Goal: Task Accomplishment & Management: Manage account settings

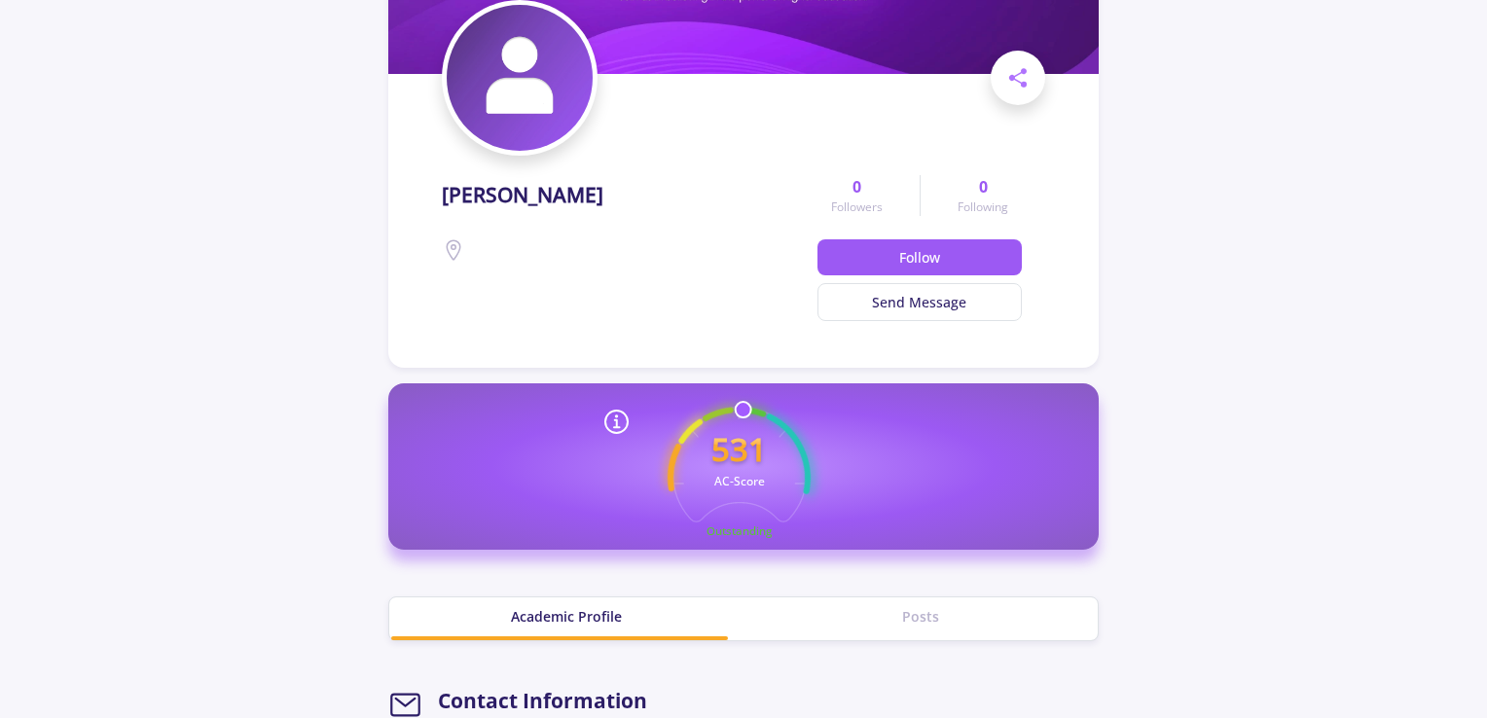
scroll to position [162, 0]
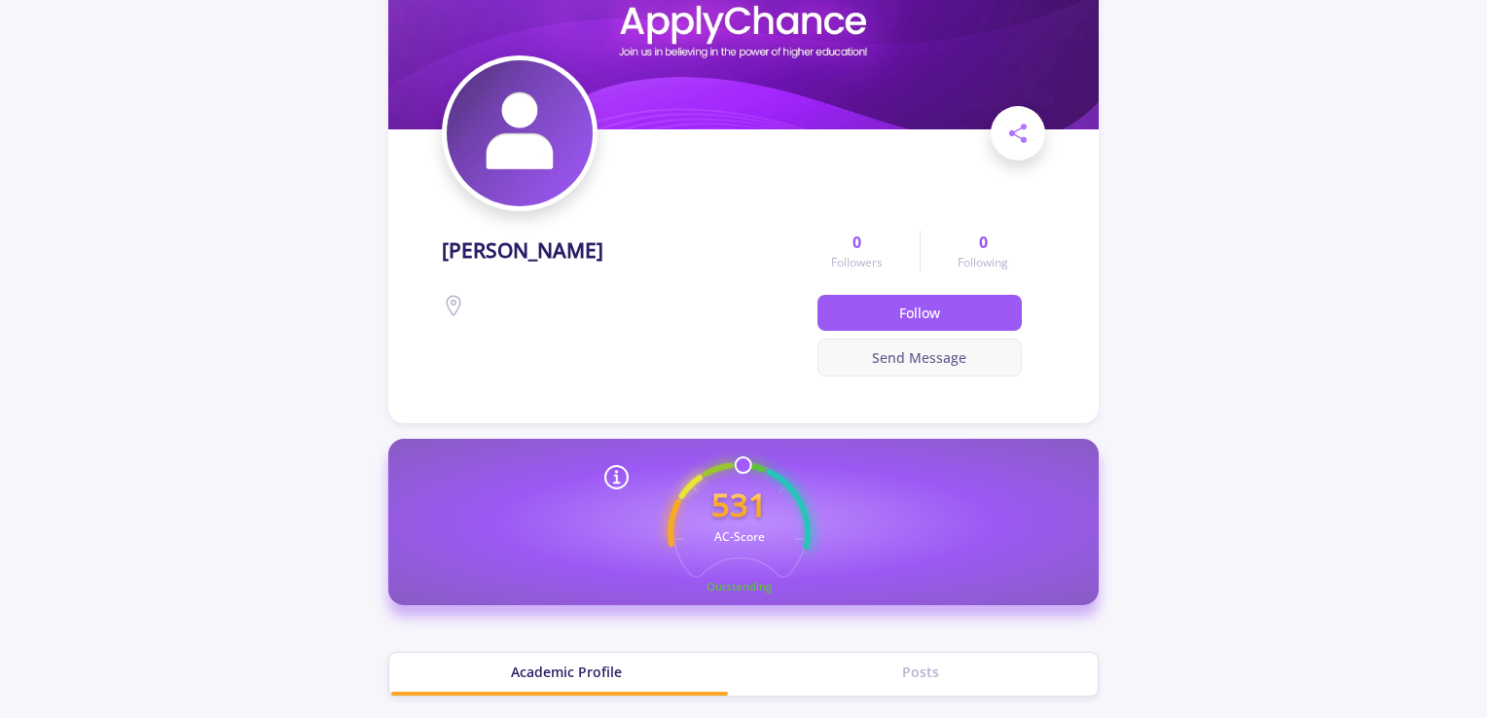
click at [957, 349] on button "Send Message" at bounding box center [920, 358] width 205 height 38
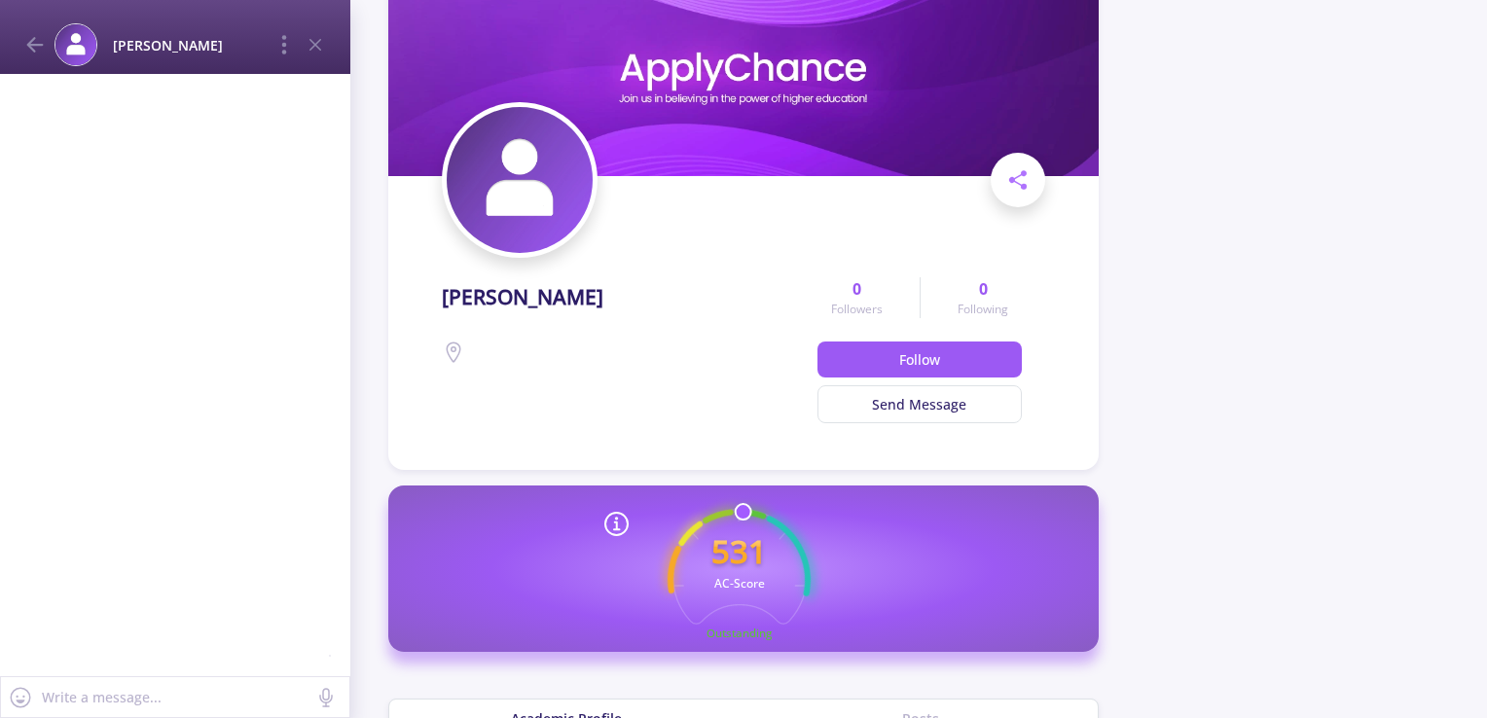
scroll to position [0, 0]
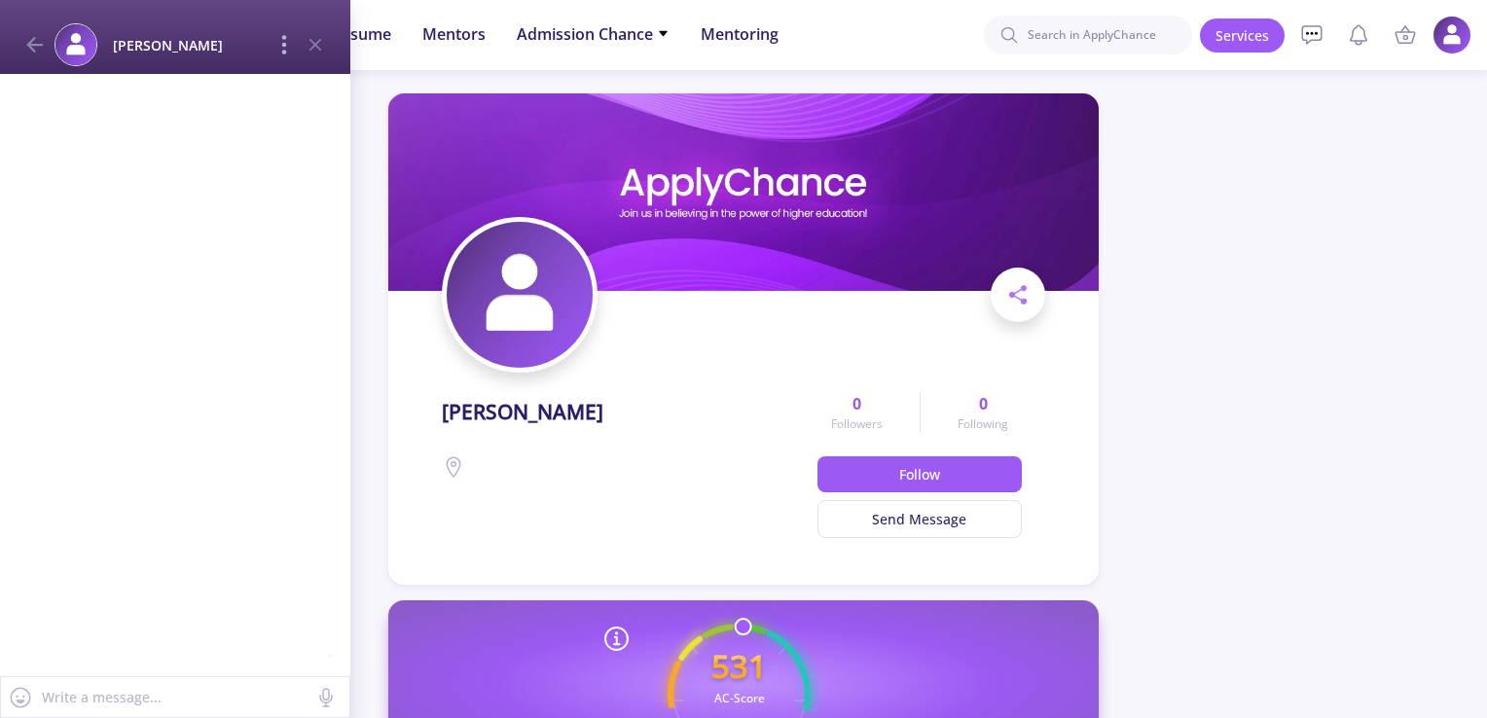
click at [288, 50] on icon at bounding box center [284, 44] width 23 height 23
click at [308, 55] on icon at bounding box center [315, 44] width 23 height 23
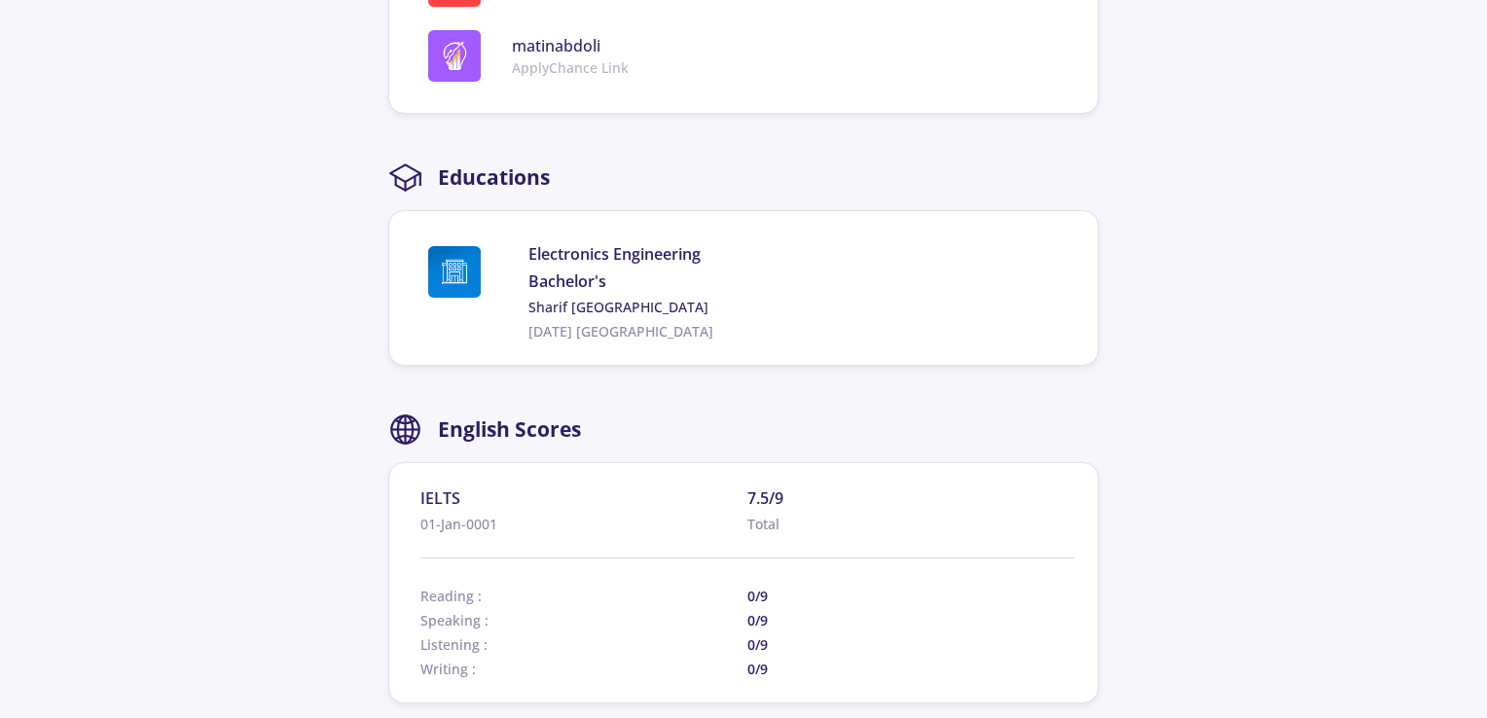
scroll to position [973, 0]
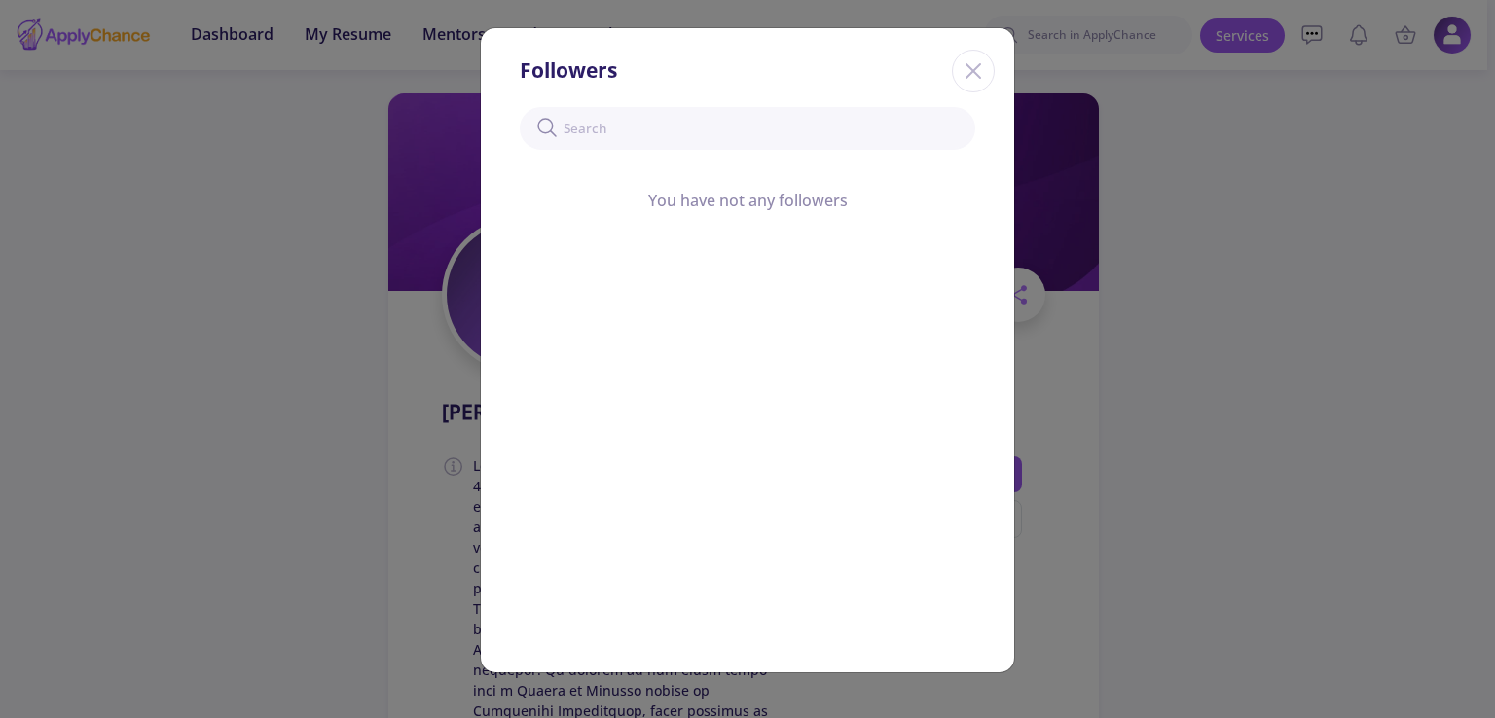
click at [966, 71] on icon "Close" at bounding box center [973, 70] width 31 height 31
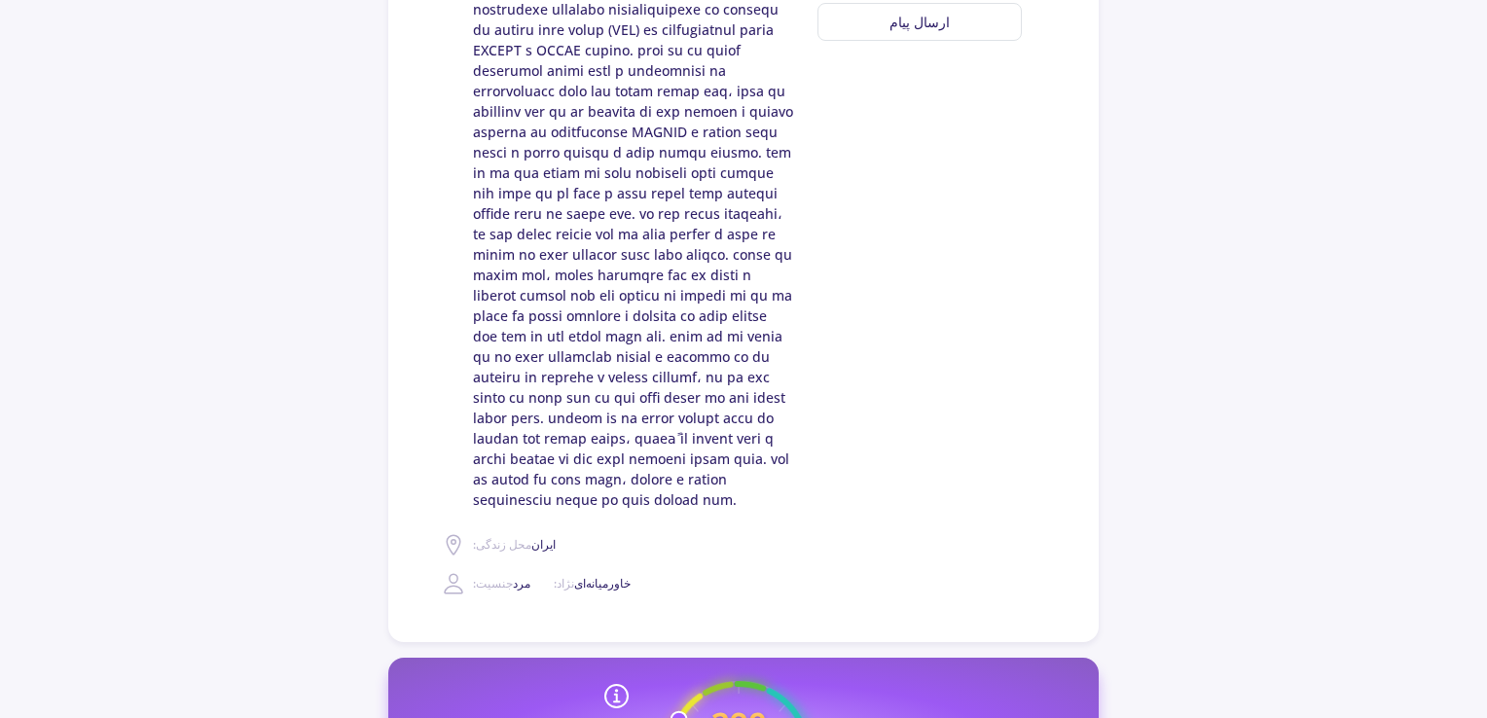
scroll to position [502, 0]
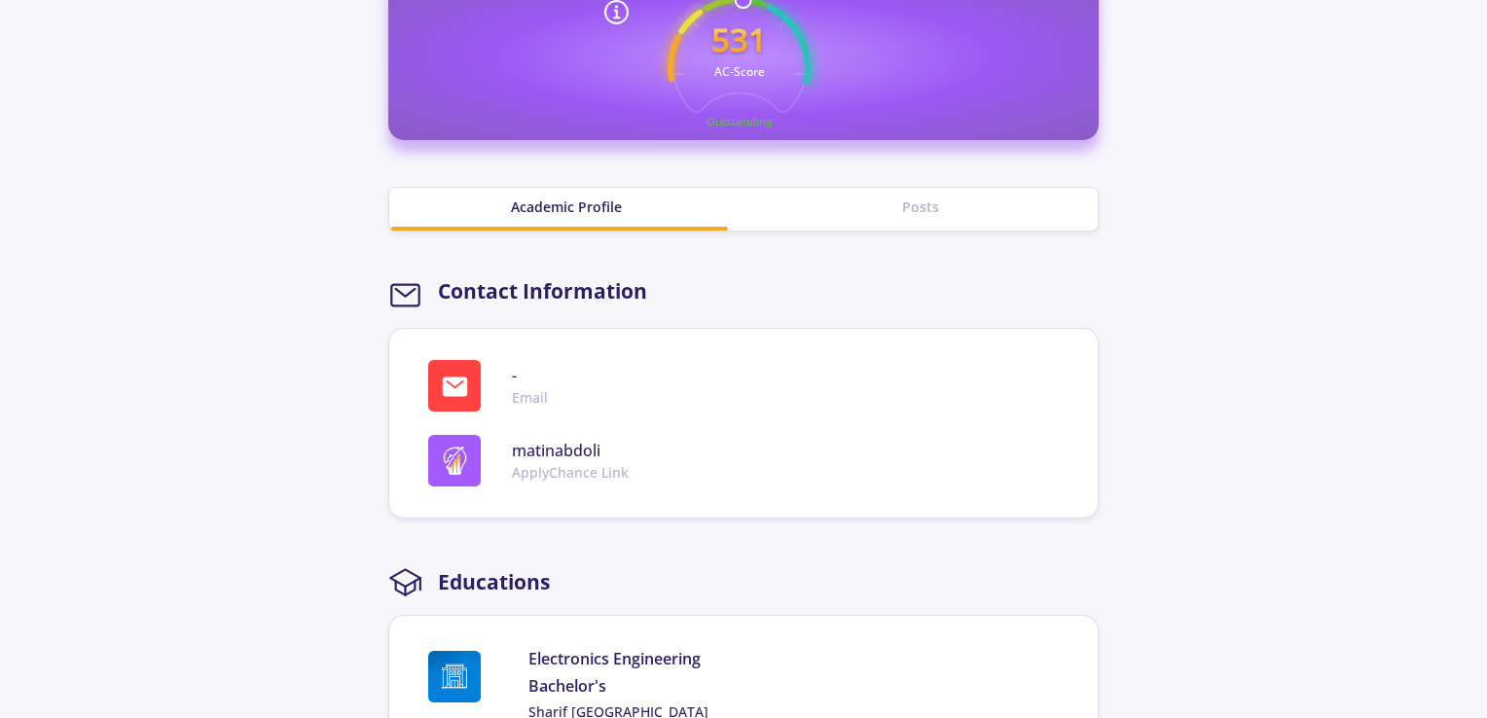
scroll to position [324, 0]
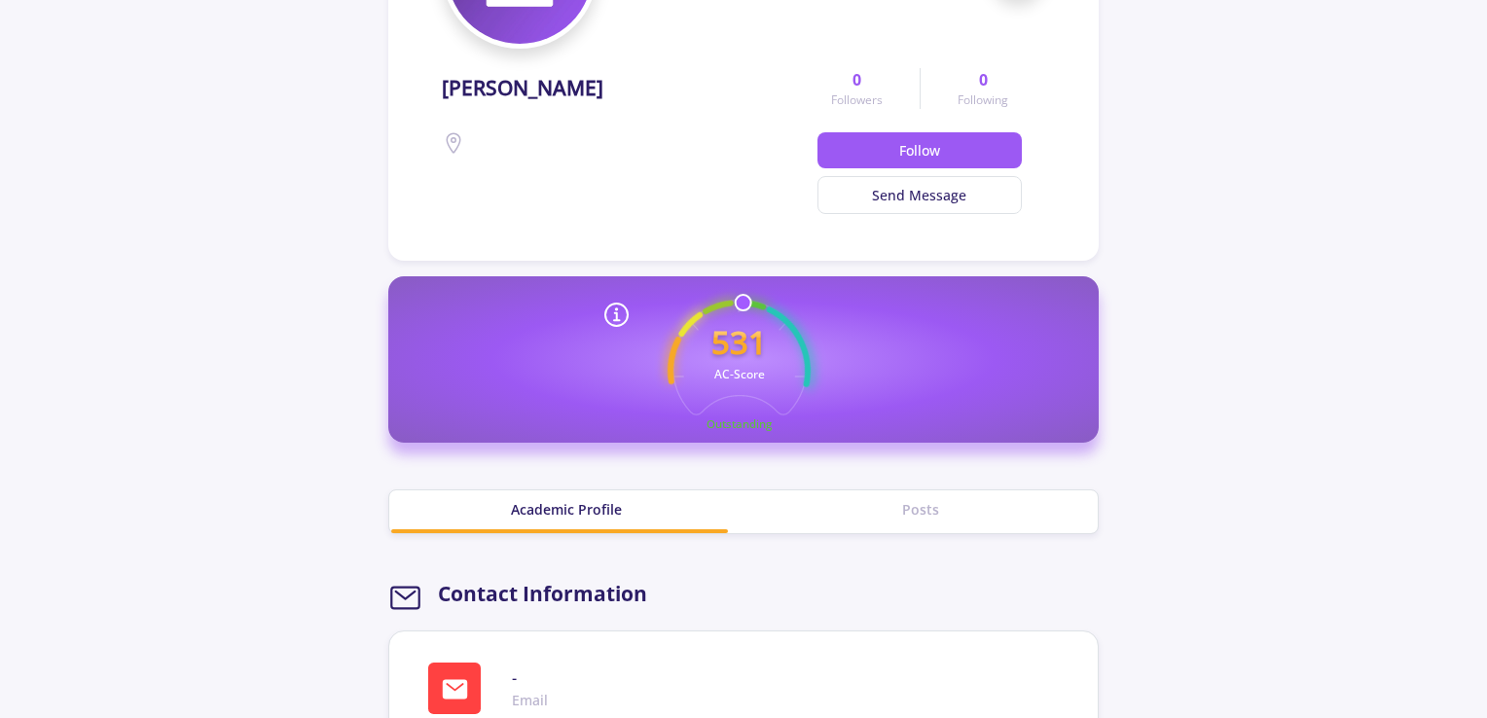
click at [615, 311] on icon at bounding box center [617, 315] width 31 height 31
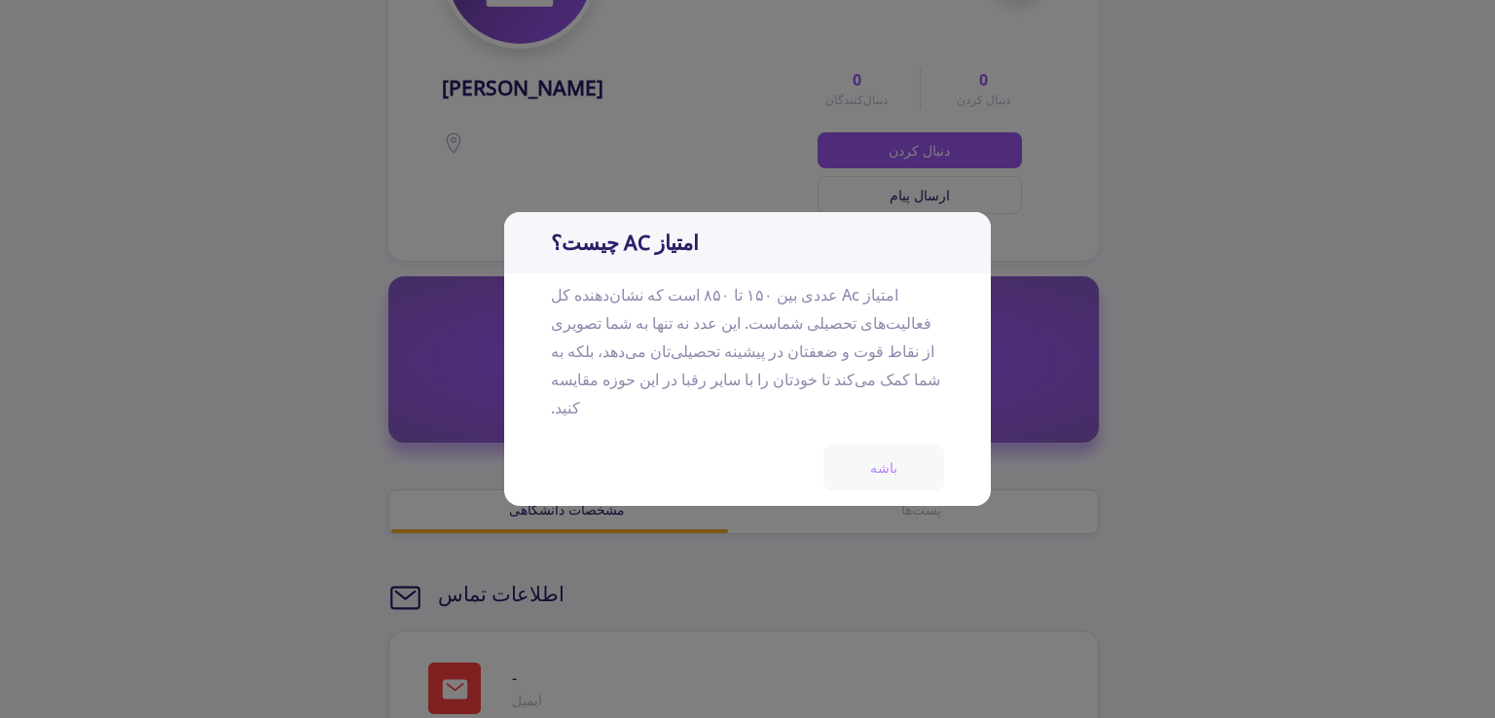
click at [888, 456] on button "باشه" at bounding box center [884, 468] width 121 height 46
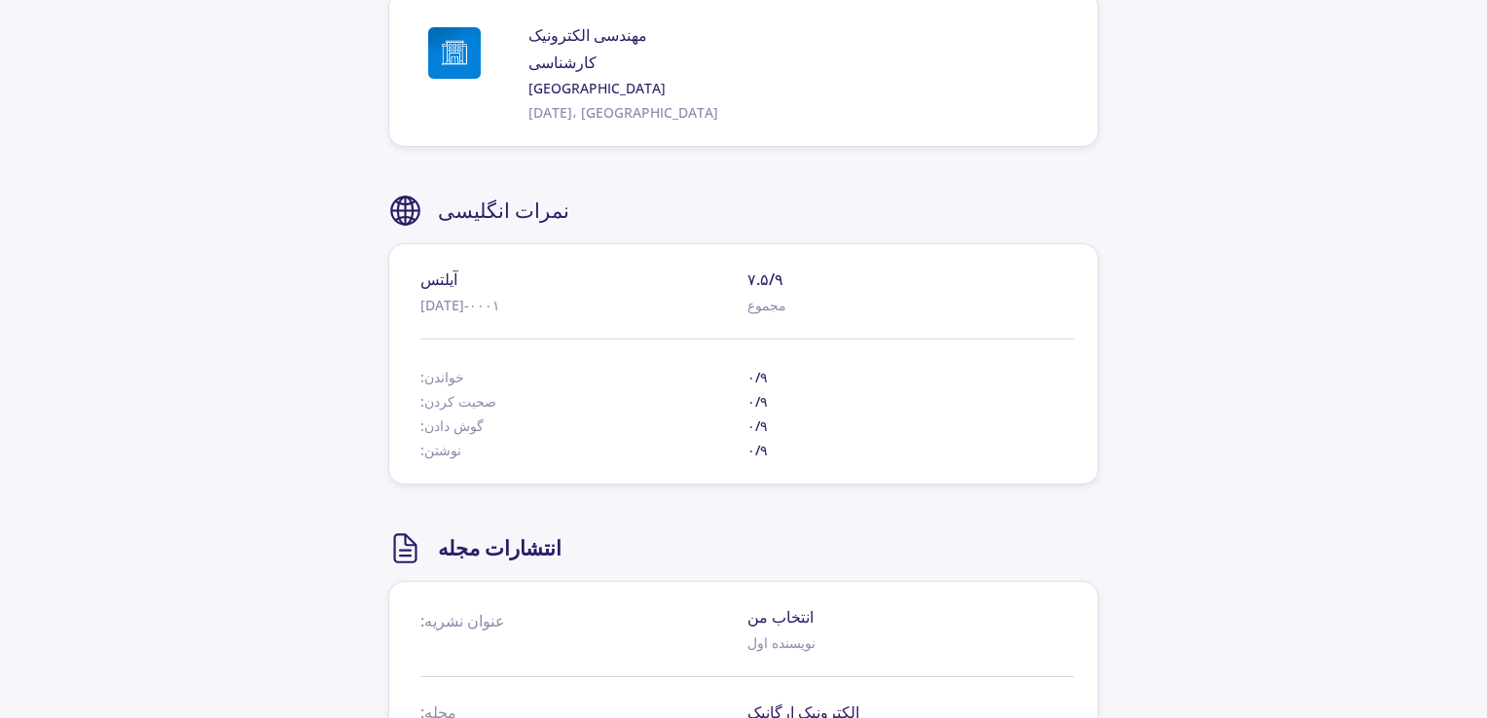
scroll to position [1460, 0]
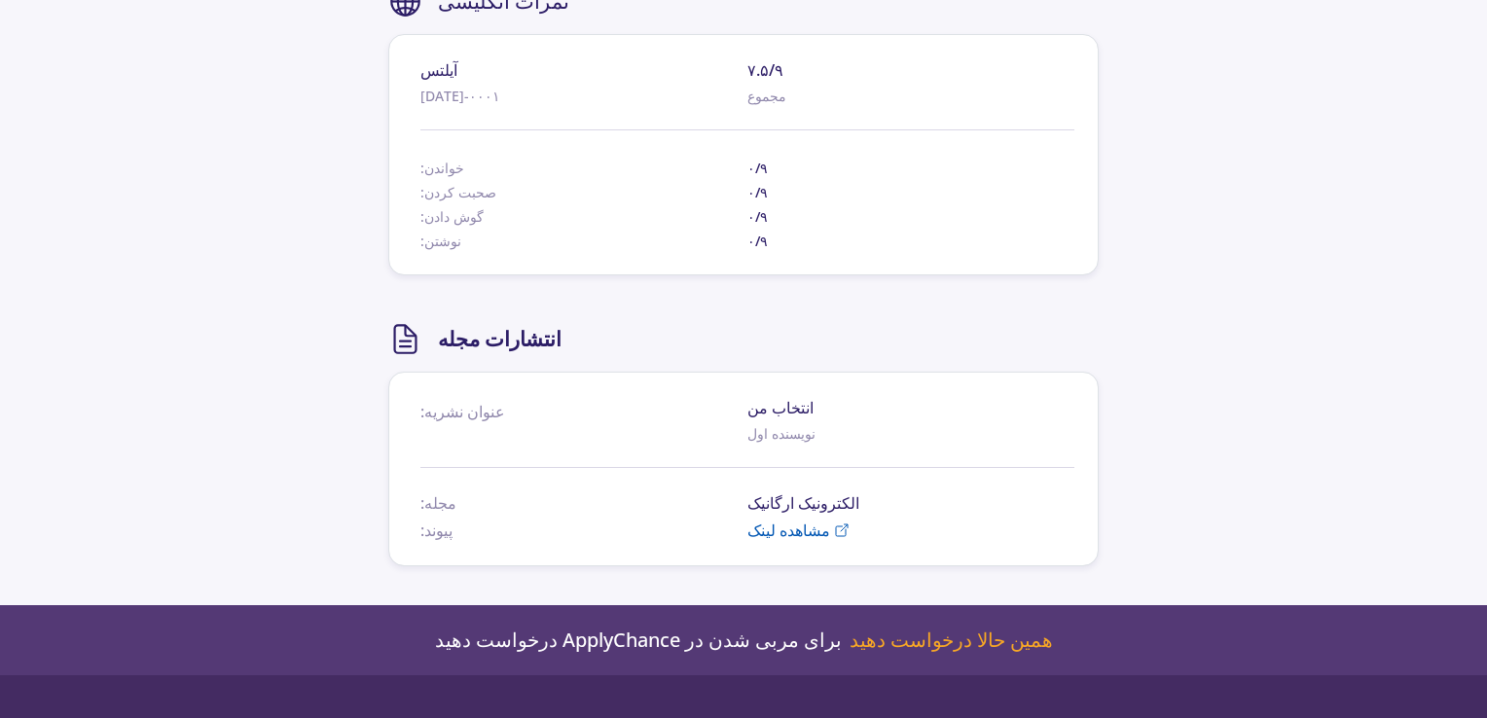
click at [789, 527] on font "مشاهده لینک" at bounding box center [789, 530] width 83 height 21
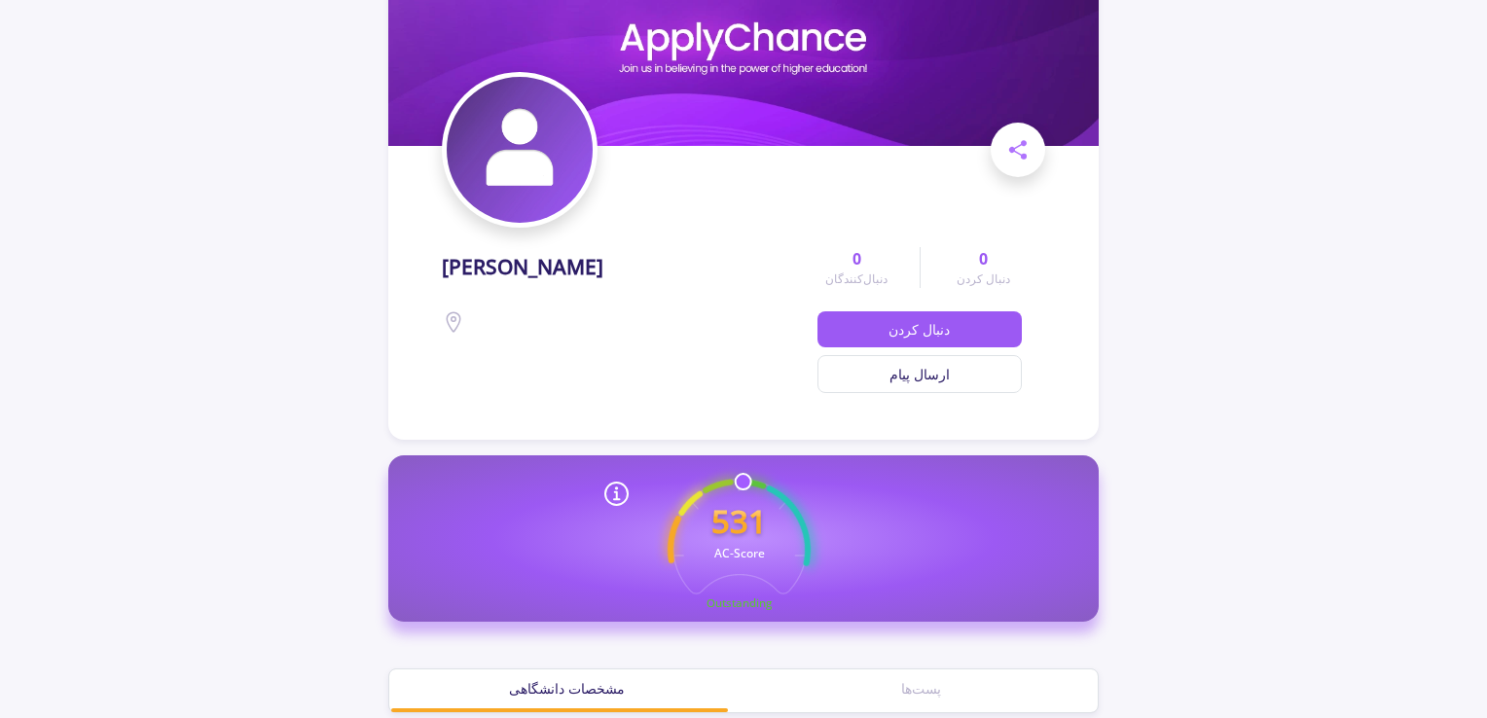
scroll to position [0, 0]
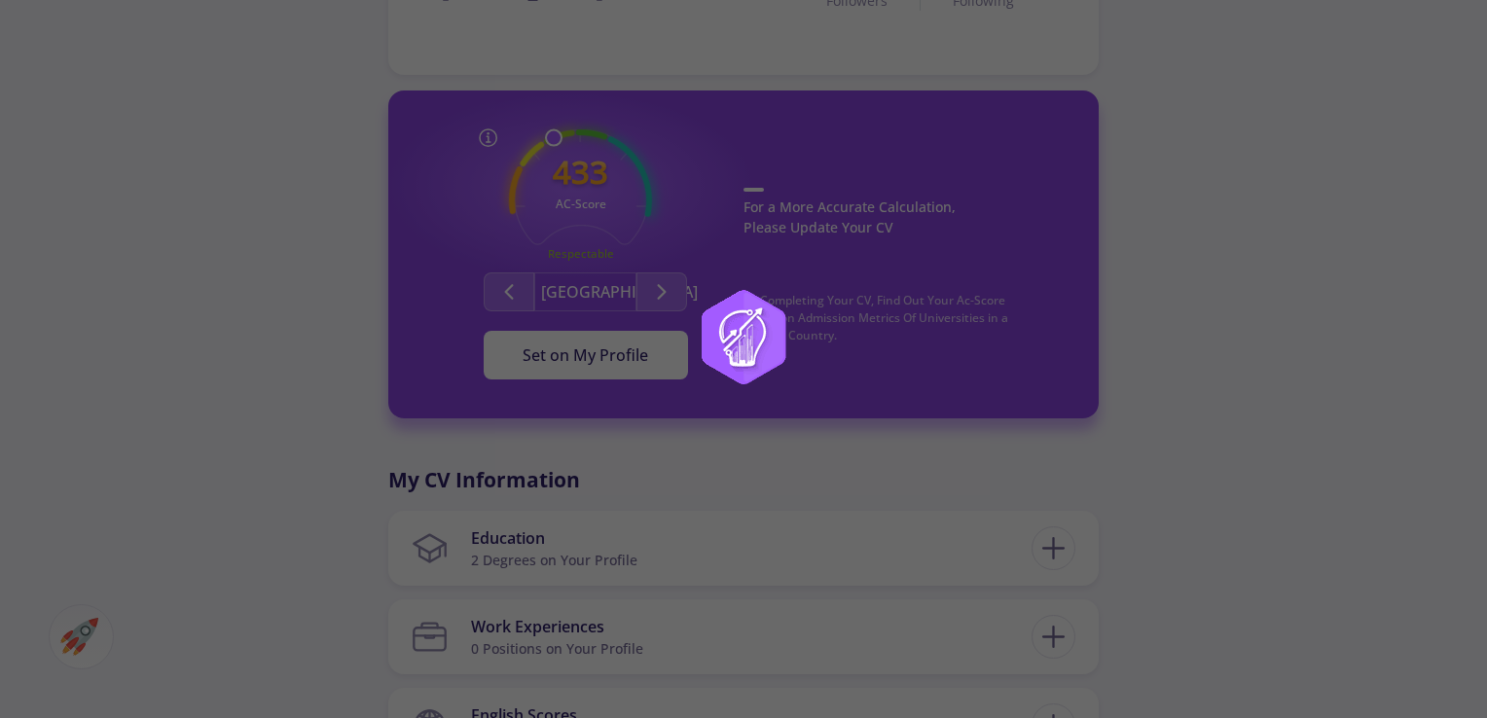
scroll to position [425, 0]
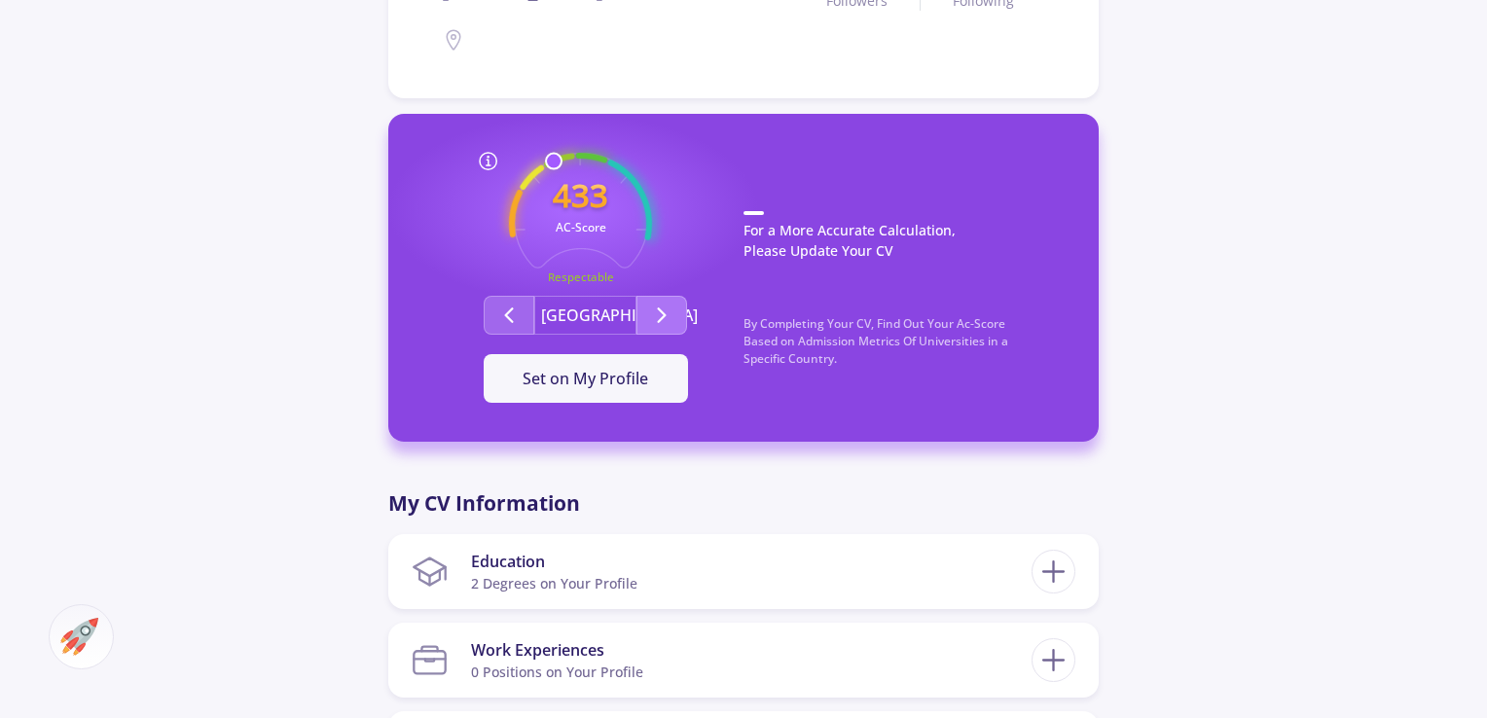
click at [667, 306] on icon "Second group" at bounding box center [661, 315] width 23 height 23
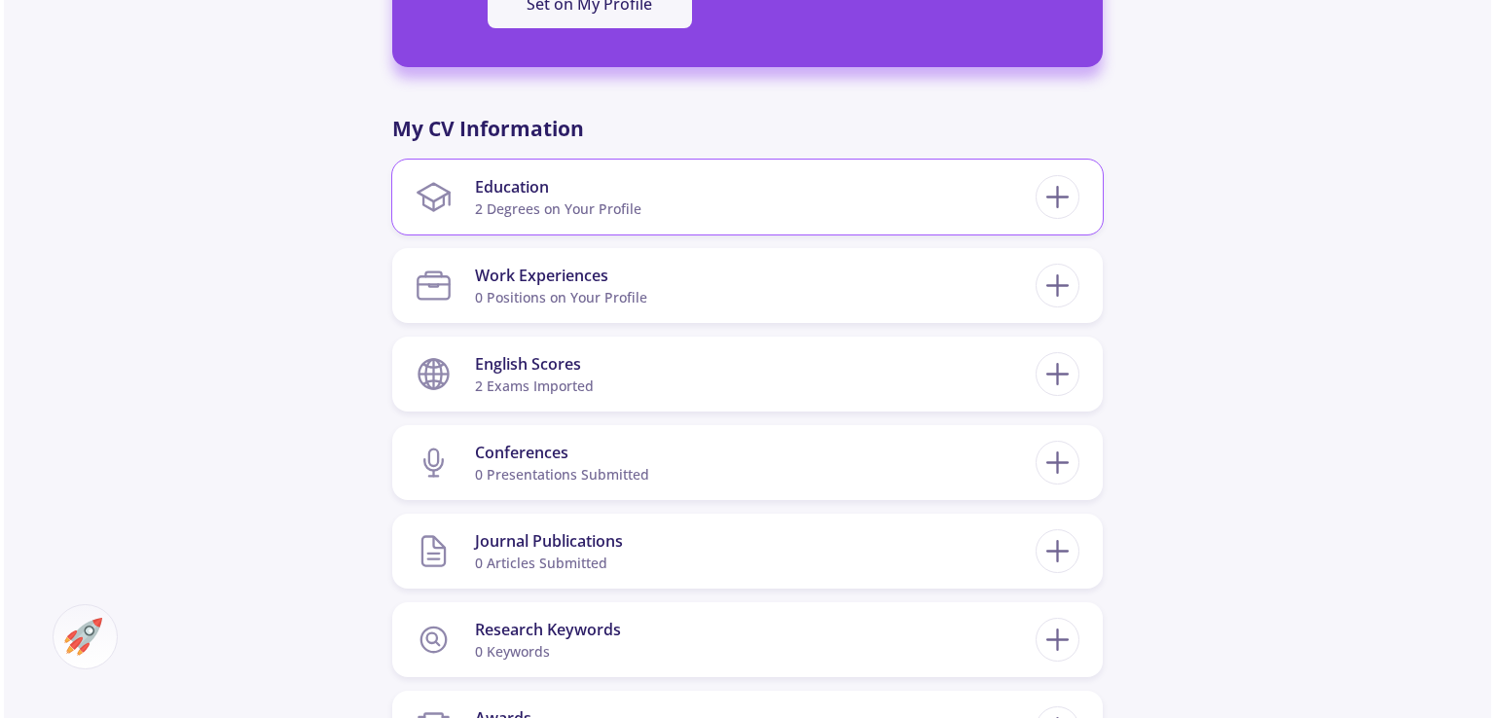
scroll to position [751, 0]
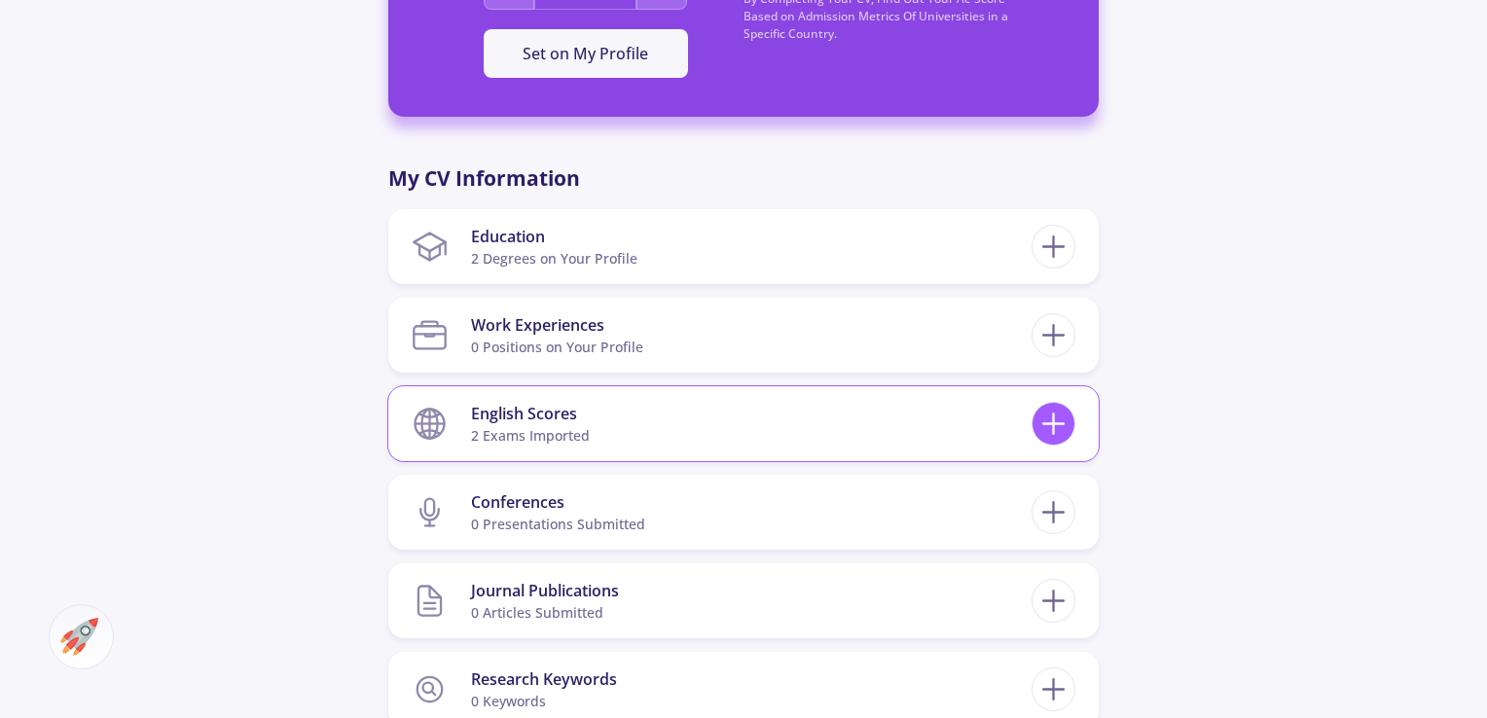
click at [1071, 427] on icon at bounding box center [1054, 424] width 36 height 36
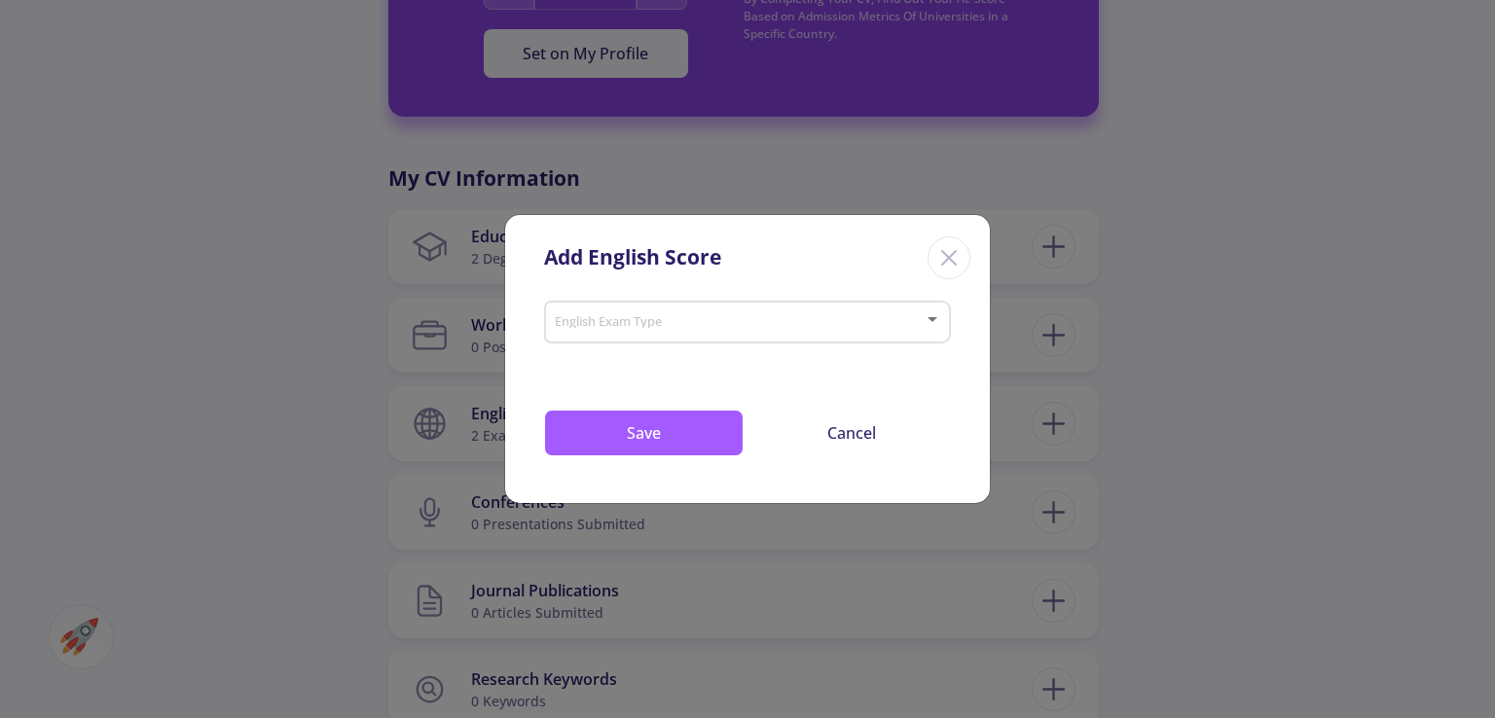
click at [950, 264] on icon "Close" at bounding box center [949, 257] width 31 height 31
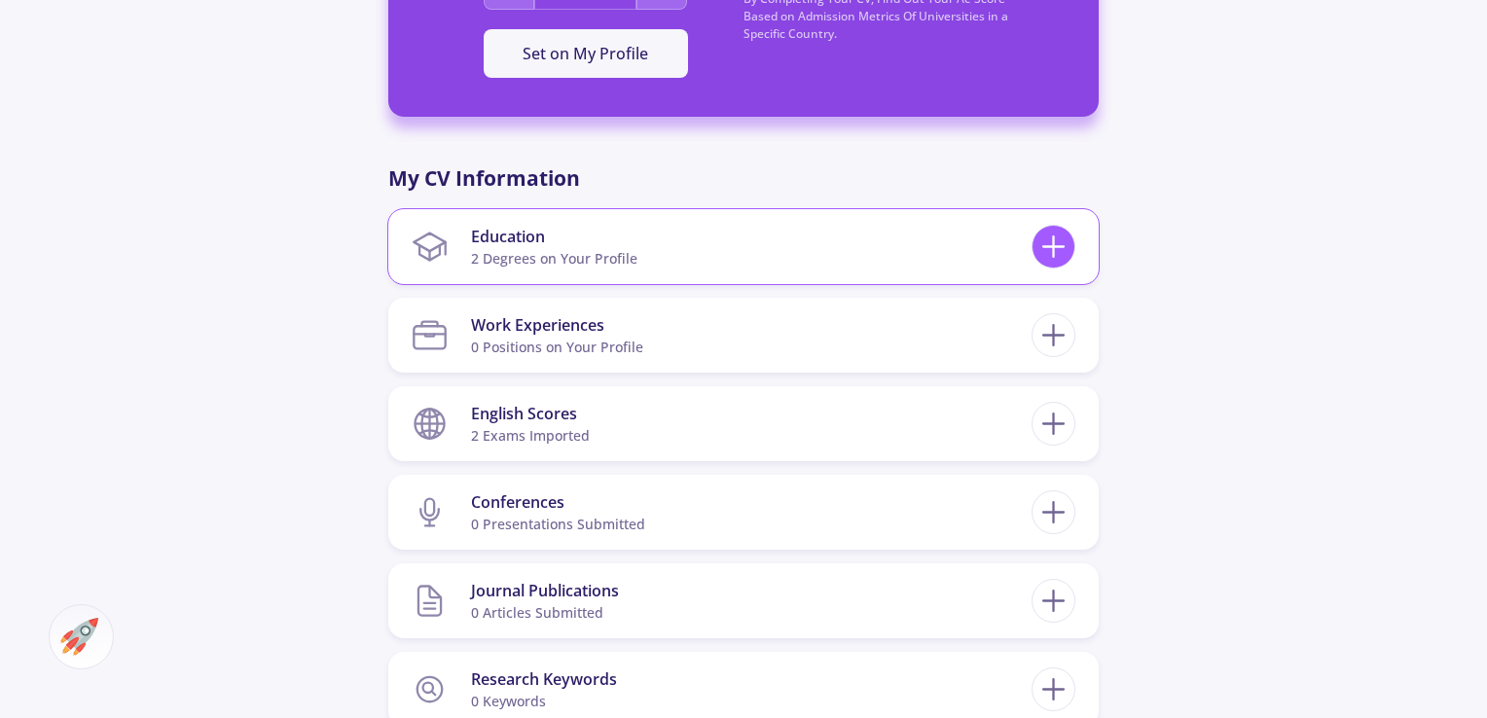
click at [1071, 244] on icon at bounding box center [1054, 247] width 36 height 36
checkbox input "false"
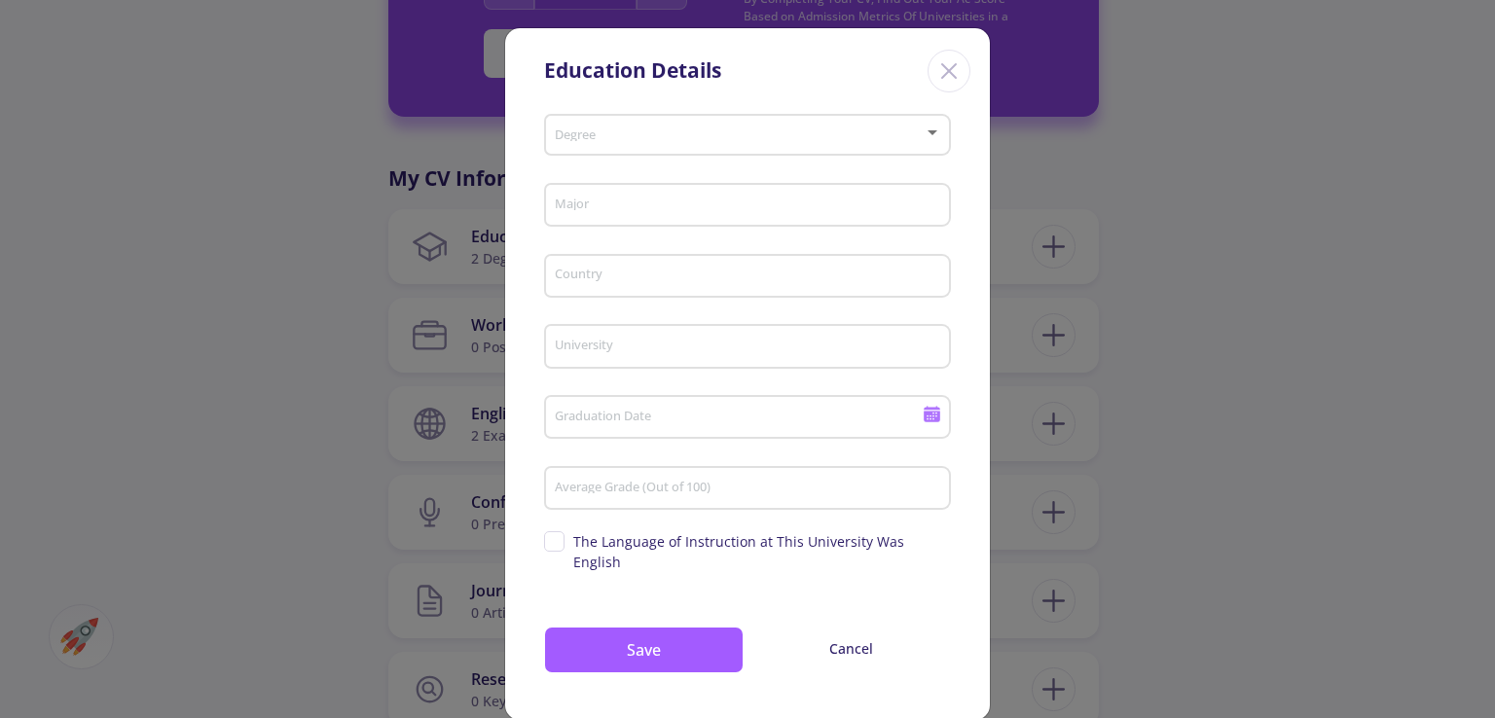
click at [824, 141] on span at bounding box center [742, 135] width 366 height 14
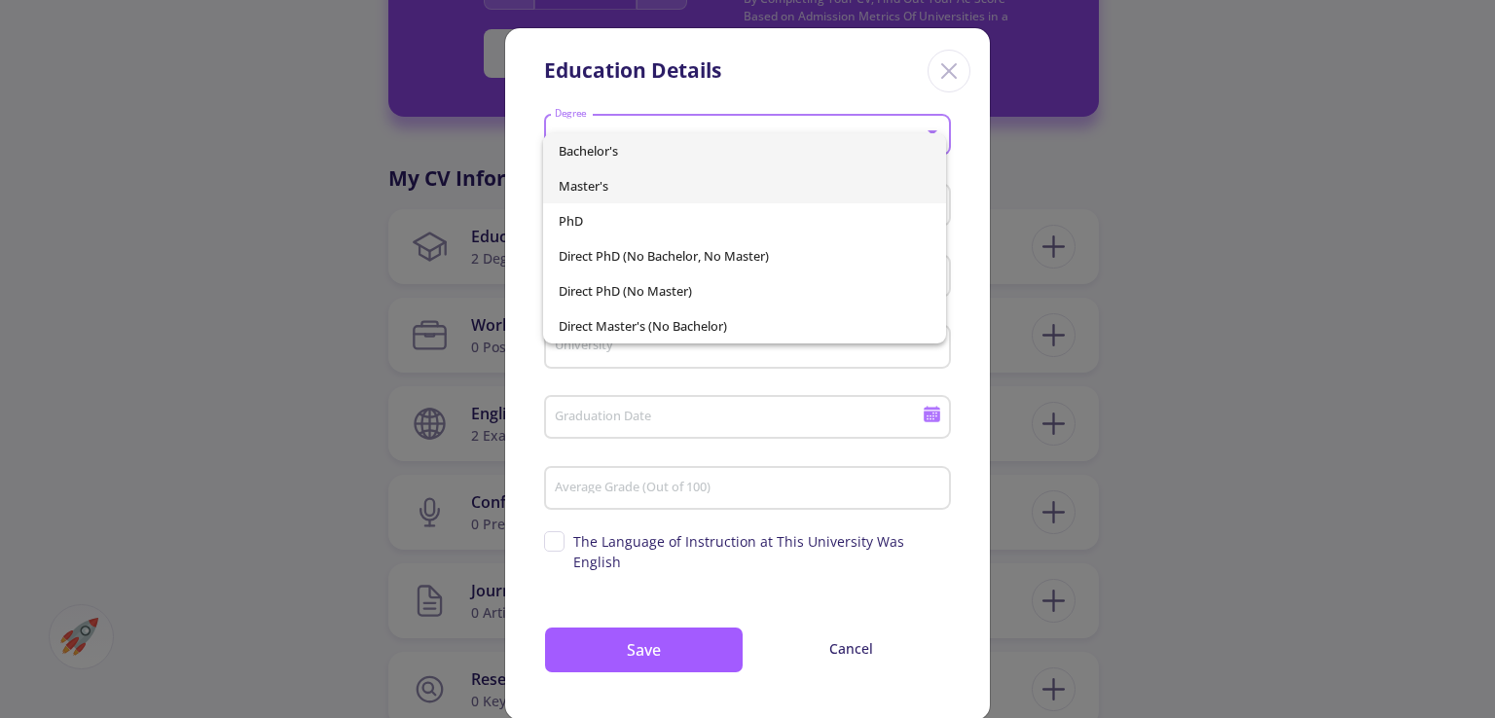
click at [763, 175] on span "Master's" at bounding box center [744, 185] width 371 height 35
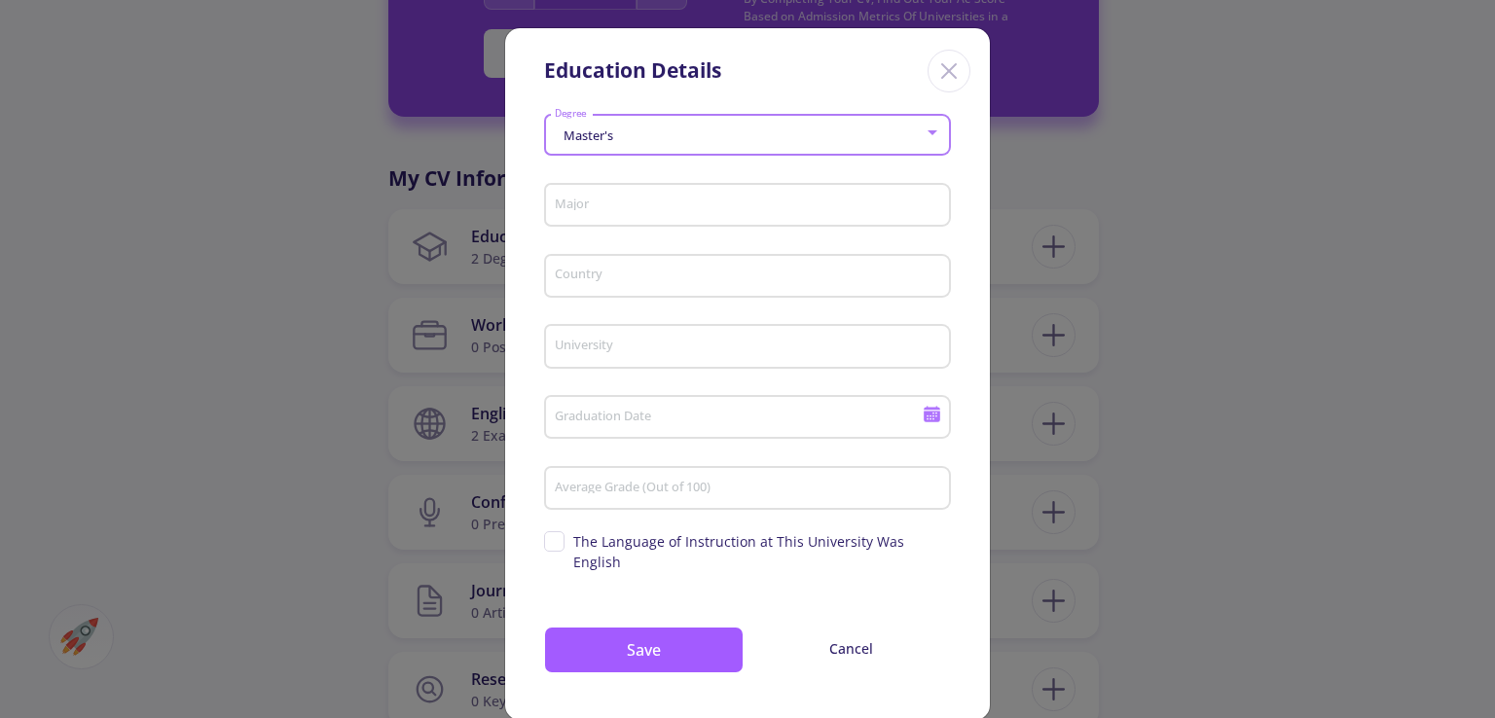
drag, startPoint x: 727, startPoint y: 197, endPoint x: 728, endPoint y: 215, distance: 18.5
click at [727, 198] on input "Major" at bounding box center [750, 207] width 393 height 18
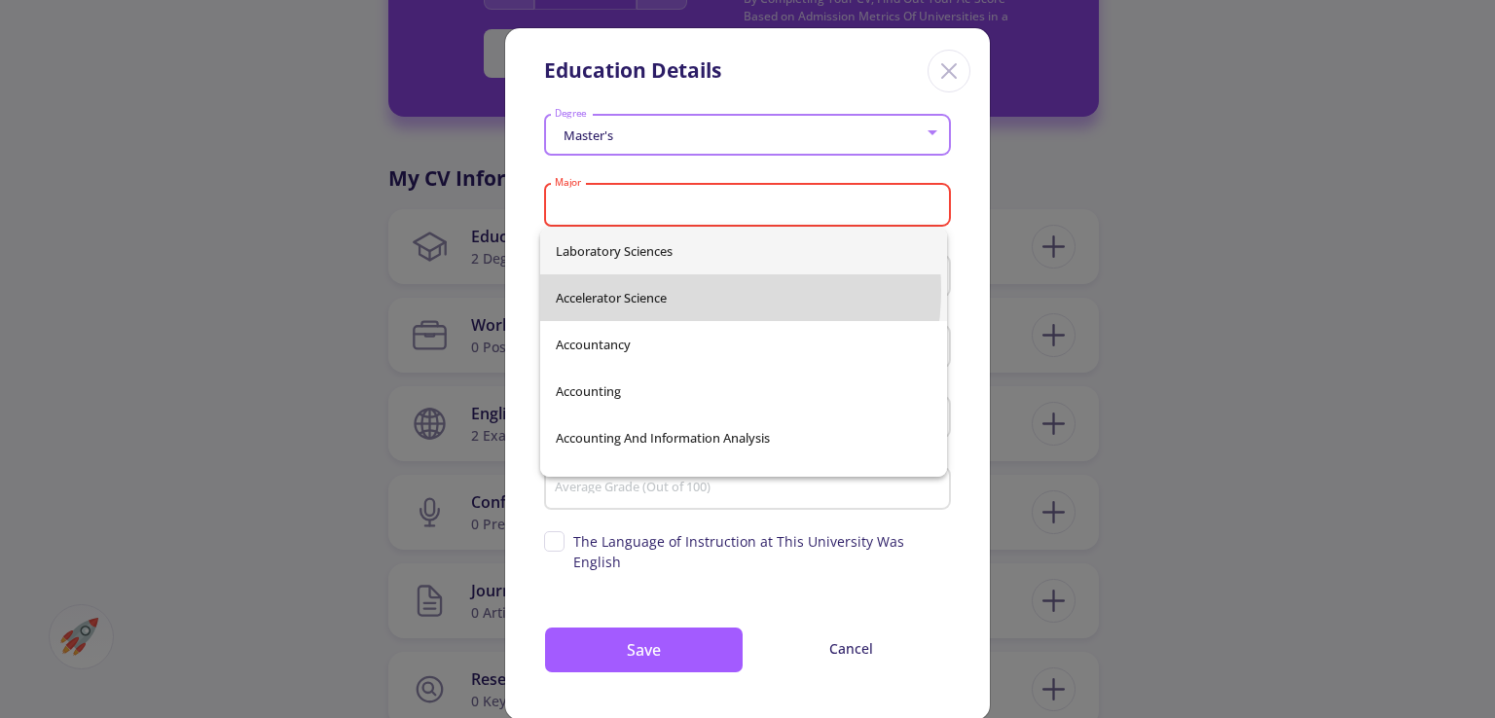
click at [669, 290] on span "Accelerator Science" at bounding box center [744, 298] width 376 height 47
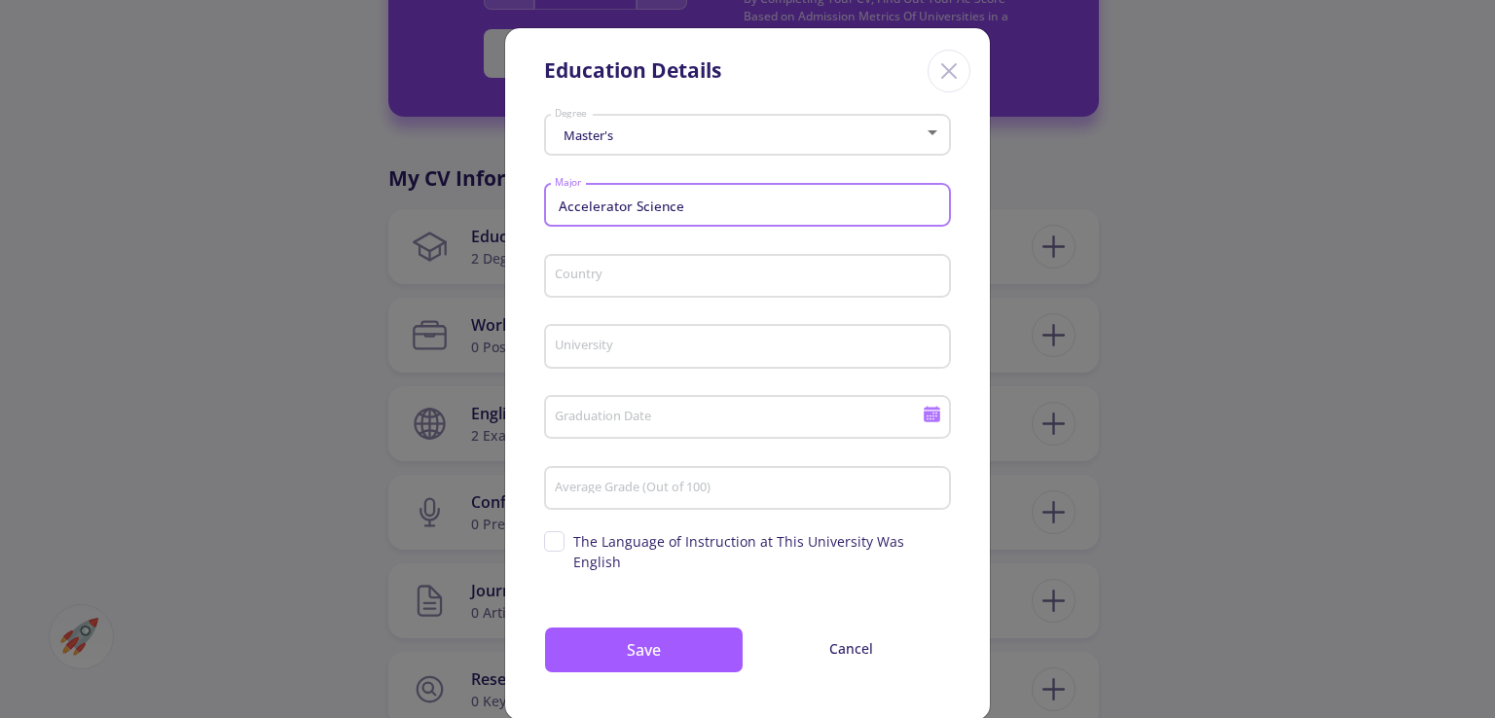
click at [662, 269] on input "Country" at bounding box center [750, 278] width 393 height 18
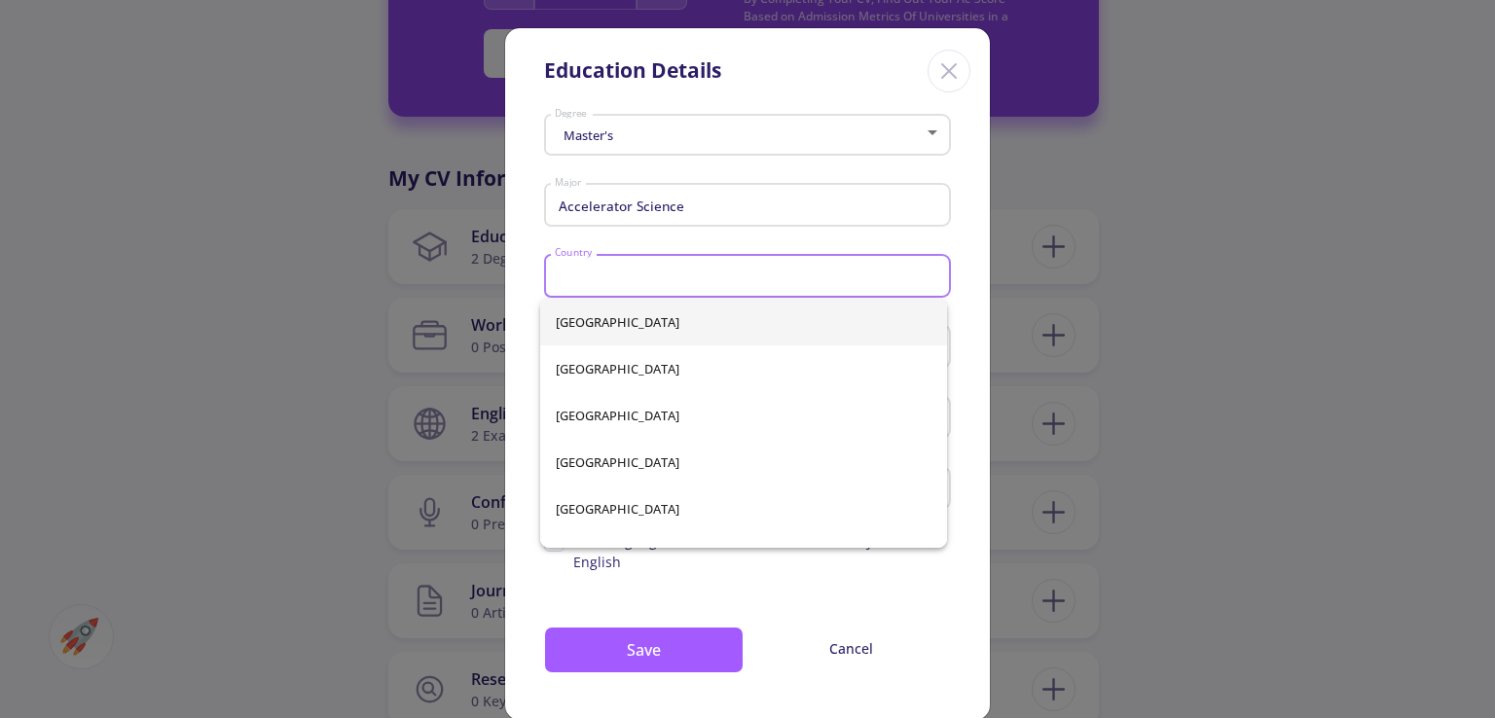
click at [712, 172] on mat-form-field "Master's Degree" at bounding box center [747, 141] width 407 height 69
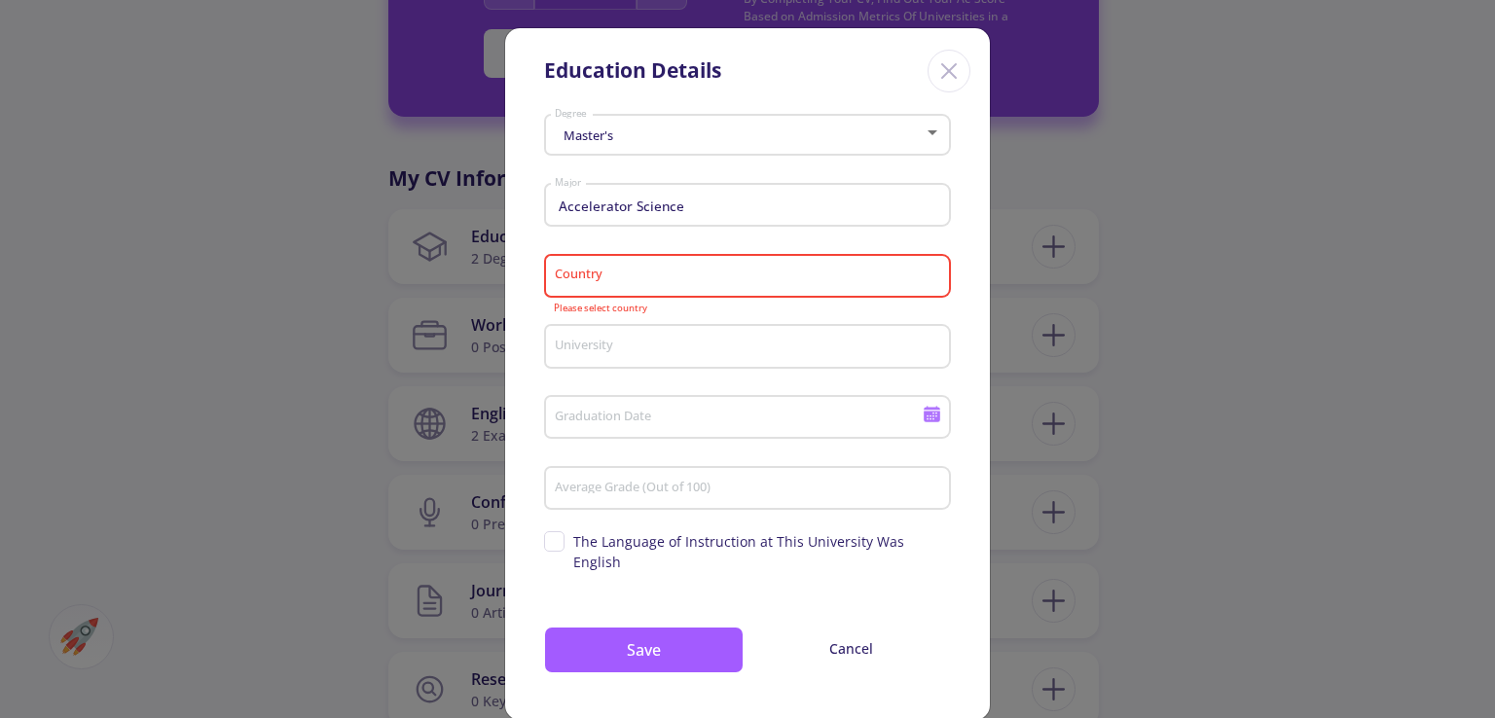
click at [720, 219] on div "Accelerator Science Major" at bounding box center [748, 201] width 388 height 51
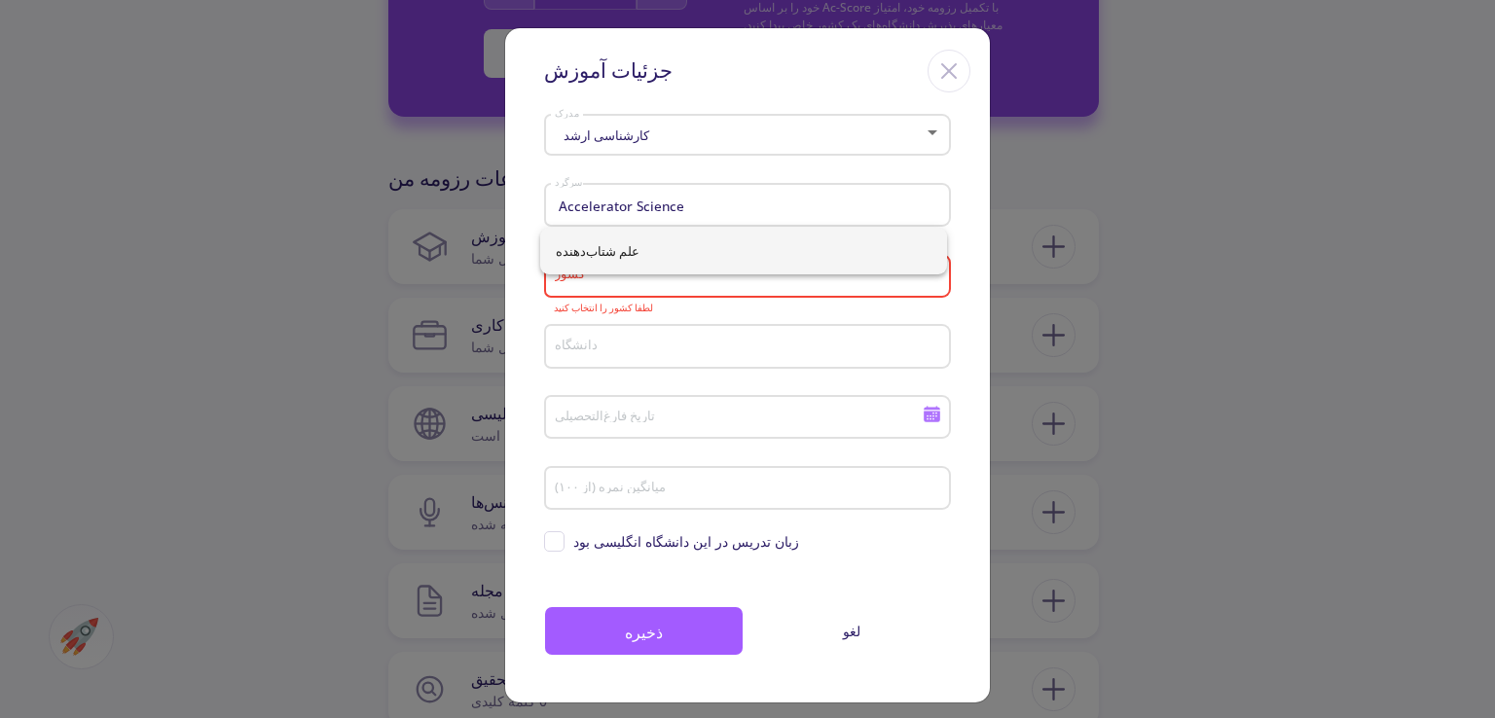
click at [774, 174] on mat-form-field "کارشناسی ارشد مدرک" at bounding box center [747, 141] width 407 height 69
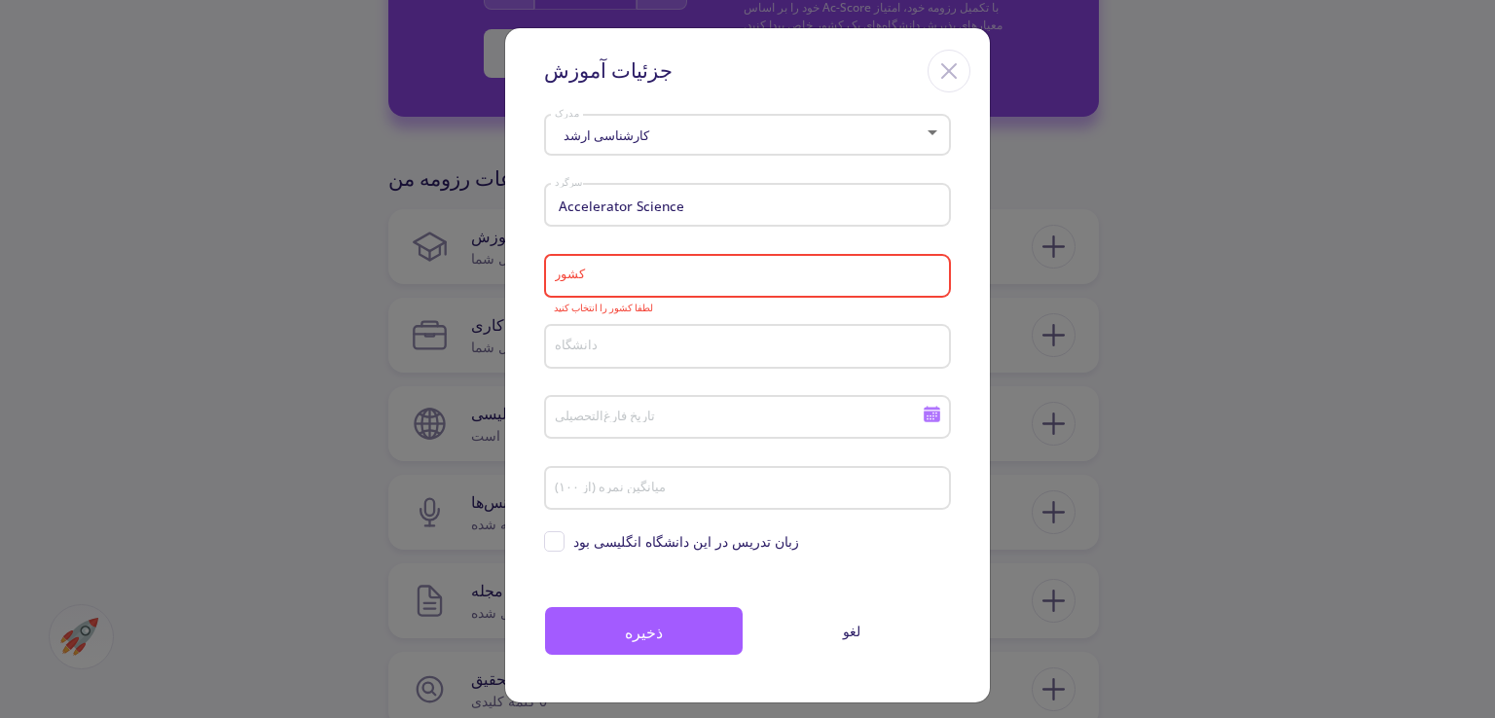
click at [775, 201] on input "Accelerator Science" at bounding box center [750, 207] width 393 height 18
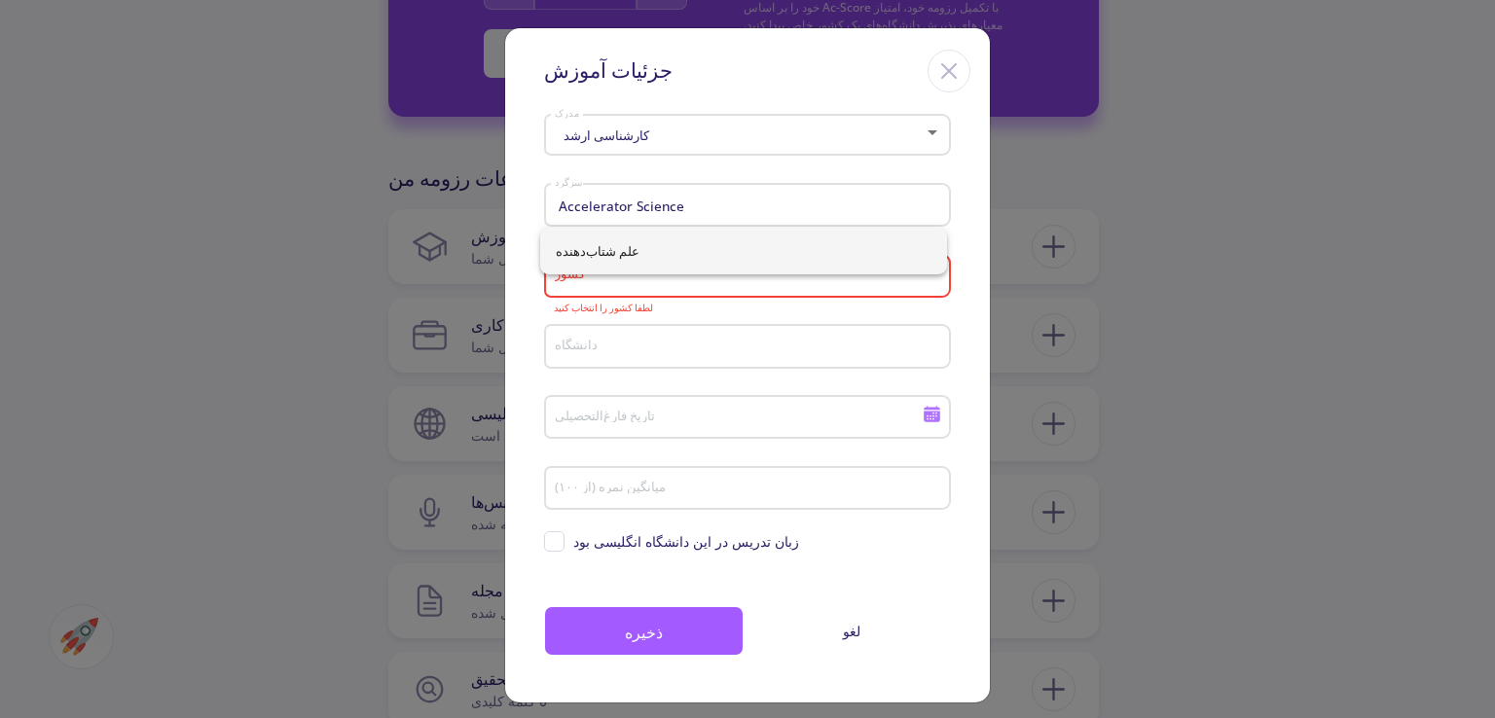
click at [891, 221] on div "Accelerator Science سرگرد" at bounding box center [748, 201] width 388 height 51
type input "A"
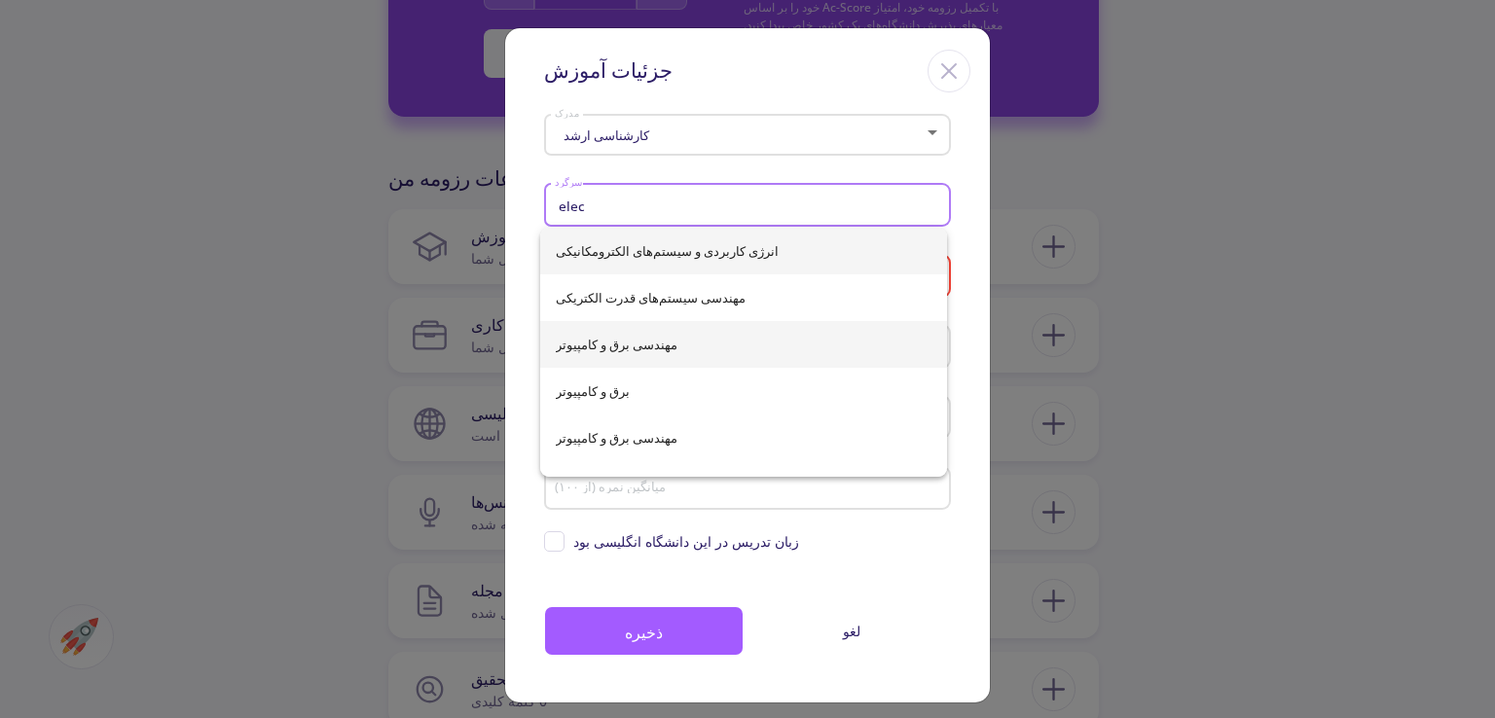
click at [666, 340] on font "مهندسی برق و کامپیوتر" at bounding box center [617, 345] width 122 height 18
type input "Electrical & Computer Engineering"
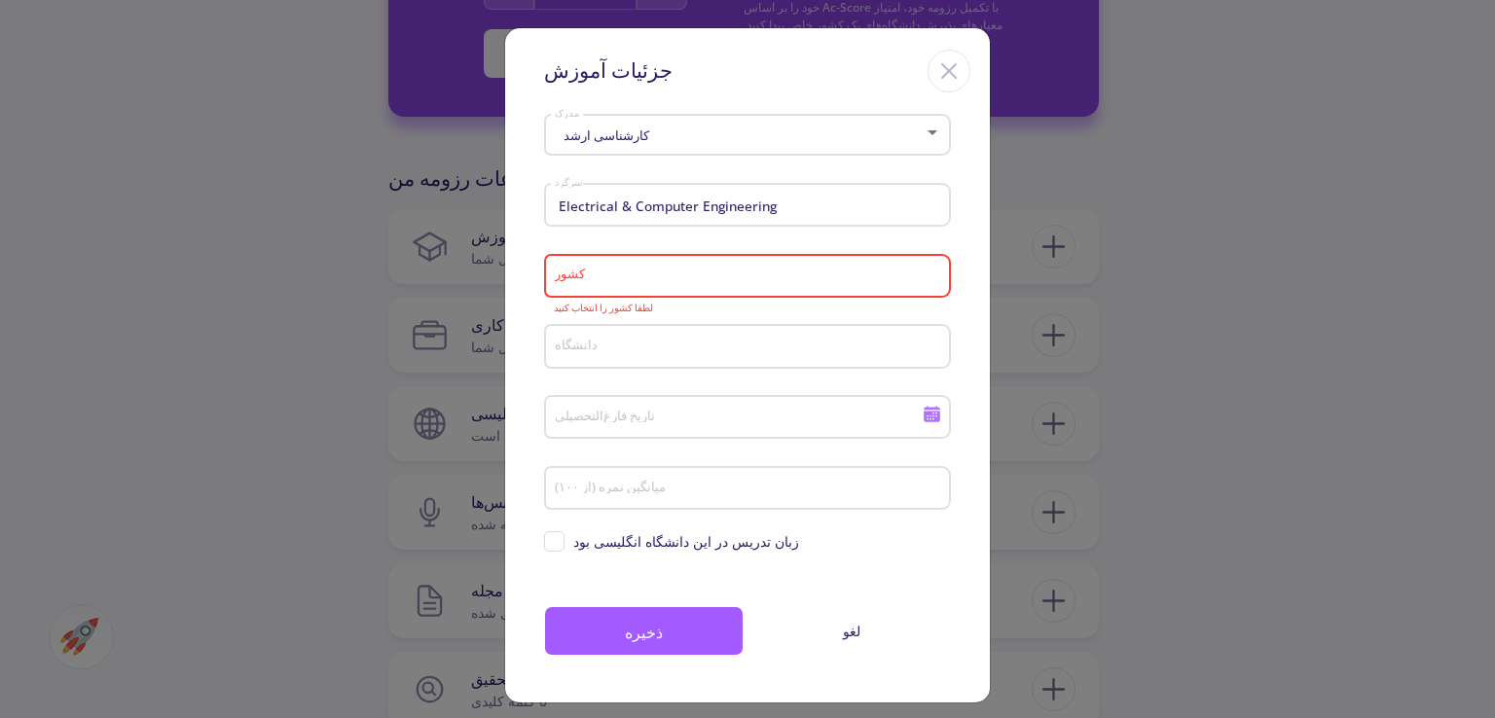
click at [676, 297] on div "کشور" at bounding box center [748, 272] width 388 height 51
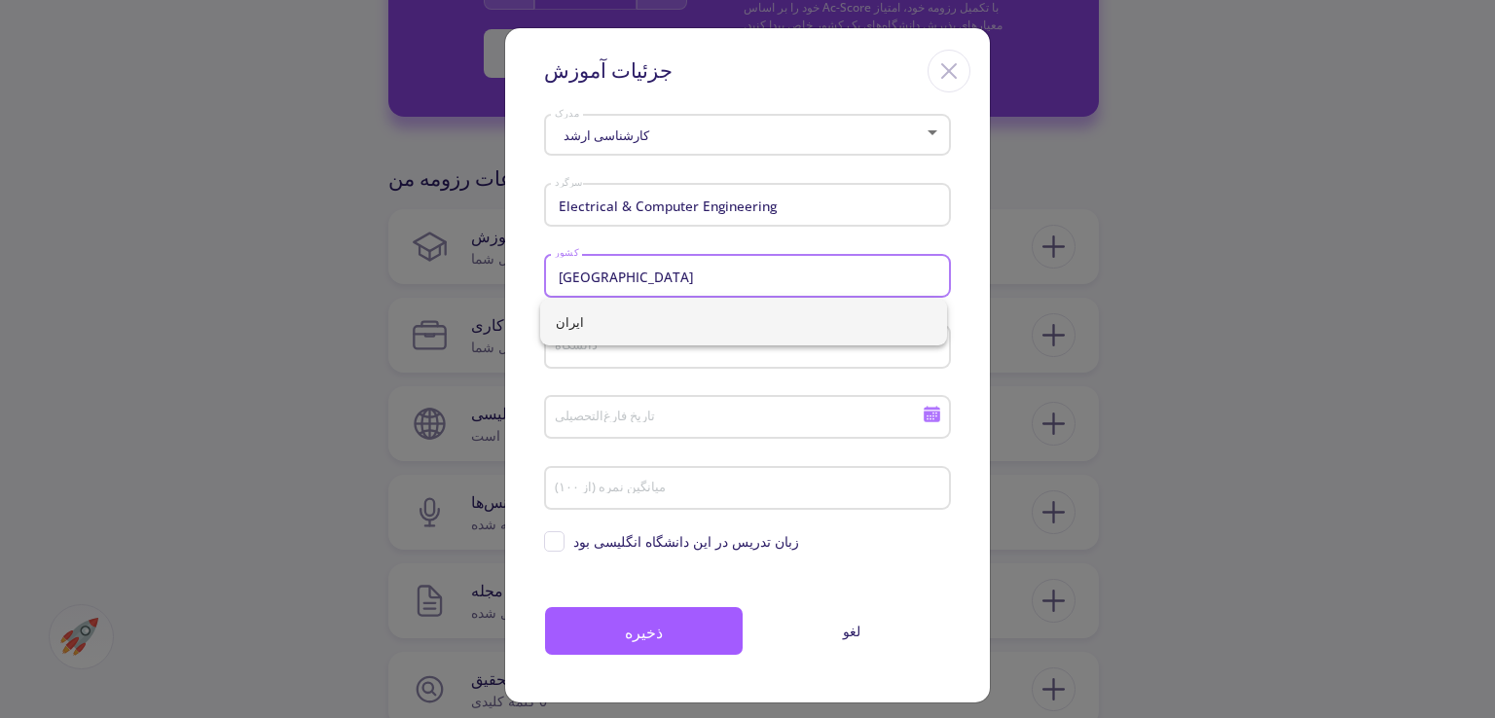
click at [577, 332] on span "ایران" at bounding box center [744, 322] width 376 height 47
type input "[GEOGRAPHIC_DATA]"
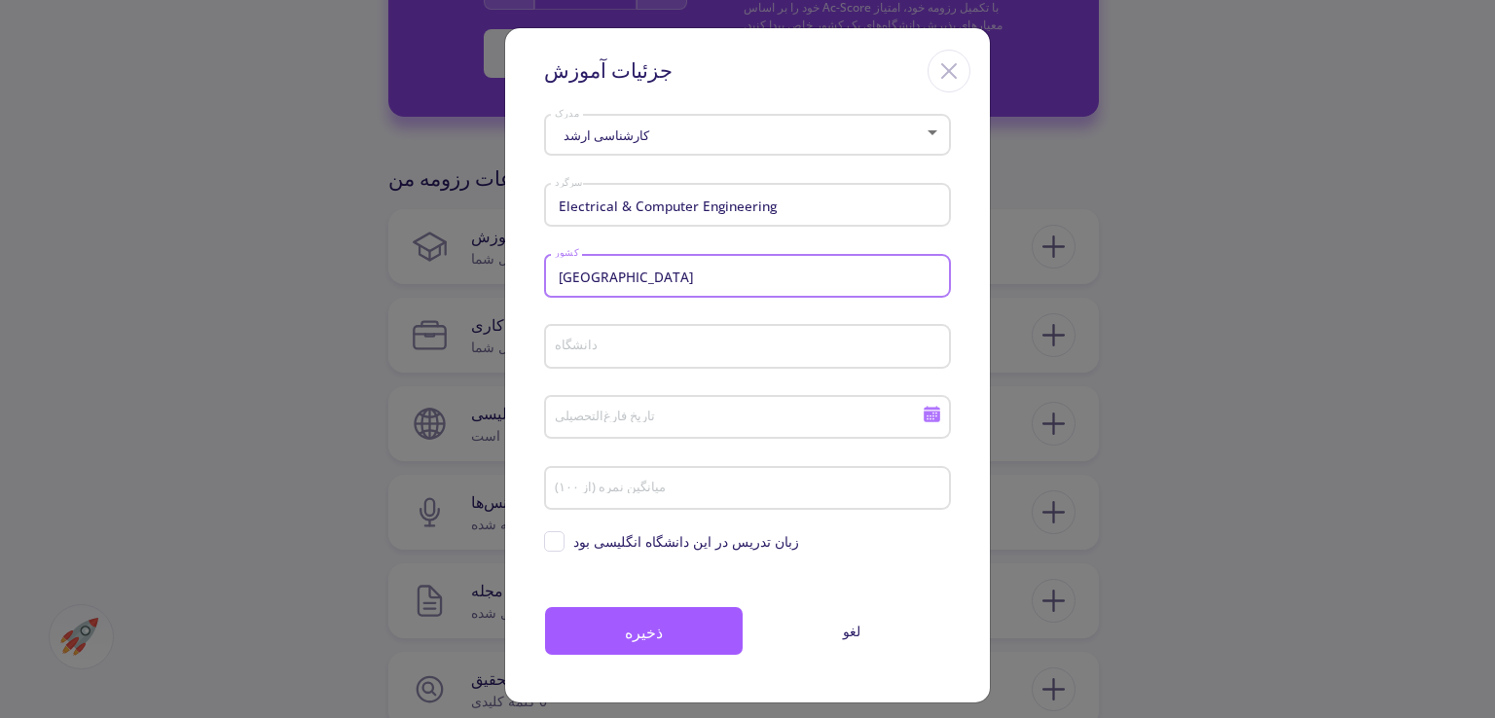
click at [631, 352] on input "دانشگاه" at bounding box center [750, 348] width 393 height 18
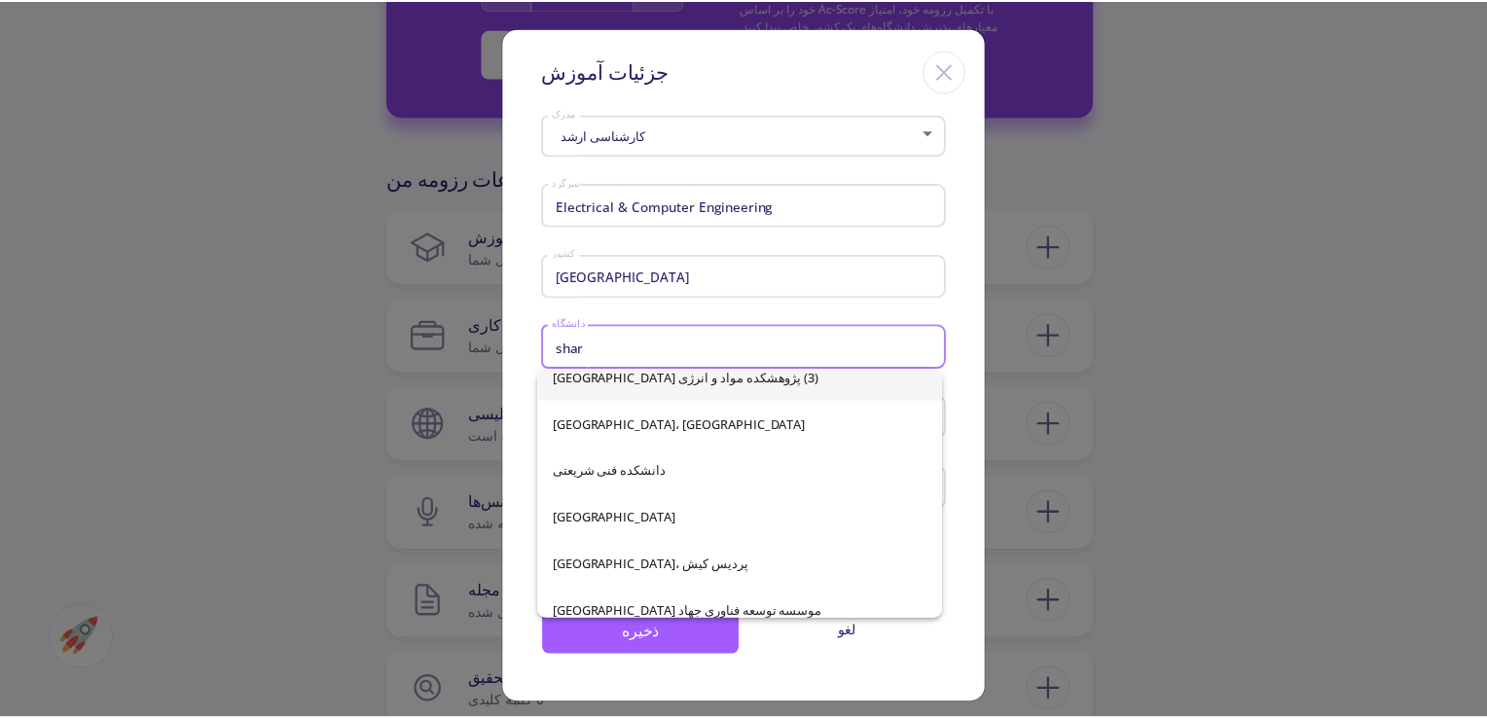
scroll to position [31, 0]
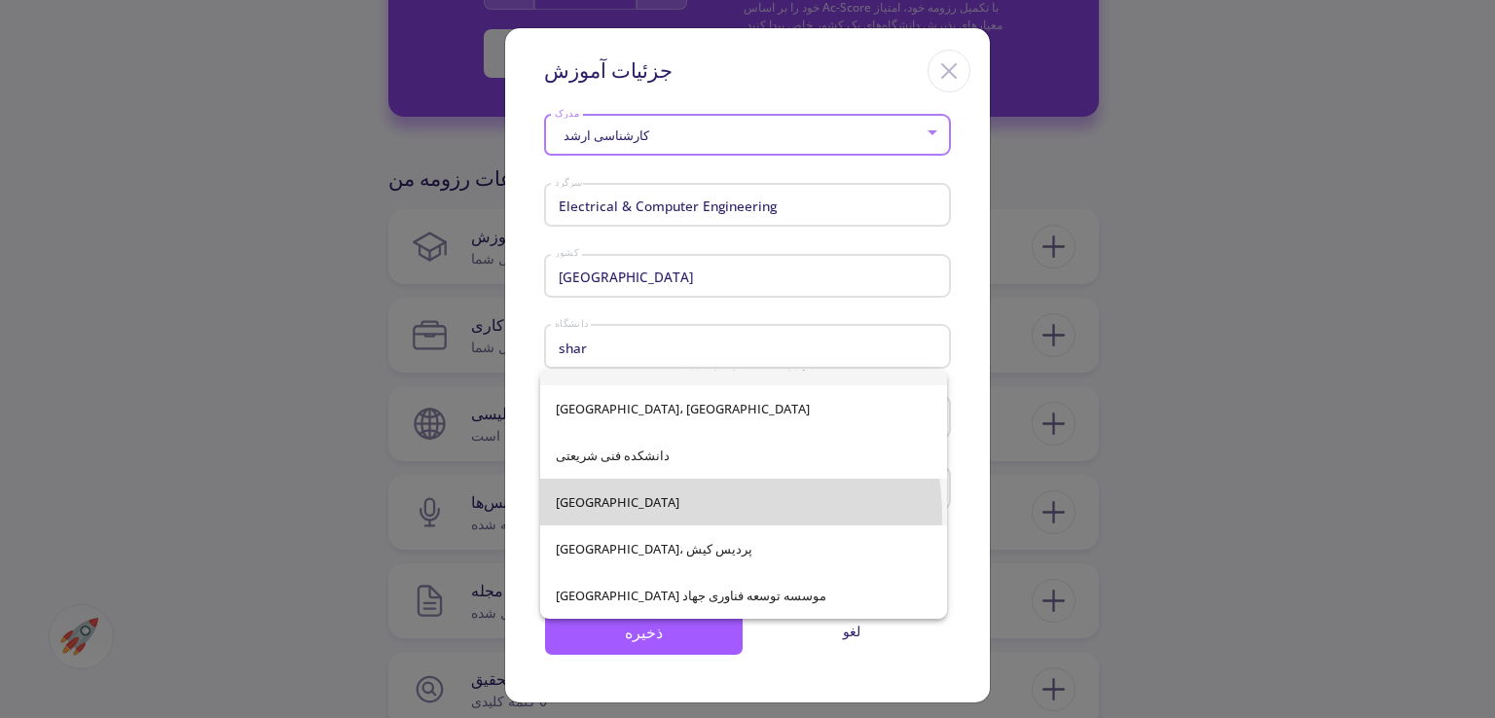
click at [656, 518] on span "دانشگاه صنعتی شریف" at bounding box center [744, 502] width 376 height 47
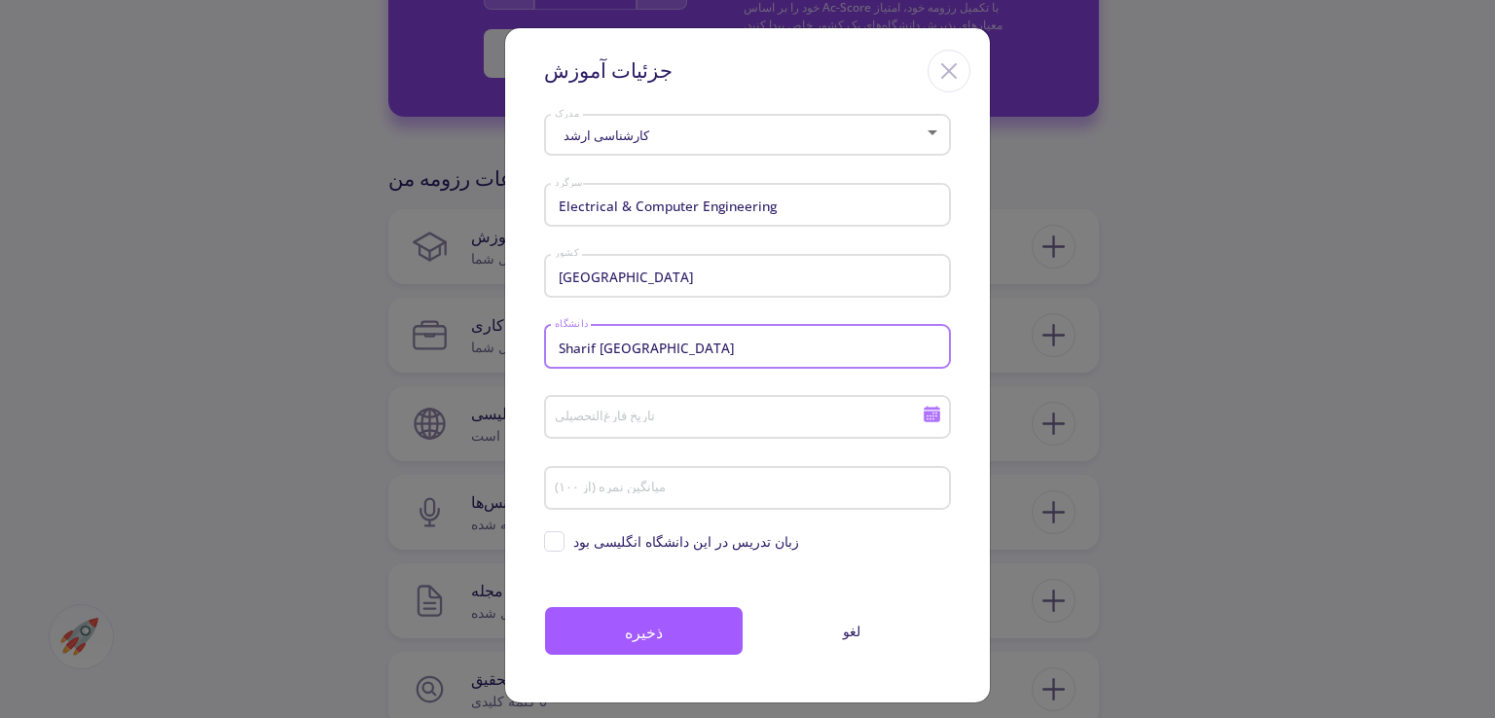
click at [686, 407] on div "تاریخ فارغ‌التحصیلی" at bounding box center [739, 413] width 370 height 51
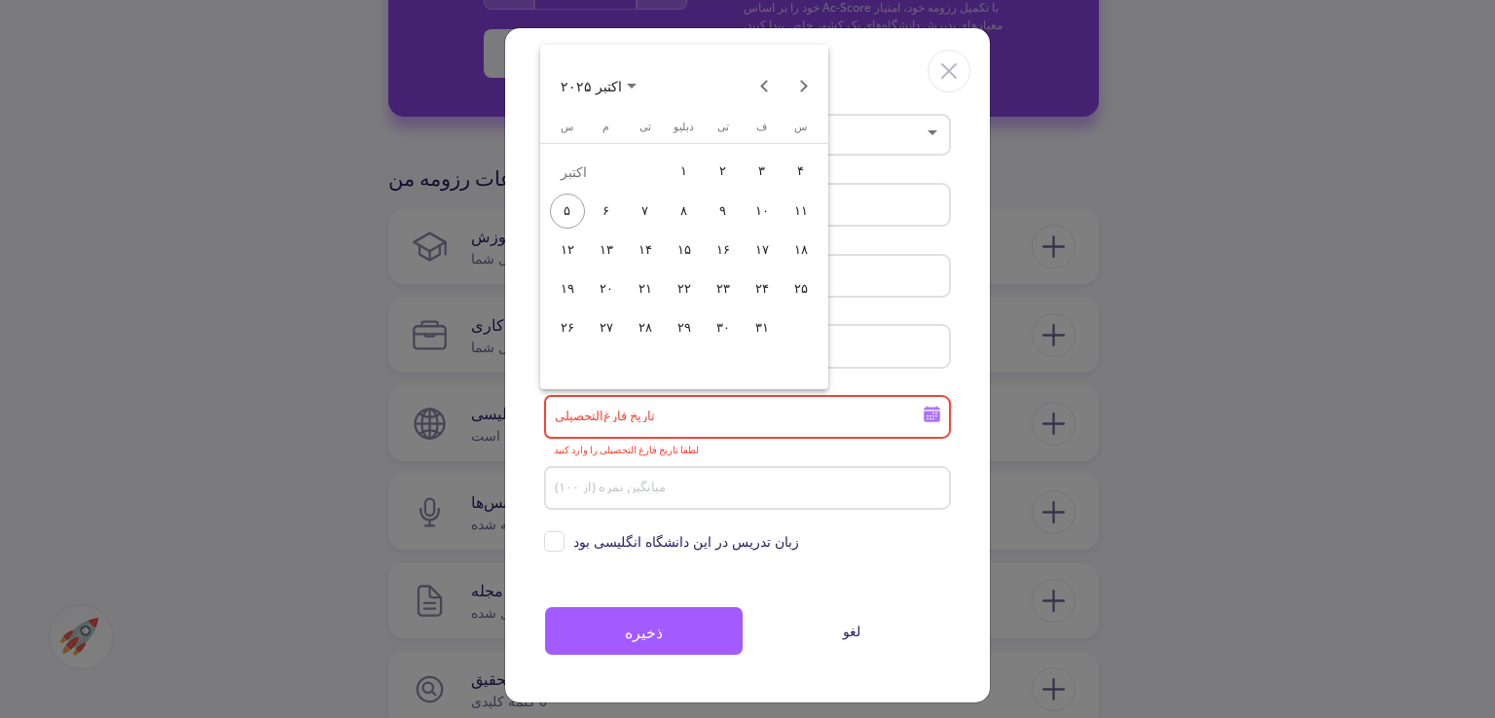
click at [911, 344] on div at bounding box center [747, 359] width 1495 height 718
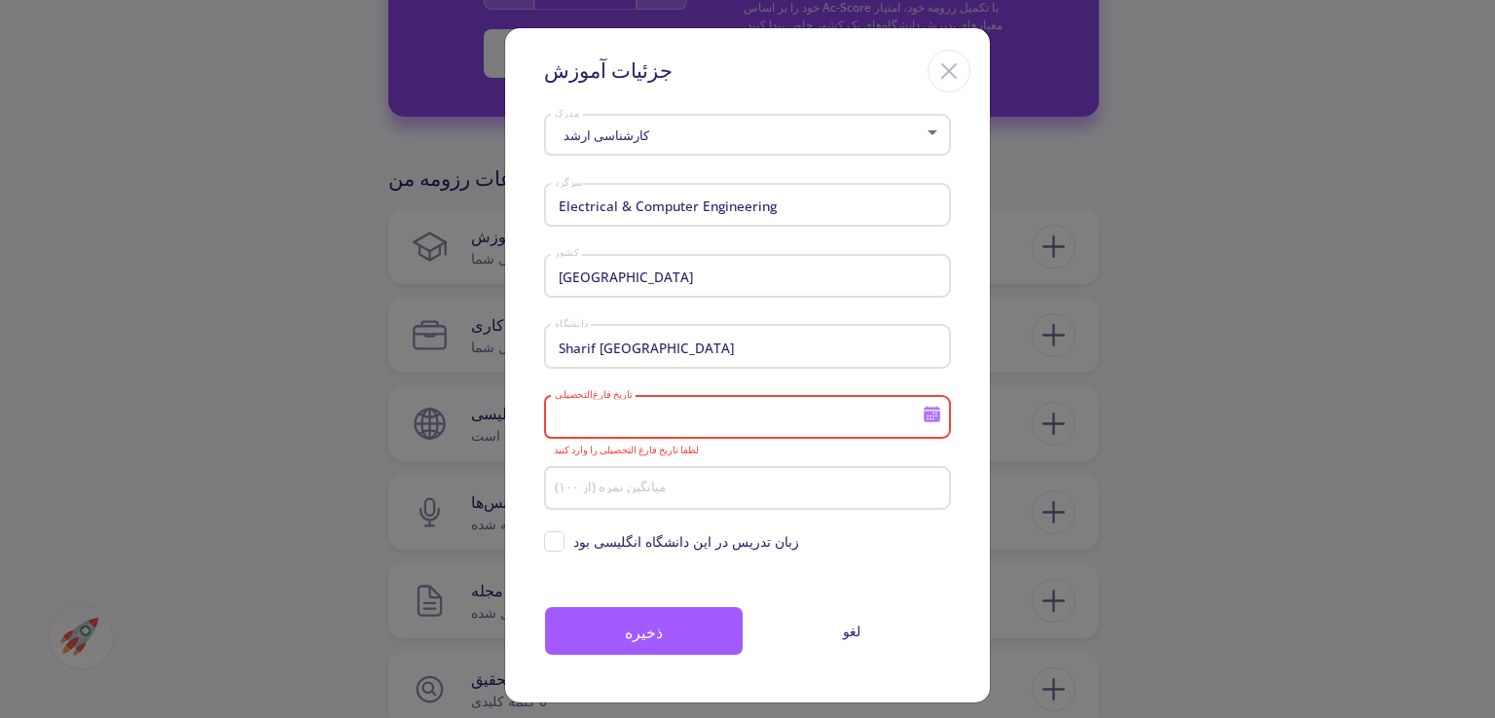
click at [914, 348] on input "Sharif [GEOGRAPHIC_DATA]" at bounding box center [750, 348] width 393 height 18
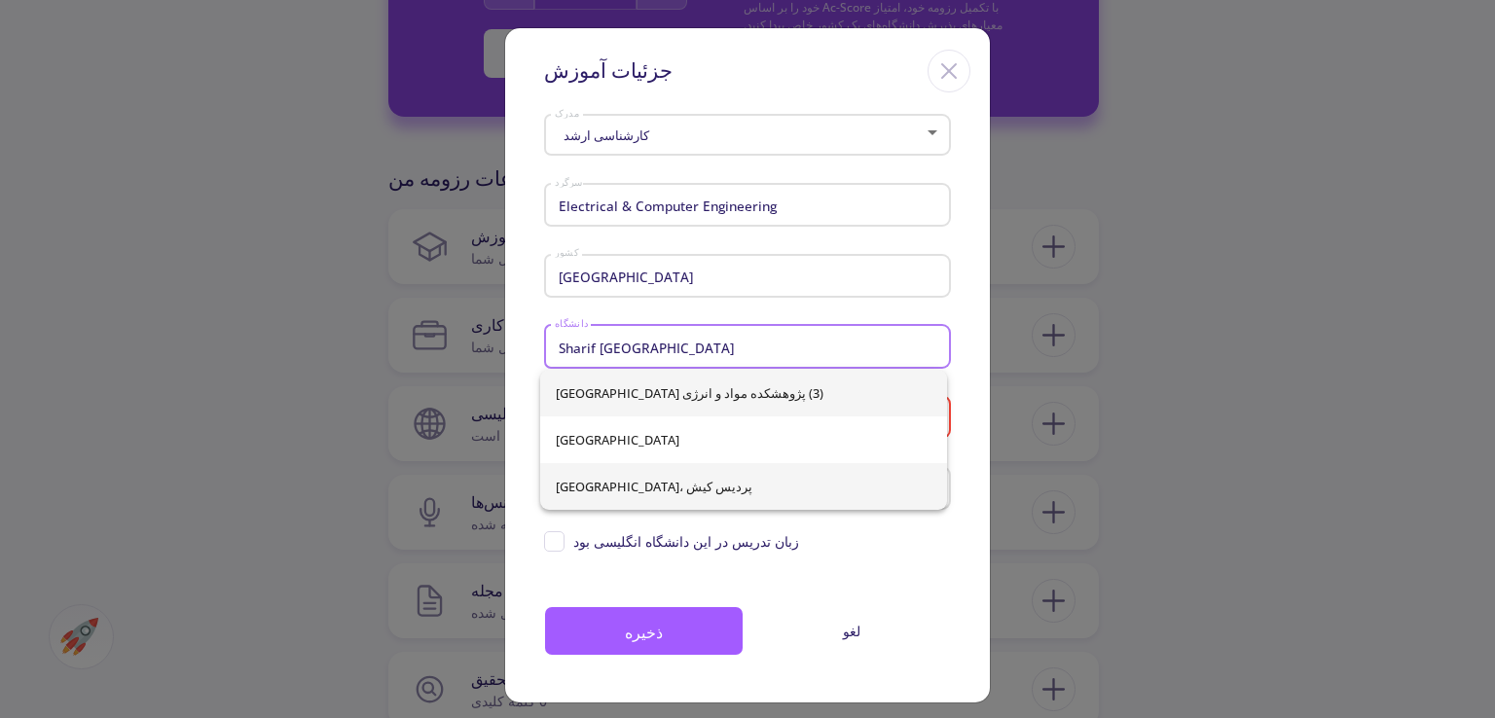
click at [762, 474] on span "دانشگاه صنعتی شریف، پردیس کیش" at bounding box center [744, 486] width 376 height 47
type input "[GEOGRAPHIC_DATA], [PERSON_NAME][GEOGRAPHIC_DATA]"
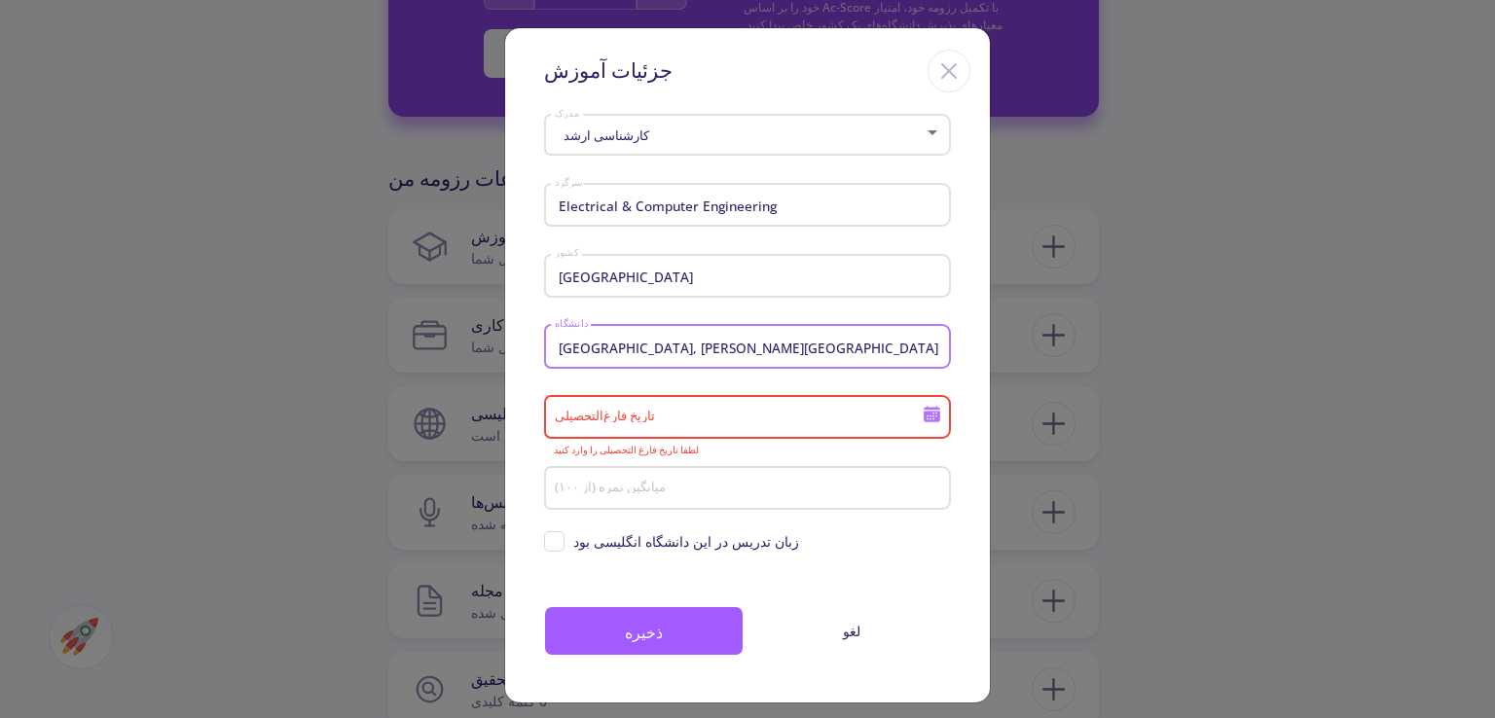
click at [775, 433] on div "تاریخ فارغ‌التحصیلی" at bounding box center [739, 413] width 370 height 51
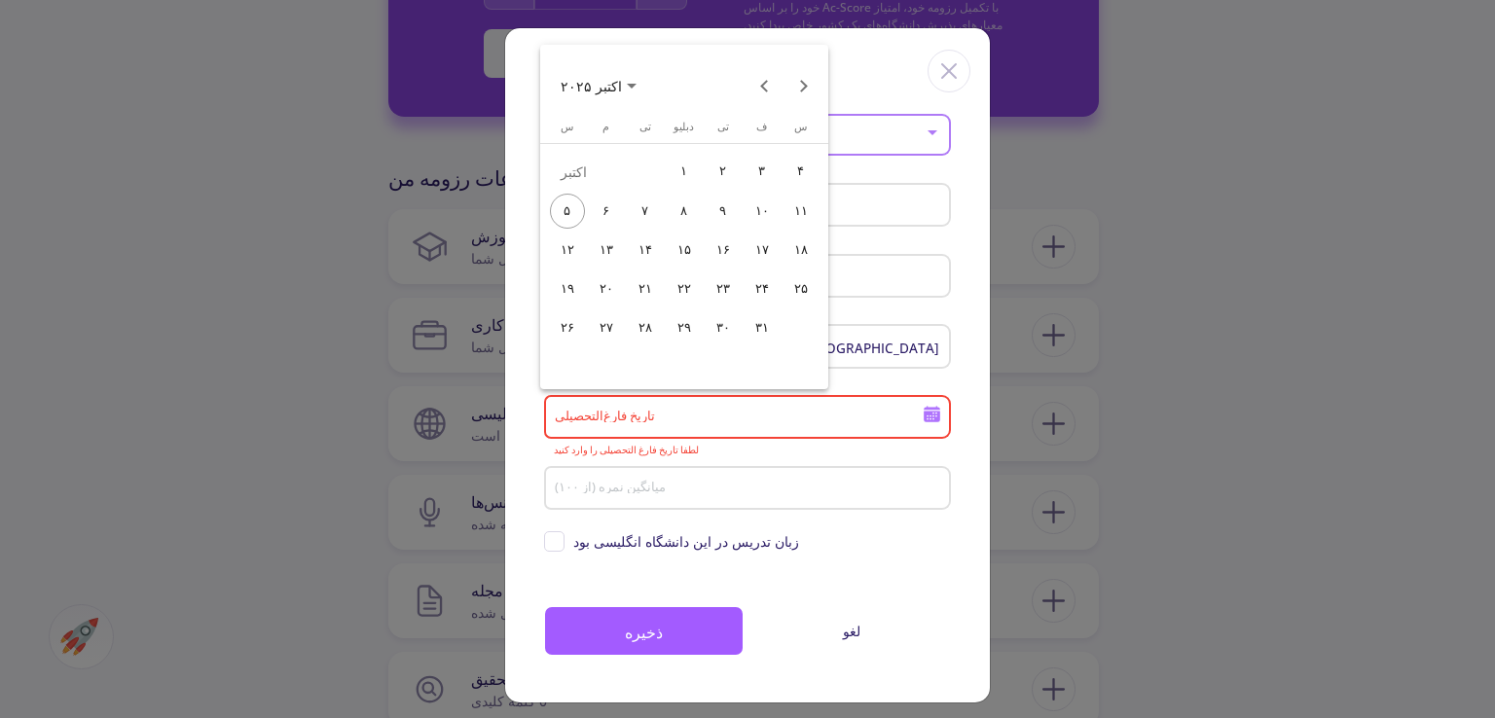
click at [752, 301] on div "۲۴" at bounding box center [762, 289] width 35 height 35
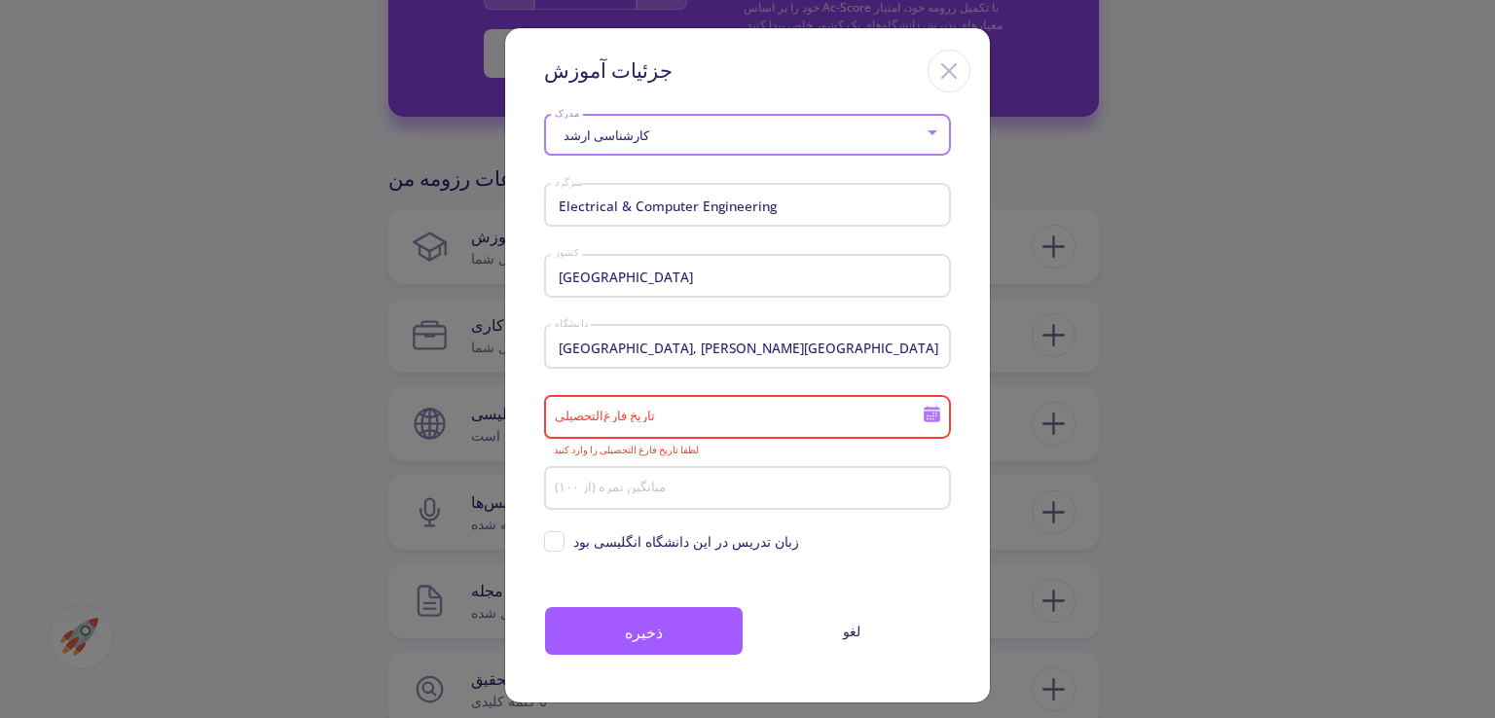
type input "10/24/2025"
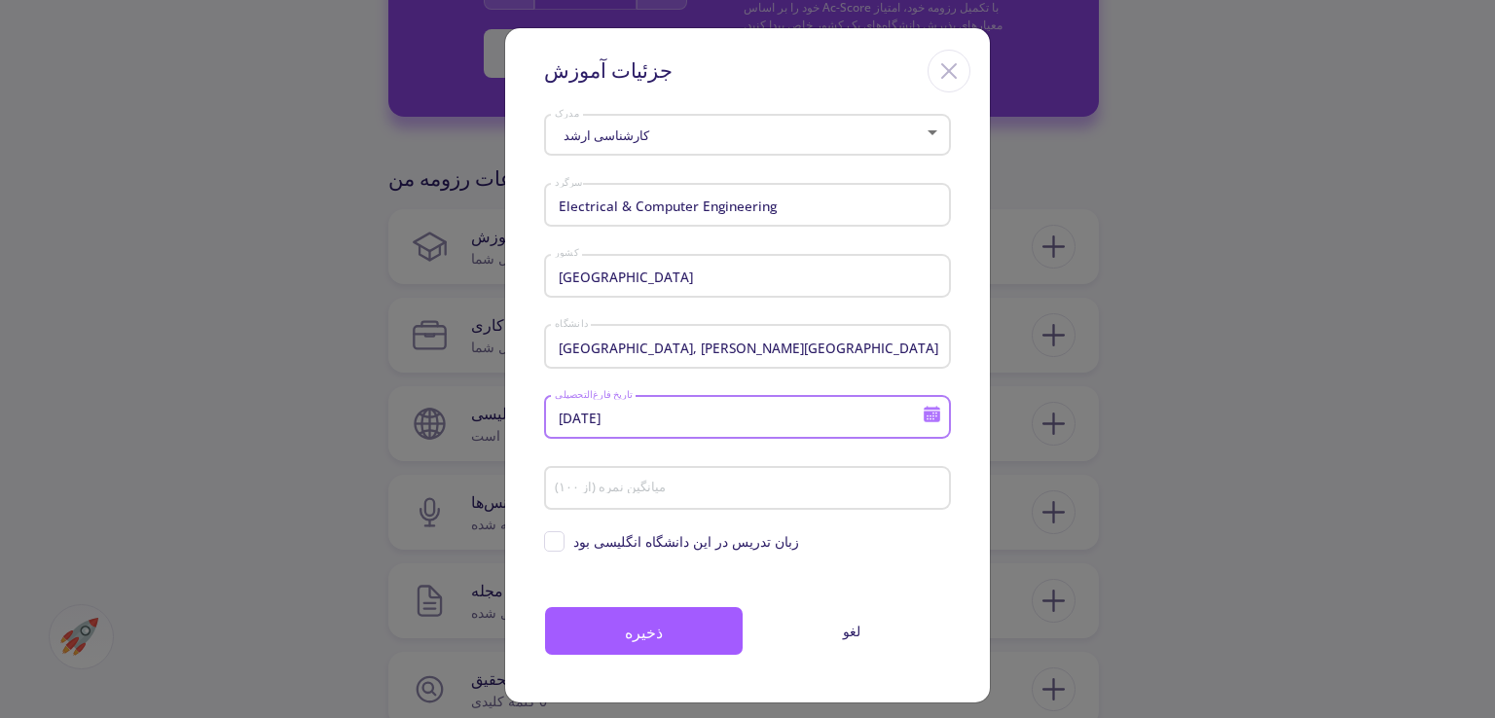
click at [738, 472] on div "میانگین نمره (از ۱۰۰)" at bounding box center [748, 484] width 388 height 51
type input "80"
click at [689, 678] on div "کارشناسی ارشد مدرک Electrical & Computer Engineering سرگرد Iran کشور Sharif Uni…" at bounding box center [747, 405] width 485 height 596
click at [636, 546] on font "زبان تدریس در این دانشگاه انگلیسی بود" at bounding box center [686, 541] width 226 height 18
click at [557, 544] on input "زبان تدریس در این دانشگاه انگلیسی بود" at bounding box center [550, 537] width 13 height 13
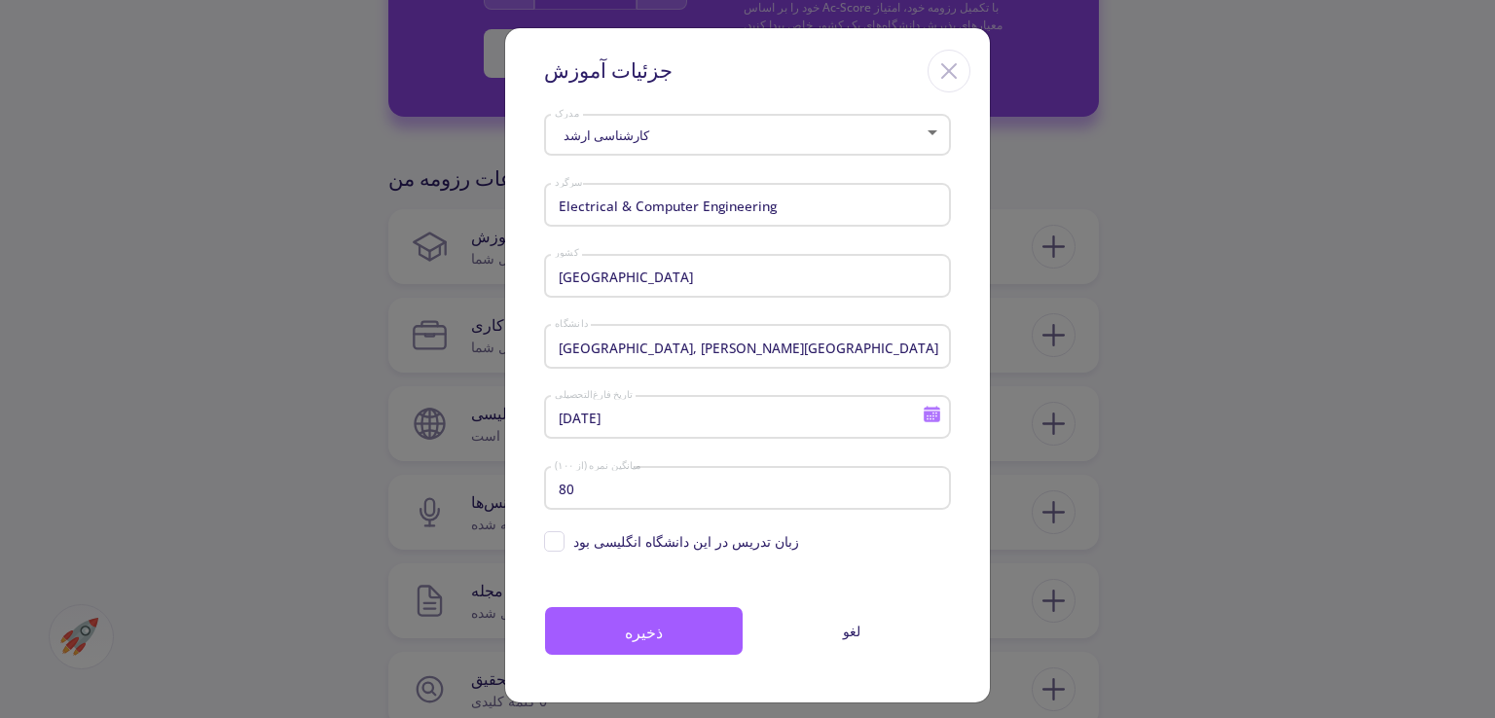
checkbox input "true"
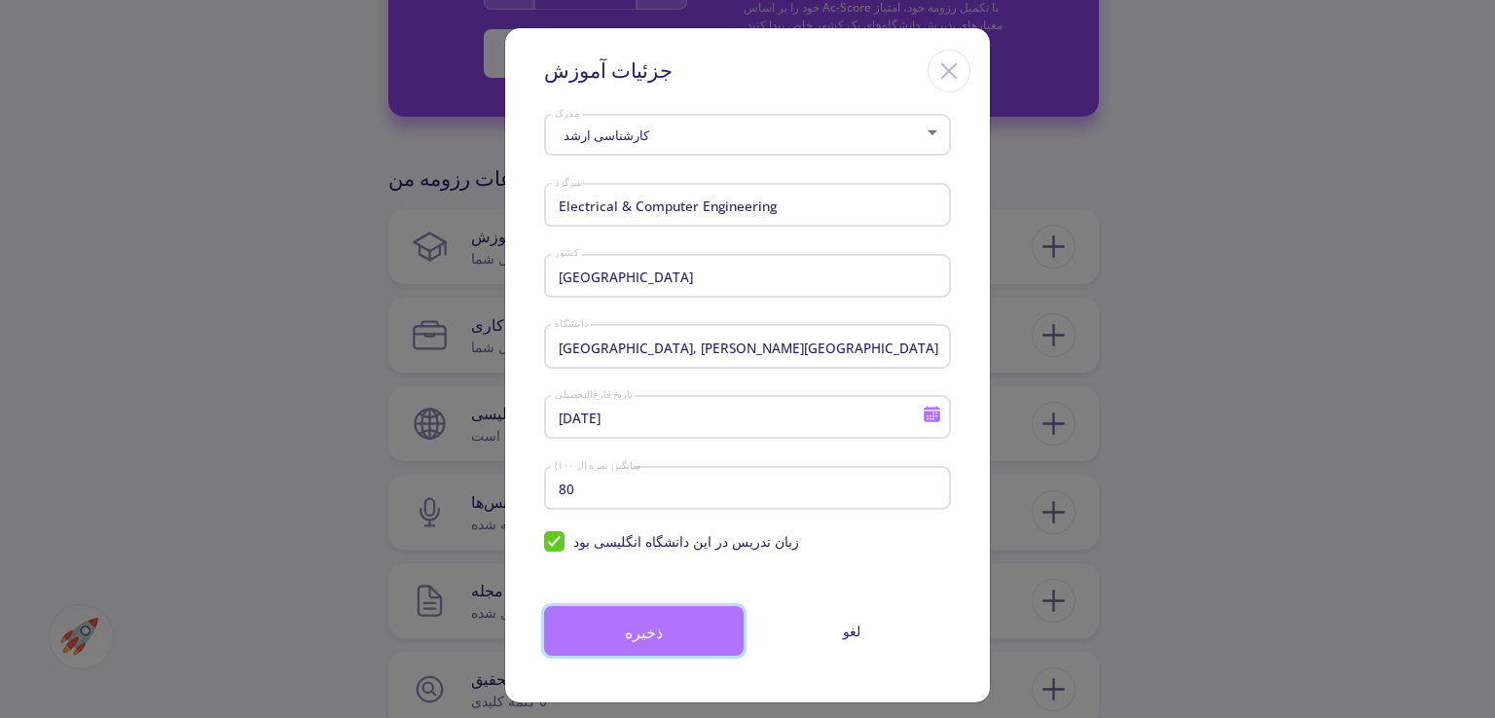
click at [654, 619] on button "ذخیره" at bounding box center [644, 631] width 200 height 50
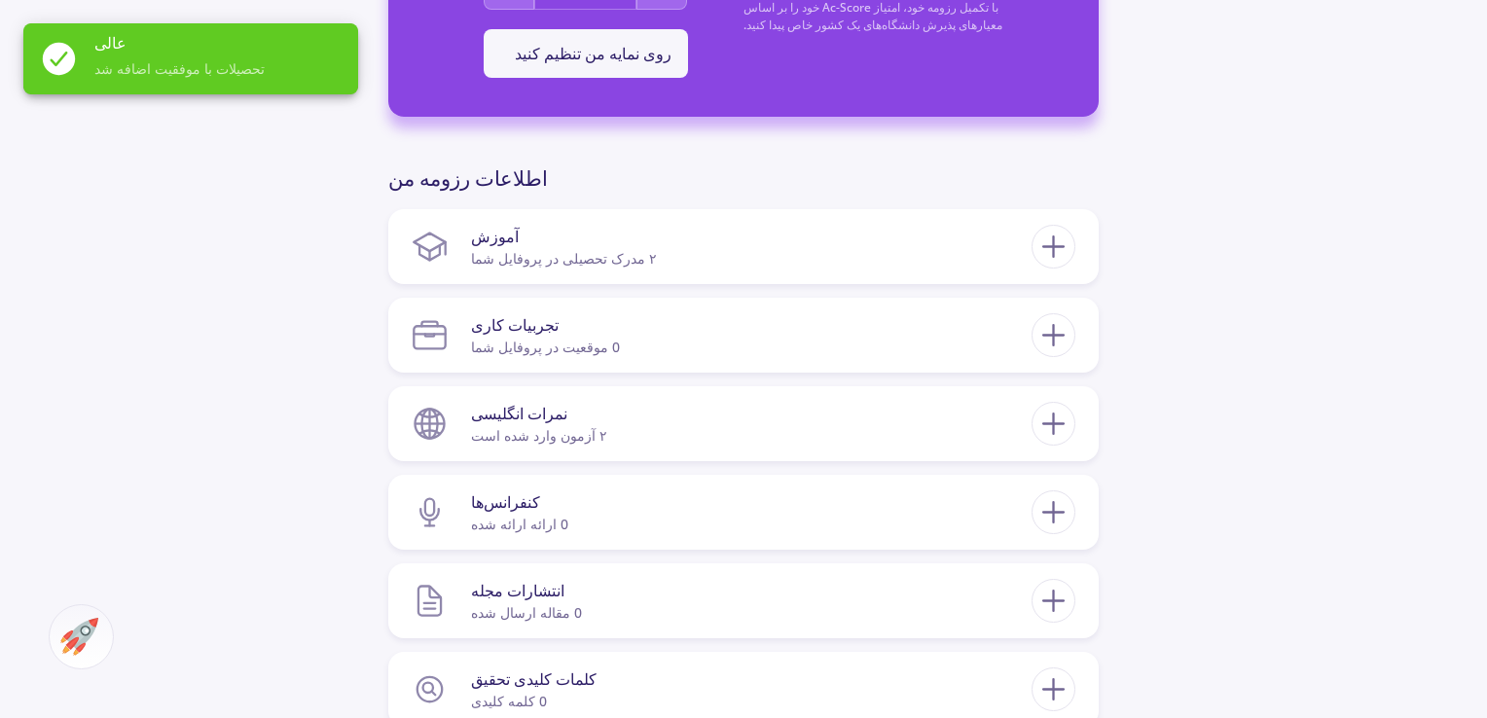
scroll to position [264, 0]
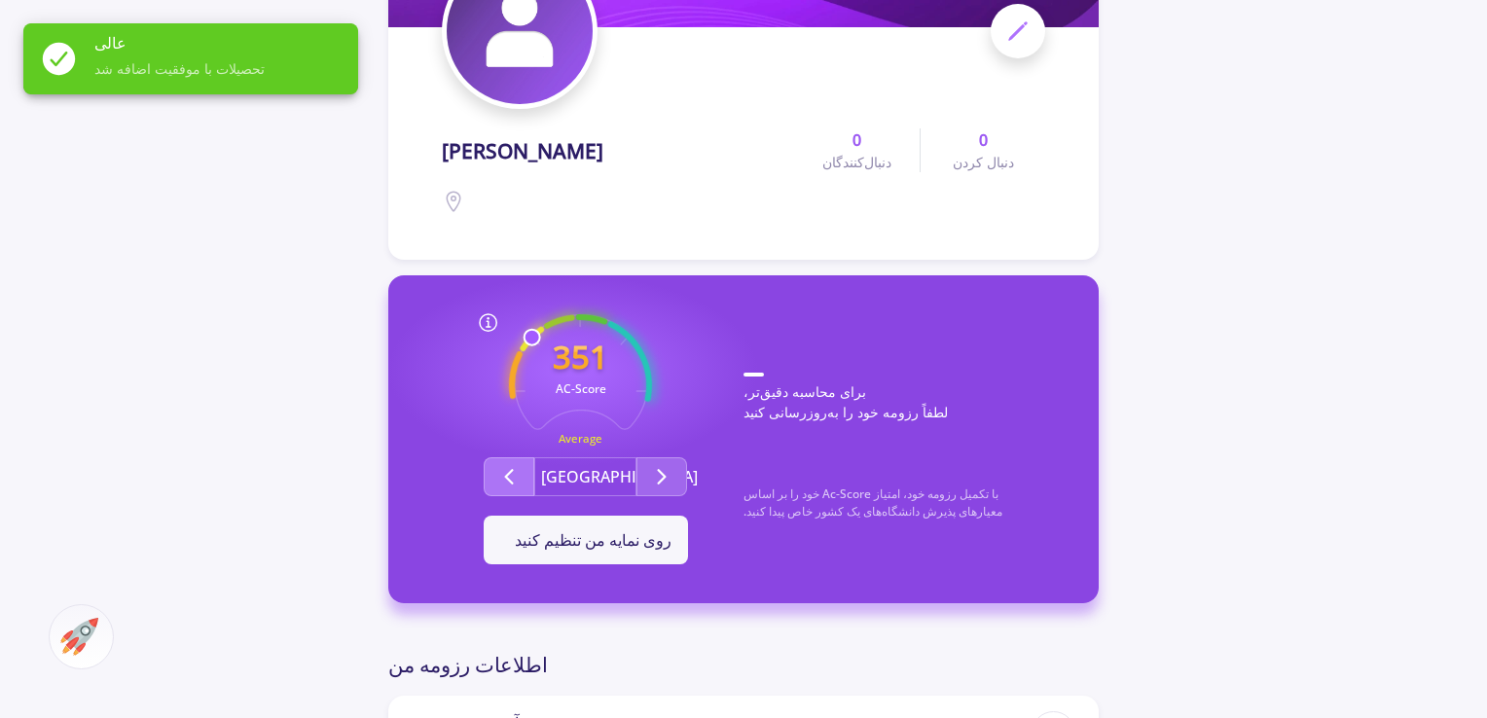
click at [505, 488] on icon "گروه دوم" at bounding box center [508, 476] width 23 height 23
click at [657, 474] on icon "گروه دوم" at bounding box center [661, 476] width 23 height 23
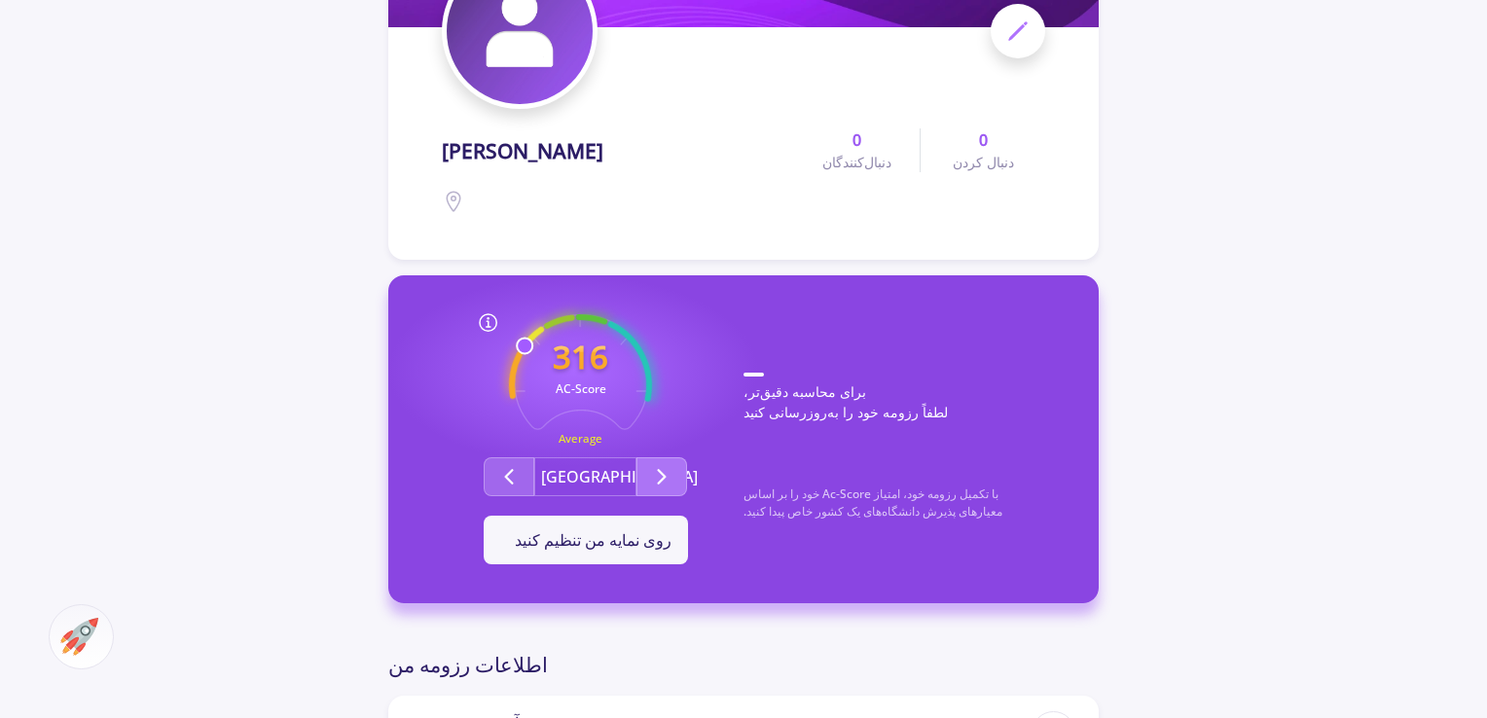
click at [669, 486] on icon "گروه دوم" at bounding box center [661, 476] width 23 height 23
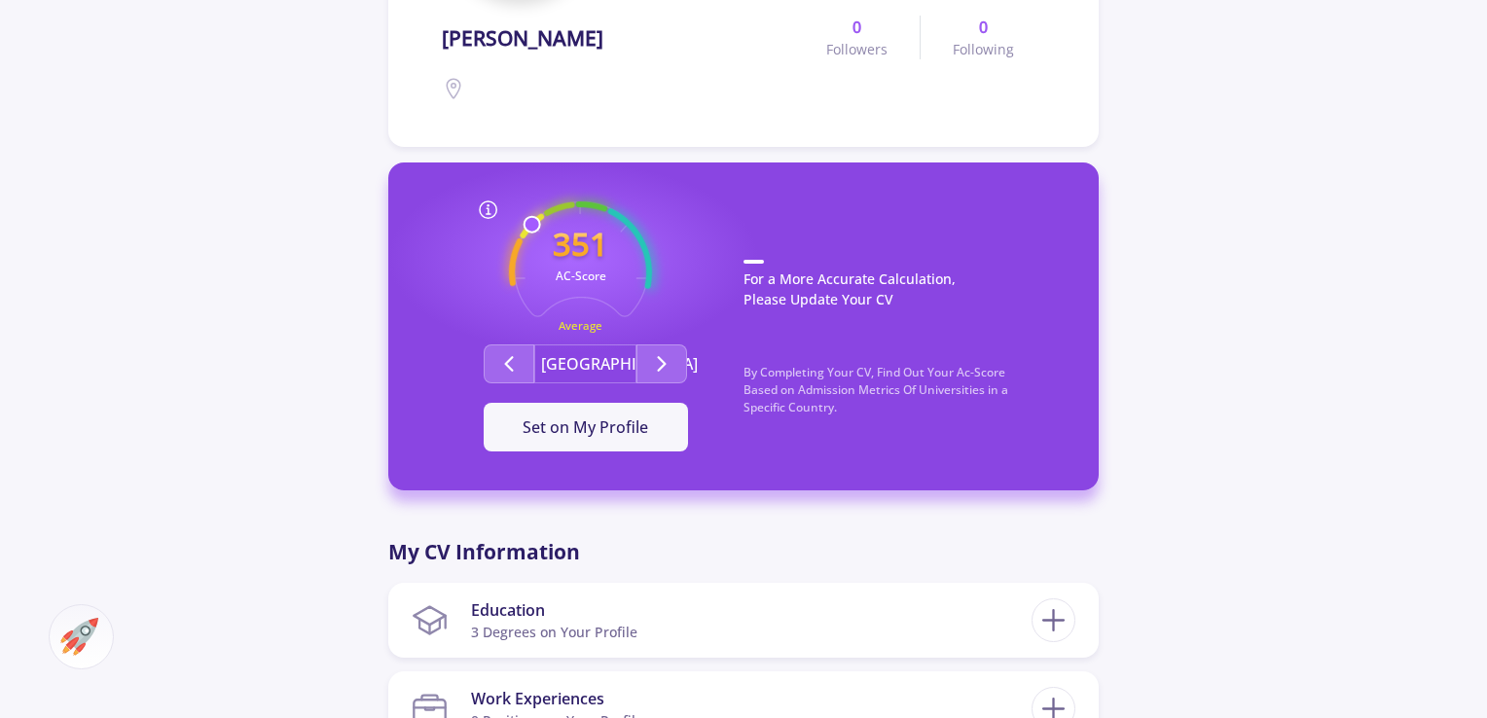
scroll to position [370, 0]
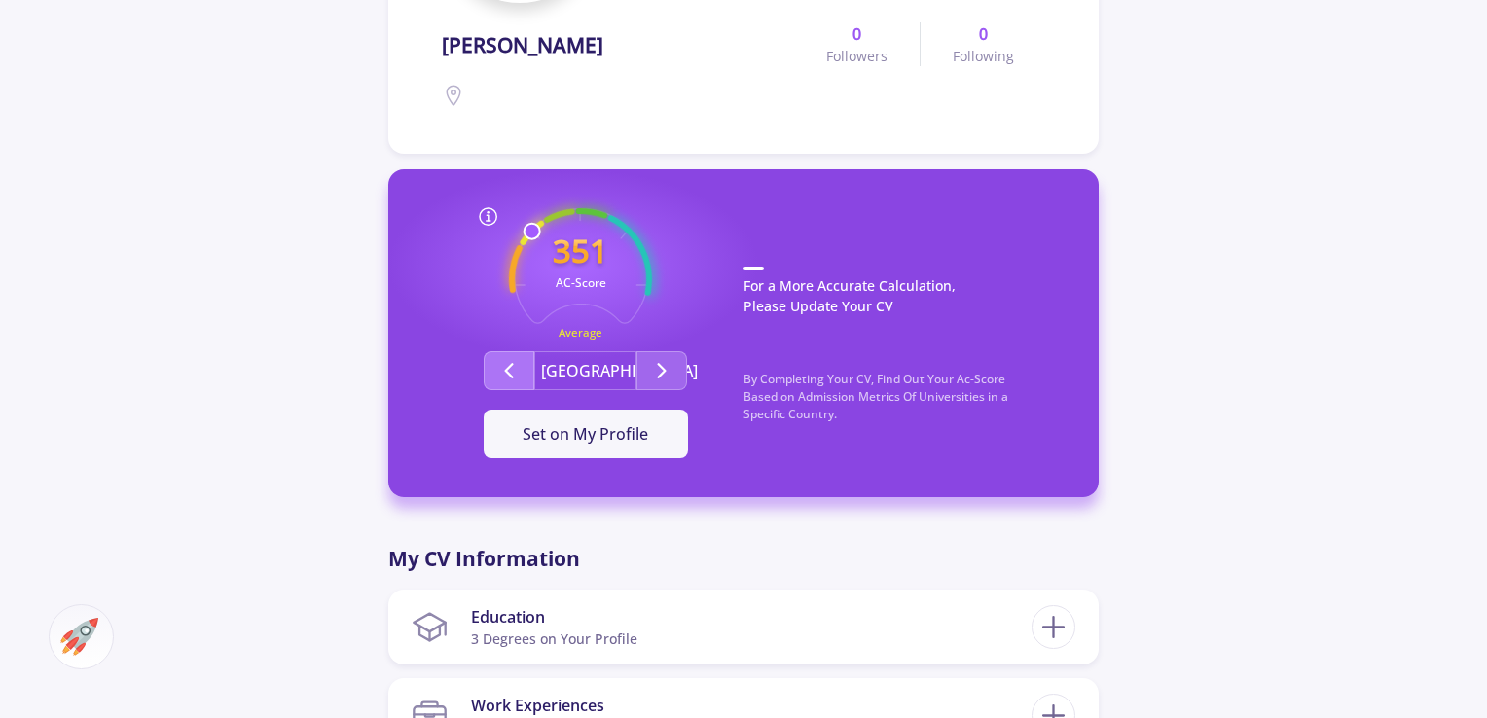
click at [507, 366] on icon "Second group" at bounding box center [508, 370] width 23 height 23
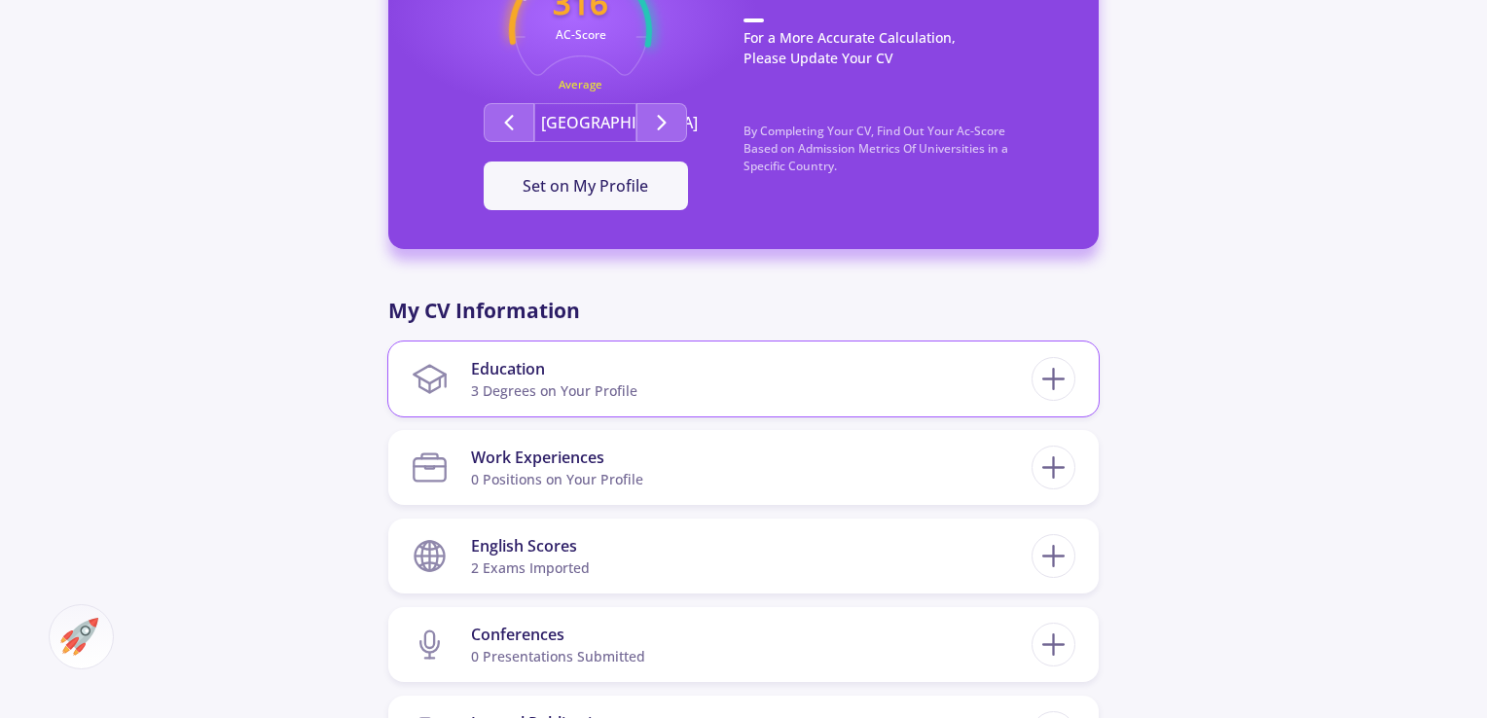
scroll to position [694, 0]
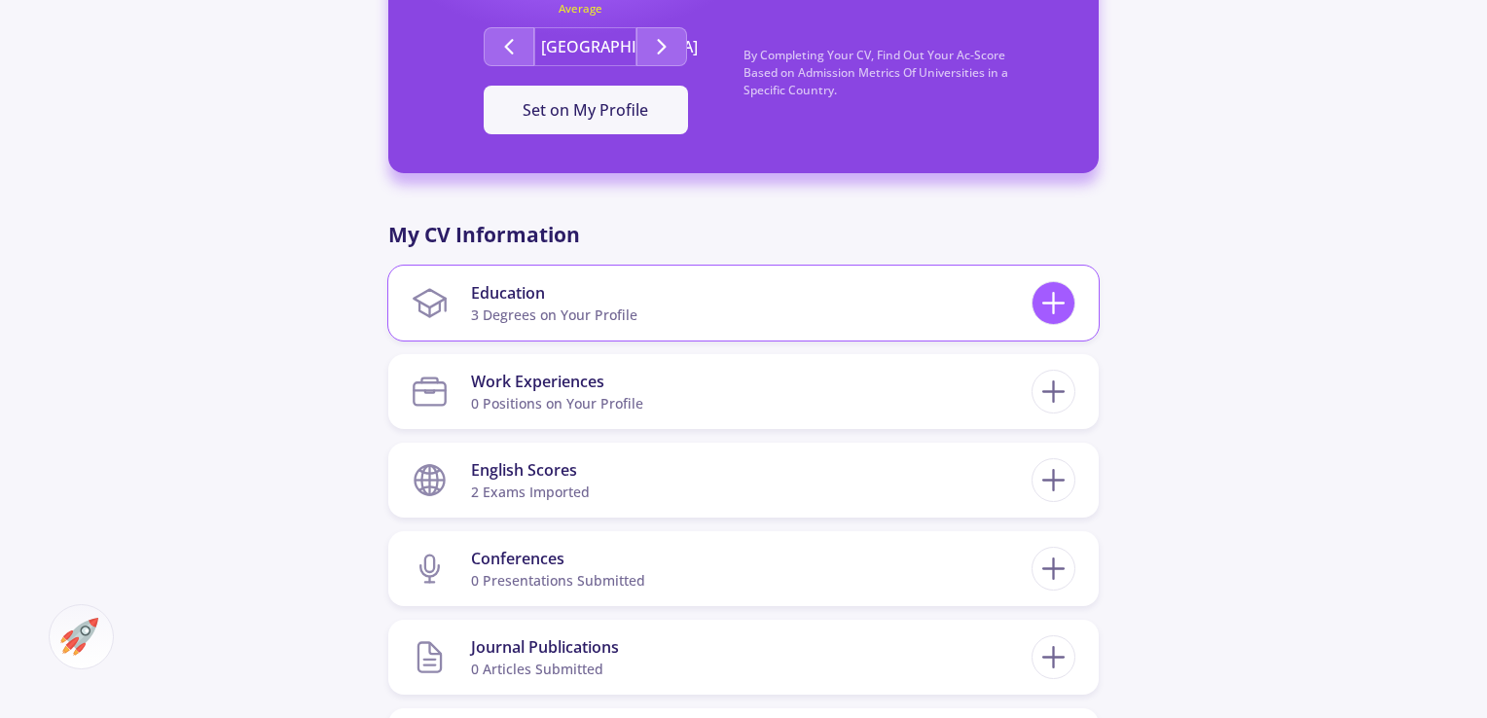
click at [1061, 286] on icon at bounding box center [1054, 303] width 36 height 36
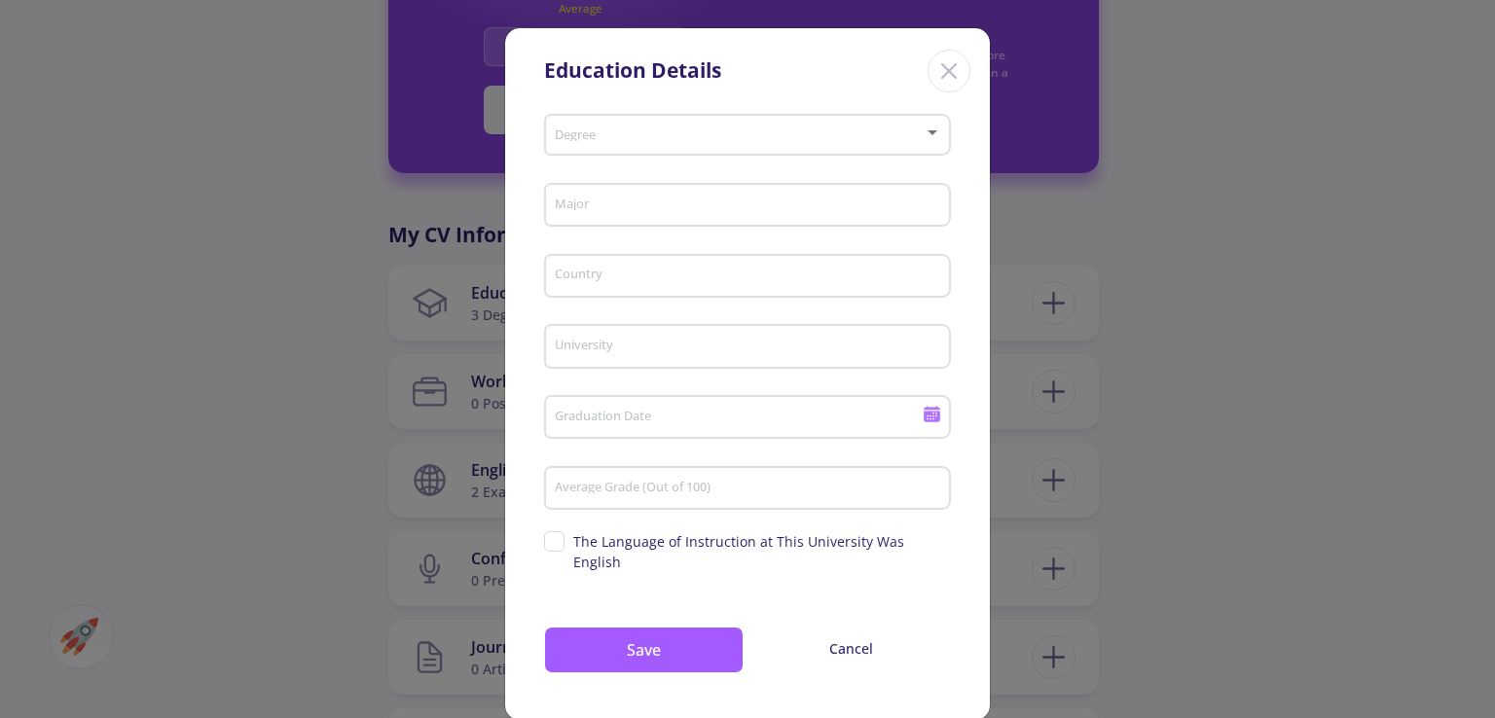
click at [1054, 303] on div "Education Details Degree Major Country University Graduation Date Average Grade…" at bounding box center [747, 359] width 1495 height 718
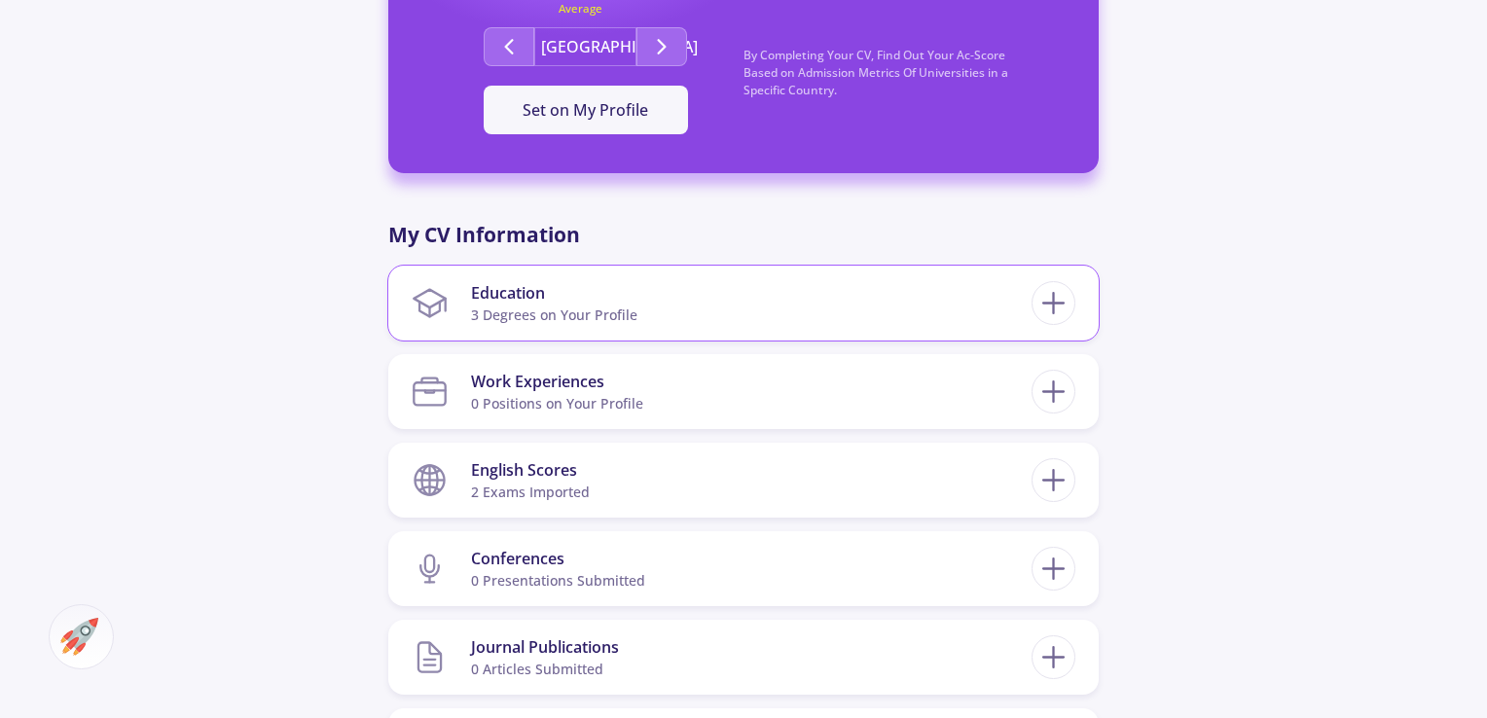
drag, startPoint x: 487, startPoint y: 281, endPoint x: 492, endPoint y: 290, distance: 10.0
click at [491, 285] on div "Education" at bounding box center [554, 292] width 166 height 23
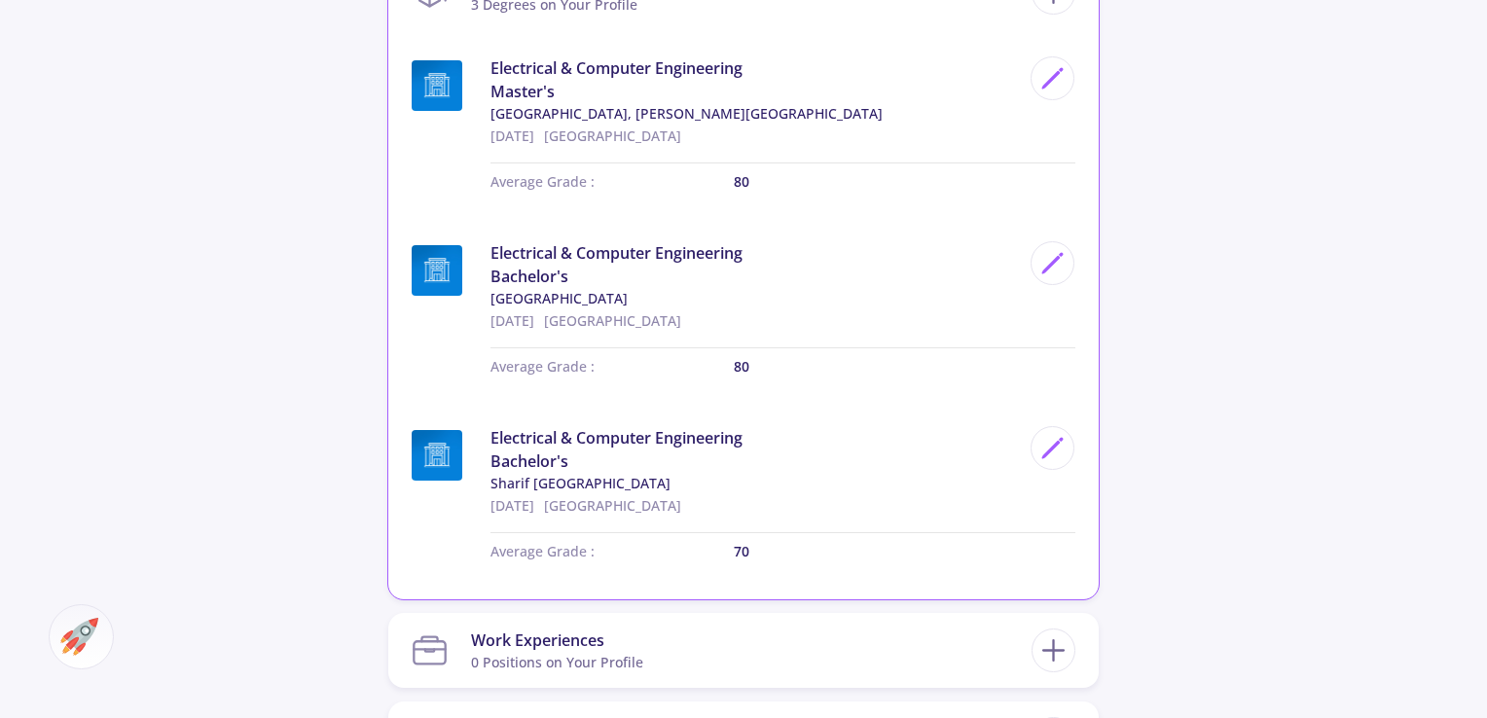
scroll to position [857, 0]
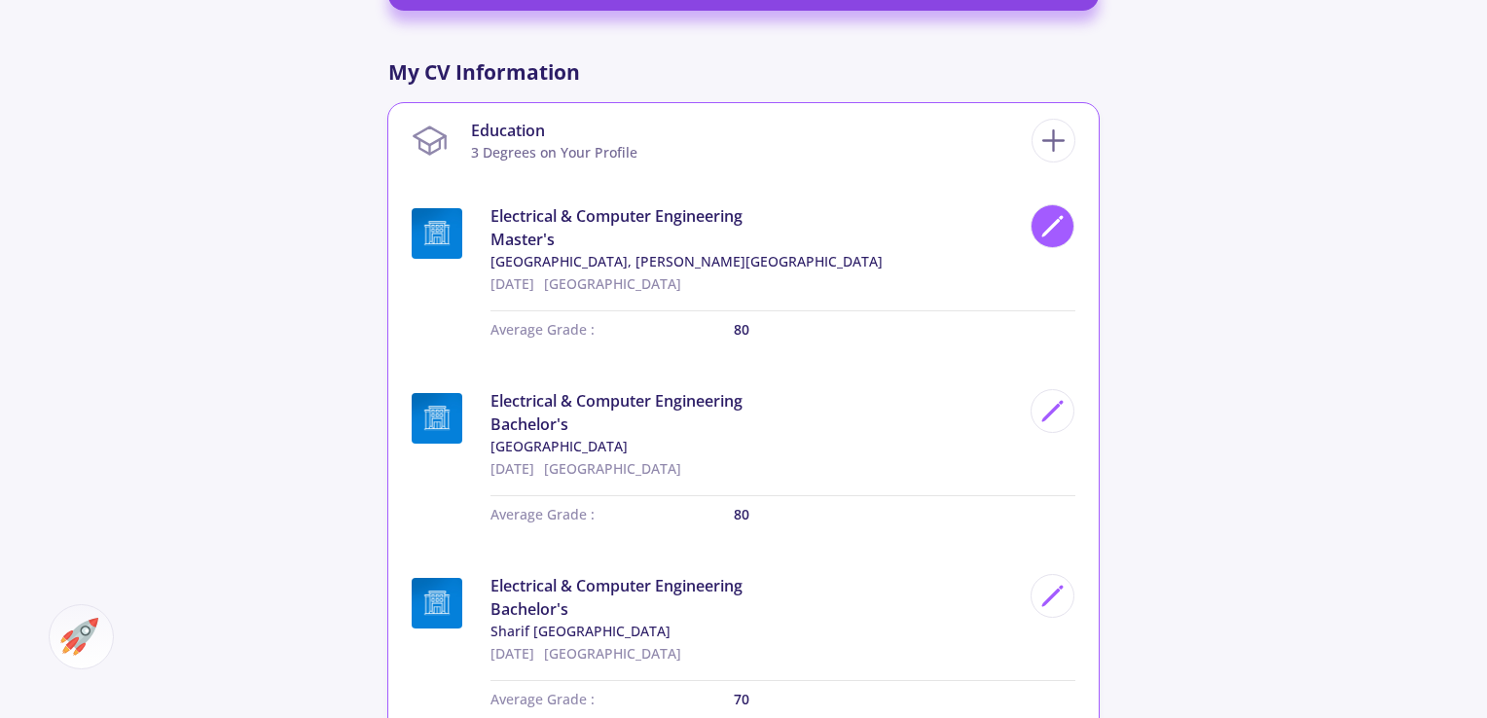
click at [1044, 238] on icon at bounding box center [1053, 226] width 26 height 26
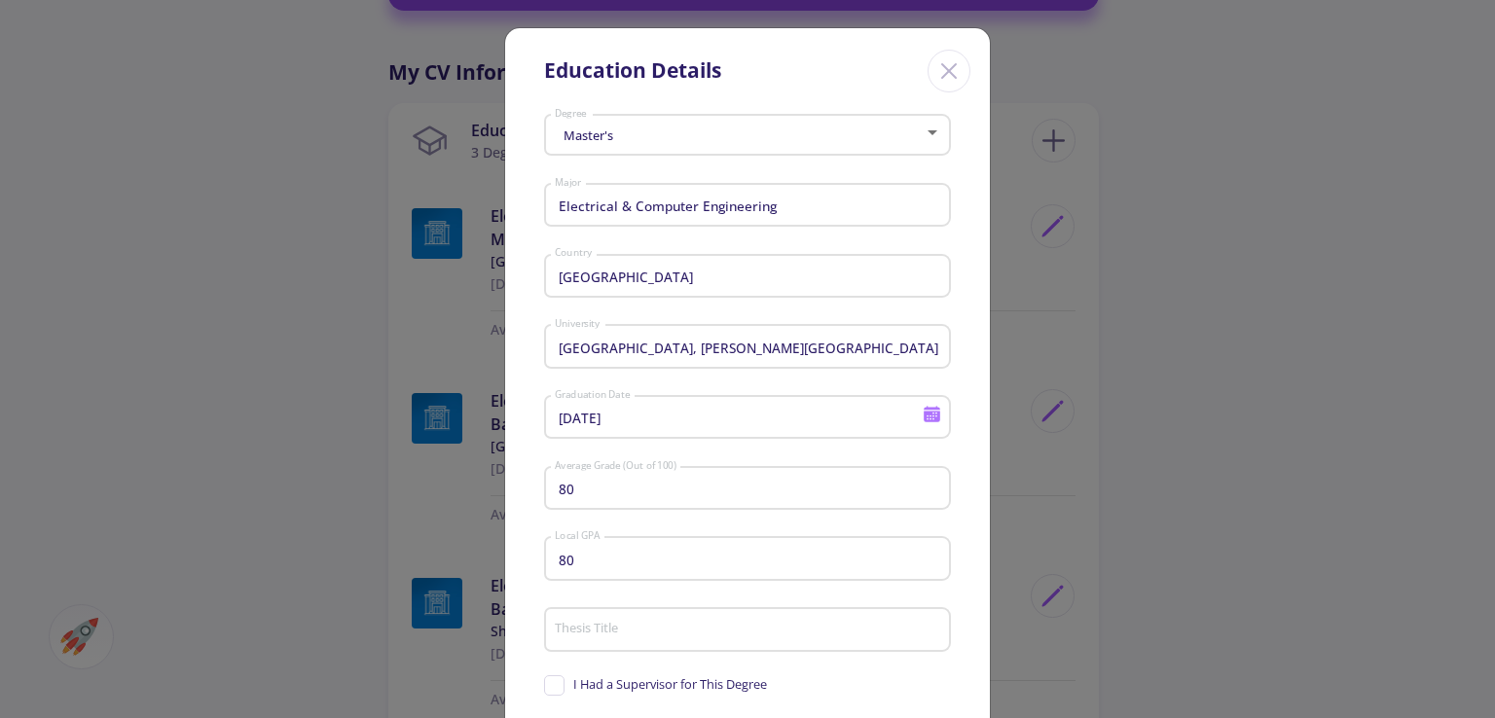
click at [942, 82] on icon "Close" at bounding box center [949, 70] width 31 height 31
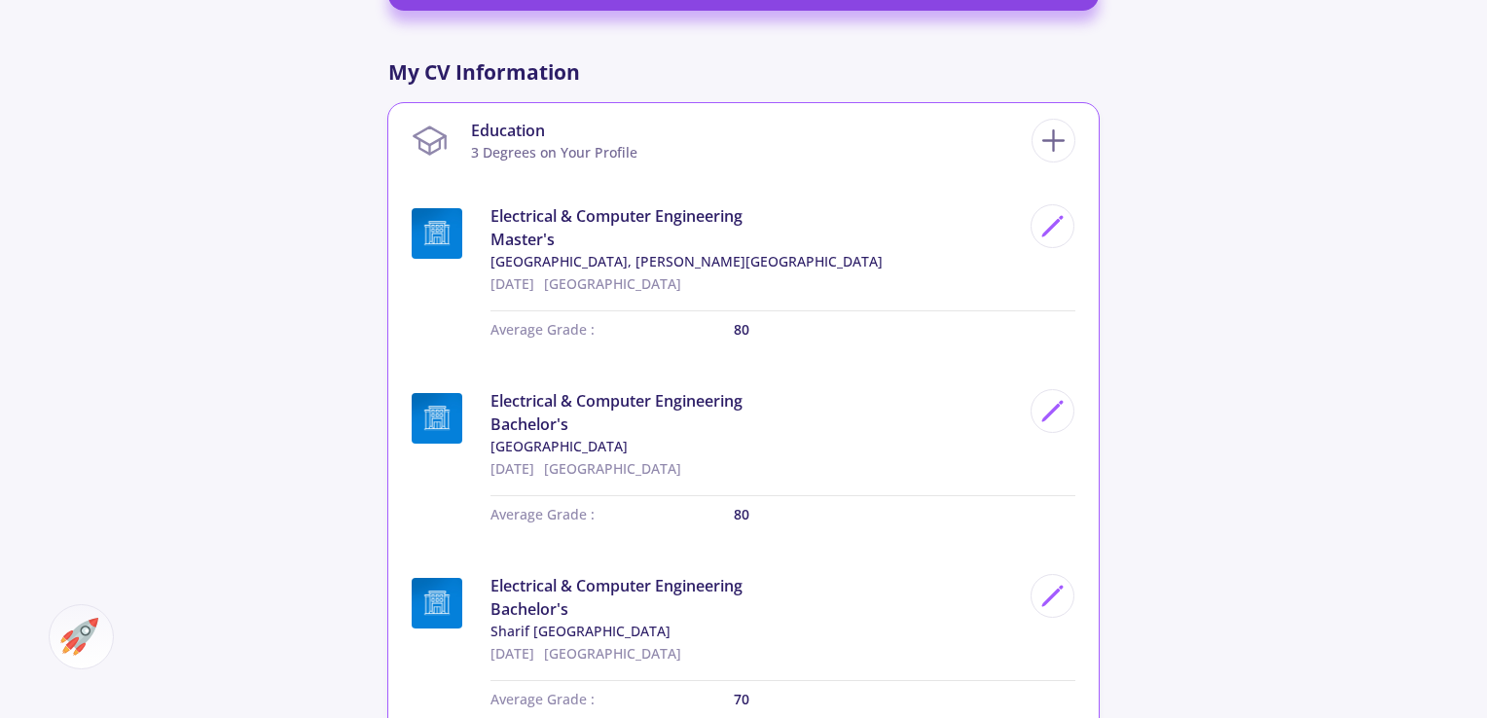
drag, startPoint x: 720, startPoint y: 219, endPoint x: 439, endPoint y: 226, distance: 281.4
drag, startPoint x: 439, startPoint y: 226, endPoint x: 1146, endPoint y: 448, distance: 740.8
click at [1163, 445] on div "mohammad khjgbm 0 Followers 0 Following 316 AC-Score Average By Completing Your…" at bounding box center [743, 437] width 1487 height 2448
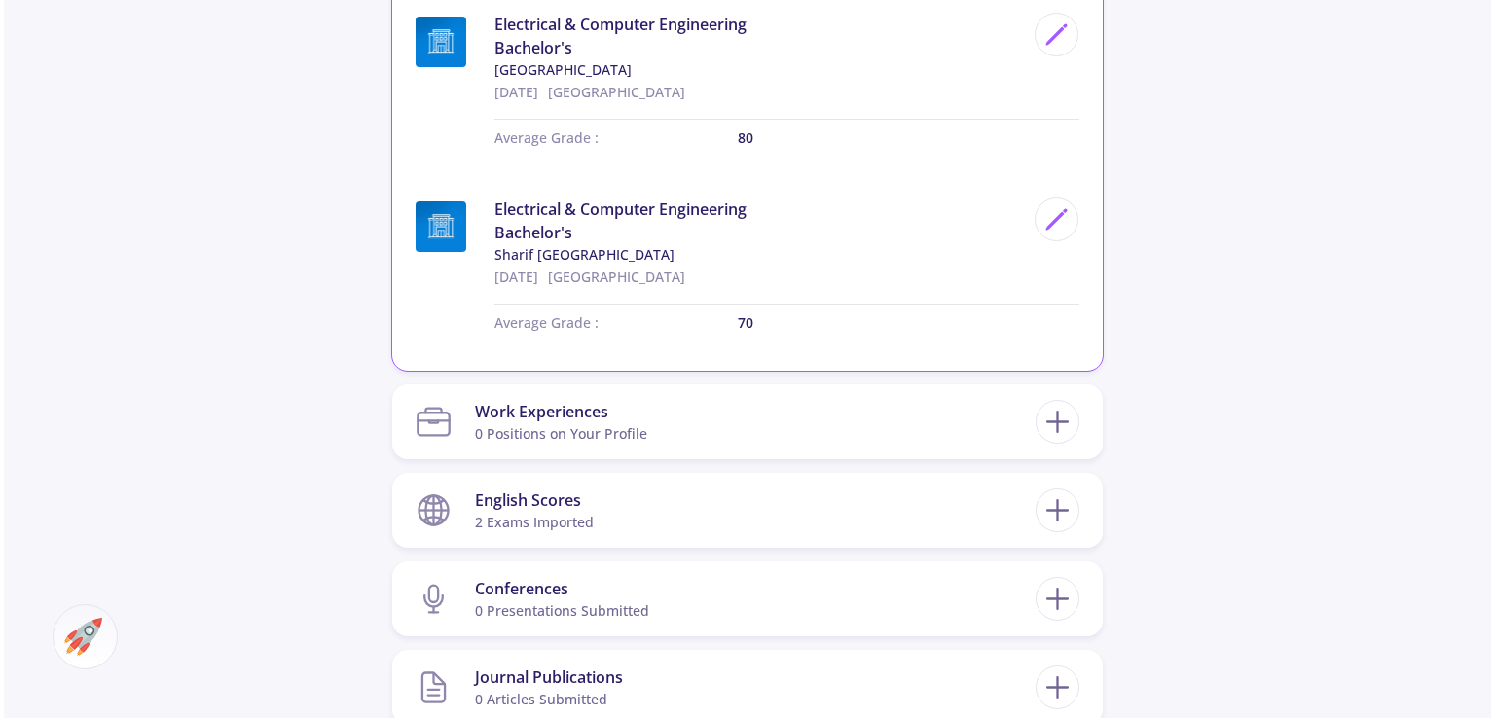
scroll to position [1181, 0]
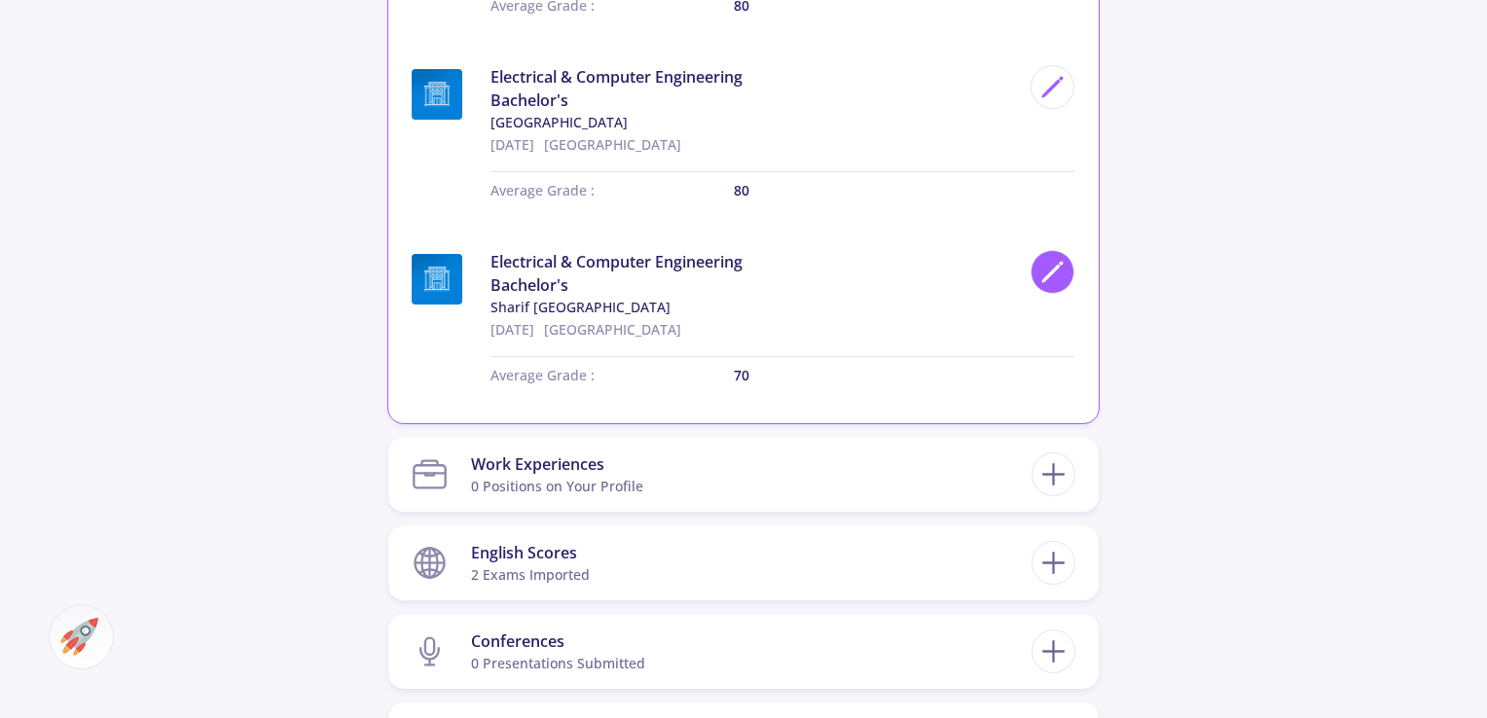
click at [1047, 291] on div at bounding box center [1053, 272] width 44 height 44
type input "Sharif University of Technology"
type input "10/4/2025"
type input "70"
checkbox input "false"
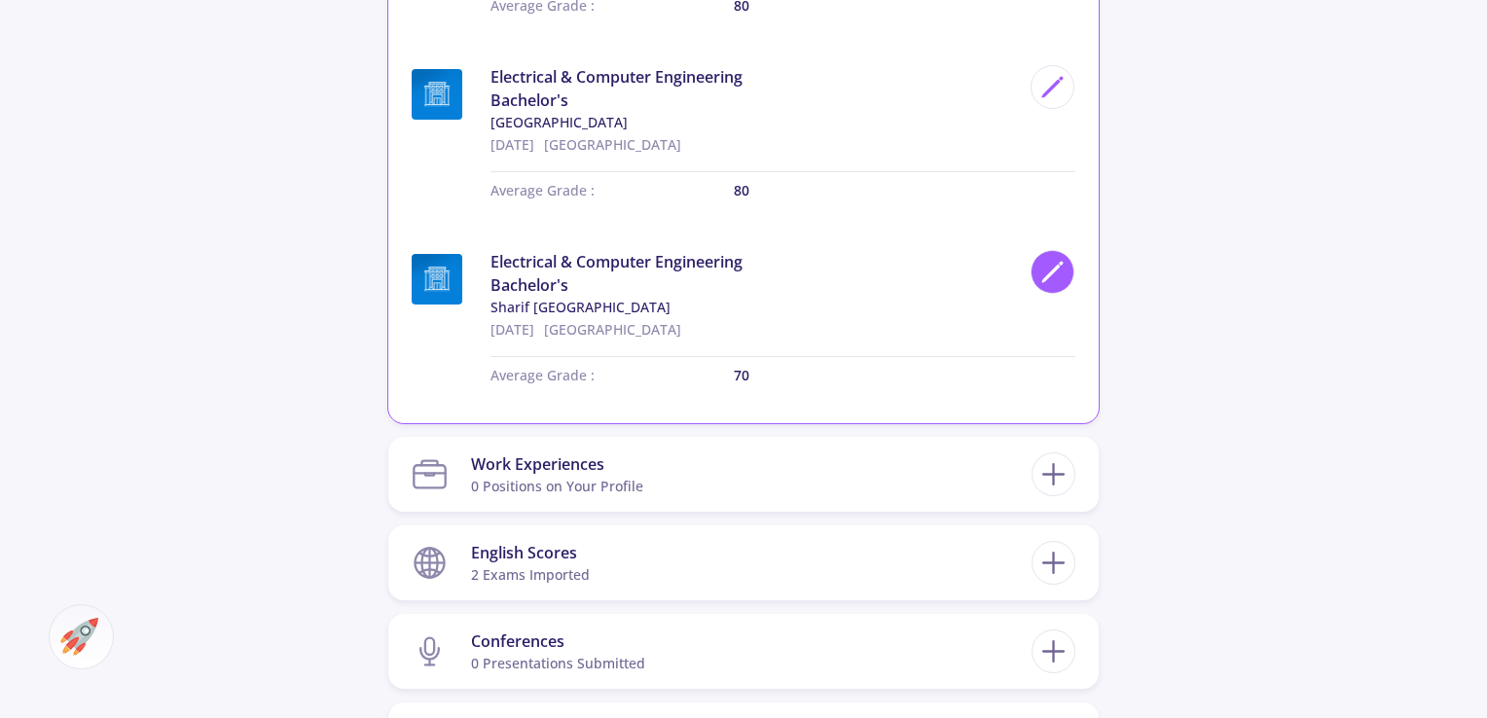
type input "70"
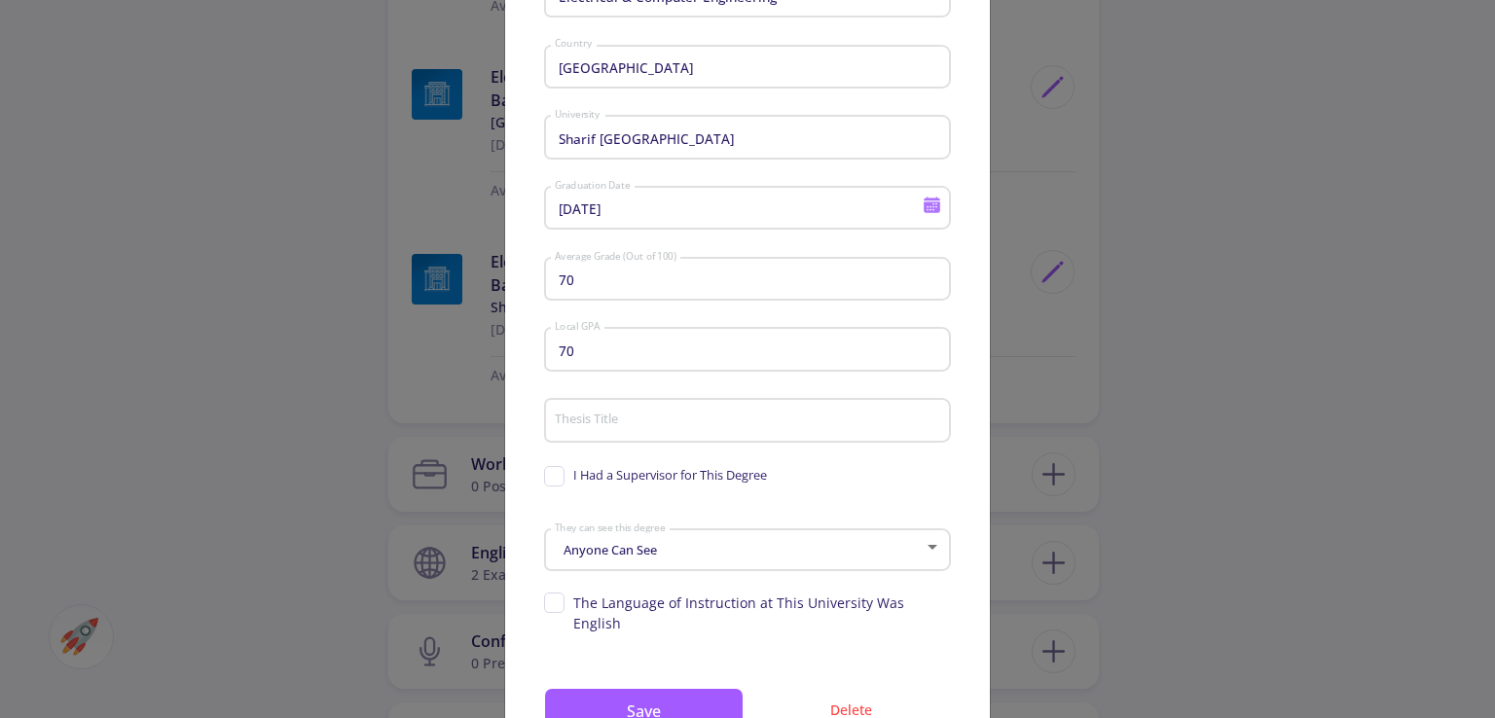
scroll to position [281, 0]
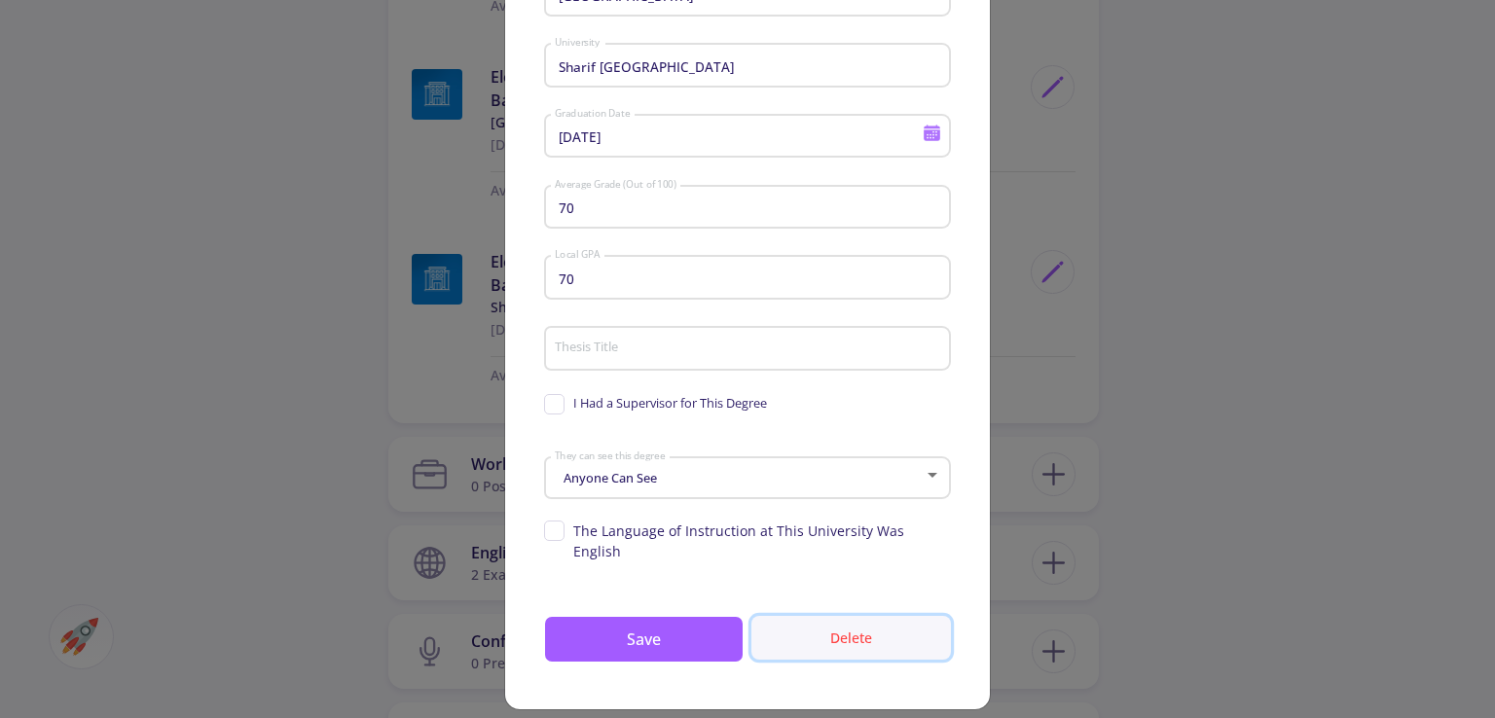
click at [814, 628] on button "Delete" at bounding box center [851, 638] width 200 height 44
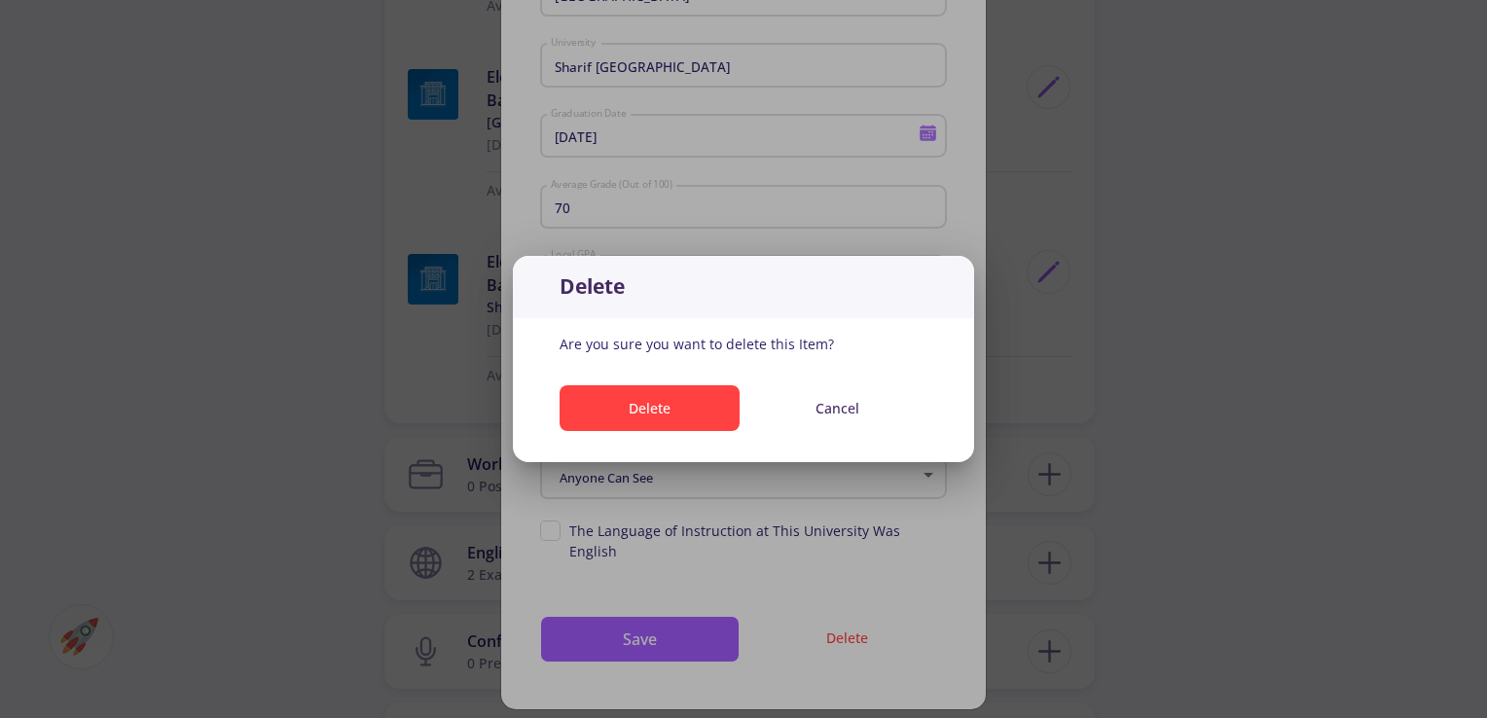
scroll to position [0, 0]
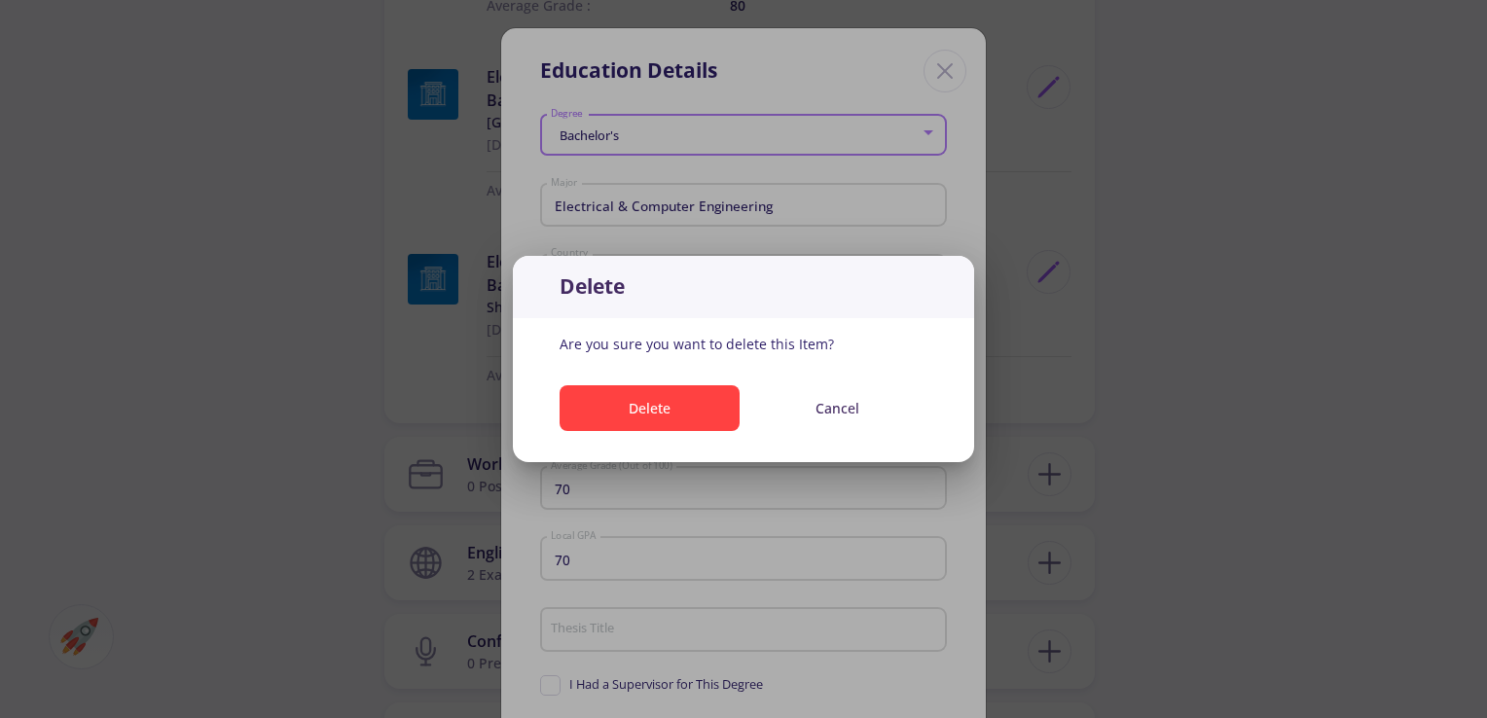
click at [645, 414] on button "Delete" at bounding box center [650, 408] width 180 height 46
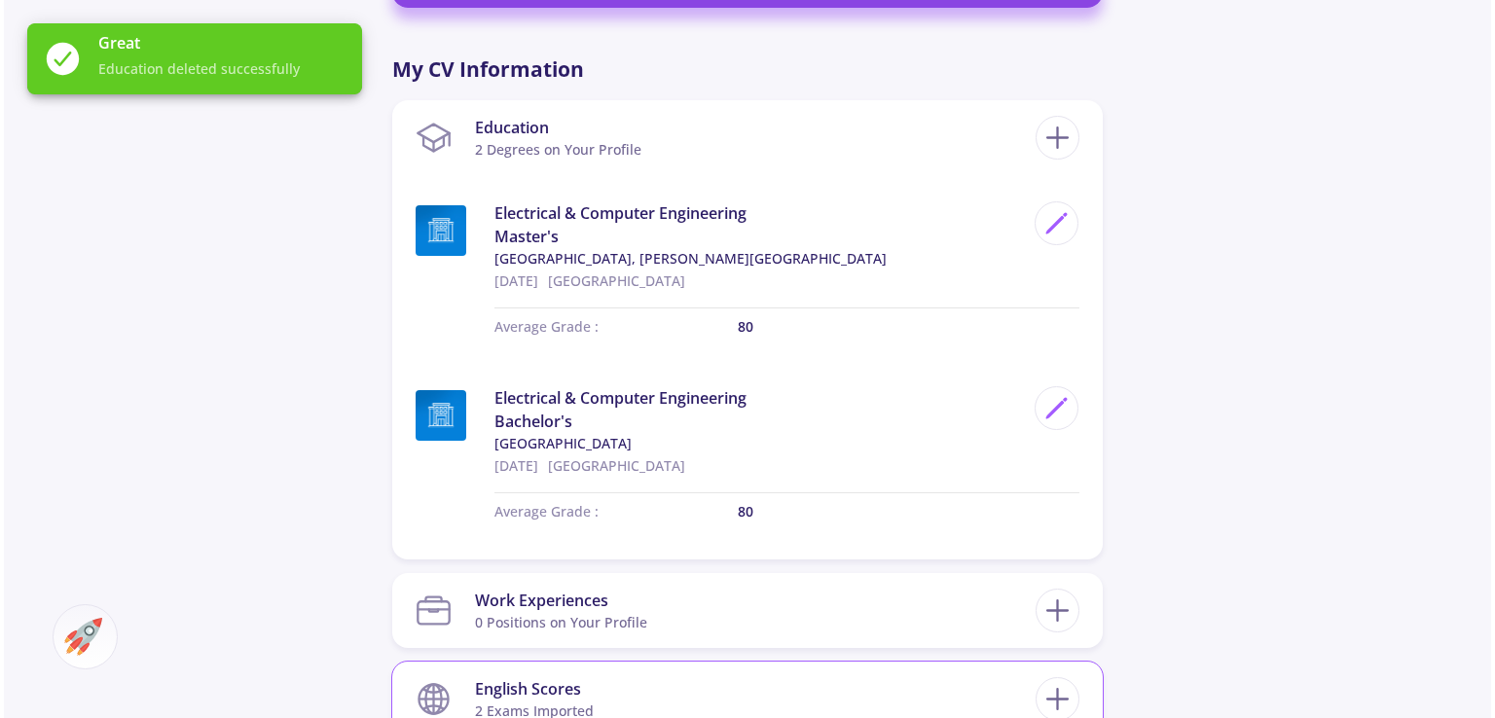
scroll to position [857, 0]
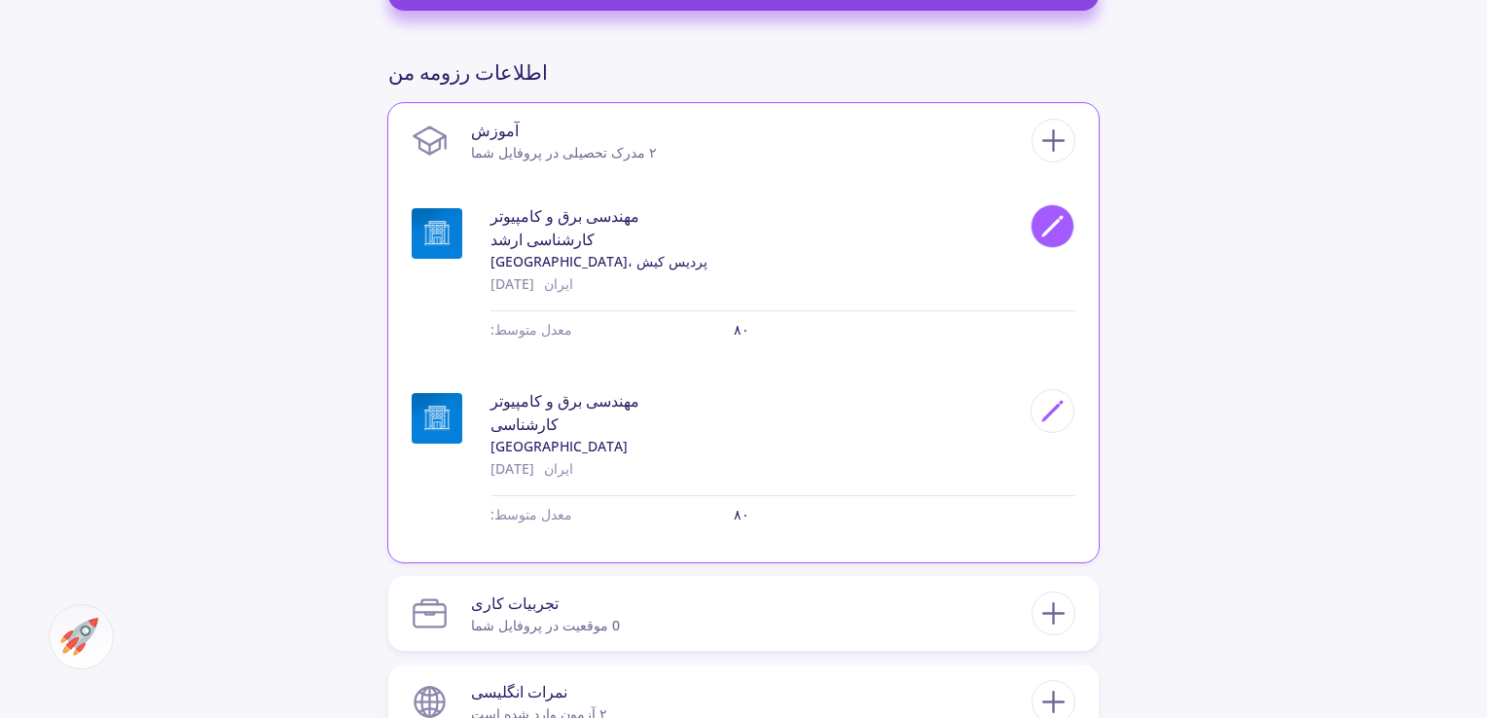
click at [1053, 227] on polygon at bounding box center [1052, 228] width 17 height 17
type input "[GEOGRAPHIC_DATA], [PERSON_NAME][GEOGRAPHIC_DATA]"
type input "10/23/2025"
type input "80"
checkbox input "true"
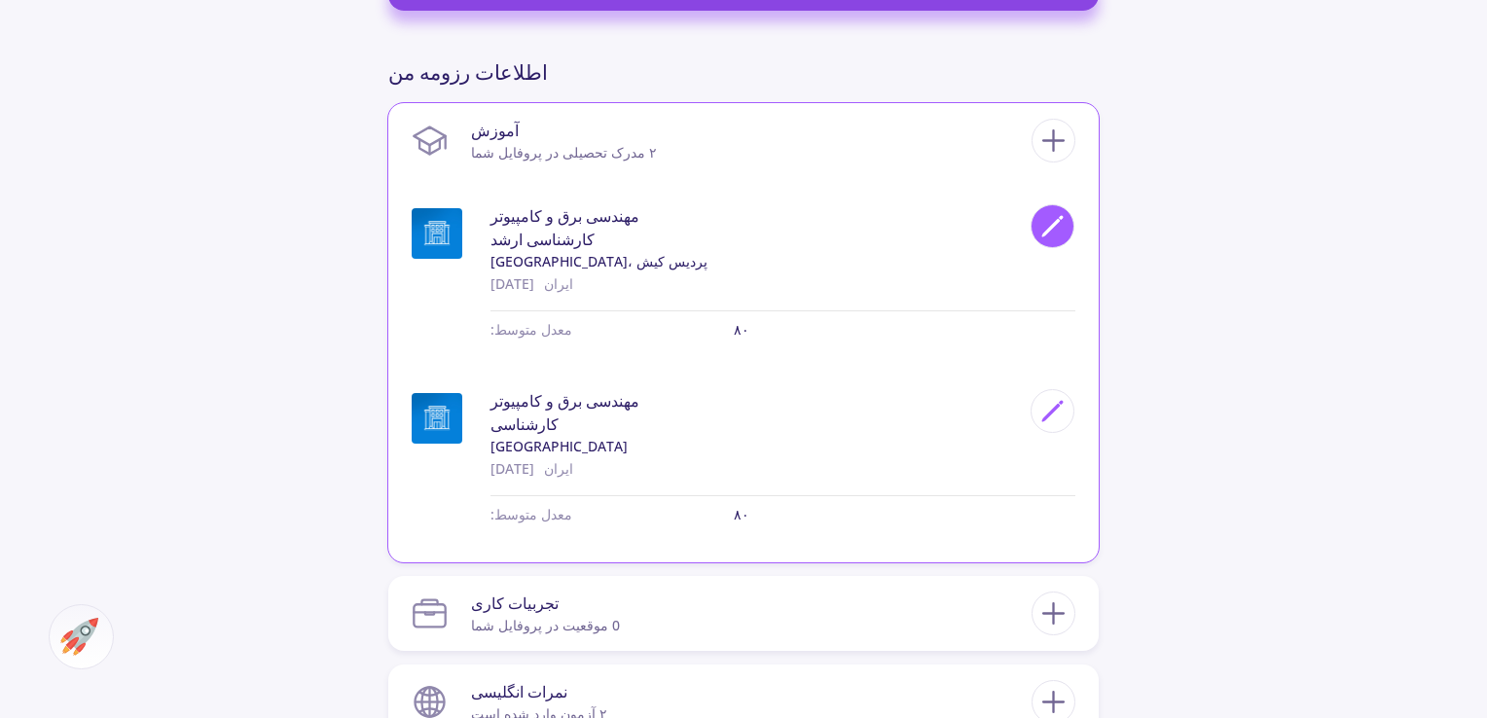
type input "80"
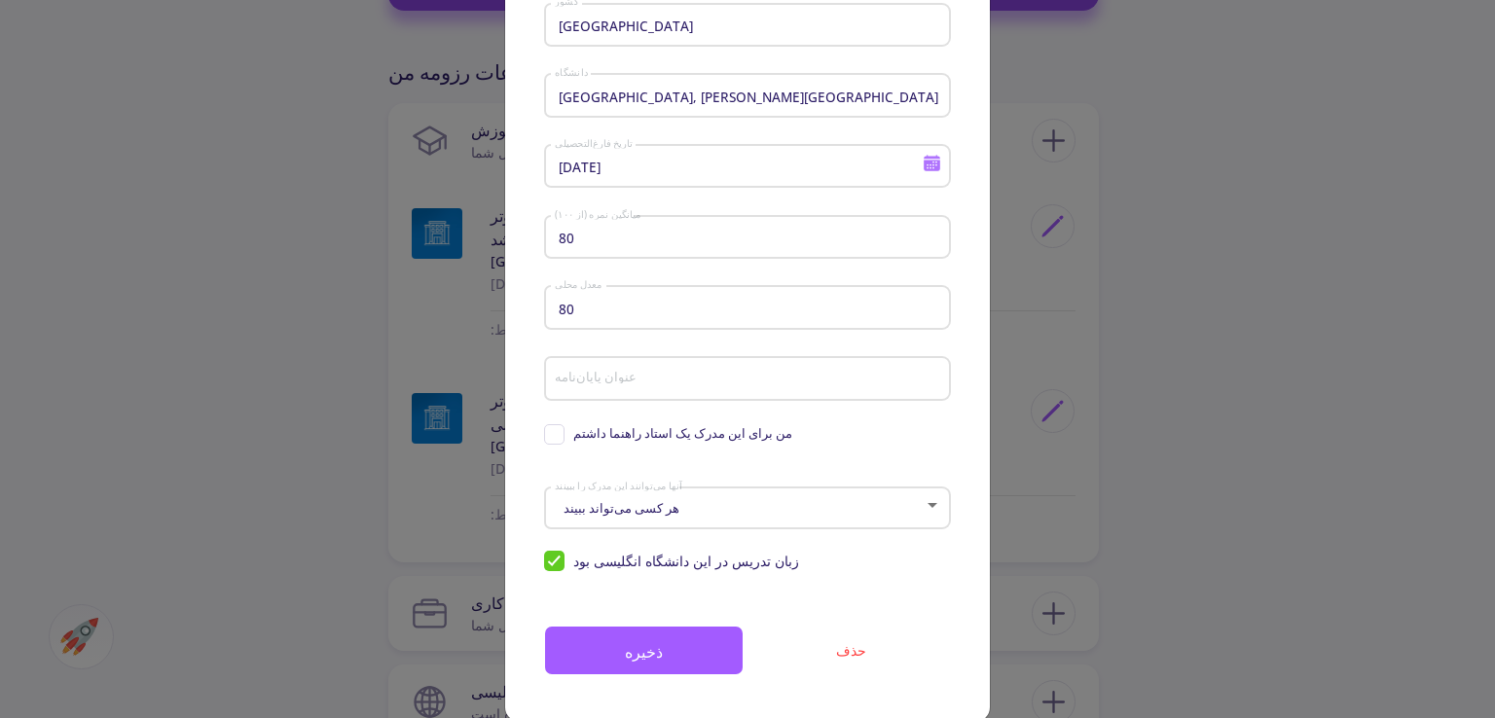
scroll to position [284, 0]
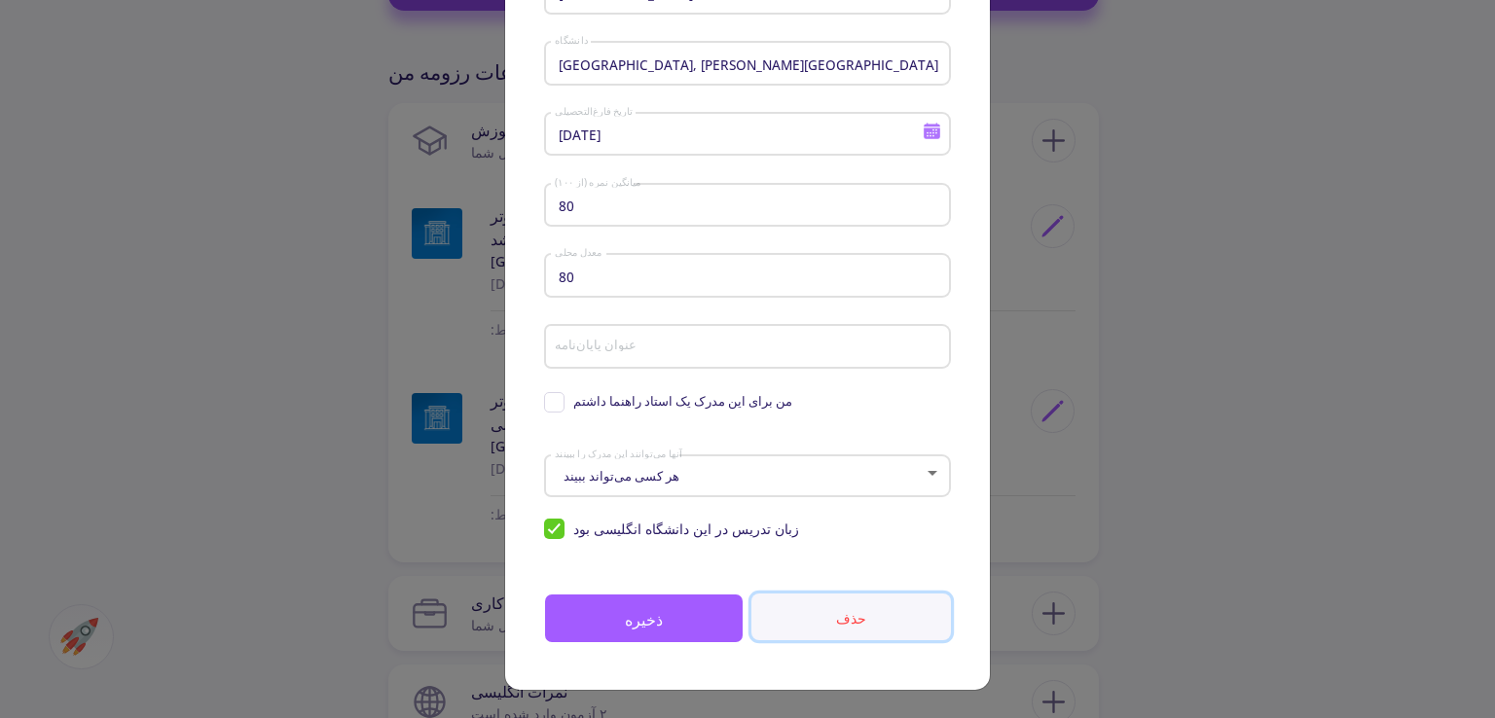
click at [800, 624] on button "حذف" at bounding box center [851, 617] width 200 height 47
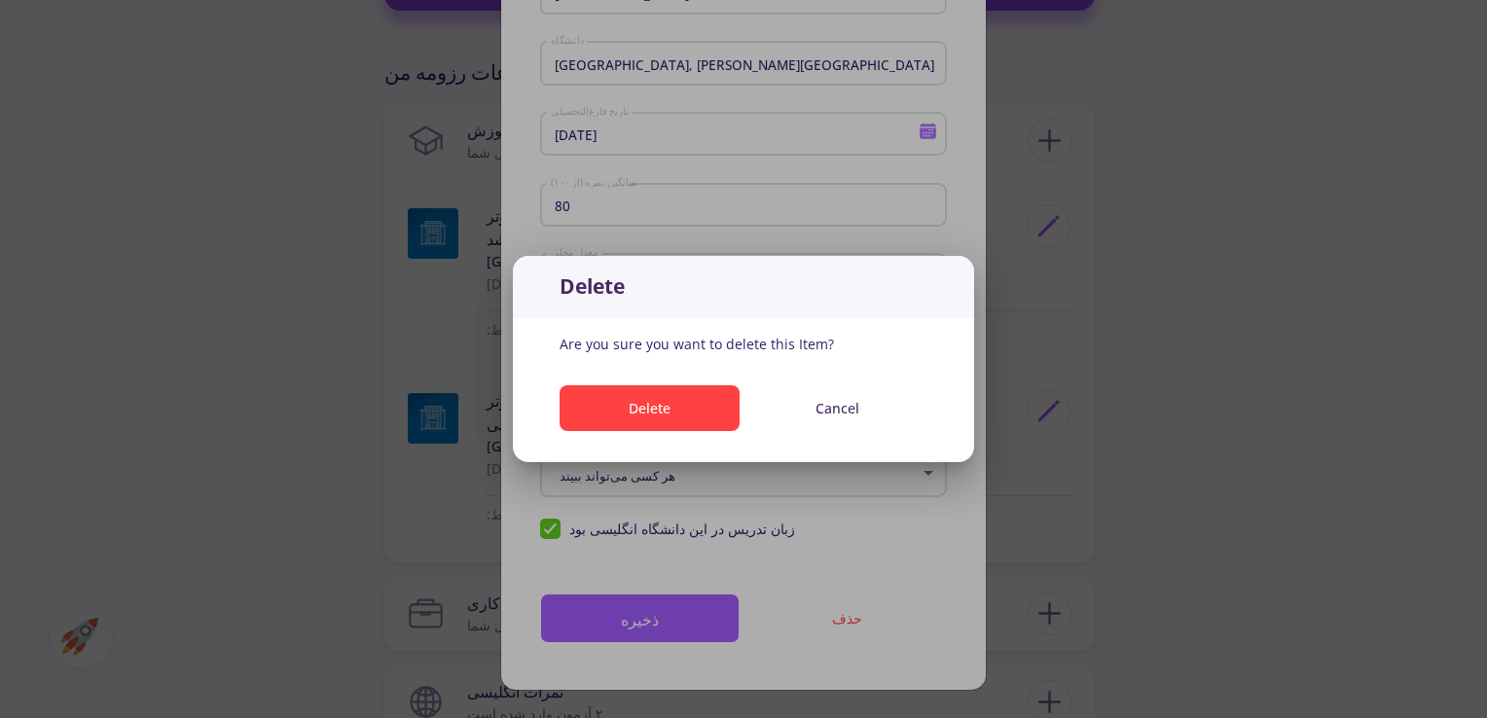
scroll to position [0, 0]
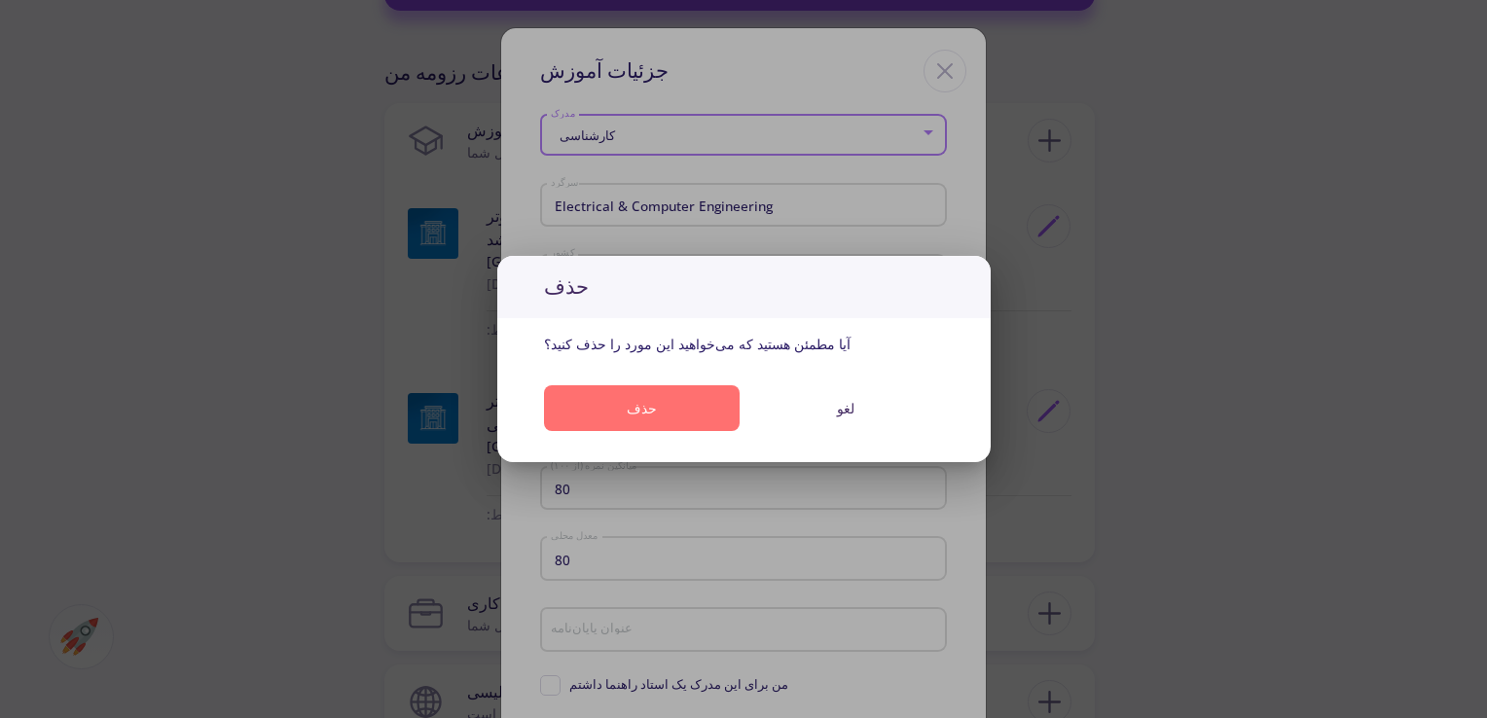
click at [680, 399] on button "حذف" at bounding box center [642, 408] width 197 height 46
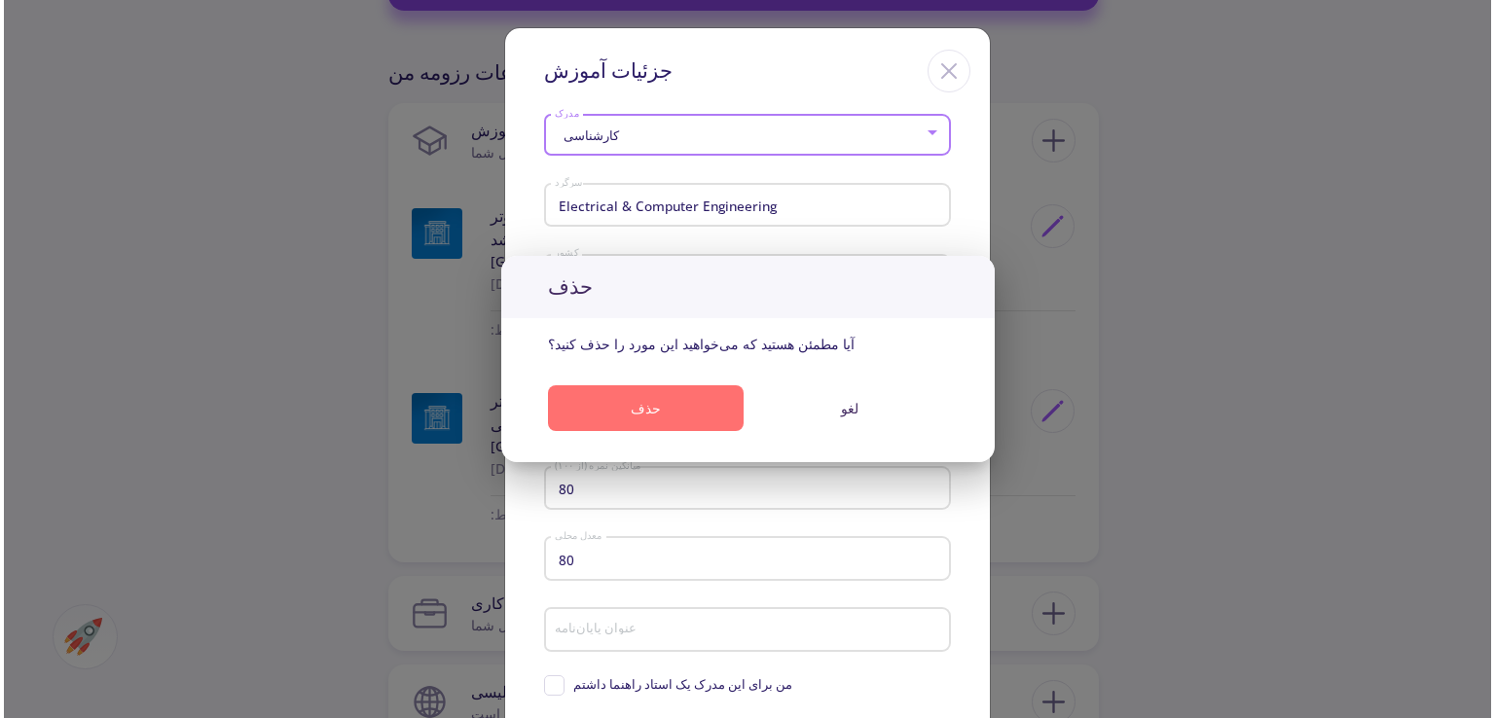
scroll to position [857, 0]
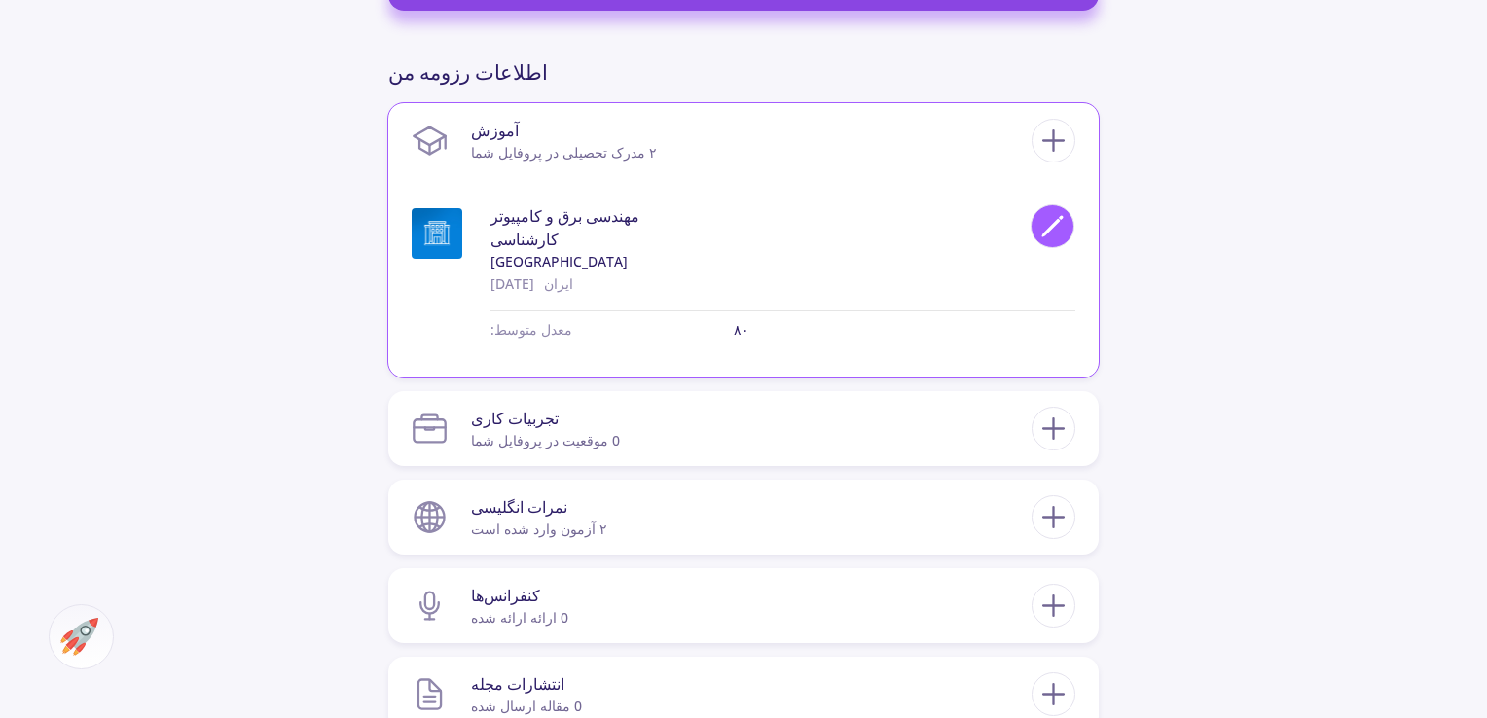
click at [1063, 226] on icon at bounding box center [1053, 226] width 26 height 26
type input "[GEOGRAPHIC_DATA]"
type input "[DATE]"
checkbox input "false"
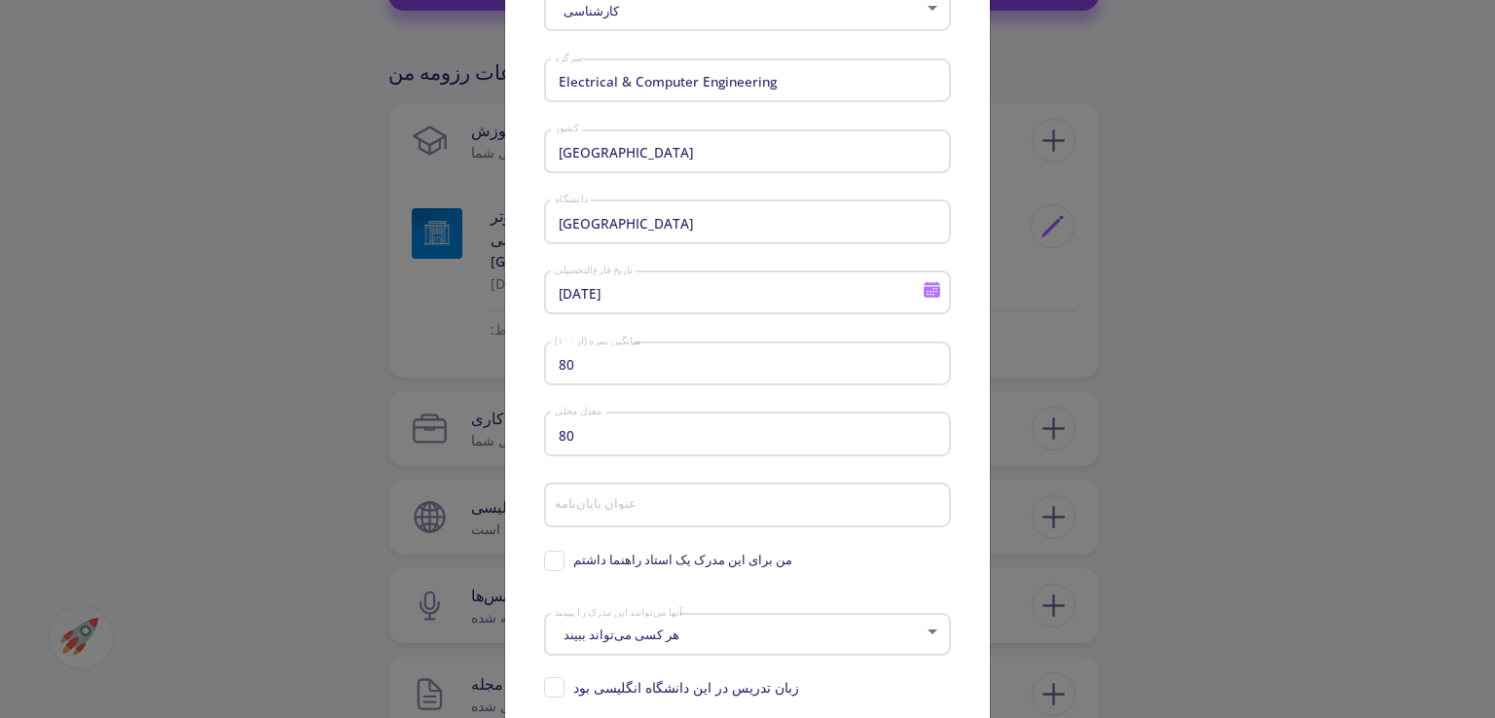
scroll to position [162, 0]
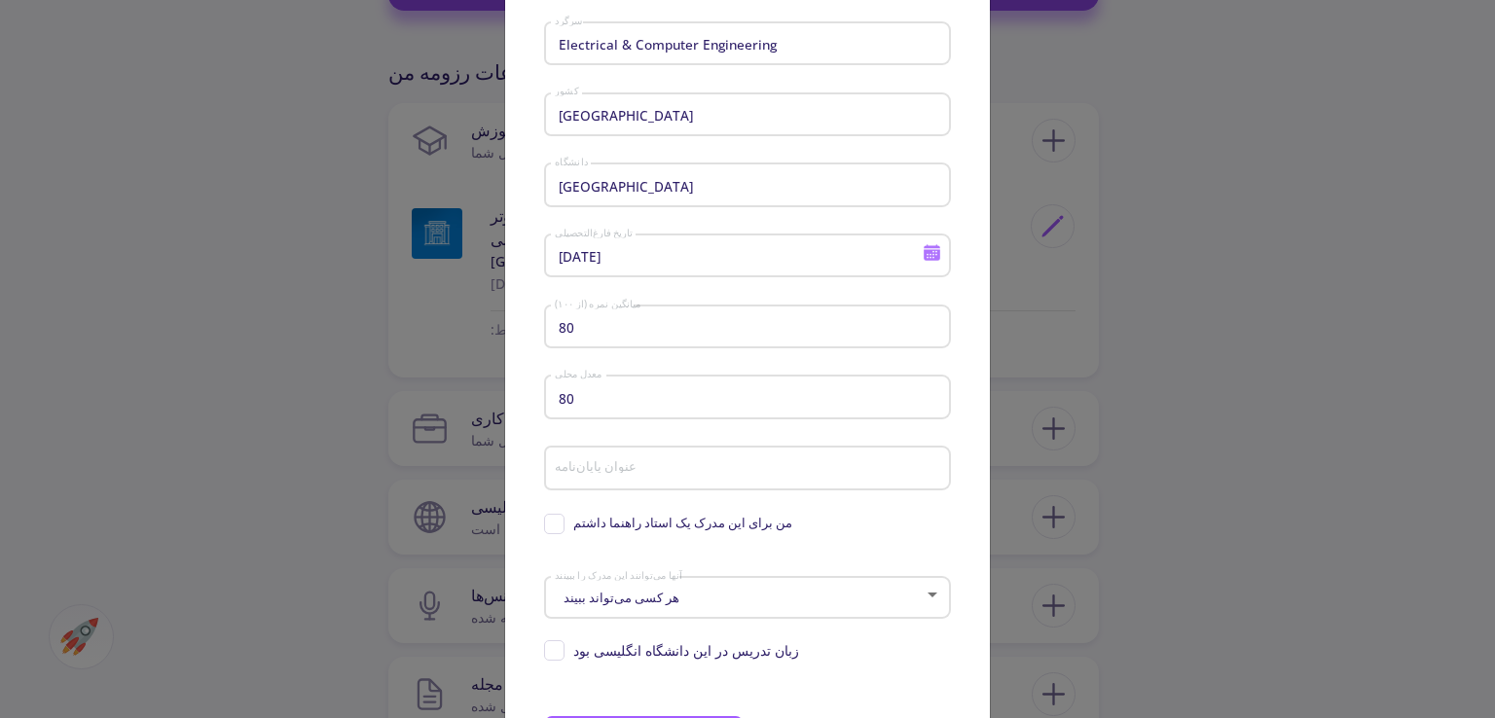
click at [788, 409] on div "80 معدل محلی" at bounding box center [748, 393] width 388 height 51
type input "8"
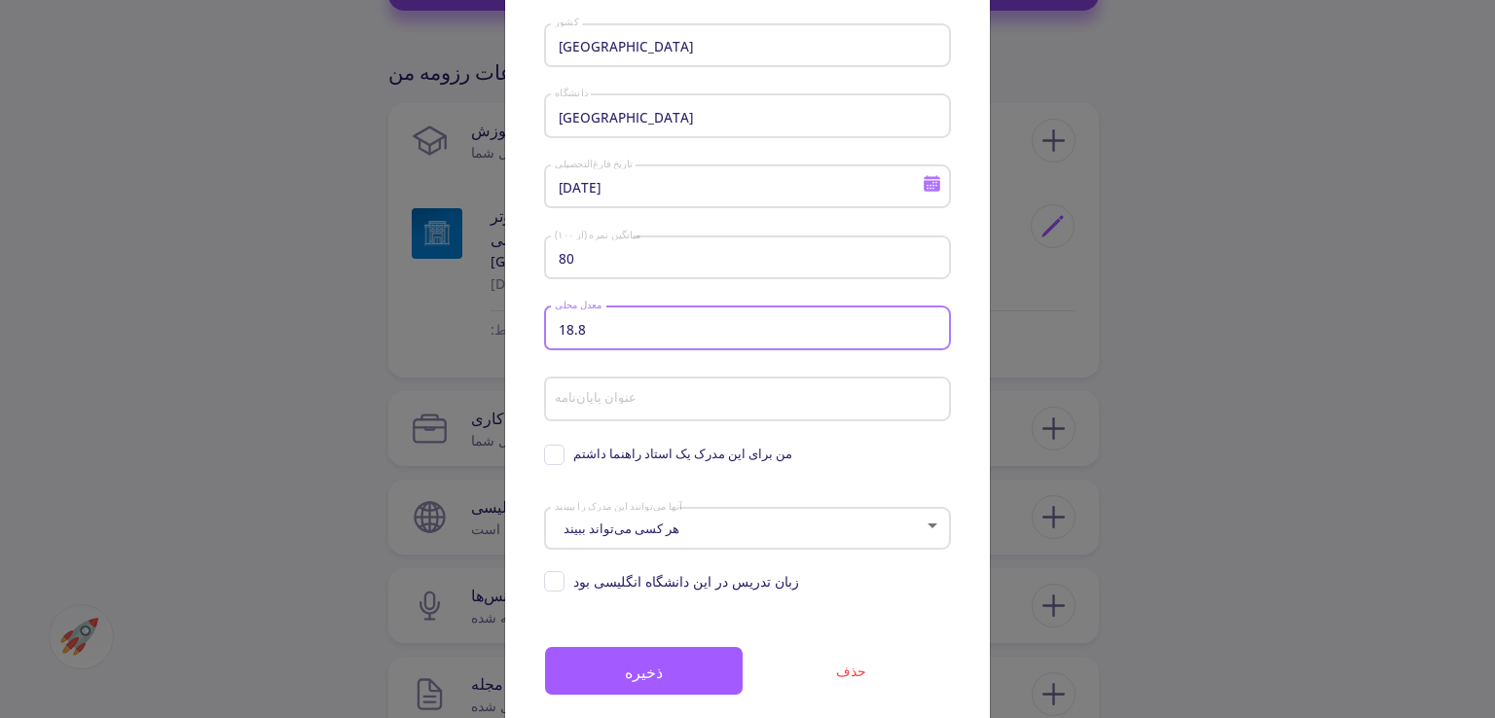
scroll to position [284, 0]
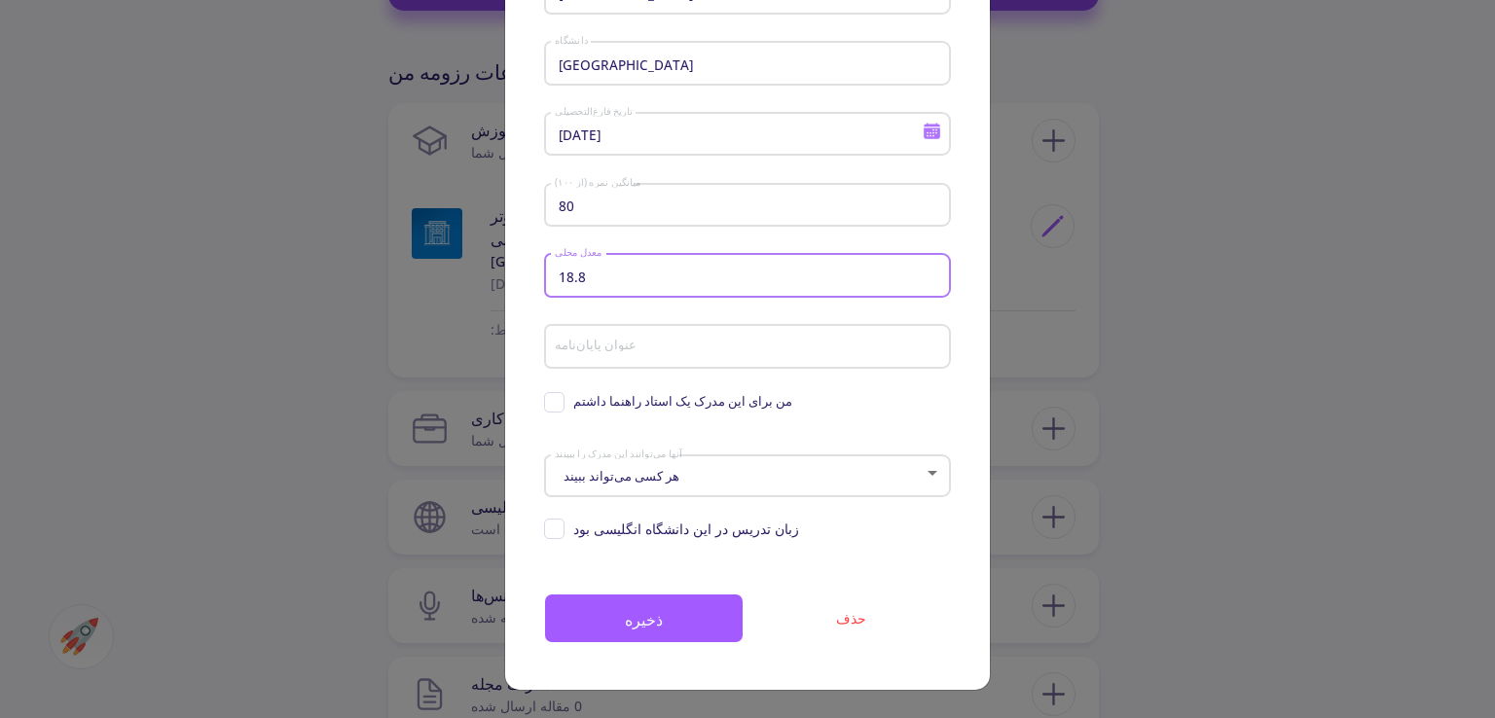
type input "18.8"
click at [795, 484] on div "هر کسی می‌تواند ببیند" at bounding box center [739, 476] width 371 height 15
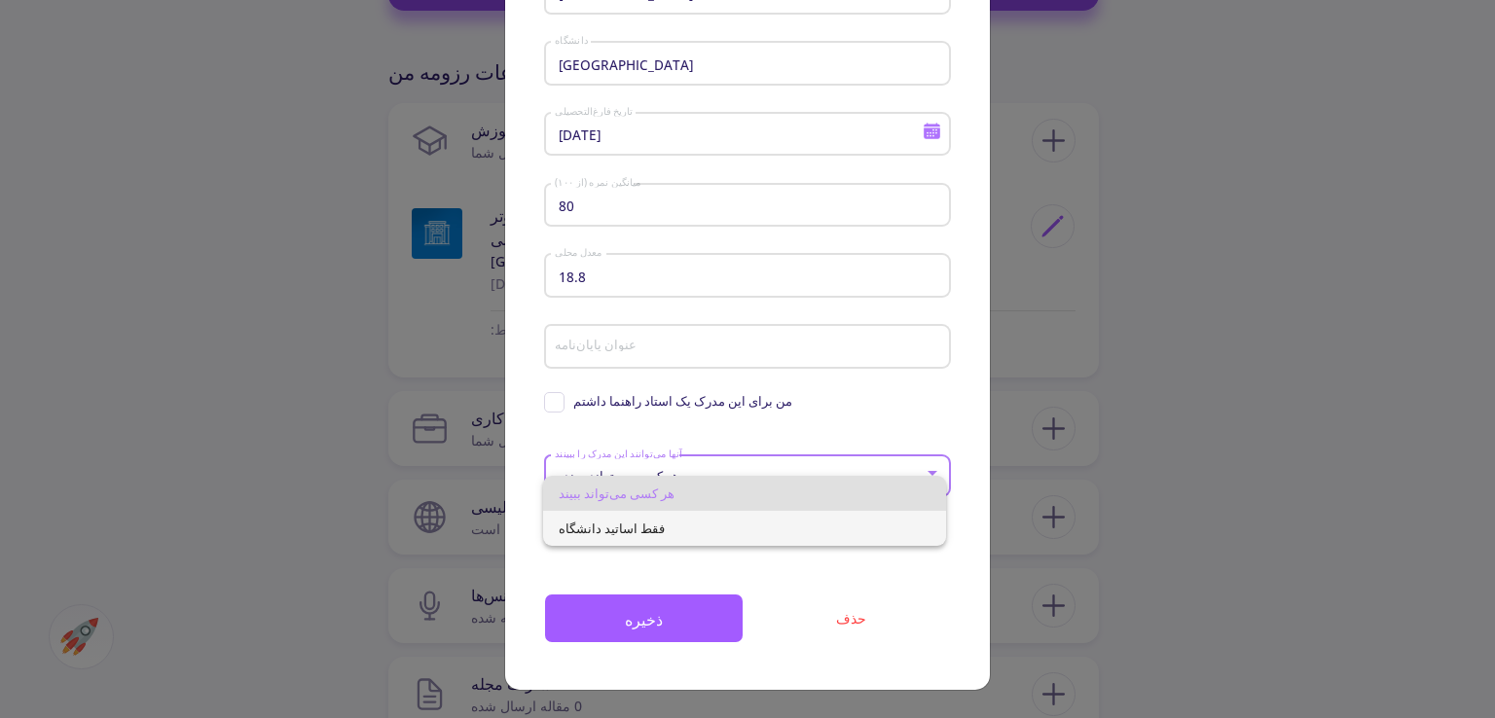
click at [788, 531] on span "فقط اساتید دانشگاه" at bounding box center [744, 528] width 371 height 35
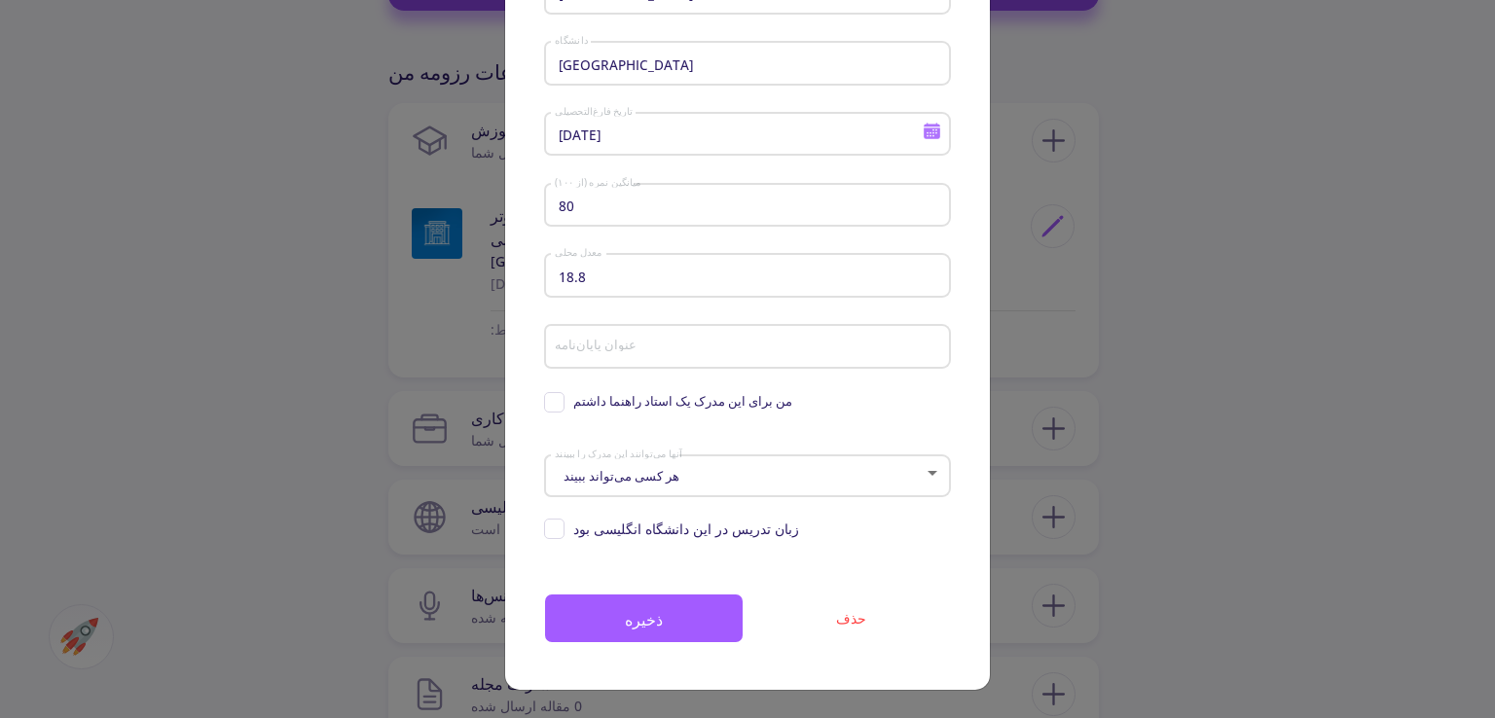
click at [787, 490] on div "هر کسی می‌تواند ببیند آنها می‌توانند این مدرک را ببینند" at bounding box center [748, 472] width 388 height 49
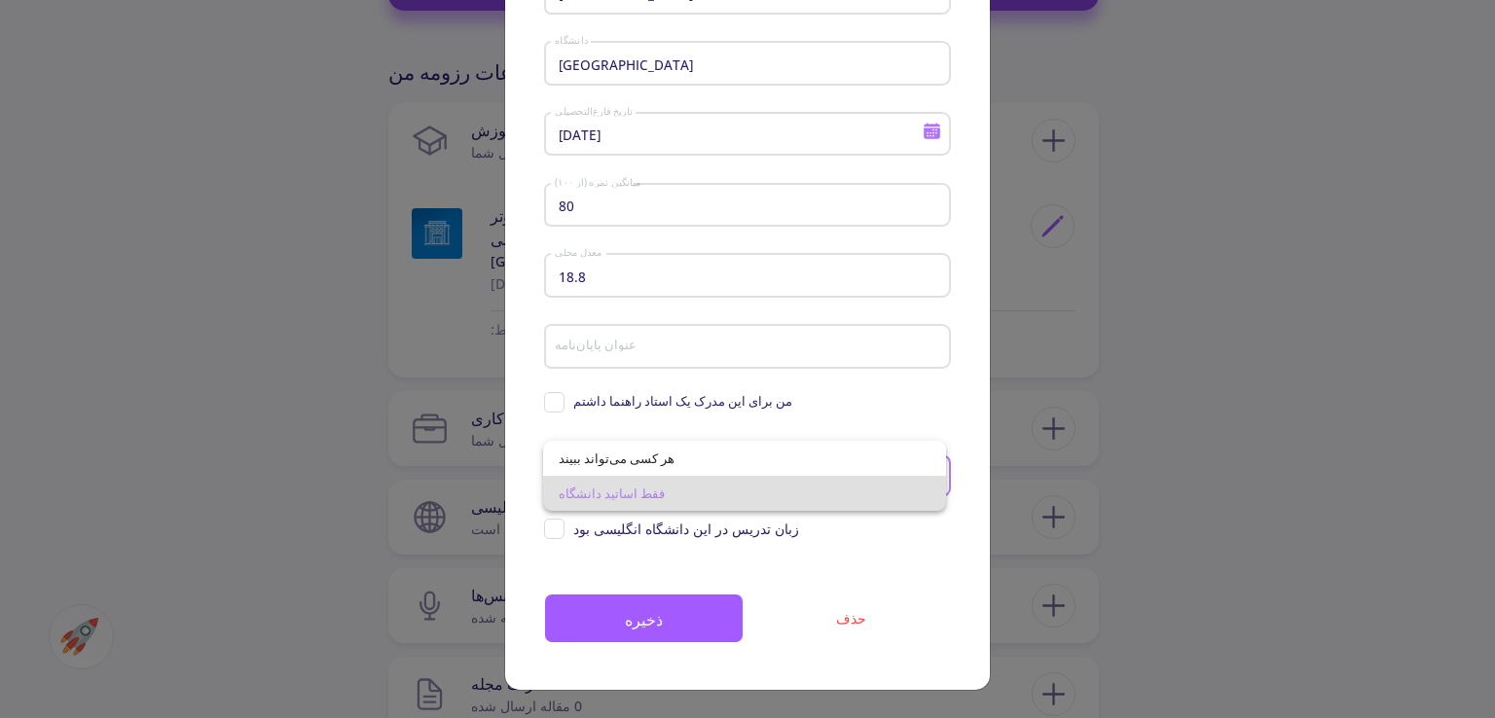
click at [773, 485] on span "فقط اساتید دانشگاه" at bounding box center [744, 493] width 371 height 35
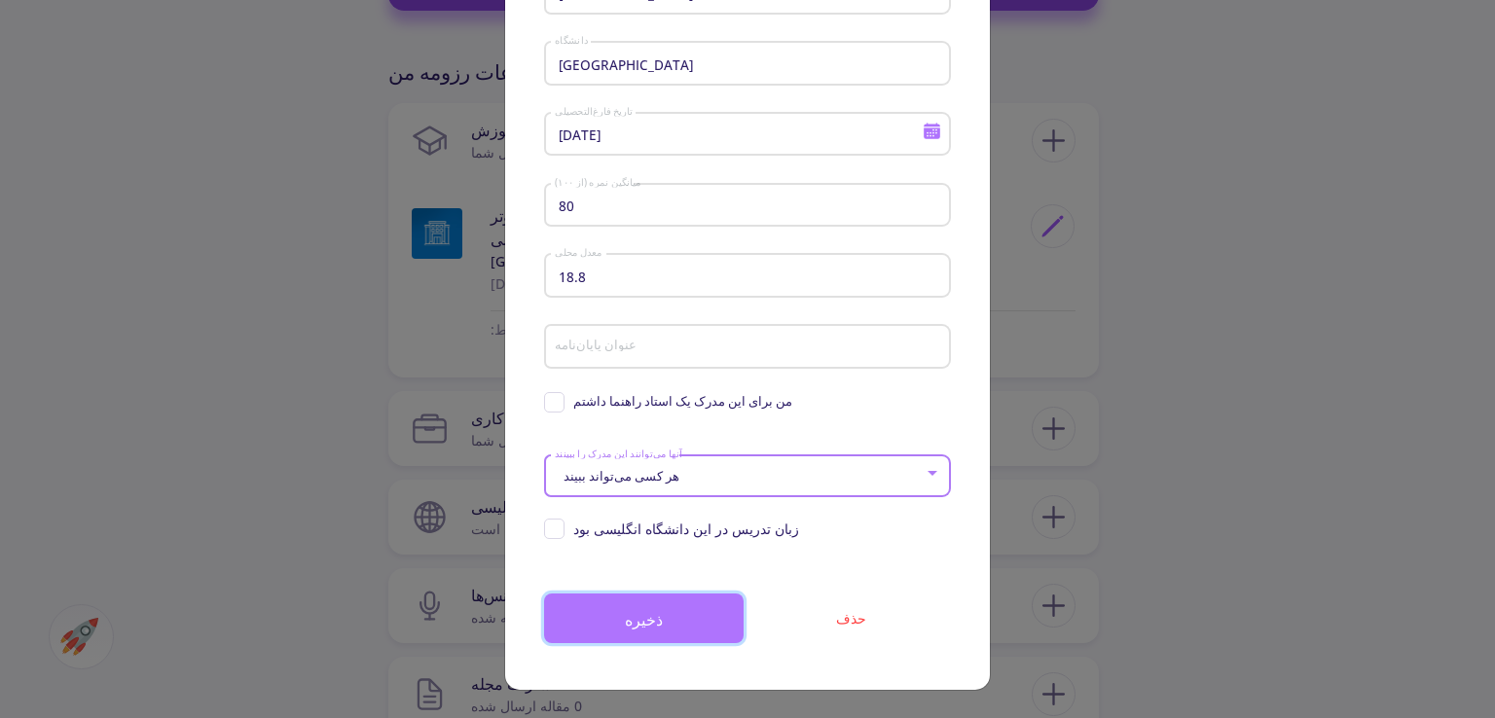
click at [701, 615] on button "ذخیره" at bounding box center [644, 619] width 200 height 50
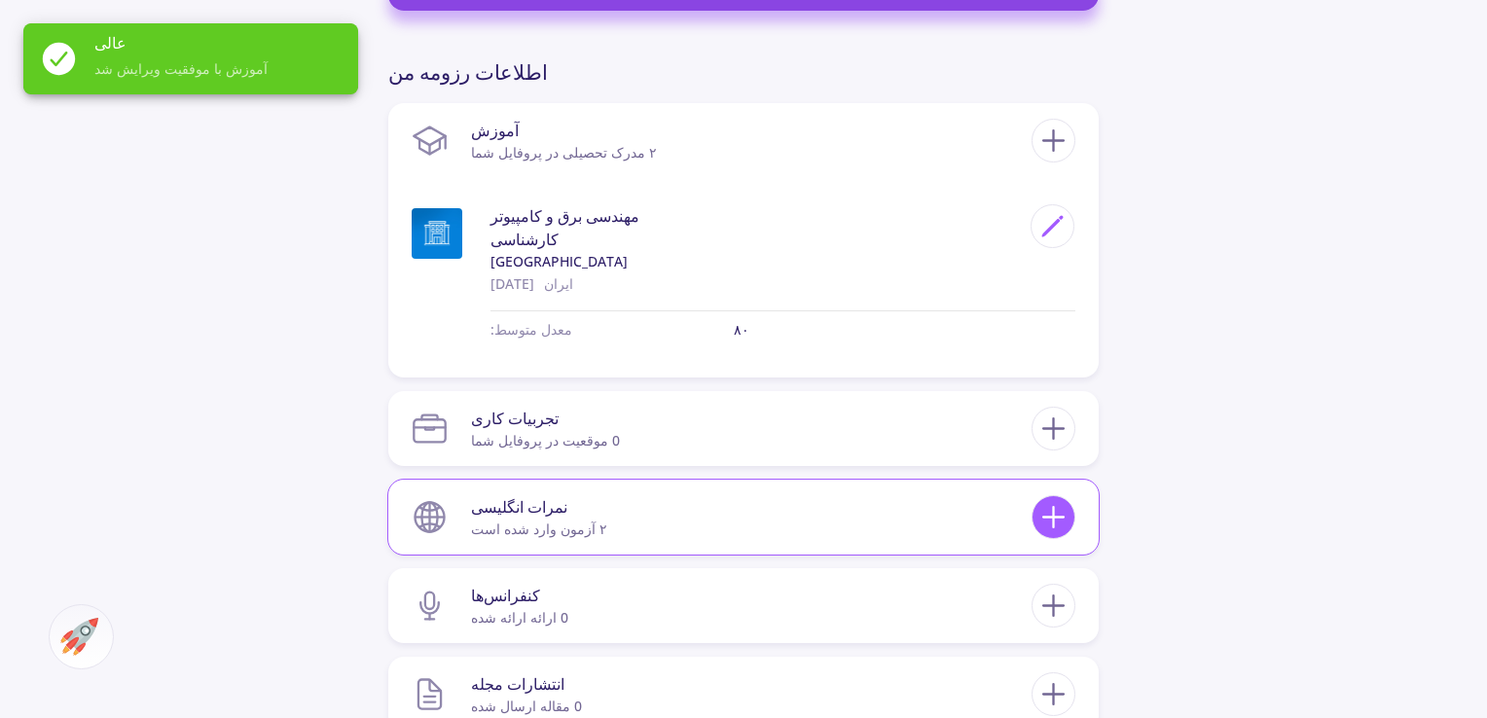
click at [1055, 520] on icon at bounding box center [1054, 517] width 36 height 36
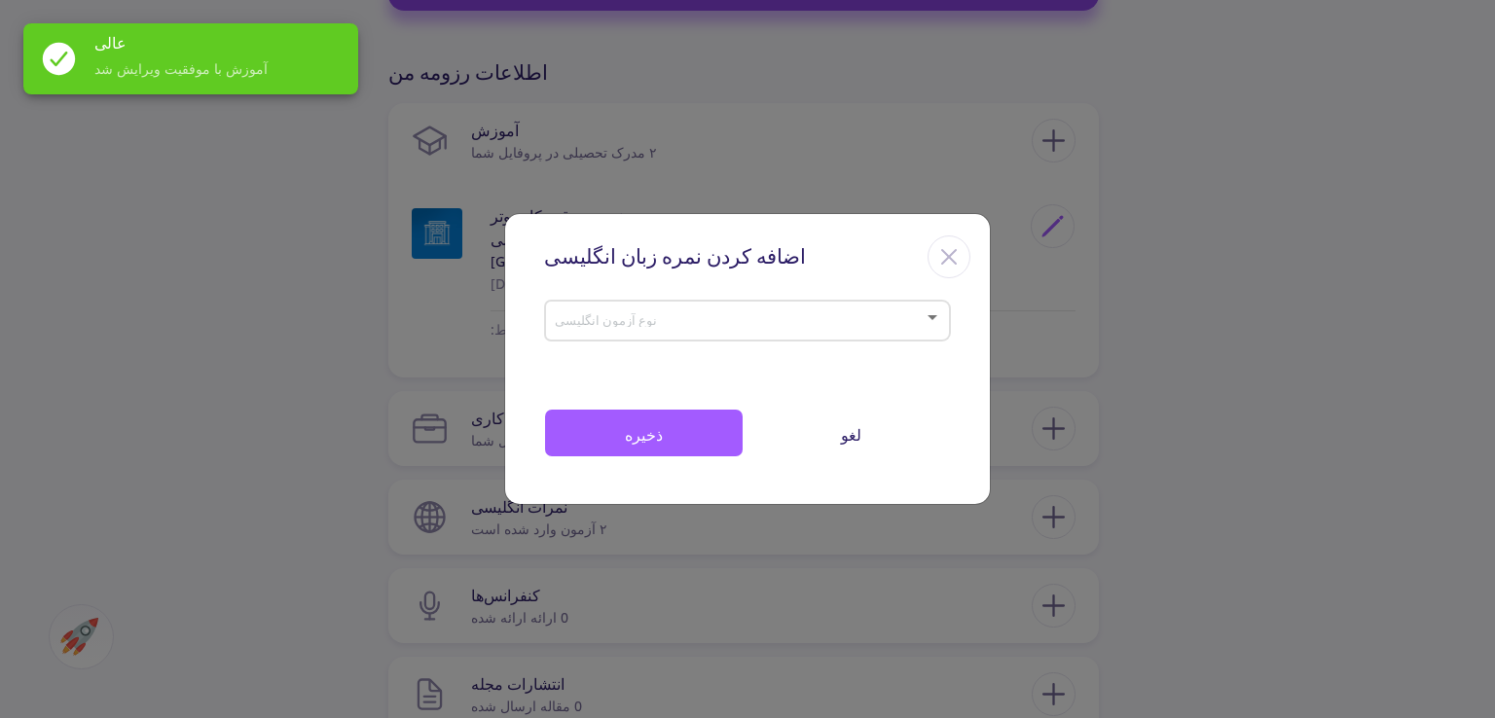
click at [895, 585] on div "اضافه کردن نمره زبان انگلیسی نوع آزمون انگلیسی فایل‌های خود را اینجا رها کنید ی…" at bounding box center [747, 359] width 1495 height 718
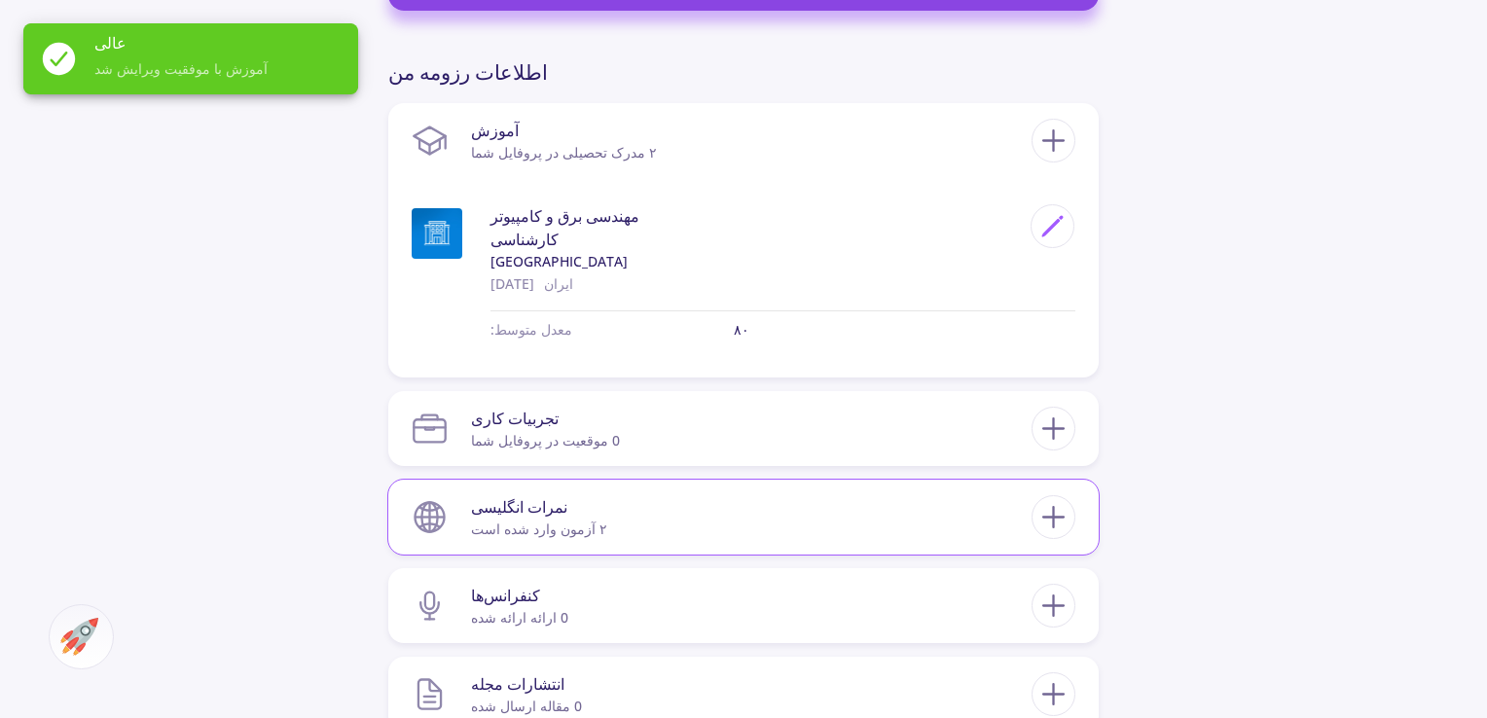
click at [760, 533] on section "نمرات انگلیسی ۲ آزمون وارد شده است" at bounding box center [722, 517] width 620 height 59
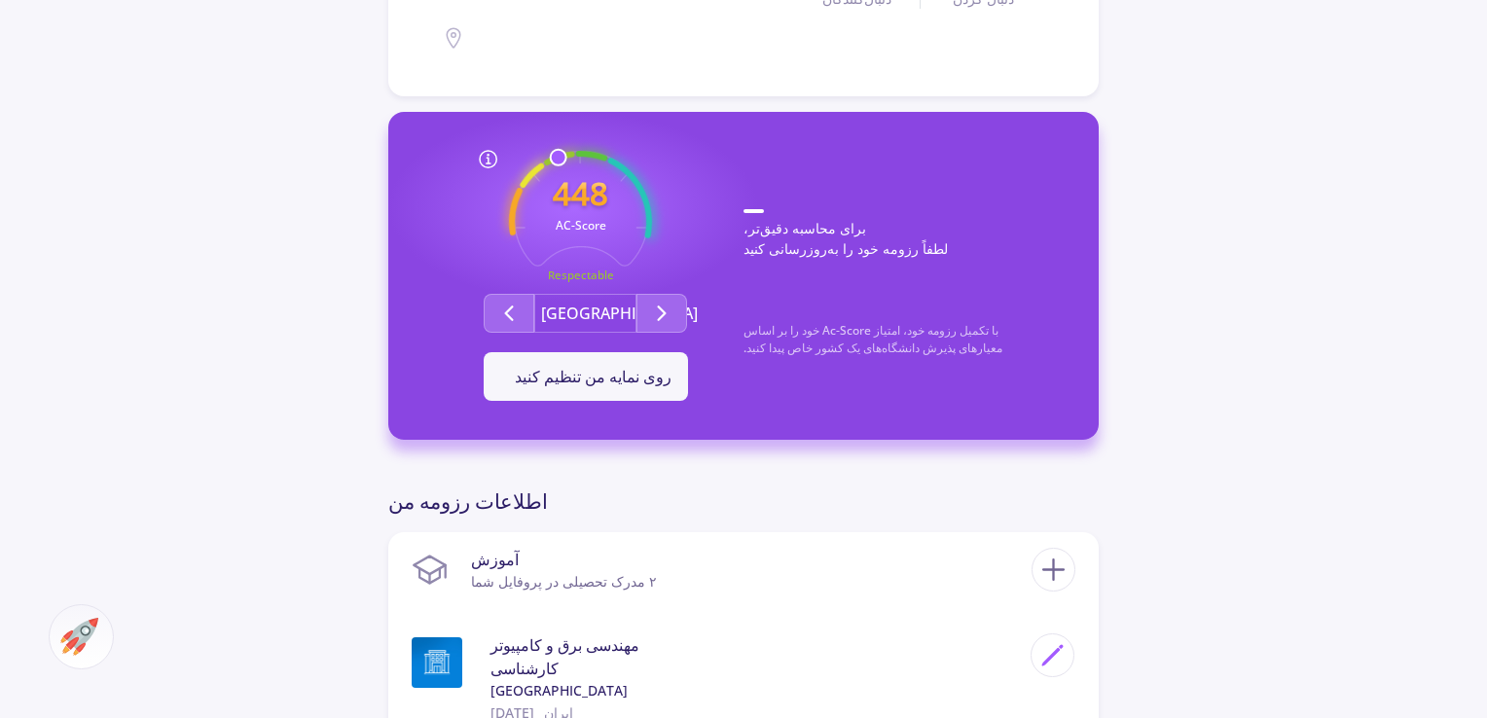
scroll to position [370, 0]
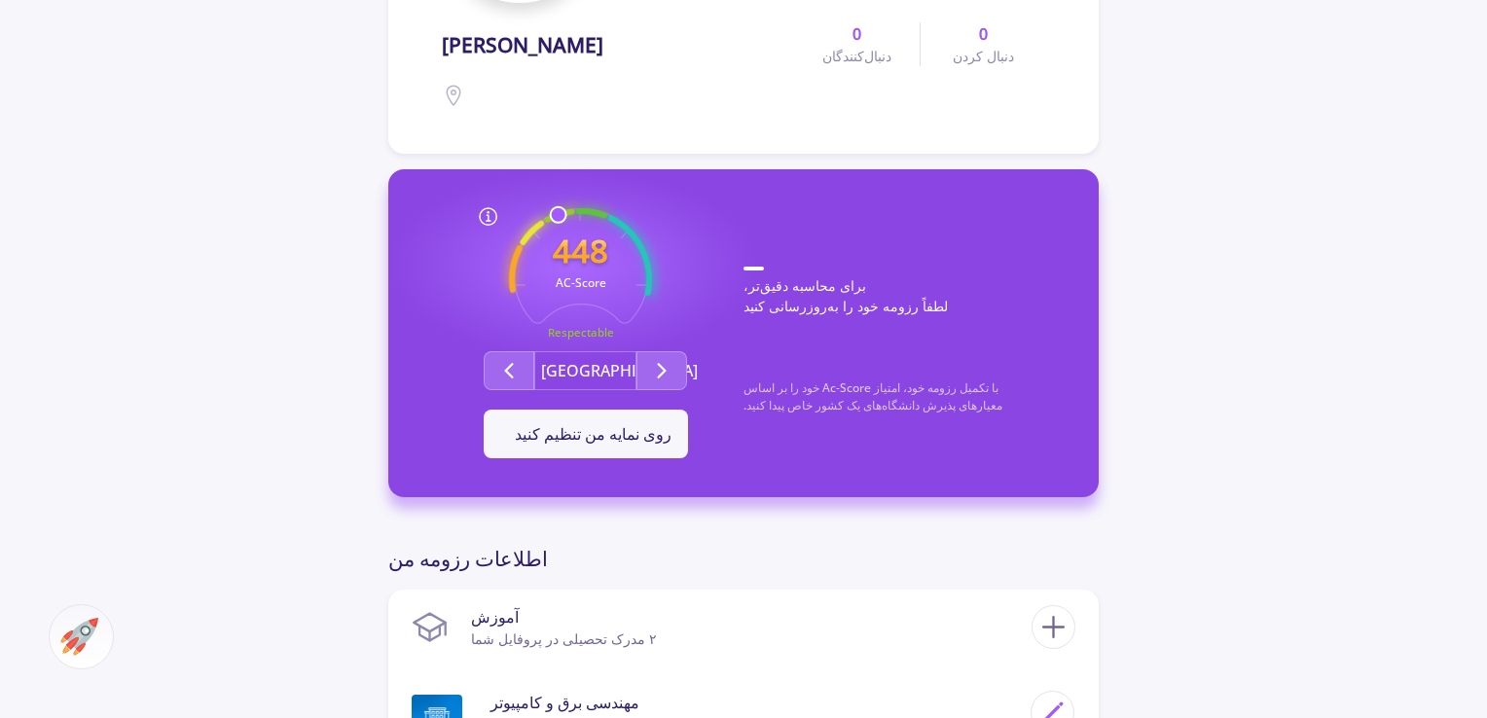
click at [66, 632] on img at bounding box center [79, 637] width 38 height 38
click at [382, 600] on icon at bounding box center [388, 606] width 16 height 16
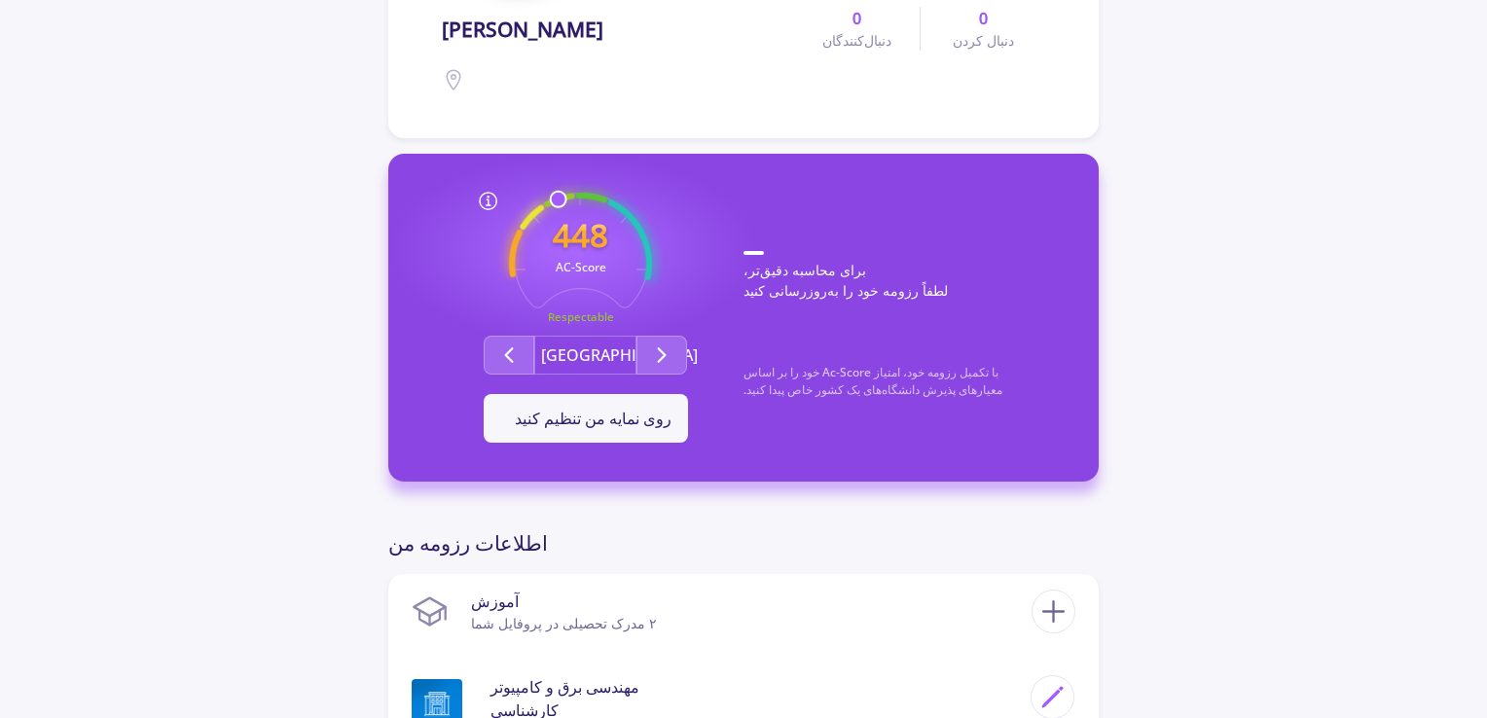
scroll to position [487, 0]
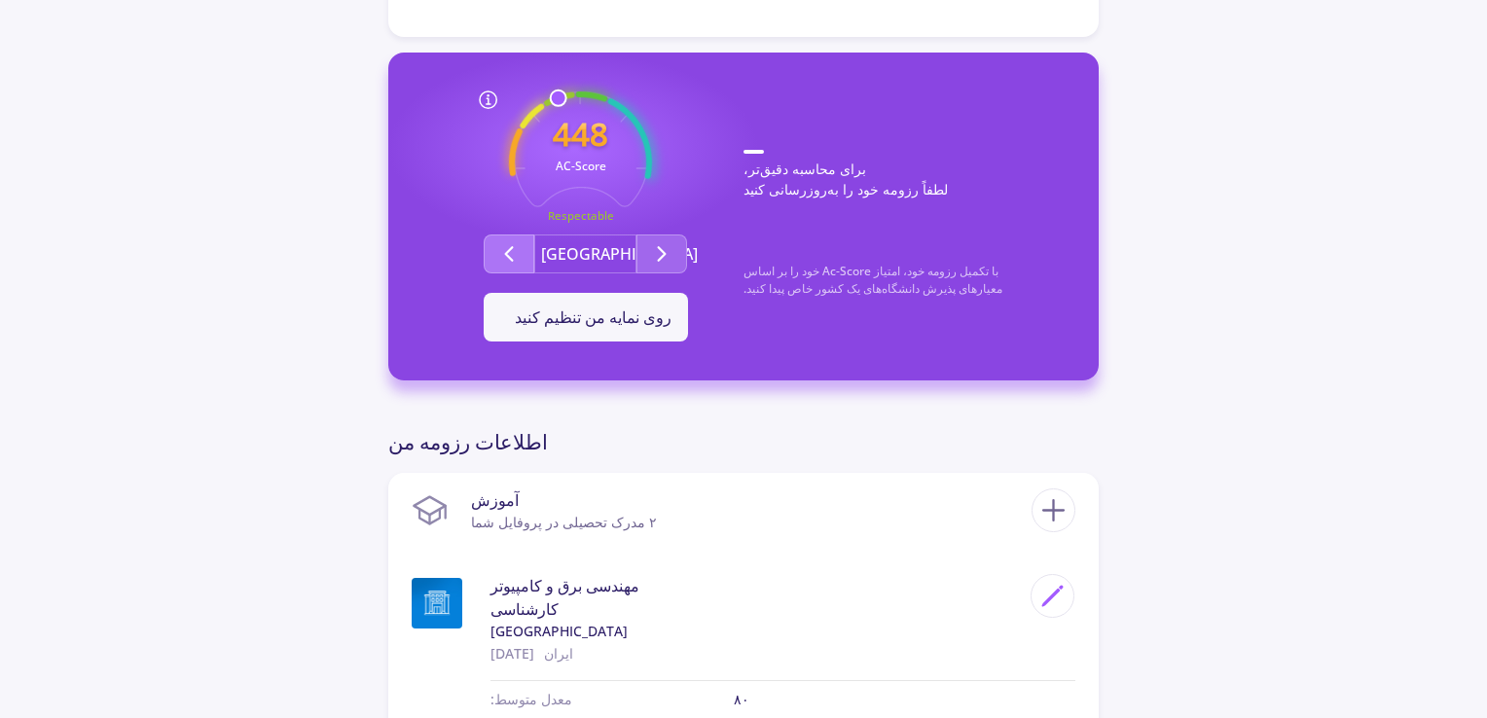
click at [508, 245] on icon "گروه دوم" at bounding box center [508, 253] width 23 height 23
click at [678, 238] on button "گروه دوم" at bounding box center [662, 254] width 51 height 39
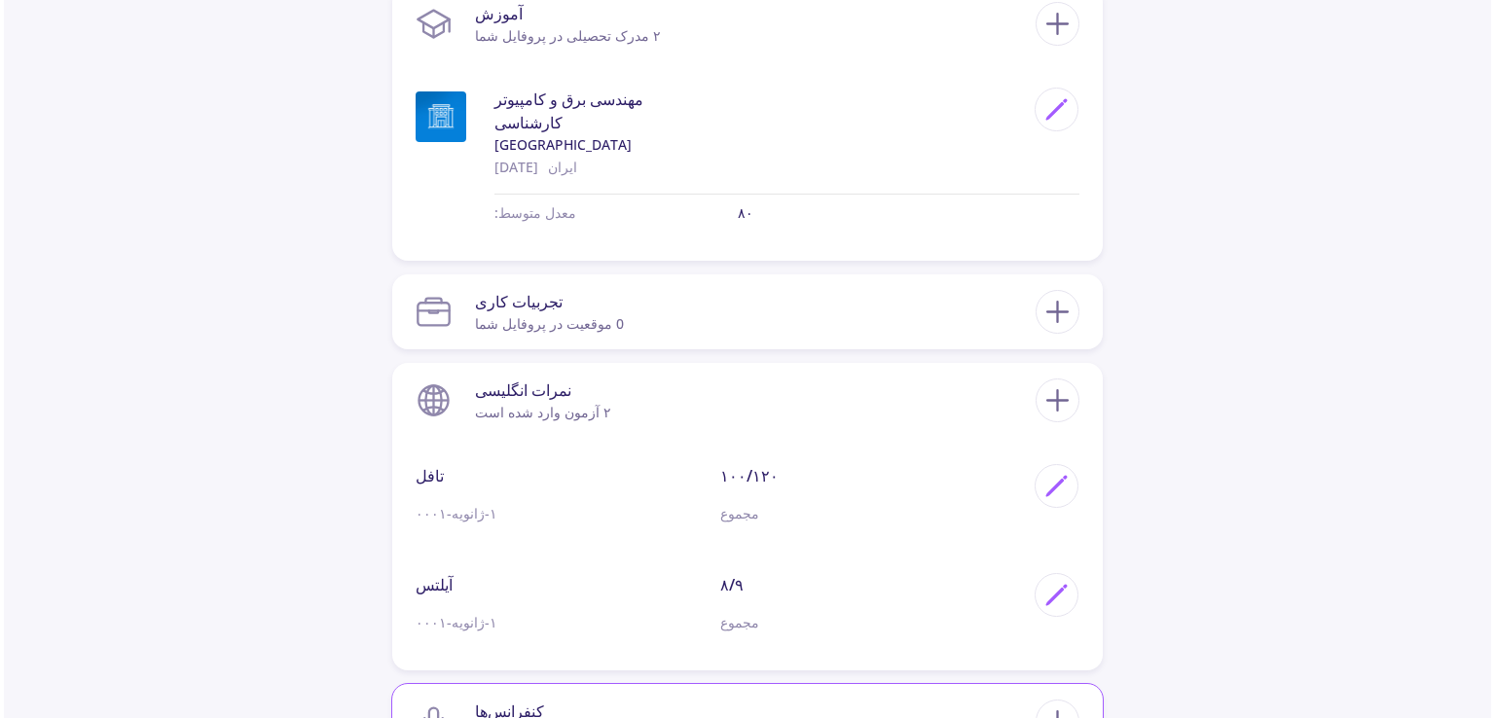
scroll to position [648, 0]
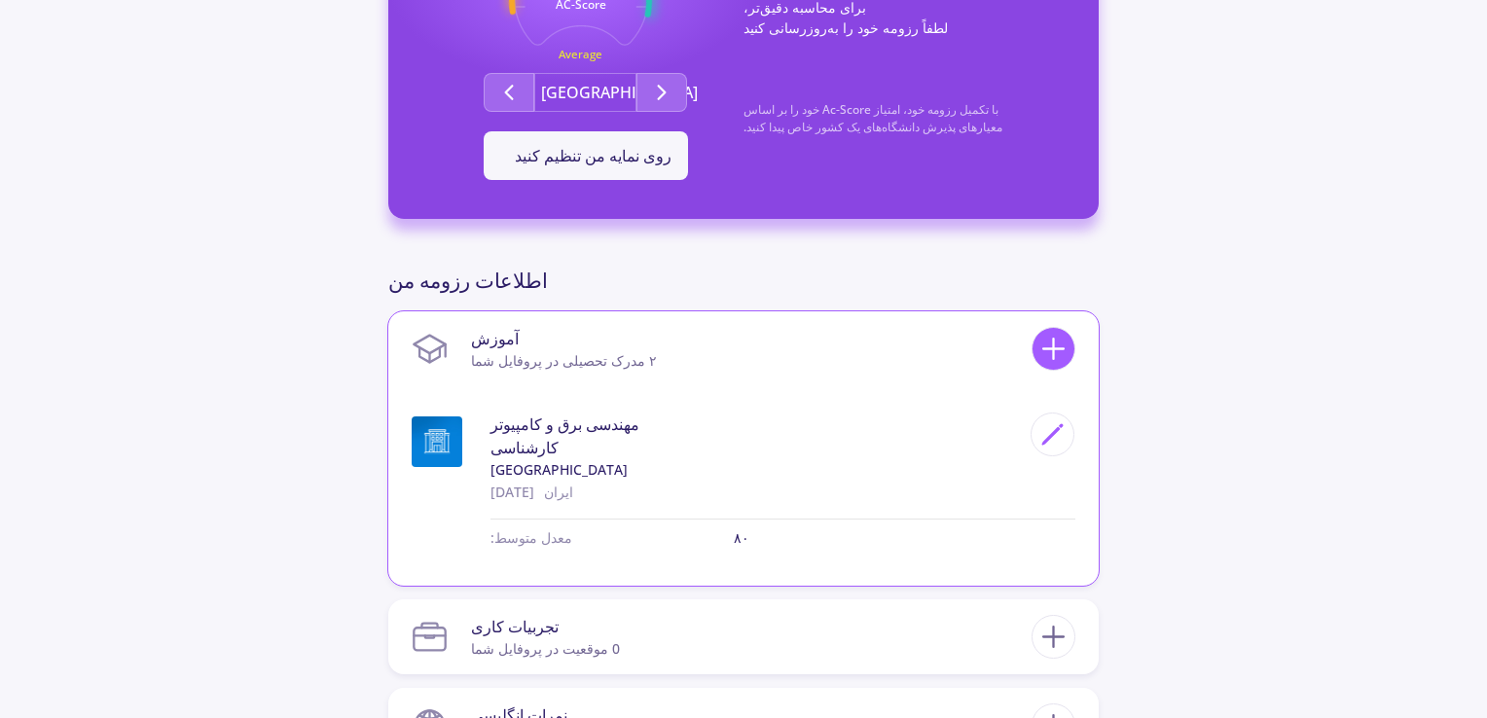
click at [1049, 350] on icon at bounding box center [1054, 349] width 36 height 36
checkbox input "false"
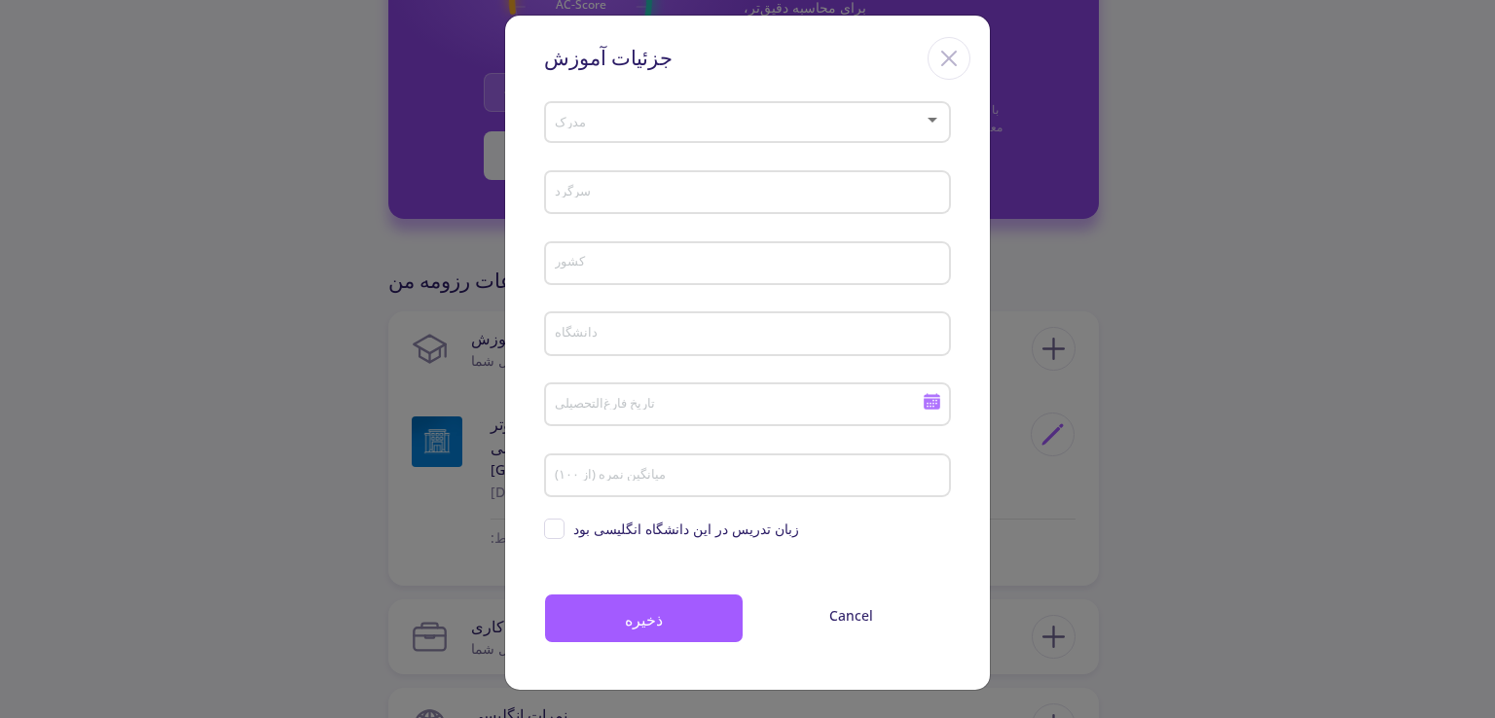
scroll to position [0, 0]
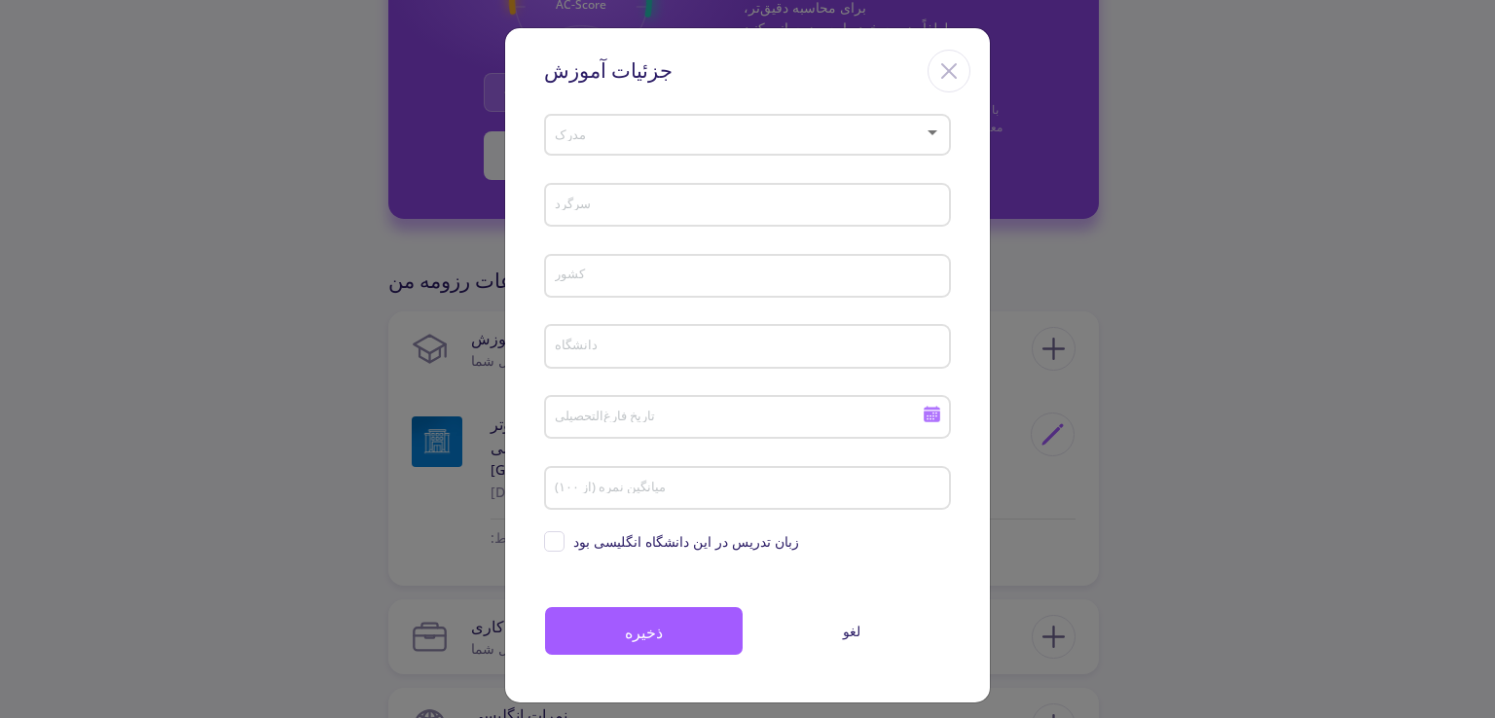
click at [778, 135] on div "مدرک" at bounding box center [748, 131] width 388 height 49
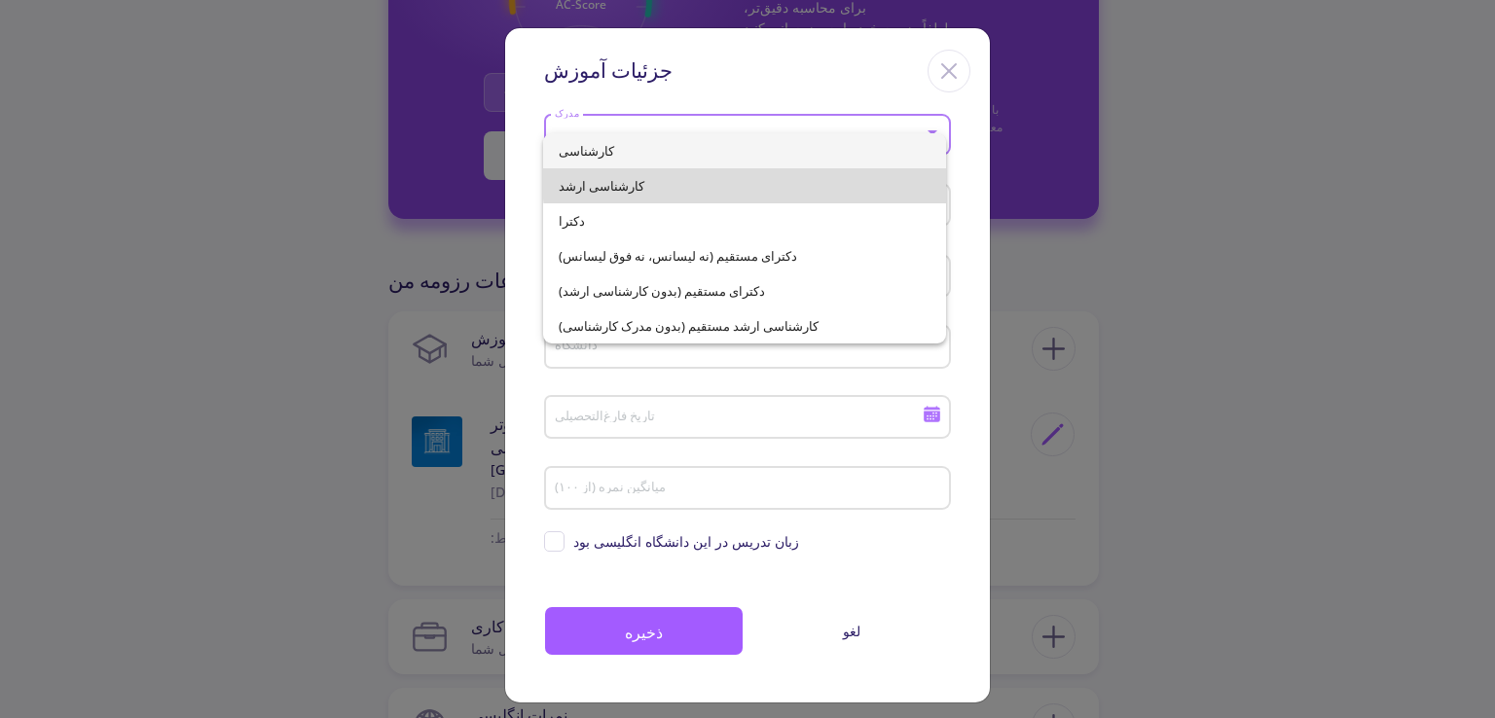
click at [779, 177] on span "کارشناسی ارشد" at bounding box center [744, 185] width 371 height 35
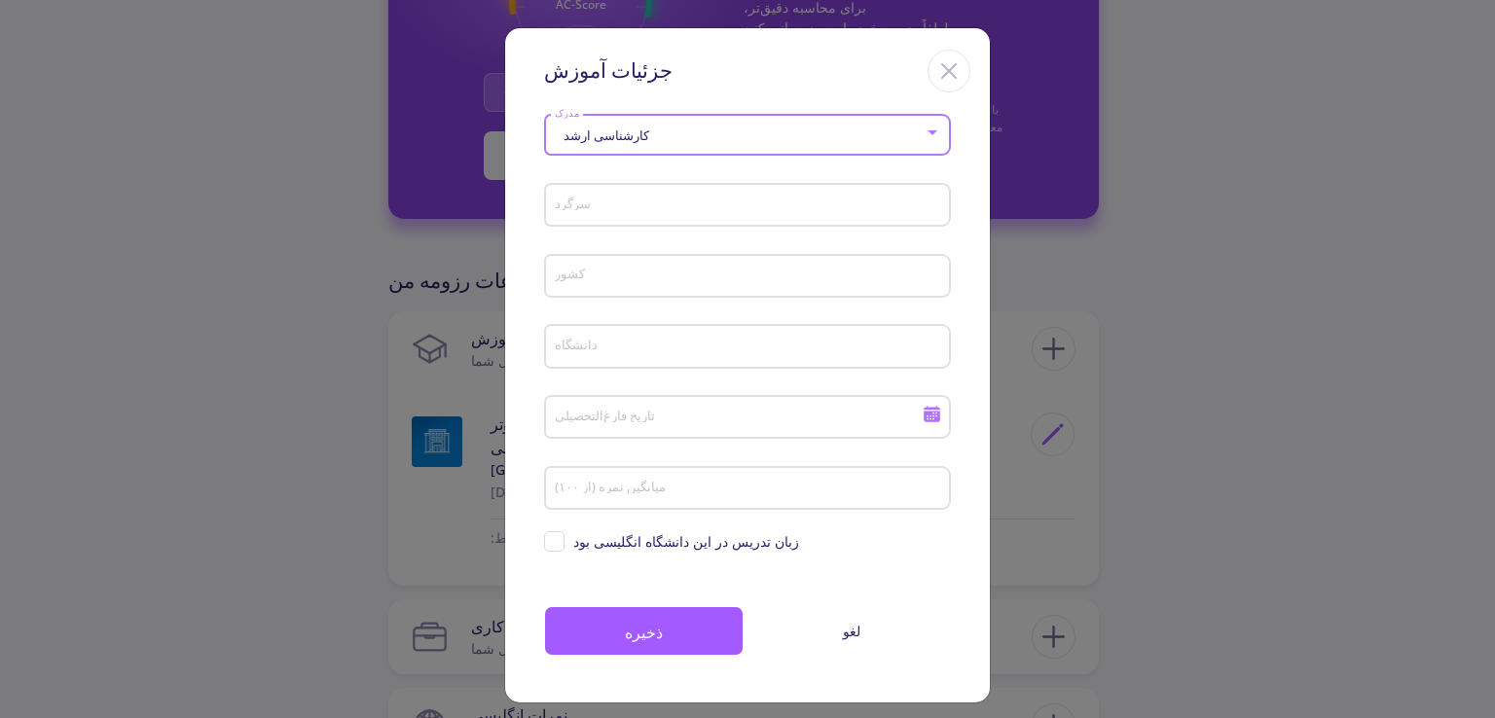
click at [775, 210] on input "سرگرد" at bounding box center [750, 207] width 393 height 18
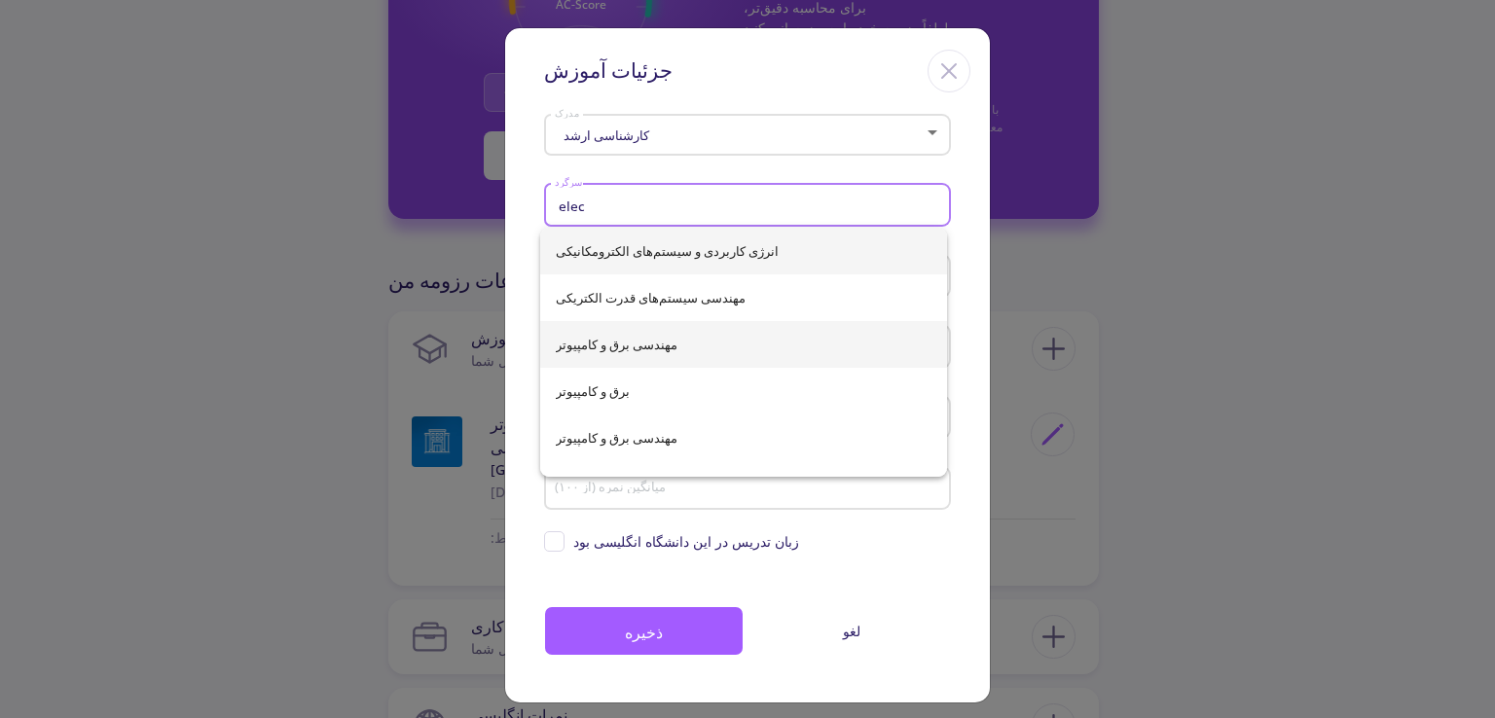
click at [662, 328] on span "مهندسی برق و کامپیوتر" at bounding box center [744, 344] width 376 height 47
type input "Electrical & Computer Engineering"
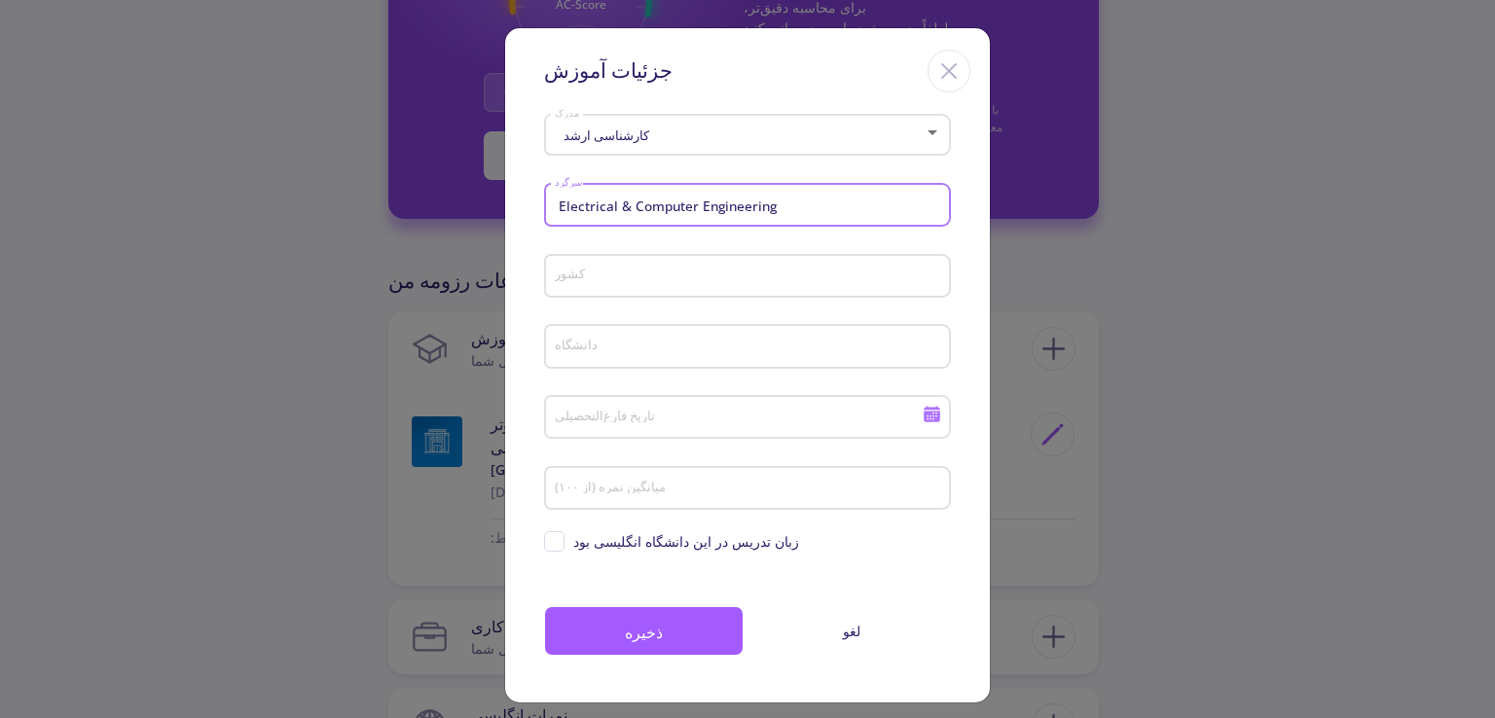
click at [693, 294] on div "کشور" at bounding box center [748, 272] width 388 height 51
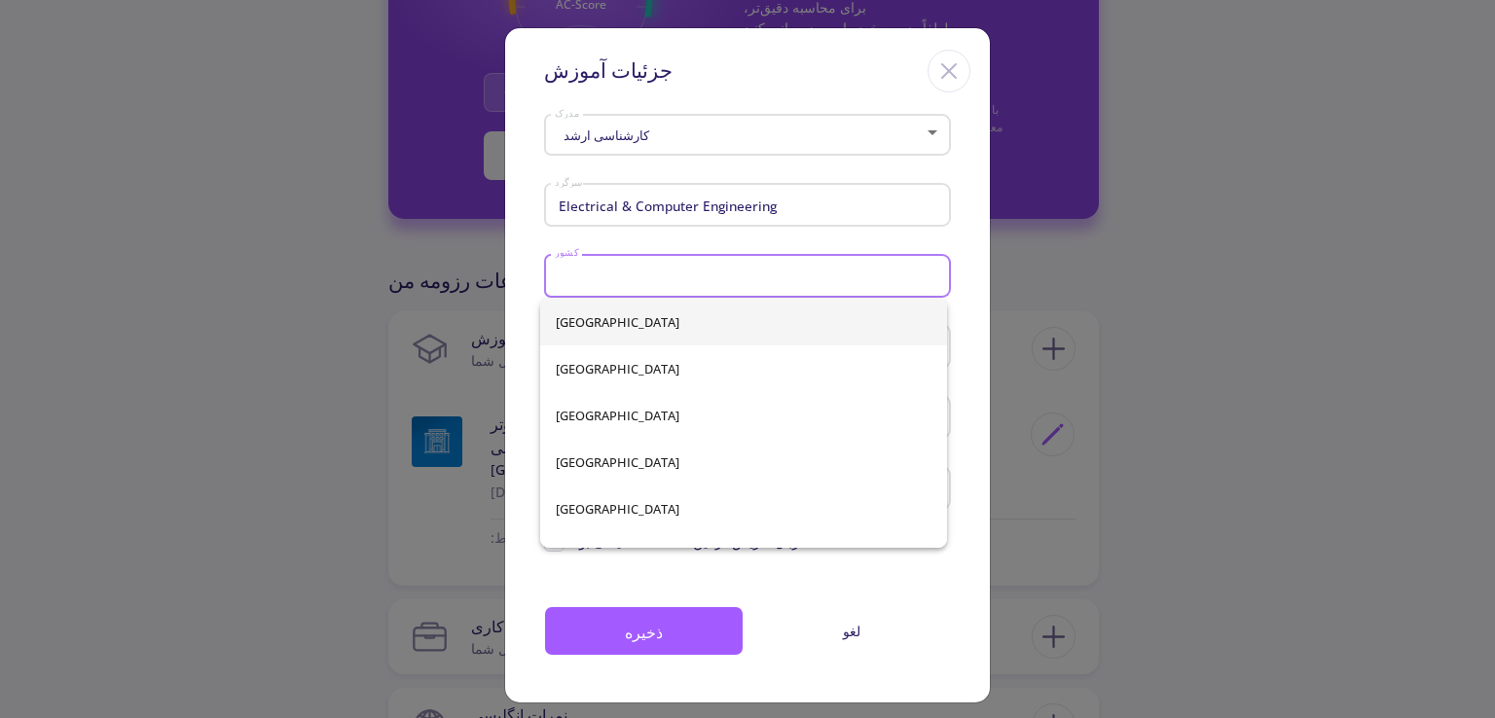
click at [712, 273] on input "کشور" at bounding box center [750, 278] width 393 height 18
type input "[GEOGRAPHIC_DATA]"
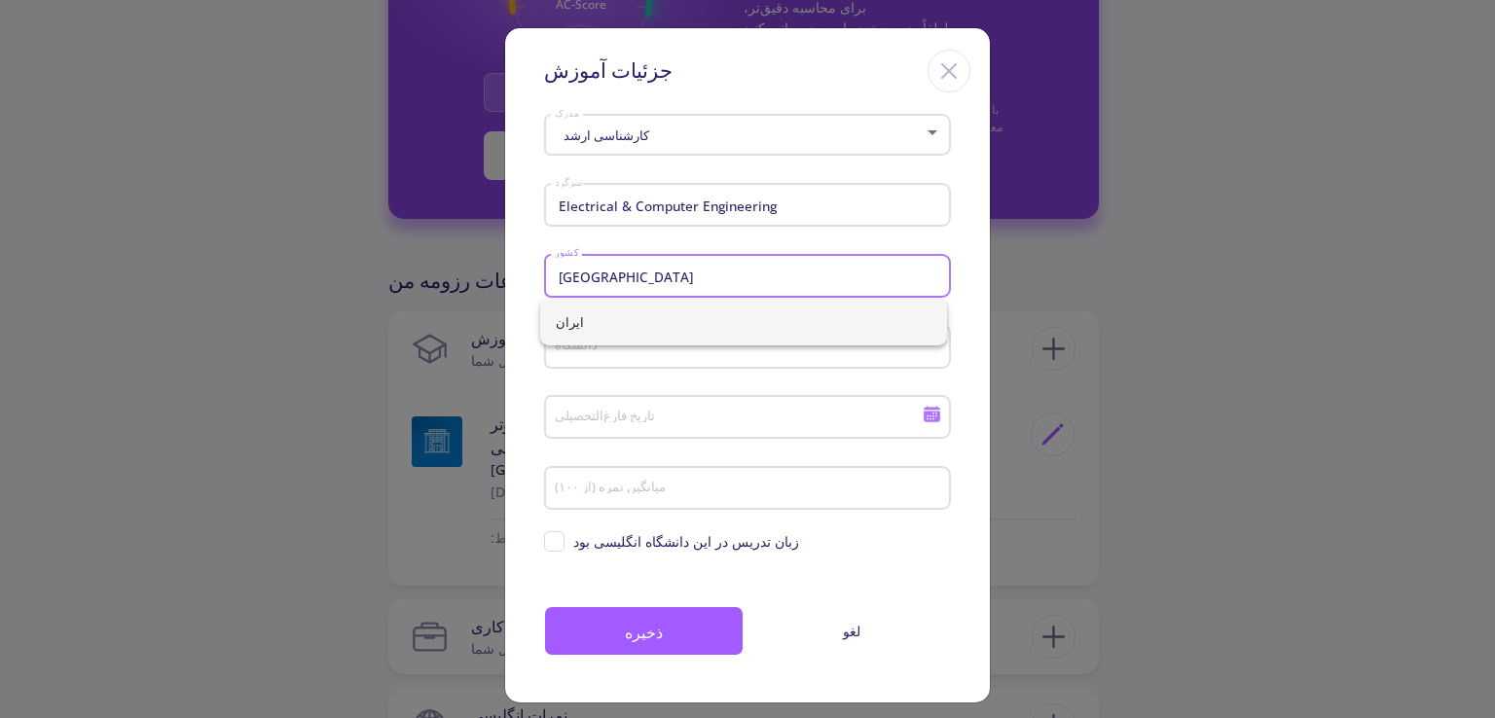
click at [711, 356] on input "دانشگاه" at bounding box center [750, 348] width 393 height 18
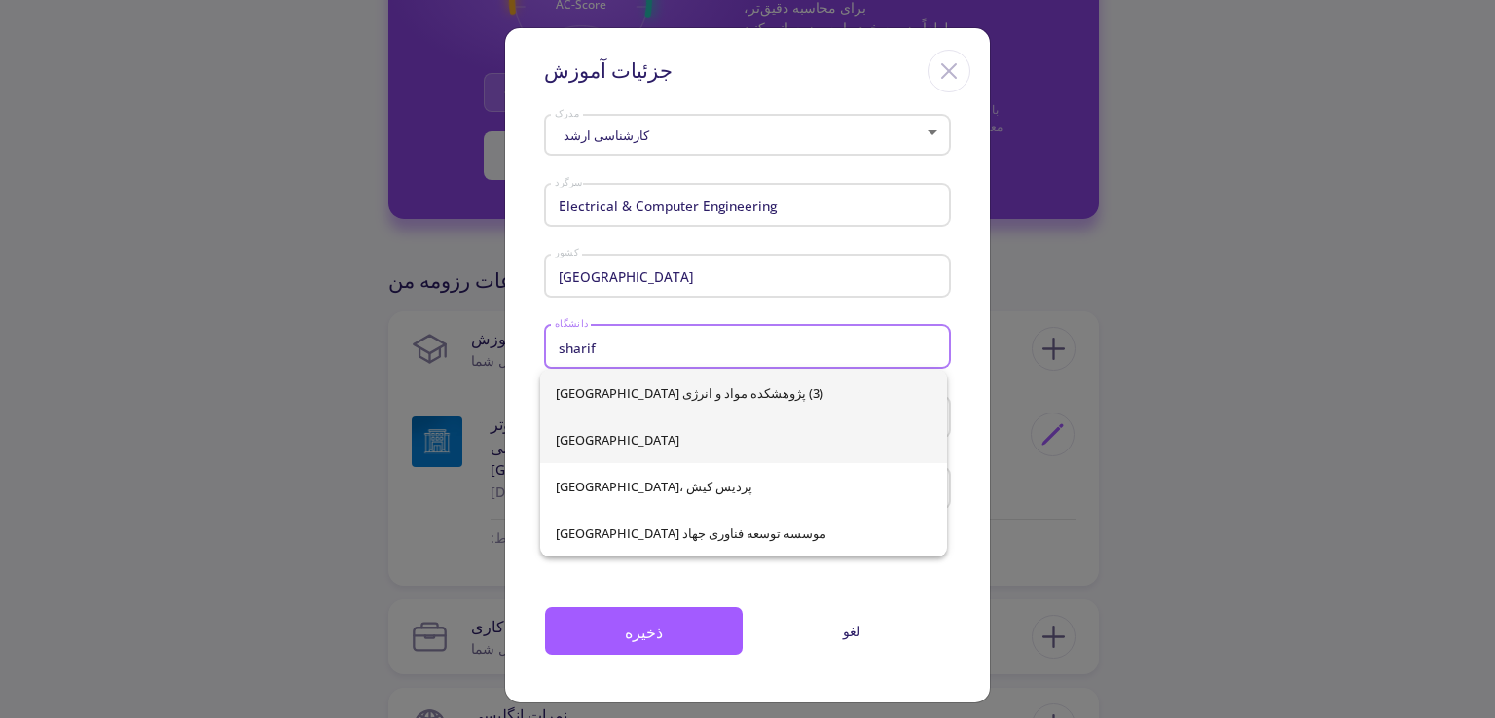
click at [668, 438] on font "دانشگاه صنعتی شریف" at bounding box center [618, 440] width 124 height 18
type input "Sharif [GEOGRAPHIC_DATA]"
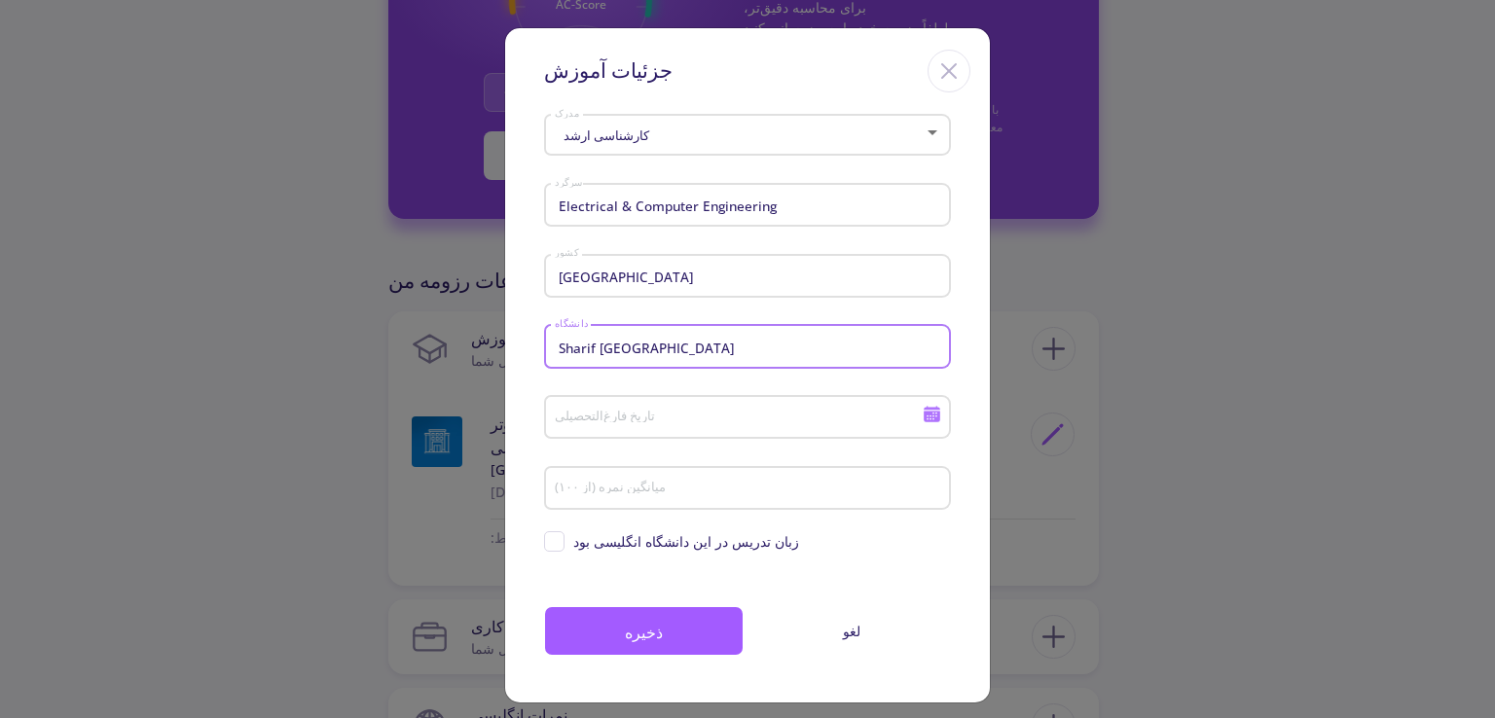
click at [684, 391] on div "تاریخ فارغ‌التحصیلی" at bounding box center [739, 413] width 370 height 51
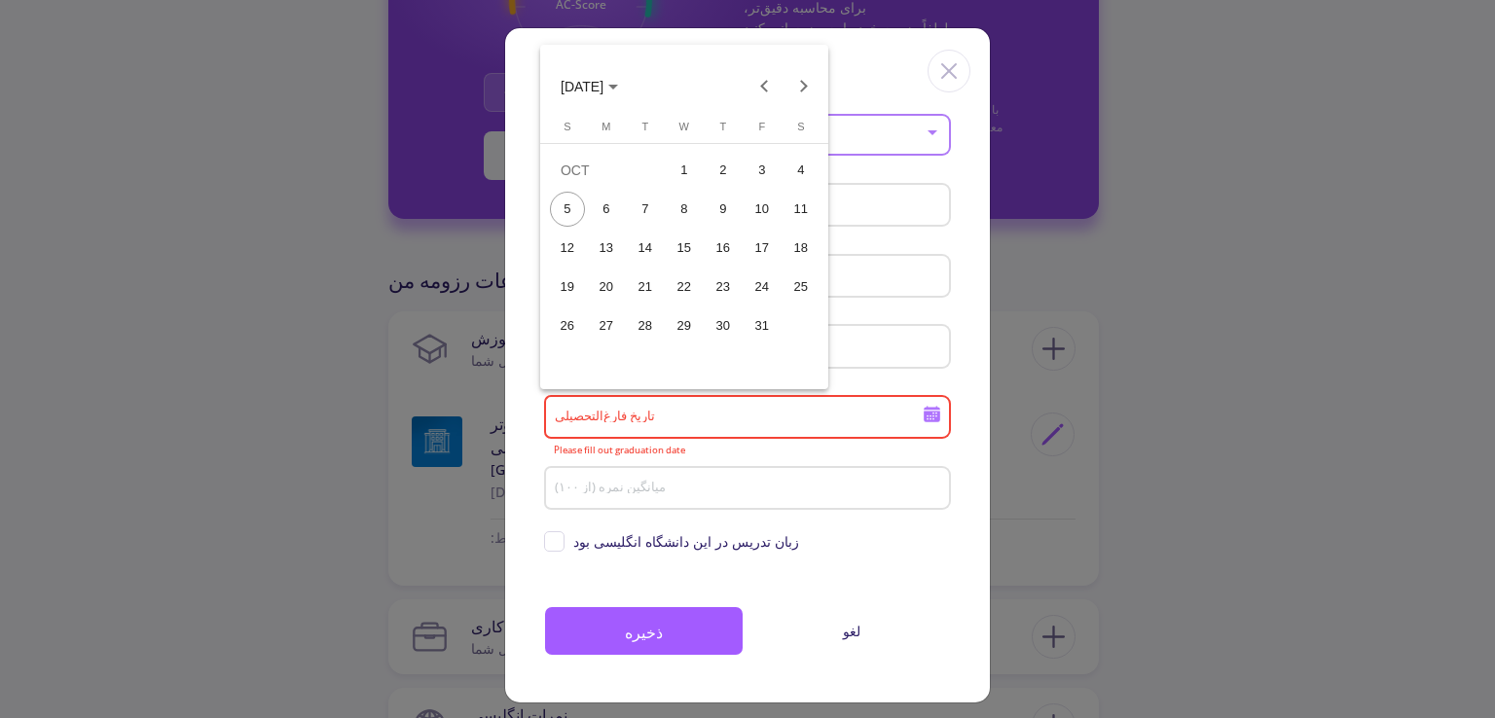
click at [689, 406] on div at bounding box center [747, 359] width 1495 height 718
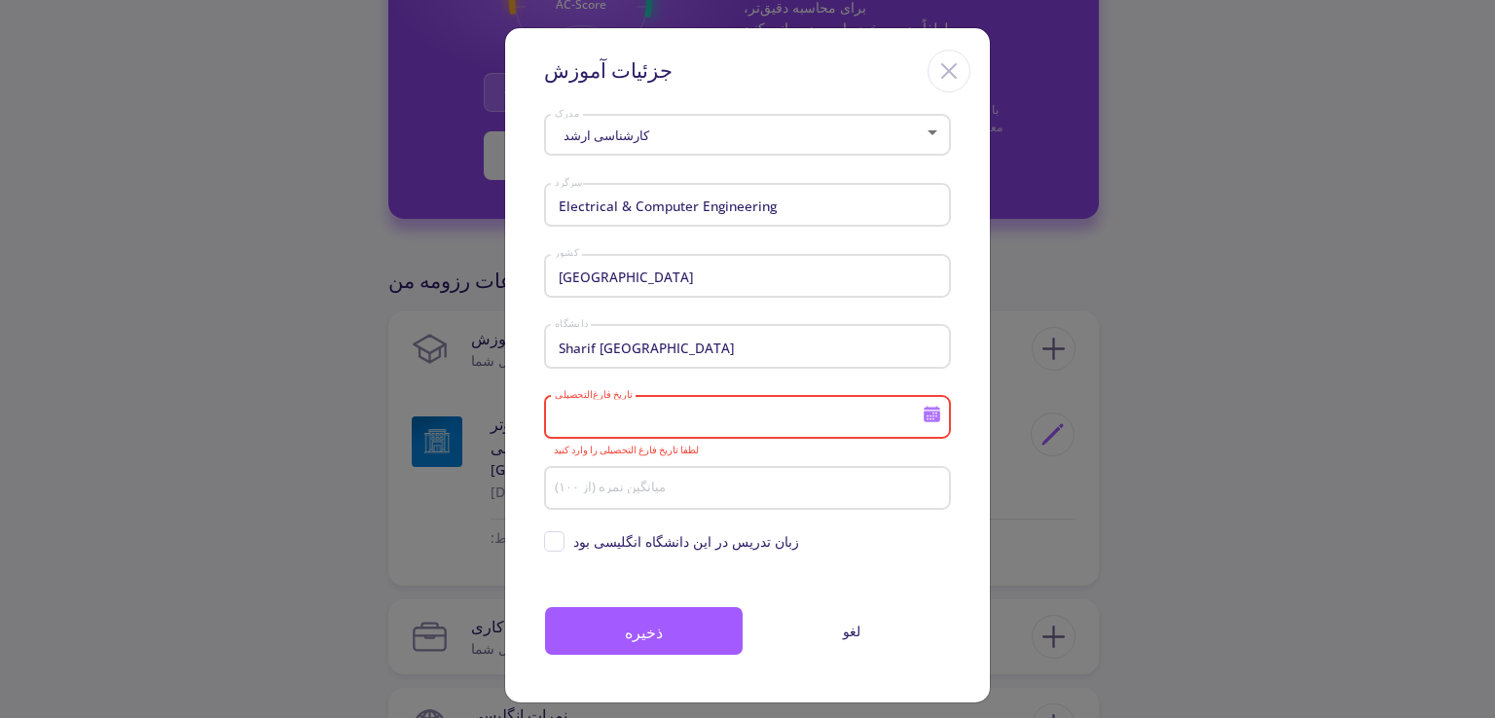
click at [687, 404] on div "تاریخ فارغ‌التحصیلی" at bounding box center [739, 413] width 370 height 51
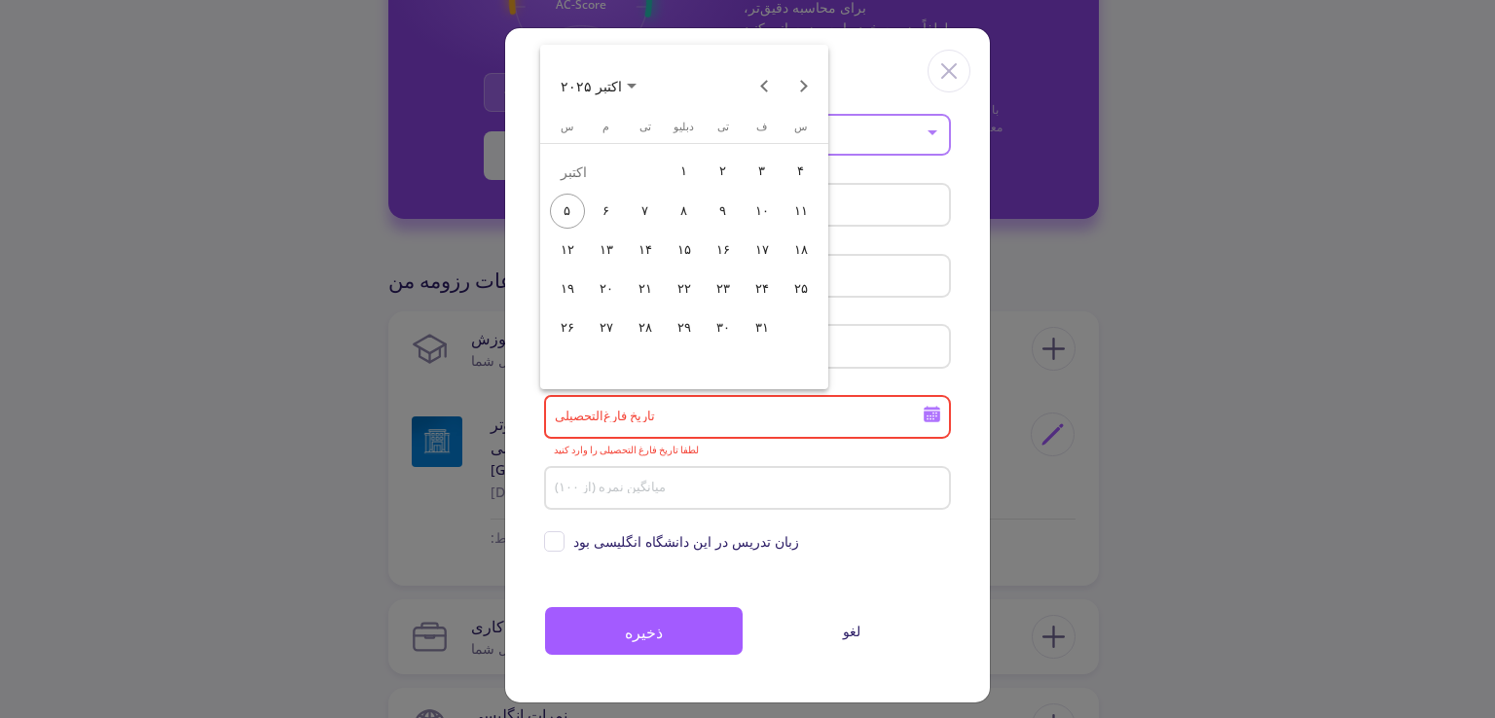
click at [724, 330] on font "۳۰" at bounding box center [723, 327] width 14 height 15
type input "[DATE]"
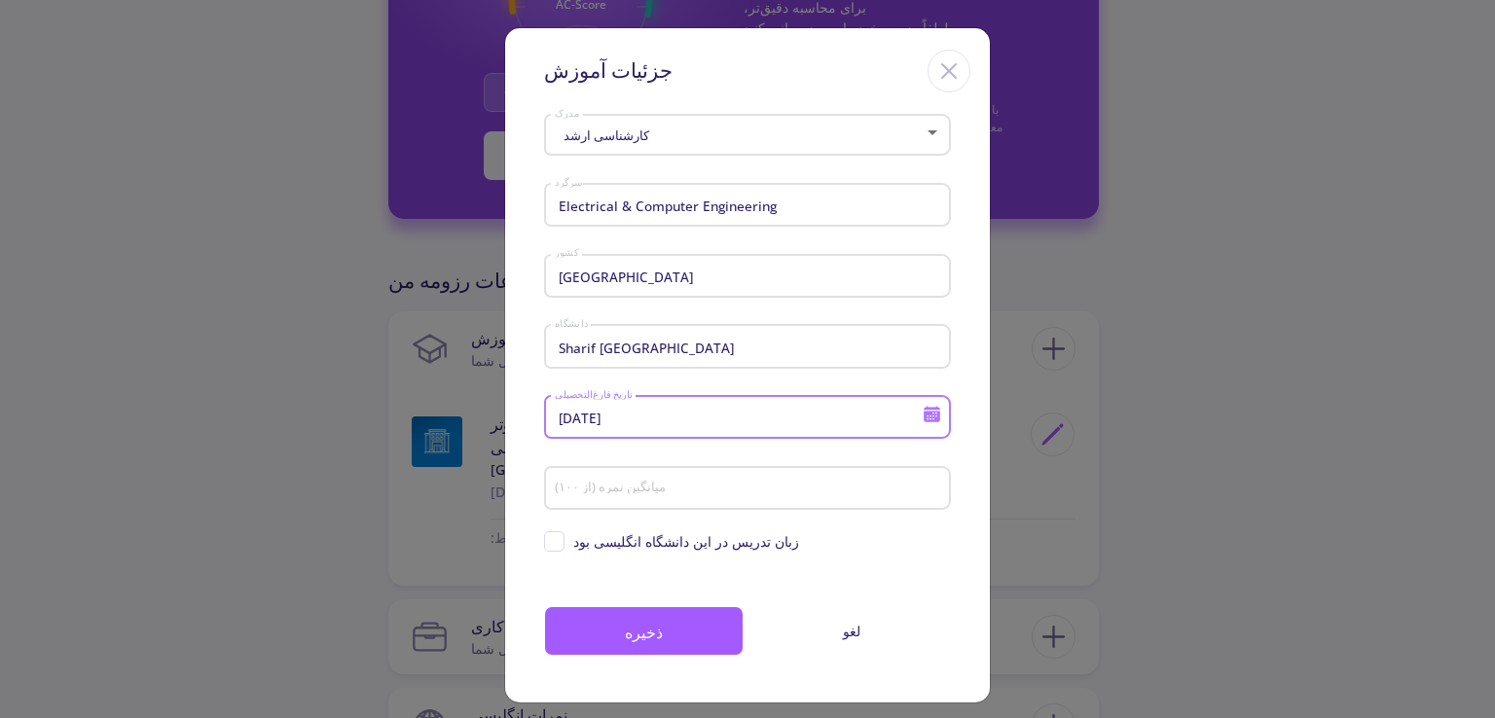
click at [624, 497] on input "میانگین نمره (از ۱۰۰)" at bounding box center [750, 490] width 393 height 18
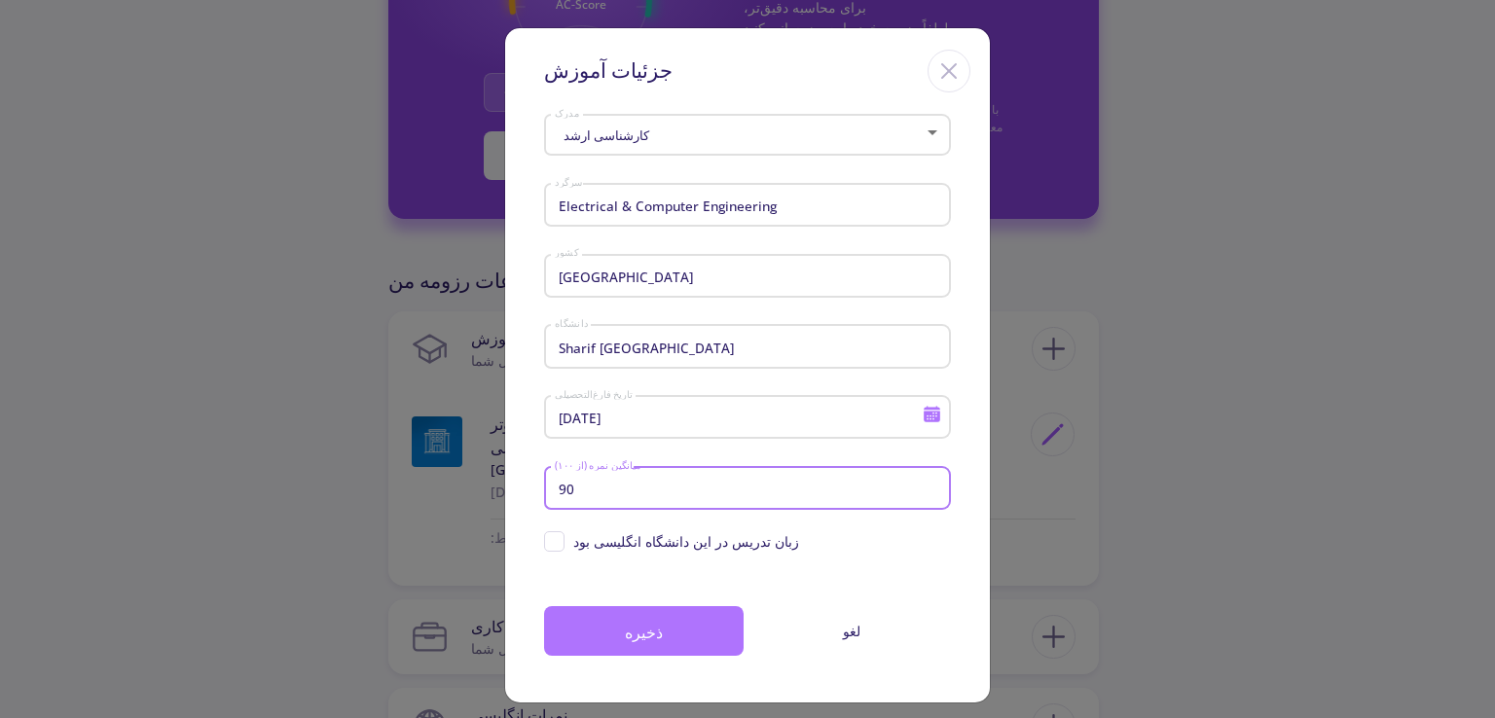
type input "90"
click at [666, 634] on button "ذخیره" at bounding box center [644, 631] width 200 height 50
click at [668, 647] on button "ذخیره" at bounding box center [644, 631] width 200 height 50
click at [654, 631] on font "ذخیره" at bounding box center [644, 632] width 38 height 21
click at [680, 618] on button "ذخیره" at bounding box center [644, 631] width 200 height 50
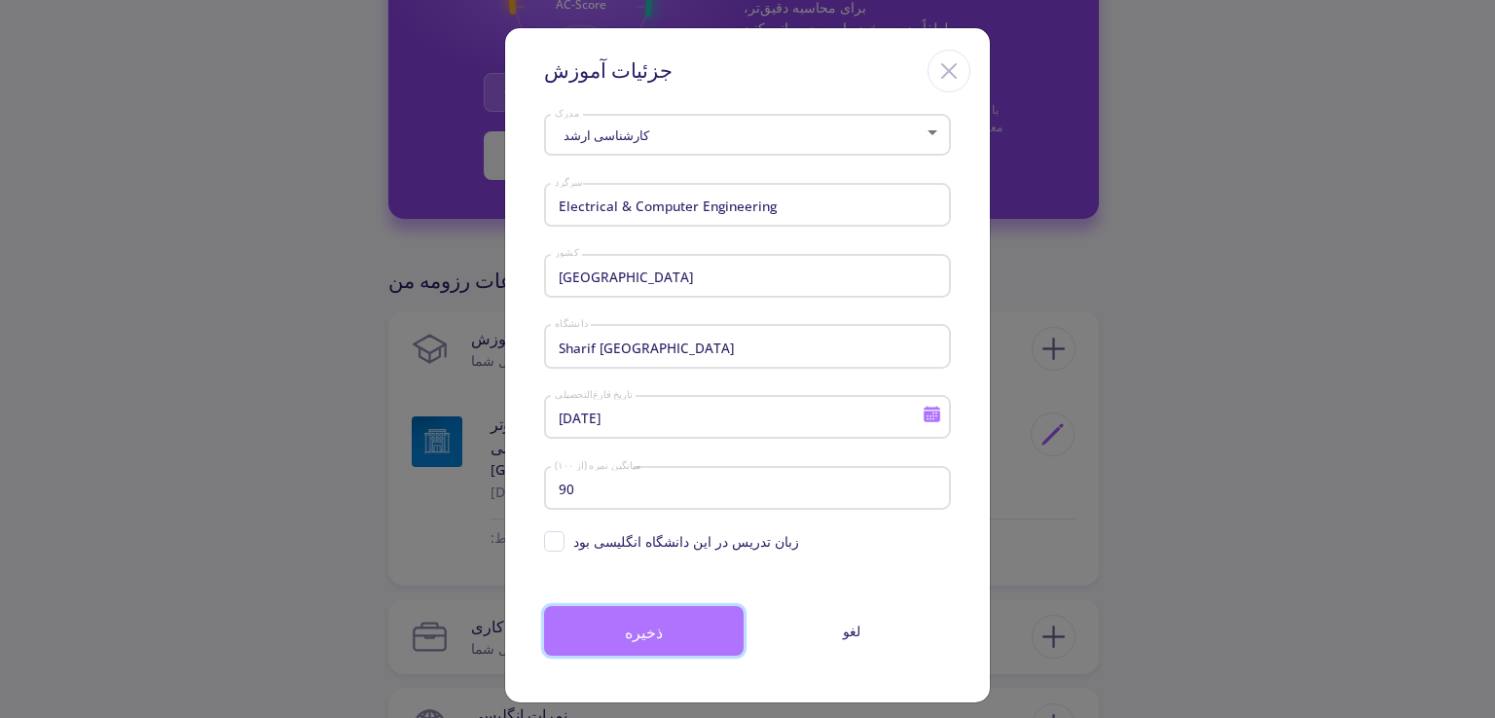
click at [631, 641] on font "ذخیره" at bounding box center [644, 632] width 38 height 21
click at [697, 628] on button "ذخیره" at bounding box center [644, 631] width 200 height 50
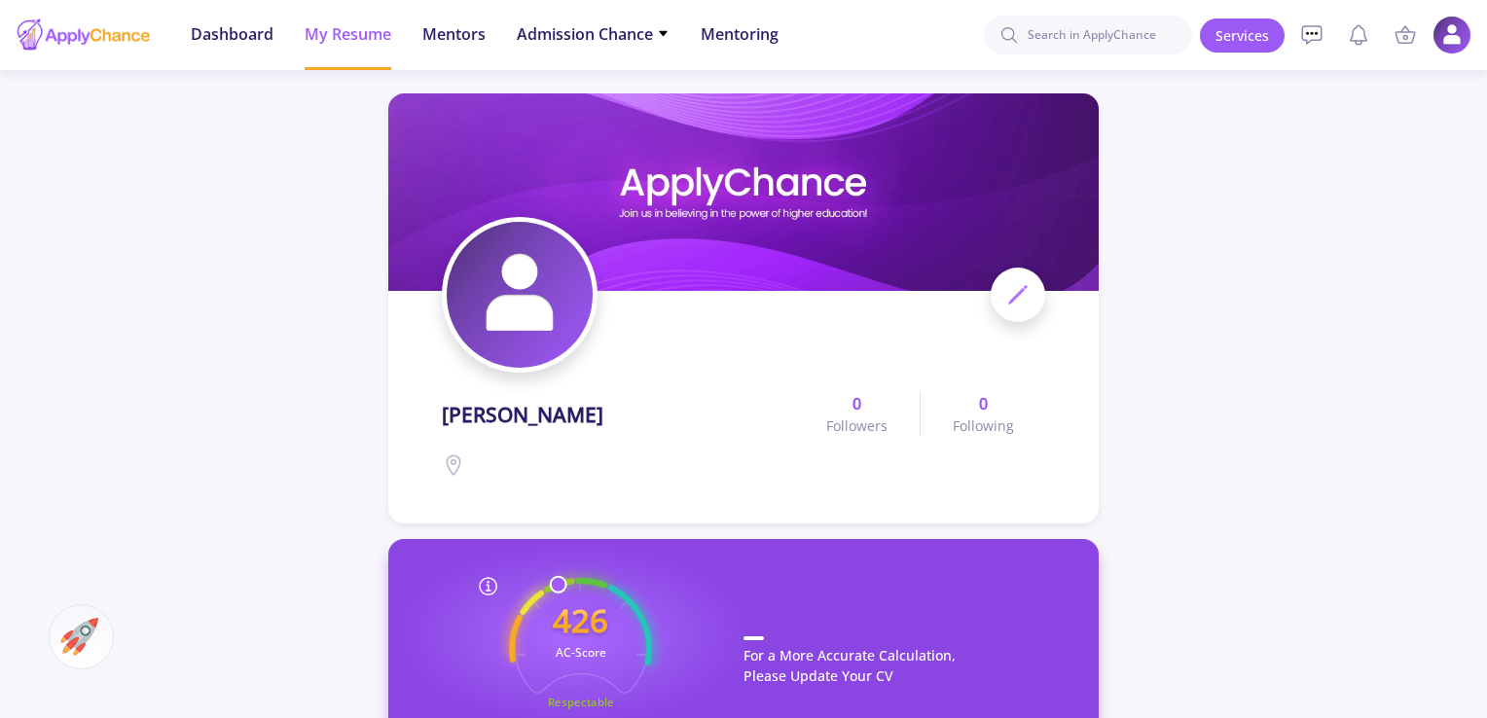
scroll to position [648, 0]
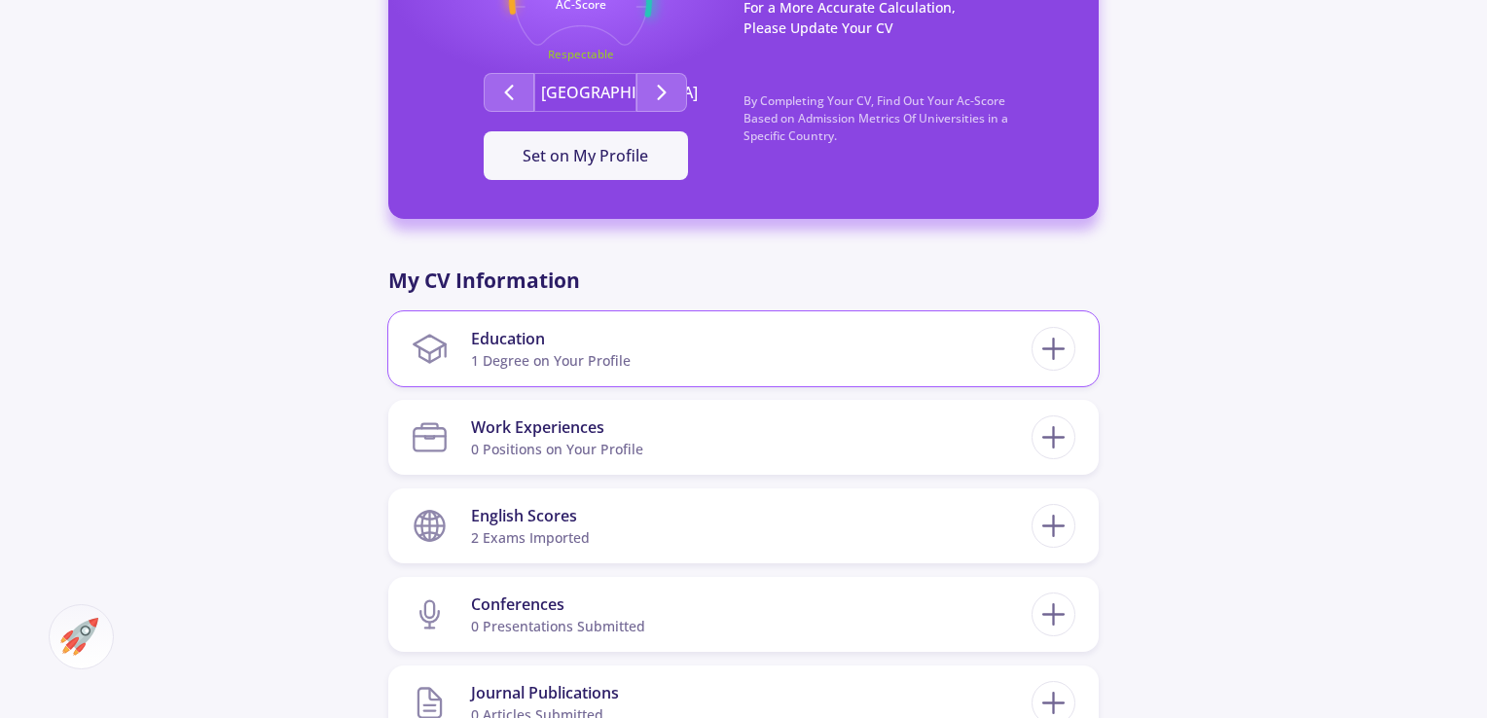
click at [828, 338] on section "Education 1 Degree on Your Profile" at bounding box center [722, 348] width 620 height 59
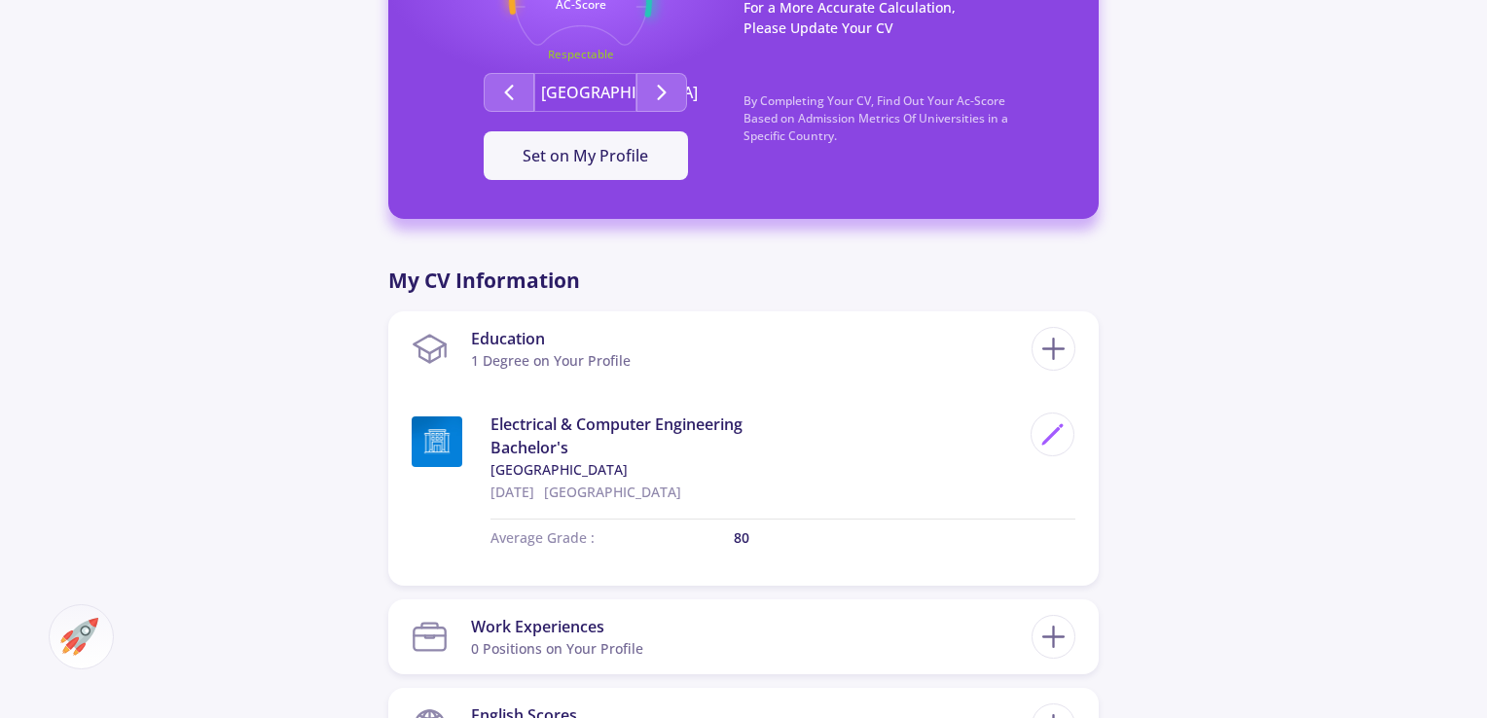
click at [1114, 348] on div "mohammad khjgbm 0 Followers 0 Following 448 AC-Score Respectable By Completing …" at bounding box center [743, 461] width 1487 height 2078
click at [1088, 344] on div "Education 1 Degree on Your Profile Electrical & Computer Engineering Bachelor's…" at bounding box center [743, 449] width 711 height 275
click at [1054, 339] on line at bounding box center [1054, 349] width 0 height 20
checkbox input "false"
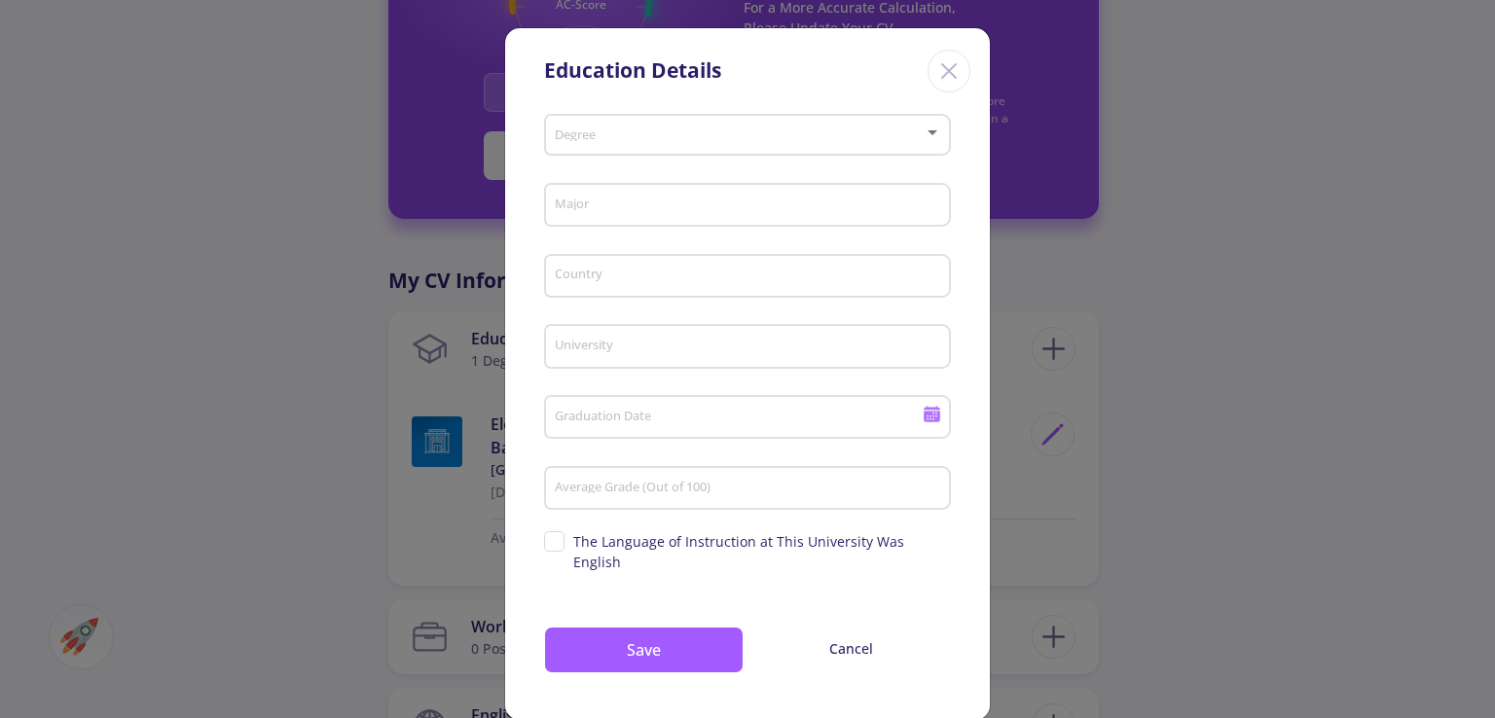
click at [655, 118] on div "Degree" at bounding box center [748, 131] width 388 height 49
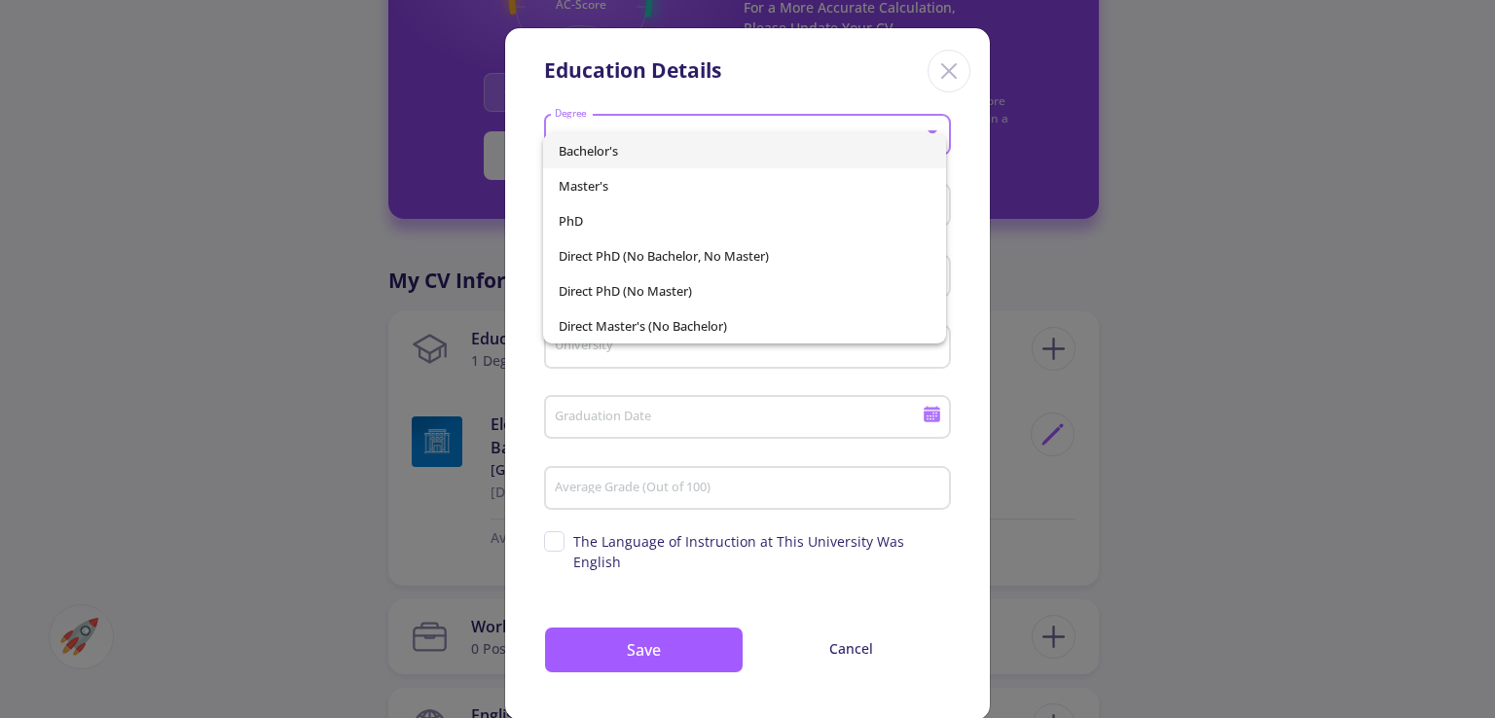
click at [645, 142] on span "Bachelor's" at bounding box center [744, 150] width 371 height 35
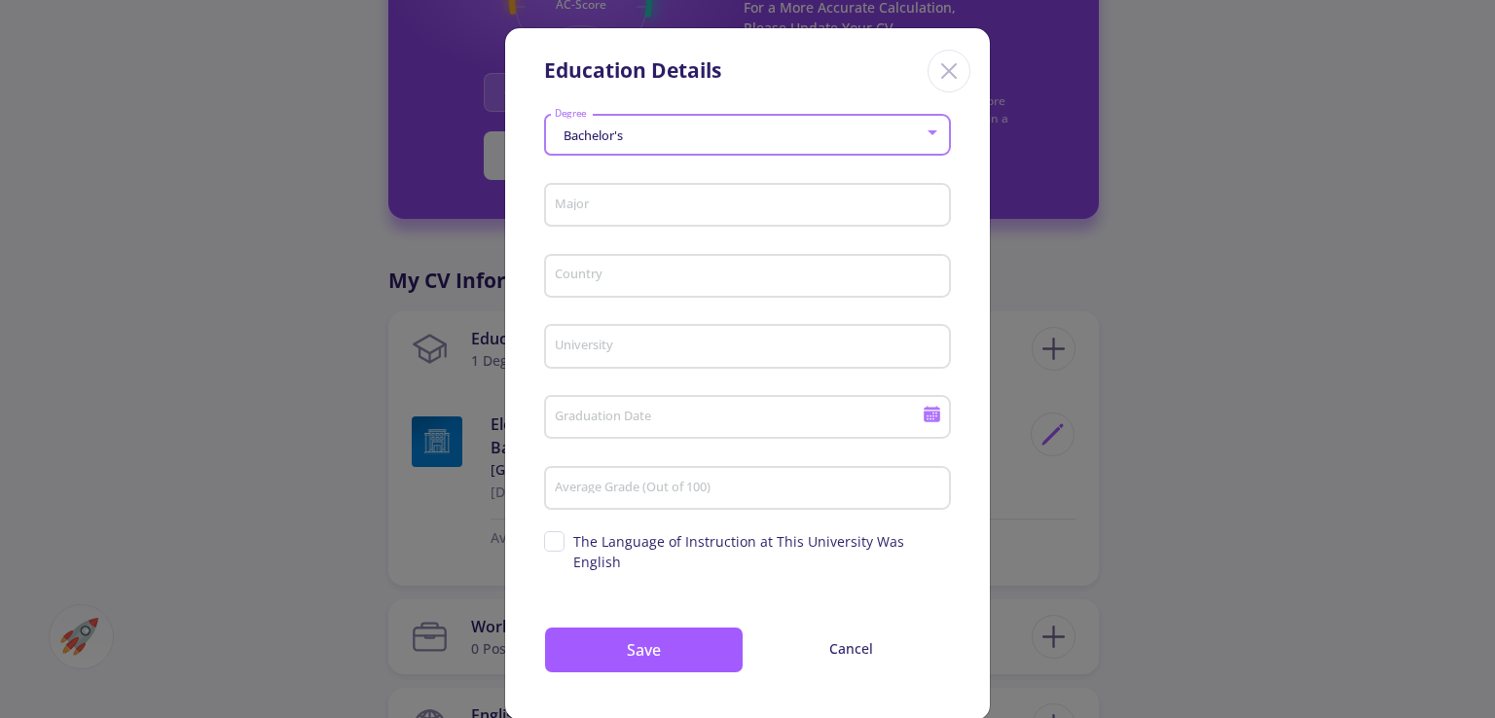
click at [724, 203] on input "Major" at bounding box center [750, 207] width 393 height 18
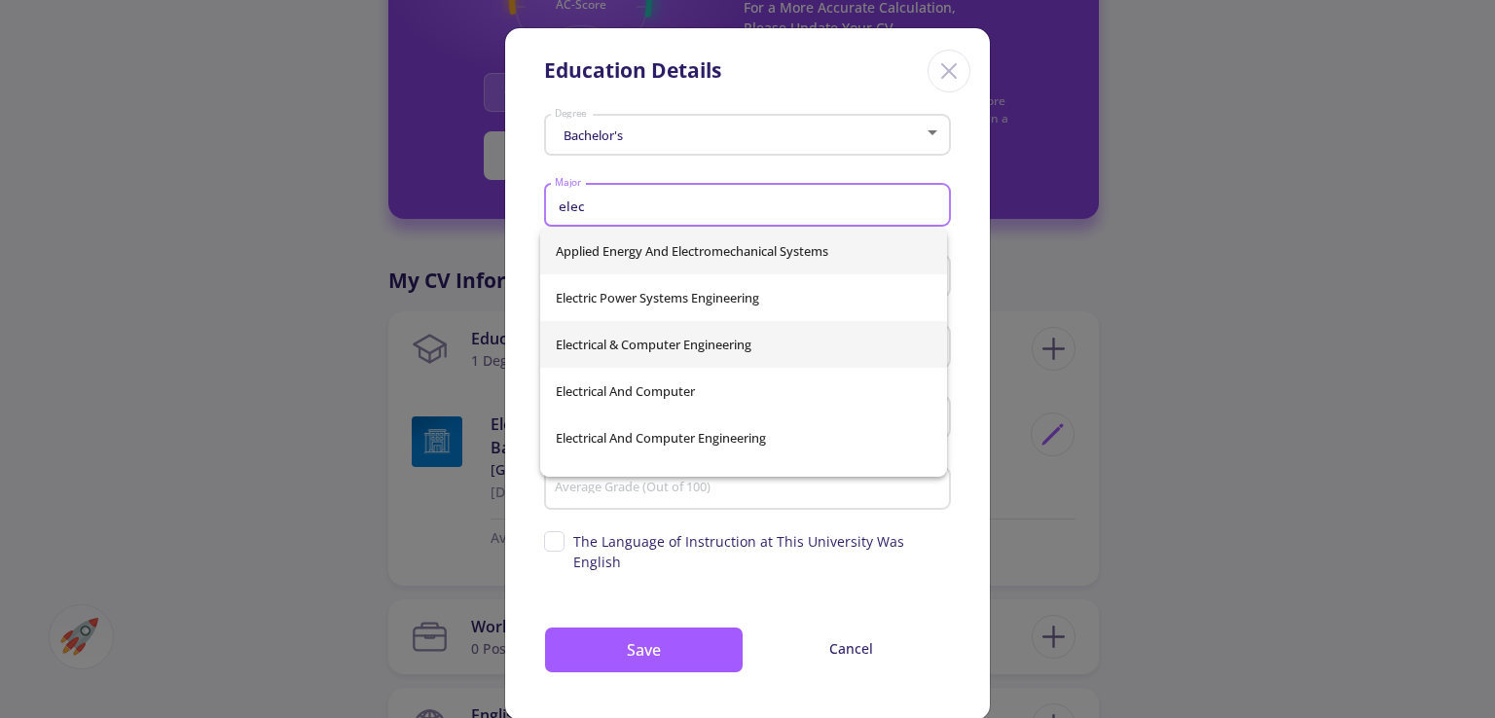
click at [730, 349] on span "Electrical & Computer Engineering" at bounding box center [744, 344] width 376 height 47
type input "Electrical & Computer Engineering"
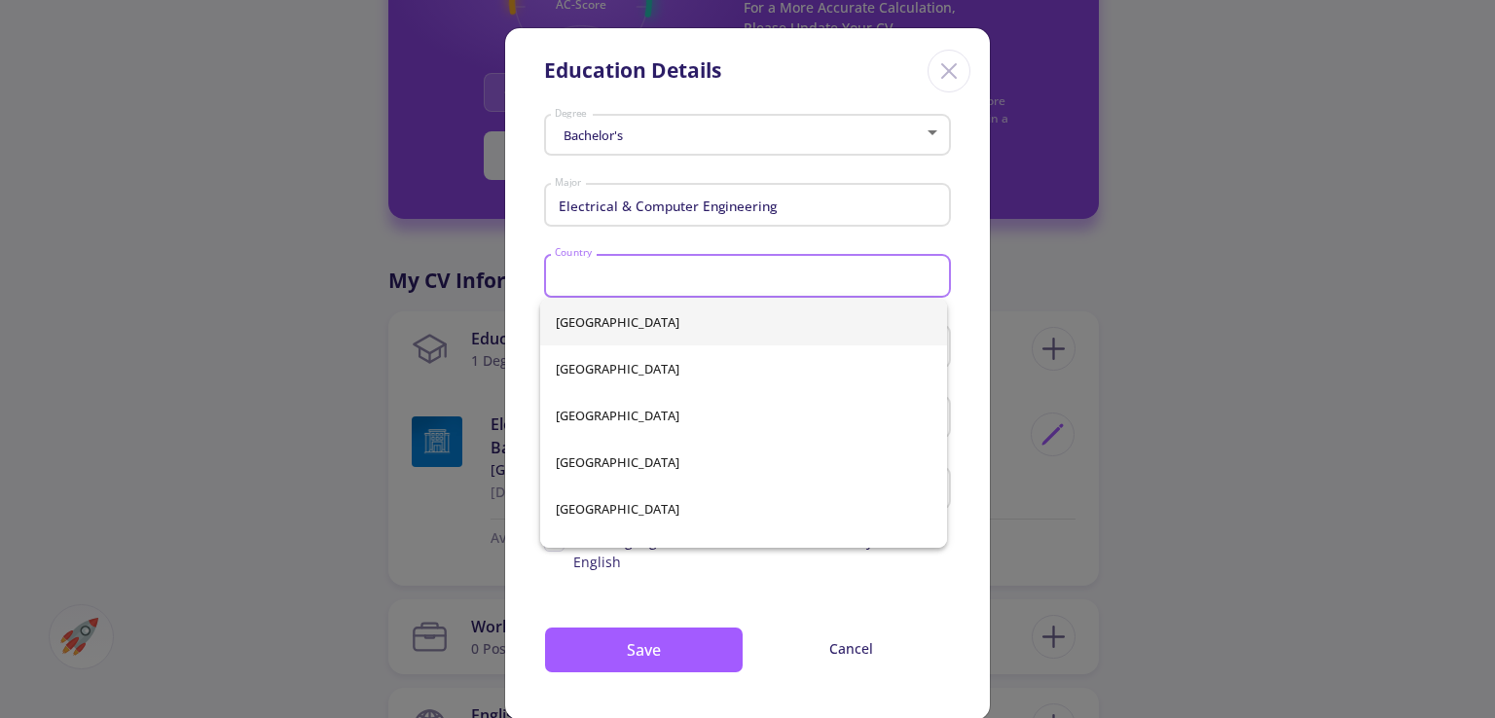
click at [633, 277] on input "Country" at bounding box center [750, 278] width 393 height 18
type input "[GEOGRAPHIC_DATA]"
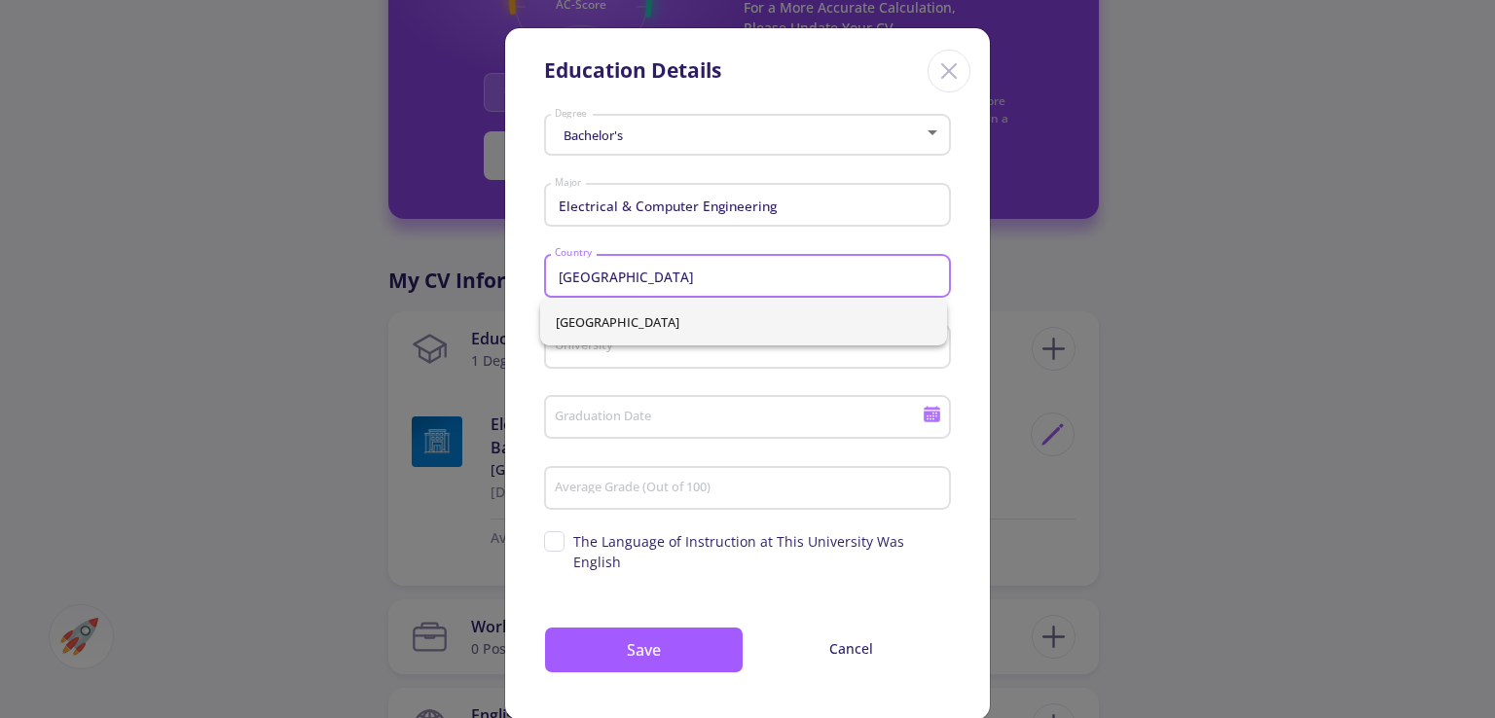
click at [666, 362] on div "University" at bounding box center [748, 342] width 388 height 51
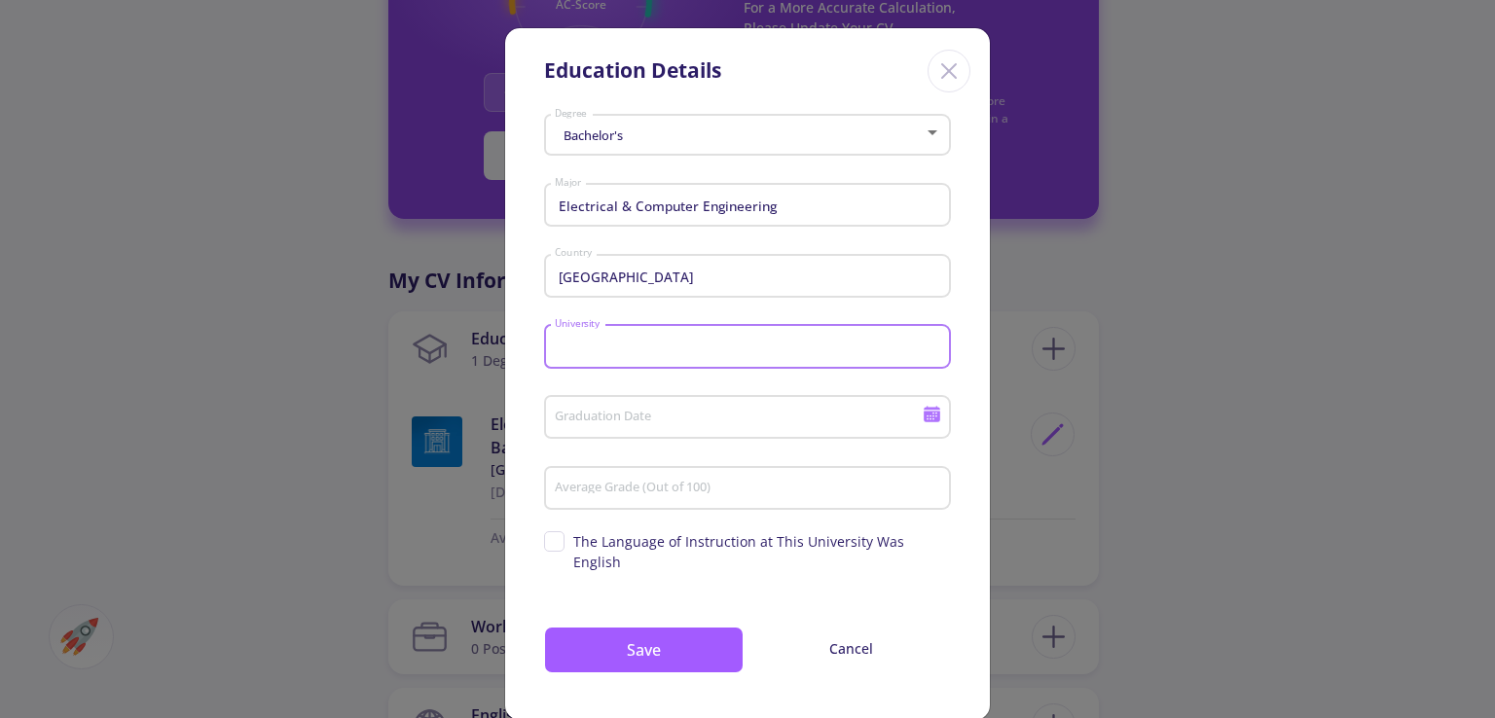
click at [664, 345] on input "University" at bounding box center [750, 348] width 393 height 18
type input "s"
click at [666, 343] on input "sharif" at bounding box center [750, 348] width 393 height 18
type input "sharif"
click at [646, 443] on div "Graduation Date" at bounding box center [747, 423] width 407 height 64
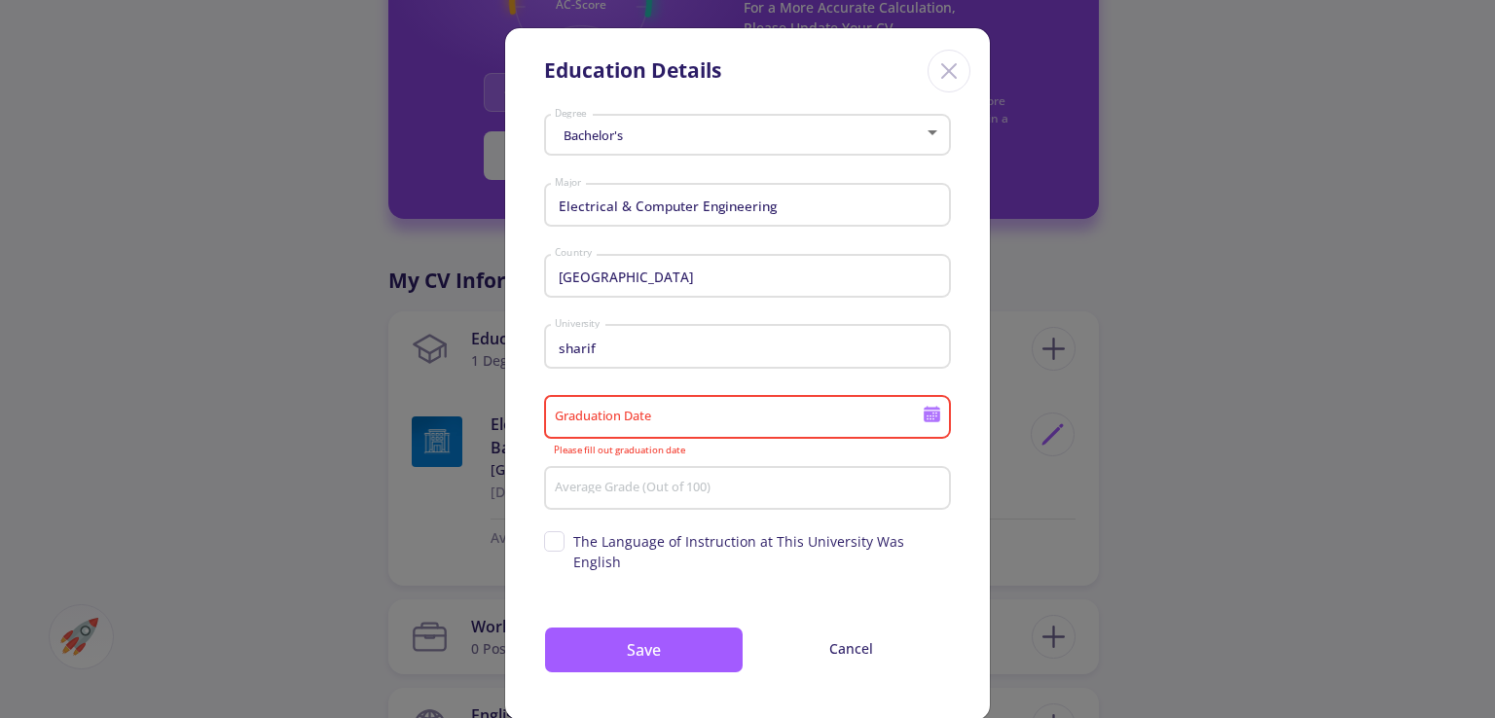
click at [656, 421] on input "Graduation Date" at bounding box center [741, 419] width 375 height 18
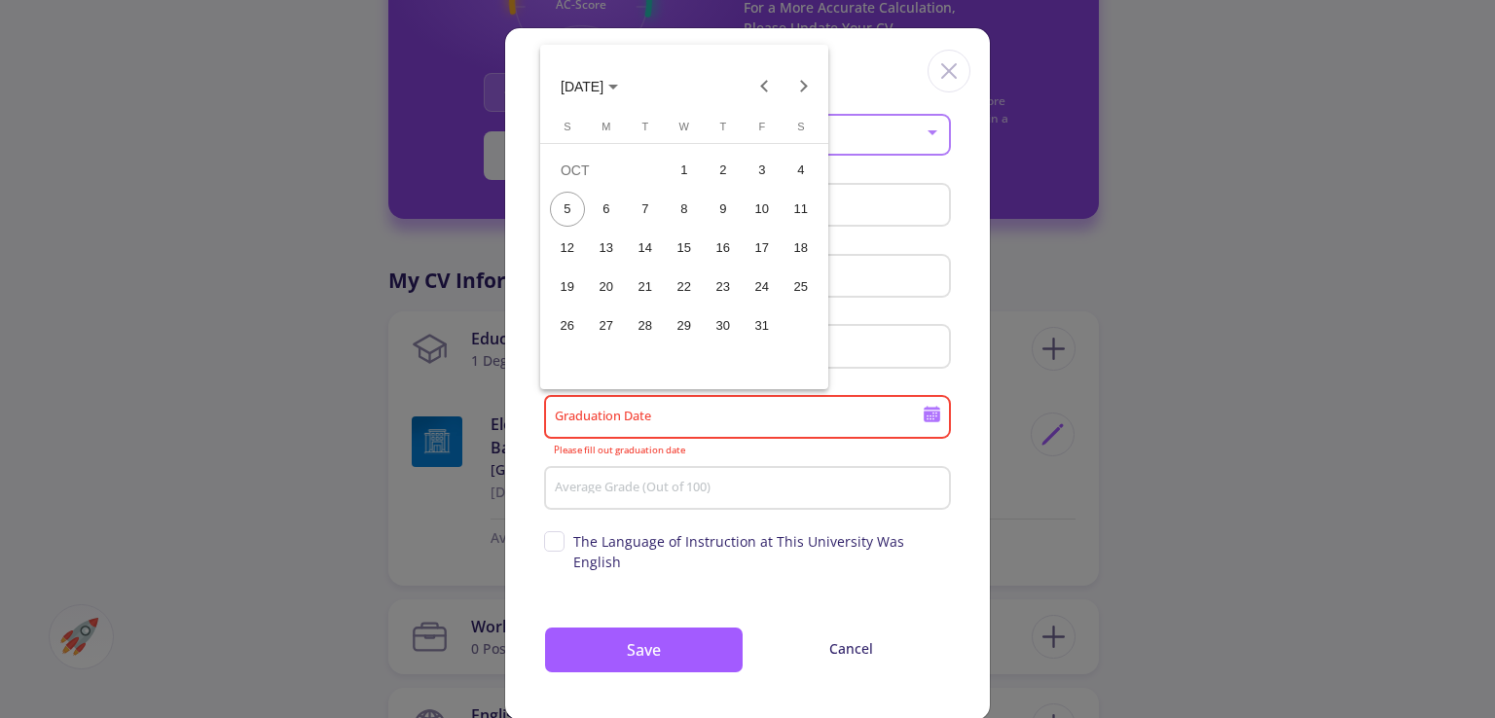
click at [748, 331] on div "31" at bounding box center [762, 326] width 35 height 35
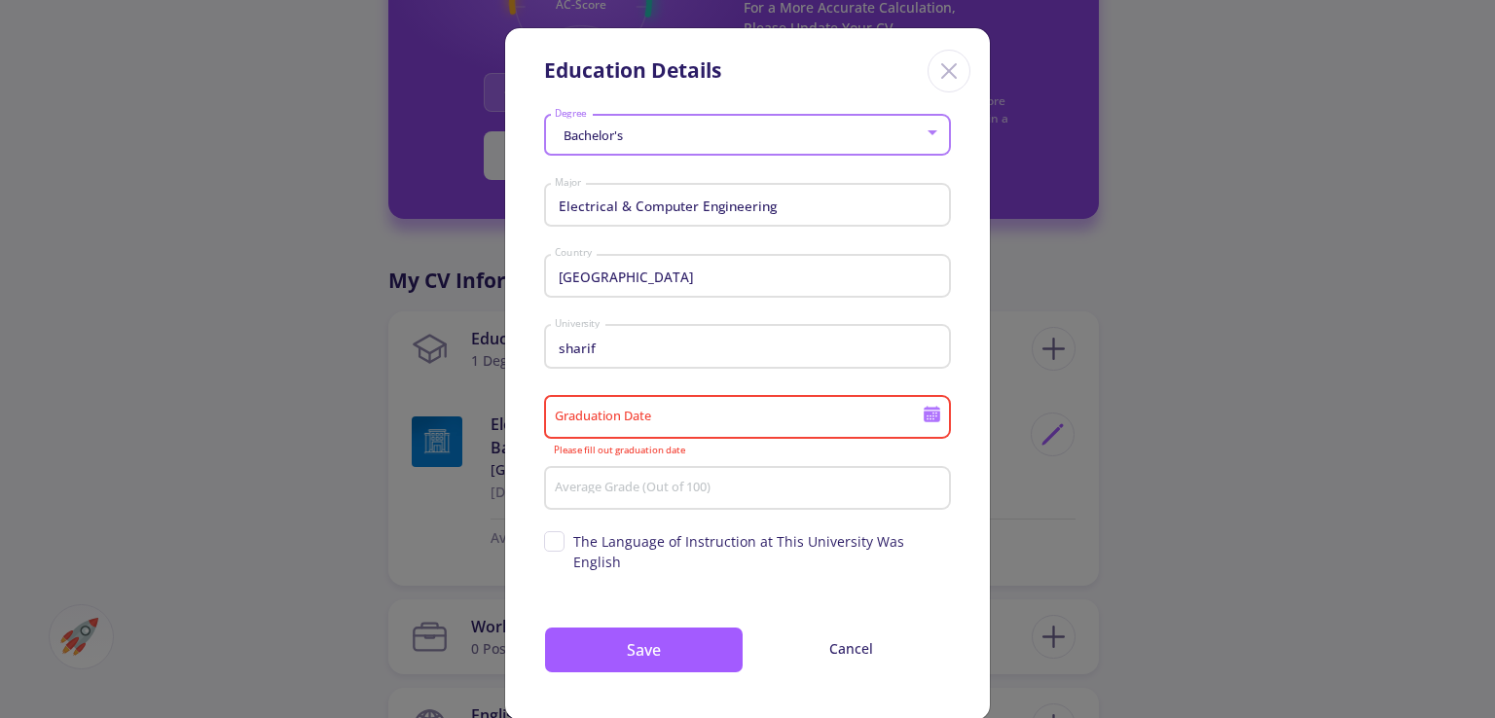
type input "[DATE]"
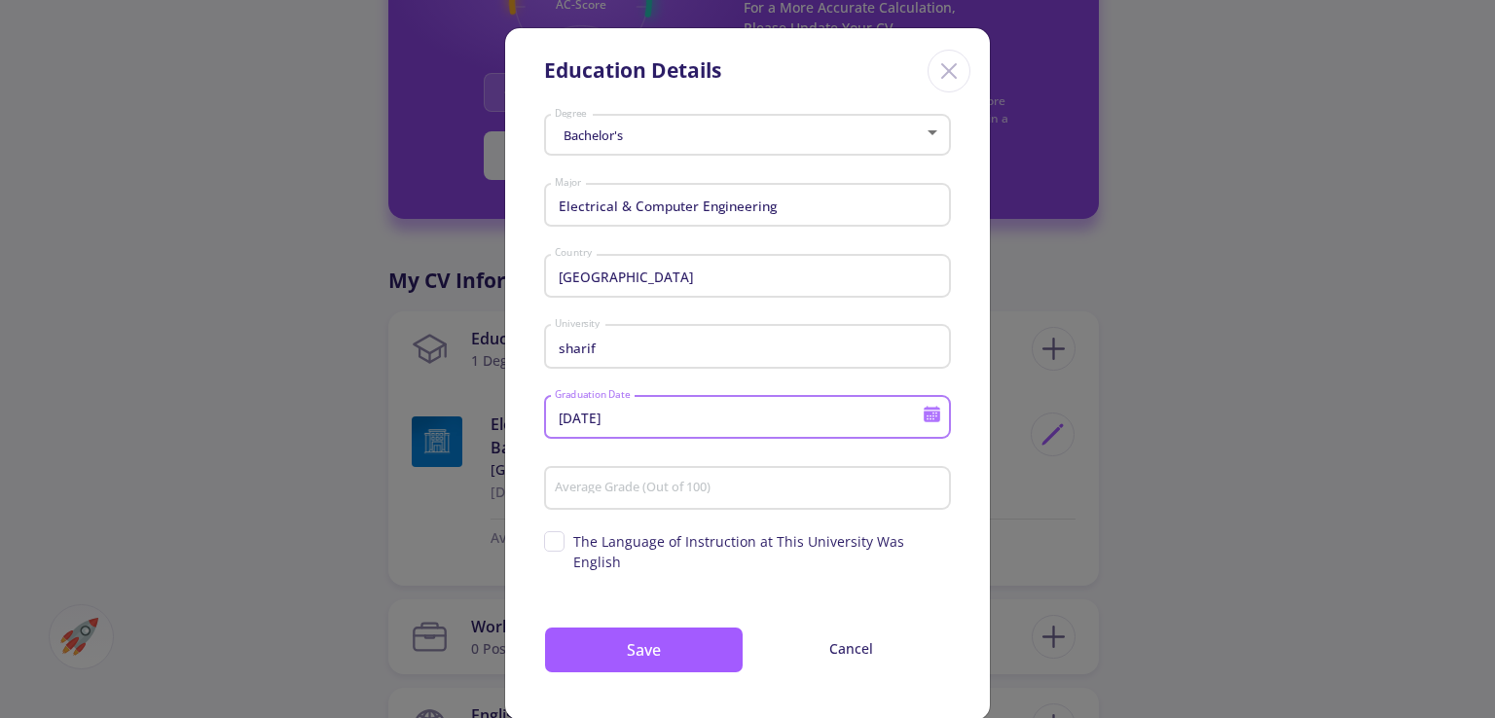
click at [696, 515] on div "Average Grade (Out of 100)" at bounding box center [747, 494] width 407 height 64
click at [701, 491] on input "Average Grade (Out of 100)" at bounding box center [750, 490] width 393 height 18
type input "90"
click at [789, 367] on div "sharif University" at bounding box center [748, 342] width 388 height 51
click at [791, 355] on input "sharif" at bounding box center [750, 348] width 393 height 18
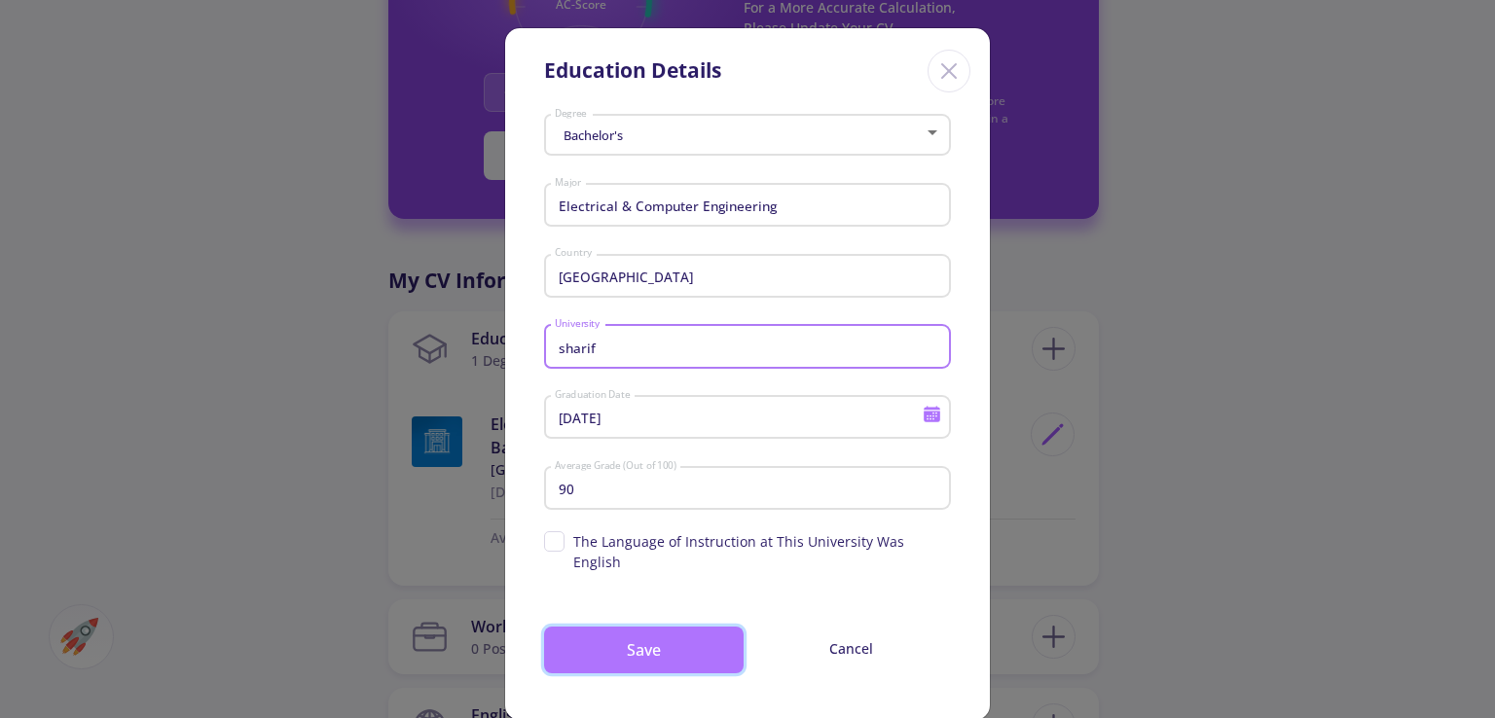
click at [684, 627] on button "Save" at bounding box center [644, 650] width 200 height 47
click at [660, 639] on button "Save" at bounding box center [644, 650] width 200 height 47
click at [672, 648] on button "Save" at bounding box center [644, 650] width 200 height 47
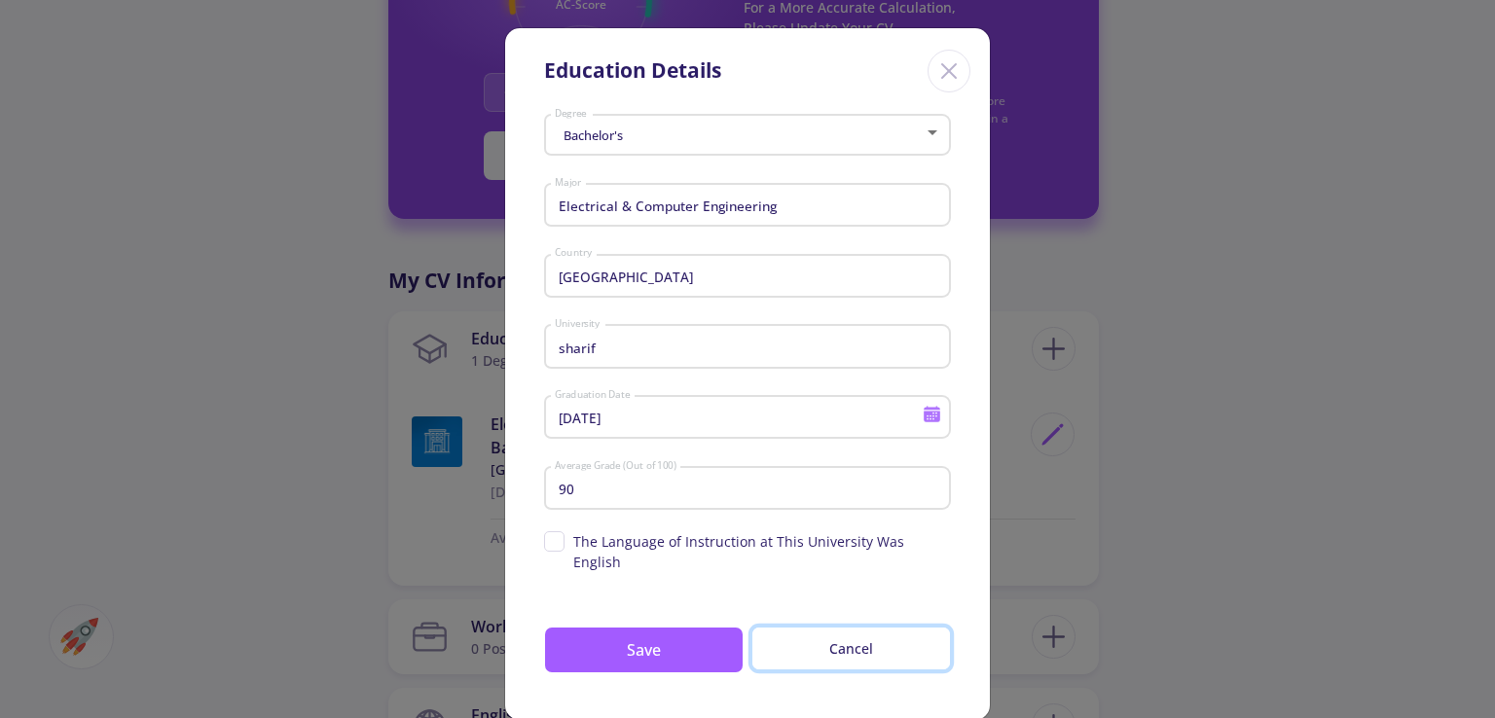
click at [862, 630] on button "Cancel" at bounding box center [851, 649] width 200 height 44
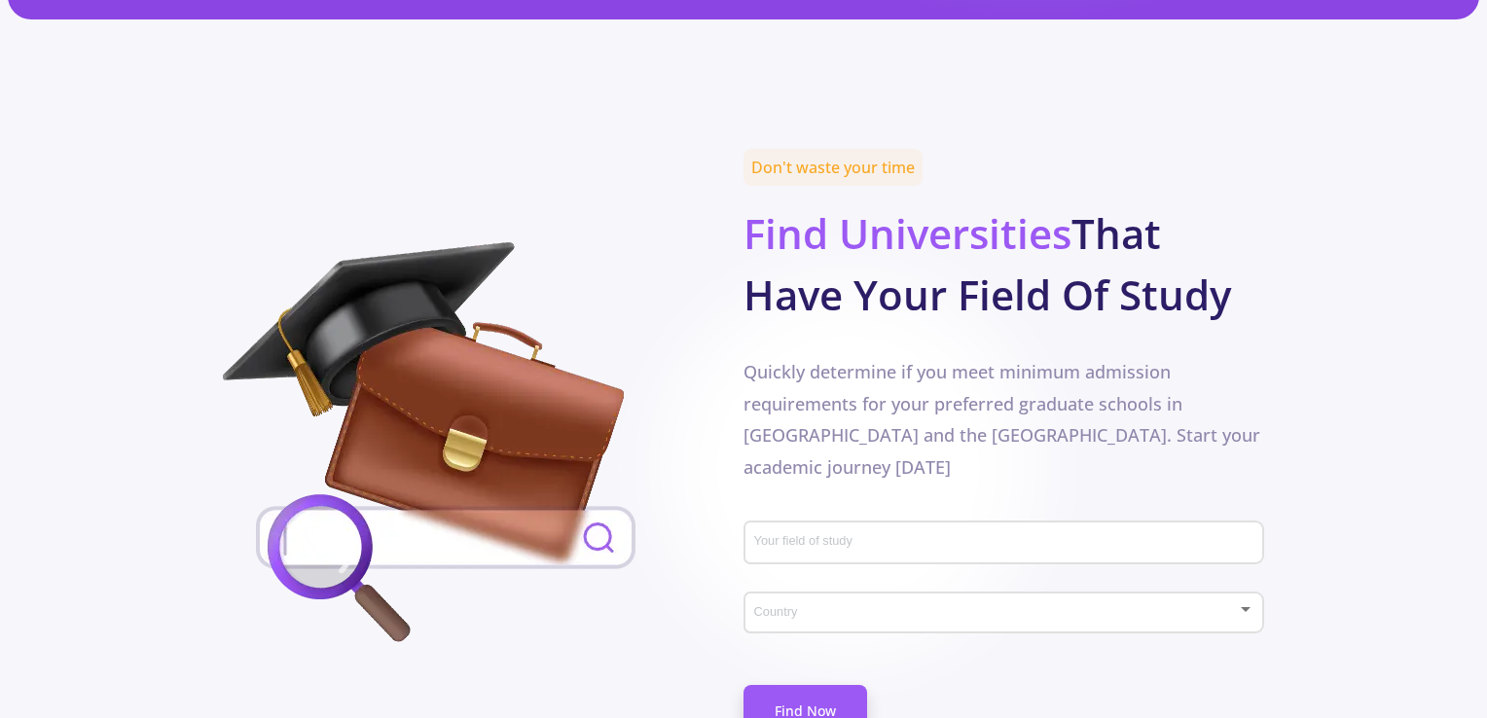
scroll to position [1135, 0]
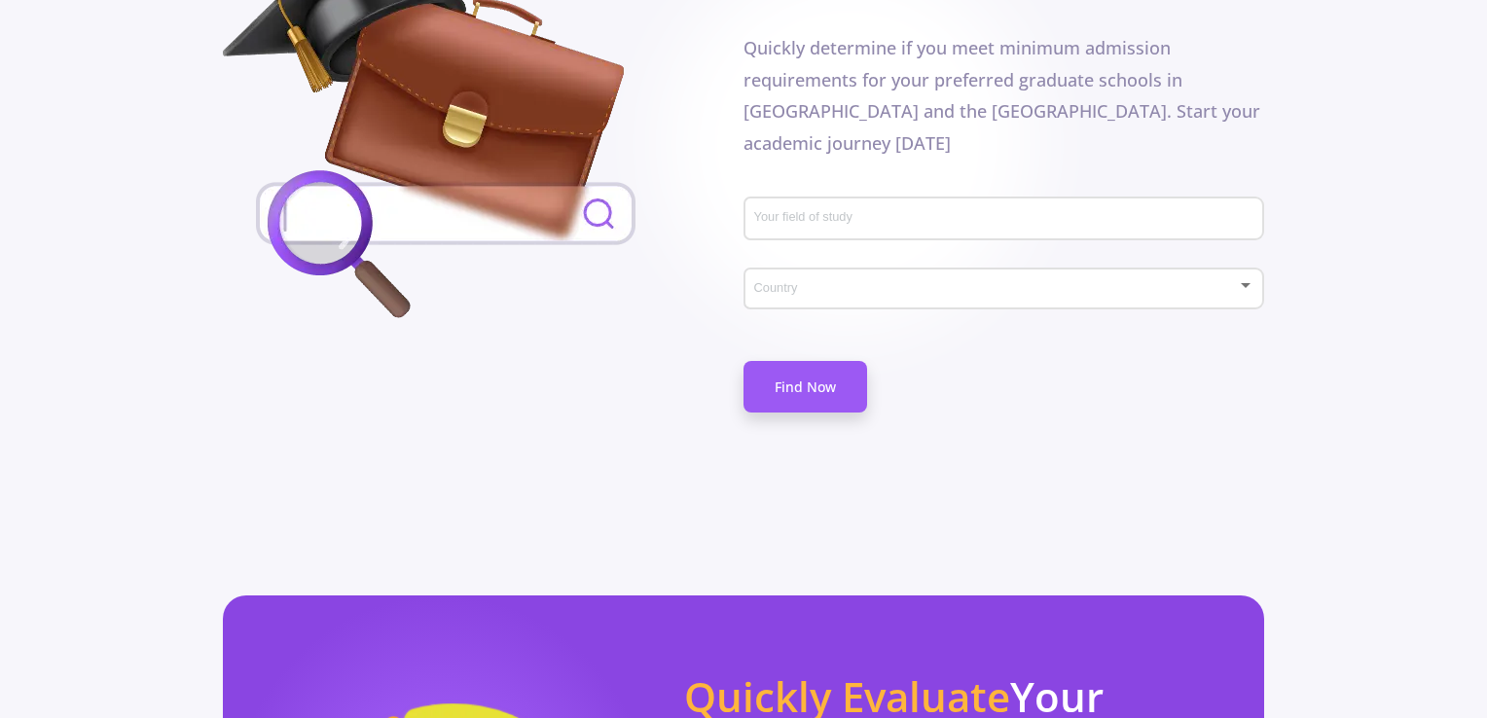
click at [824, 211] on input "Your field of study" at bounding box center [1006, 220] width 507 height 18
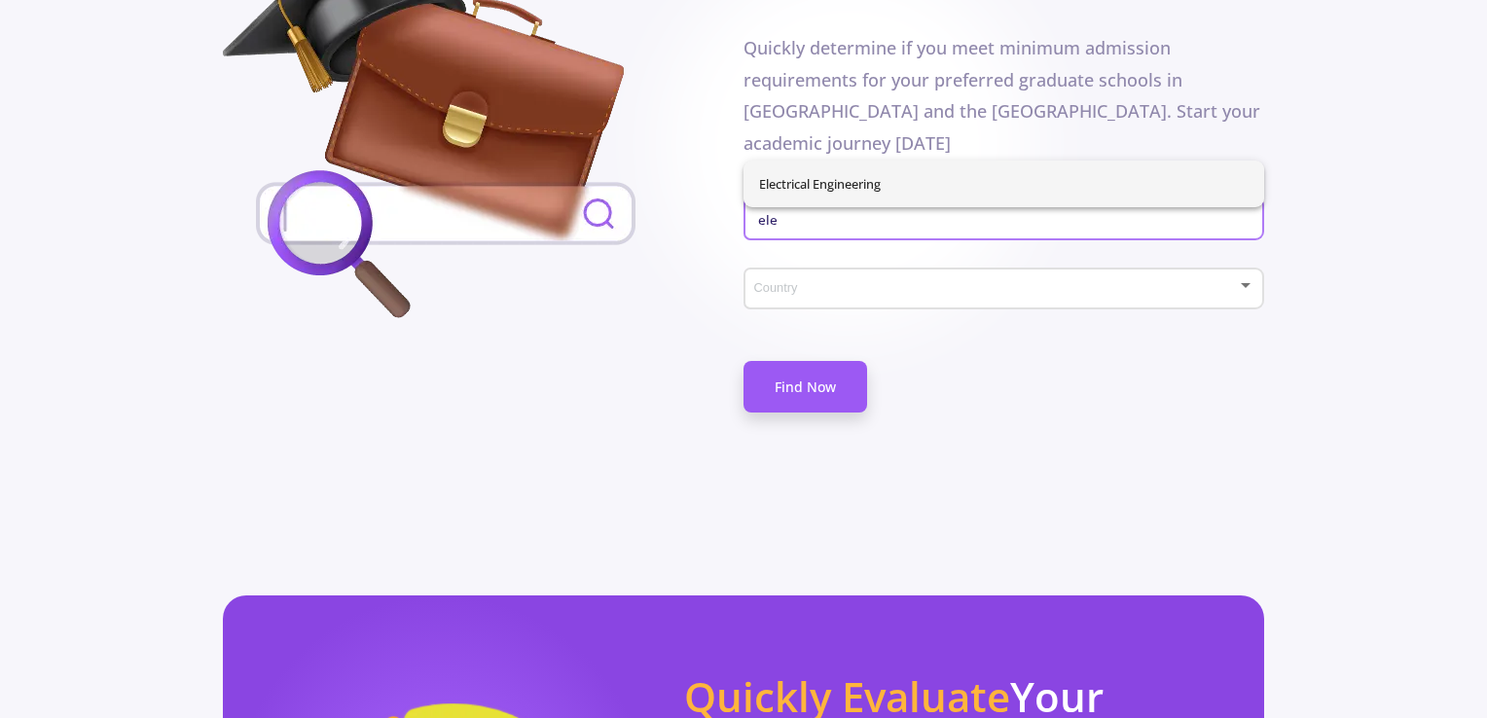
click at [857, 176] on span "Electrical Engineering" at bounding box center [1004, 184] width 490 height 47
type input "Electrical Engineering"
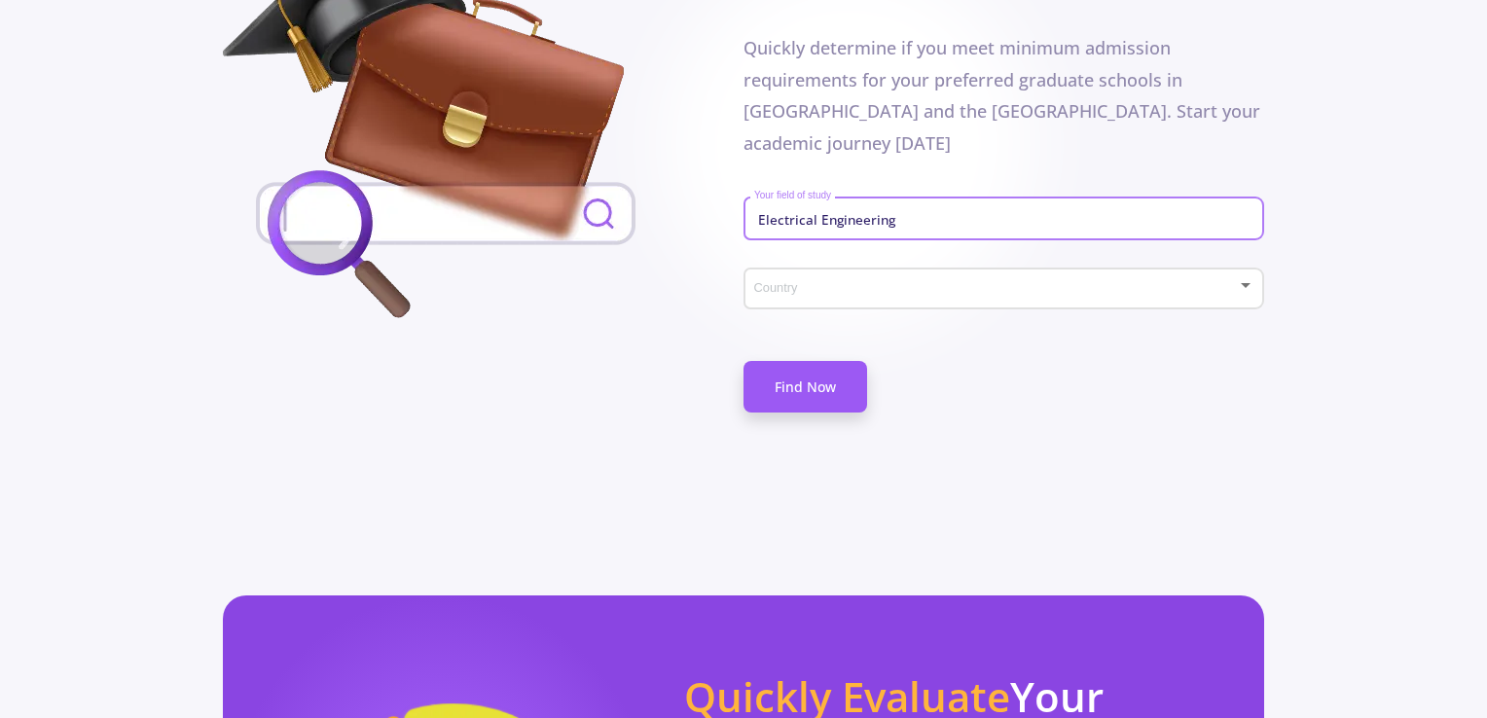
click at [888, 261] on div "Country" at bounding box center [1004, 285] width 502 height 49
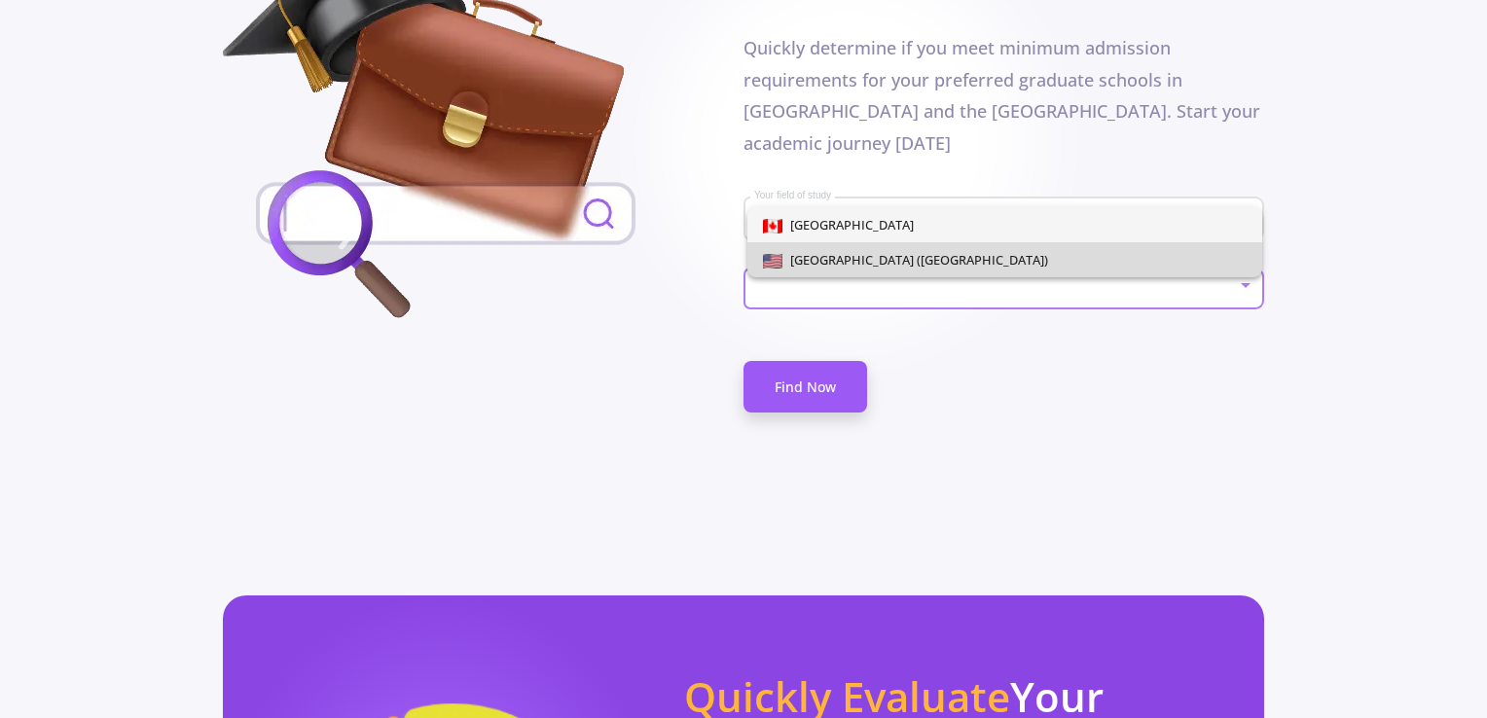
click at [862, 252] on span "[GEOGRAPHIC_DATA] ([GEOGRAPHIC_DATA])" at bounding box center [916, 260] width 266 height 18
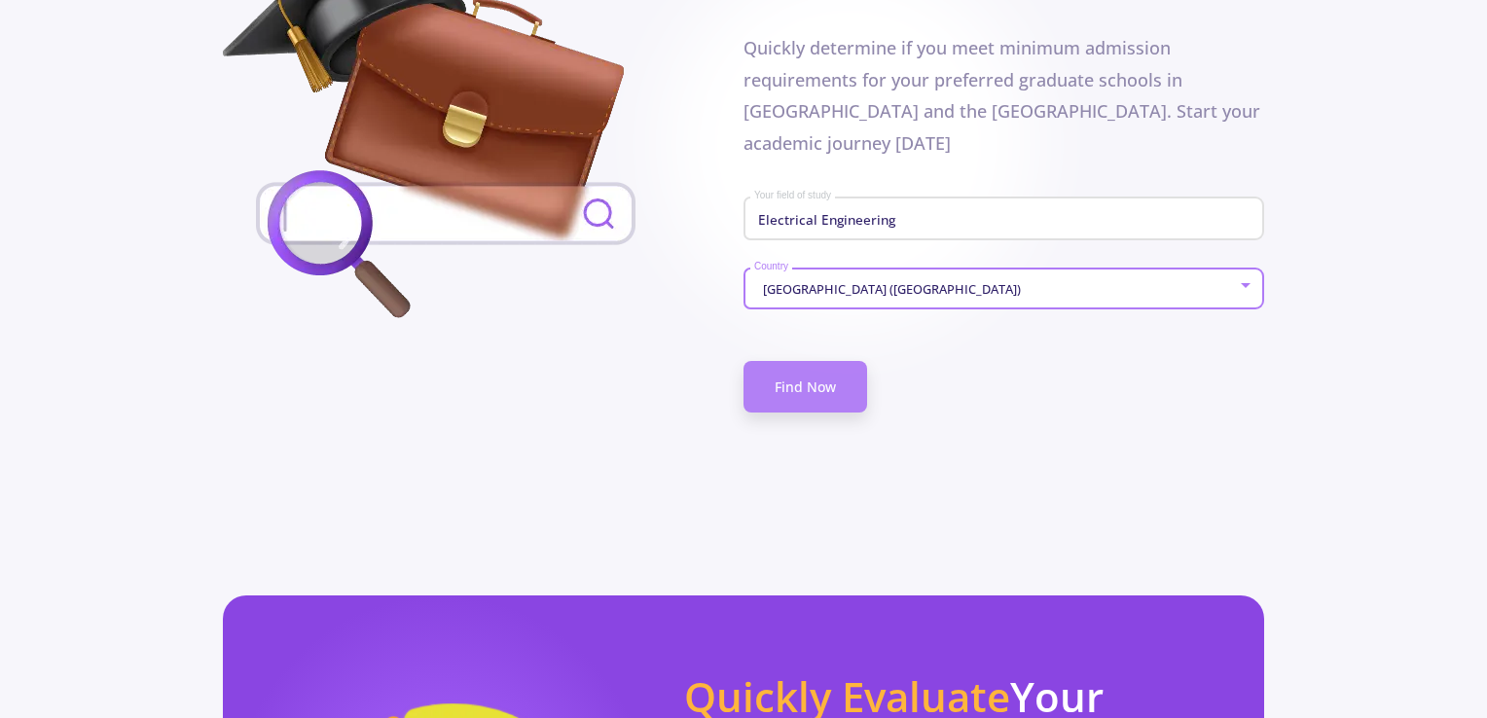
click at [811, 361] on link "Find Now" at bounding box center [806, 387] width 124 height 52
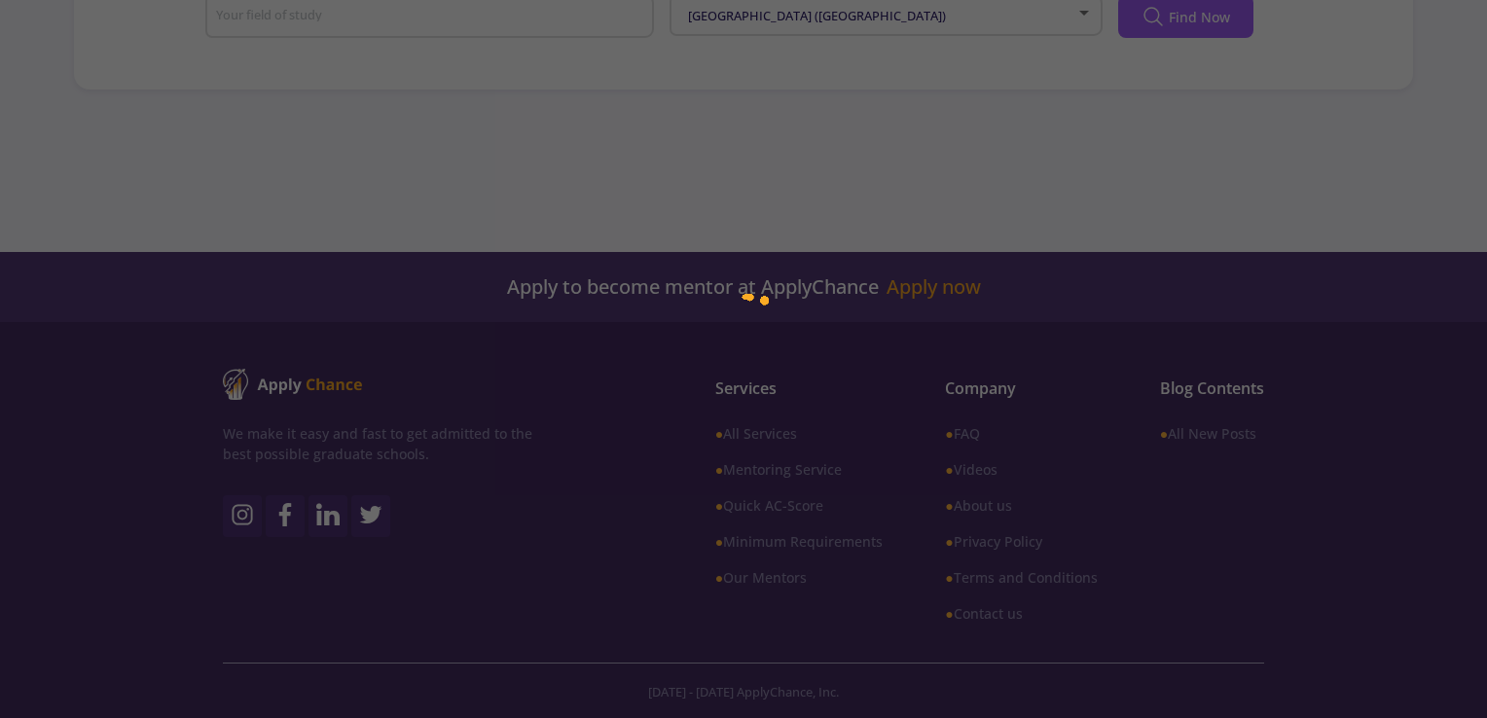
type input "Electrical Engineering"
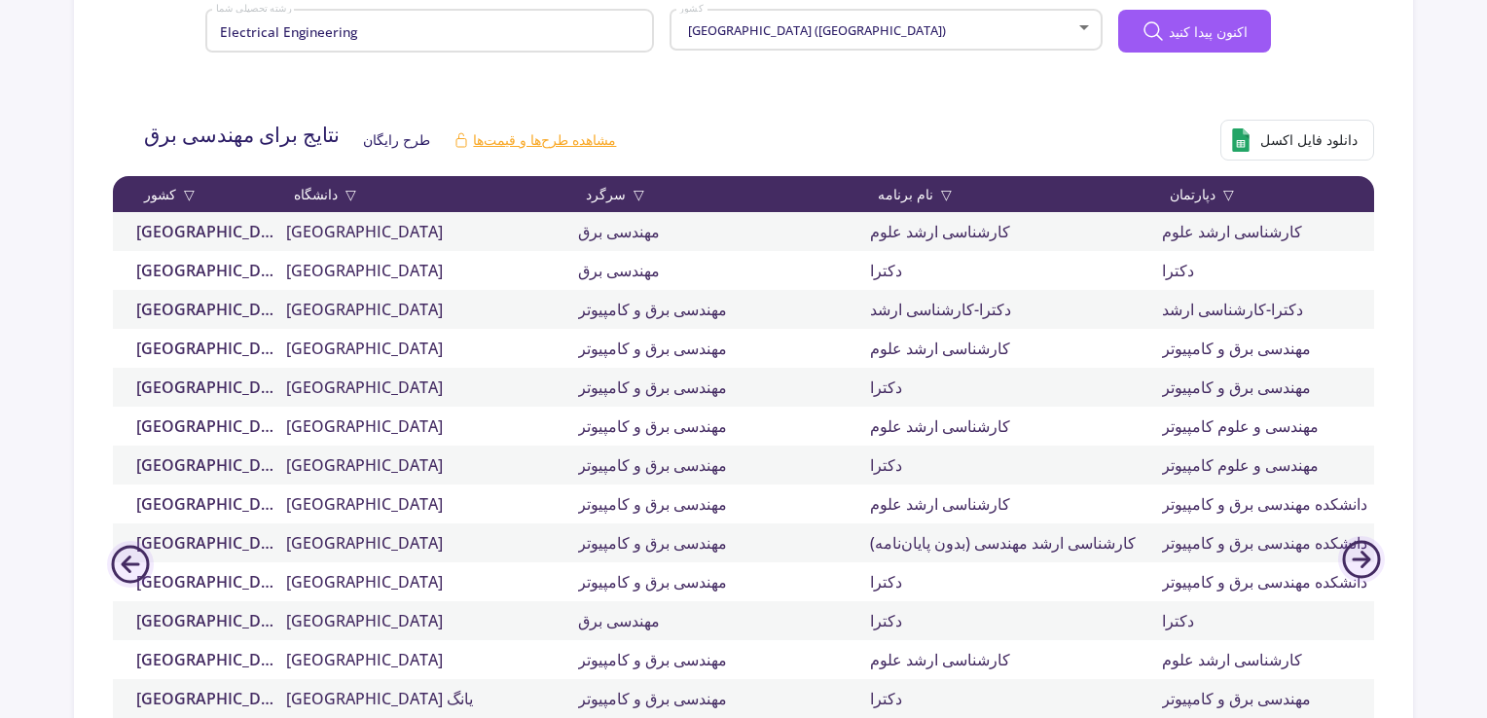
scroll to position [490, 0]
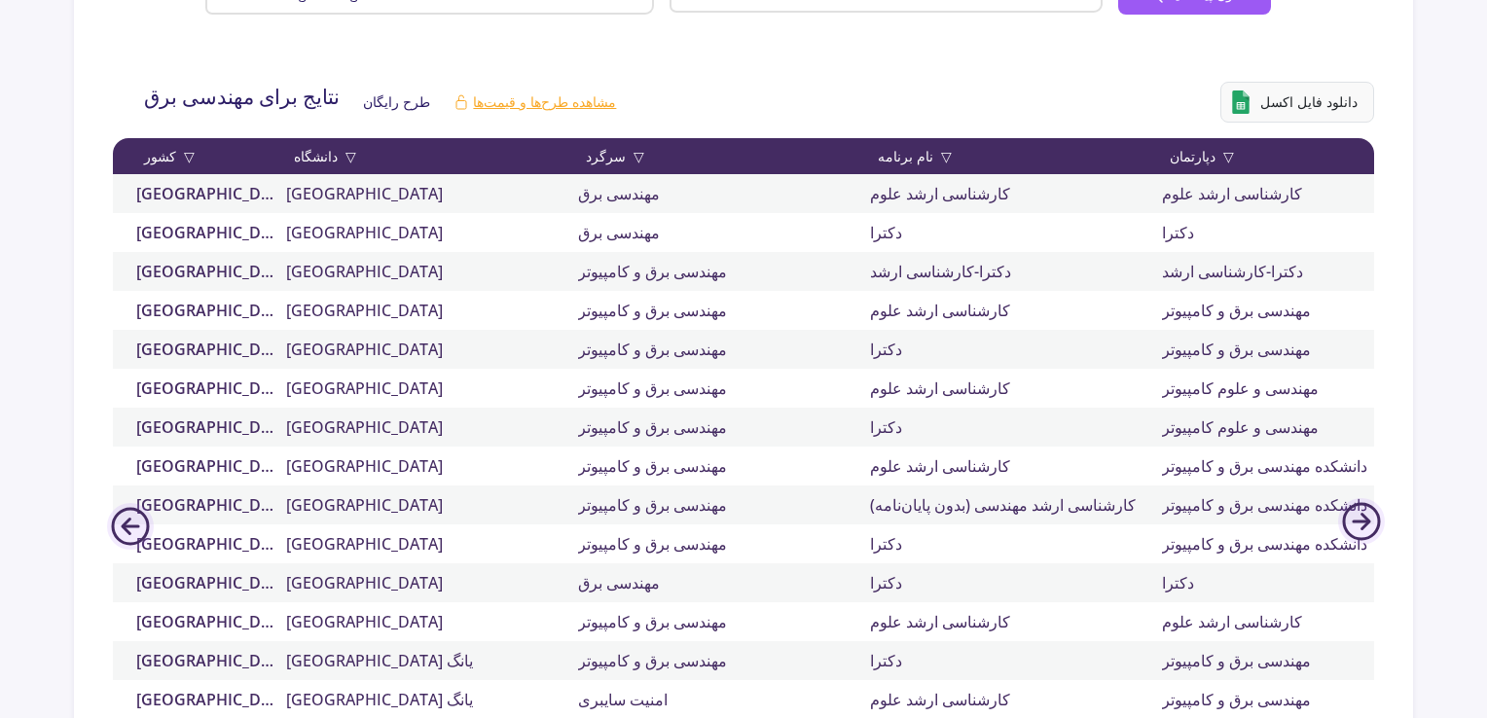
drag, startPoint x: 1314, startPoint y: 67, endPoint x: 1313, endPoint y: 98, distance: 31.2
click at [1312, 72] on div "نتایج برای مهندسی برق طرح رایگان مشاهده طرح‌ها و قیمت‌ها دانلود فایل اکسل" at bounding box center [755, 102] width 1268 height 72
click at [1313, 98] on font "دانلود فایل اکسل" at bounding box center [1309, 101] width 97 height 18
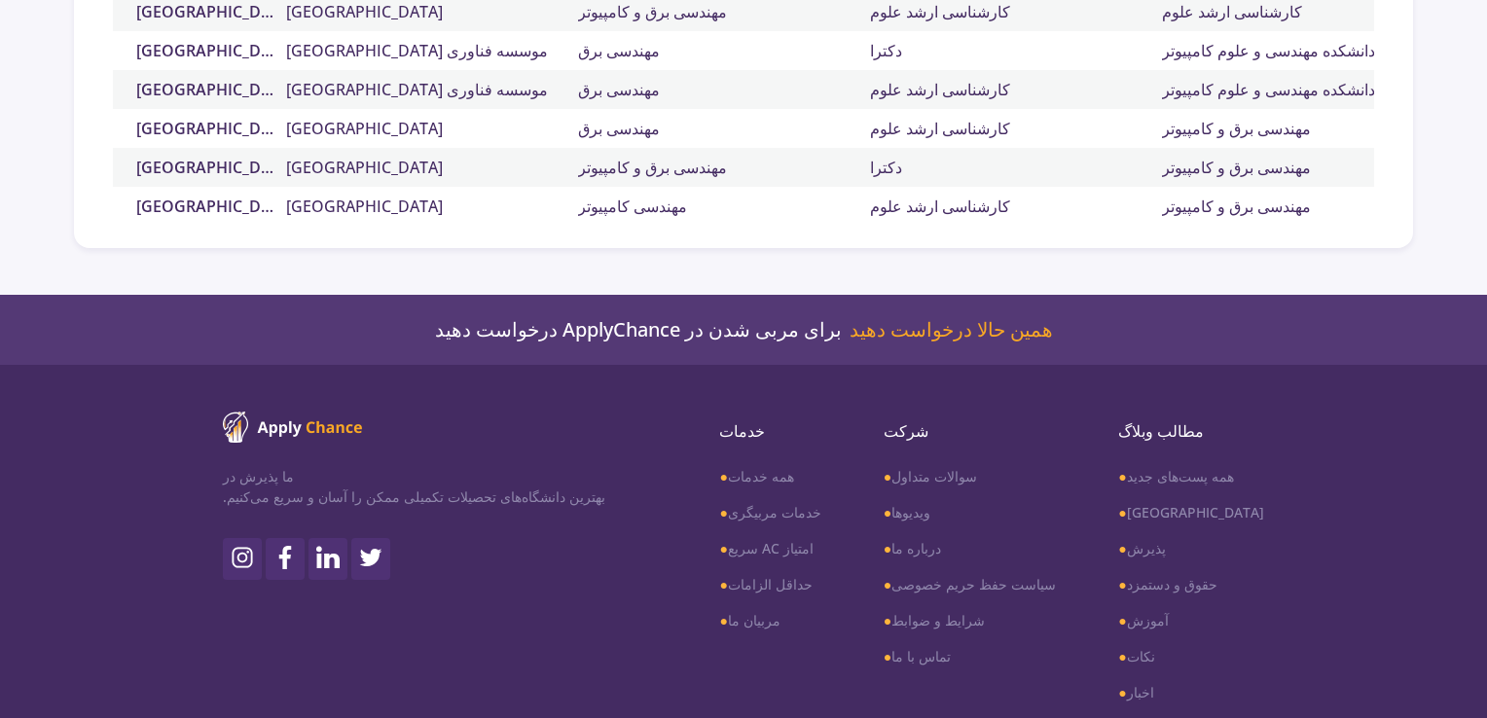
scroll to position [391, 0]
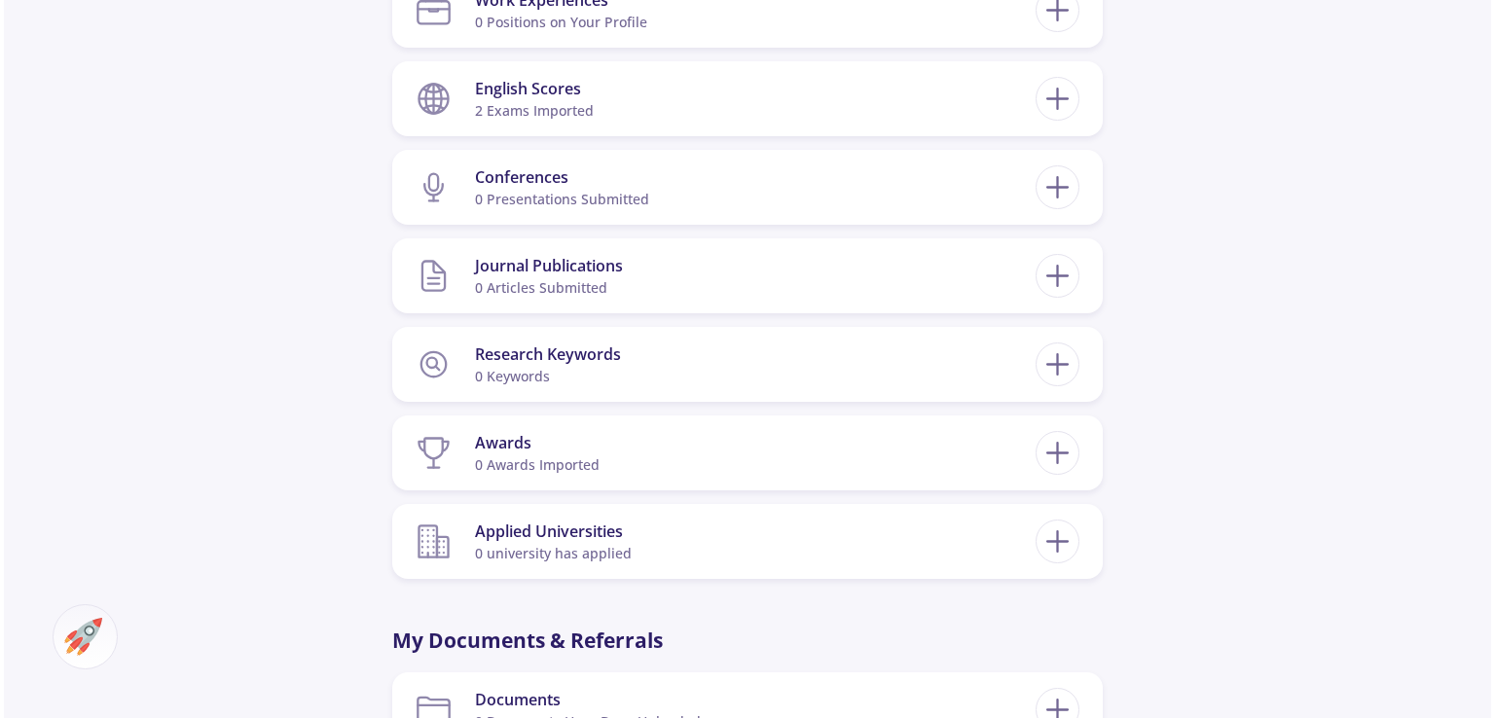
scroll to position [430, 0]
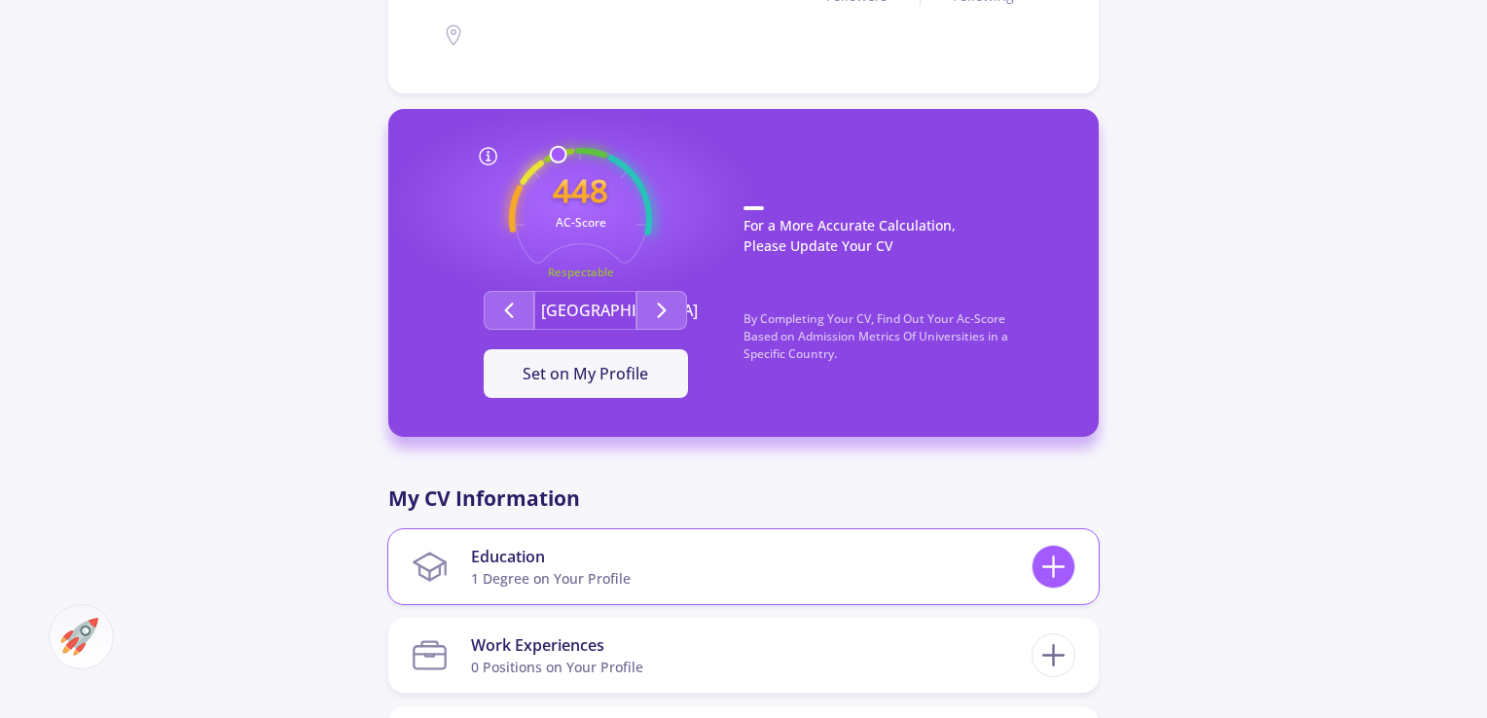
click at [1054, 577] on line at bounding box center [1054, 567] width 0 height 20
checkbox input "false"
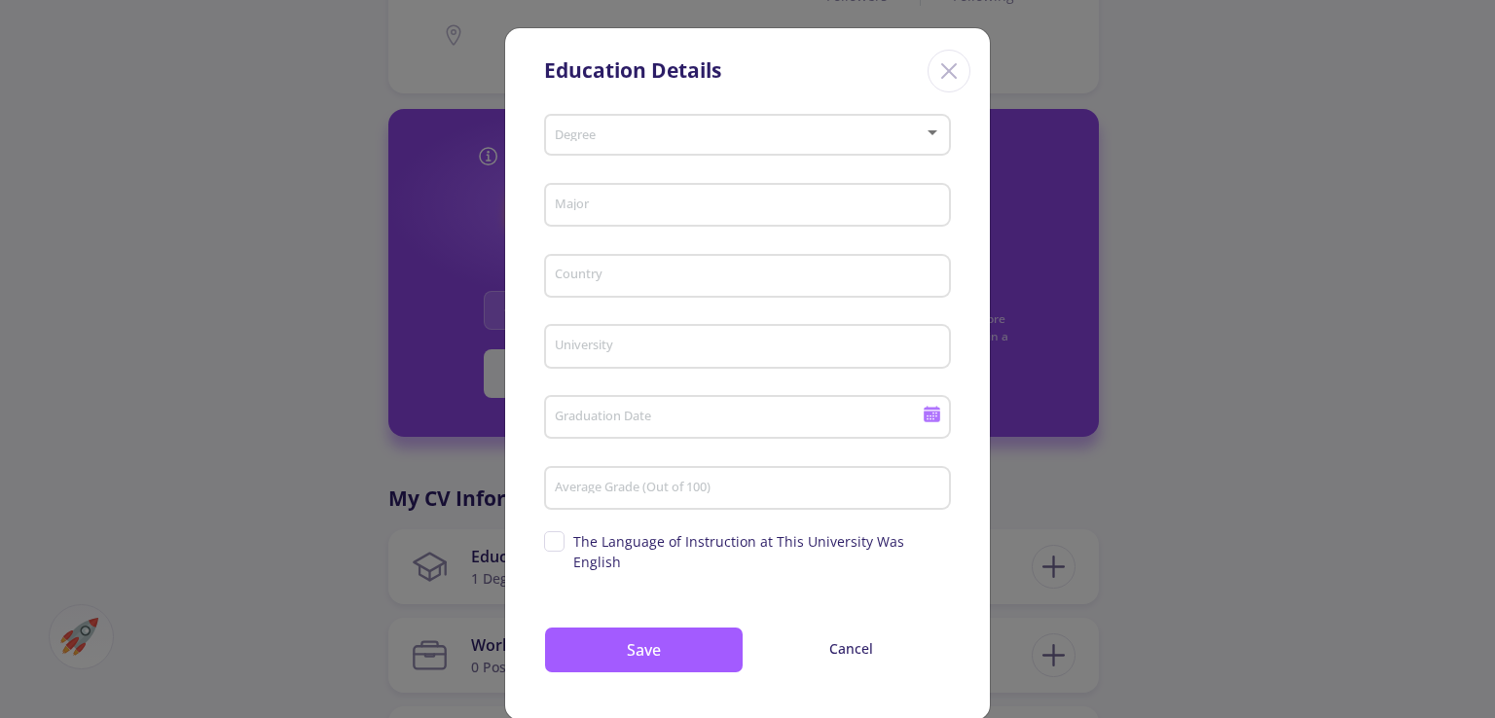
click at [720, 163] on div "Degree" at bounding box center [747, 141] width 407 height 62
click at [731, 138] on span at bounding box center [742, 135] width 366 height 14
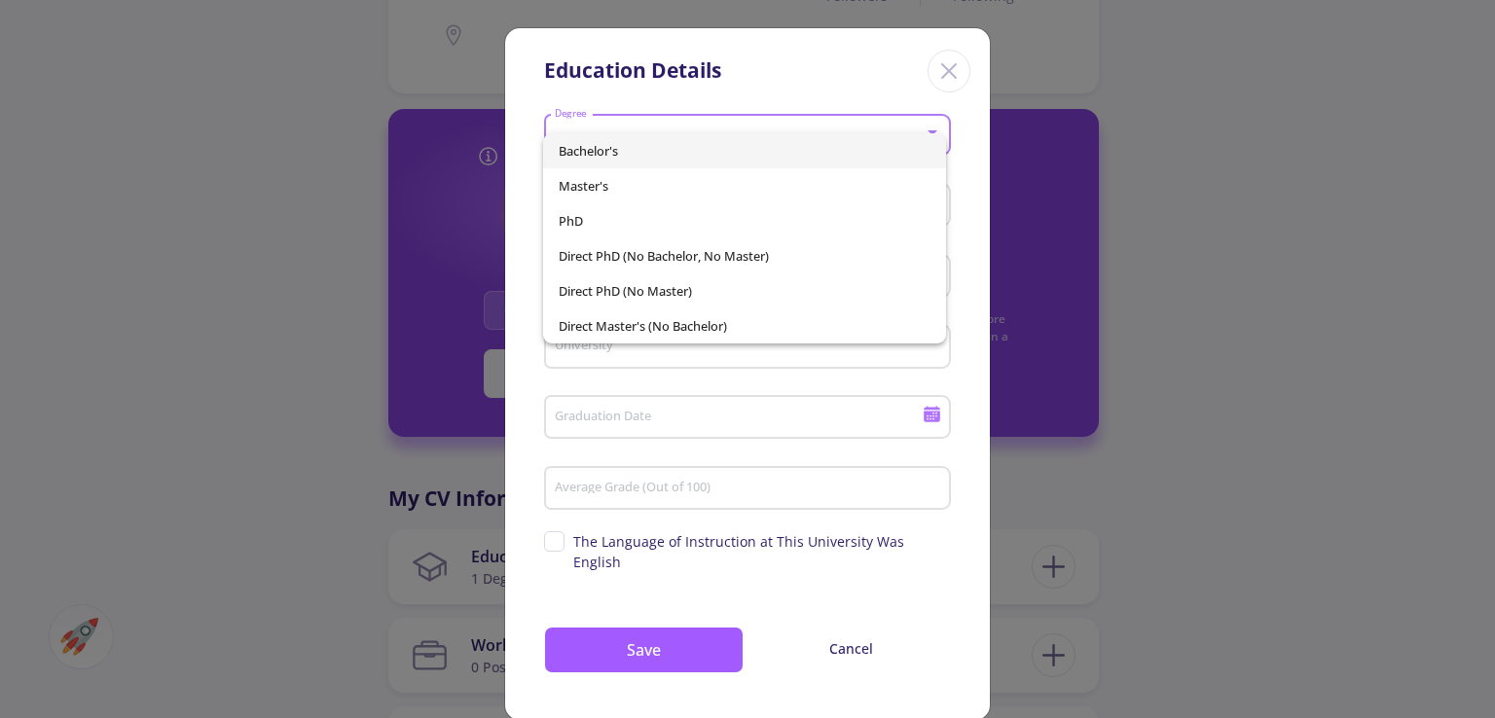
drag, startPoint x: 651, startPoint y: 182, endPoint x: 662, endPoint y: 194, distance: 15.8
click at [655, 185] on span "Master's" at bounding box center [744, 185] width 371 height 35
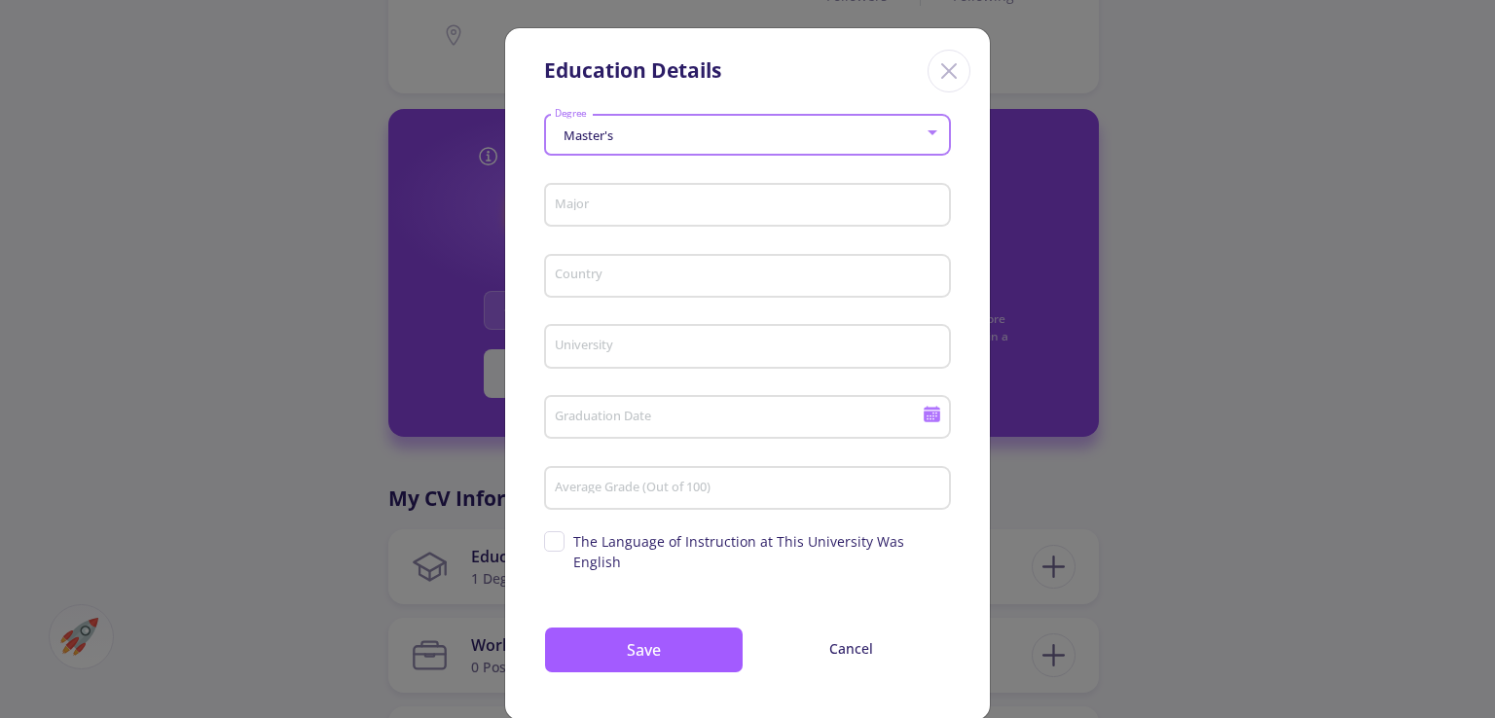
click at [667, 215] on div "Major" at bounding box center [748, 201] width 388 height 51
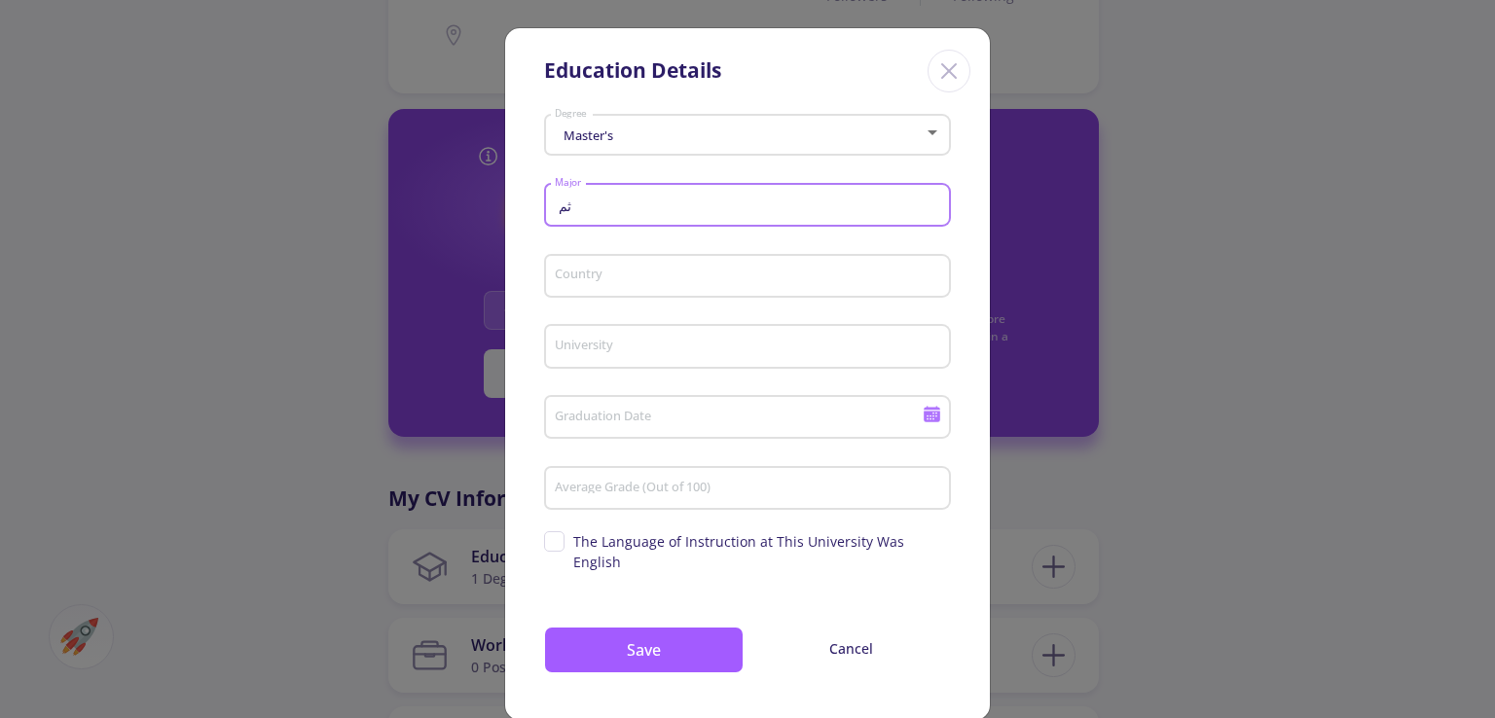
type input "ث"
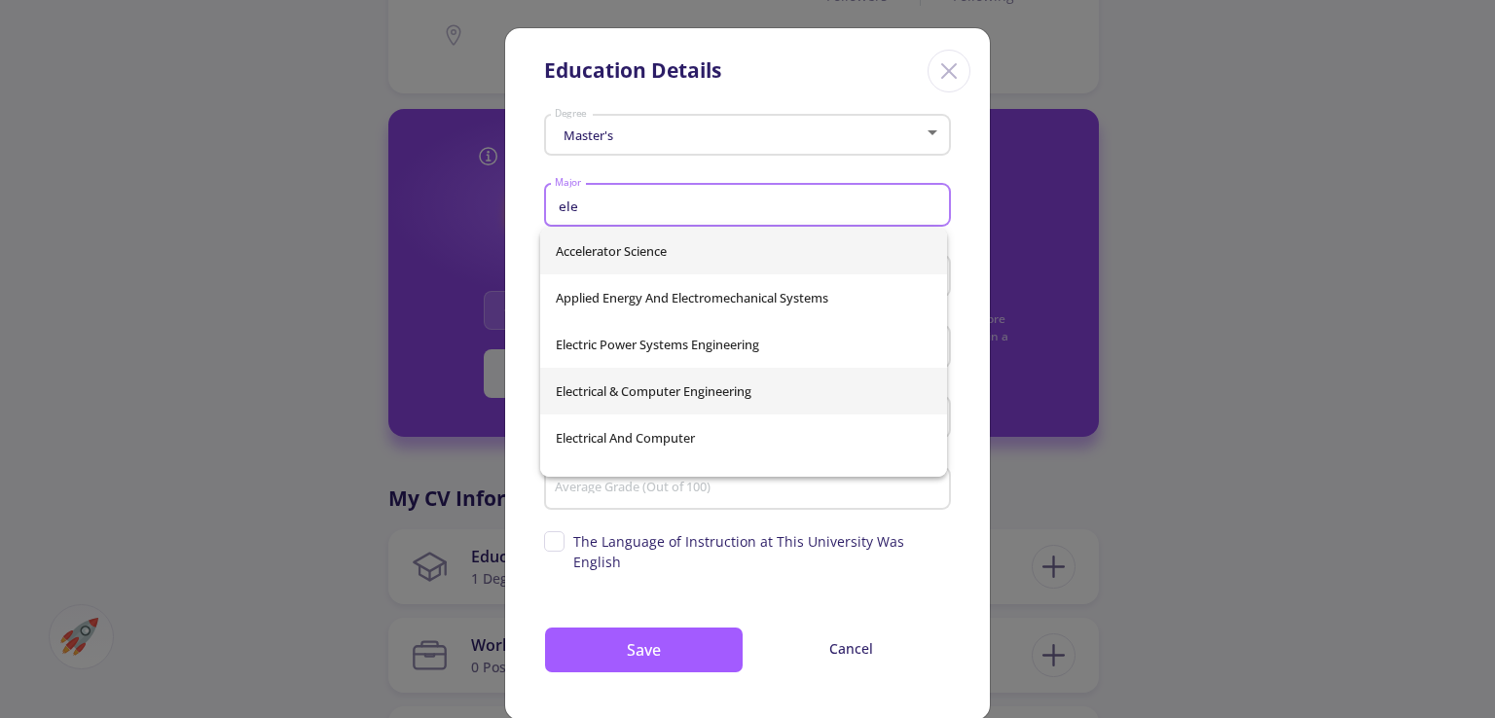
click at [712, 395] on span "Electrical & Computer Engineering" at bounding box center [744, 391] width 376 height 47
type input "Electrical & Computer Engineering"
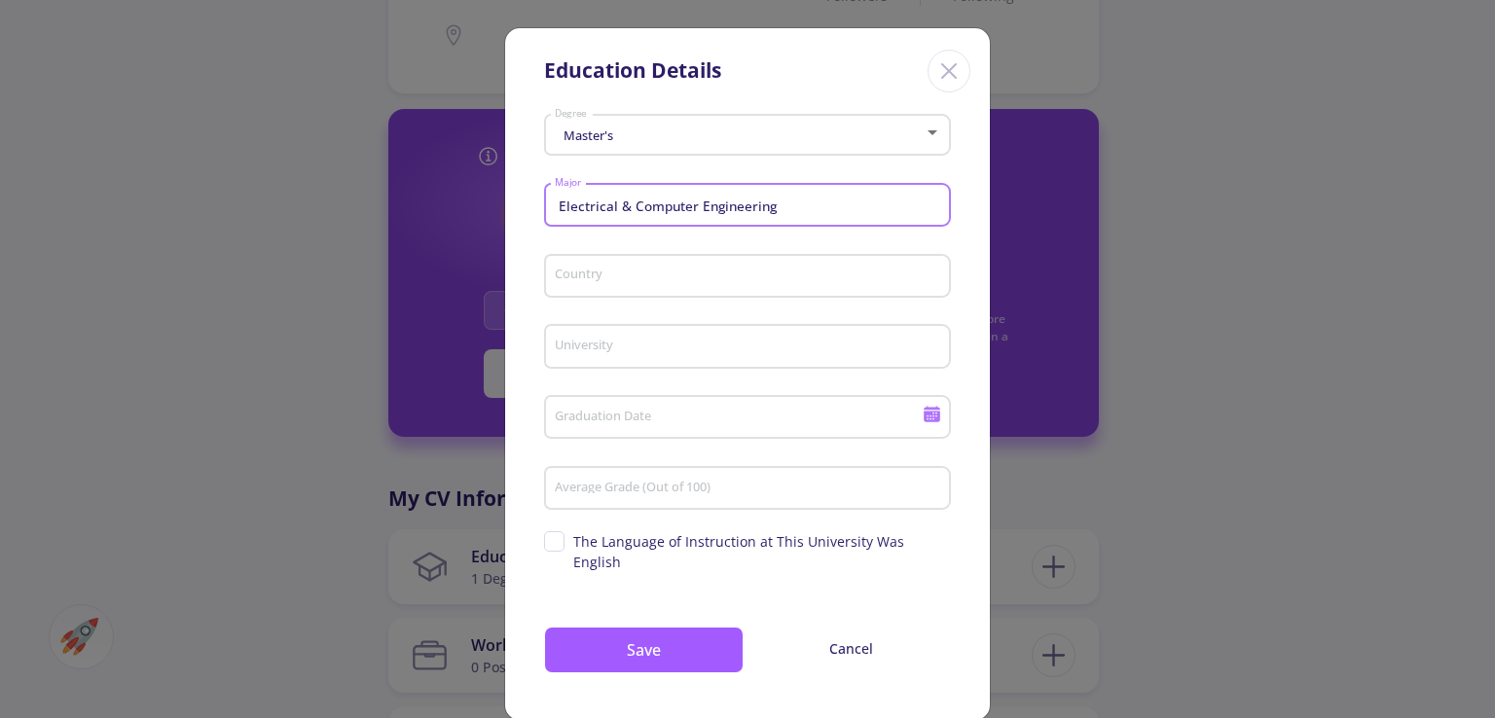
click at [701, 285] on input "Country" at bounding box center [750, 278] width 393 height 18
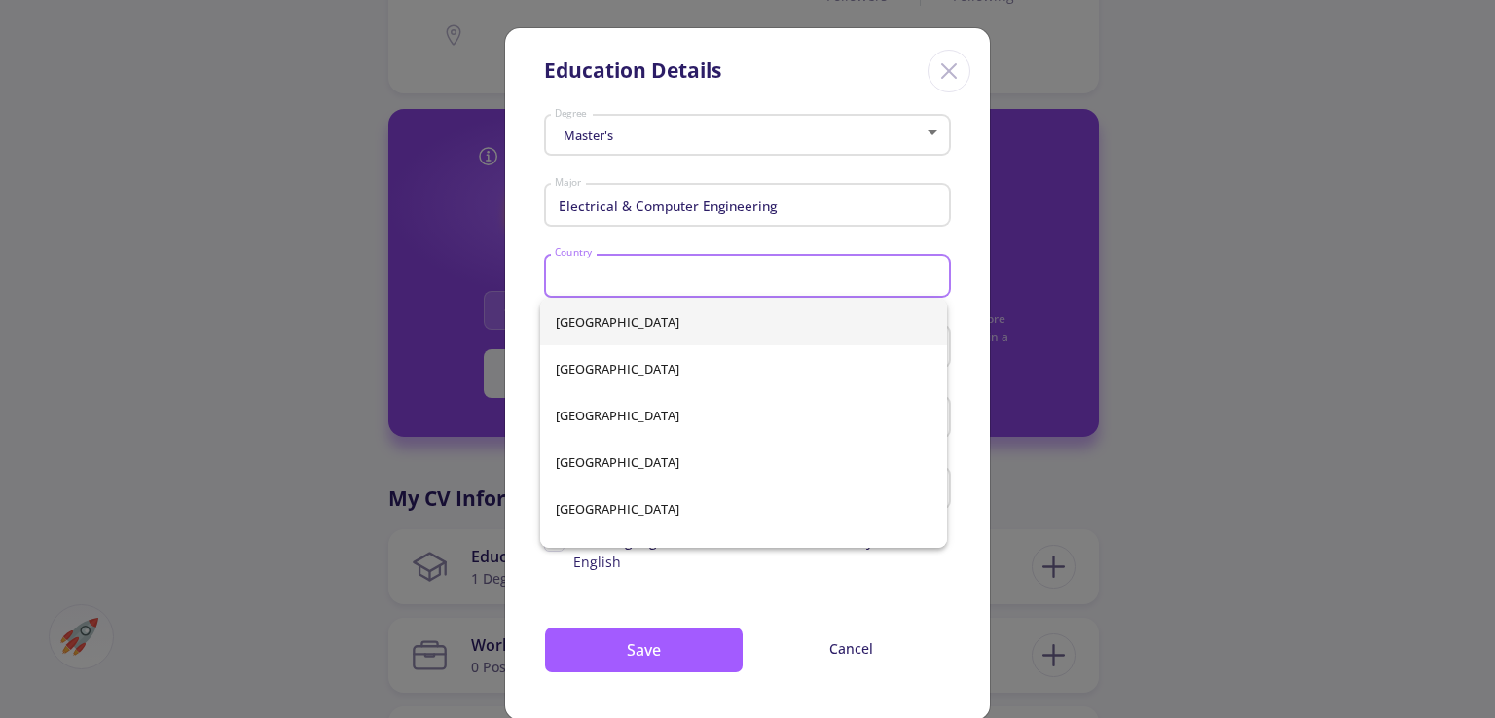
type input "[GEOGRAPHIC_DATA]"
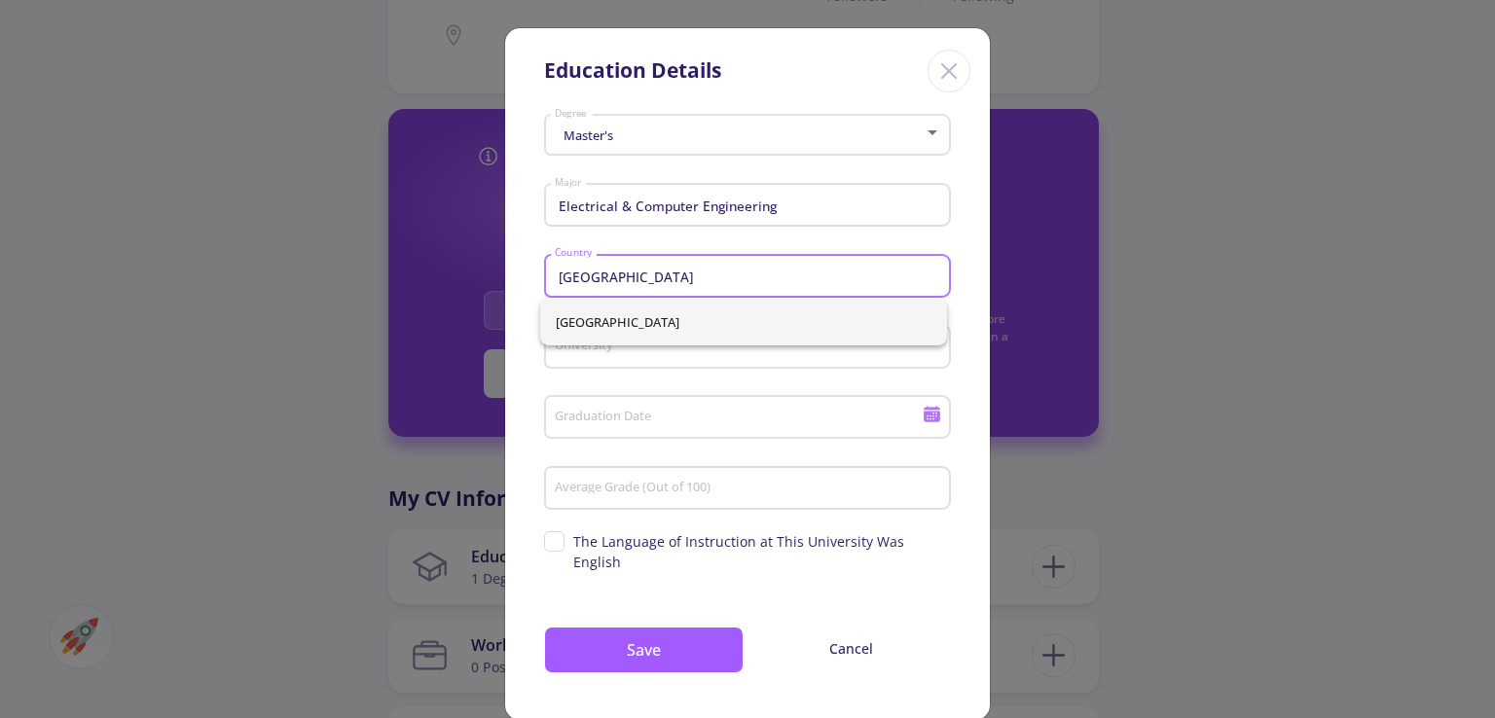
click at [681, 348] on input "University" at bounding box center [750, 348] width 393 height 18
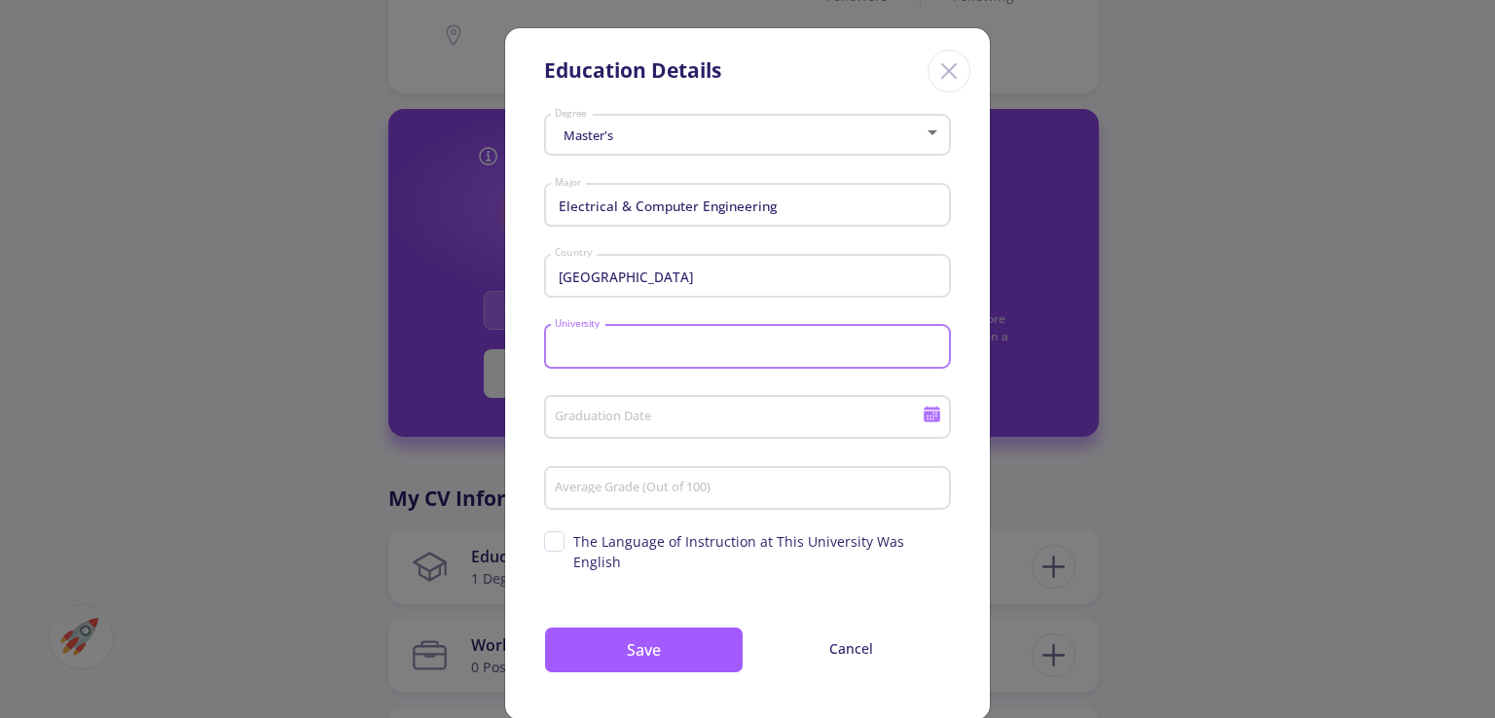
click at [680, 359] on div "University" at bounding box center [748, 342] width 388 height 51
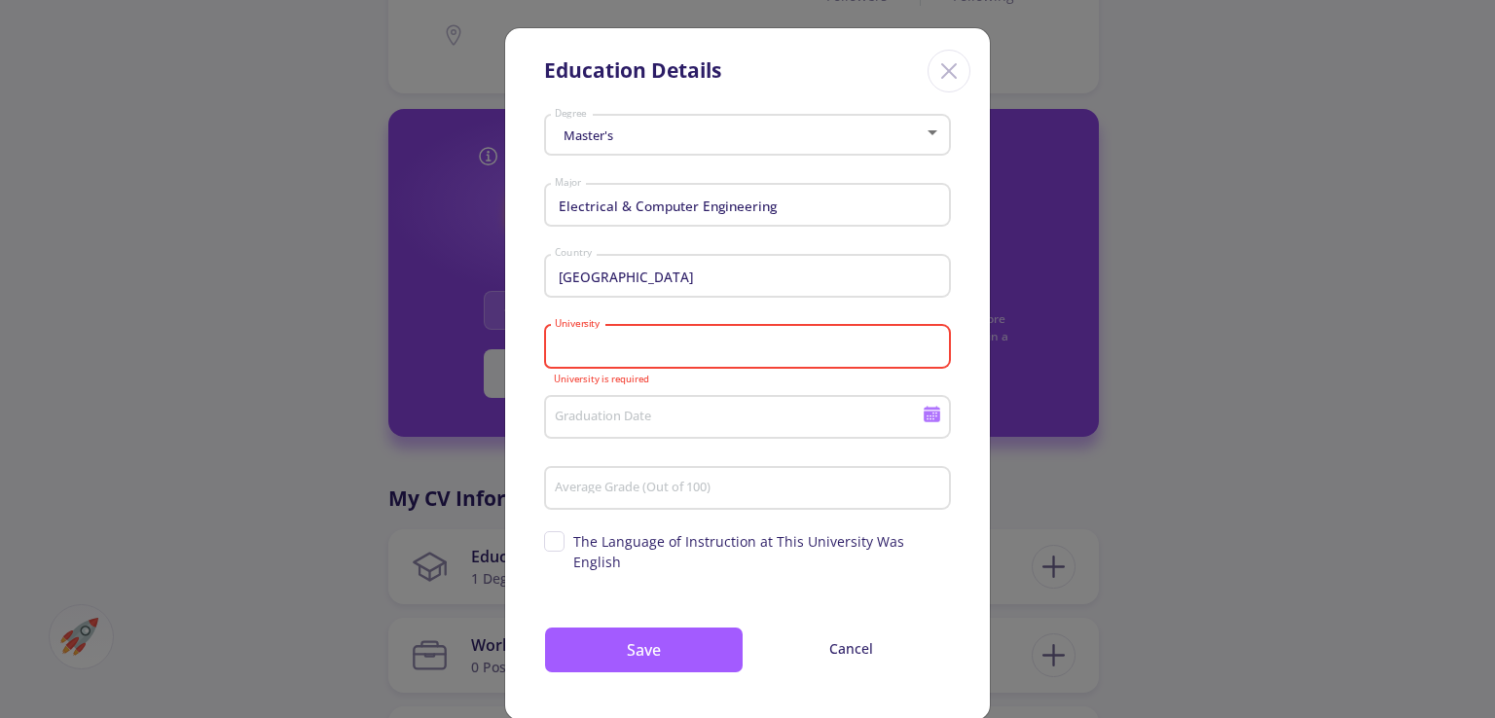
click at [701, 350] on input "University" at bounding box center [750, 348] width 393 height 18
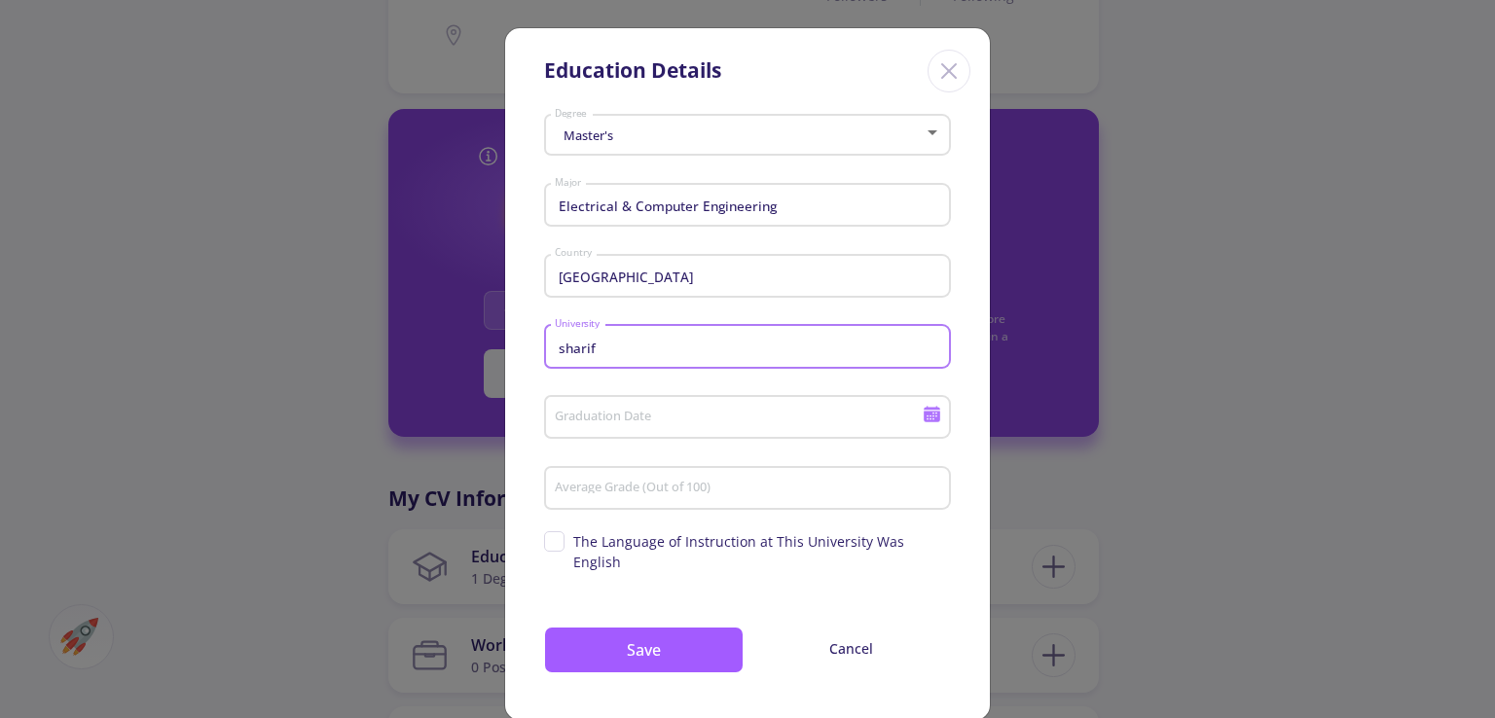
type input "sharif"
click at [634, 411] on input "Graduation Date" at bounding box center [741, 419] width 375 height 18
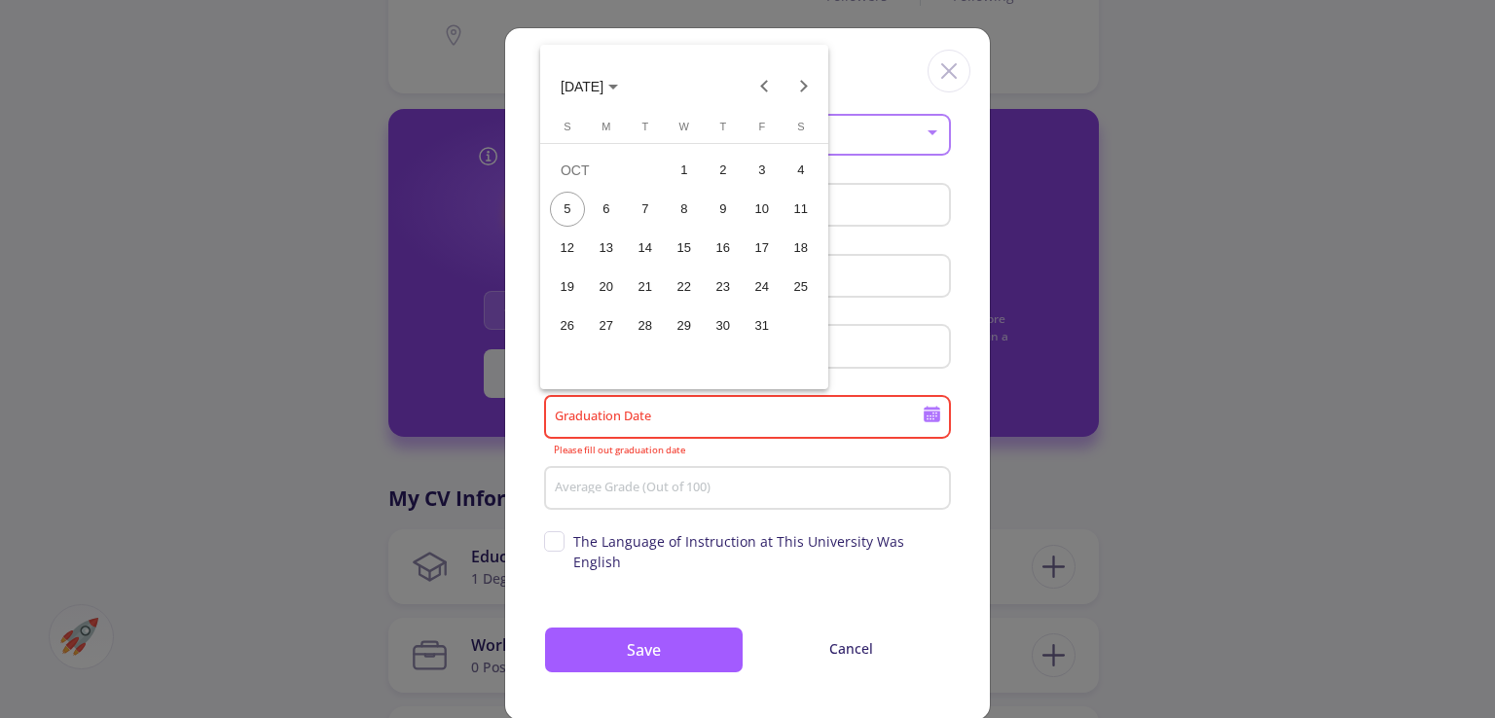
click at [765, 312] on div "31" at bounding box center [762, 326] width 35 height 35
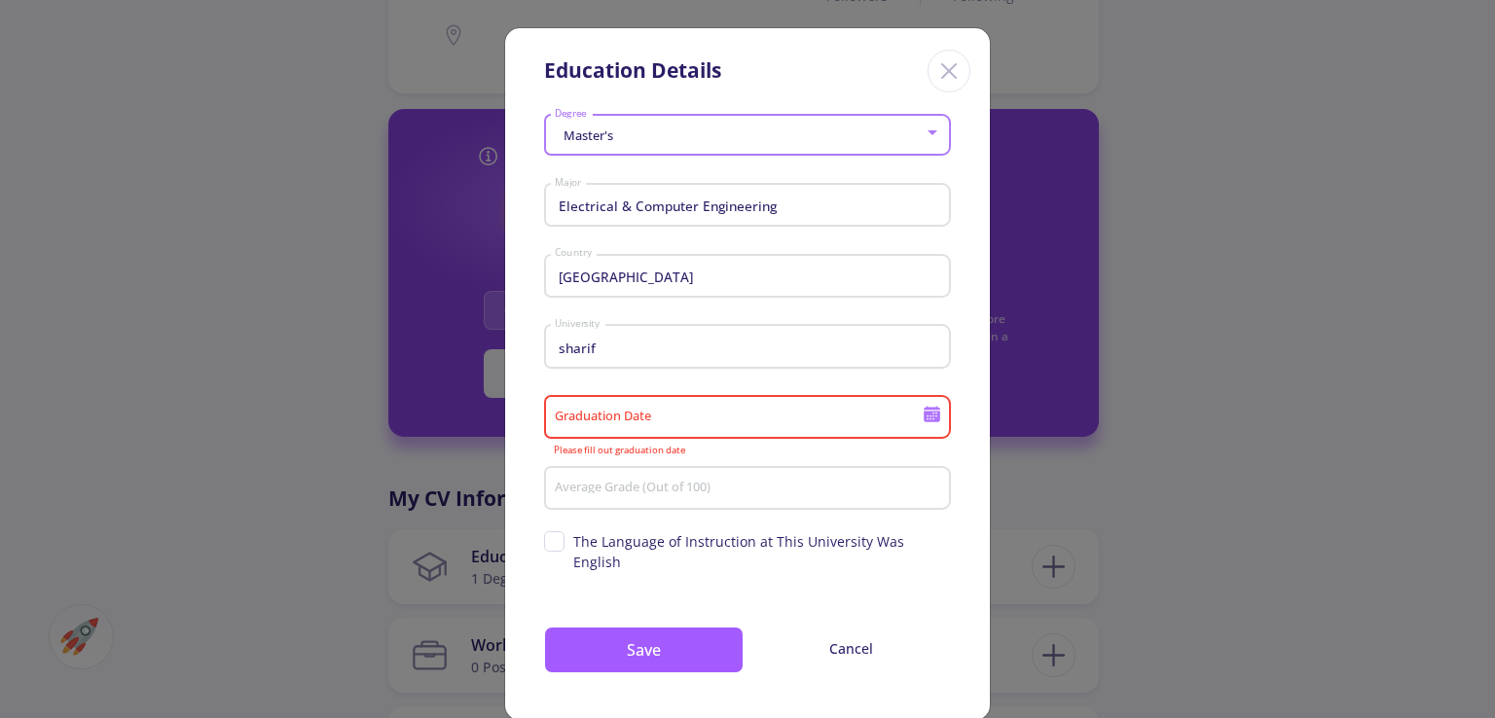
type input "10/31/2025"
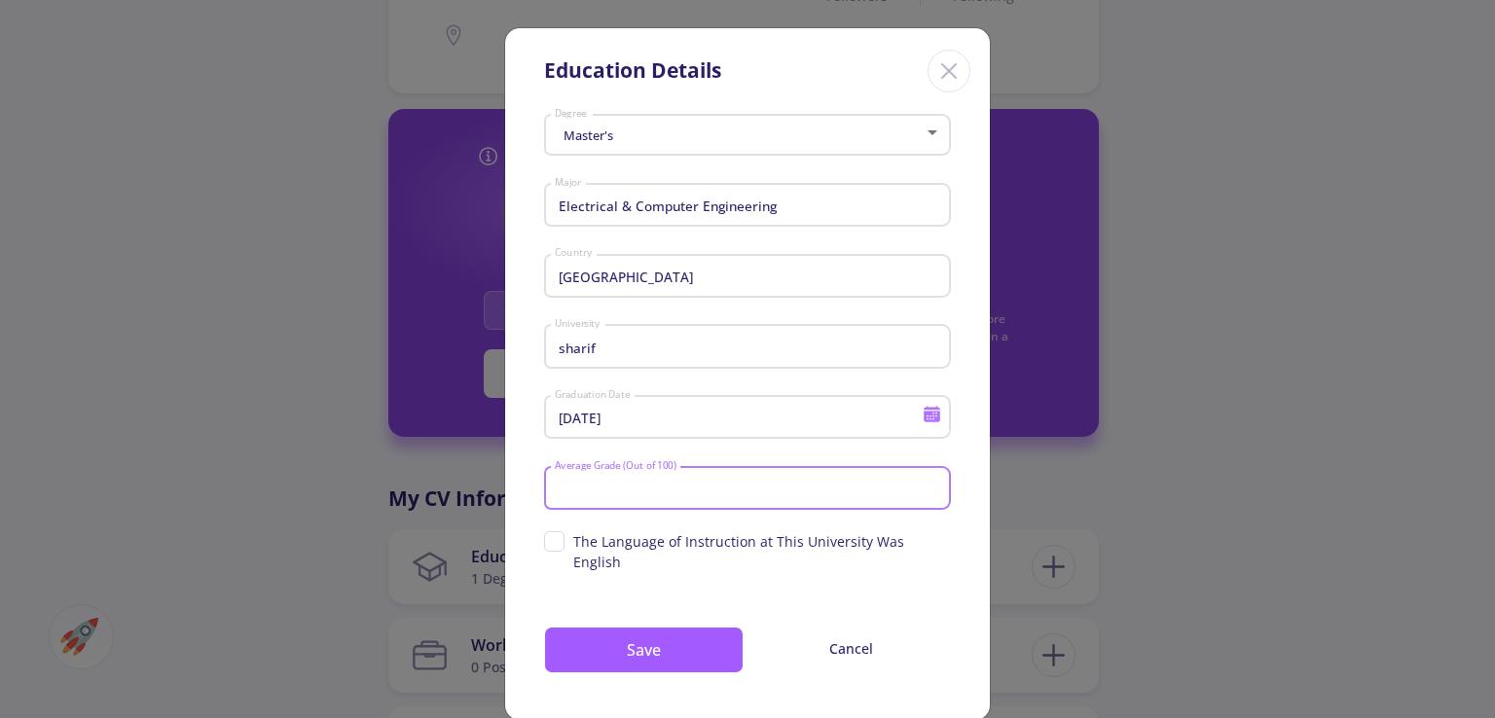
click at [634, 495] on input "Average Grade (Out of 100)" at bounding box center [750, 490] width 393 height 18
type input "90"
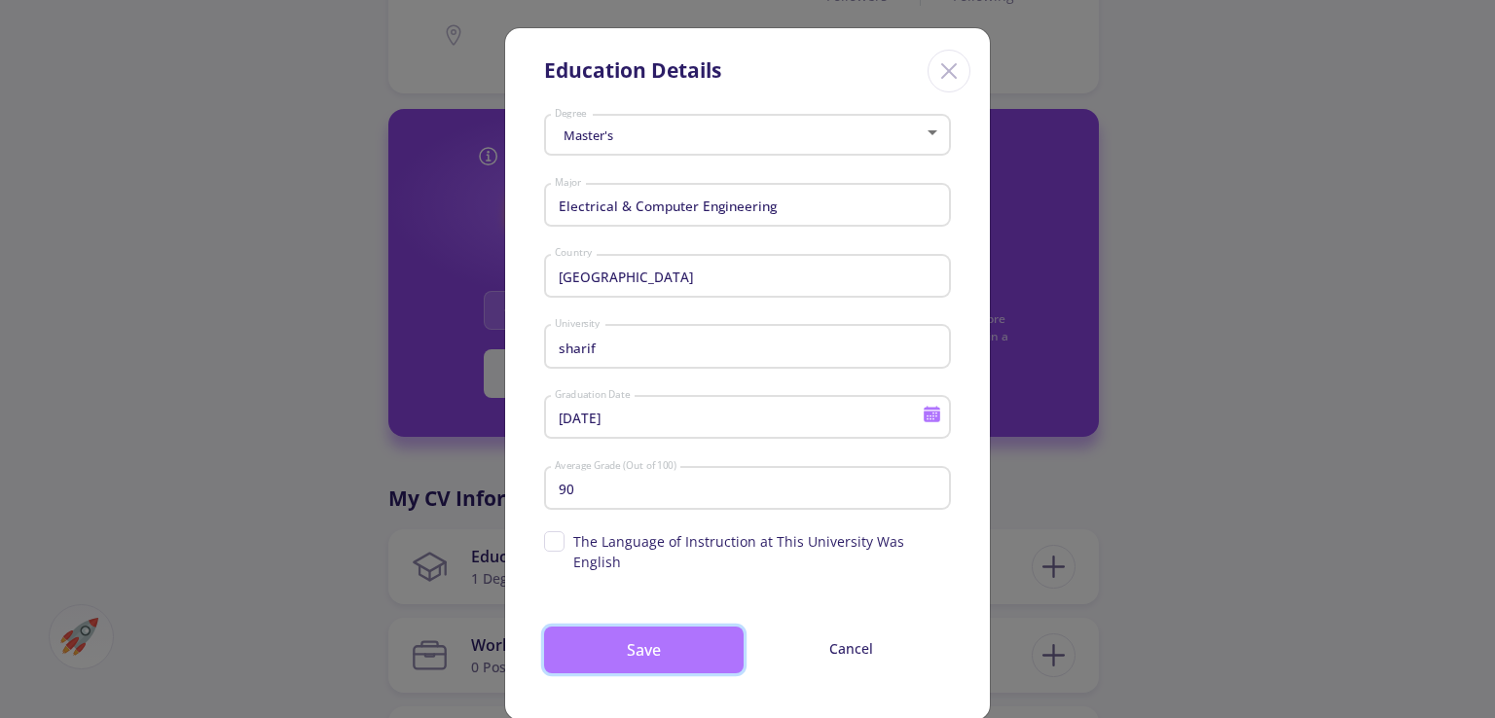
click at [638, 640] on button "Save" at bounding box center [644, 650] width 200 height 47
click at [965, 61] on div "Close" at bounding box center [949, 71] width 43 height 43
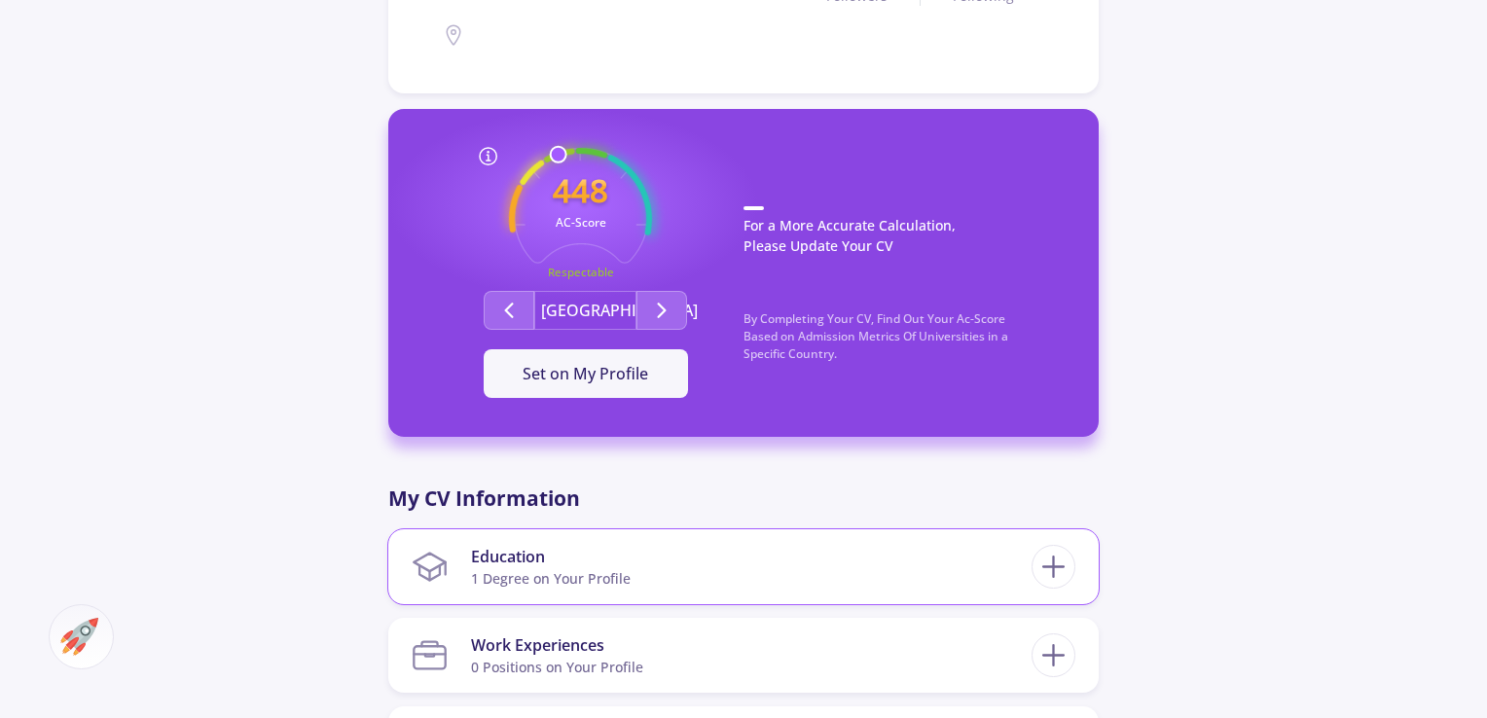
click at [615, 570] on div "1 Degree on Your Profile" at bounding box center [551, 578] width 160 height 20
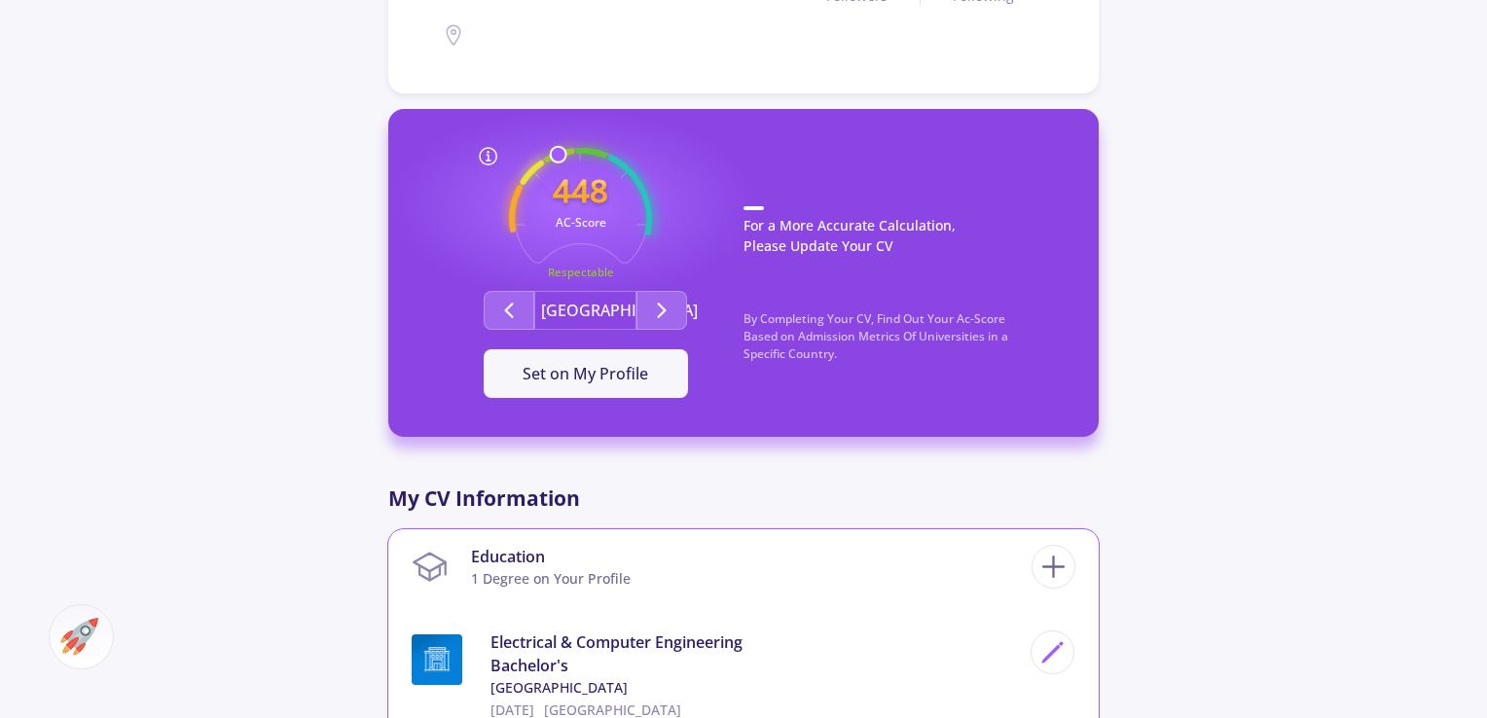
click at [1076, 643] on div "Education 1 Degree on Your Profile Electrical & Computer Engineering Bachelor's…" at bounding box center [743, 667] width 711 height 275
click at [1059, 650] on icon at bounding box center [1053, 653] width 26 height 26
type input "10/4/2025"
type input "80"
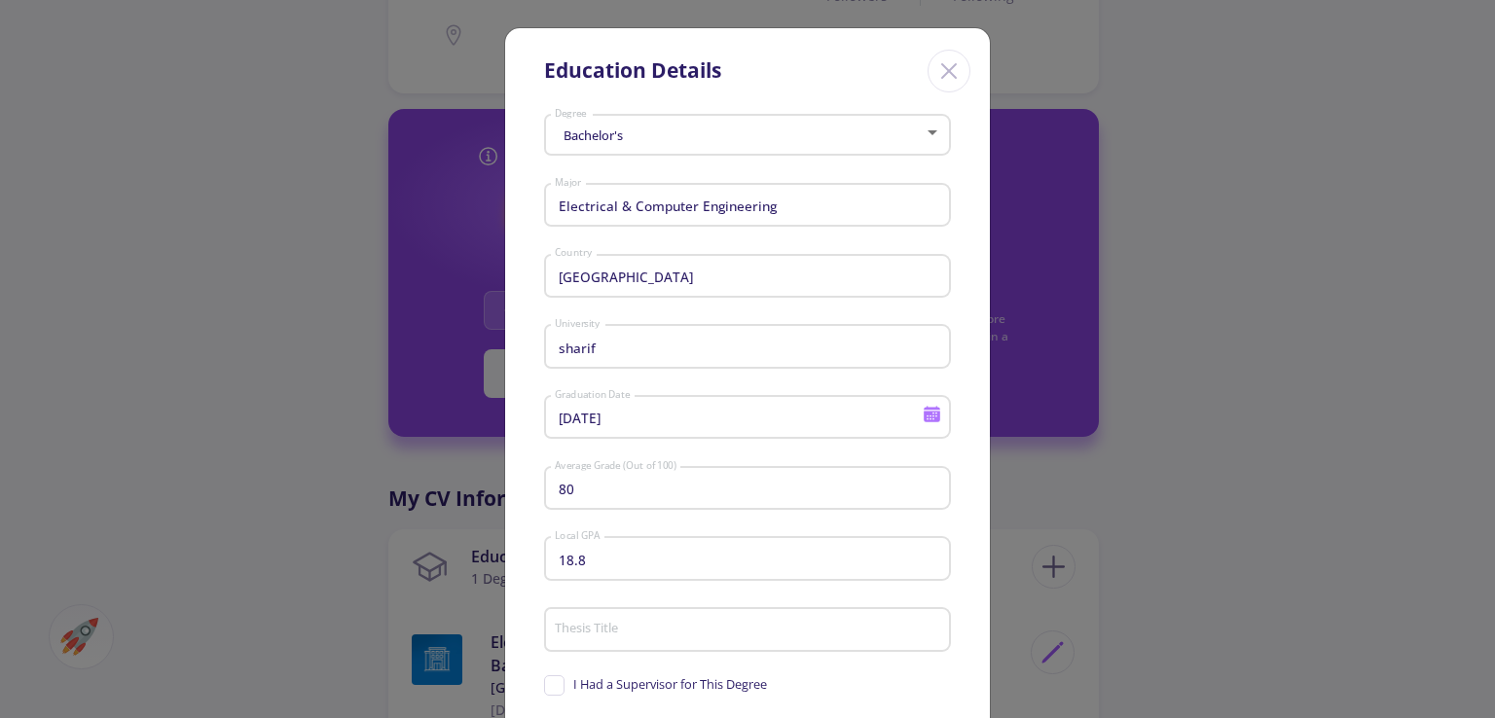
type input "Shiraz University"
click at [644, 629] on input "Thesis Title" at bounding box center [750, 631] width 393 height 18
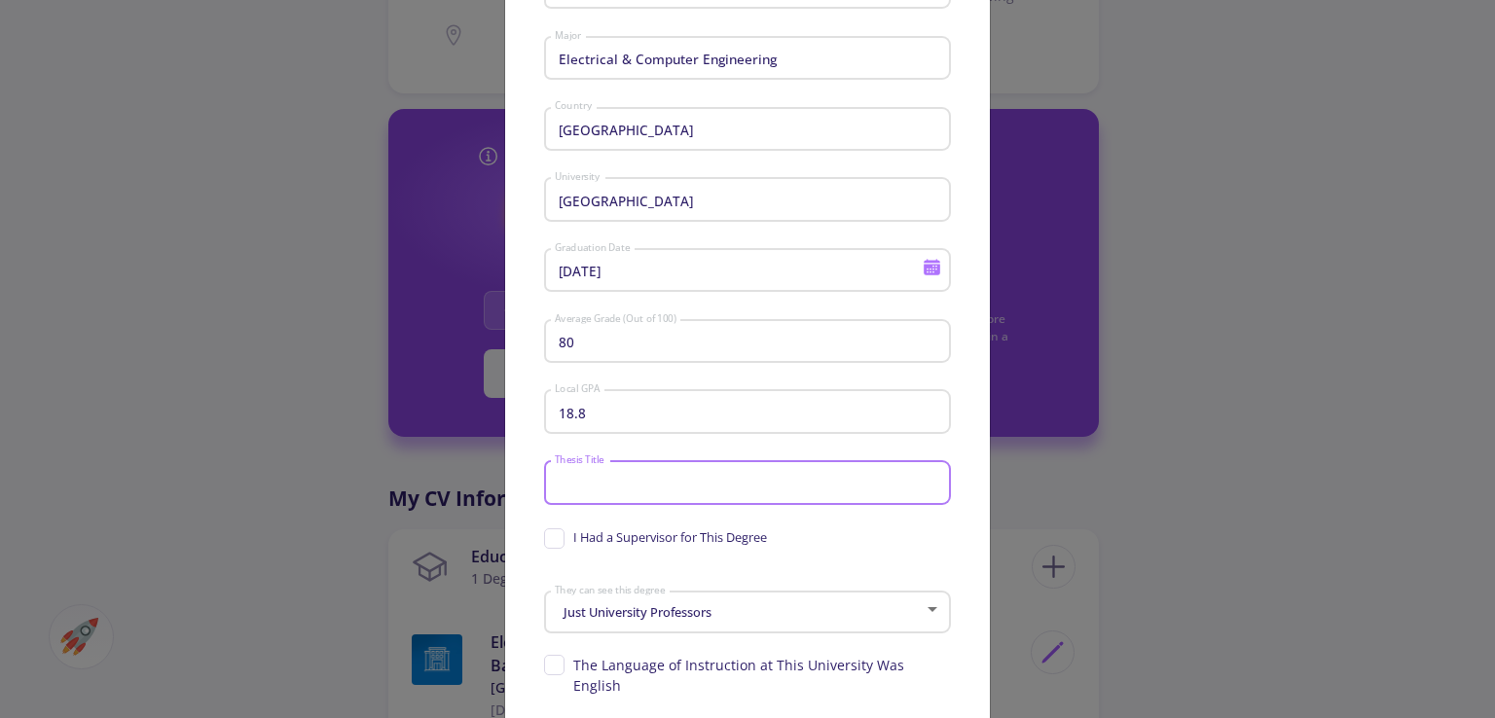
scroll to position [0, 0]
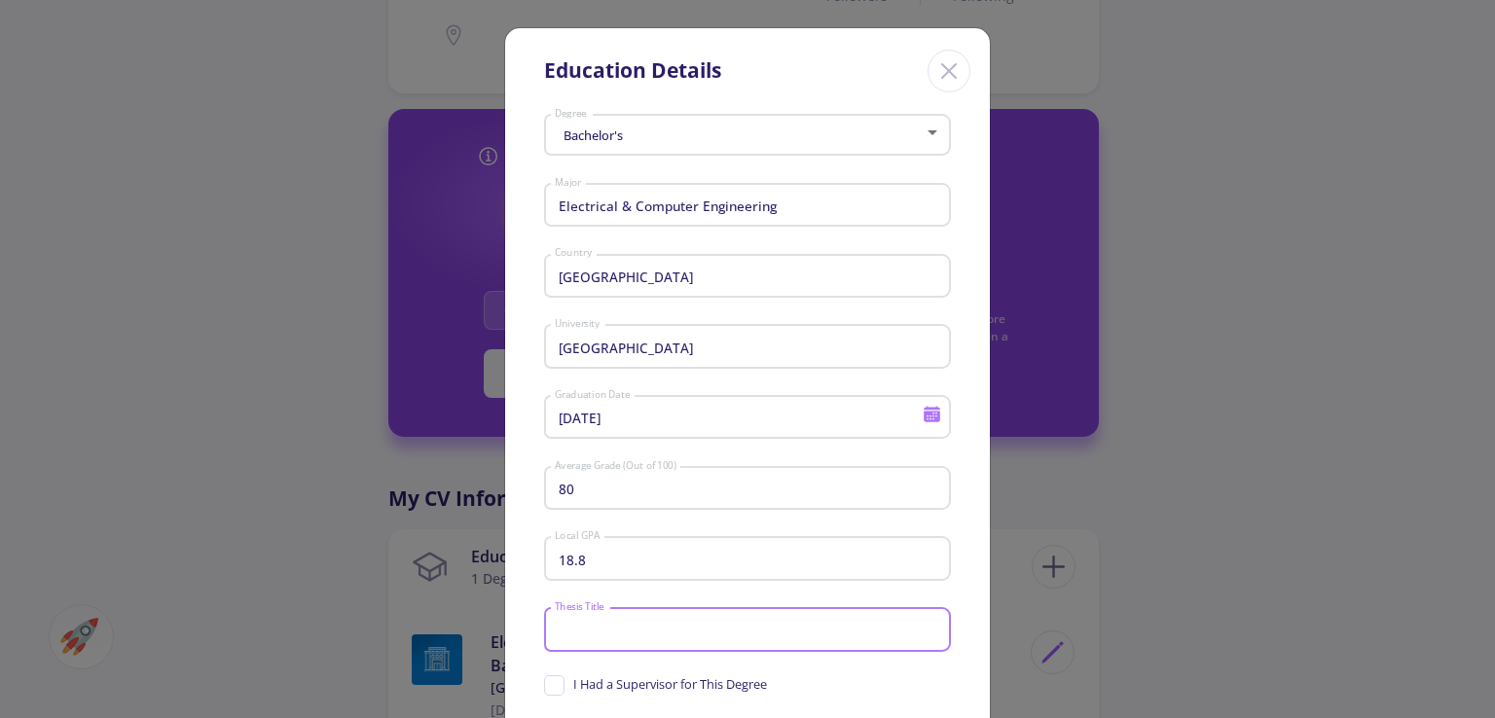
click at [630, 422] on input "10/4/2025" at bounding box center [741, 419] width 375 height 18
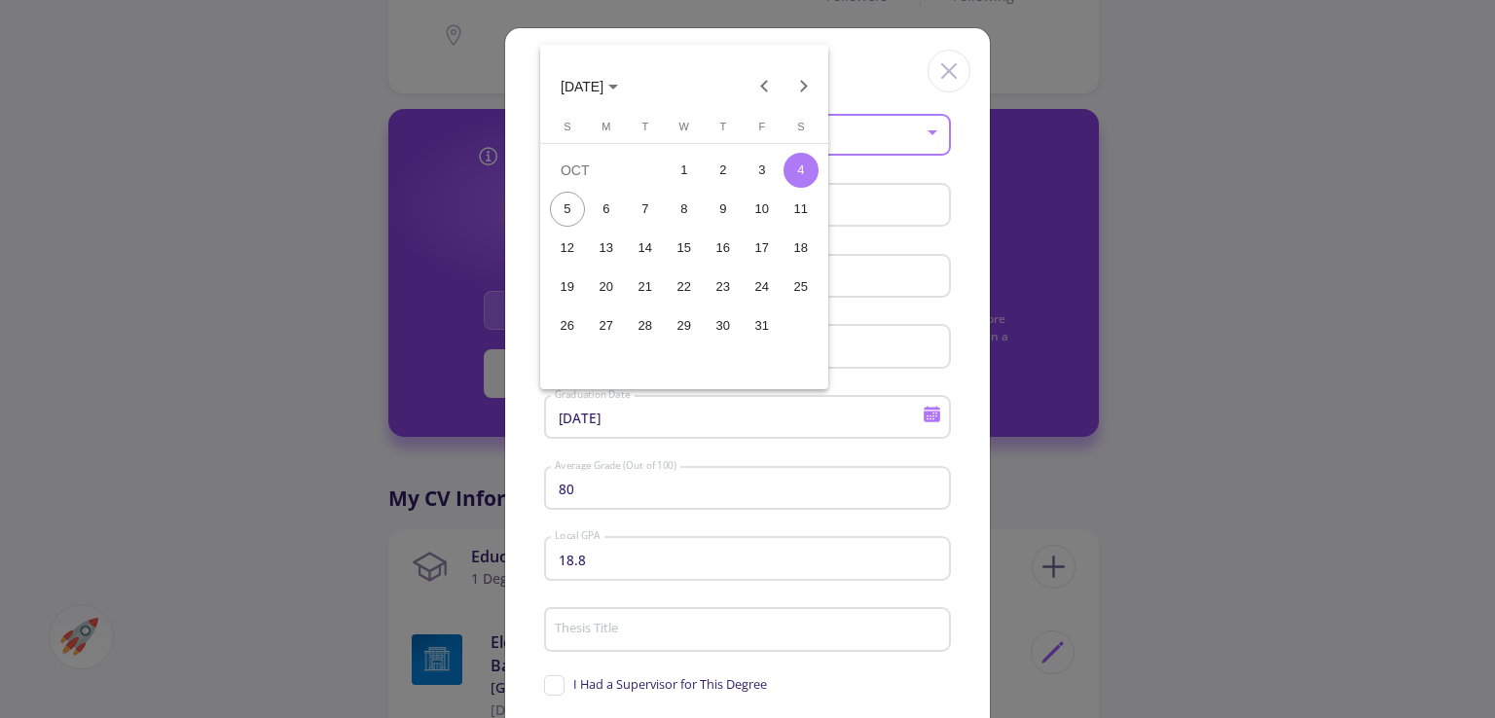
click at [746, 93] on div "OCT 2025" at bounding box center [684, 85] width 278 height 39
click at [765, 91] on button "Previous month" at bounding box center [765, 85] width 39 height 39
click at [765, 93] on button "Previous month" at bounding box center [765, 85] width 39 height 39
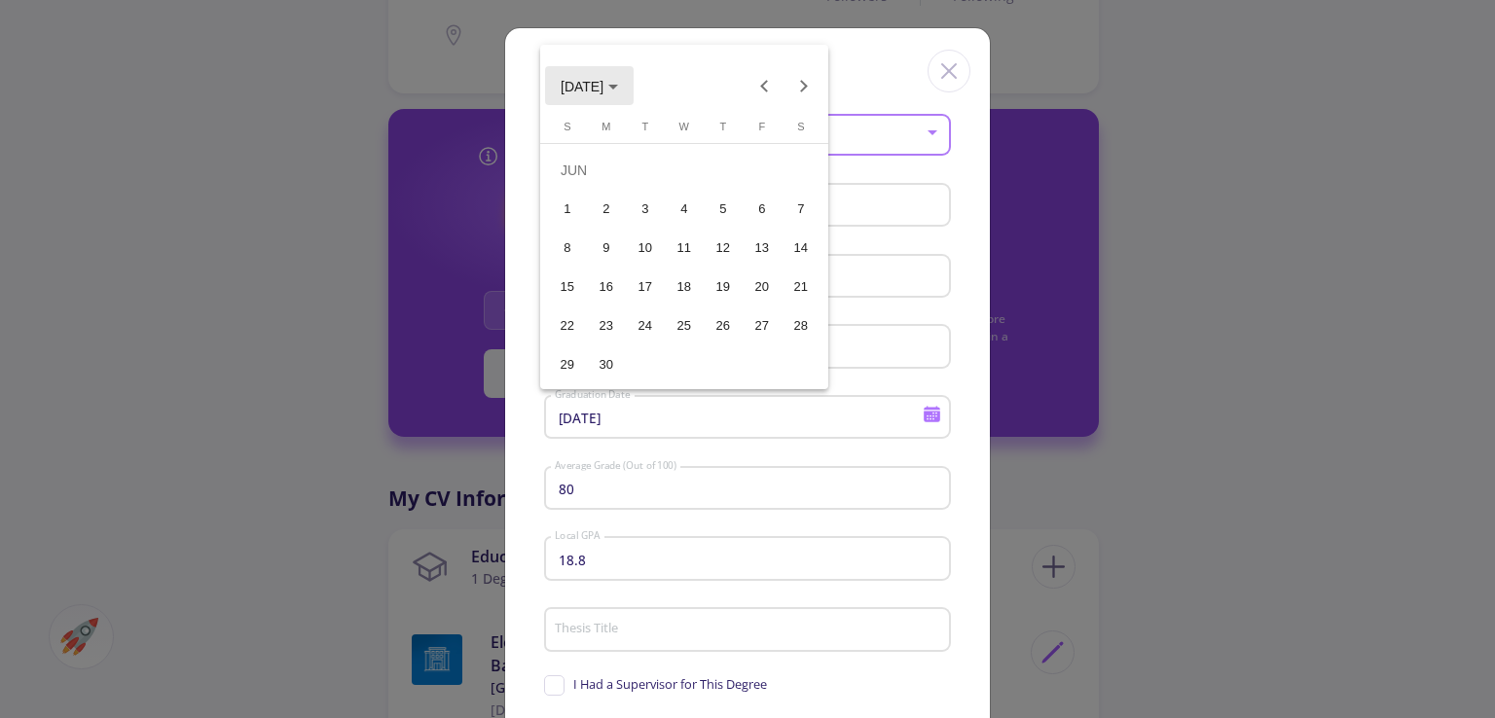
click at [618, 82] on span "JUN 2025" at bounding box center [589, 86] width 57 height 16
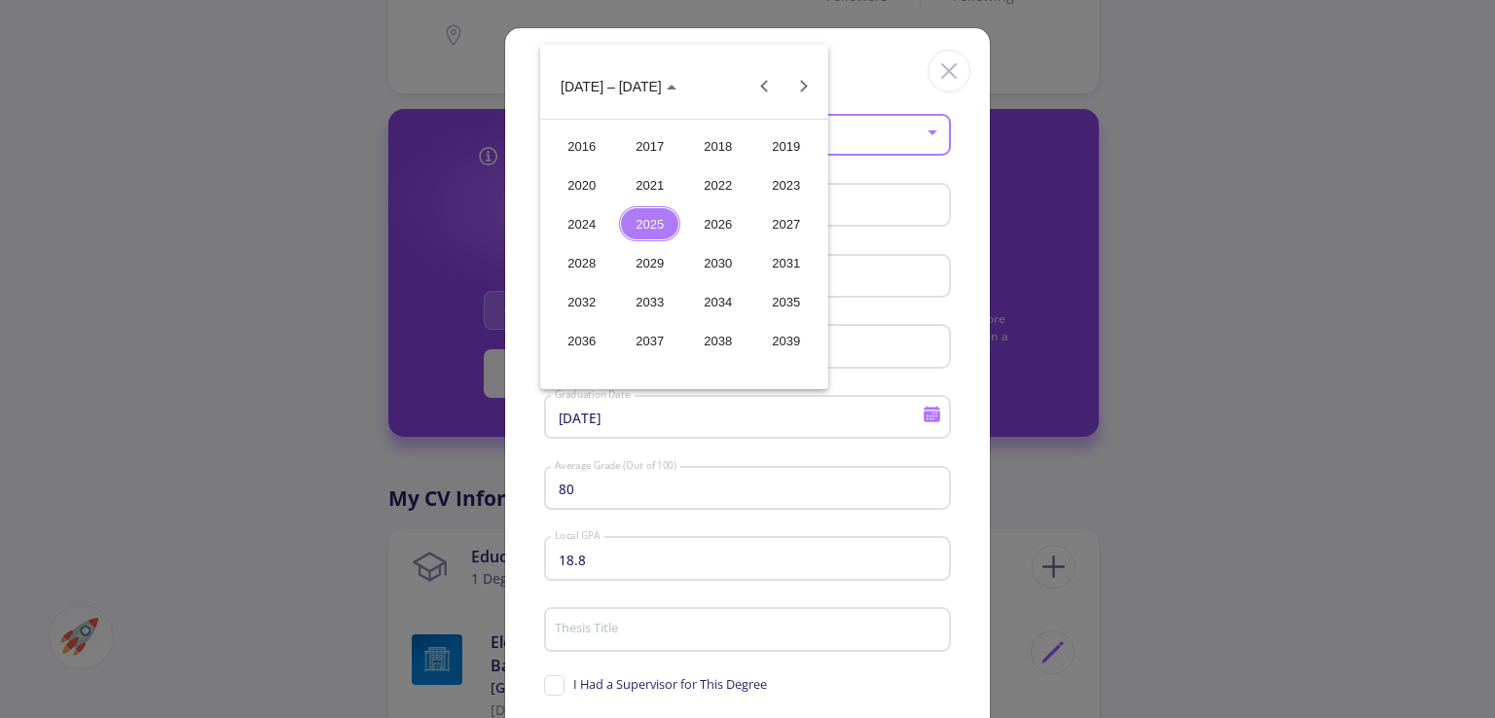
click at [768, 176] on div "2023" at bounding box center [785, 184] width 61 height 35
click at [728, 189] on div "MAR" at bounding box center [717, 184] width 61 height 35
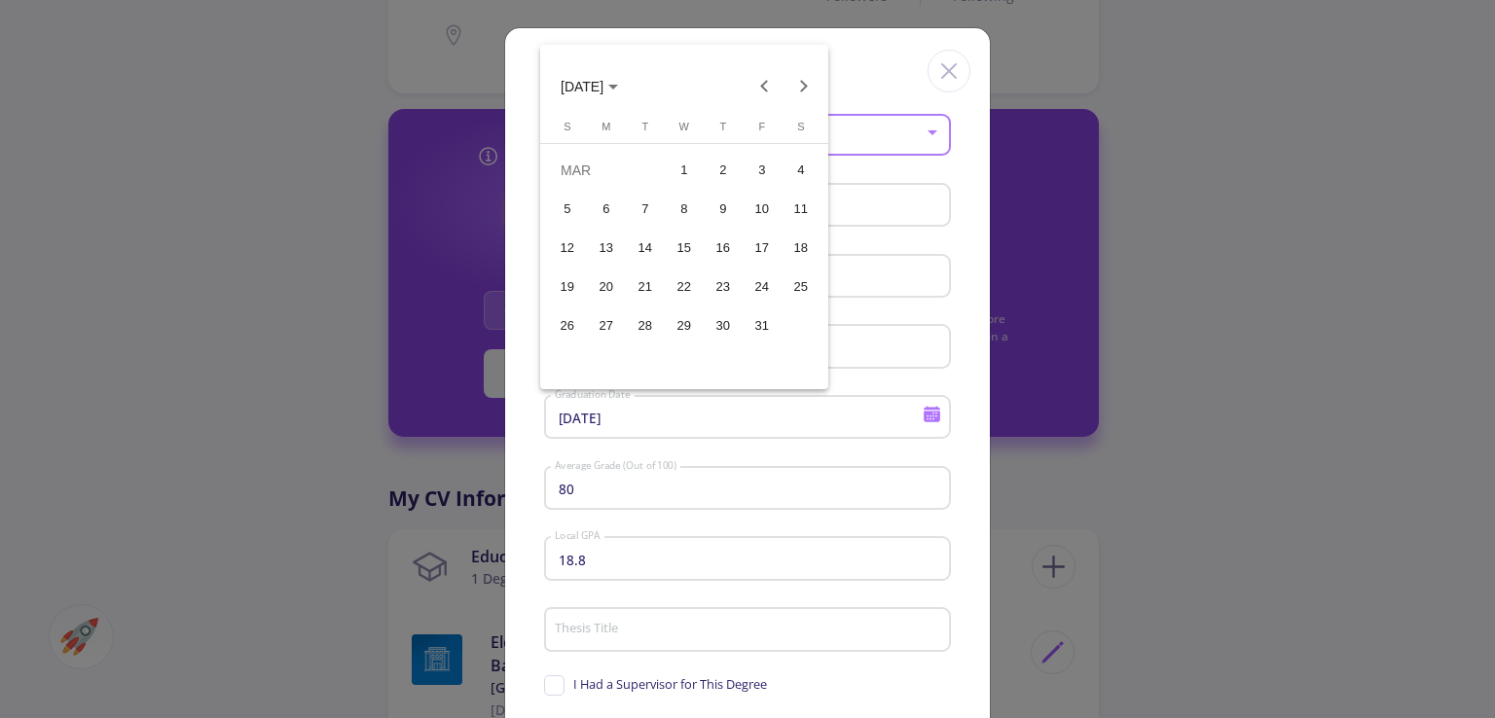
click at [727, 297] on div "23" at bounding box center [723, 287] width 35 height 35
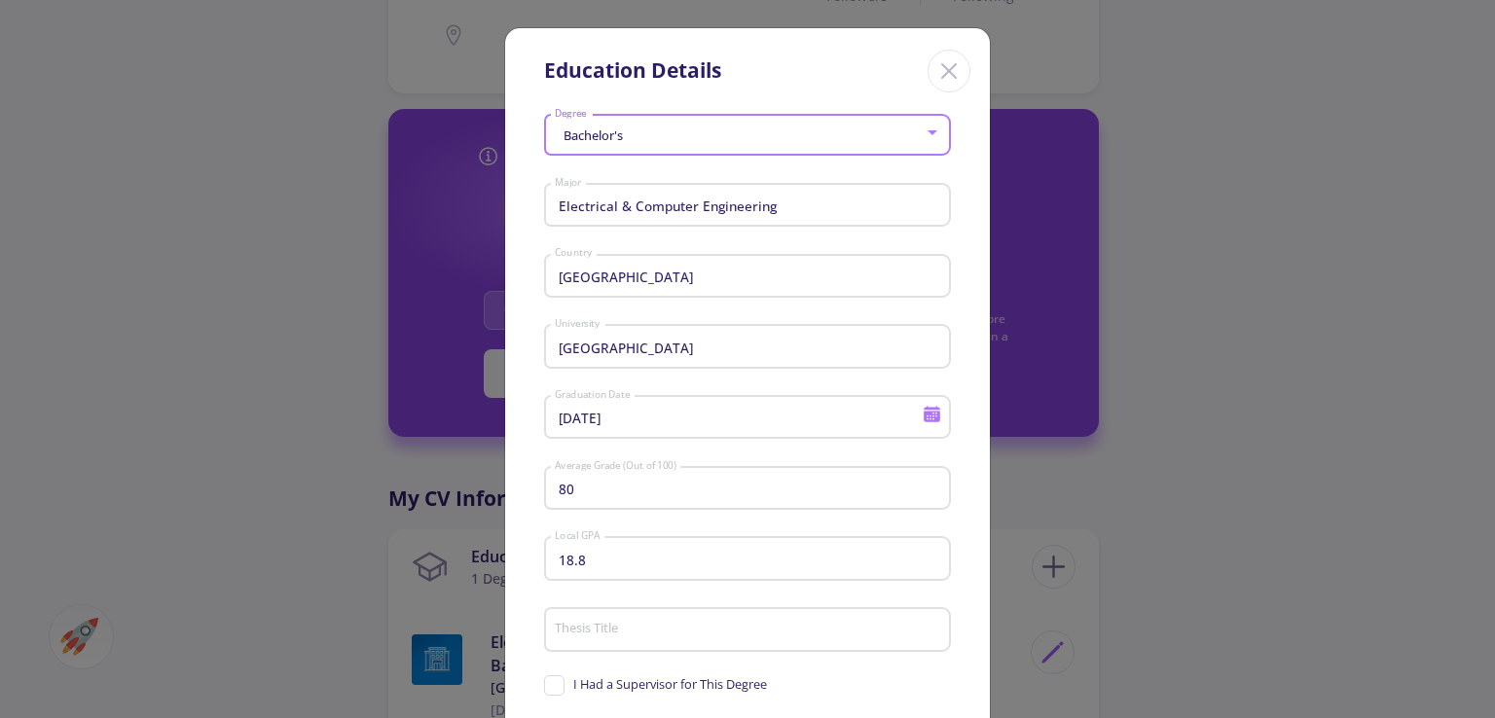
type input "3/23/2023"
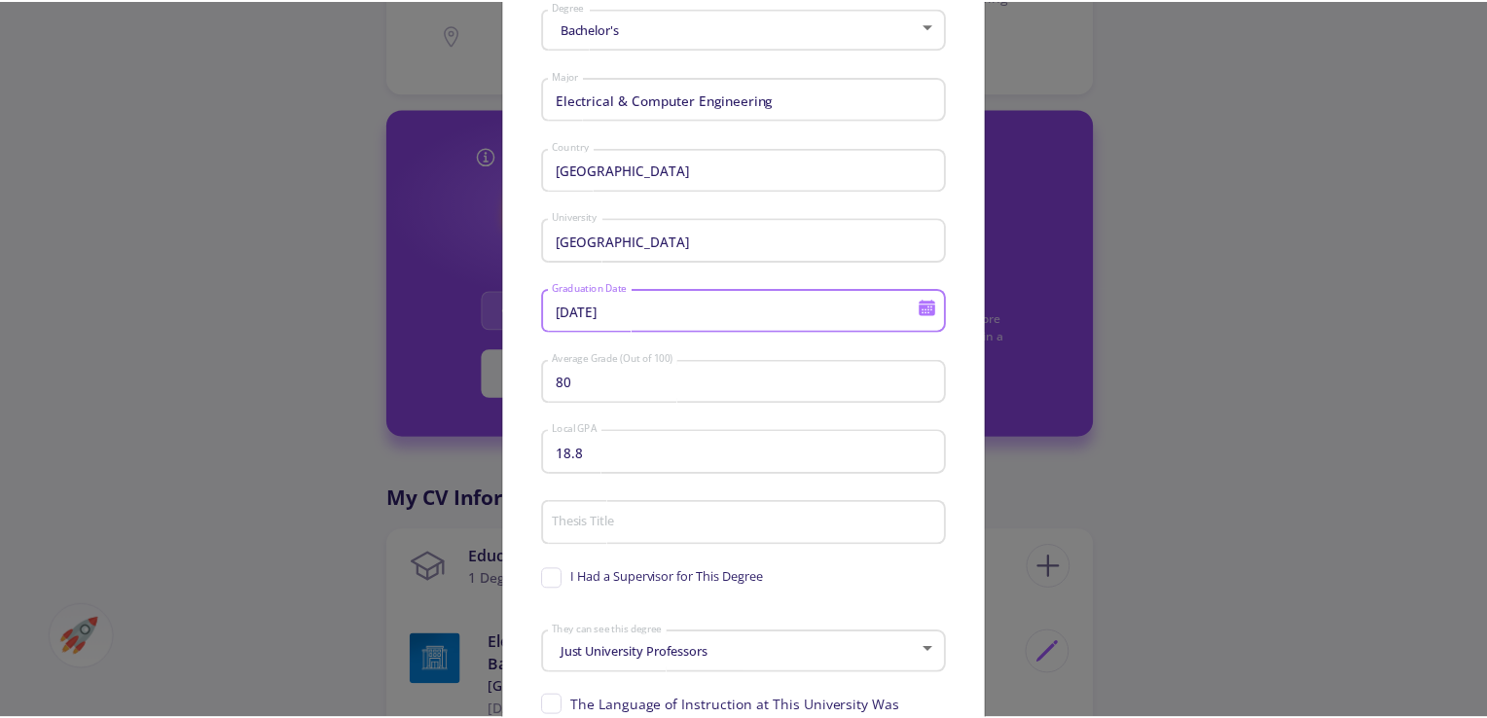
scroll to position [281, 0]
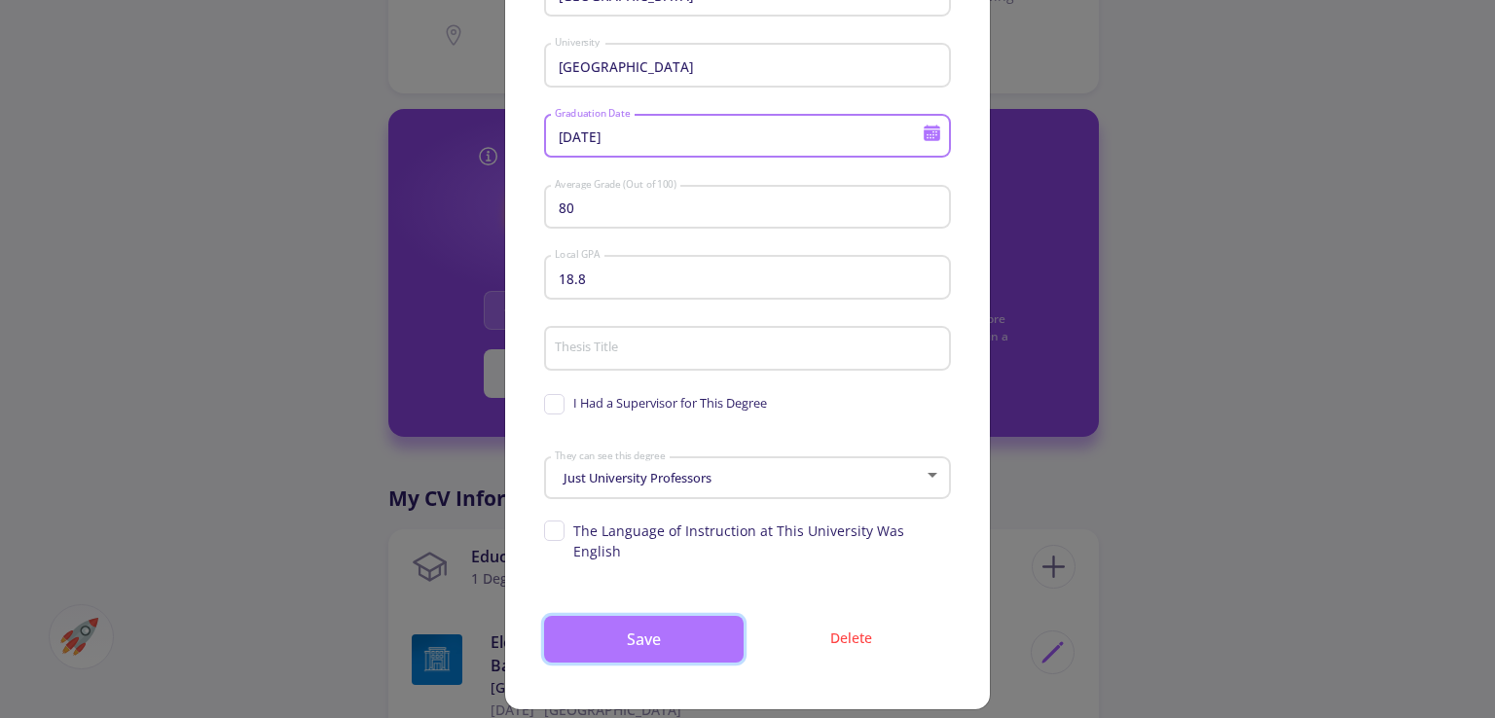
click at [635, 623] on button "Save" at bounding box center [644, 639] width 200 height 47
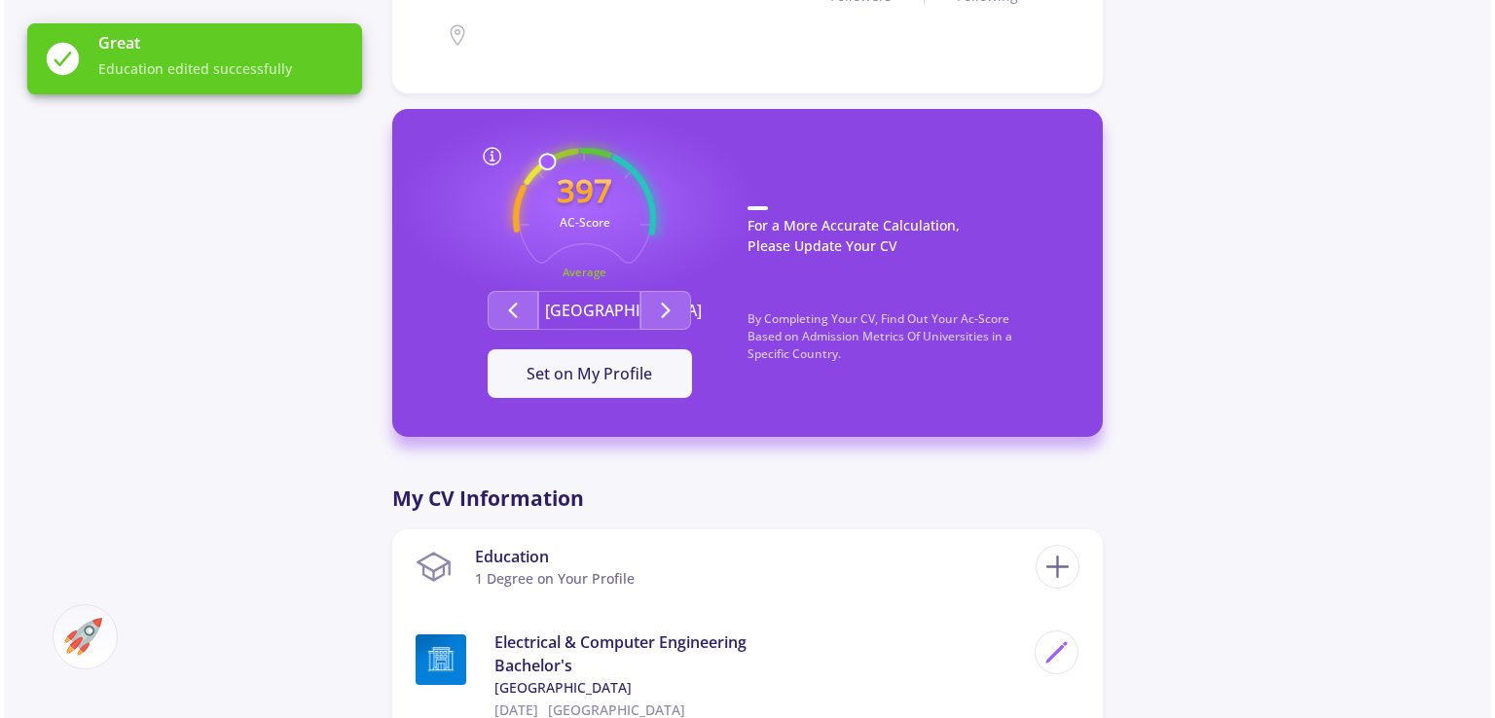
scroll to position [592, 0]
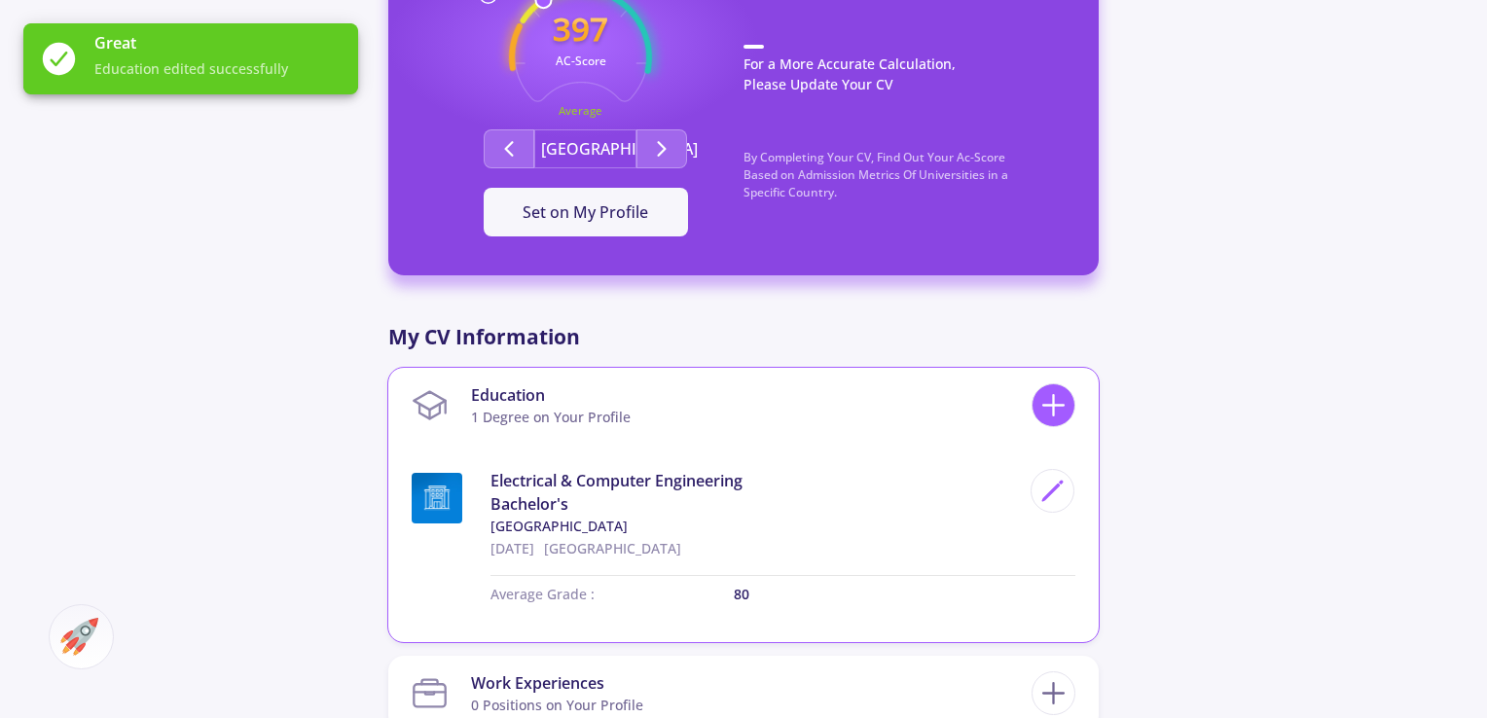
click at [1037, 396] on icon at bounding box center [1054, 405] width 36 height 36
checkbox input "false"
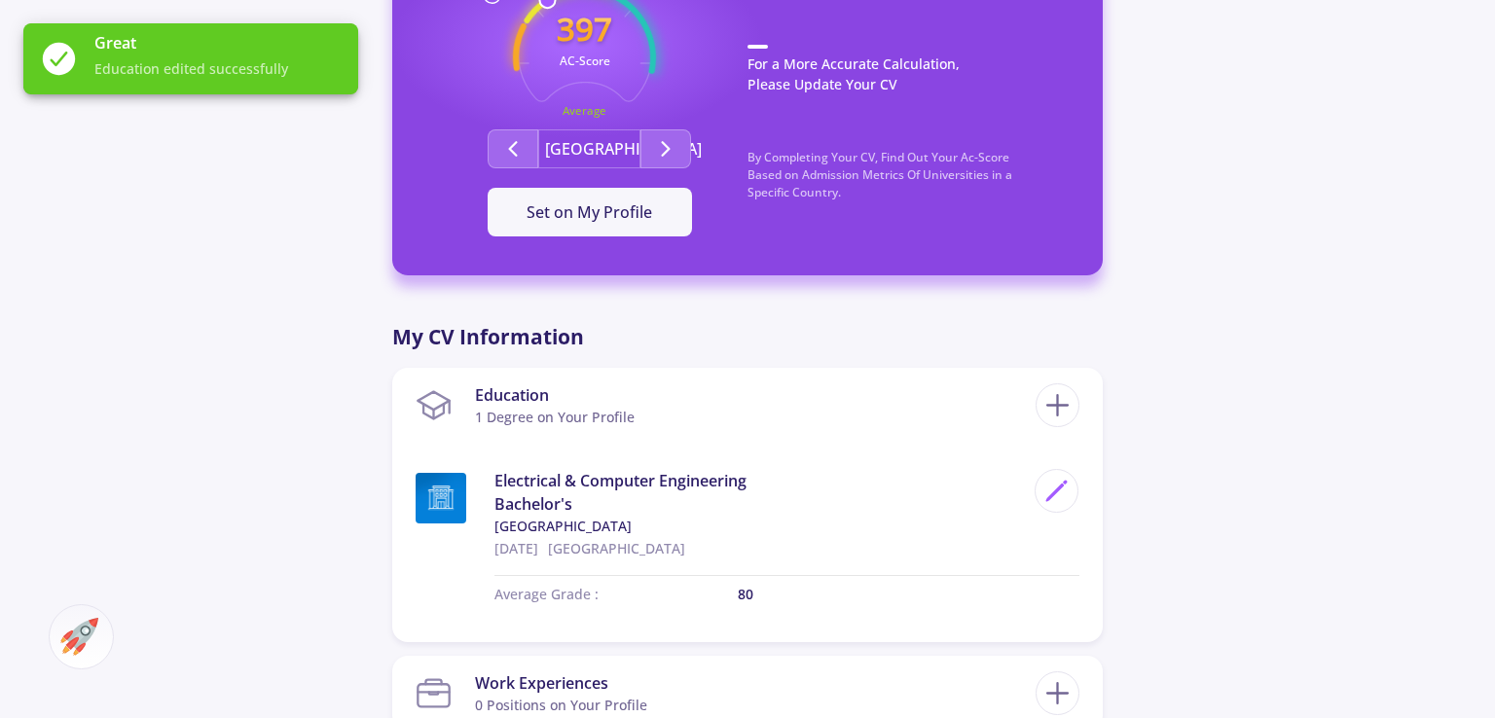
scroll to position [0, 0]
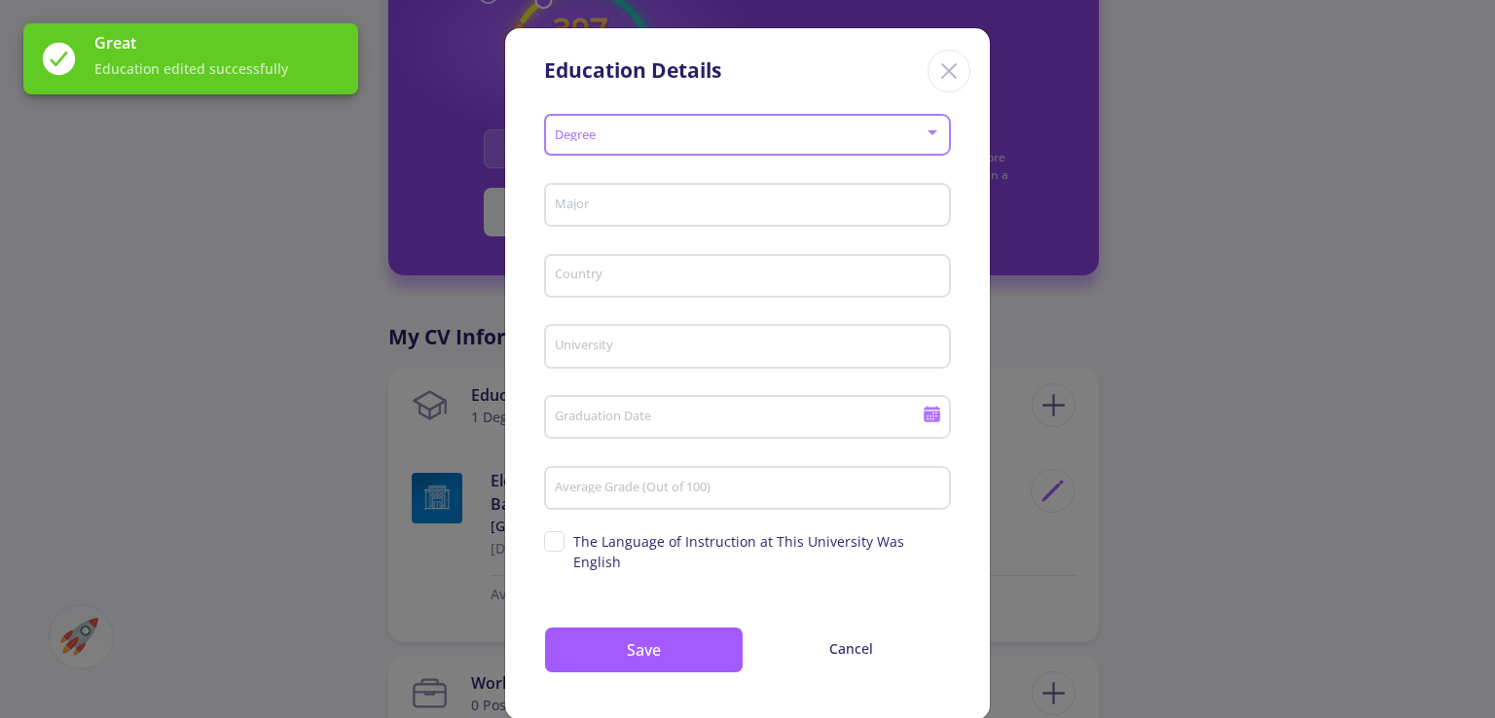
click at [575, 138] on span at bounding box center [742, 135] width 366 height 14
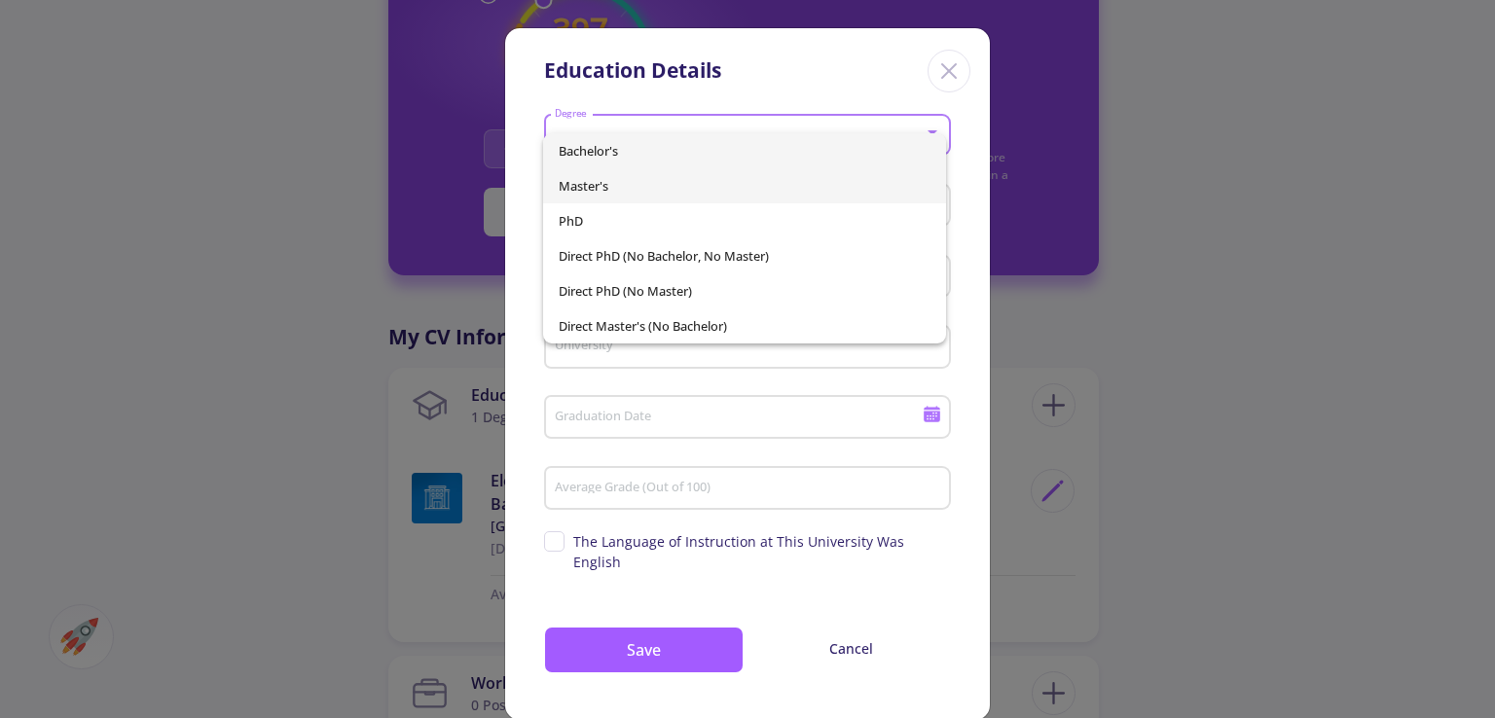
click at [619, 195] on span "Master's" at bounding box center [744, 185] width 371 height 35
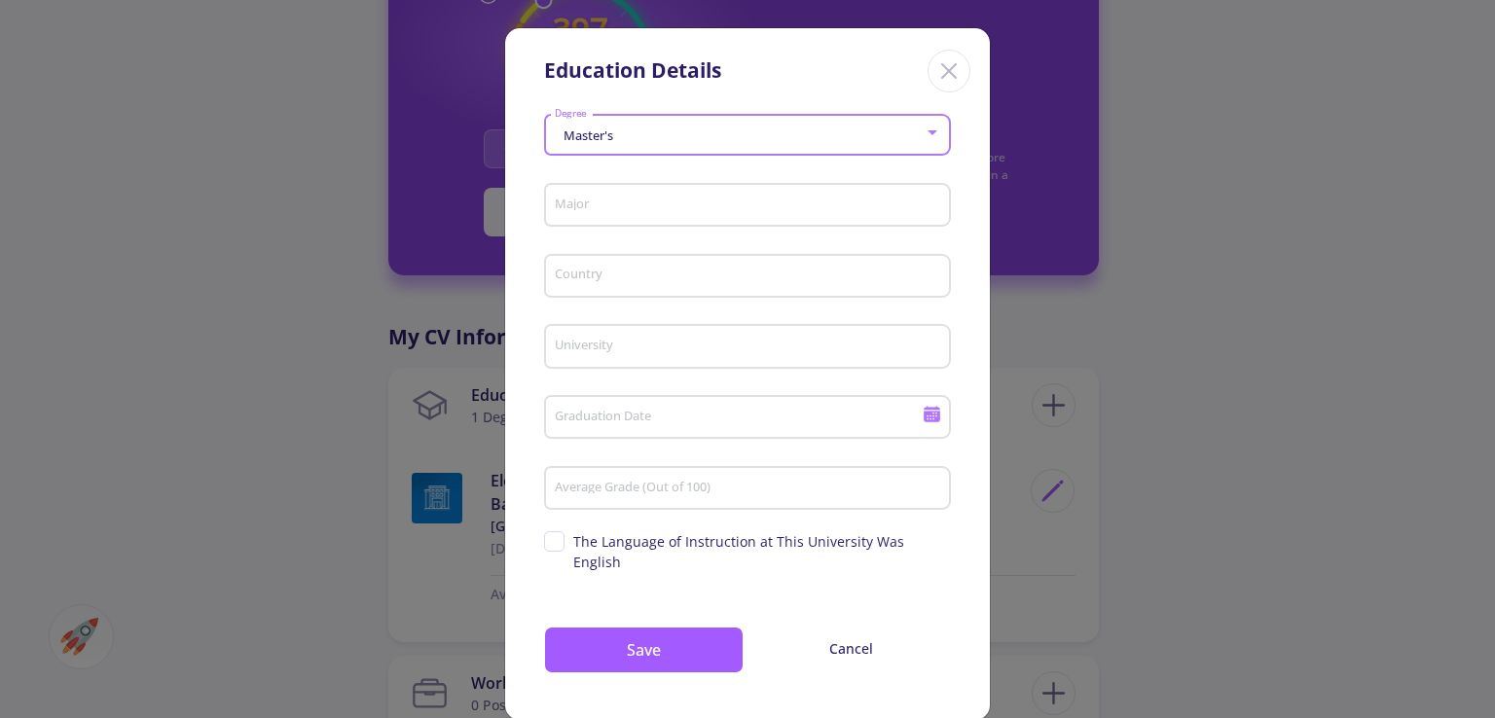
click at [605, 176] on div "Major" at bounding box center [748, 201] width 388 height 51
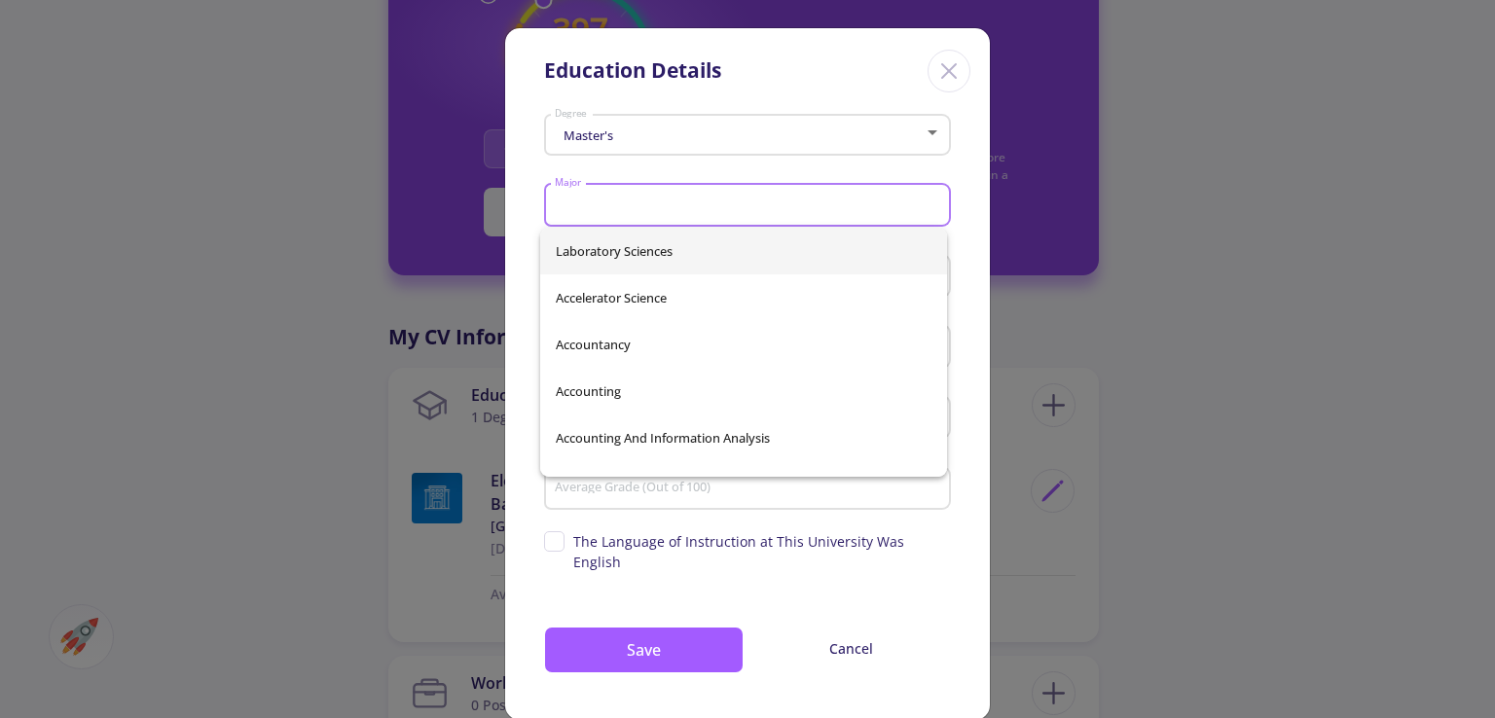
click at [625, 201] on input "Major" at bounding box center [750, 207] width 393 height 18
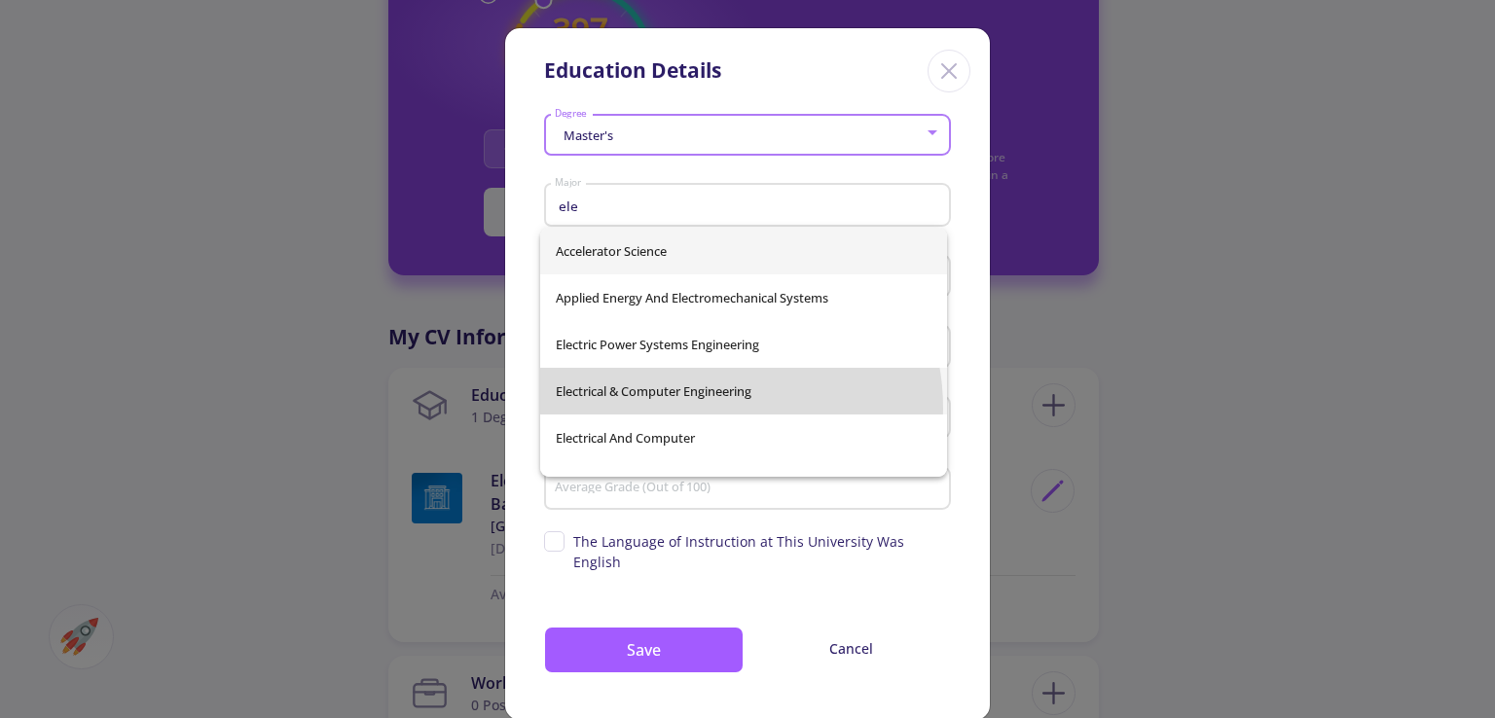
click at [699, 409] on span "Electrical & Computer Engineering" at bounding box center [744, 391] width 376 height 47
type input "Electrical & Computer Engineering"
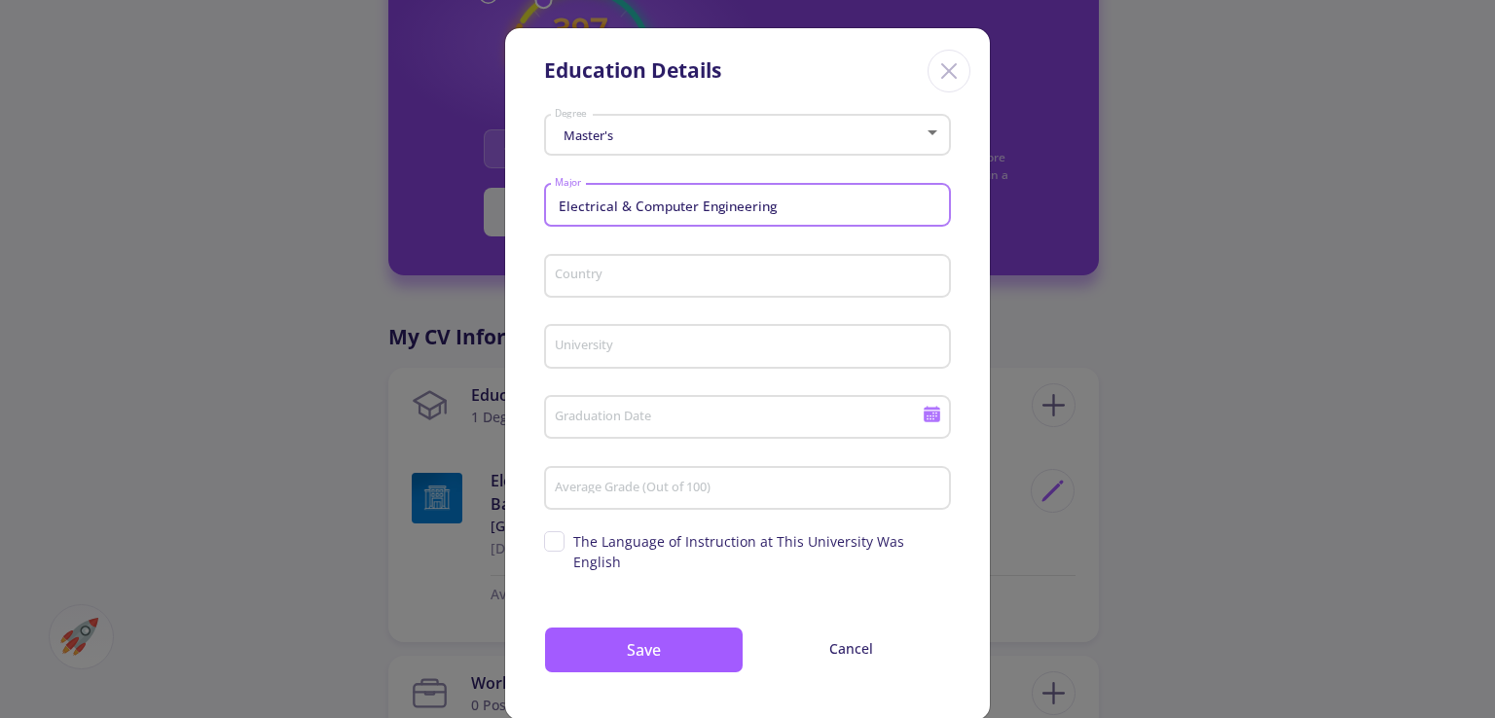
click at [756, 278] on input "Country" at bounding box center [750, 278] width 393 height 18
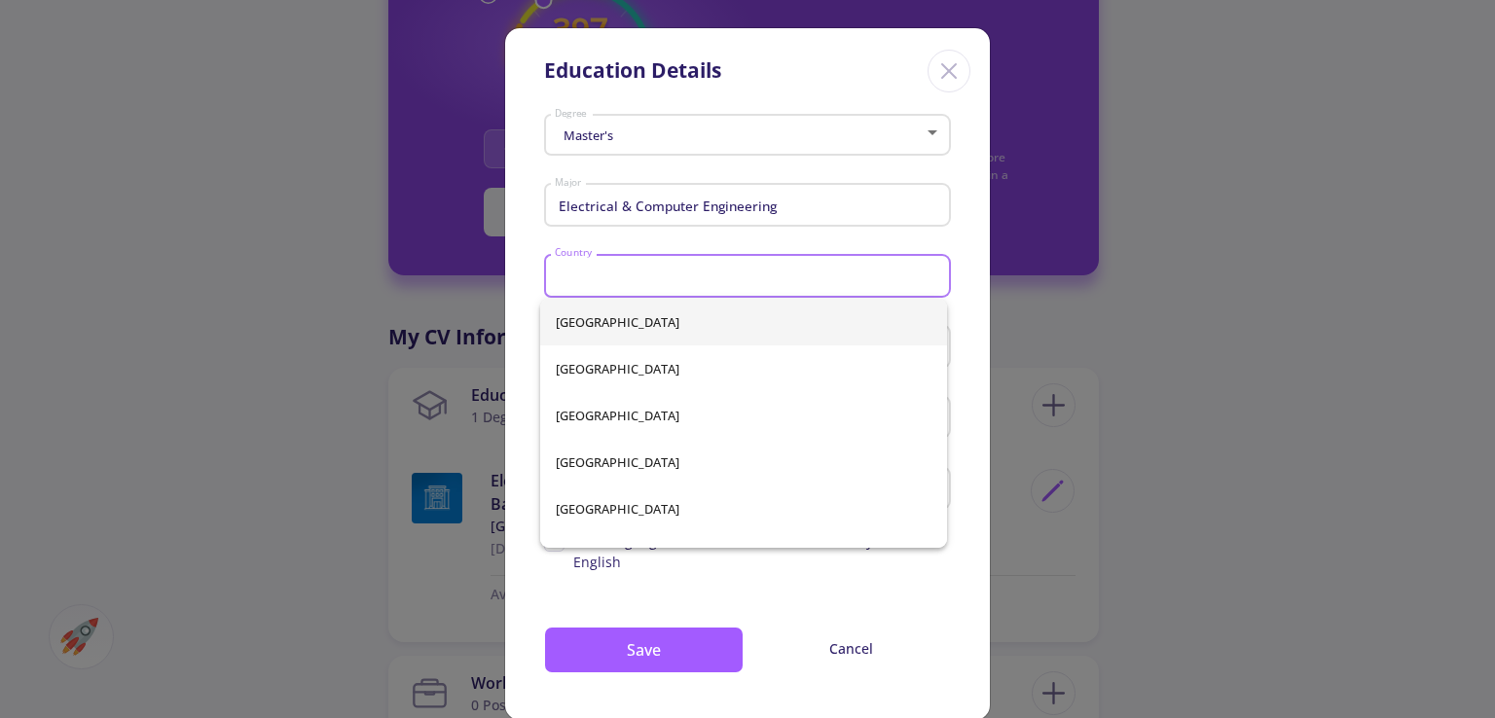
type input "Iran"
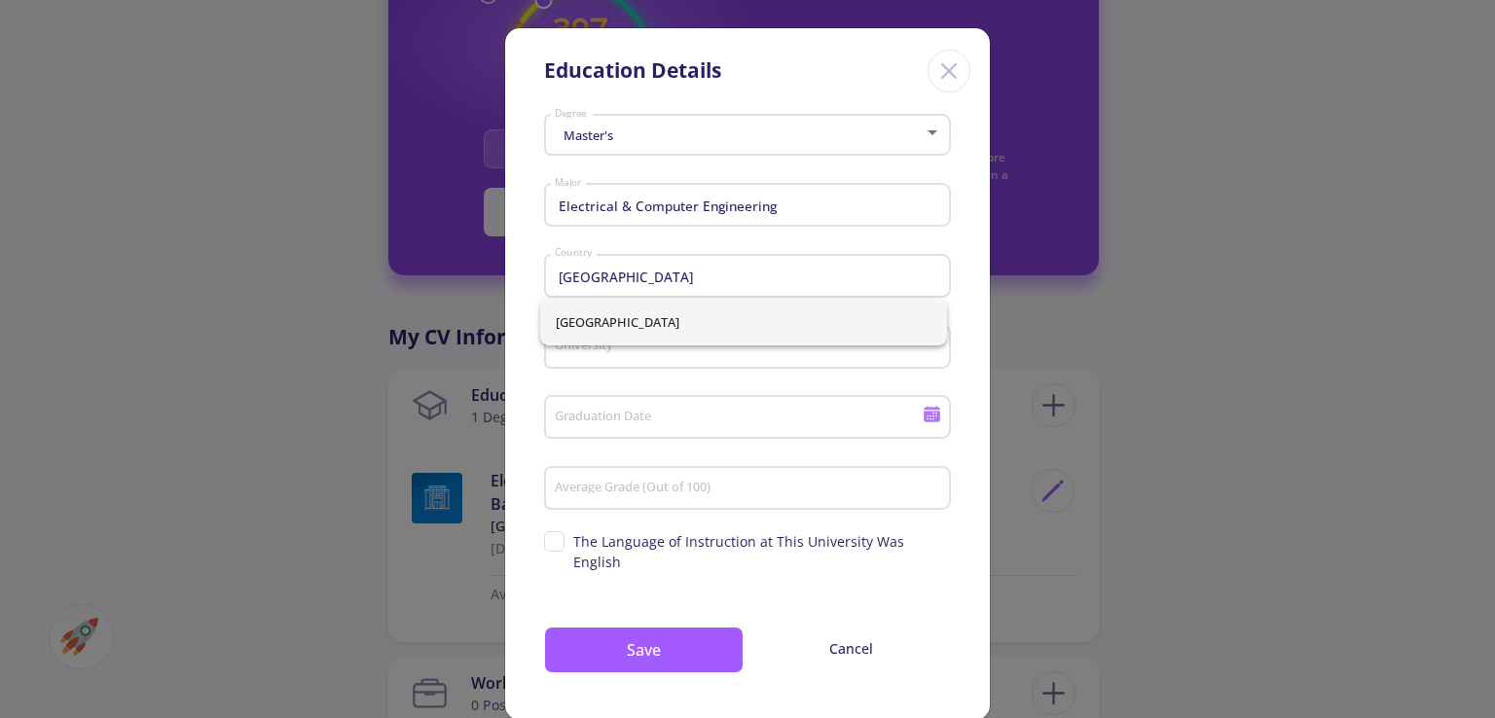
click at [738, 363] on div "University" at bounding box center [748, 342] width 388 height 51
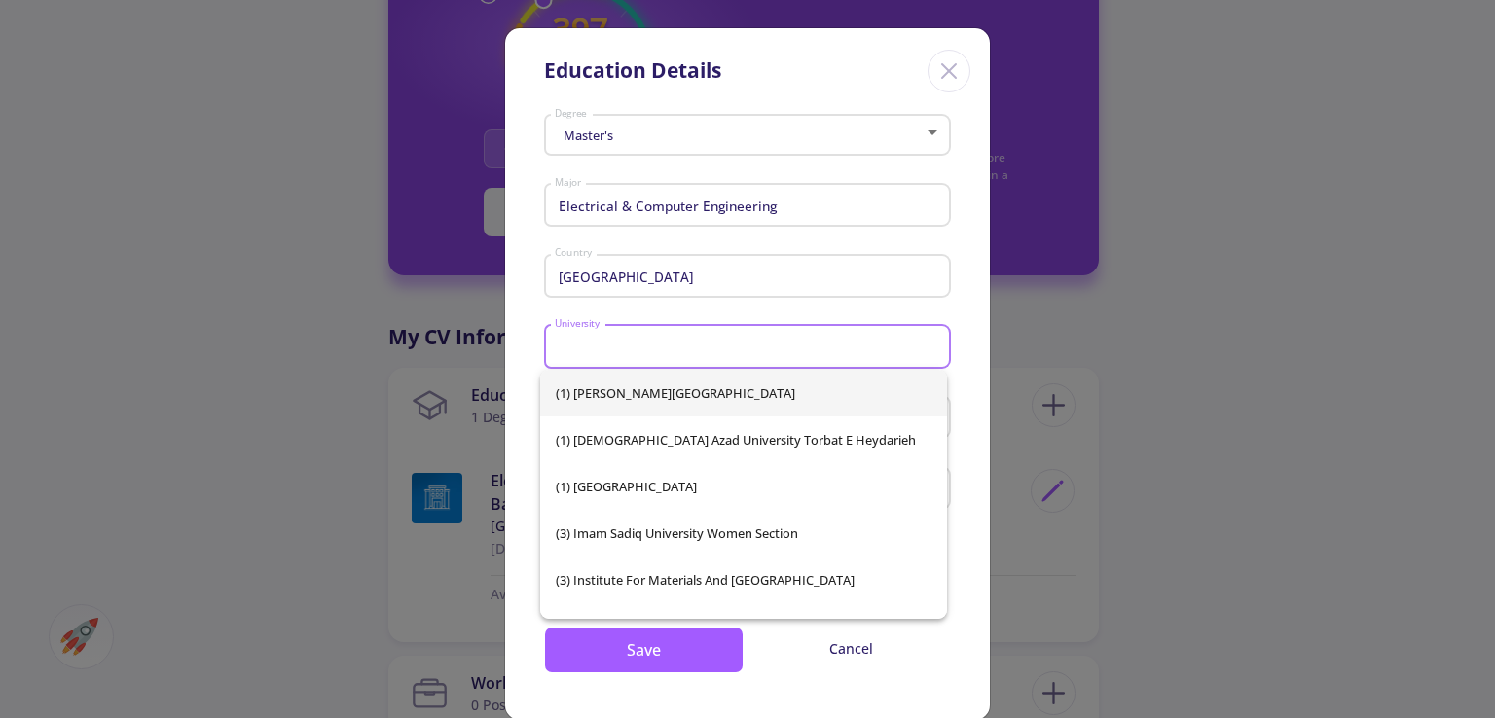
click at [748, 361] on div "University" at bounding box center [748, 342] width 388 height 51
type input "d"
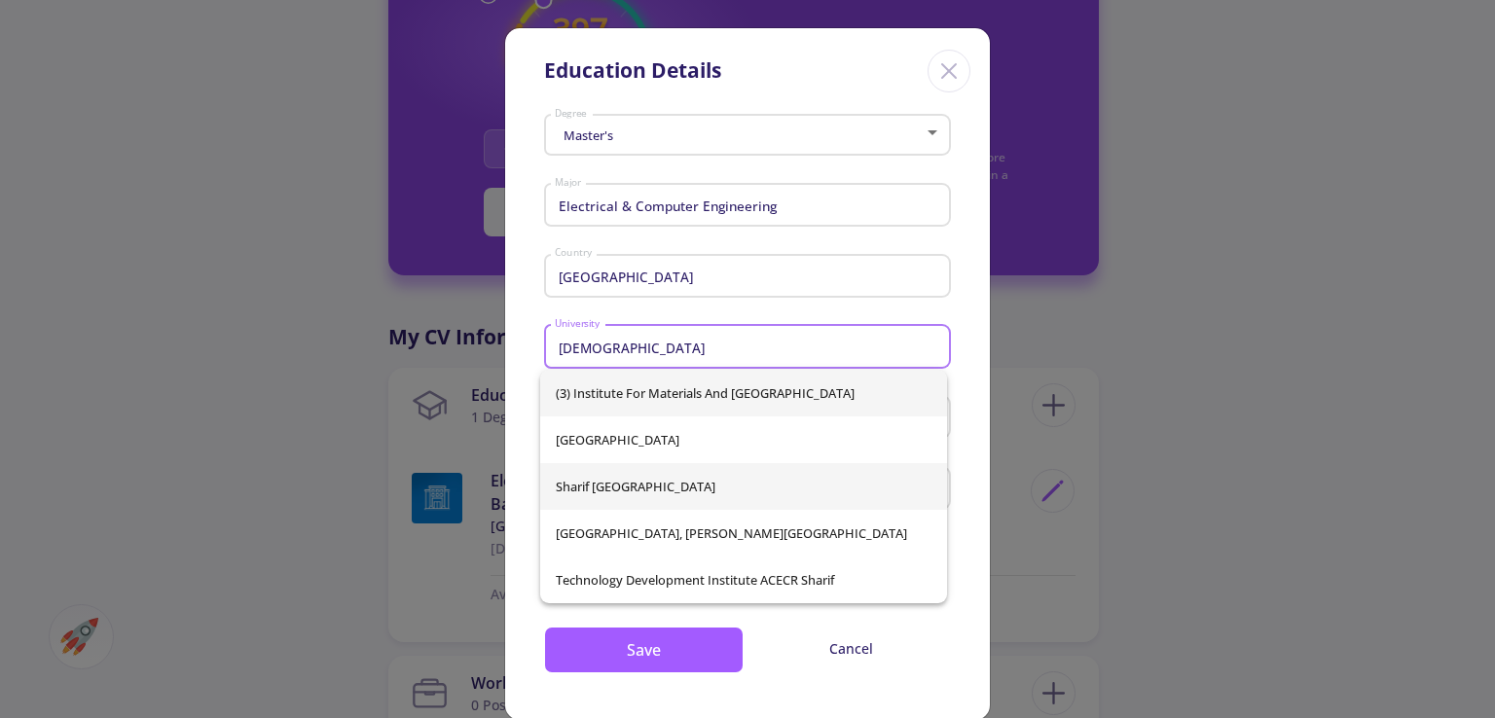
click at [640, 474] on span "Sharif [GEOGRAPHIC_DATA]" at bounding box center [744, 486] width 376 height 47
type input "Sharif [GEOGRAPHIC_DATA]"
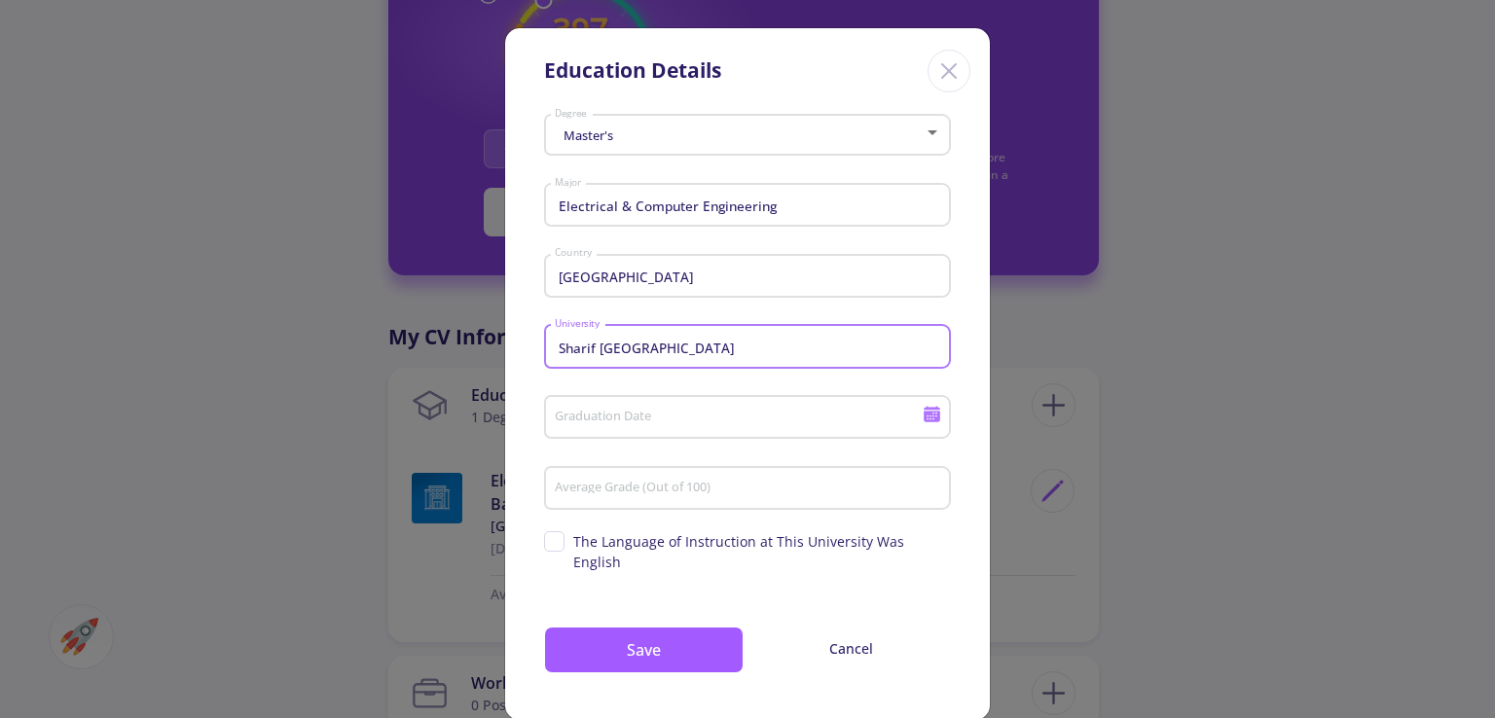
click at [759, 425] on input "Graduation Date" at bounding box center [741, 419] width 375 height 18
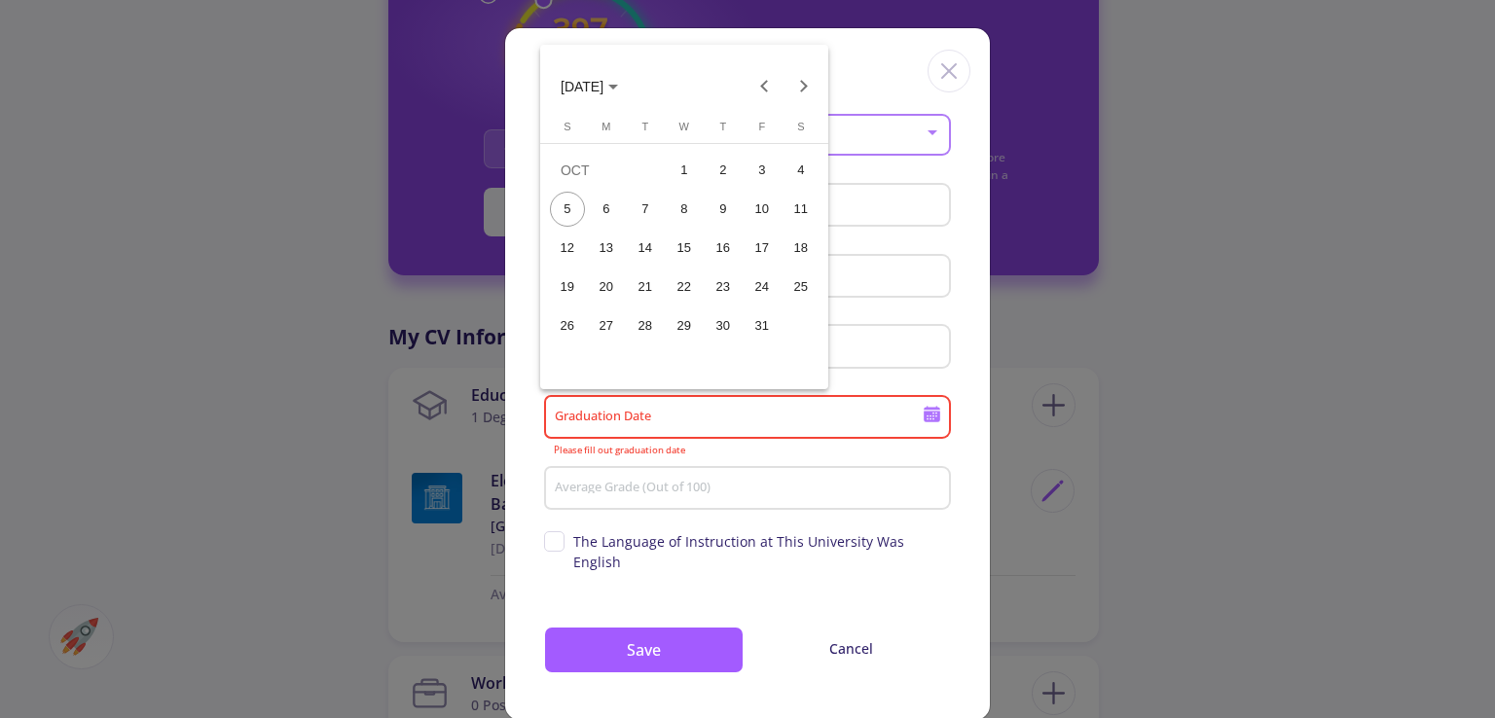
click at [576, 204] on div "5" at bounding box center [567, 209] width 35 height 35
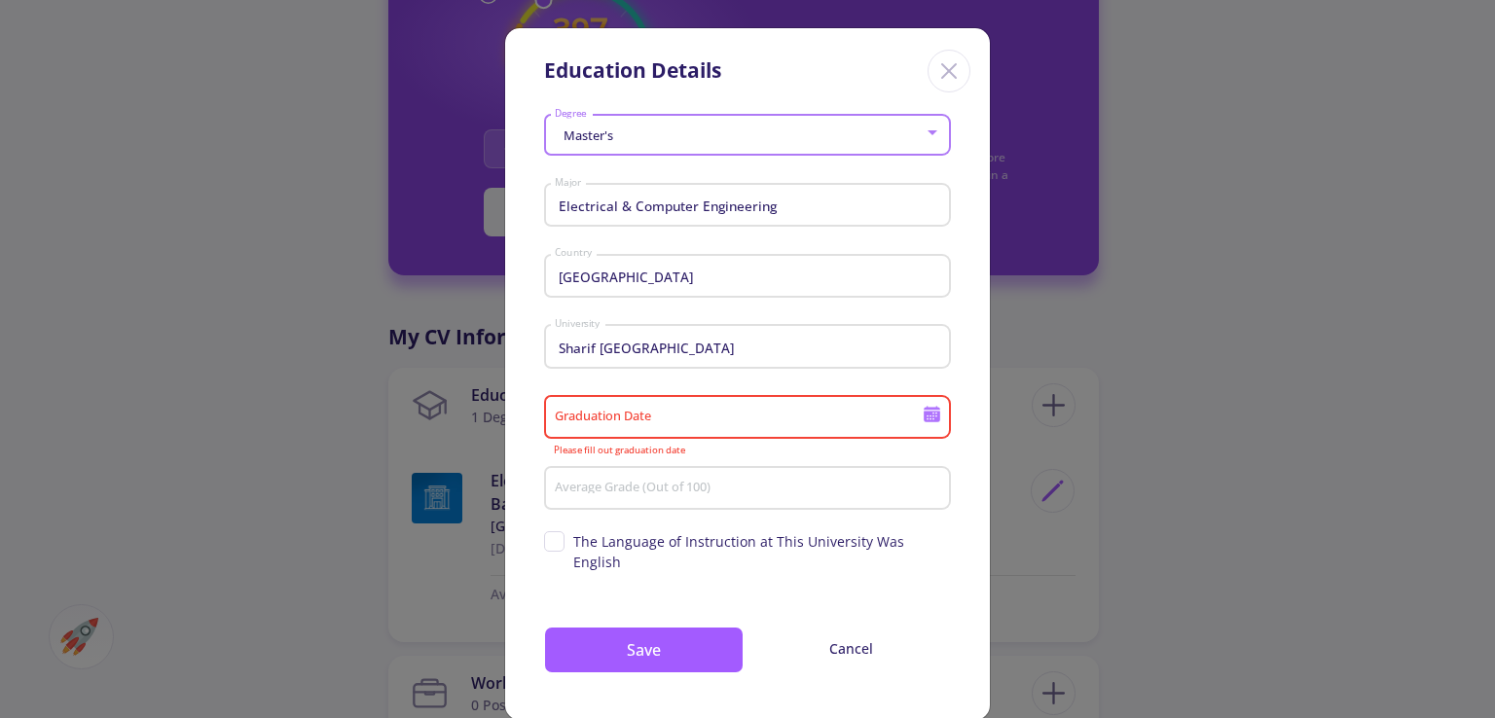
type input "10/5/2025"
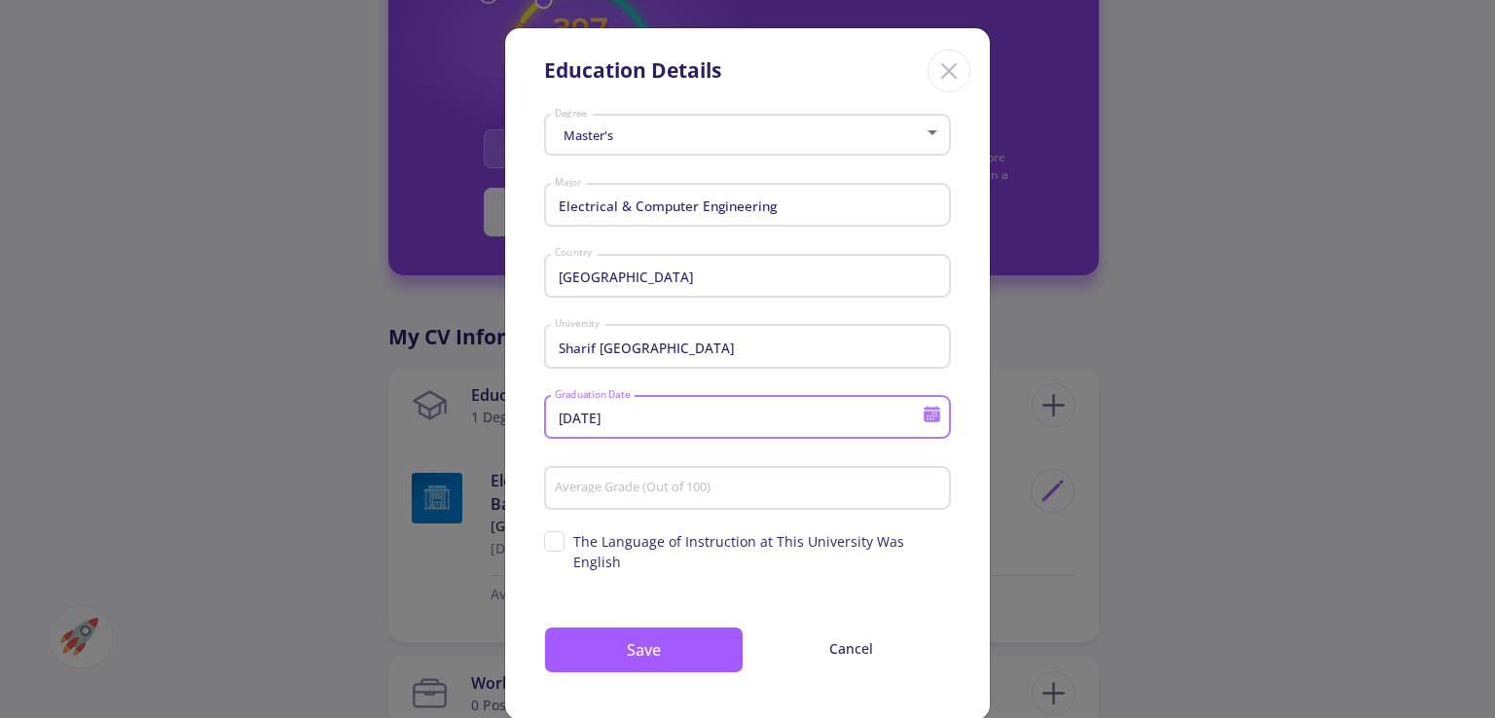
drag, startPoint x: 613, startPoint y: 492, endPoint x: 621, endPoint y: 510, distance: 20.1
click at [615, 492] on input "Average Grade (Out of 100)" at bounding box center [750, 490] width 393 height 18
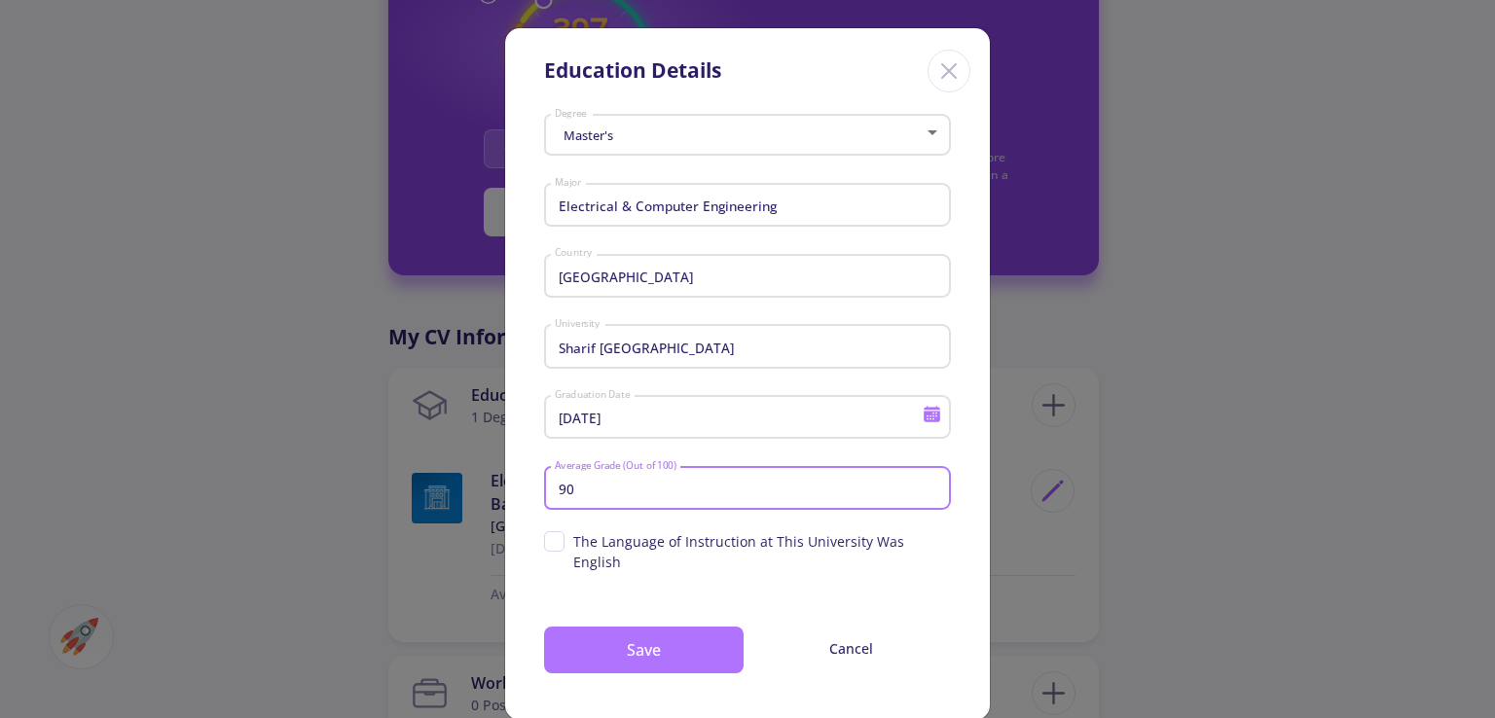
type input "90"
click at [603, 636] on button "Save" at bounding box center [644, 650] width 200 height 47
drag, startPoint x: 656, startPoint y: 621, endPoint x: 659, endPoint y: 633, distance: 12.0
click at [656, 627] on button "Save" at bounding box center [644, 650] width 200 height 47
click at [681, 638] on button "Save" at bounding box center [644, 650] width 200 height 47
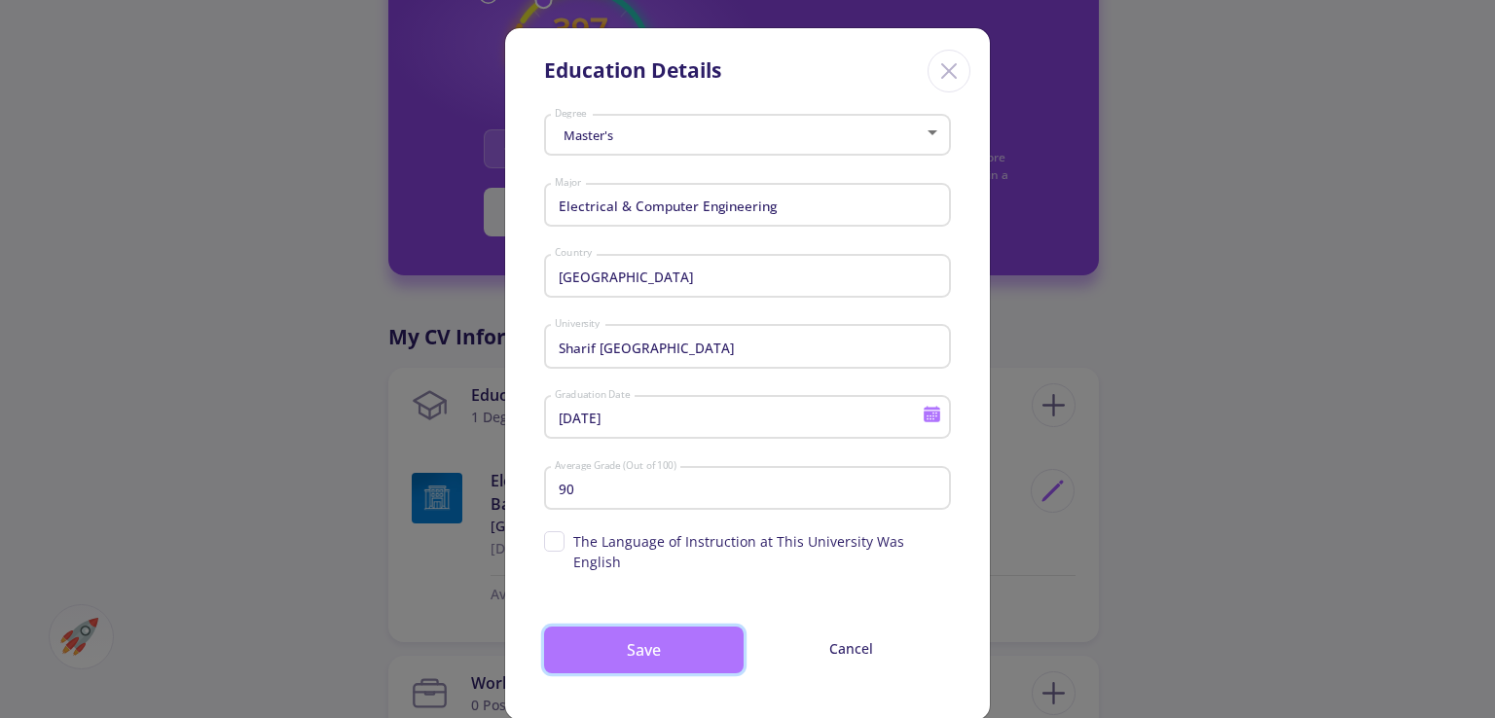
drag, startPoint x: 659, startPoint y: 640, endPoint x: 666, endPoint y: 651, distance: 13.5
click at [660, 639] on button "Save" at bounding box center [644, 650] width 200 height 47
click at [704, 627] on button "Save" at bounding box center [644, 650] width 200 height 47
click at [625, 629] on button "Save" at bounding box center [644, 650] width 200 height 47
click at [633, 631] on button "Save" at bounding box center [644, 650] width 200 height 47
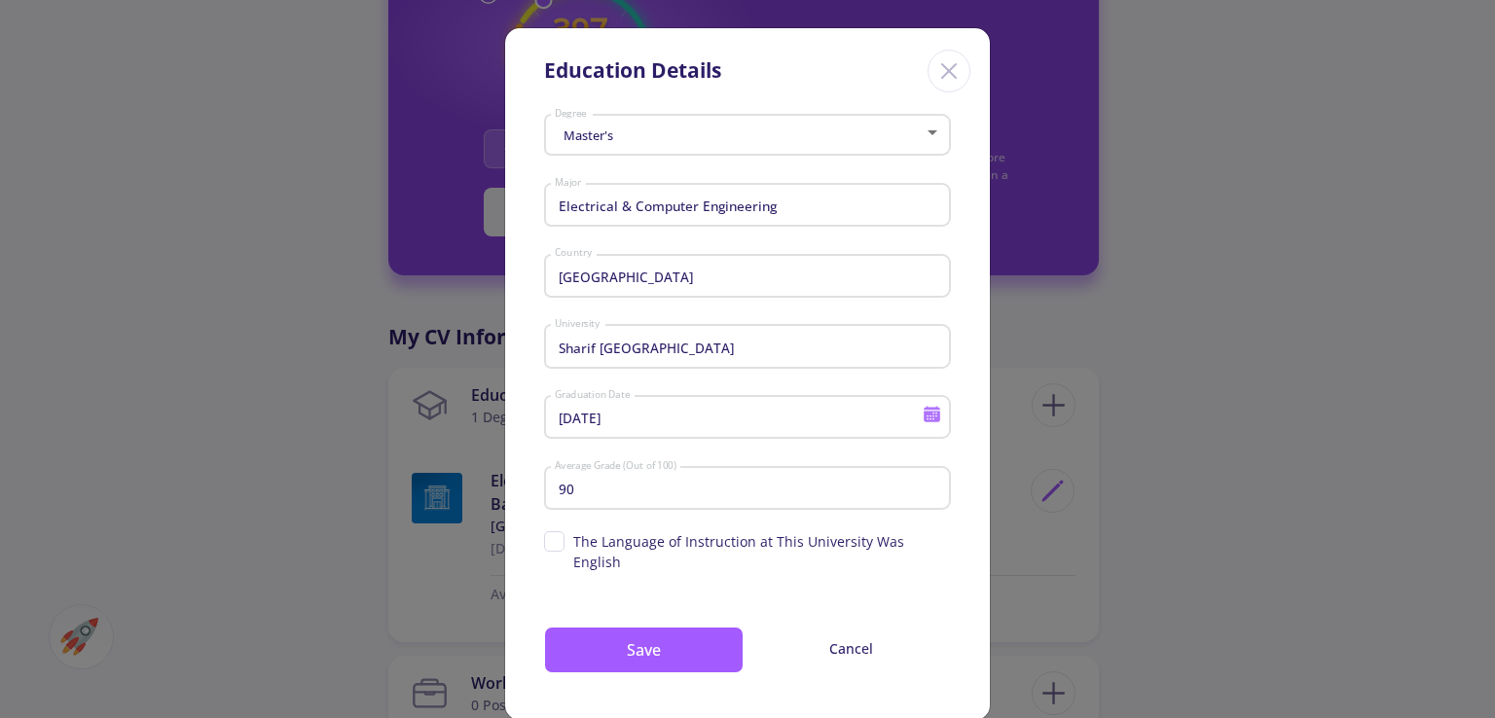
click at [684, 312] on div "Iran Country" at bounding box center [747, 282] width 407 height 64
click at [660, 627] on button "Save" at bounding box center [644, 650] width 200 height 47
click at [661, 627] on button "Save" at bounding box center [644, 650] width 200 height 47
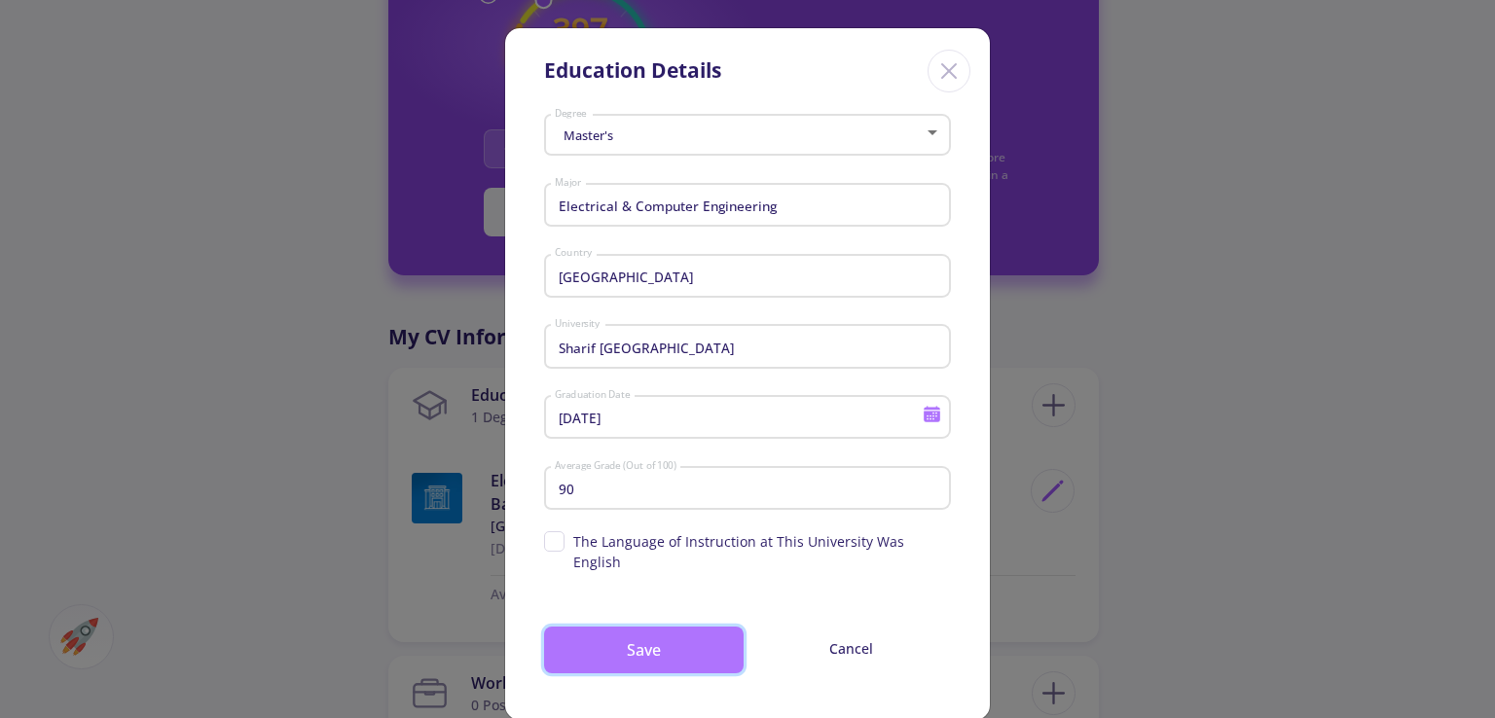
click at [661, 627] on button "Save" at bounding box center [644, 650] width 200 height 47
click at [661, 628] on button "Save" at bounding box center [644, 650] width 200 height 47
click at [967, 63] on div "Education Details" at bounding box center [747, 67] width 485 height 79
click at [962, 66] on div "Close" at bounding box center [949, 71] width 43 height 43
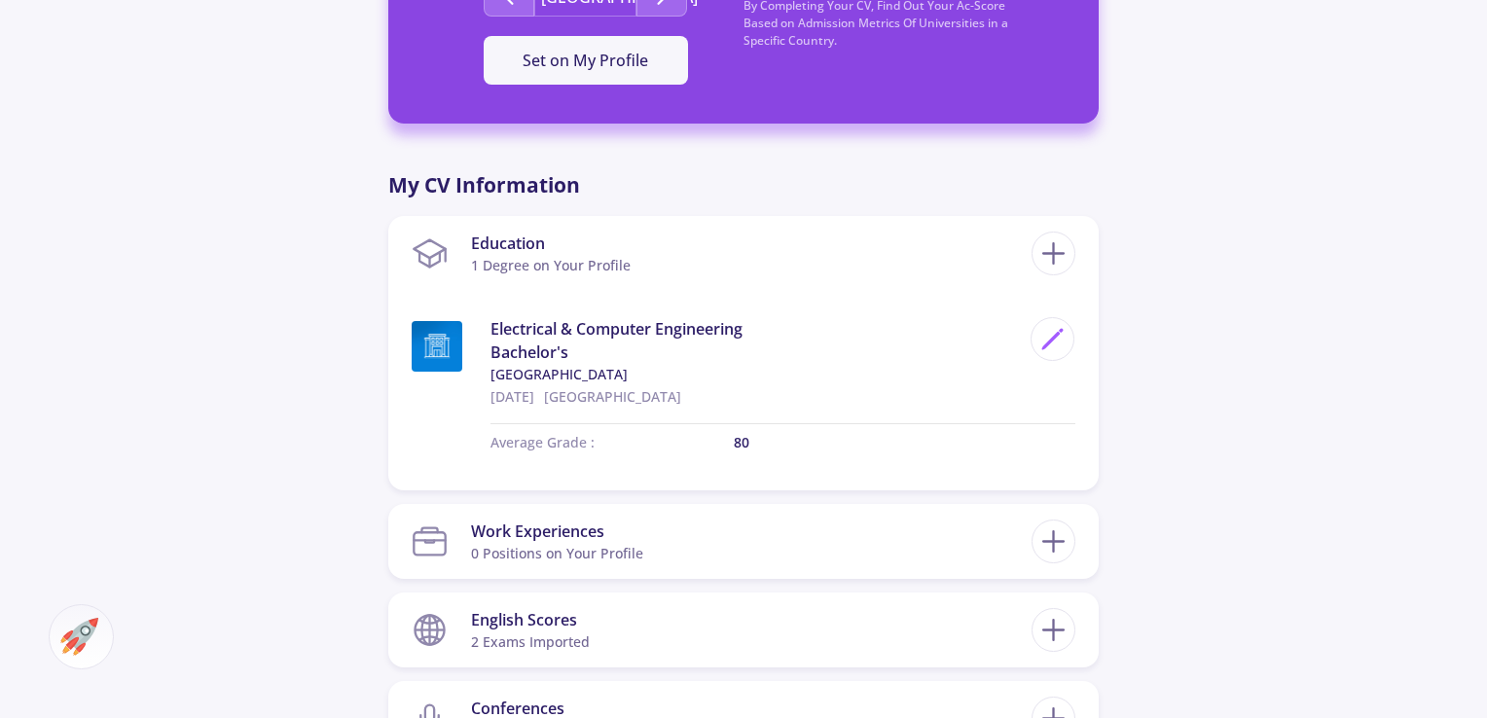
scroll to position [430, 0]
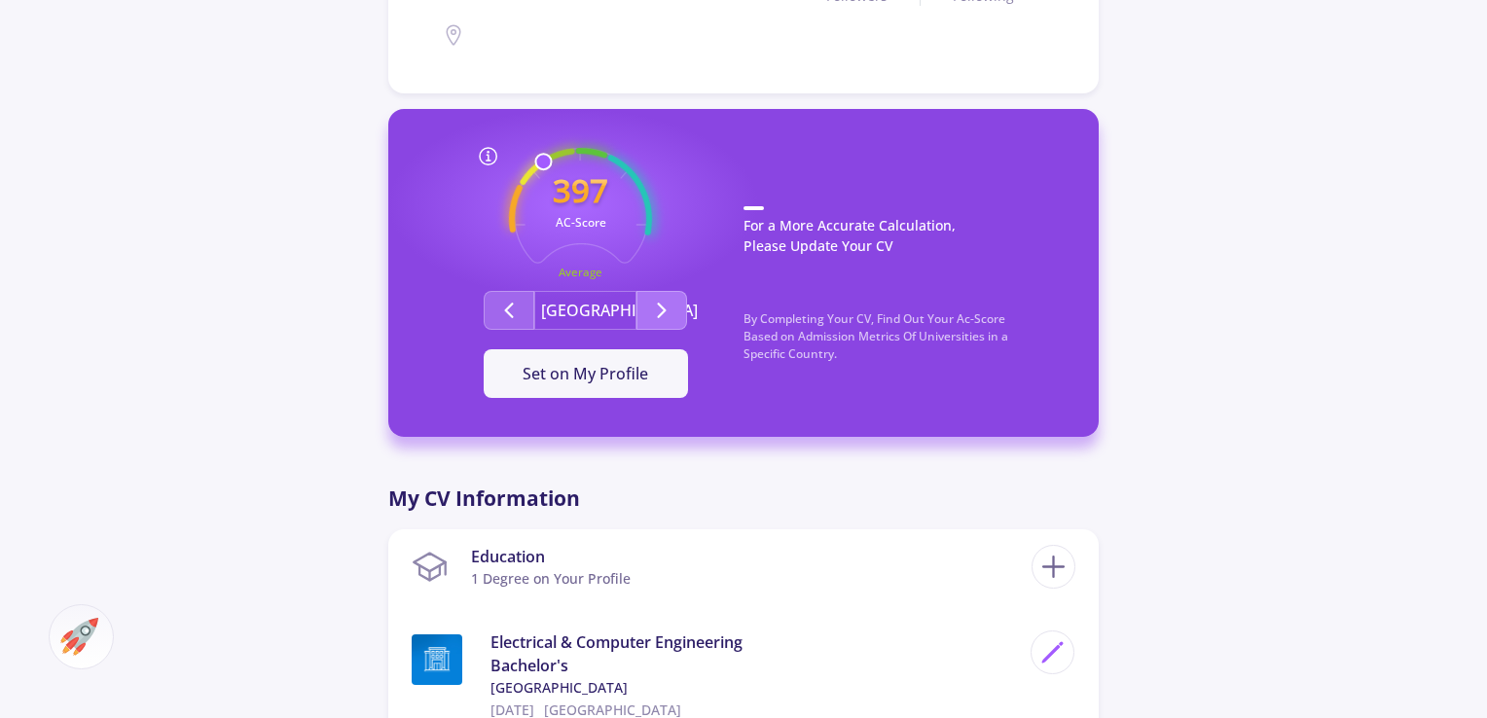
click at [662, 322] on button "Second group" at bounding box center [662, 310] width 51 height 39
click at [498, 310] on icon "Second group" at bounding box center [508, 310] width 23 height 23
click at [665, 313] on icon "Second group" at bounding box center [661, 310] width 23 height 23
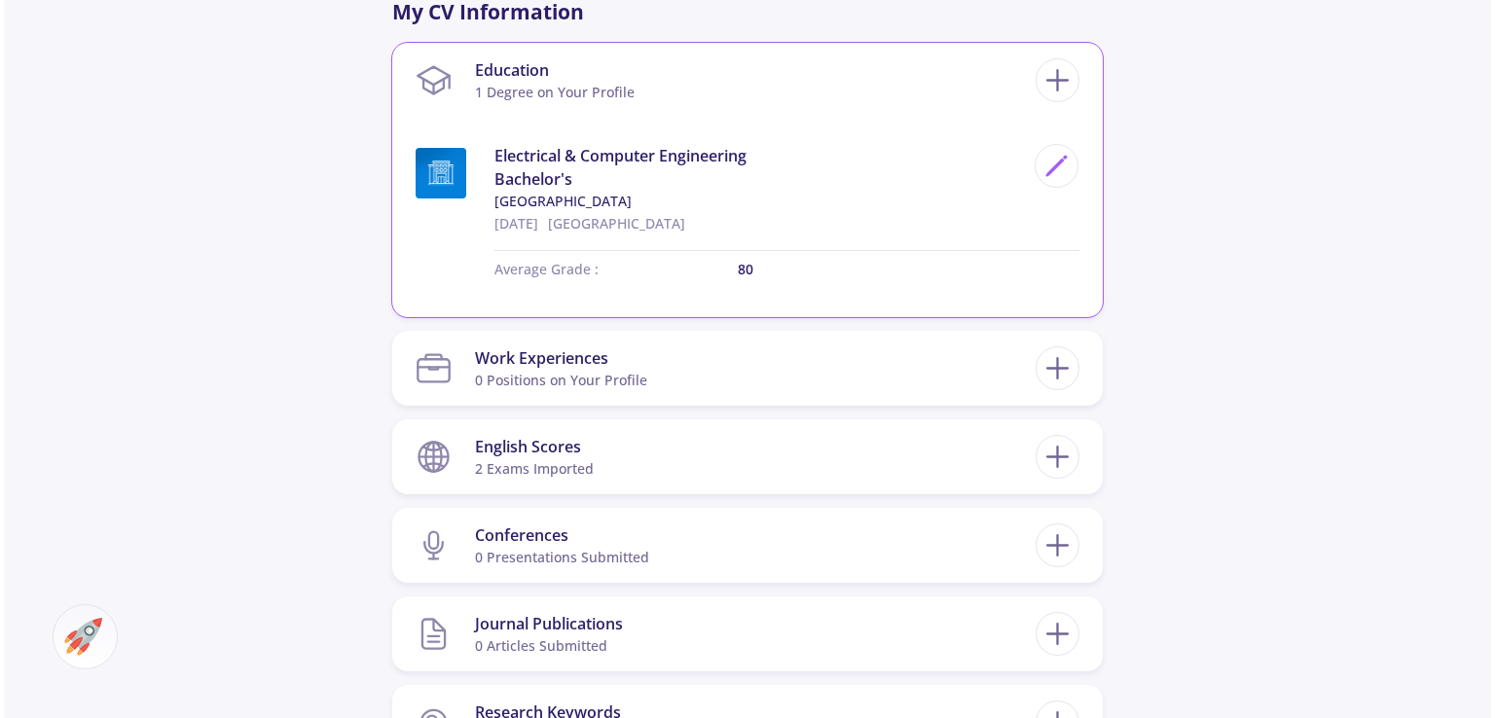
scroll to position [1079, 0]
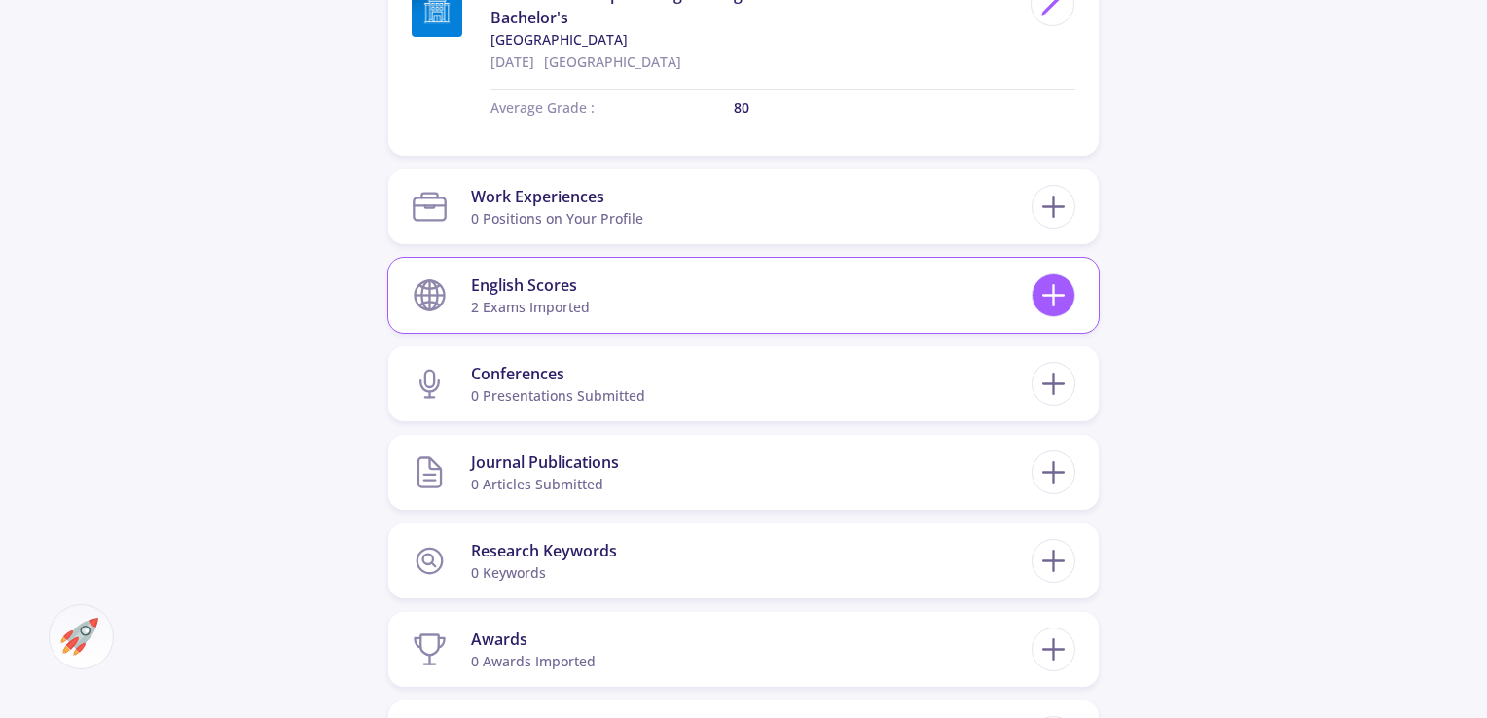
click at [1048, 298] on icon at bounding box center [1054, 295] width 36 height 36
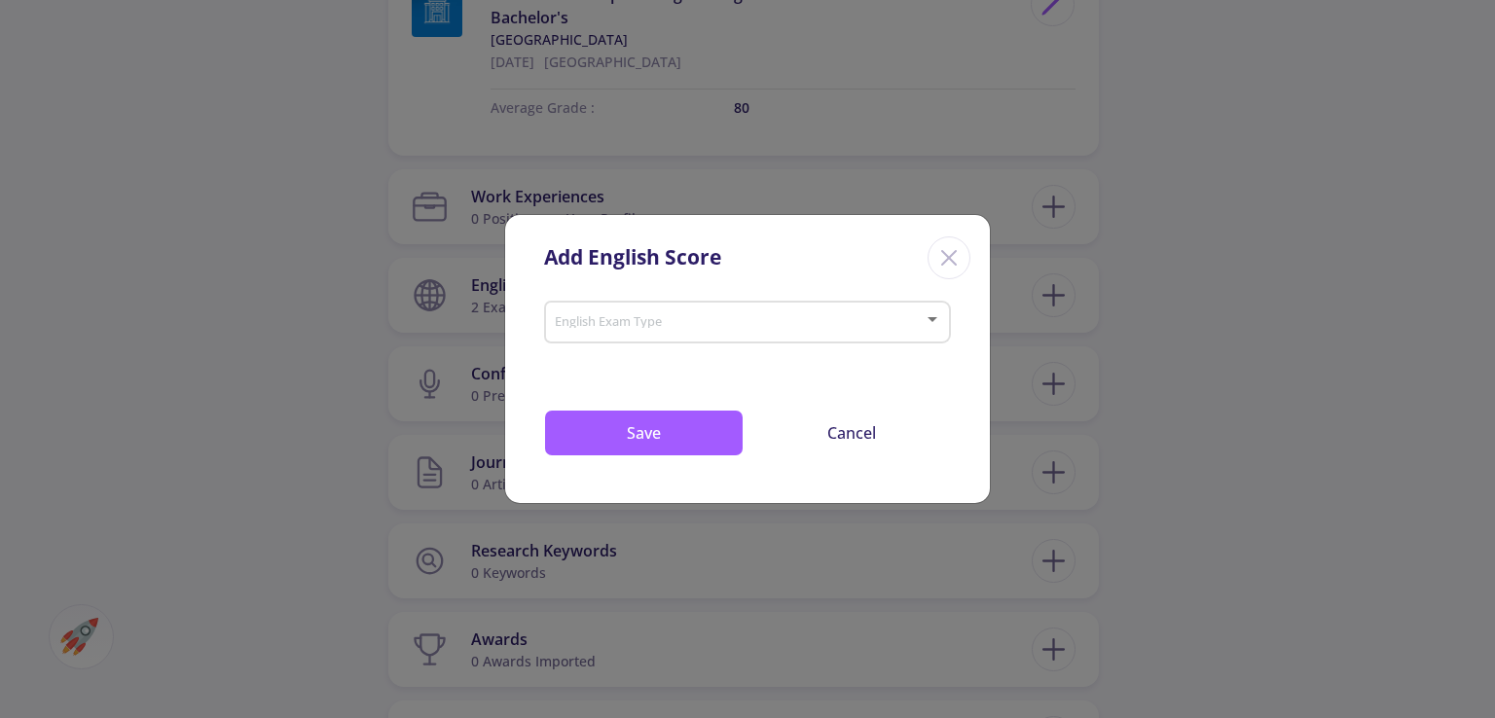
click at [934, 258] on icon "Close" at bounding box center [949, 257] width 31 height 31
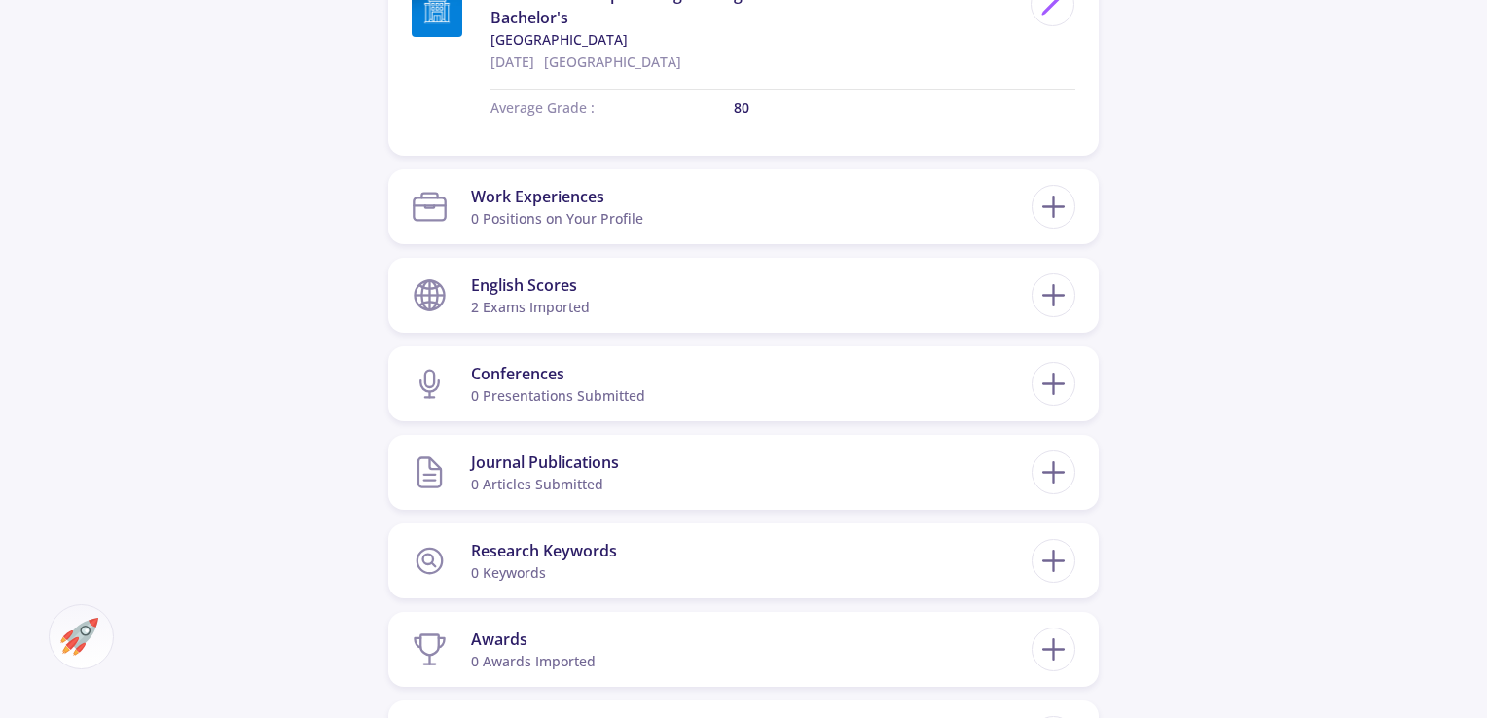
click at [848, 299] on section "English Scores 2 exams imported" at bounding box center [722, 295] width 620 height 59
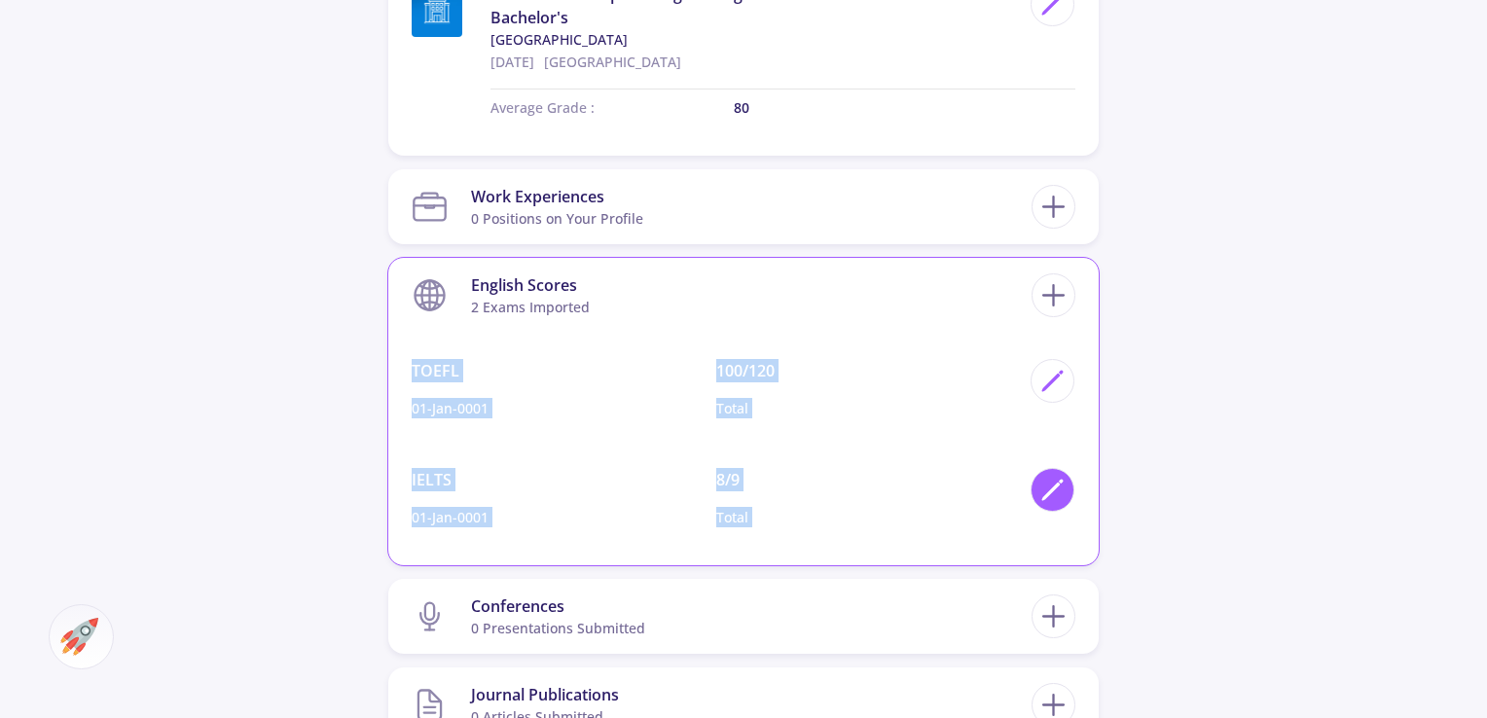
click at [1065, 492] on icon at bounding box center [1053, 490] width 26 height 26
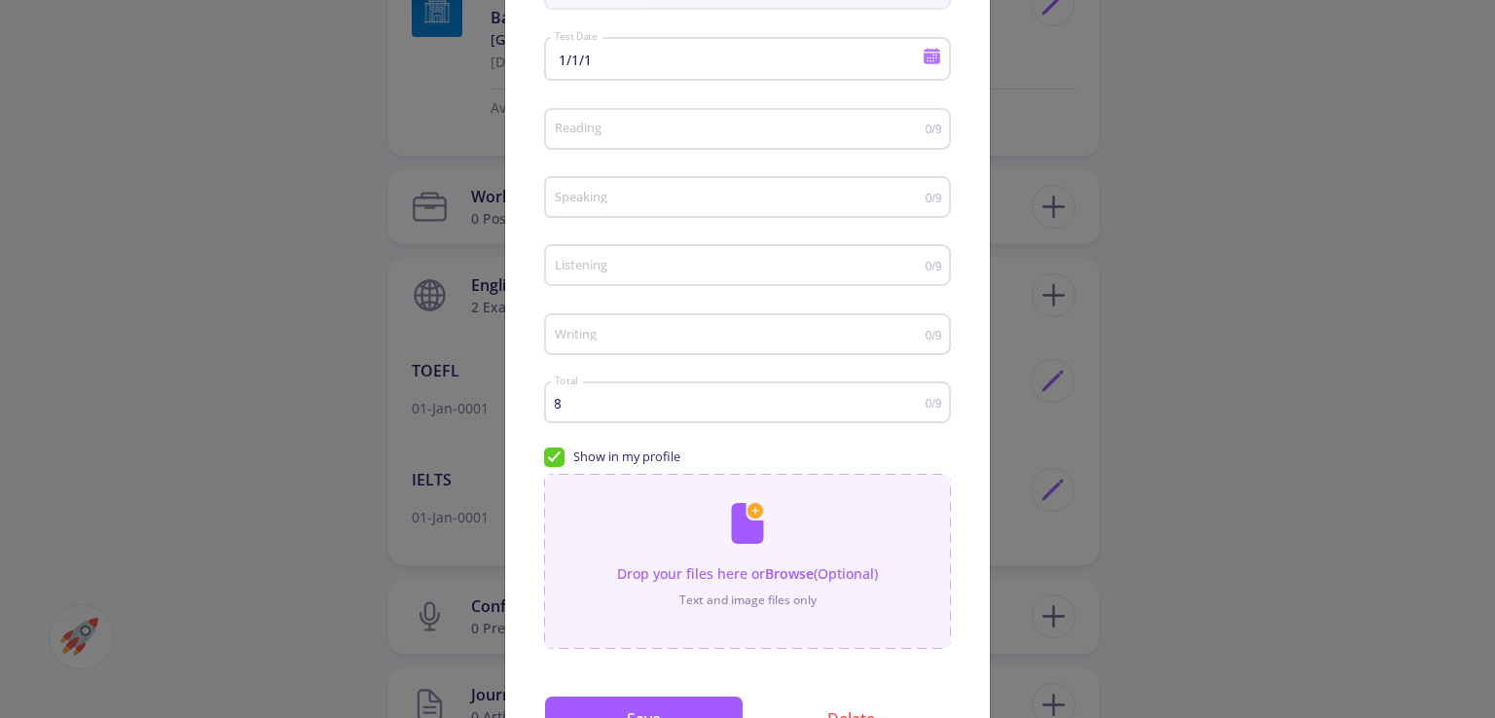
scroll to position [246, 0]
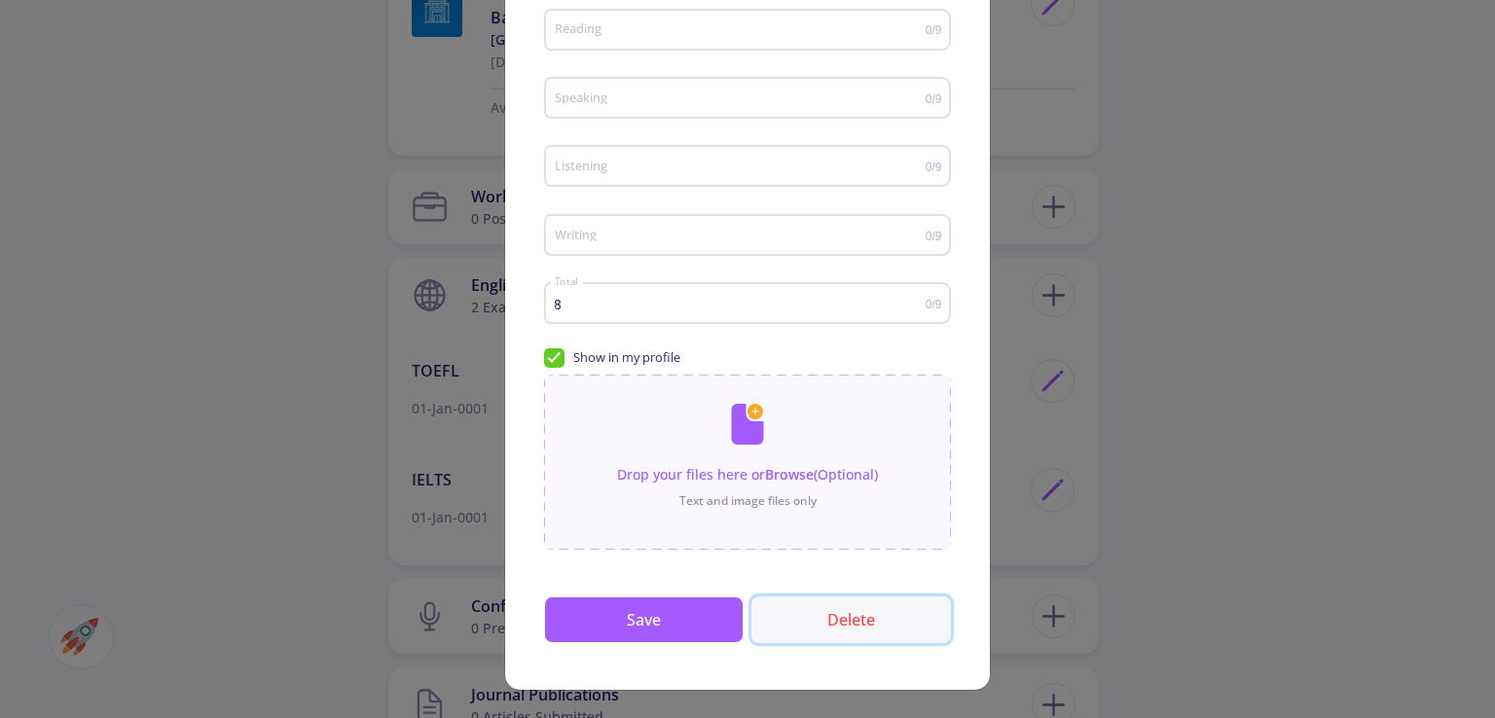
click at [830, 611] on button "Delete" at bounding box center [851, 620] width 200 height 47
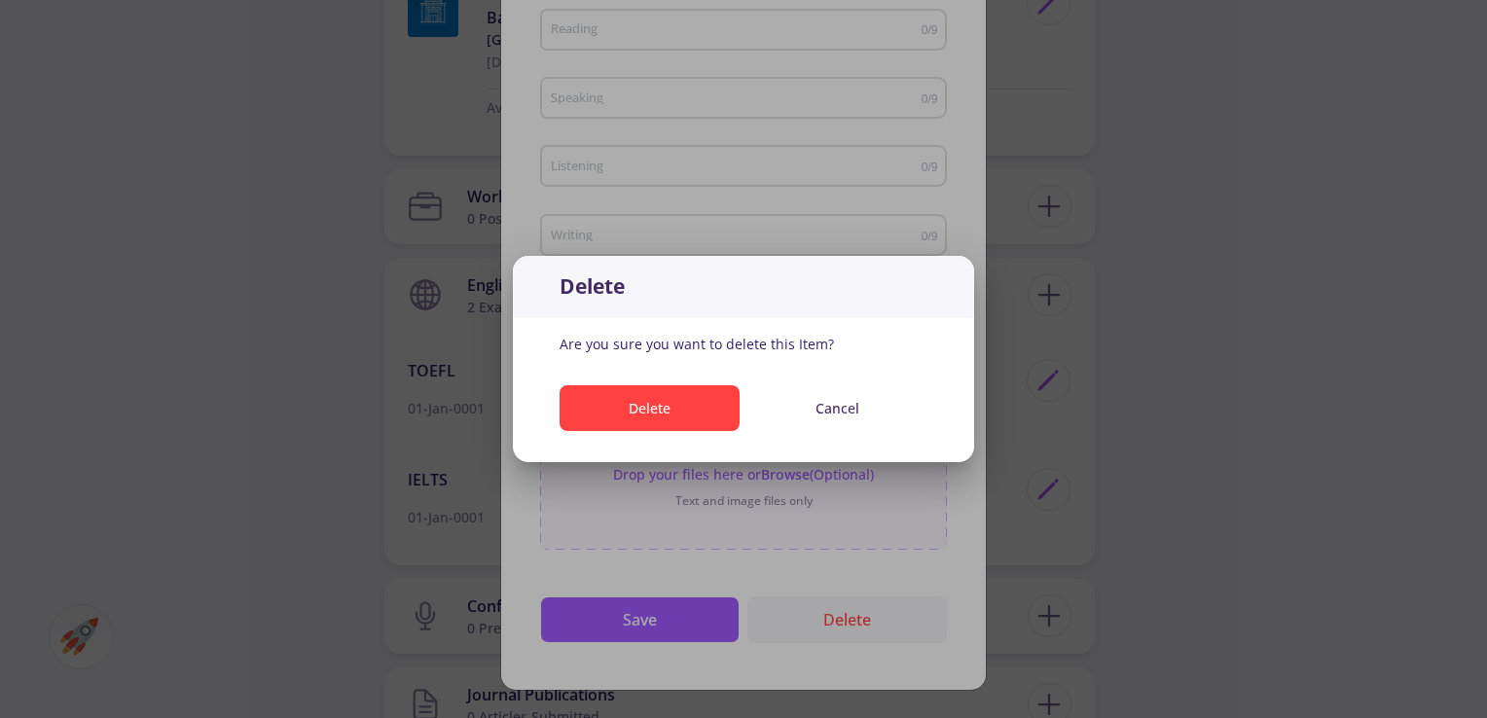
scroll to position [0, 0]
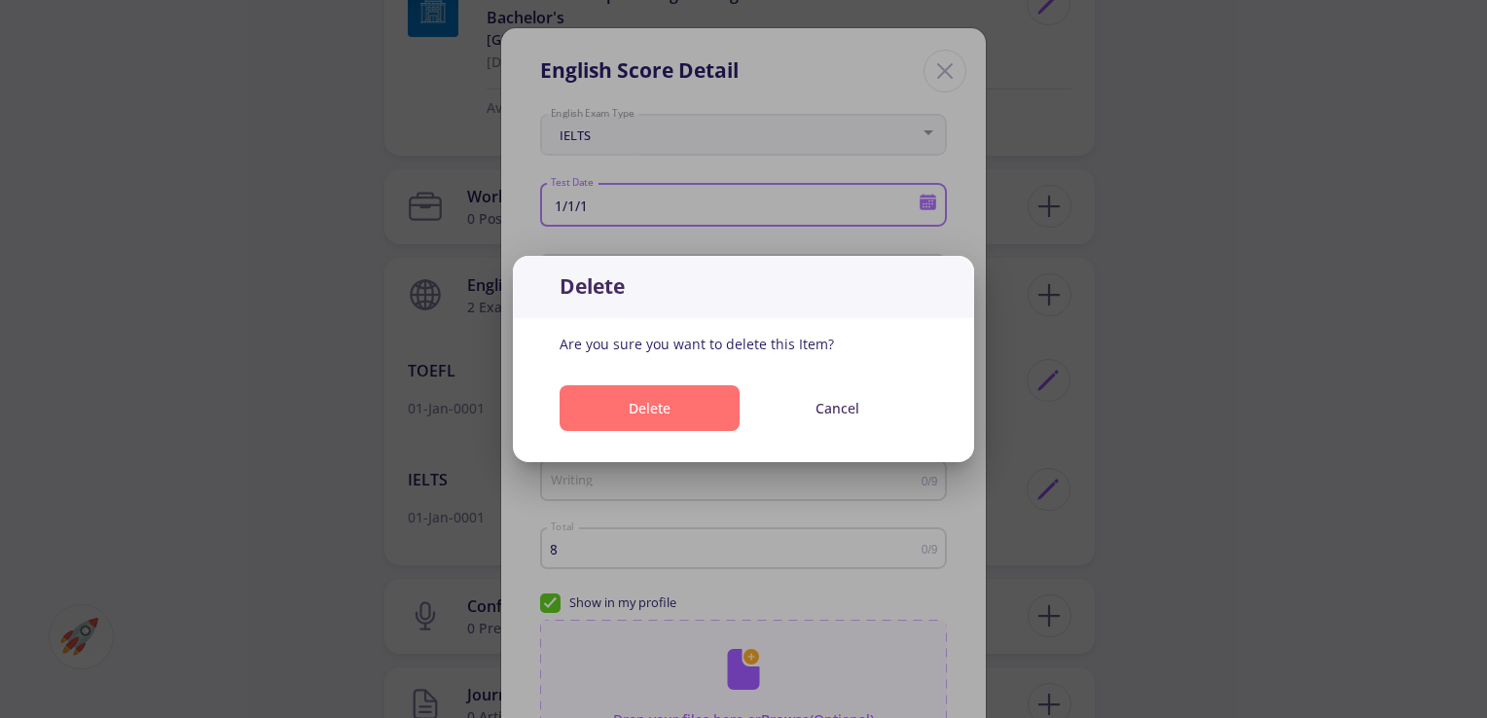
click at [735, 408] on button "Delete" at bounding box center [650, 408] width 180 height 46
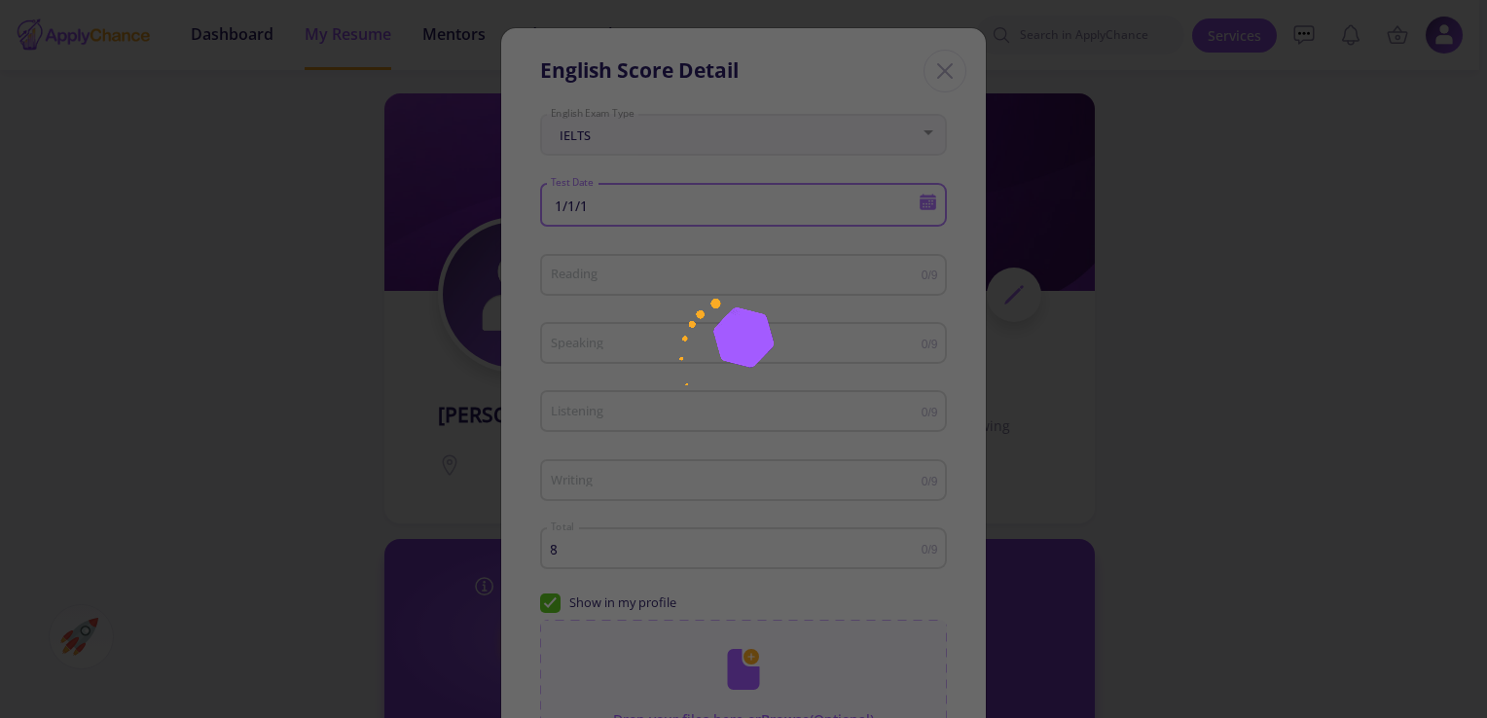
scroll to position [1079, 0]
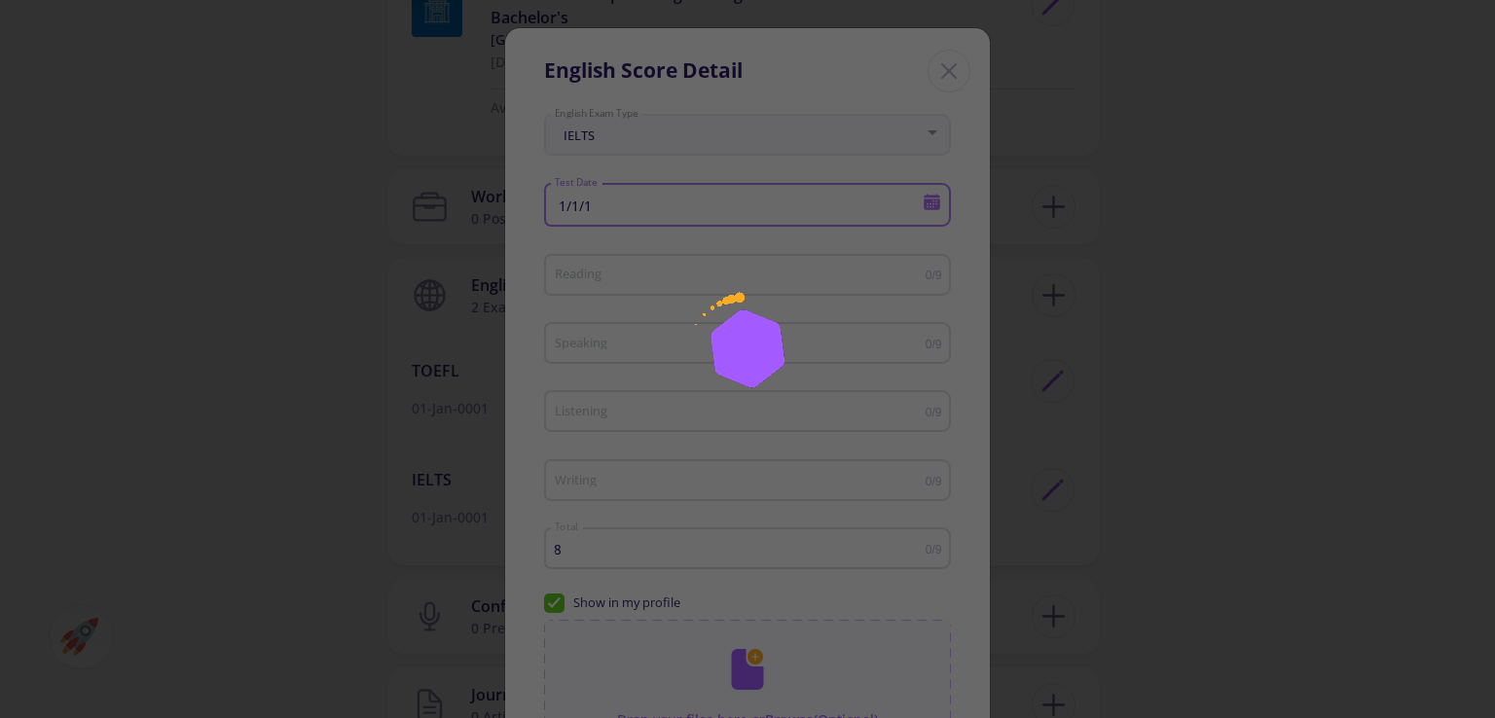
click at [708, 416] on img at bounding box center [747, 359] width 243 height 243
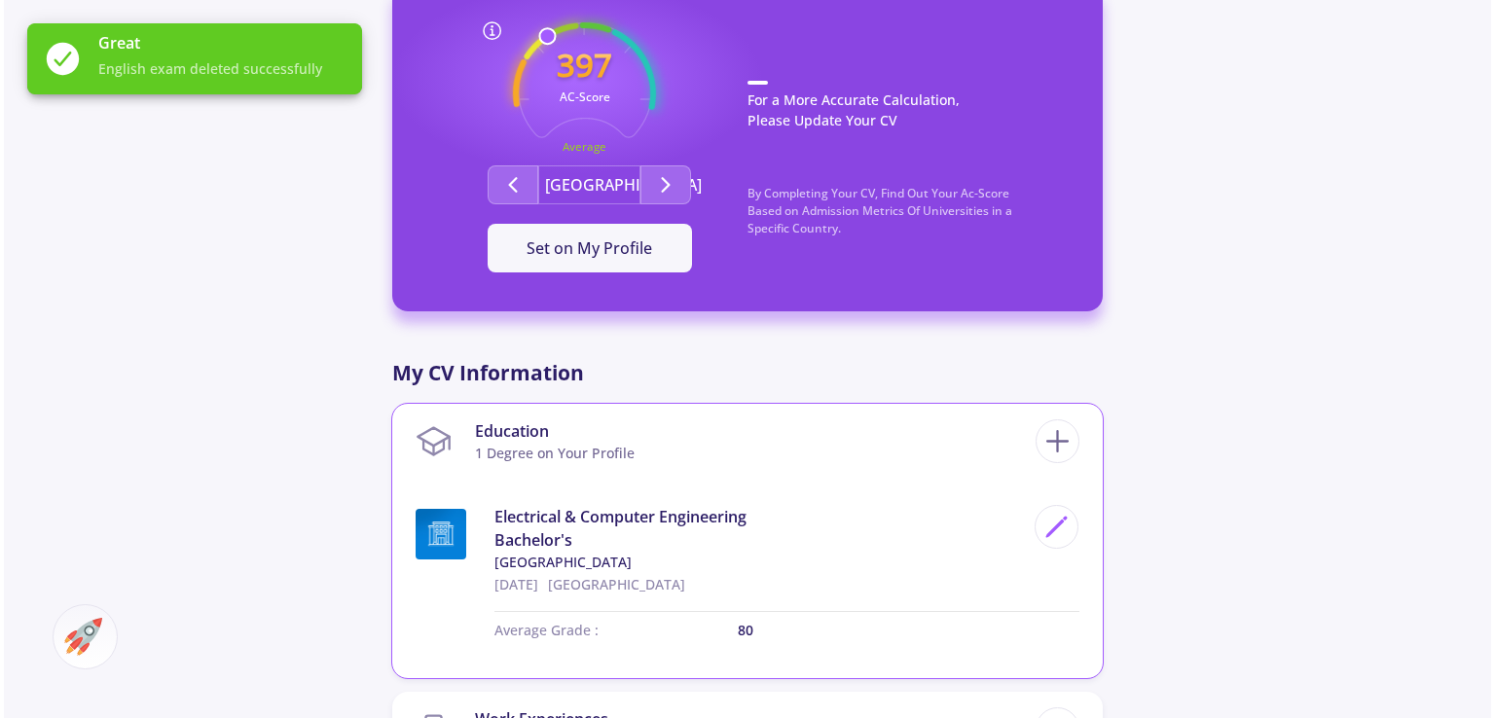
scroll to position [592, 0]
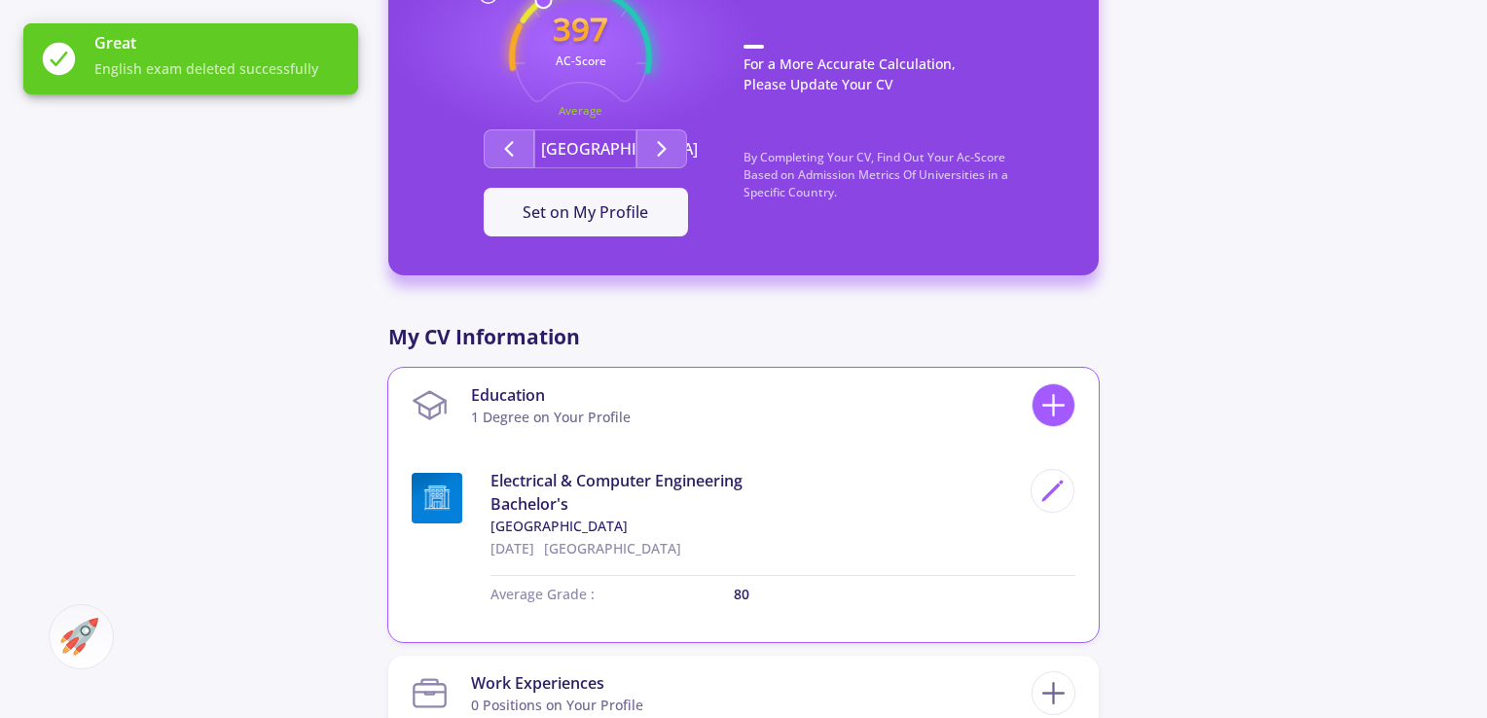
click at [1054, 401] on line at bounding box center [1054, 405] width 0 height 20
checkbox input "false"
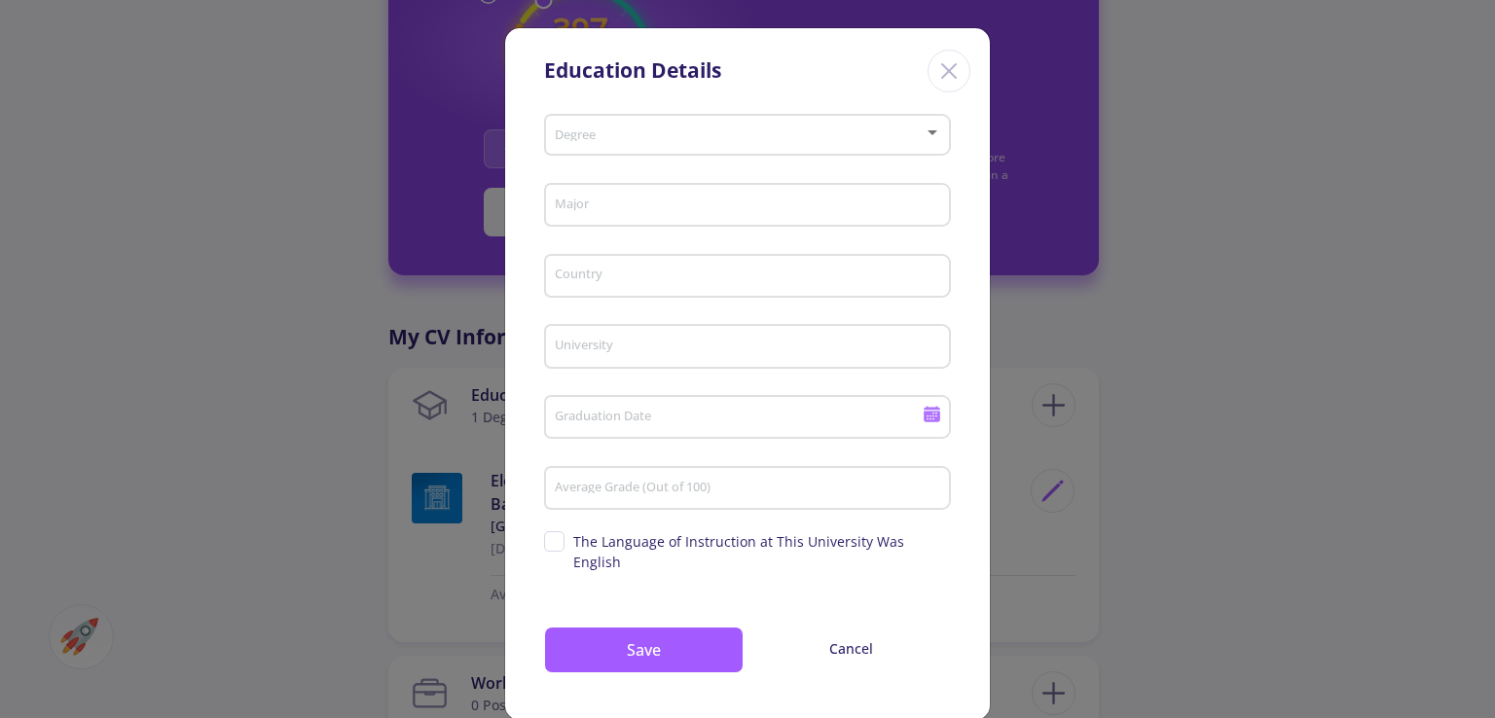
click at [785, 324] on div "University" at bounding box center [748, 342] width 388 height 51
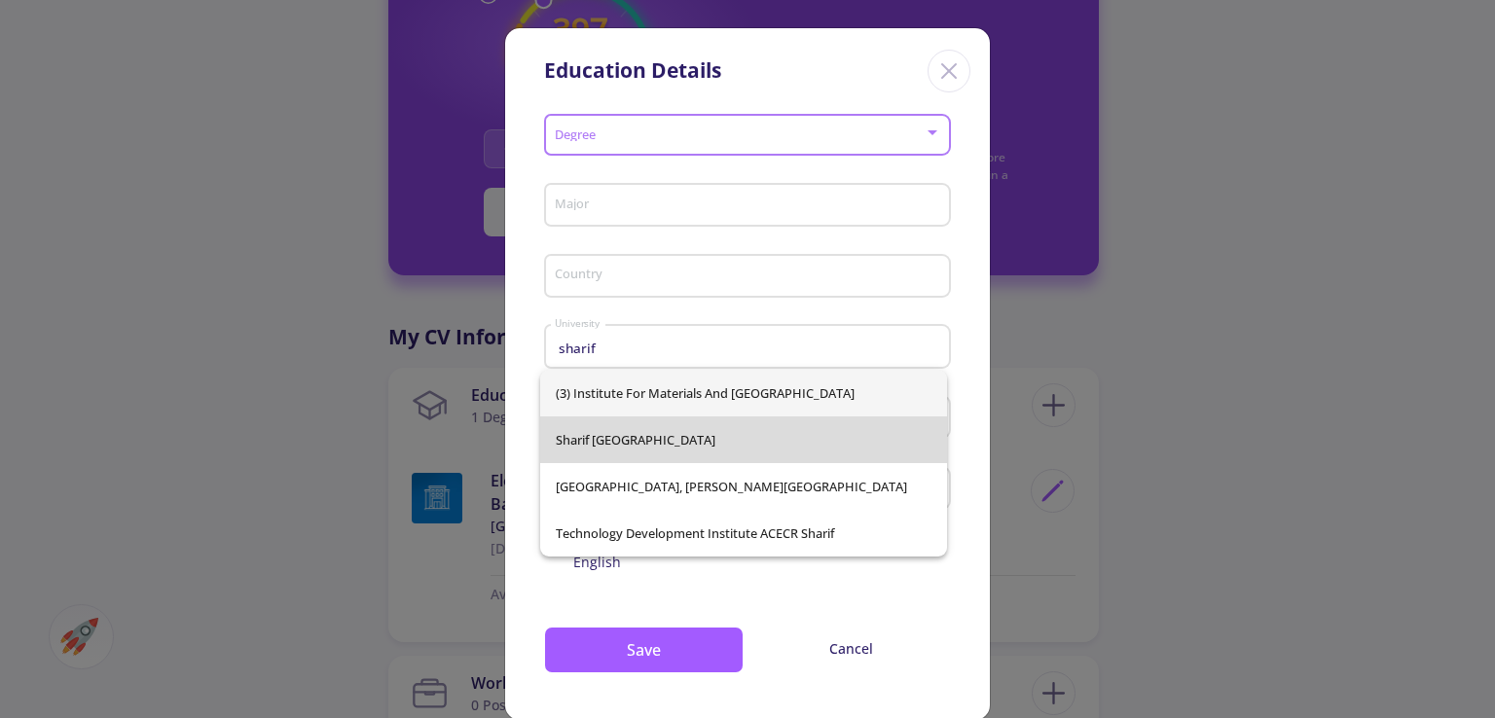
click at [765, 456] on span "Sharif [GEOGRAPHIC_DATA]" at bounding box center [744, 440] width 376 height 47
type input "Sharif [GEOGRAPHIC_DATA]"
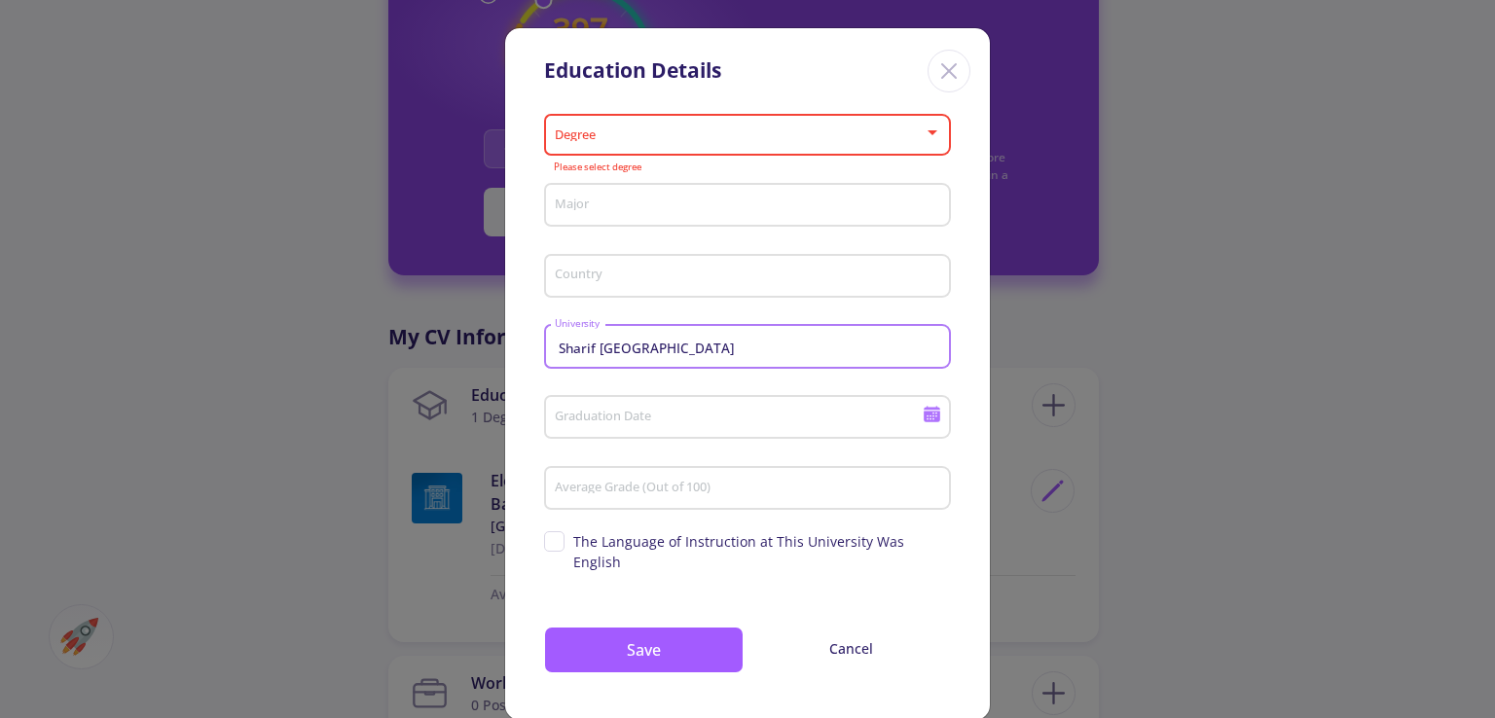
click at [728, 279] on input "Country" at bounding box center [750, 278] width 393 height 18
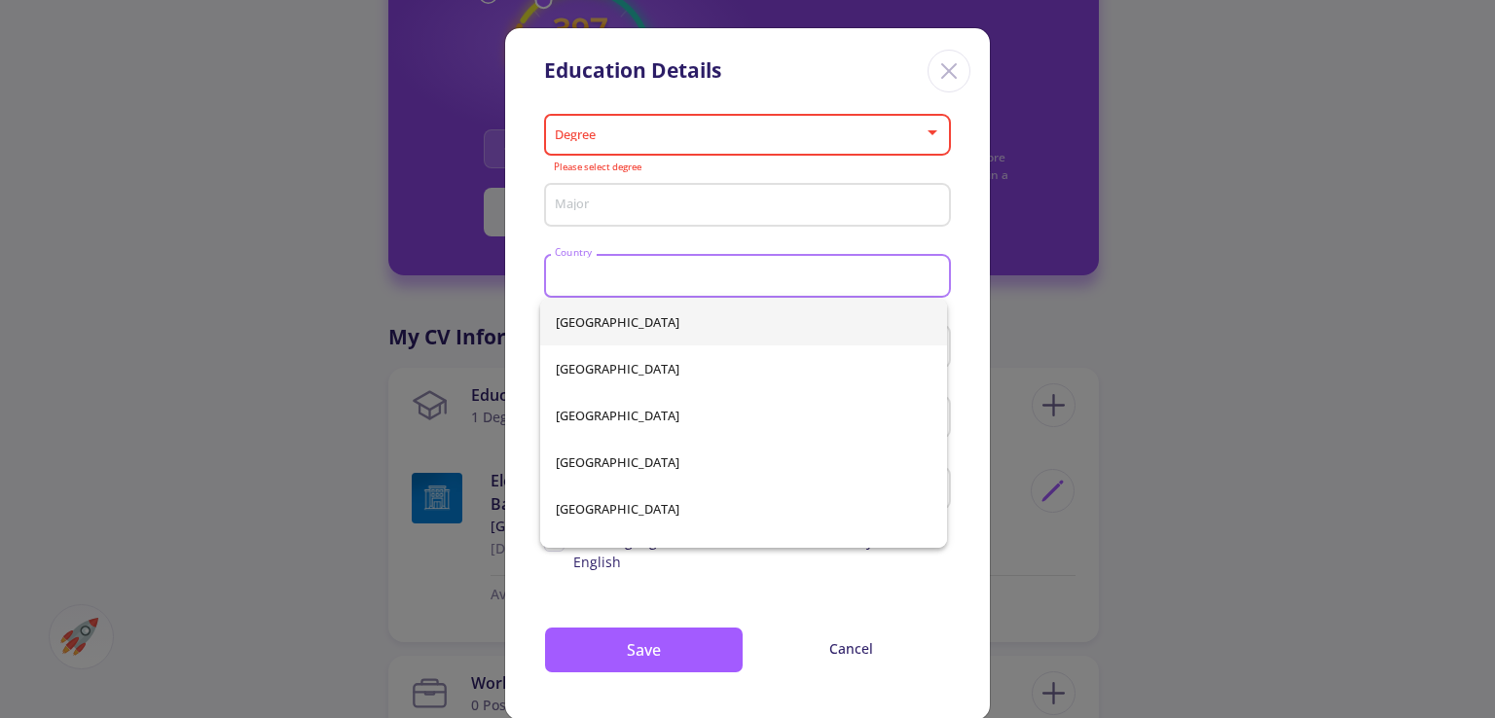
type input "Iran"
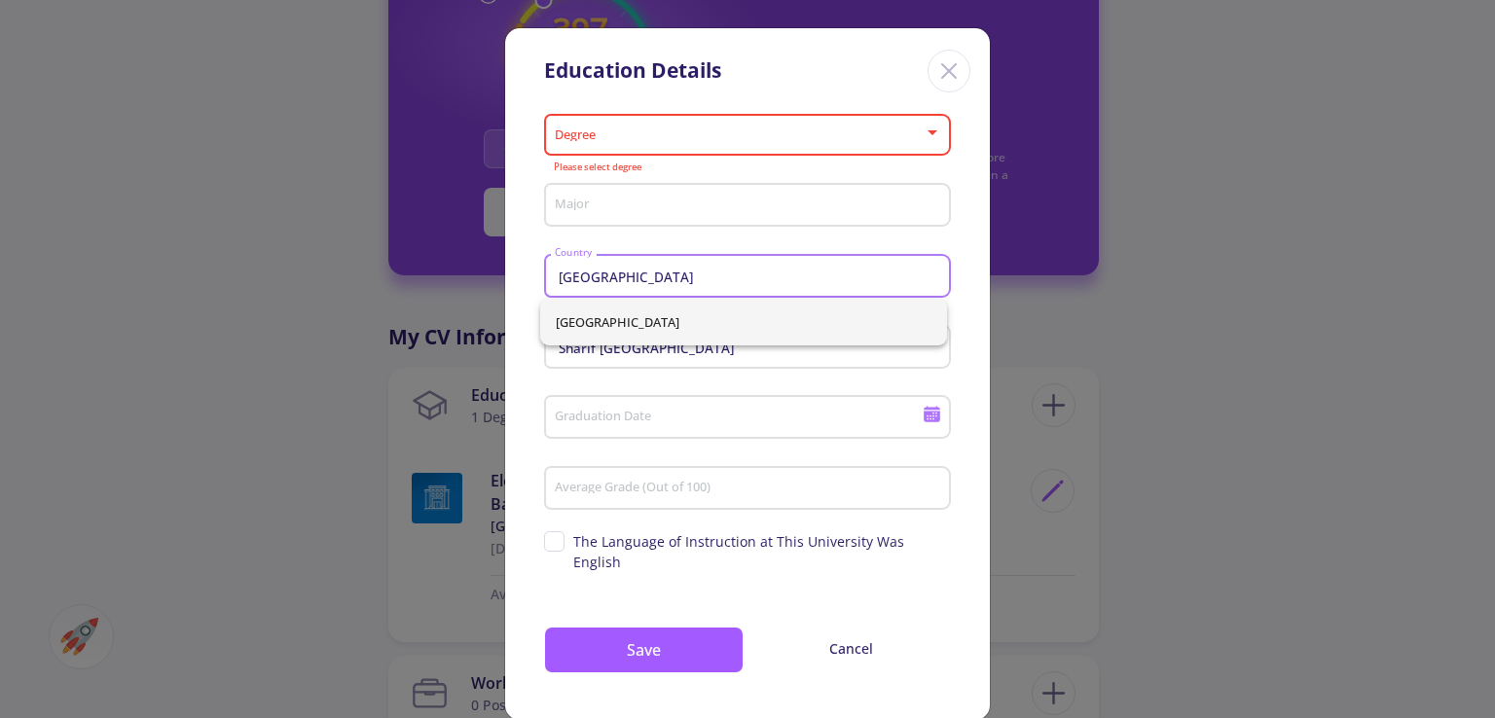
click at [745, 194] on div "Major" at bounding box center [748, 201] width 388 height 51
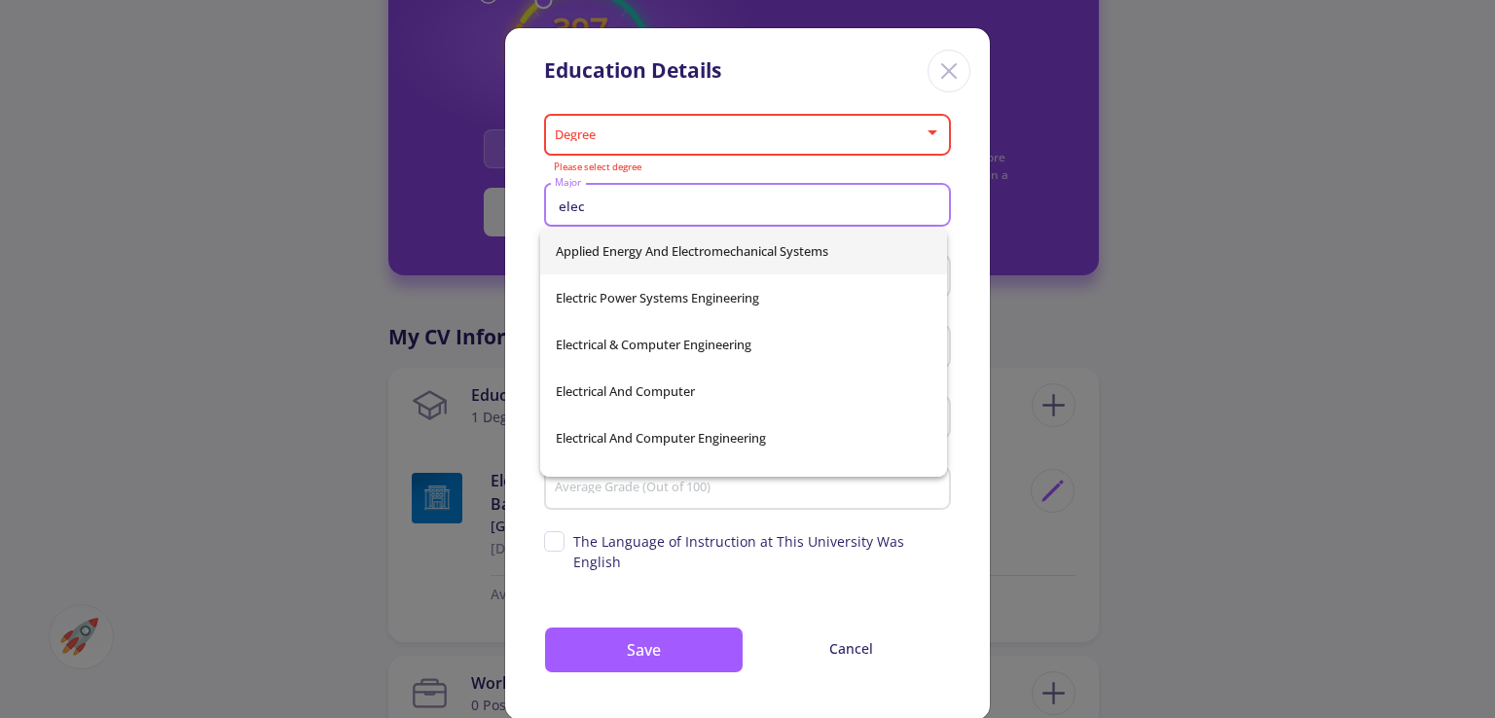
type input "elec"
click at [728, 344] on div "Applied Energy And Electromechanical Systems Electric Power Systems Engineering…" at bounding box center [743, 352] width 407 height 249
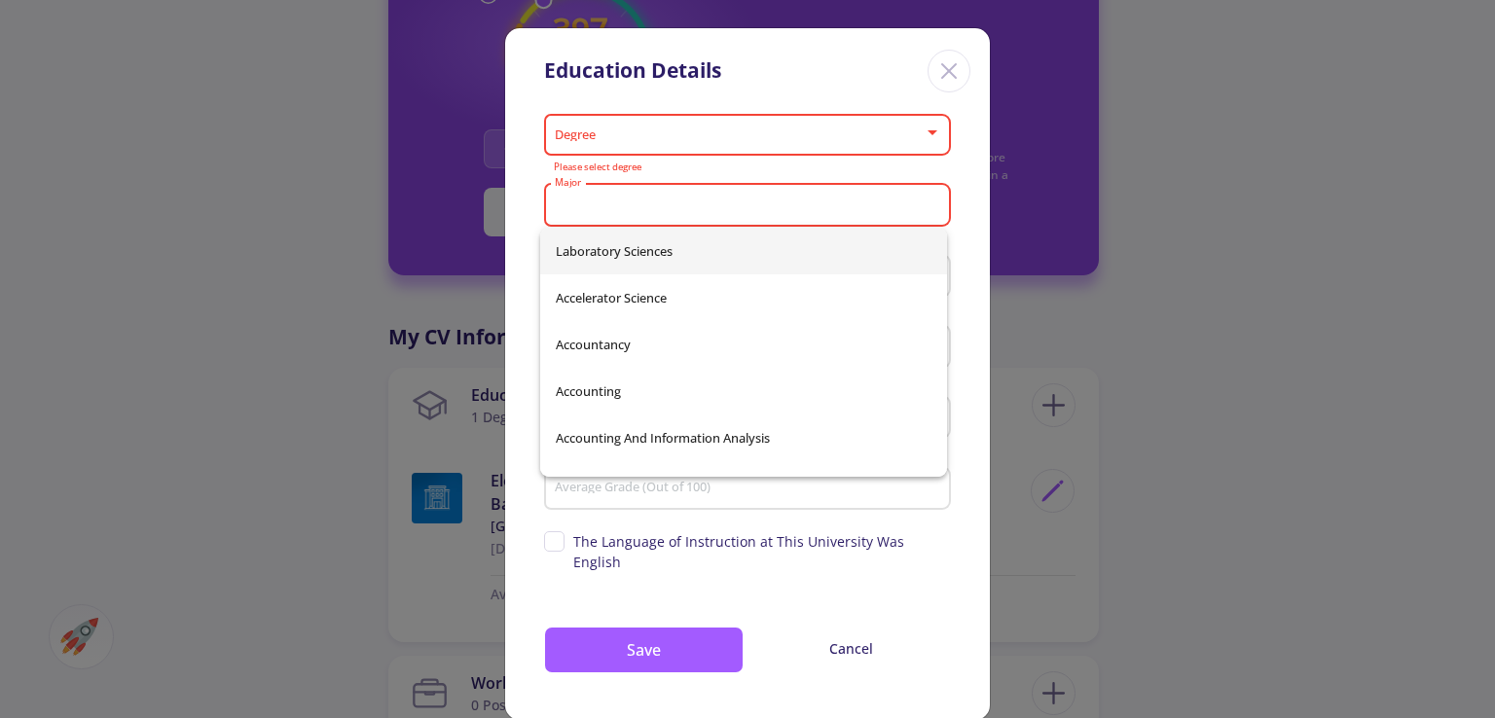
click at [708, 127] on div "Degree" at bounding box center [748, 131] width 388 height 49
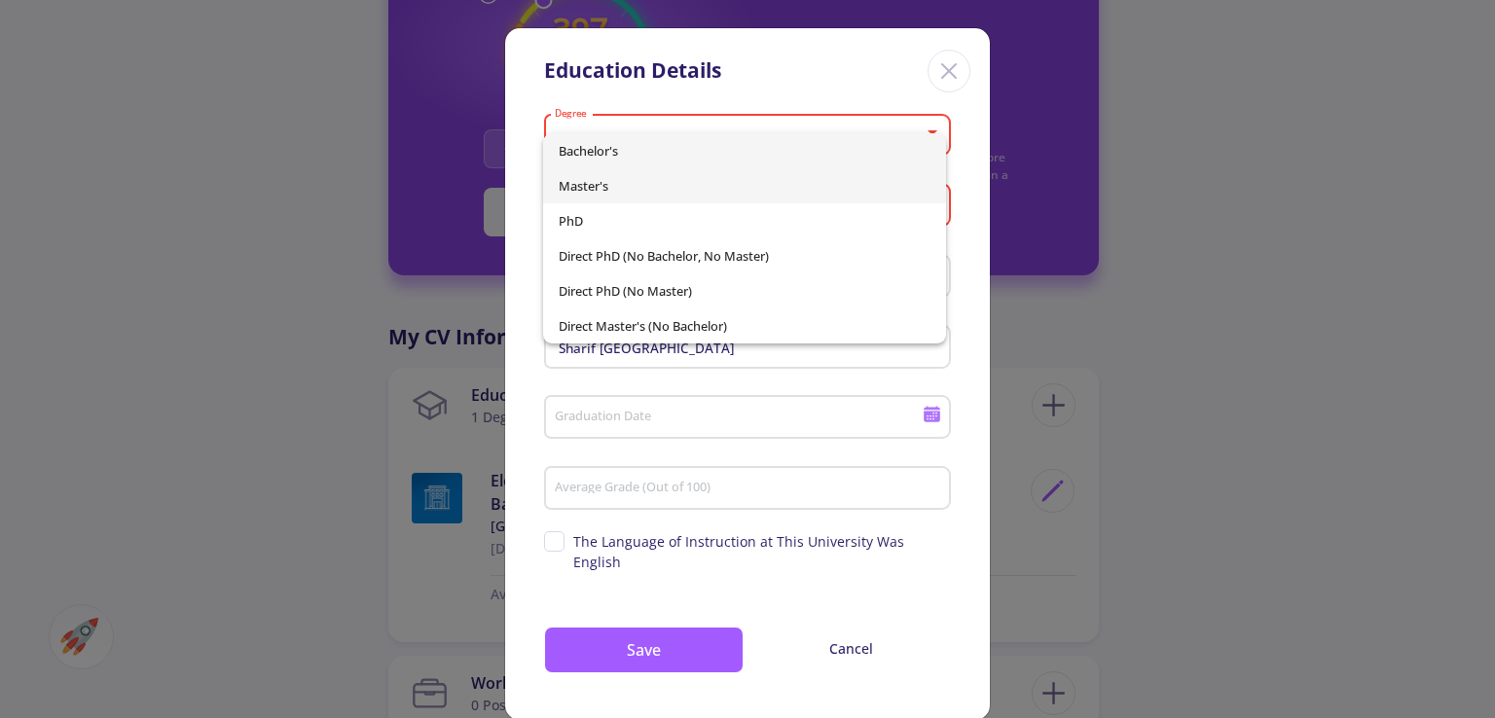
click at [693, 172] on span "Master's" at bounding box center [744, 185] width 371 height 35
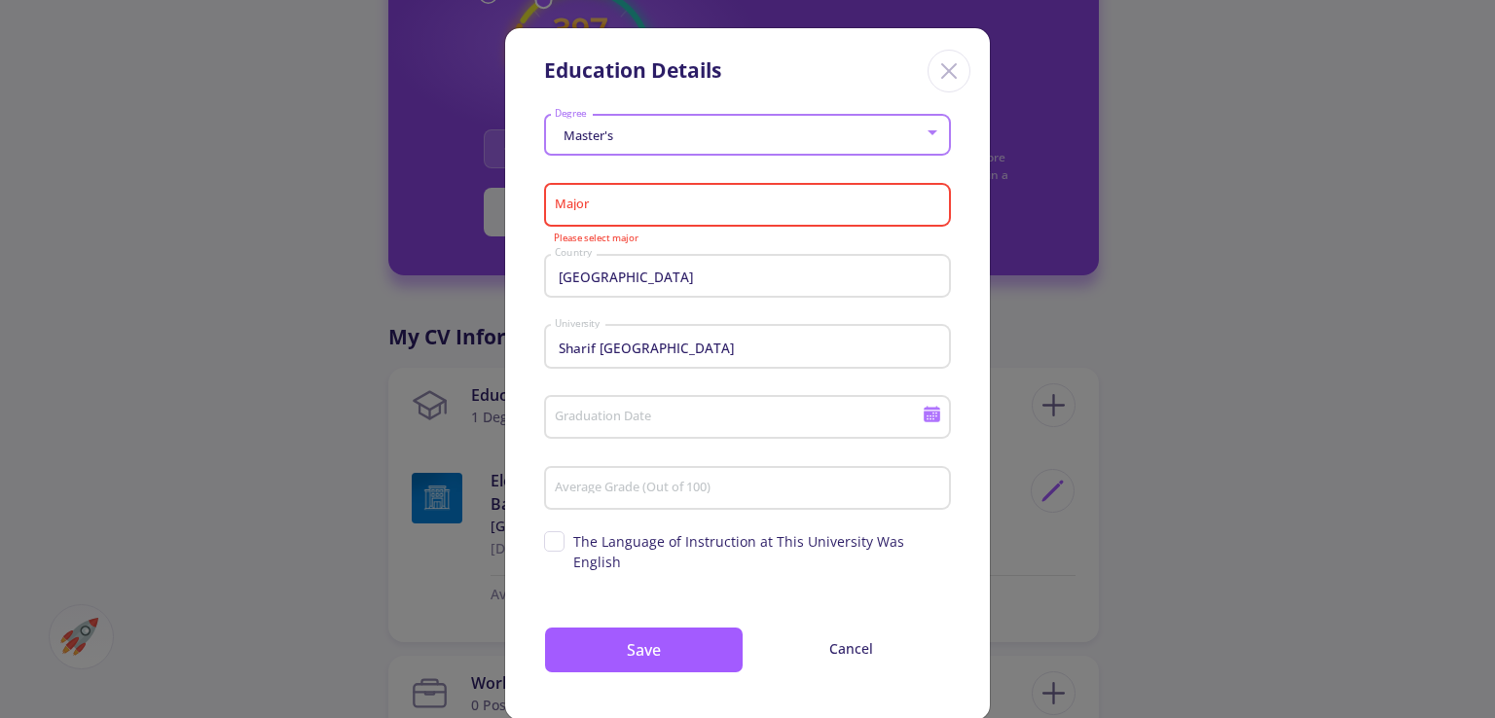
click at [713, 215] on div "Major" at bounding box center [748, 201] width 388 height 51
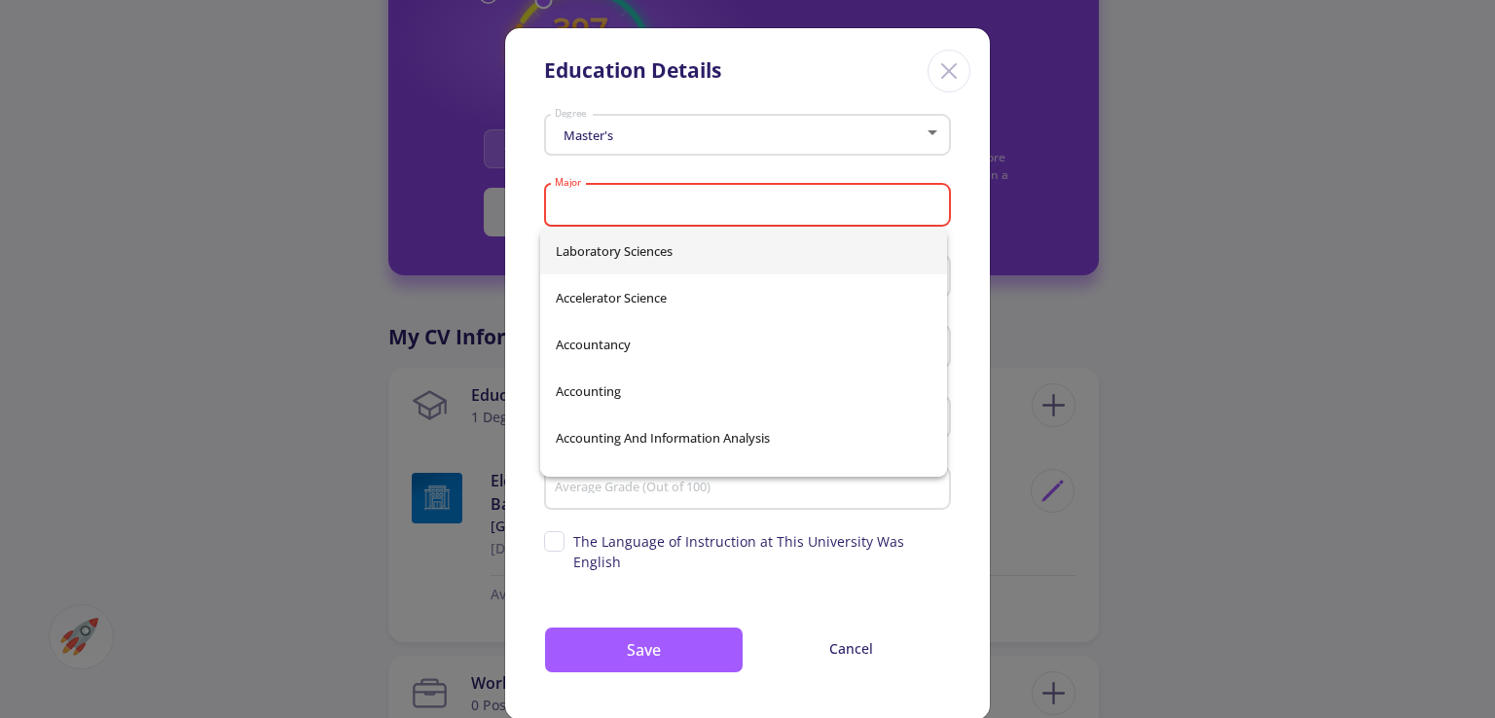
click at [711, 203] on input "Major" at bounding box center [750, 207] width 393 height 18
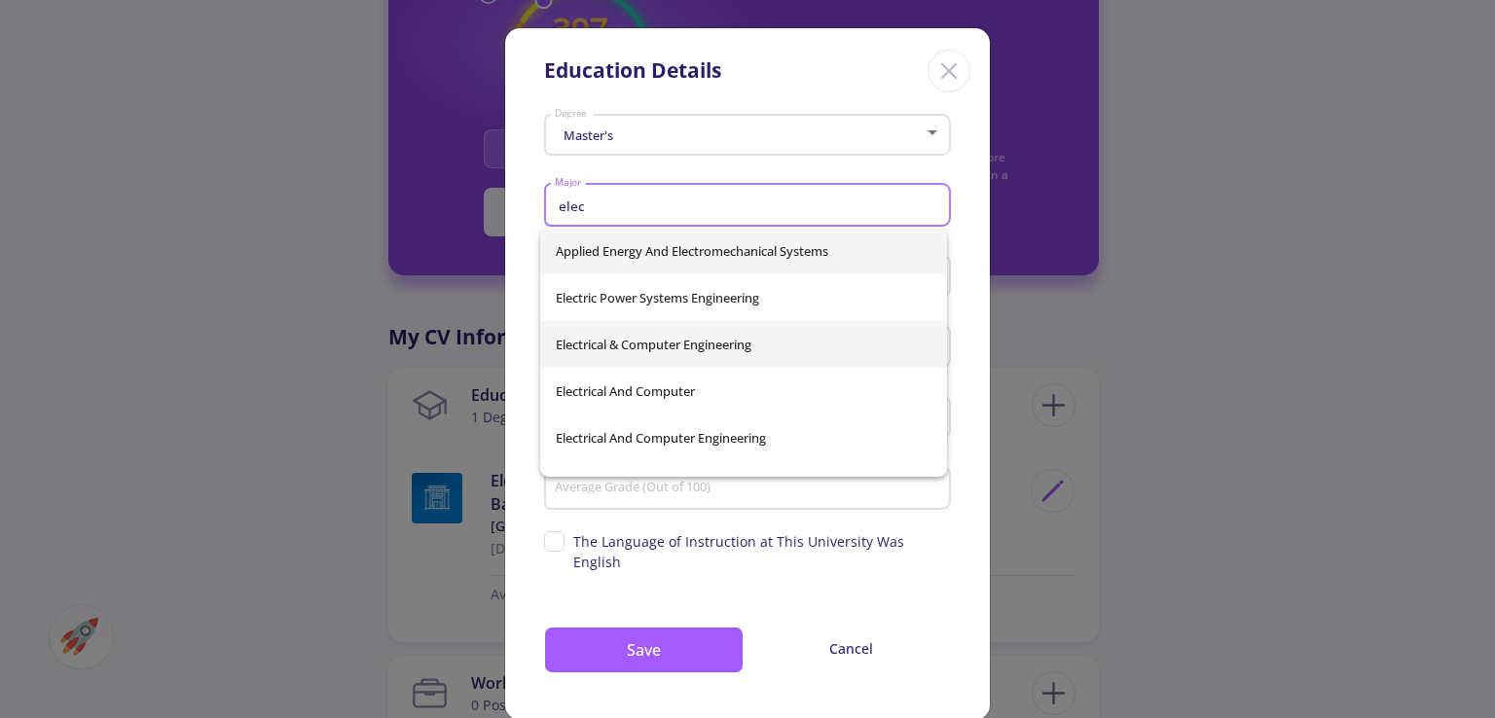
click at [642, 340] on span "Electrical & Computer Engineering" at bounding box center [744, 344] width 376 height 47
type input "Electrical & Computer Engineering"
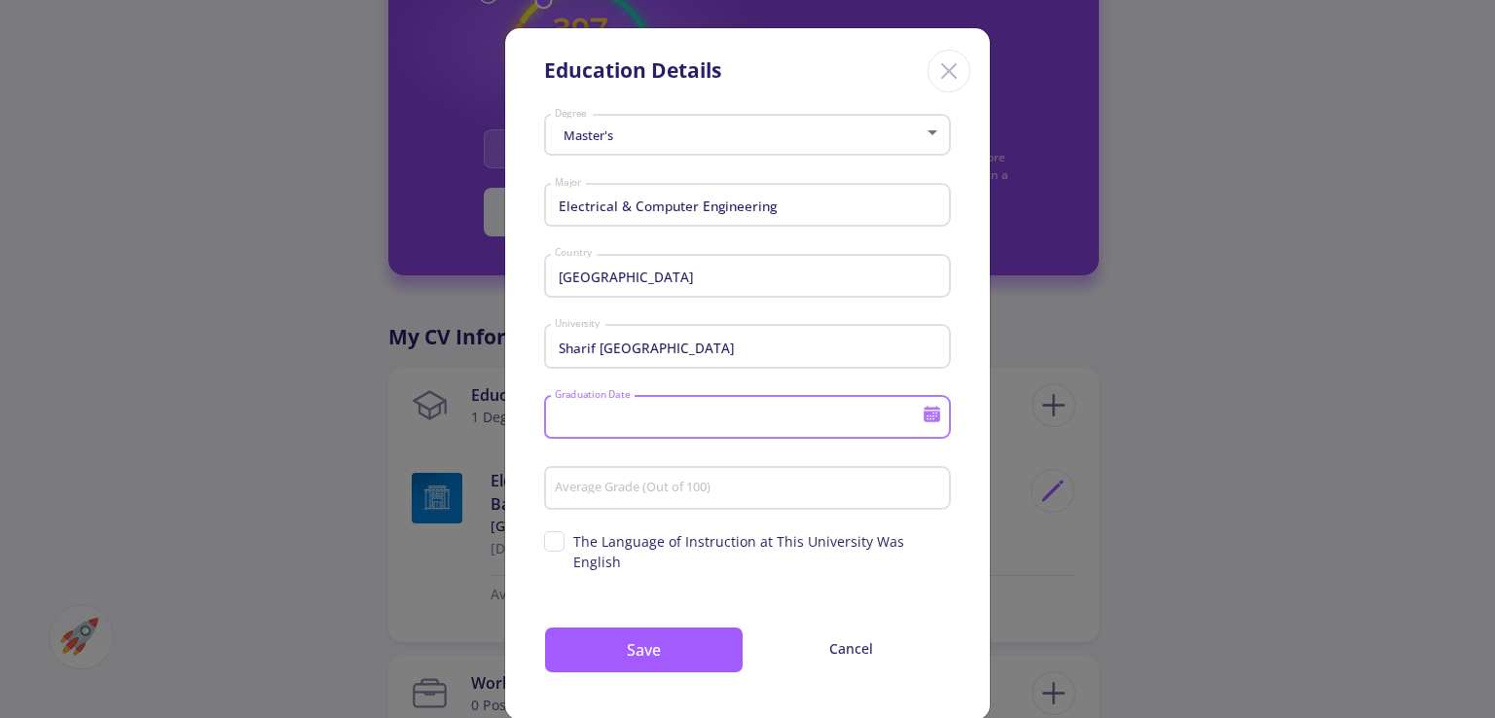
click at [715, 414] on input "Graduation Date" at bounding box center [741, 419] width 375 height 18
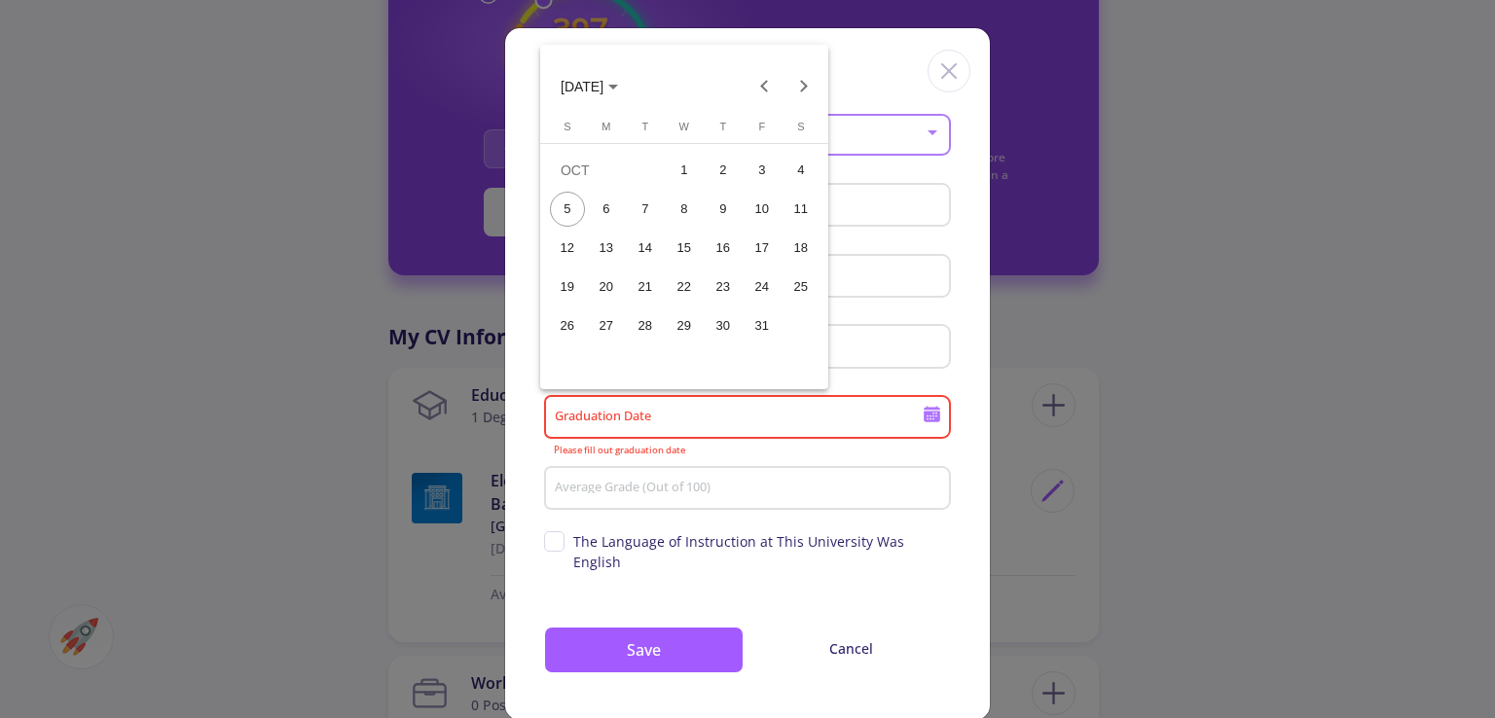
click at [739, 328] on div "30" at bounding box center [723, 326] width 35 height 35
type input "10/30/2025"
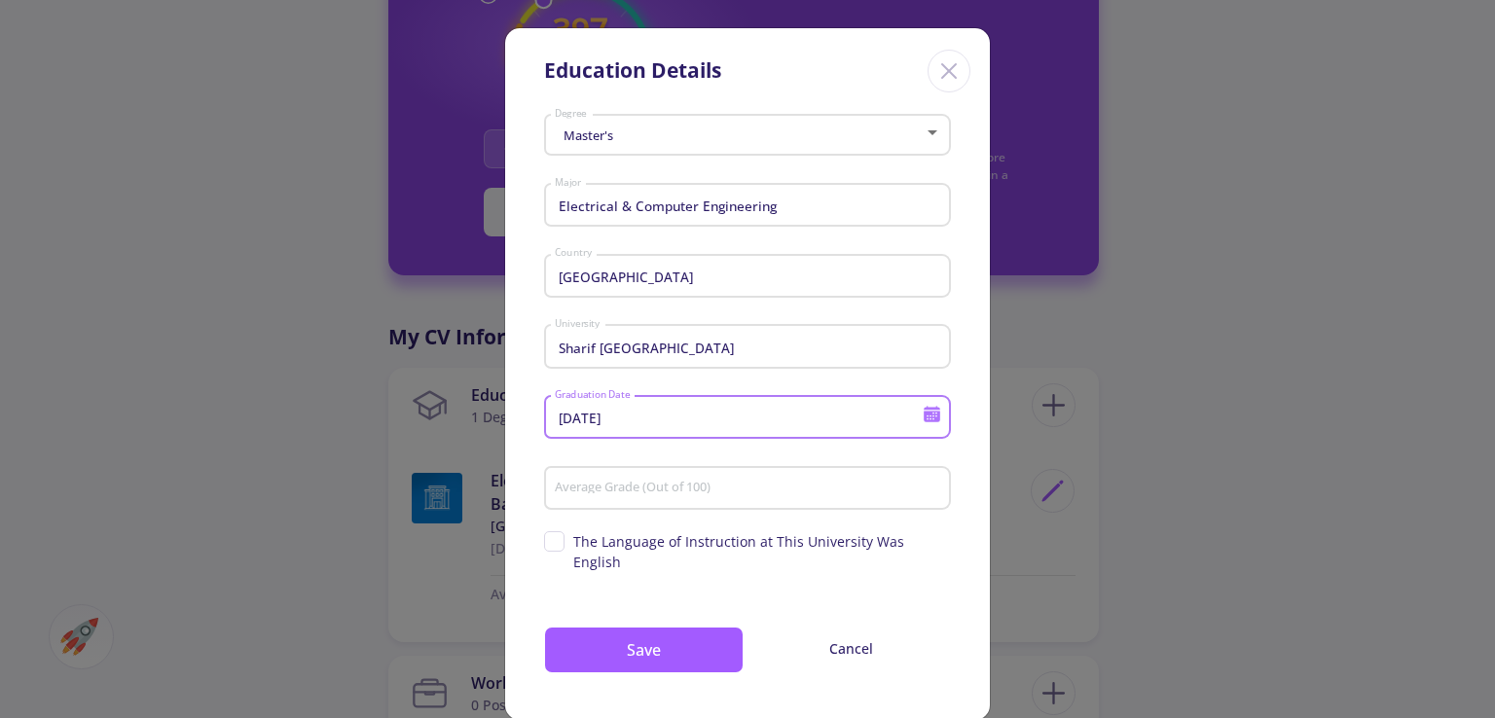
click at [770, 503] on div "Average Grade (Out of 100)" at bounding box center [748, 484] width 388 height 51
click at [776, 492] on input "Average Grade (Out of 100)" at bounding box center [750, 490] width 393 height 18
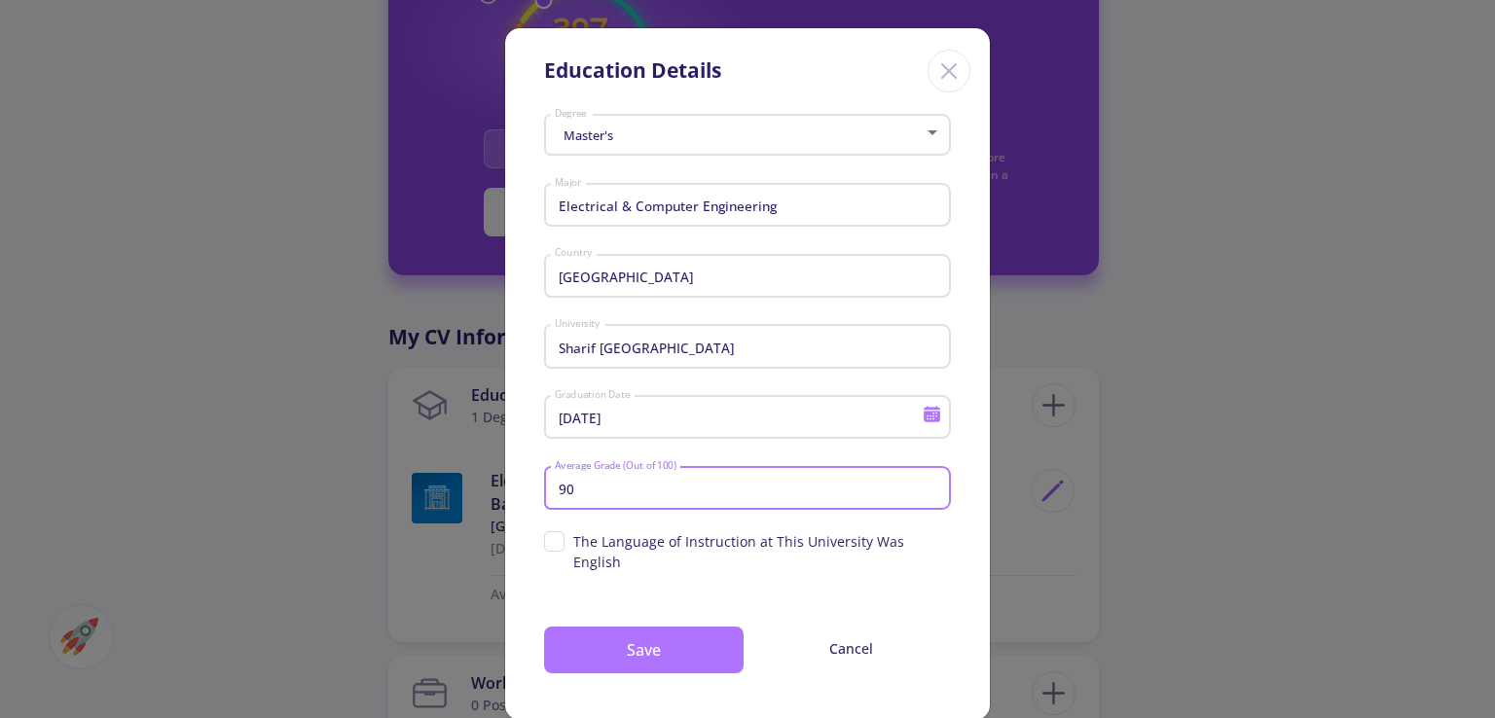
type input "90"
click at [649, 647] on button "Save" at bounding box center [644, 650] width 200 height 47
click at [679, 643] on button "Save" at bounding box center [644, 650] width 200 height 47
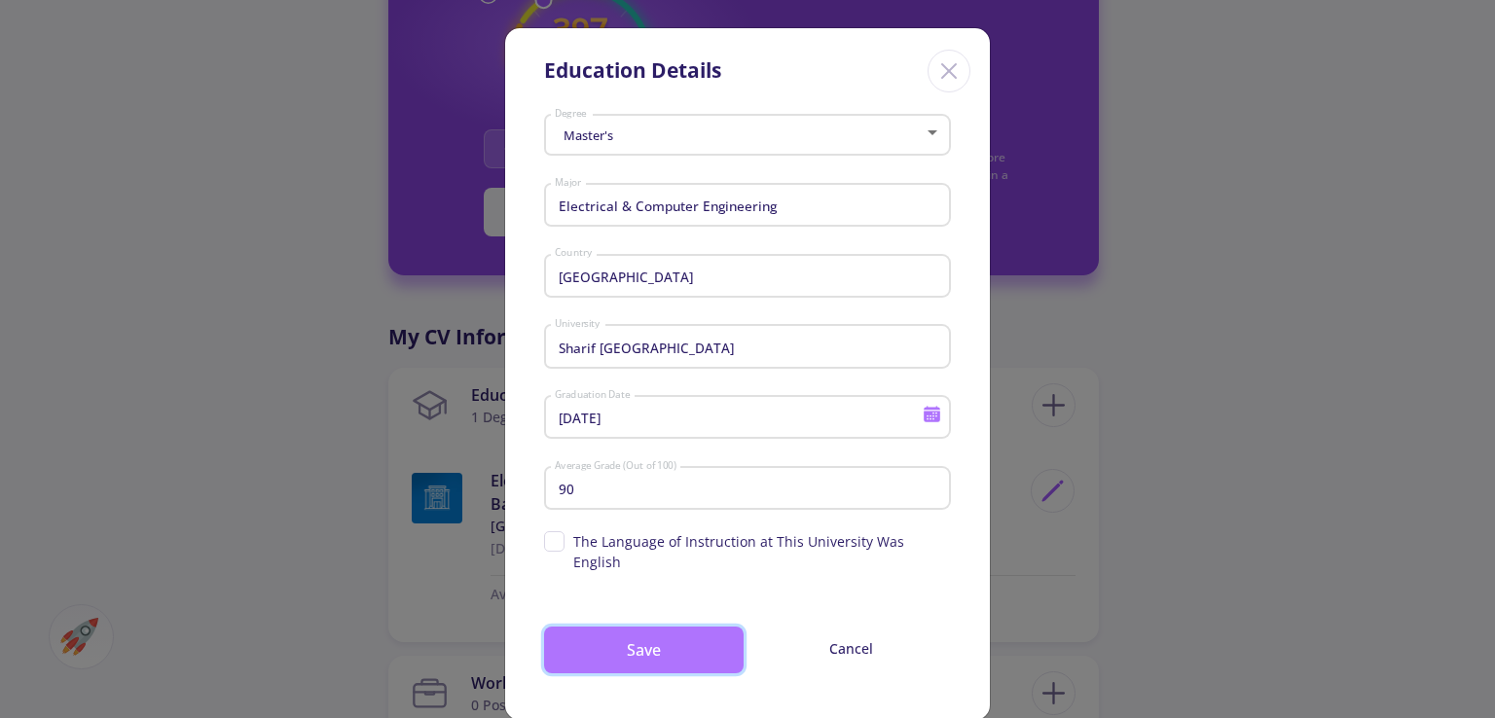
click at [679, 643] on button "Save" at bounding box center [644, 650] width 200 height 47
click at [603, 556] on div "The Language of Instruction at This University Was English" at bounding box center [747, 555] width 407 height 51
click at [604, 542] on span "The Language of Instruction at This University Was English" at bounding box center [762, 551] width 378 height 41
click at [557, 542] on input "The Language of Instruction at This University Was English" at bounding box center [550, 537] width 13 height 13
checkbox input "true"
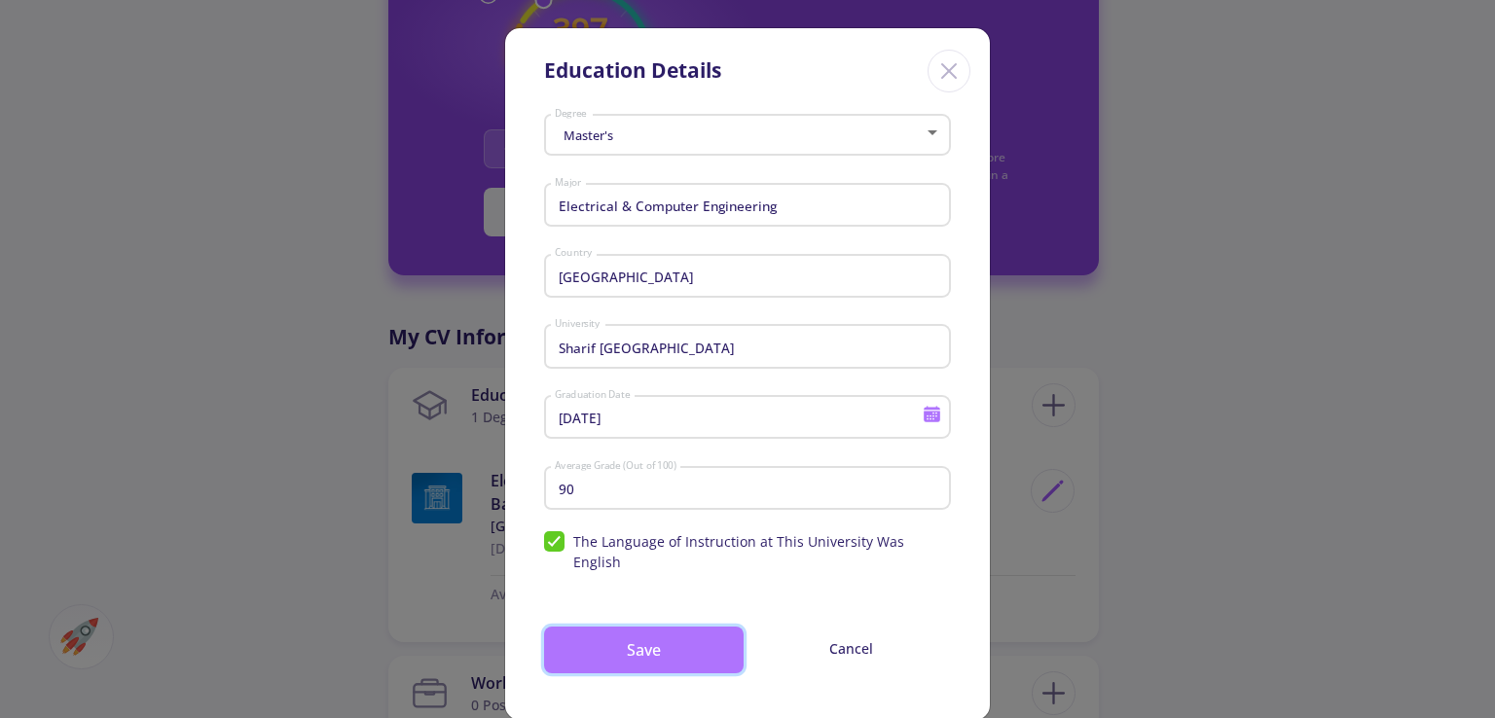
click at [607, 627] on button "Save" at bounding box center [644, 650] width 200 height 47
click at [614, 632] on button "Save" at bounding box center [644, 650] width 200 height 47
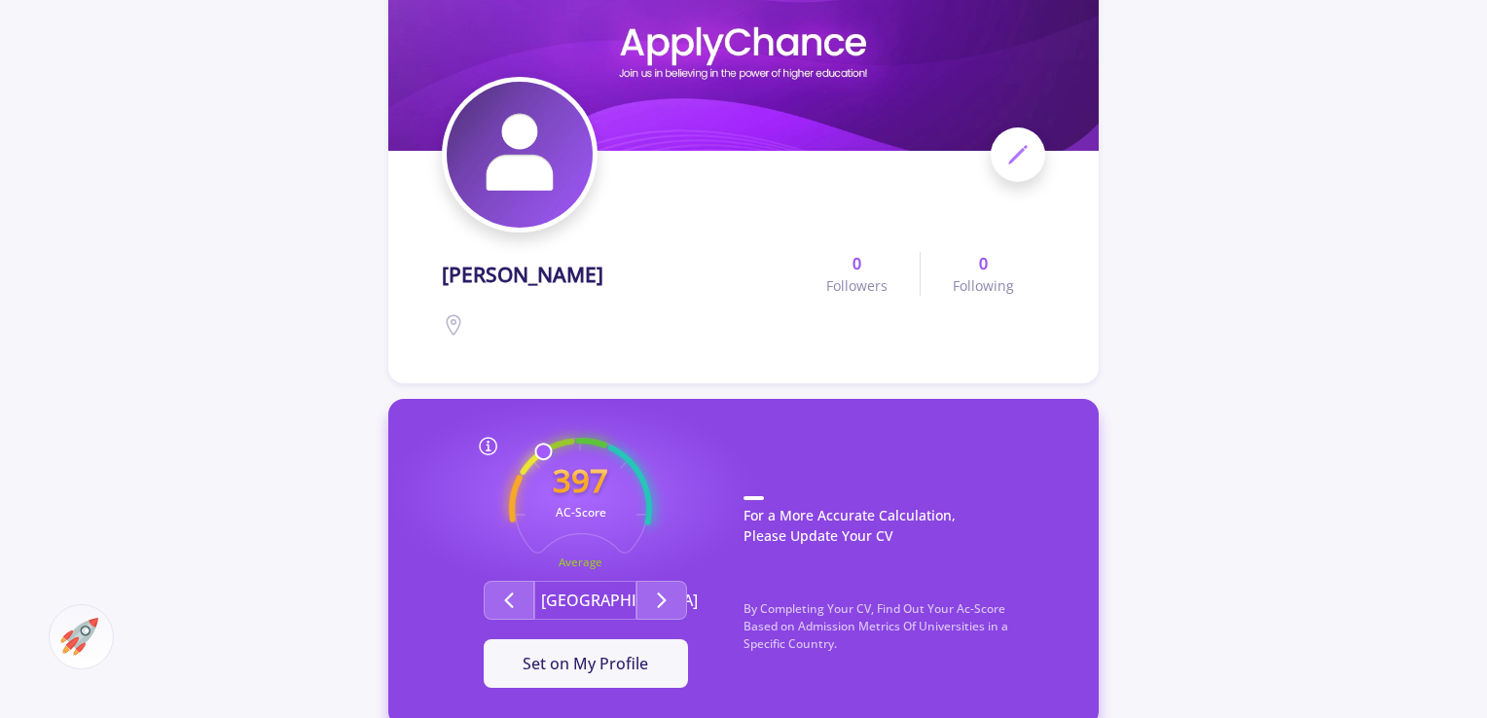
scroll to position [105, 0]
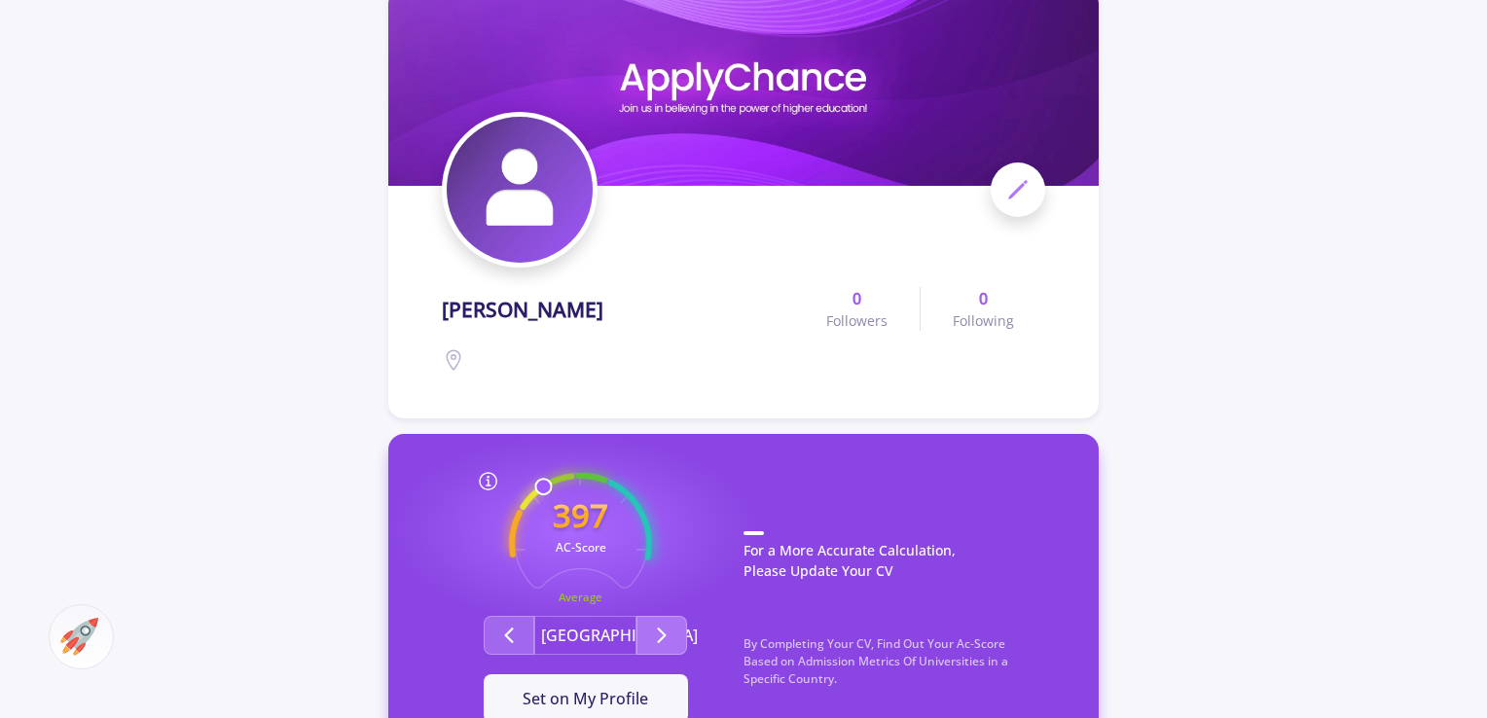
click at [666, 643] on icon "Second group" at bounding box center [661, 635] width 23 height 23
click at [1027, 184] on icon at bounding box center [1018, 189] width 23 height 23
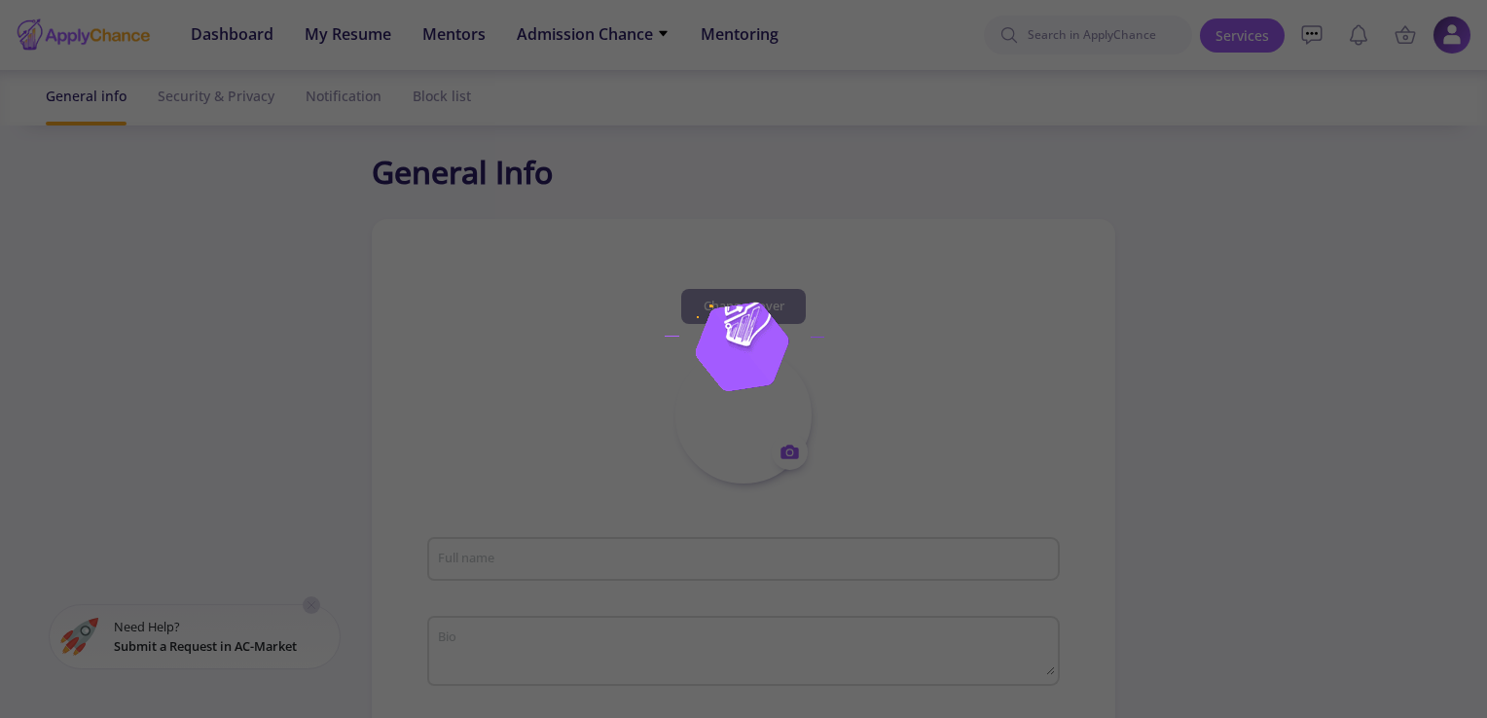
type input "mohammad khjgbm"
type input "mohammadkhjgbm"
type input "mohammayf.man@gmail.com"
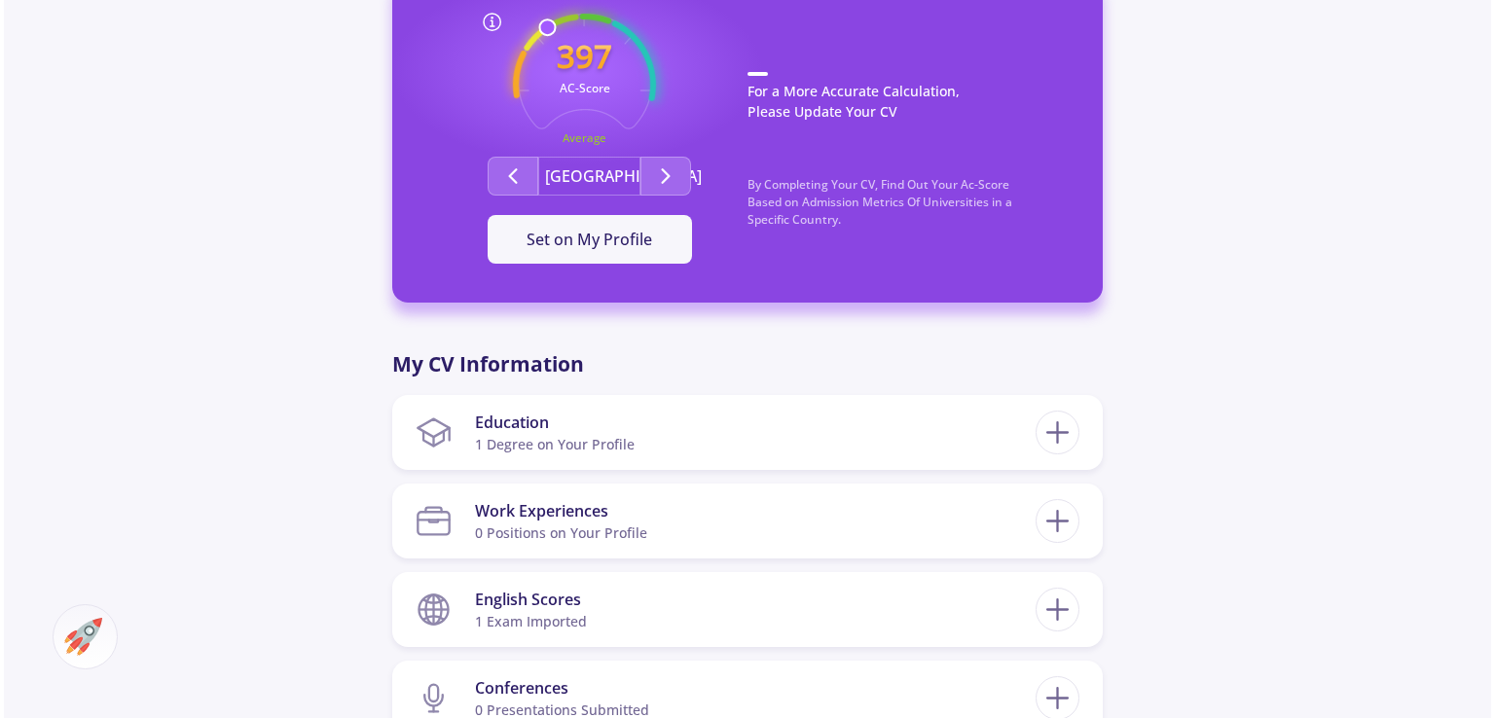
scroll to position [811, 0]
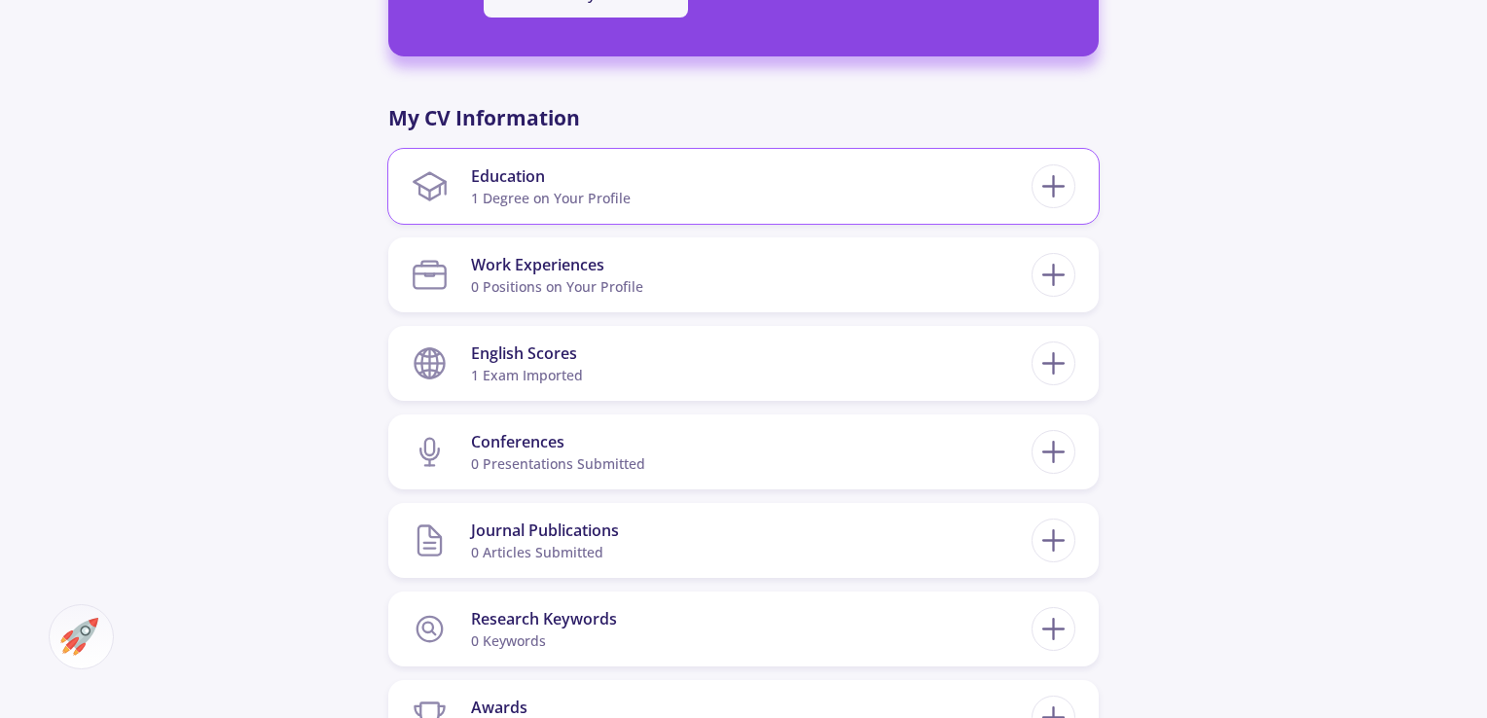
click at [745, 198] on section "Education 1 Degree on Your Profile" at bounding box center [722, 186] width 620 height 59
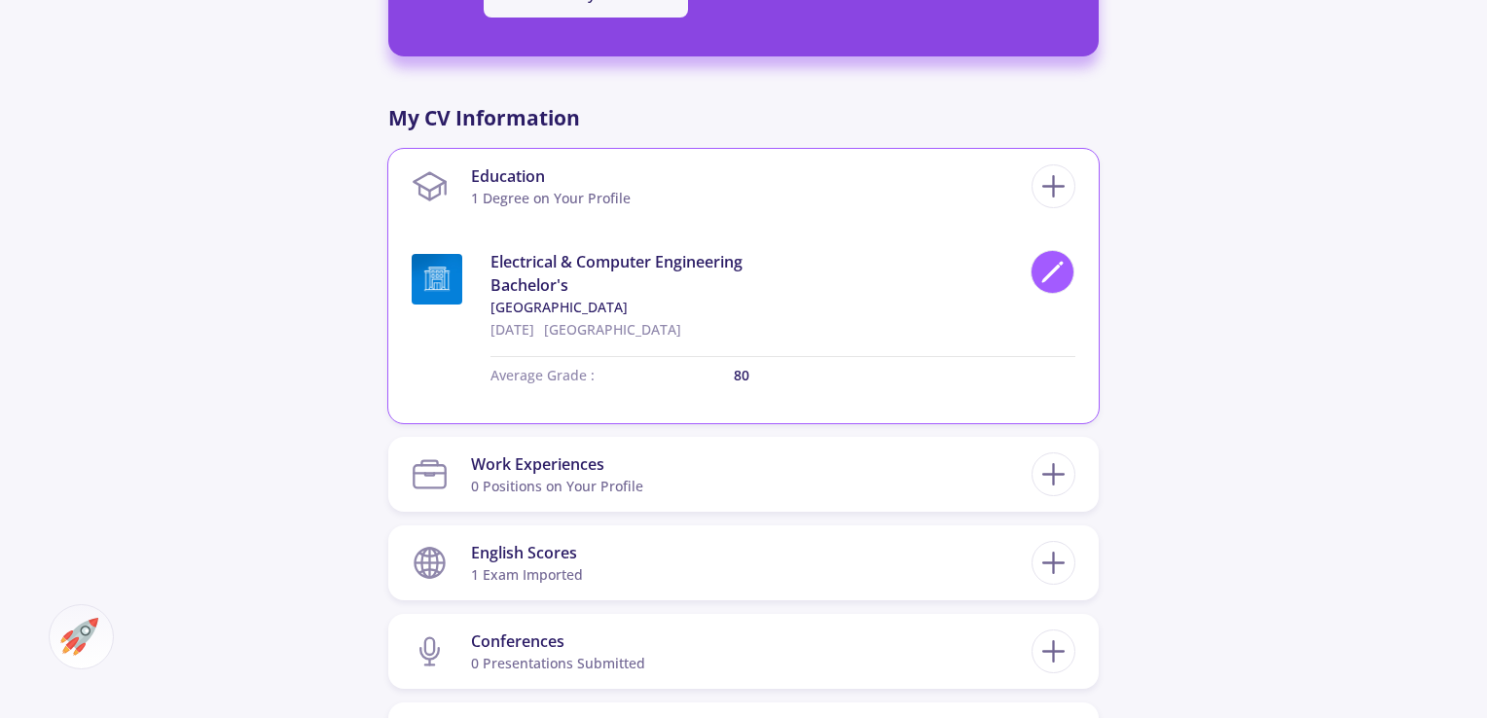
click at [1066, 274] on div at bounding box center [1053, 272] width 44 height 44
type input "Electrical & Computer Engineering"
type input "Iran"
type input "3/22/2023"
type input "80"
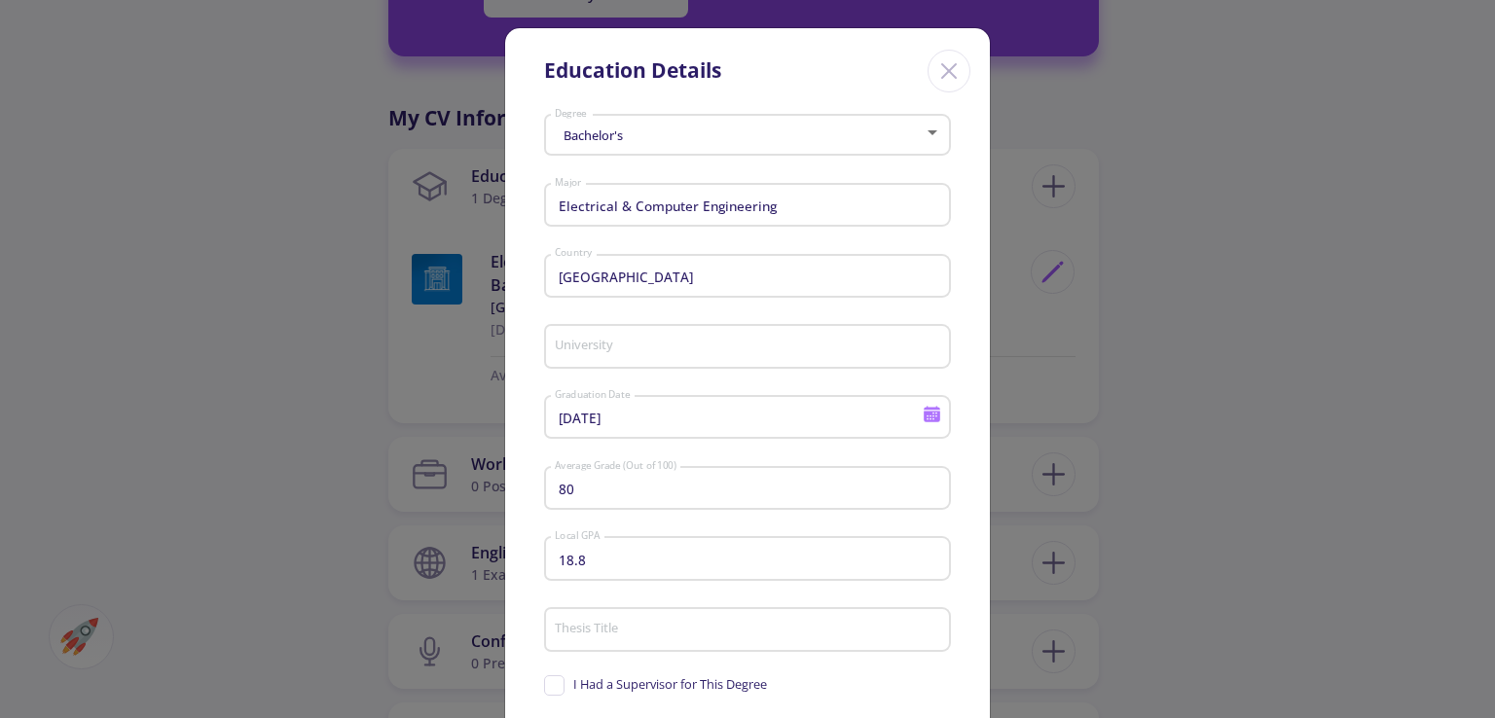
type input "Shiraz University"
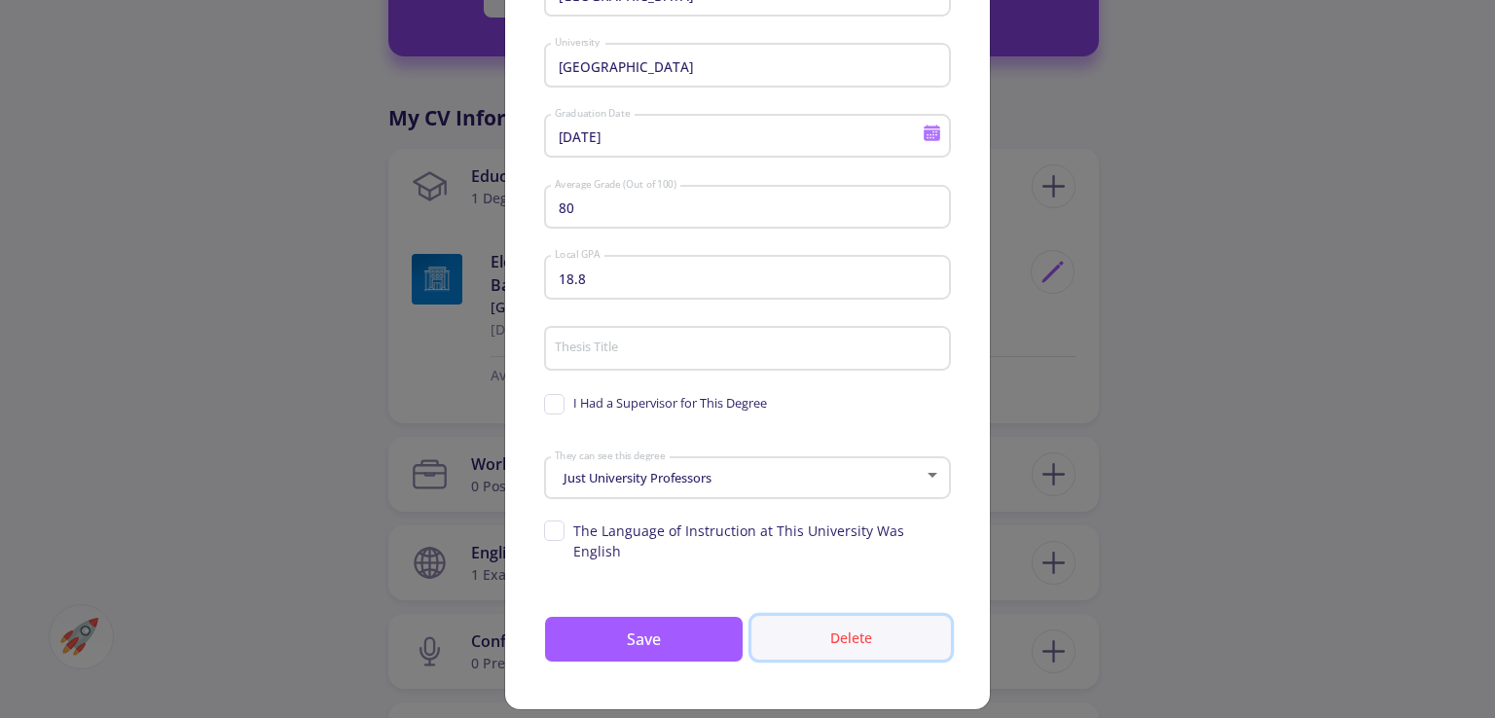
click at [872, 618] on button "Delete" at bounding box center [851, 638] width 200 height 44
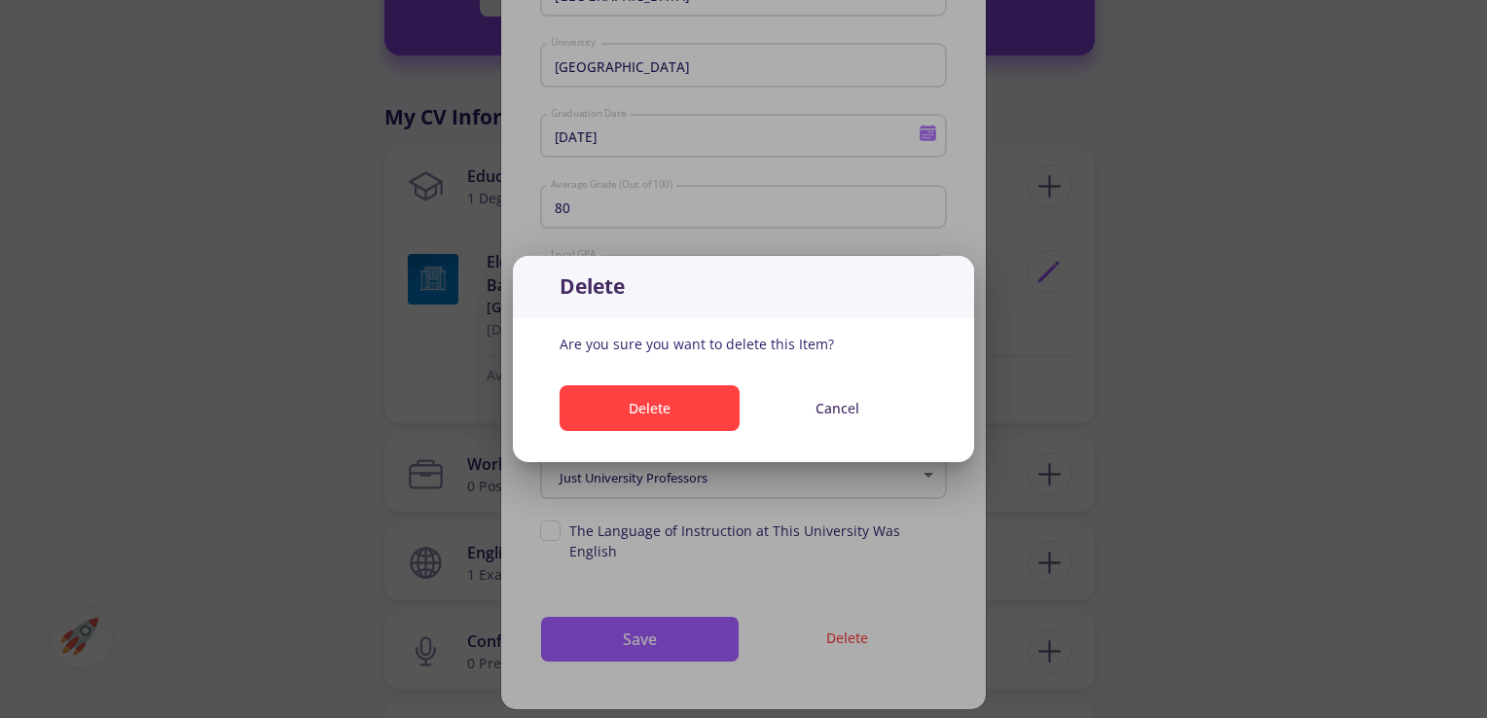
scroll to position [0, 0]
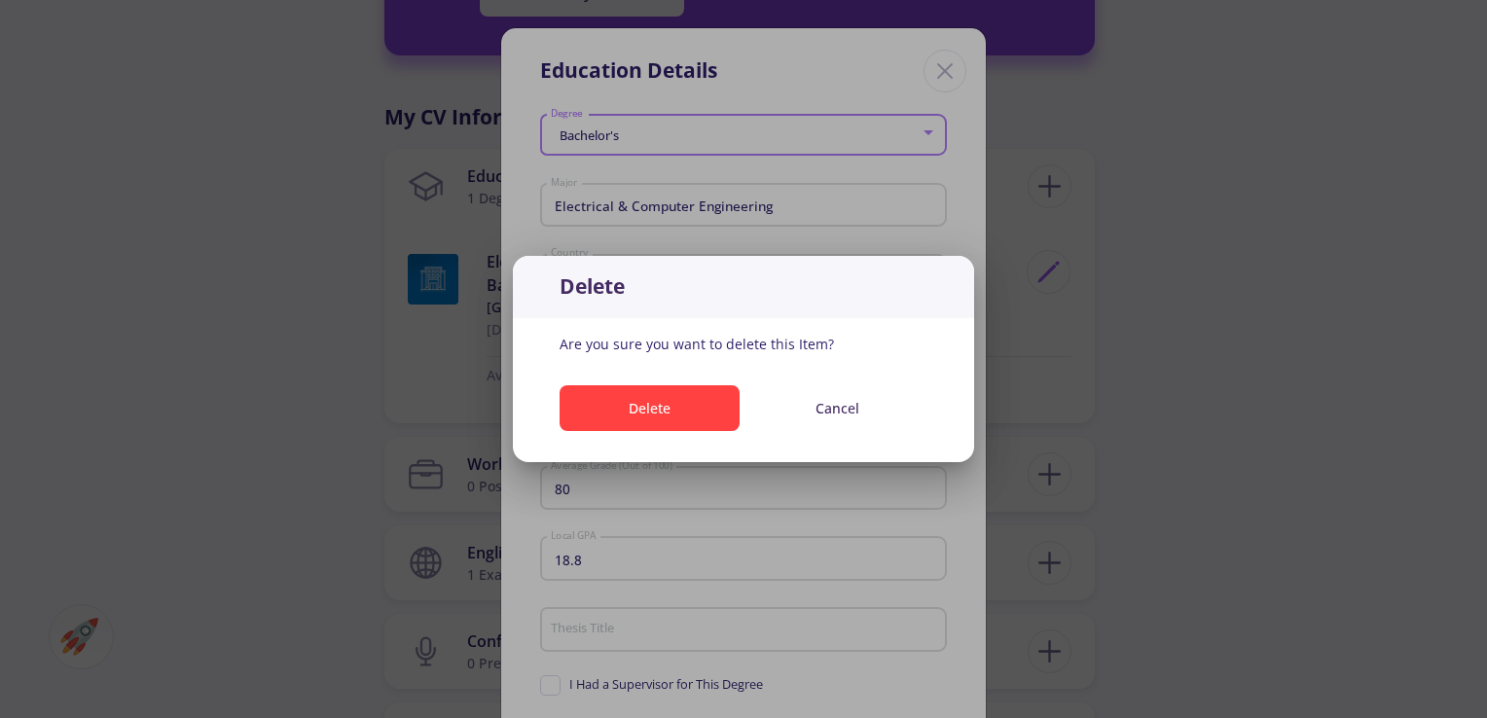
click at [595, 354] on section "Delete Are you sure you want to delete this Item? Delete Cancel" at bounding box center [743, 358] width 461 height 205
click at [623, 392] on button "Delete" at bounding box center [650, 408] width 180 height 46
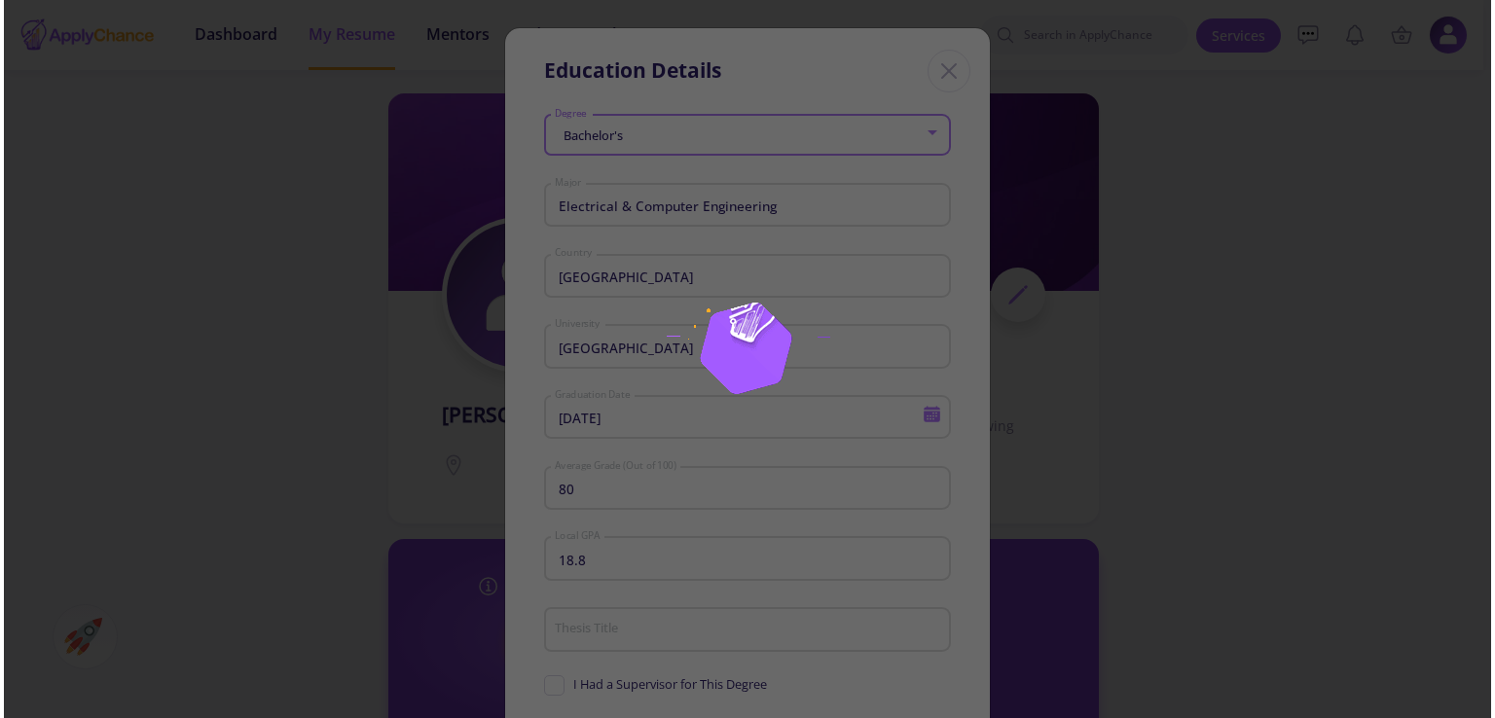
scroll to position [811, 0]
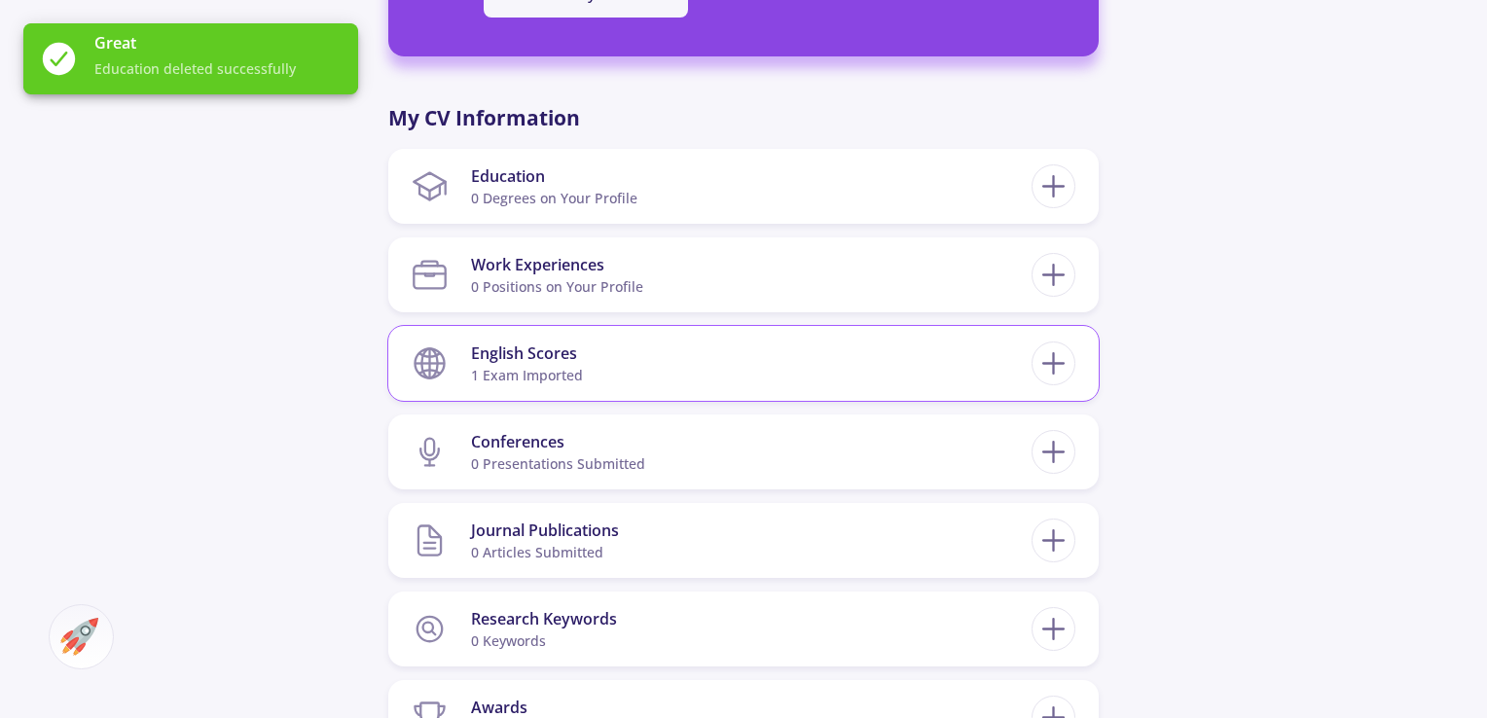
click at [680, 372] on section "English Scores 1 exam imported" at bounding box center [722, 363] width 620 height 59
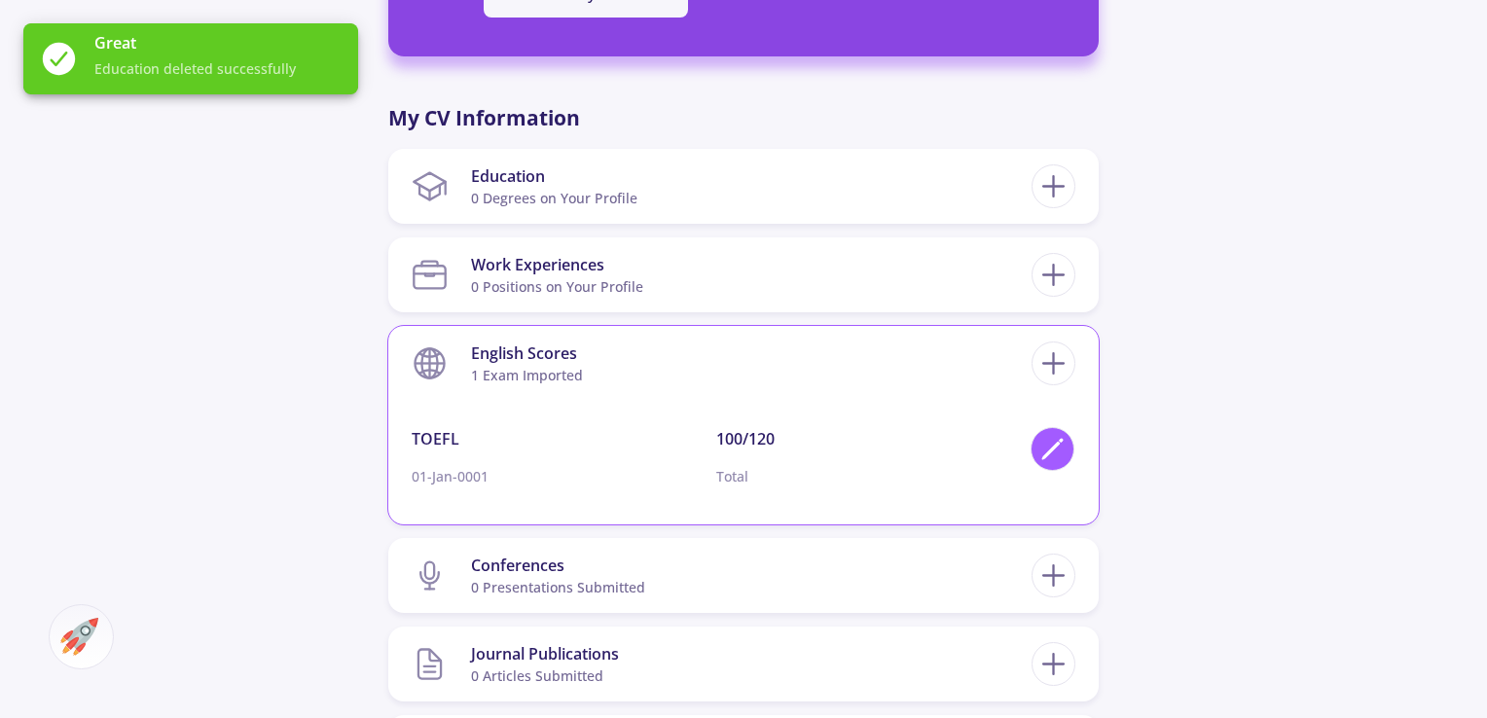
click at [1047, 454] on polygon at bounding box center [1052, 451] width 17 height 17
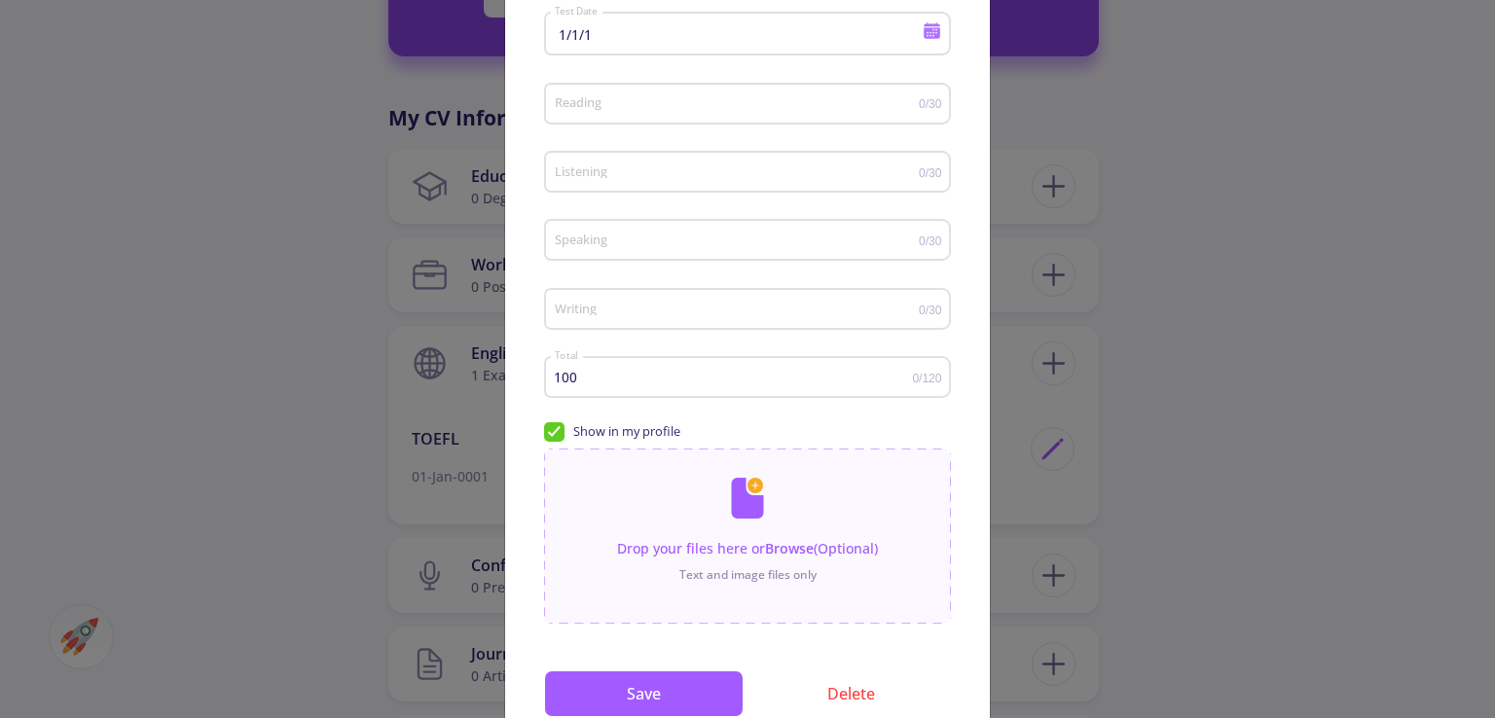
scroll to position [246, 0]
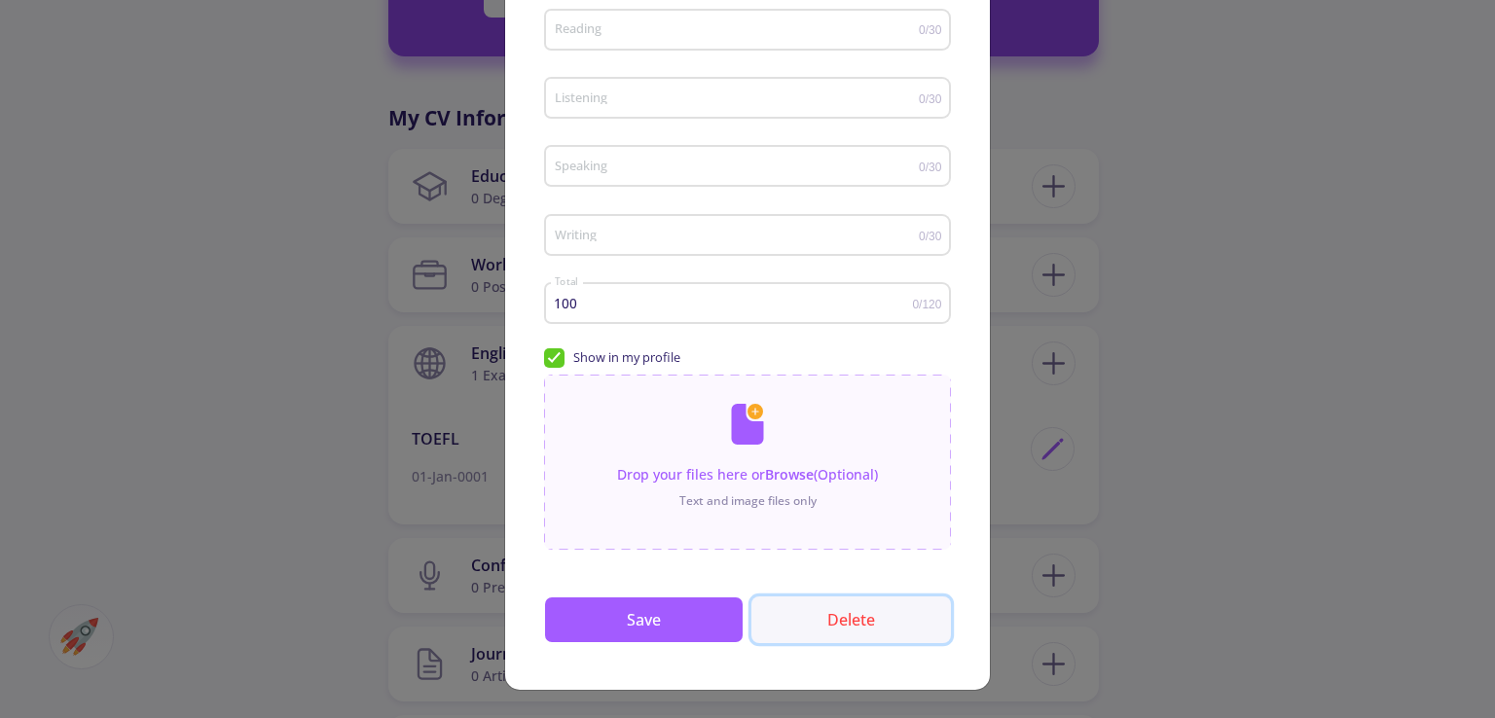
click at [829, 634] on button "Delete" at bounding box center [851, 620] width 200 height 47
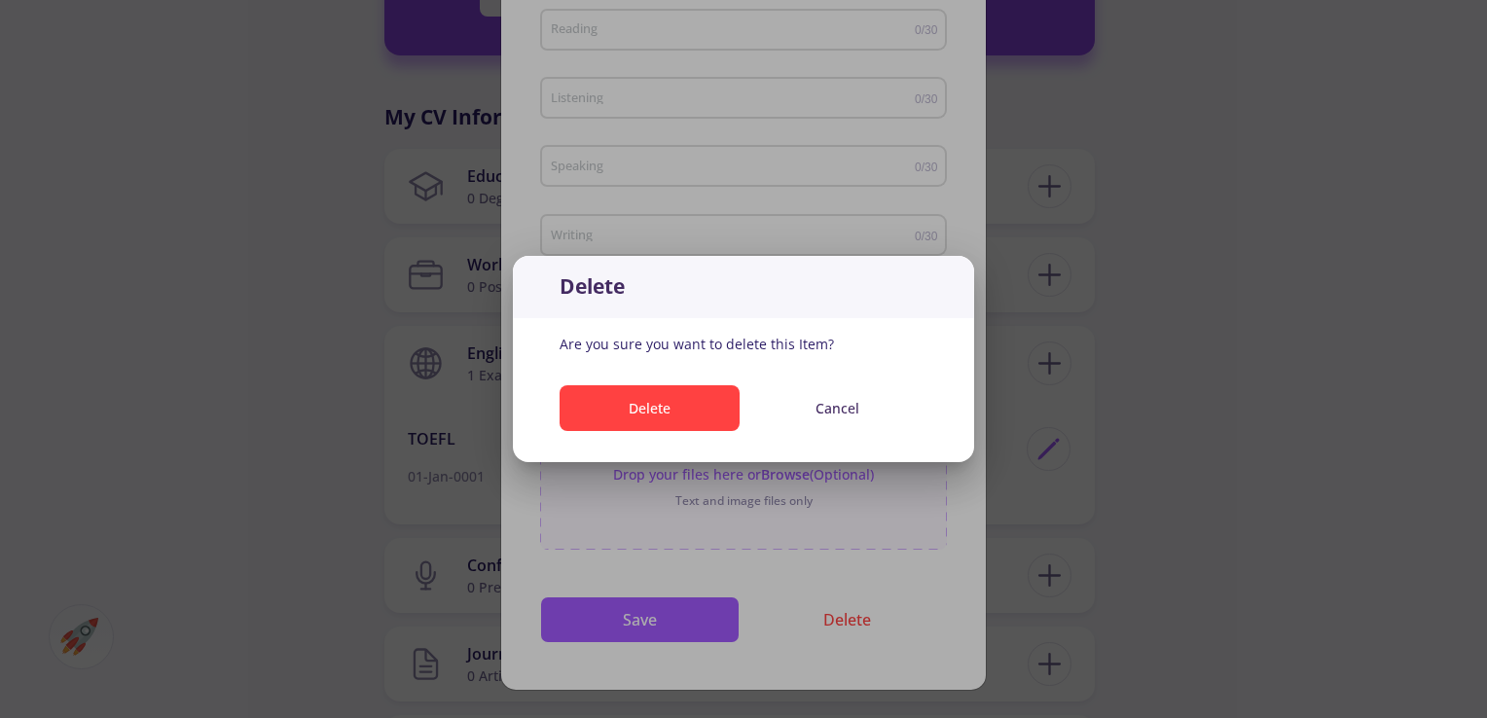
scroll to position [0, 0]
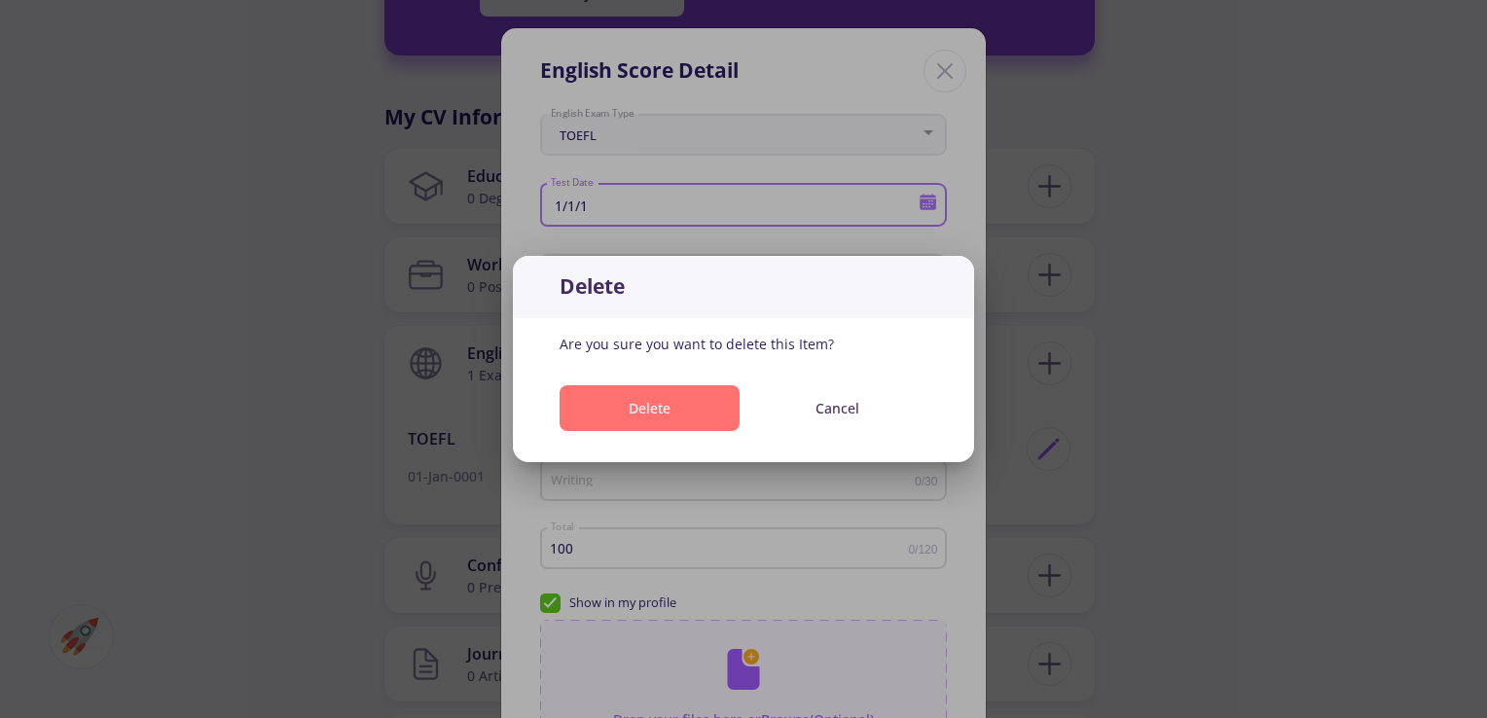
click at [673, 398] on button "Delete" at bounding box center [650, 408] width 180 height 46
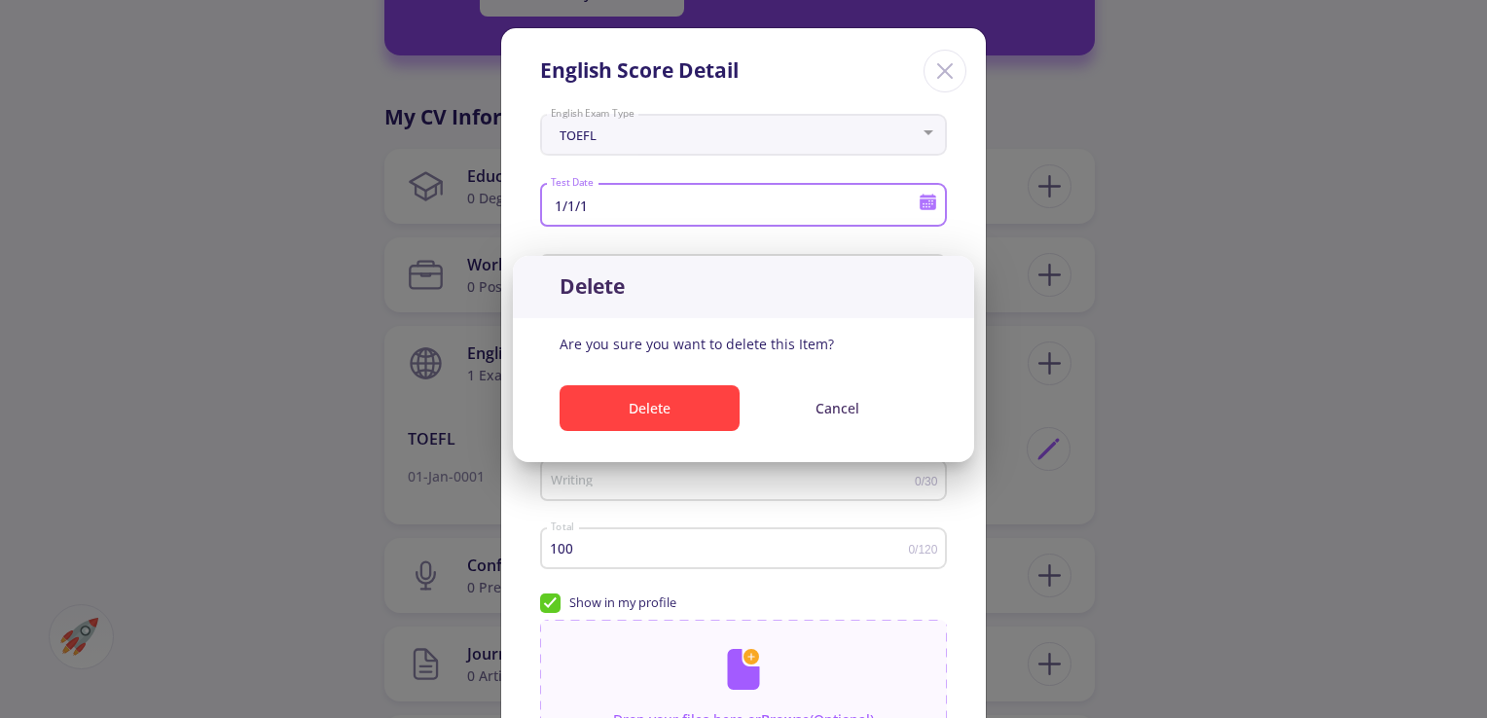
scroll to position [811, 0]
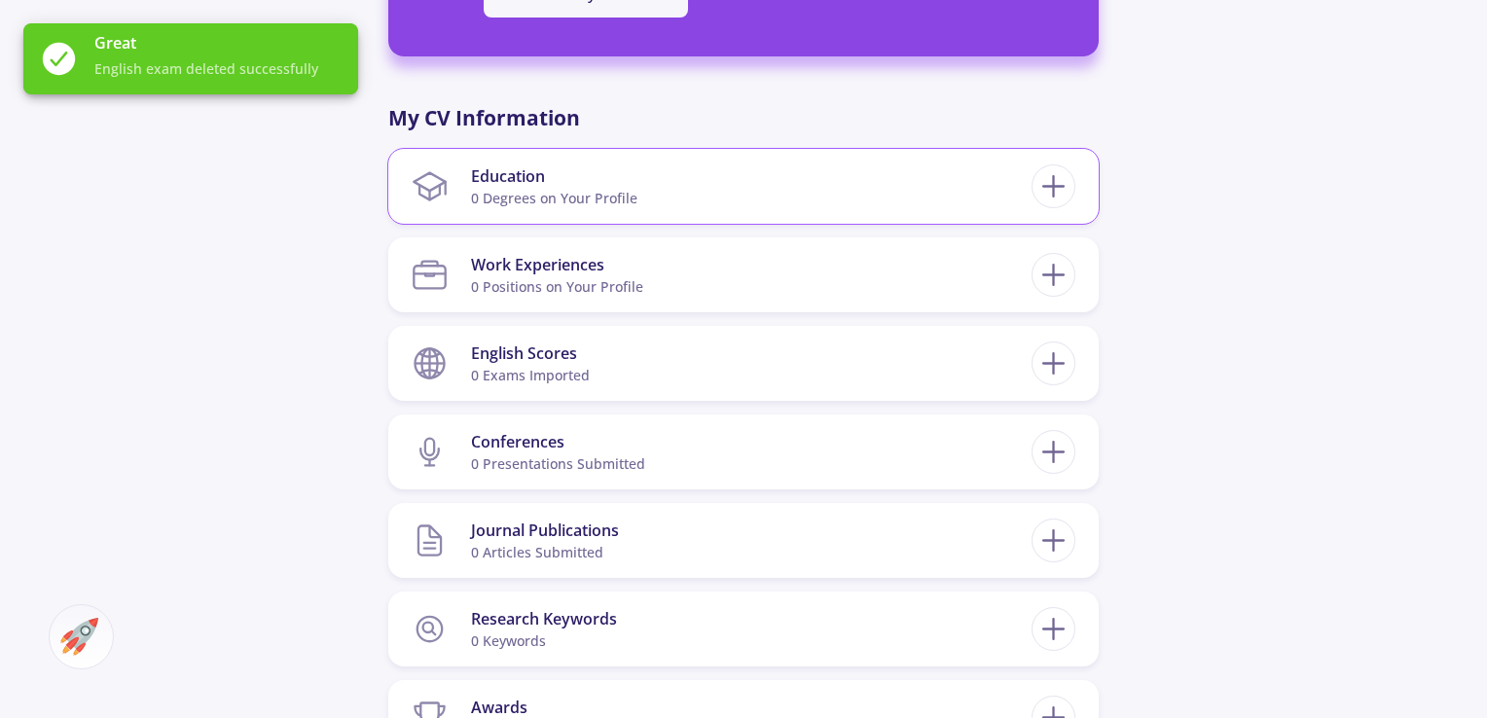
click at [823, 158] on section "Education 0 Degrees on Your Profile" at bounding box center [722, 186] width 620 height 59
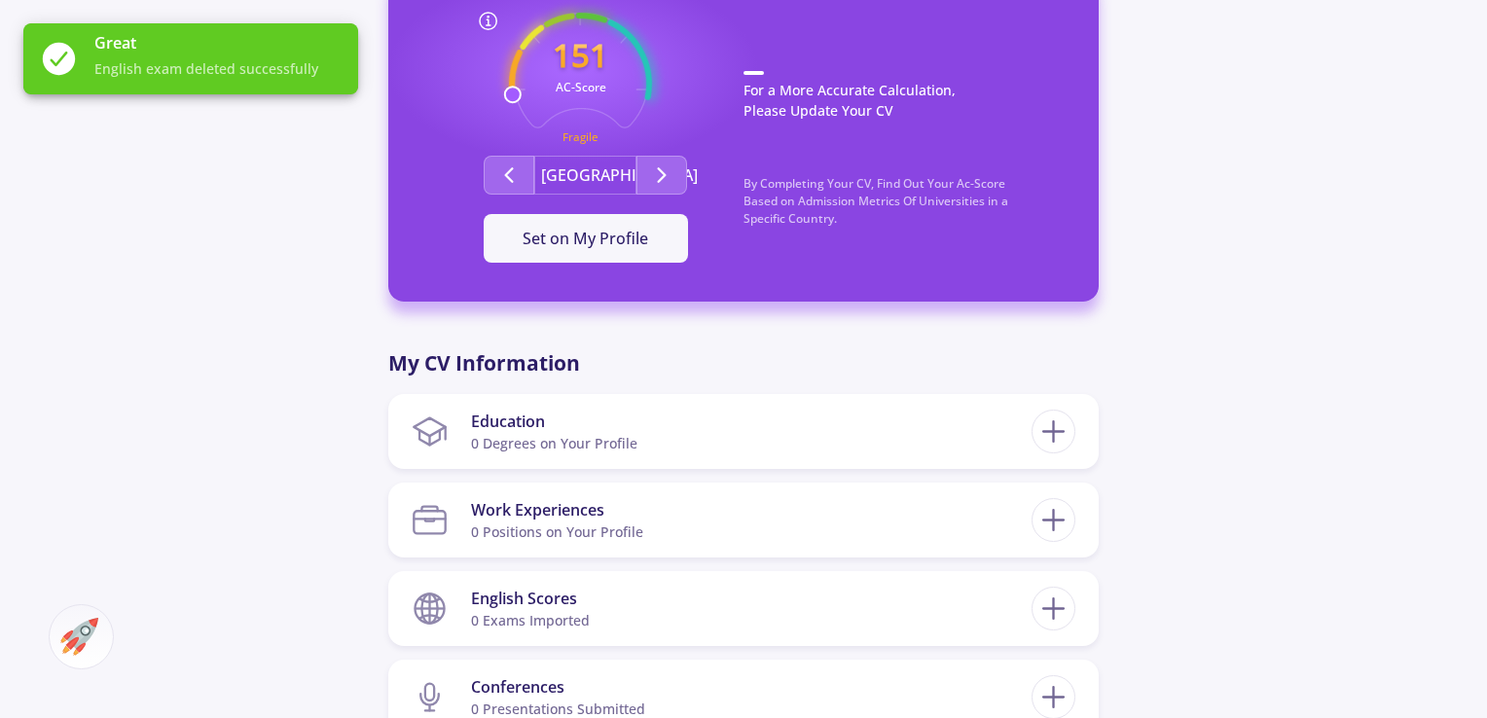
scroll to position [324, 0]
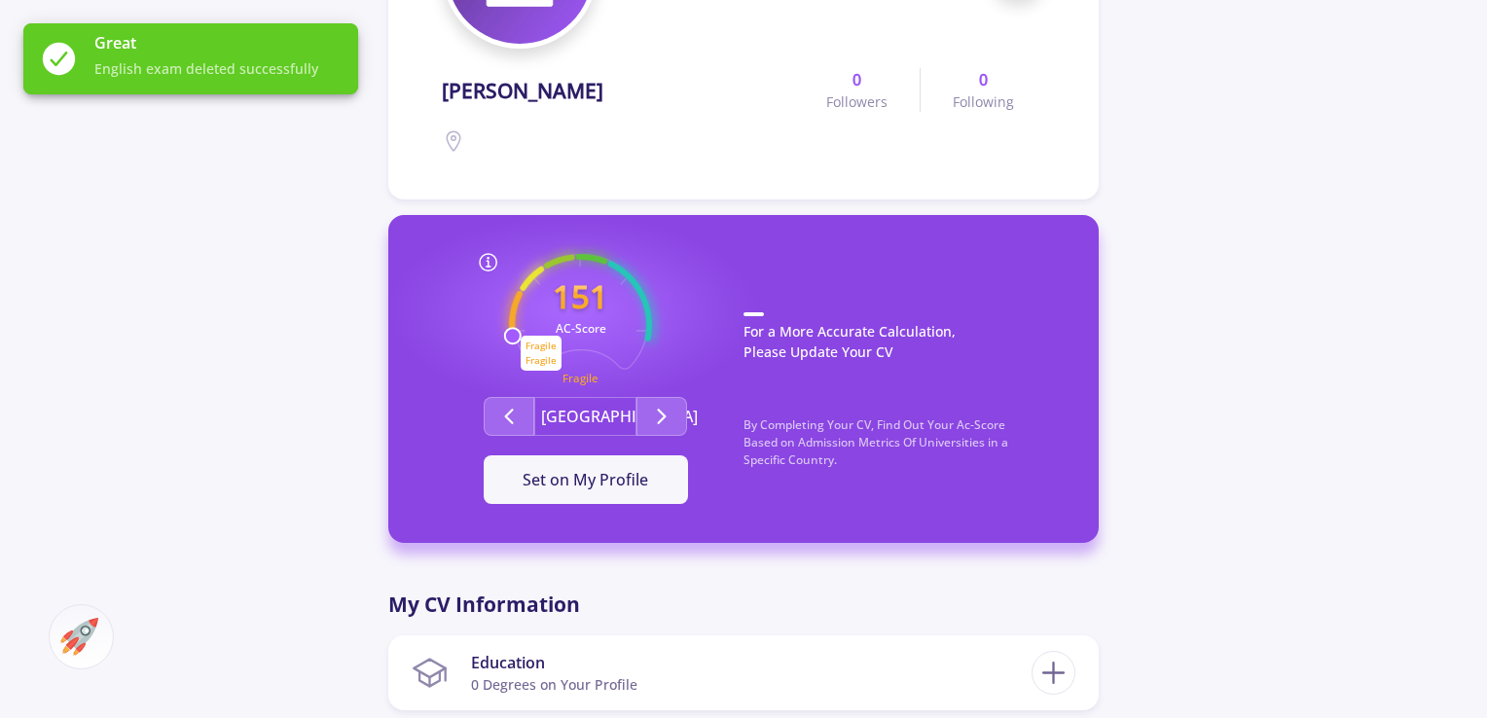
drag, startPoint x: 511, startPoint y: 325, endPoint x: 520, endPoint y: 339, distance: 16.2
click at [518, 334] on icon "151 AC-Score Fragile" at bounding box center [580, 325] width 143 height 143
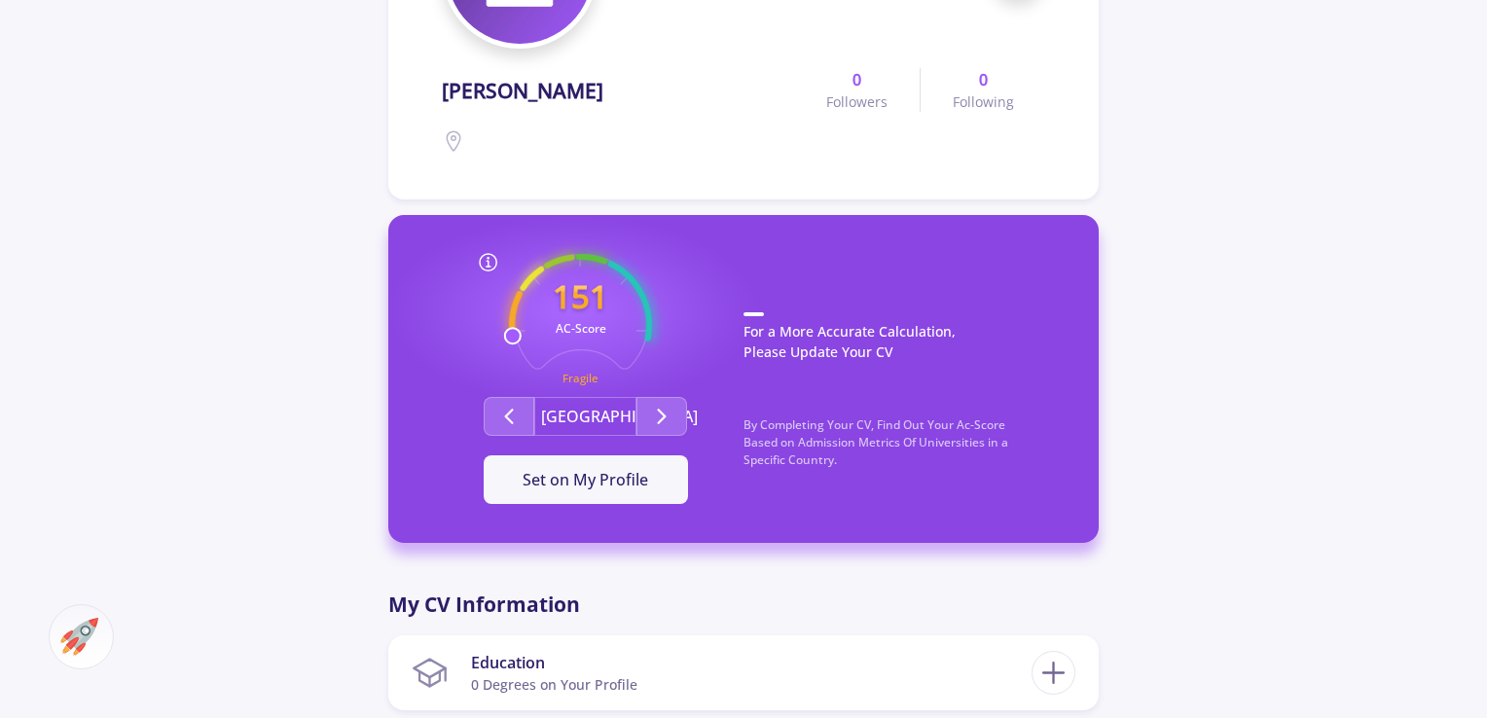
click at [506, 340] on div "151 AC-Score Fragile Fragile Fragile By Completing Your CV, Find Out Your Ac-Sc…" at bounding box center [585, 379] width 316 height 250
click at [510, 344] on icon "151 AC-Score Fragile" at bounding box center [580, 325] width 143 height 143
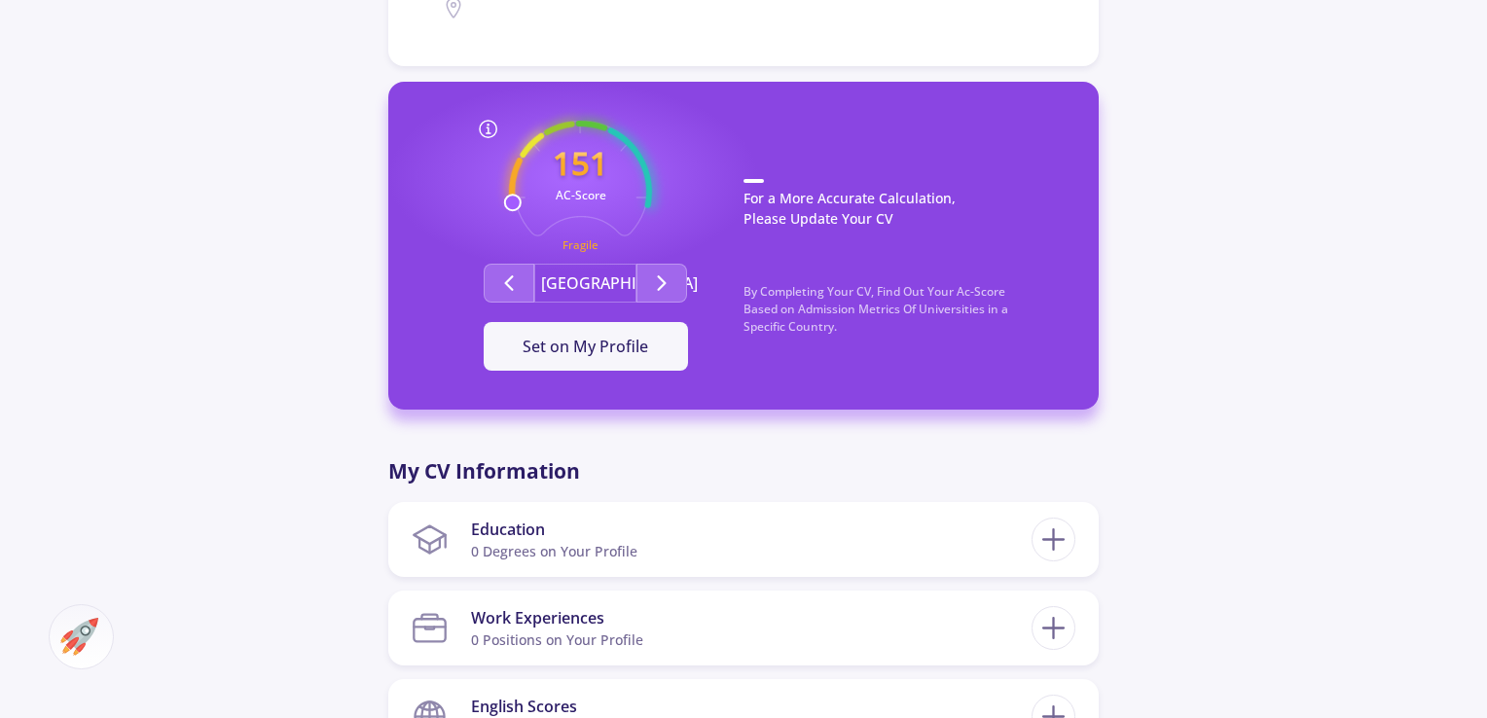
scroll to position [487, 0]
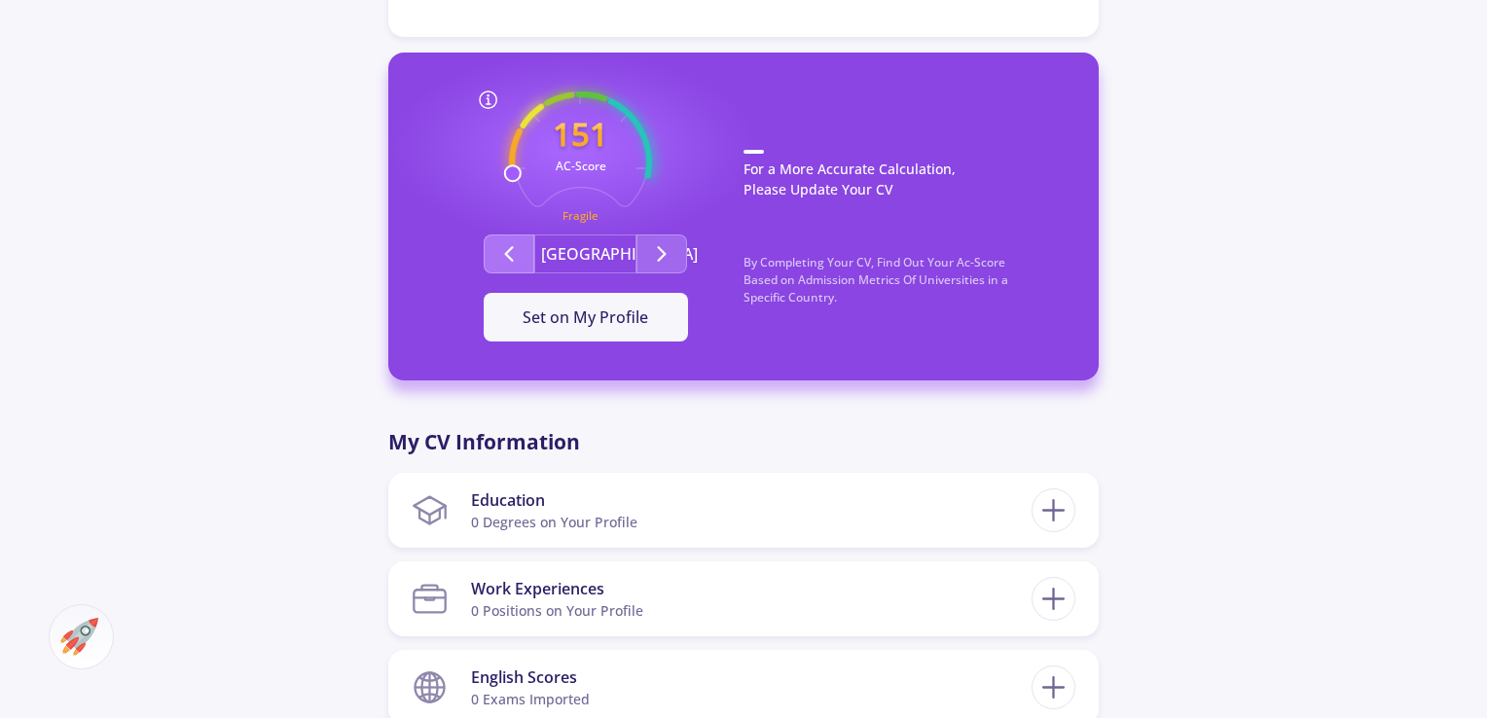
click at [507, 250] on polyline "Second group" at bounding box center [509, 254] width 7 height 14
click at [1045, 509] on icon at bounding box center [1054, 511] width 36 height 36
checkbox input "false"
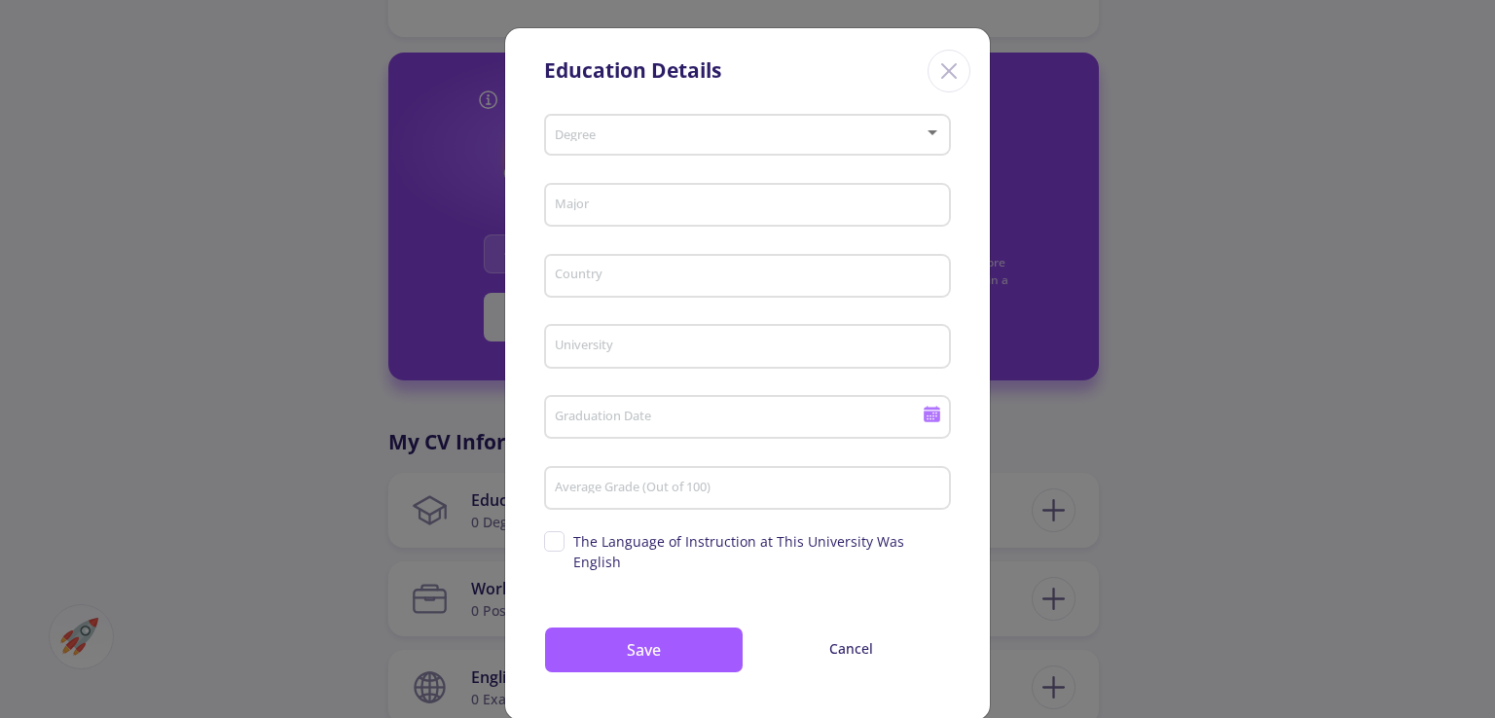
click at [650, 143] on div "Degree" at bounding box center [748, 131] width 388 height 49
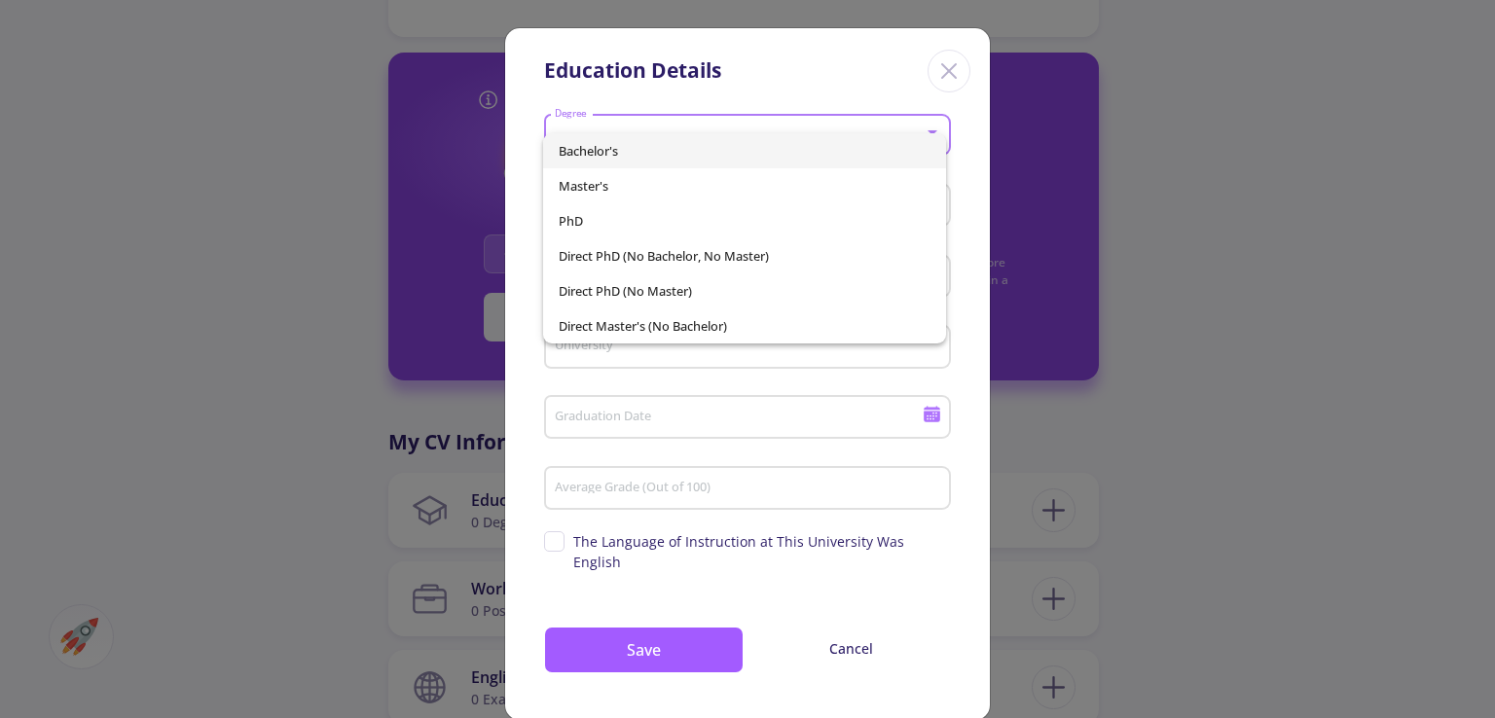
click at [634, 145] on span "Bachelor's" at bounding box center [744, 150] width 371 height 35
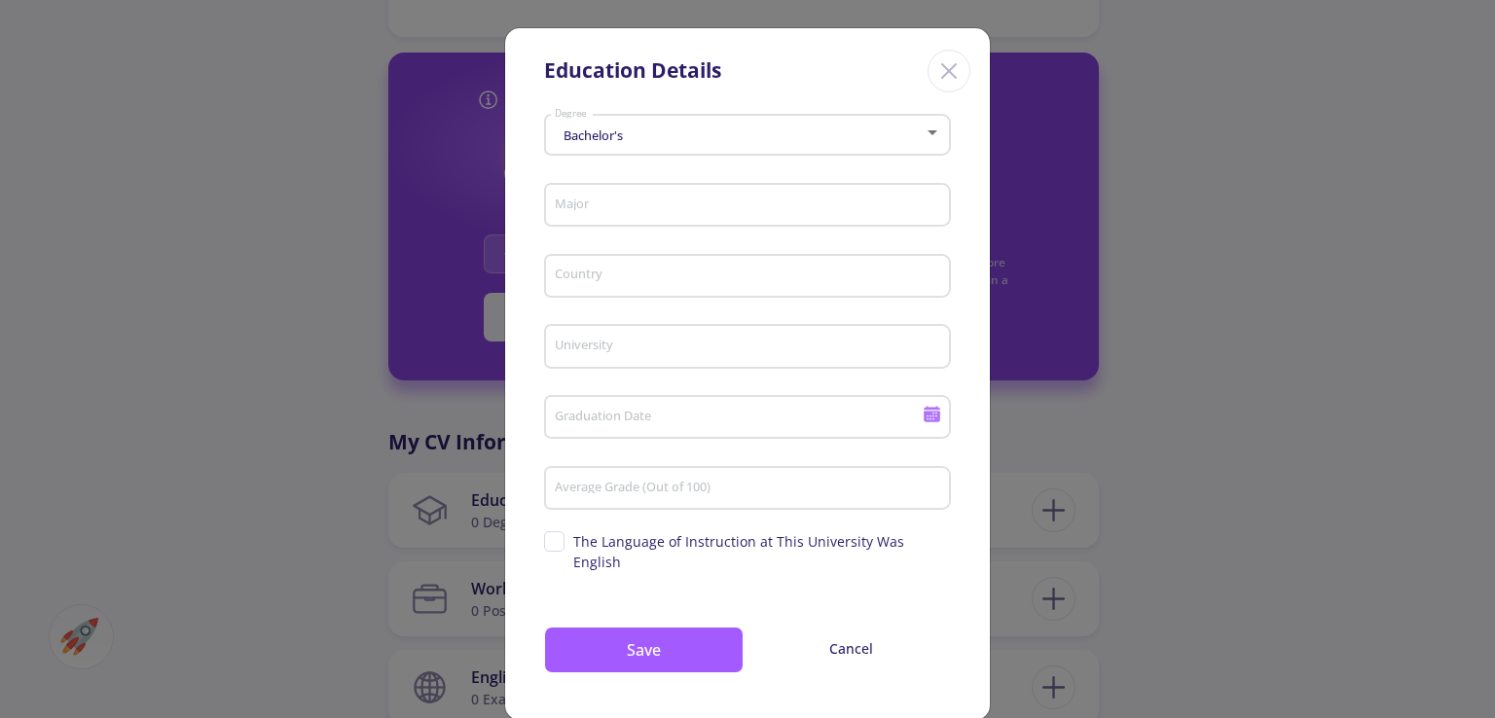
click at [668, 128] on div "Bachelor's Degree" at bounding box center [748, 131] width 388 height 49
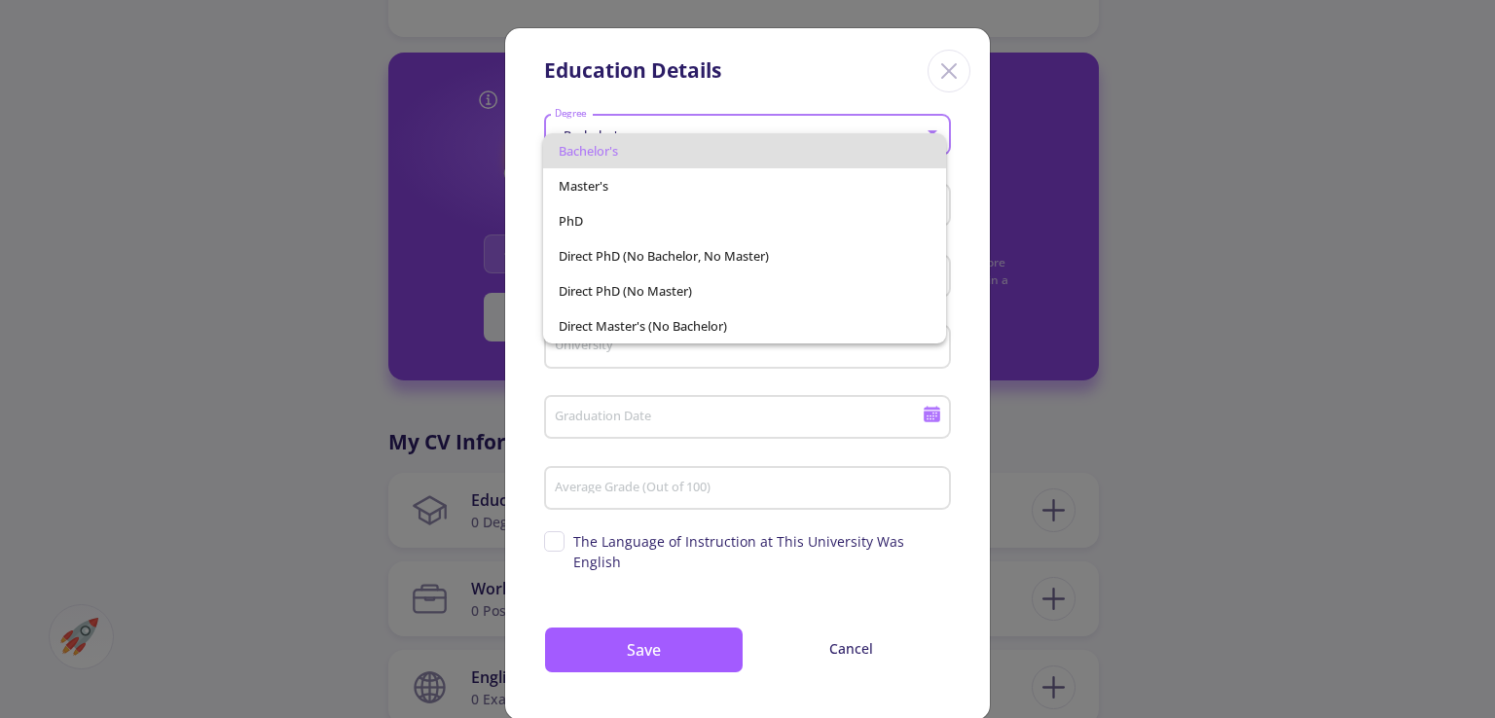
click at [790, 156] on span "Bachelor's" at bounding box center [744, 150] width 371 height 35
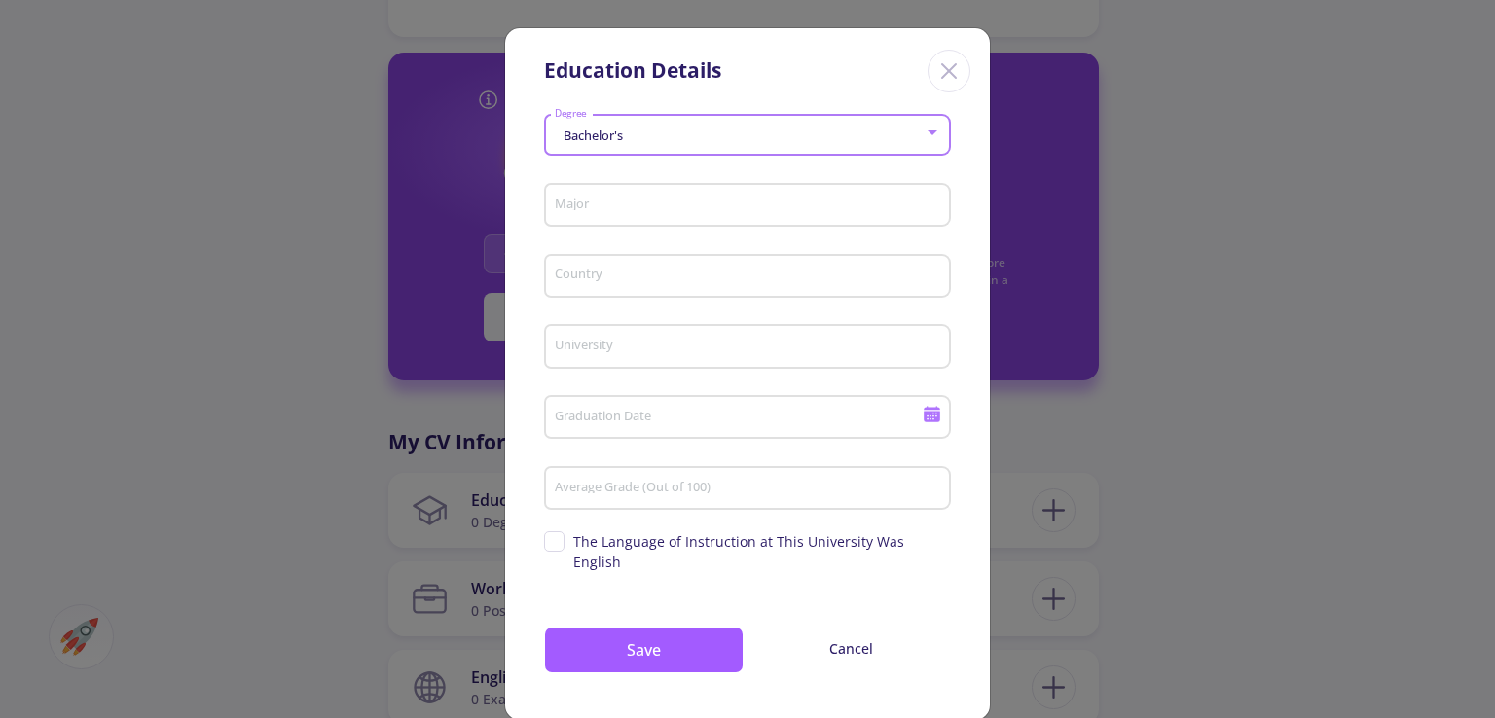
click at [793, 182] on div "Major" at bounding box center [748, 201] width 388 height 51
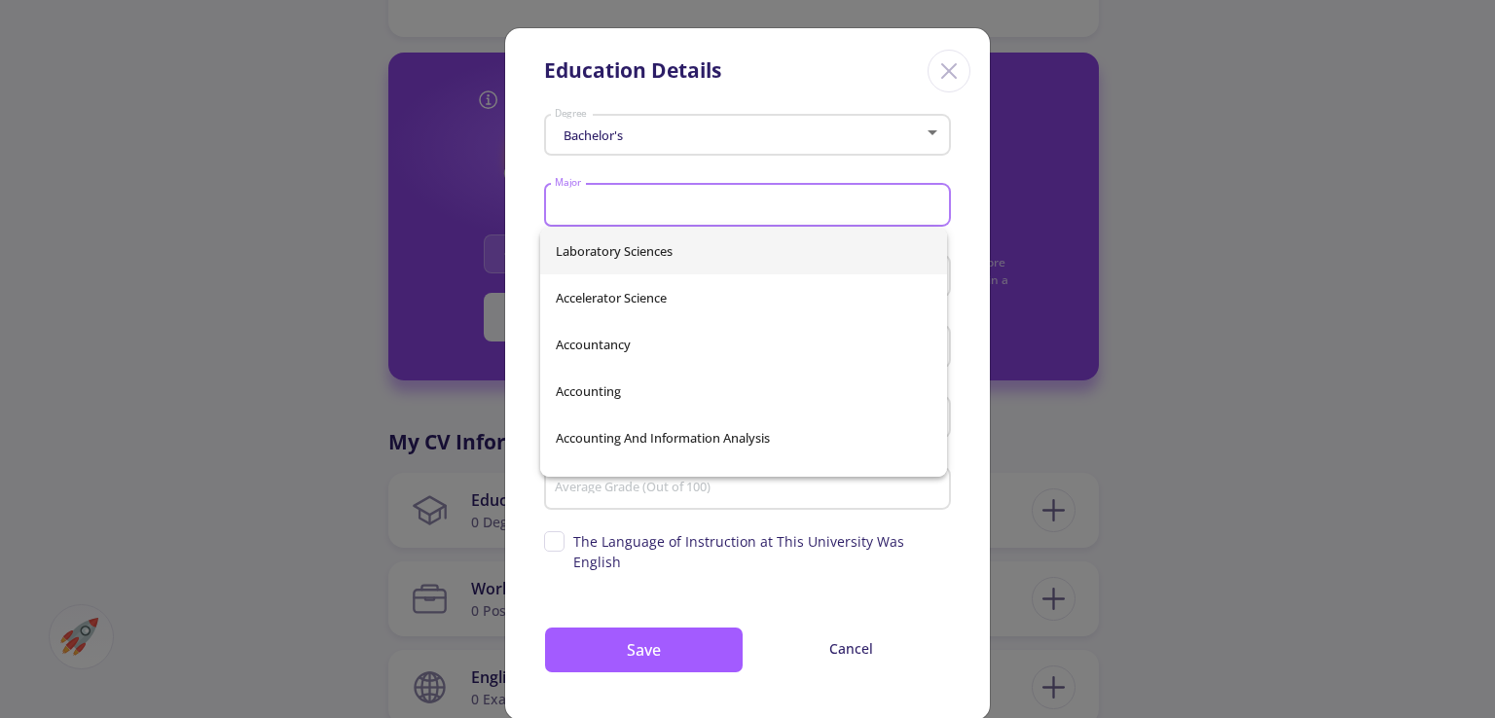
click at [807, 205] on input "Major" at bounding box center [750, 207] width 393 height 18
click at [674, 398] on span "Electrical & Computer Engineering" at bounding box center [744, 391] width 376 height 47
type input "Electrical & Computer Engineering"
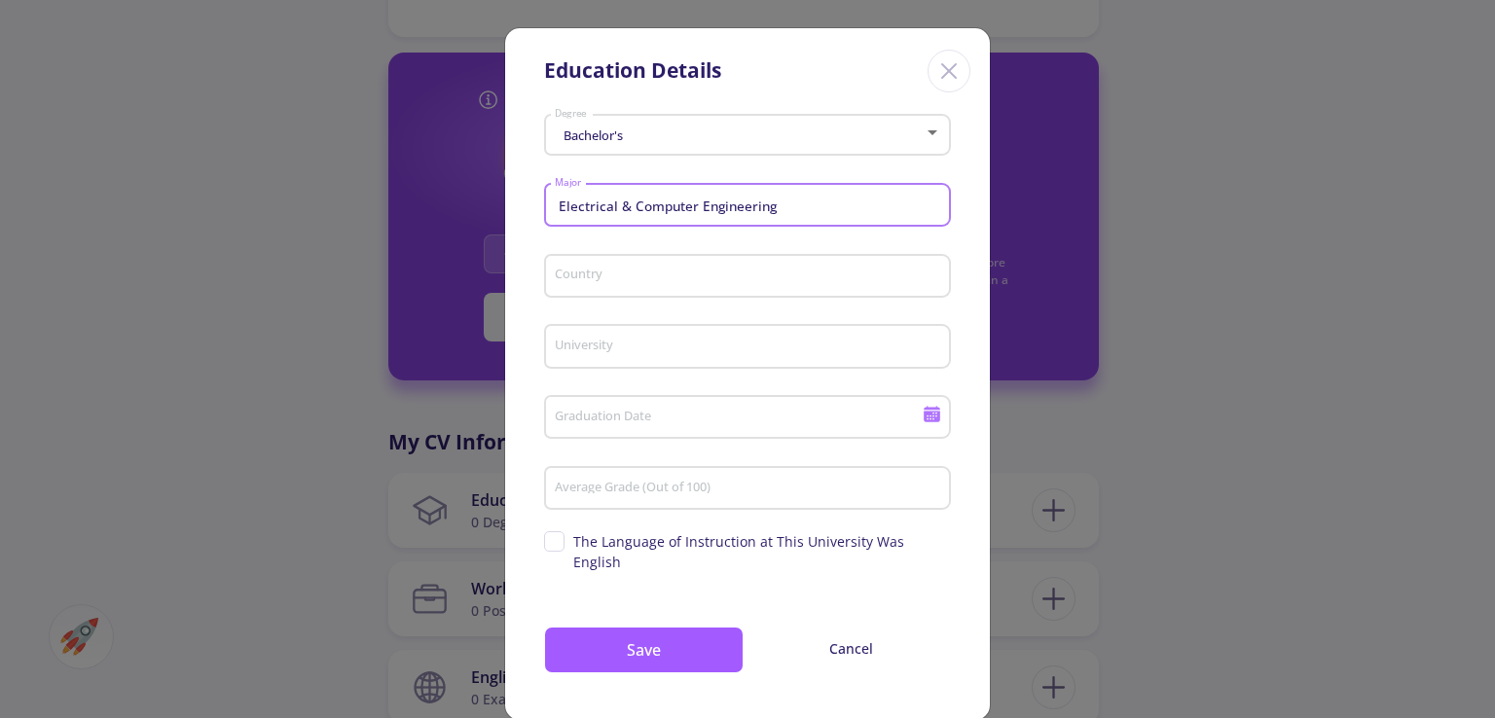
click at [732, 266] on div "Country" at bounding box center [748, 272] width 388 height 51
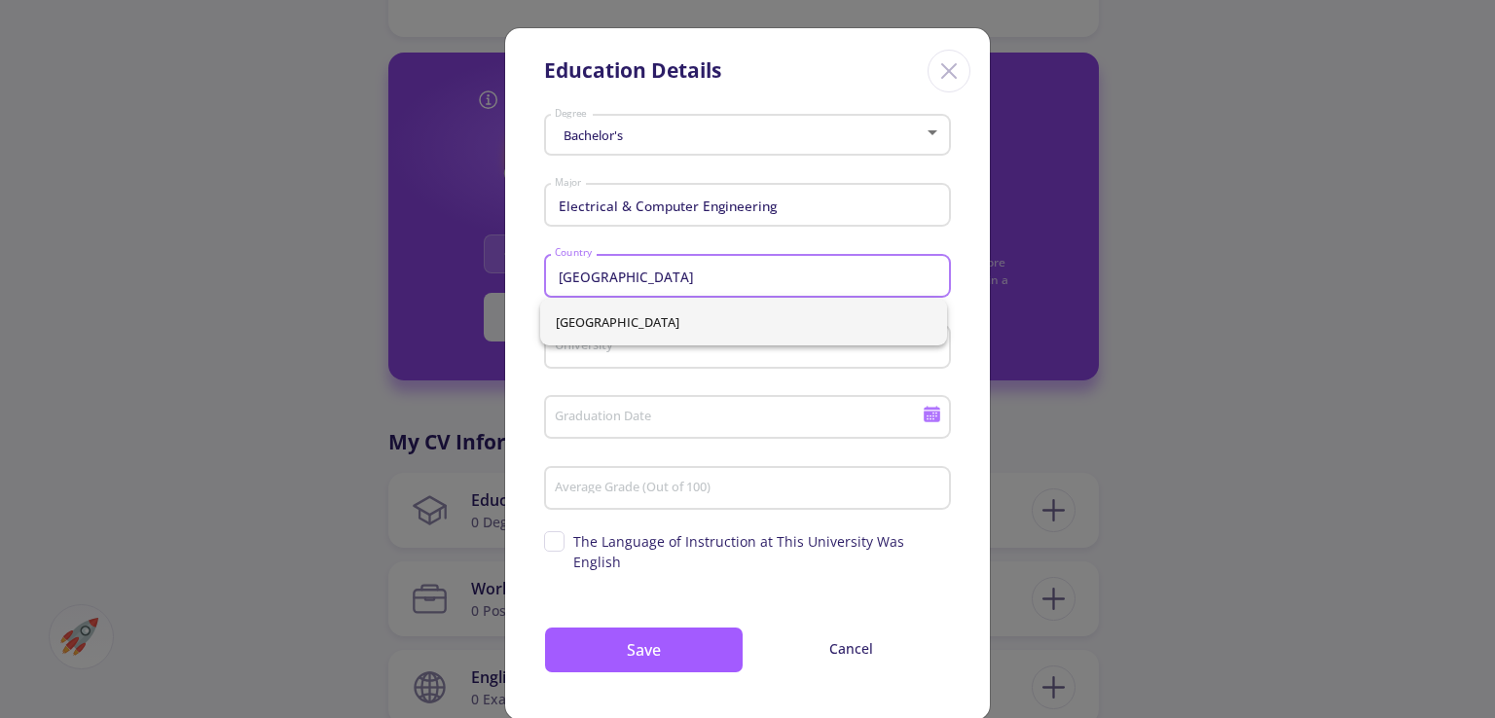
click at [688, 327] on span "Iran" at bounding box center [744, 322] width 376 height 47
type input "Iran"
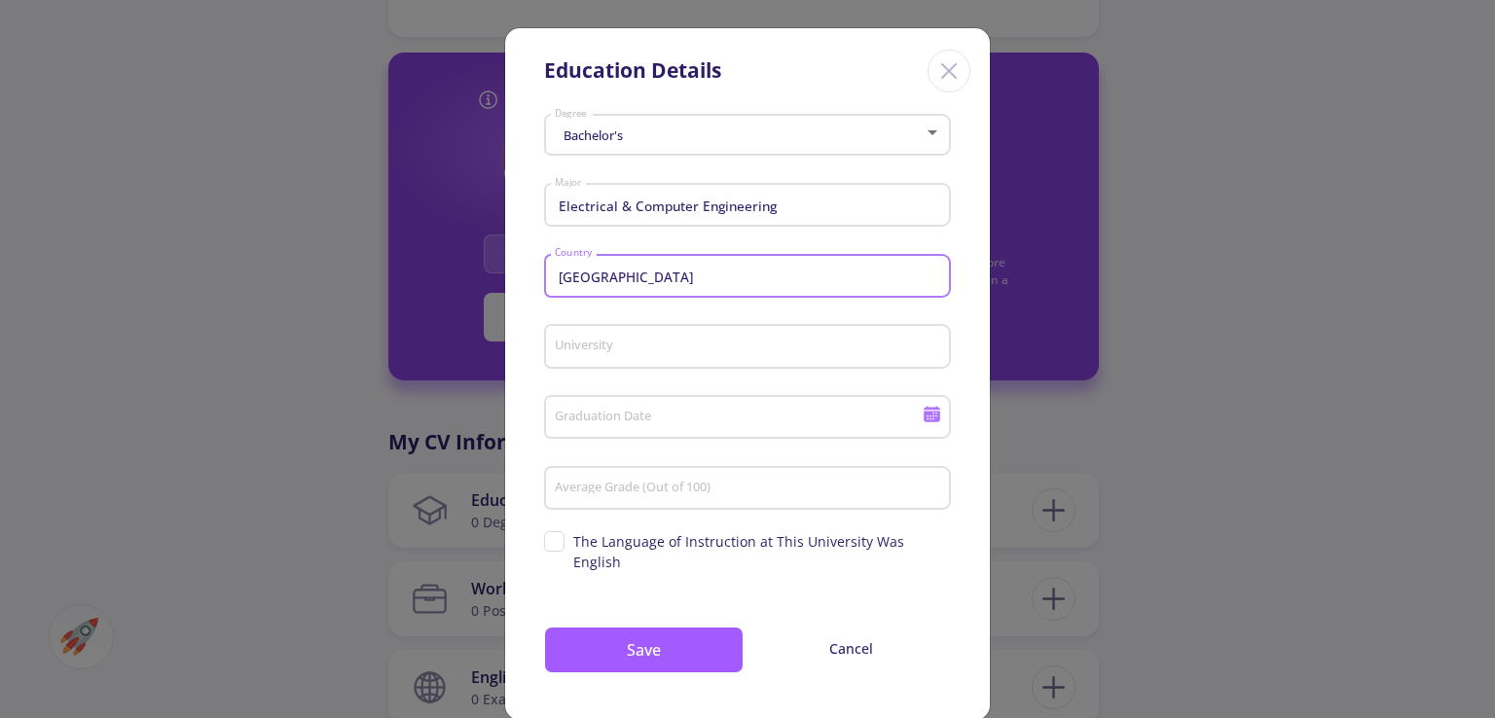
click at [688, 340] on input "University" at bounding box center [750, 348] width 393 height 18
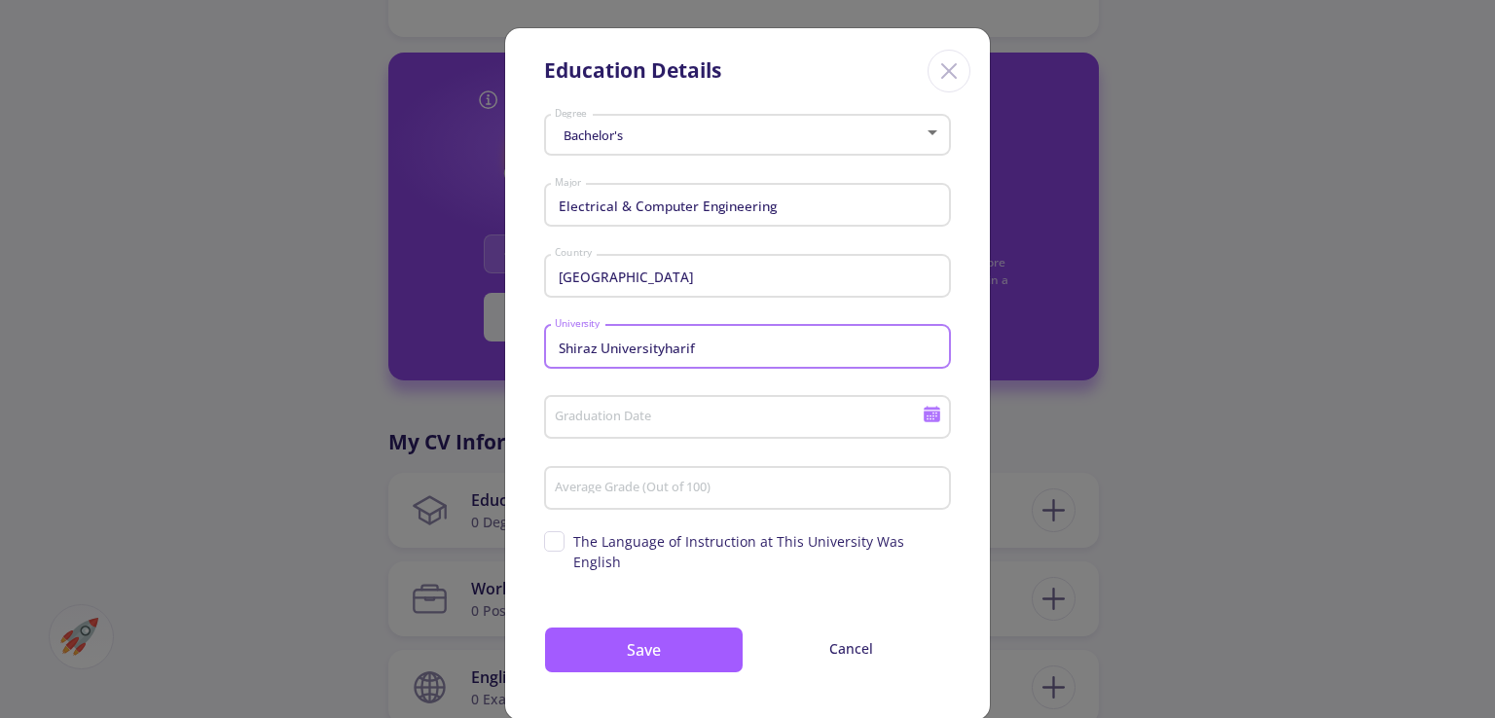
type input "Shiraz Universityharif"
click at [776, 416] on input "Graduation Date" at bounding box center [741, 419] width 375 height 18
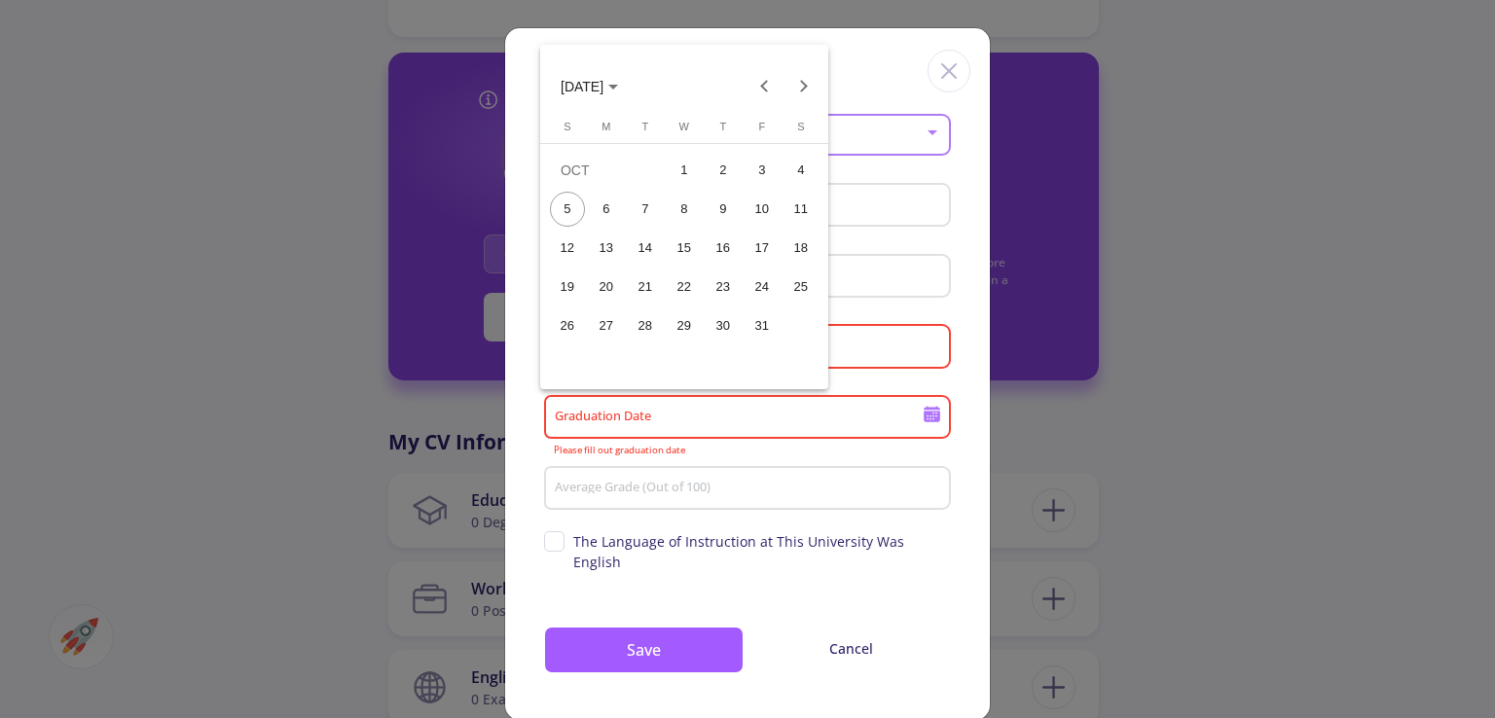
click at [652, 284] on div "21" at bounding box center [645, 287] width 35 height 35
type input "10/21/2025"
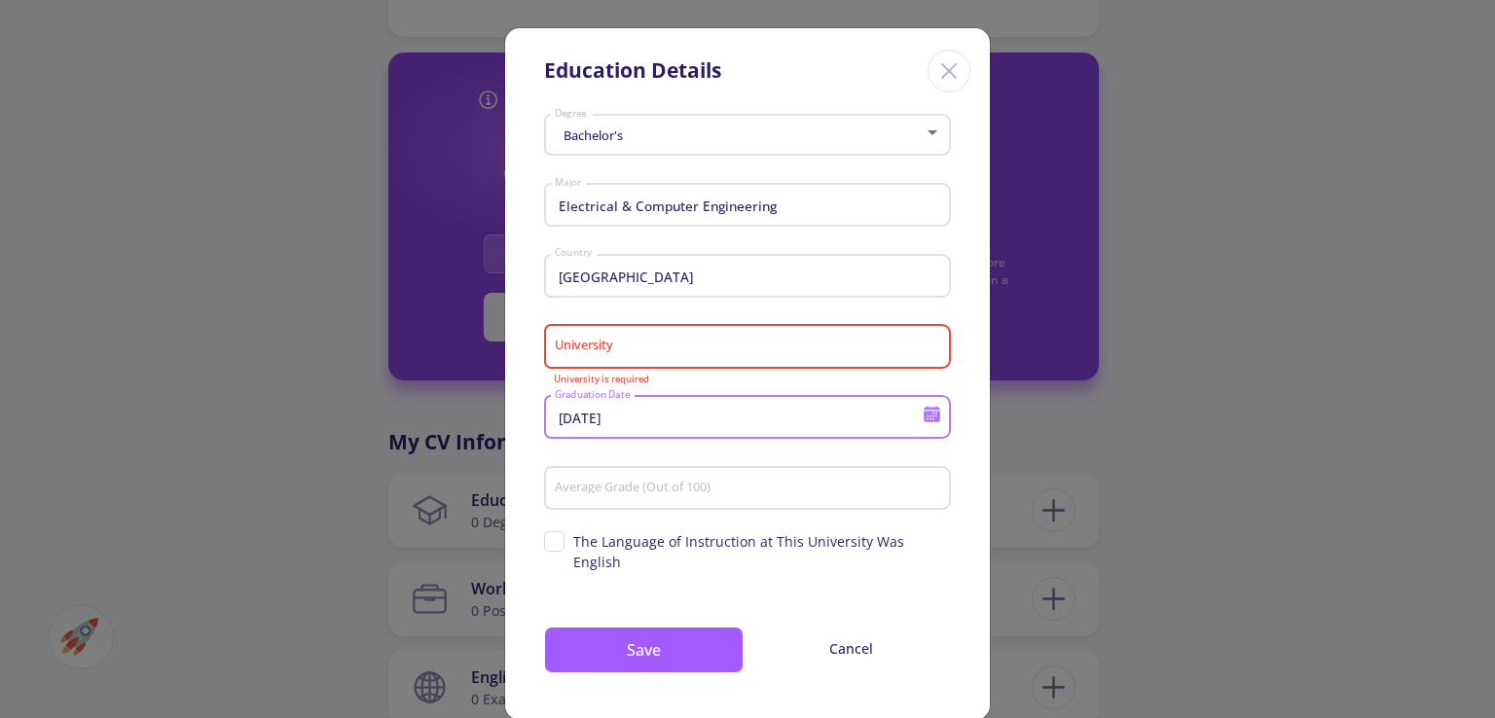
click at [666, 474] on div "Average Grade (Out of 100)" at bounding box center [748, 484] width 388 height 51
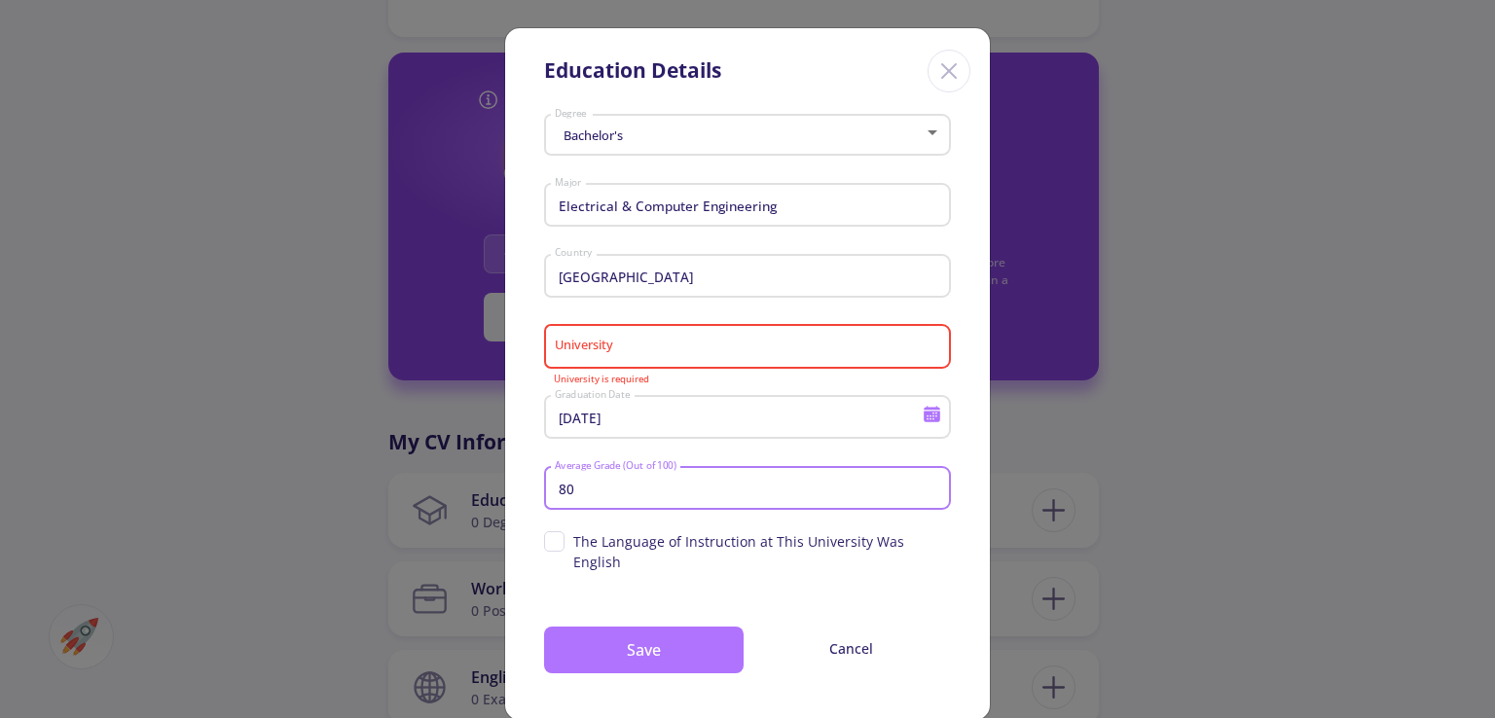
type input "80"
click at [630, 652] on button "Save" at bounding box center [644, 650] width 200 height 47
click at [667, 629] on button "Save" at bounding box center [644, 650] width 200 height 47
click at [728, 427] on input "10/21/2025" at bounding box center [741, 419] width 375 height 18
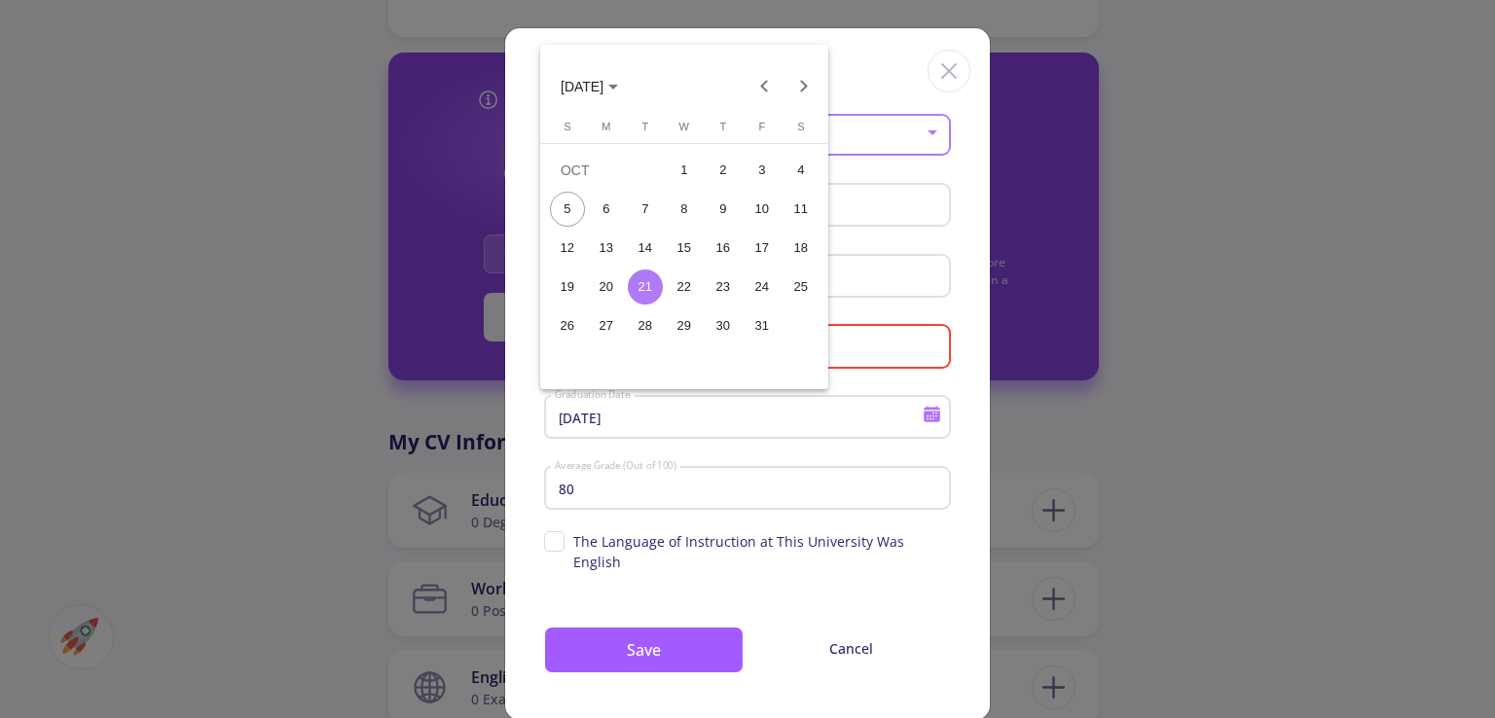
click at [576, 211] on div "5" at bounding box center [567, 209] width 35 height 35
type input "10/5/2025"
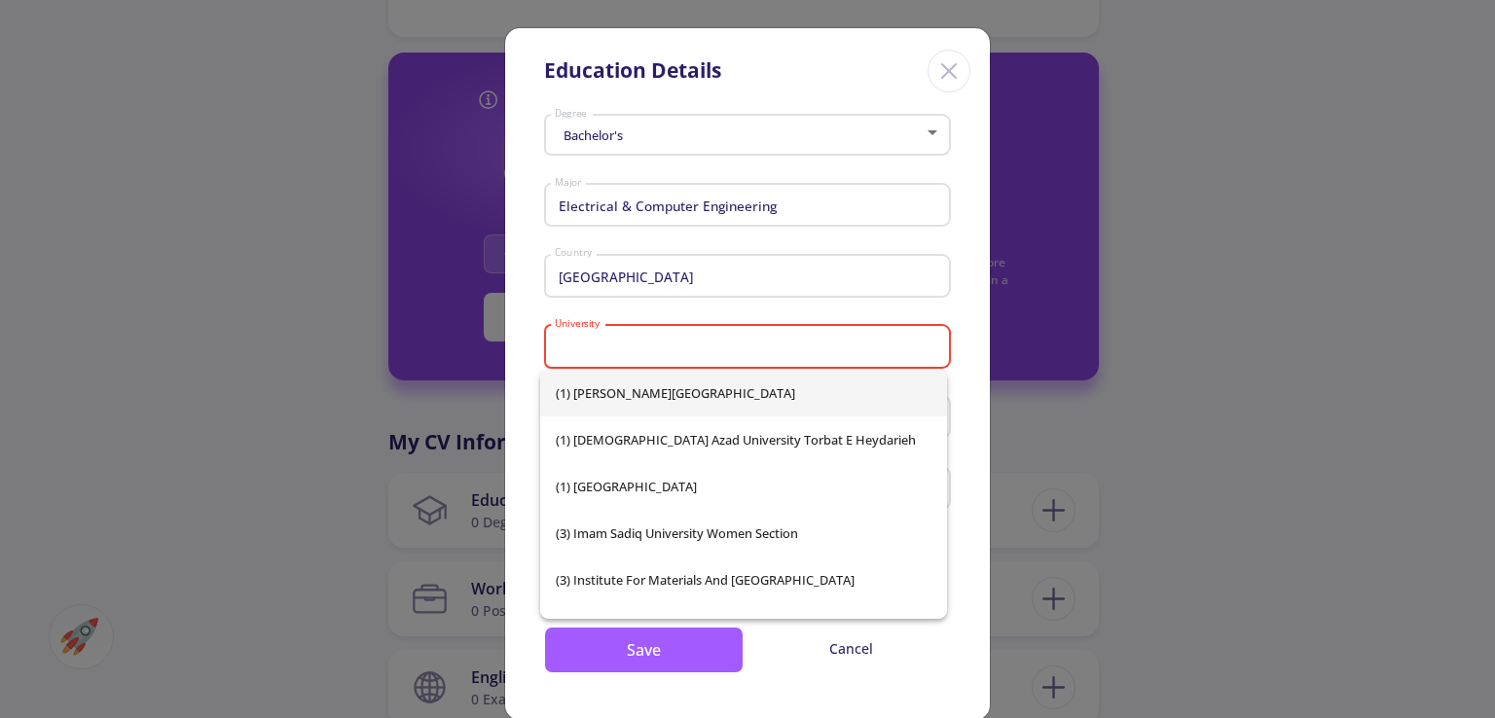
drag, startPoint x: 667, startPoint y: 342, endPoint x: 677, endPoint y: 348, distance: 11.9
click at [671, 345] on input "University" at bounding box center [750, 348] width 393 height 18
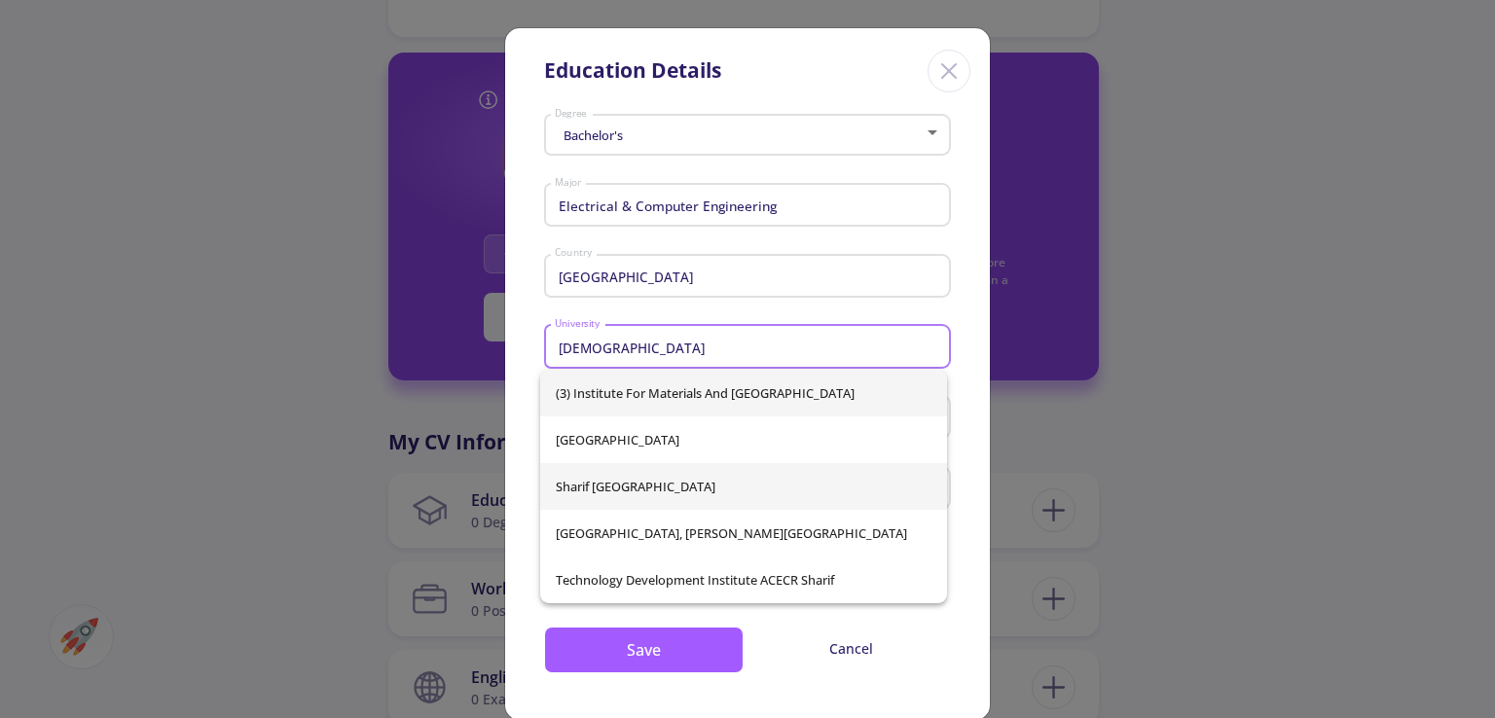
click at [705, 498] on span "Sharif [GEOGRAPHIC_DATA]" at bounding box center [744, 486] width 376 height 47
type input "Sharif [GEOGRAPHIC_DATA]"
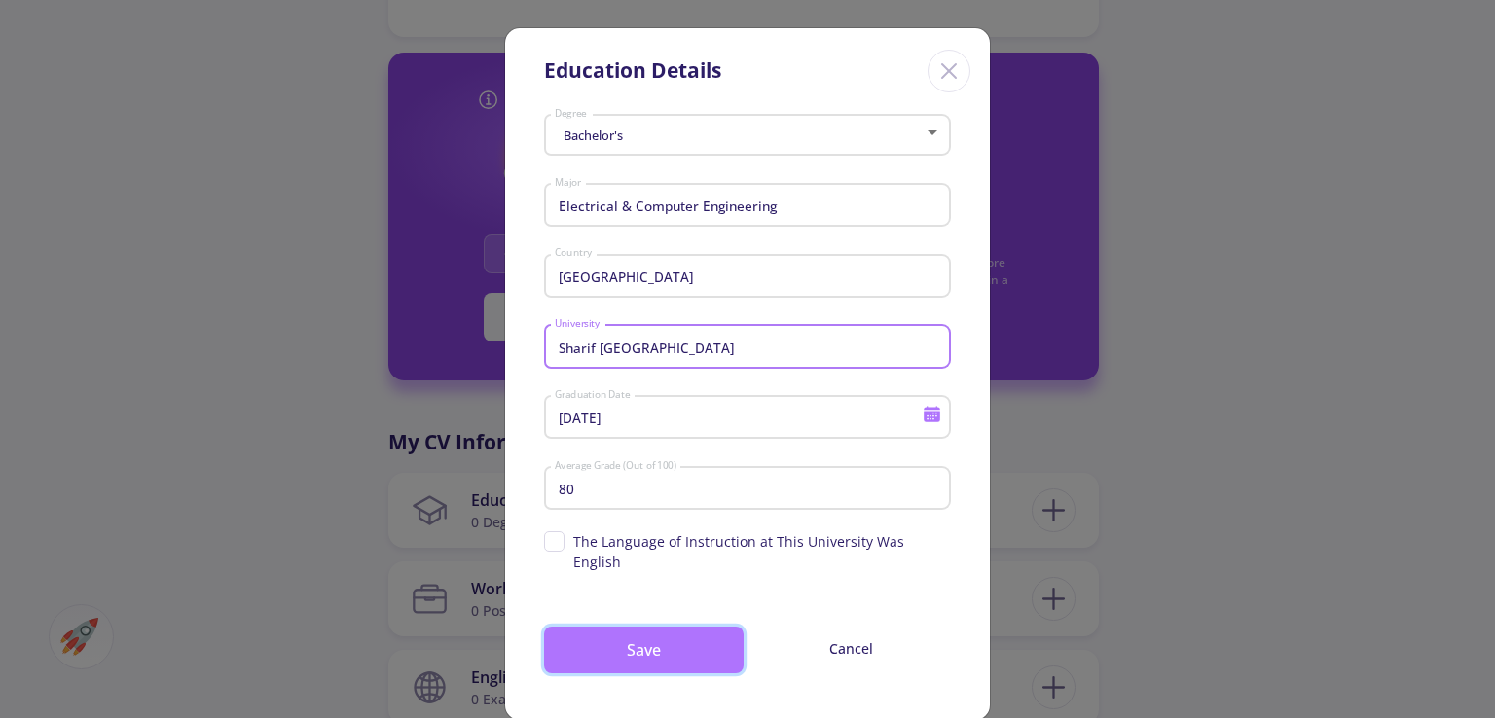
click at [690, 627] on button "Save" at bounding box center [644, 650] width 200 height 47
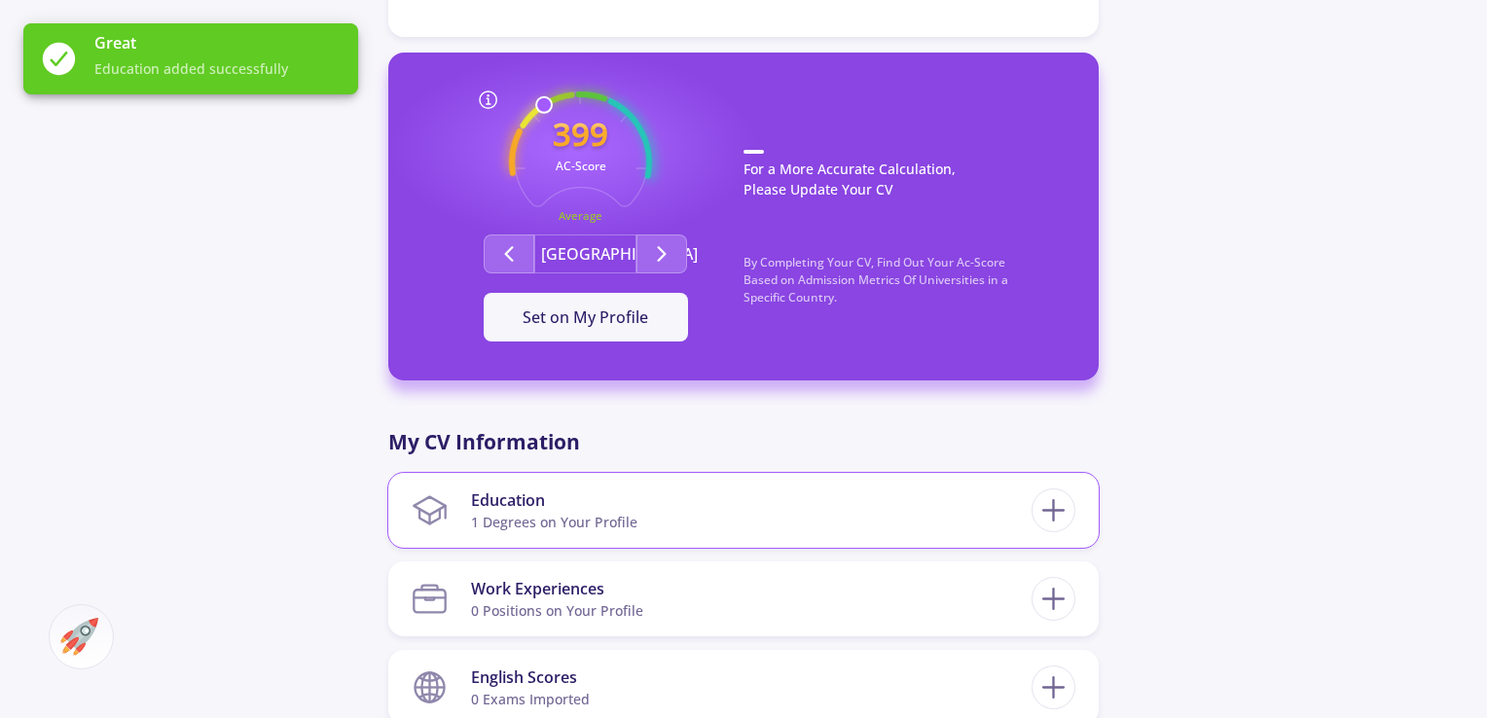
click at [889, 509] on section "Education 1 Degrees on Your Profile" at bounding box center [722, 510] width 620 height 59
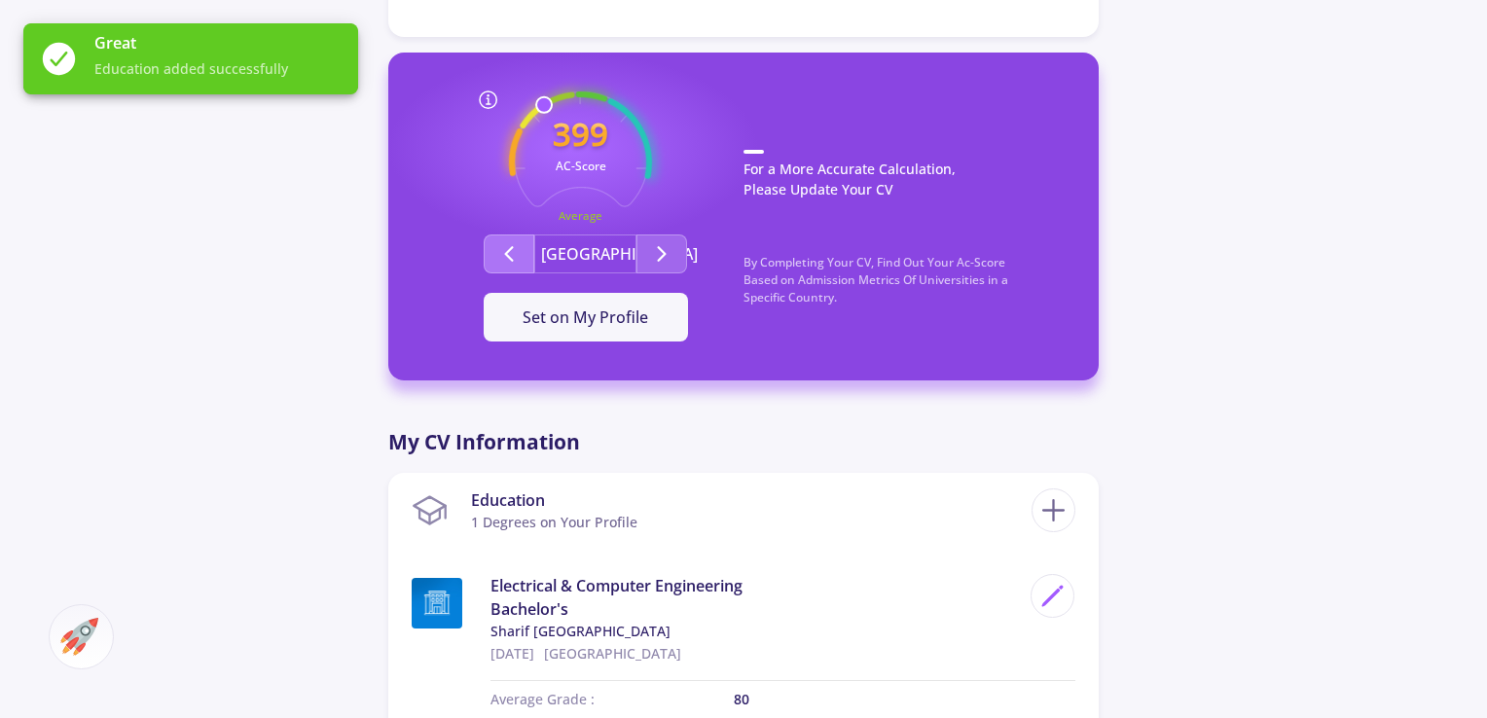
click at [519, 250] on icon "Second group" at bounding box center [508, 253] width 23 height 23
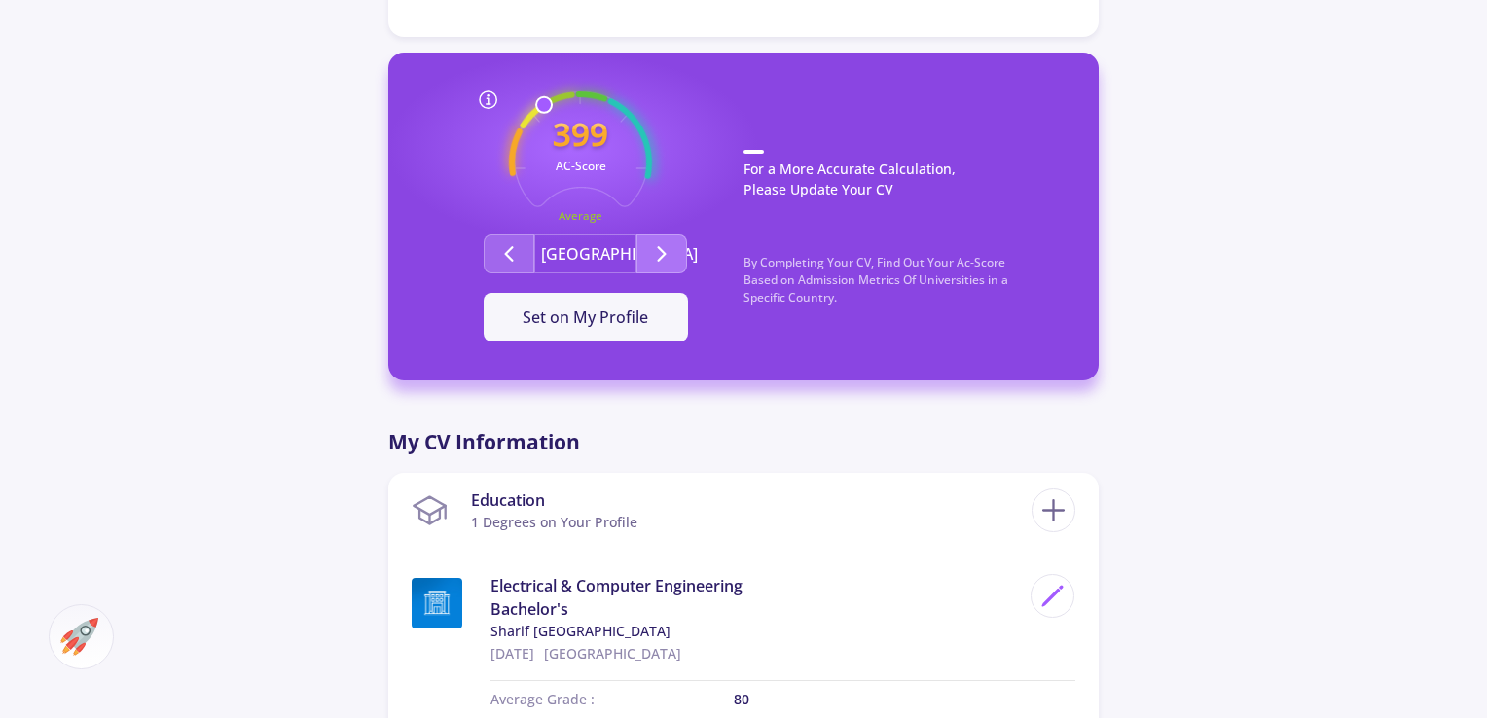
click at [651, 253] on icon "Second group" at bounding box center [661, 253] width 23 height 23
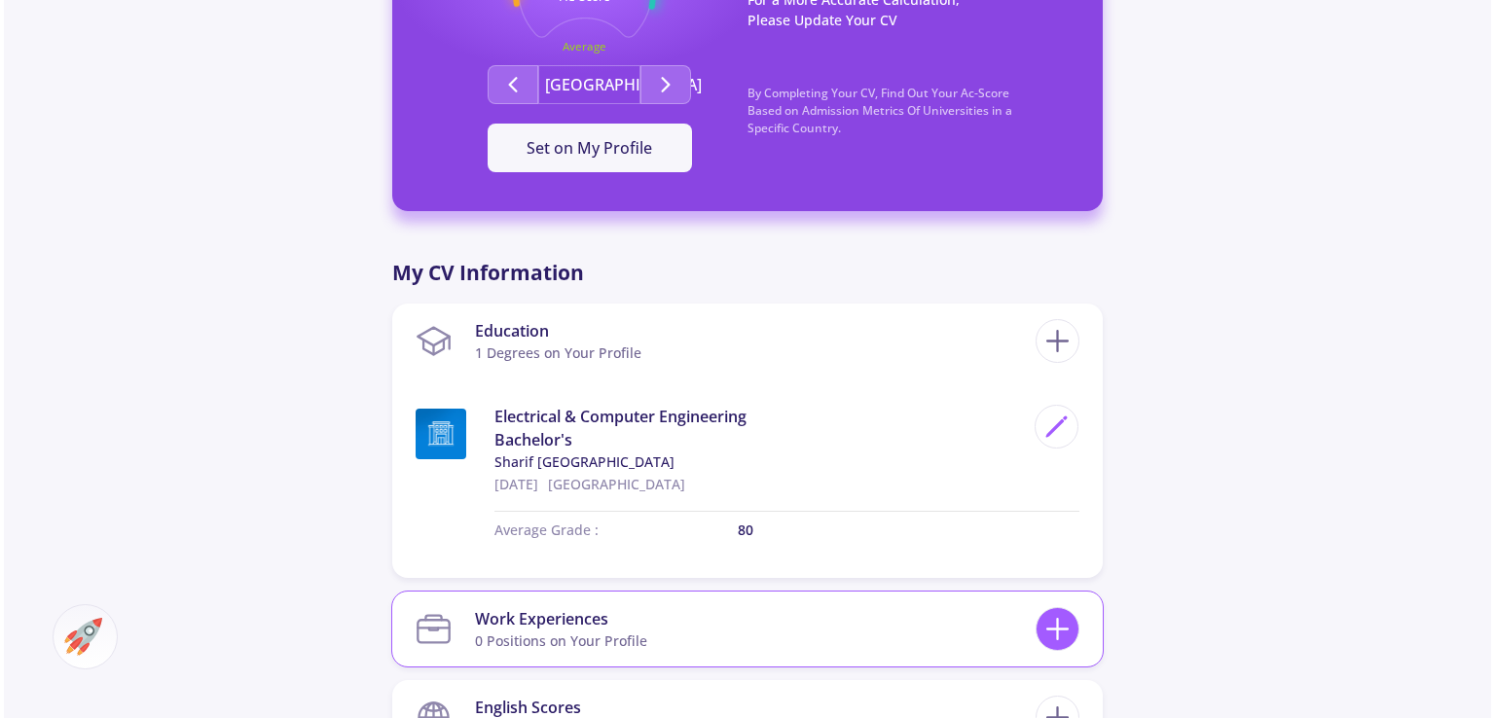
scroll to position [811, 0]
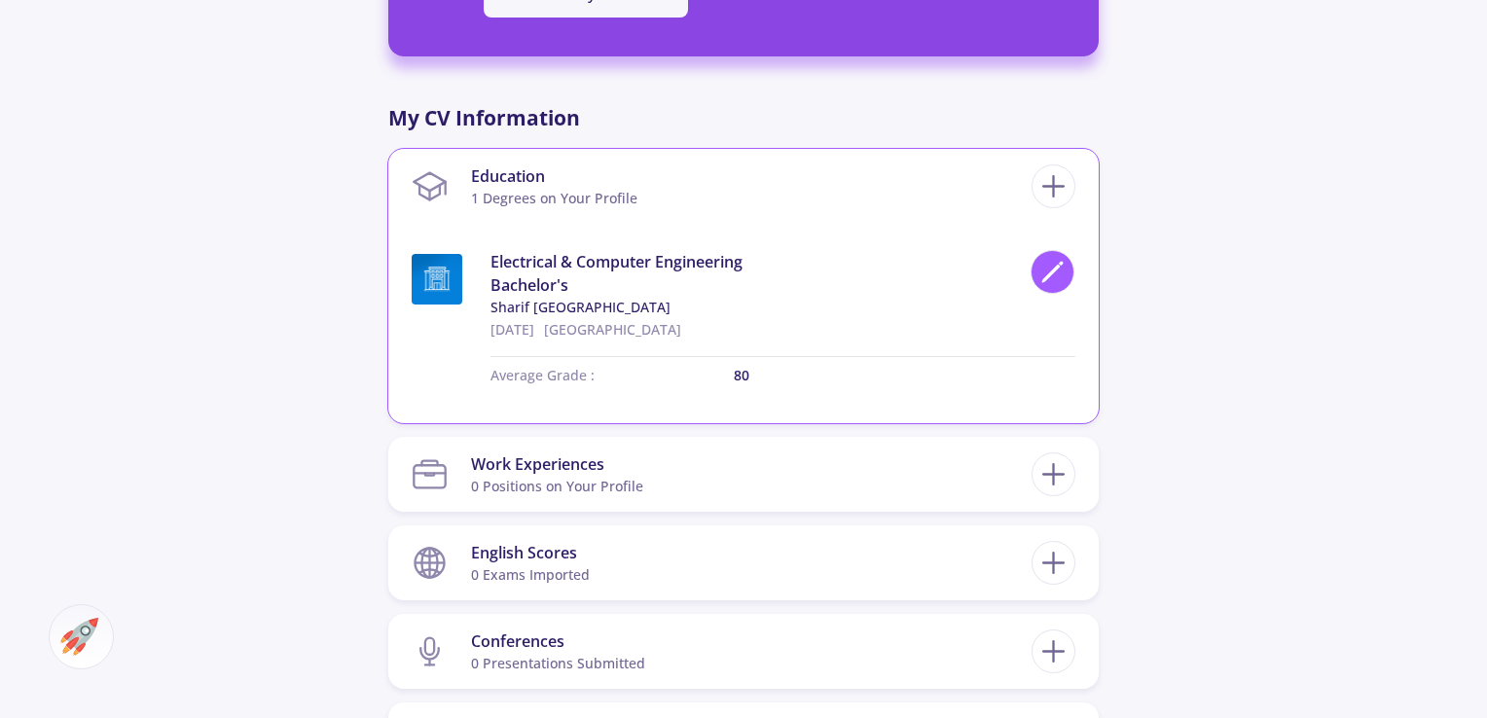
click at [1048, 285] on div at bounding box center [1053, 272] width 44 height 44
type input "10/4/2025"
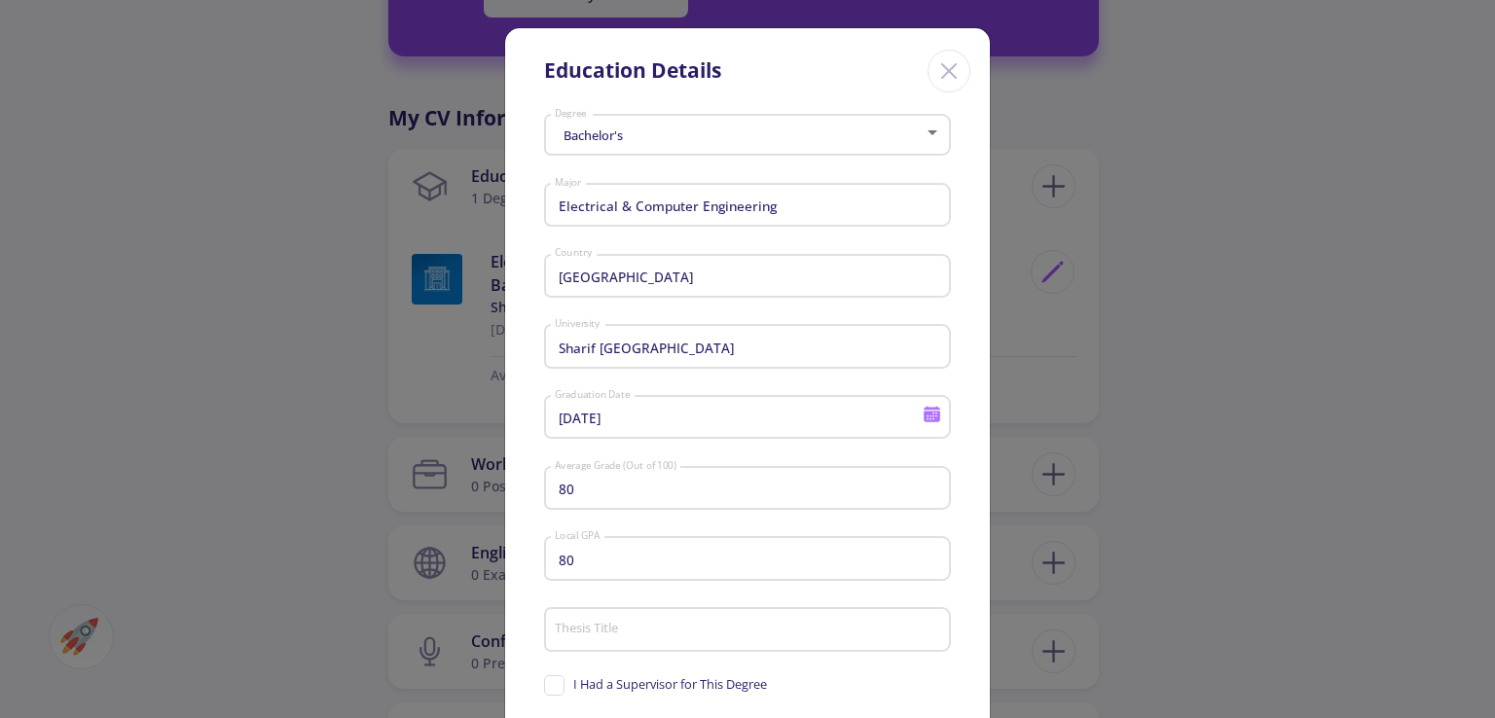
click at [661, 347] on input "Sharif [GEOGRAPHIC_DATA]" at bounding box center [750, 348] width 393 height 18
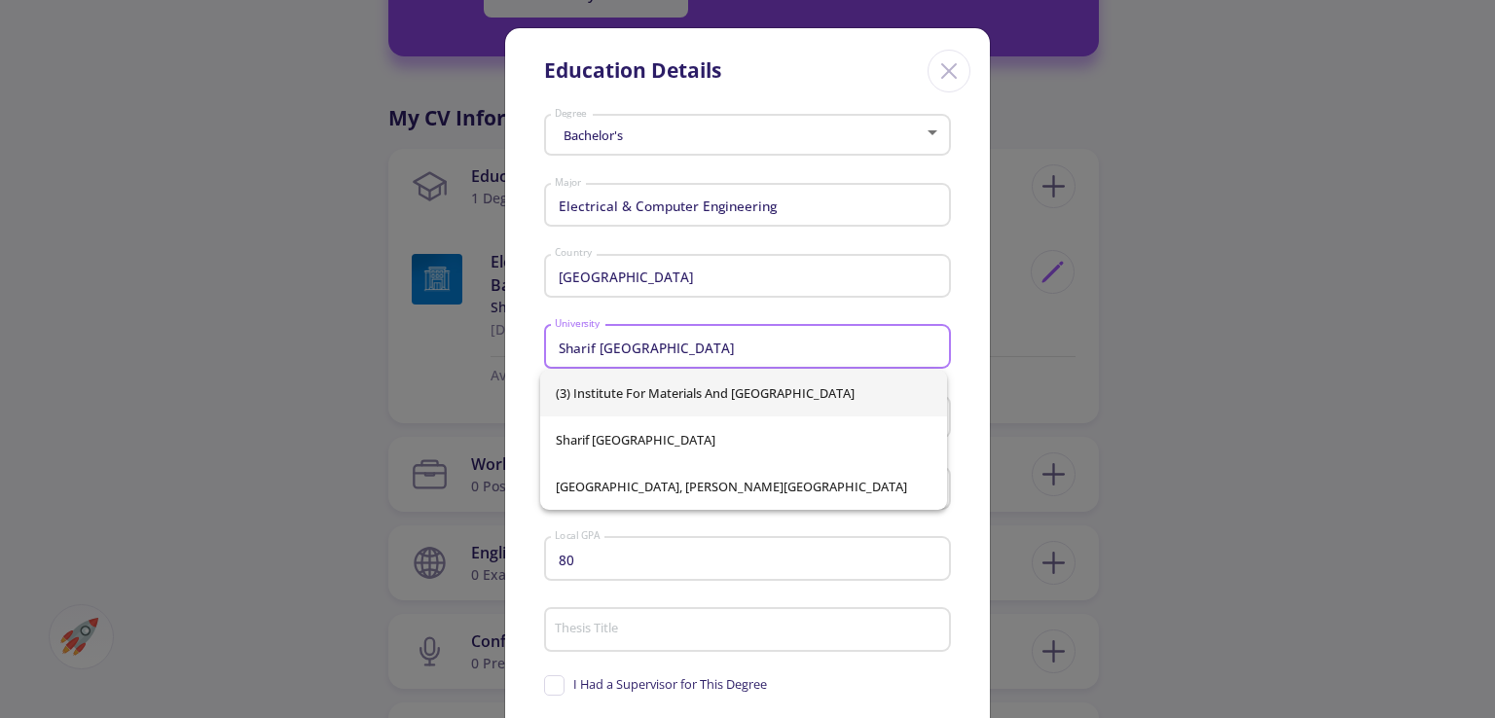
click at [809, 344] on input "Sharif [GEOGRAPHIC_DATA]" at bounding box center [750, 348] width 393 height 18
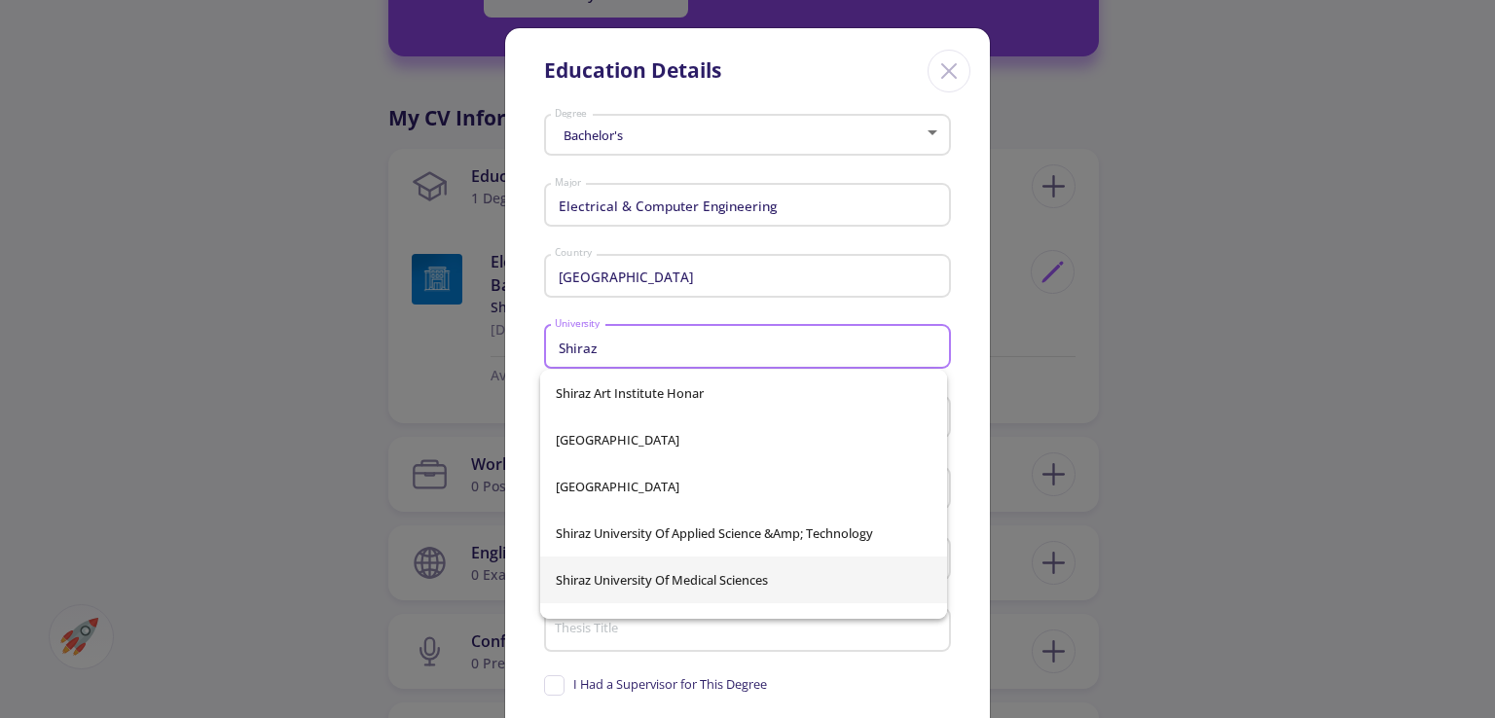
scroll to position [265, 0]
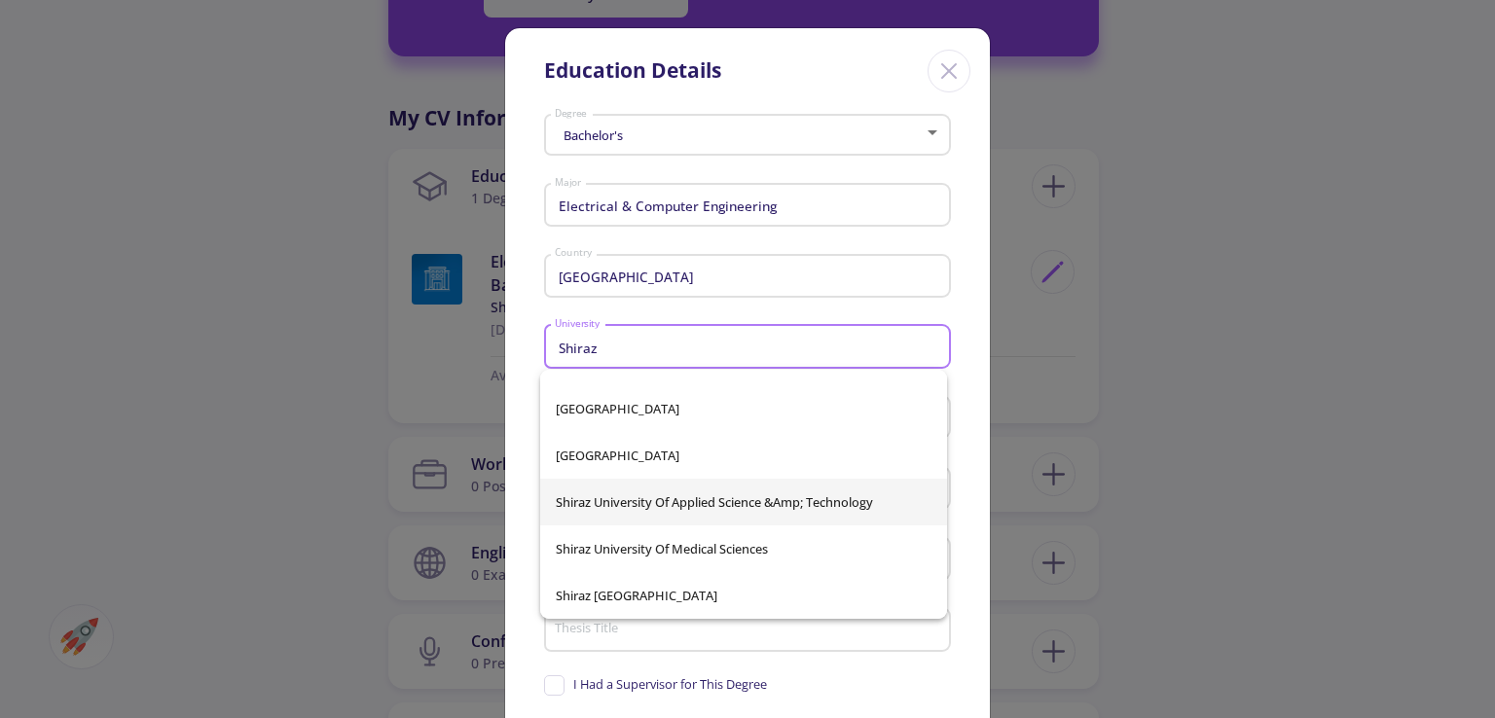
click at [697, 500] on span "Shiraz University of Applied Science &amp; Technology" at bounding box center [744, 502] width 376 height 47
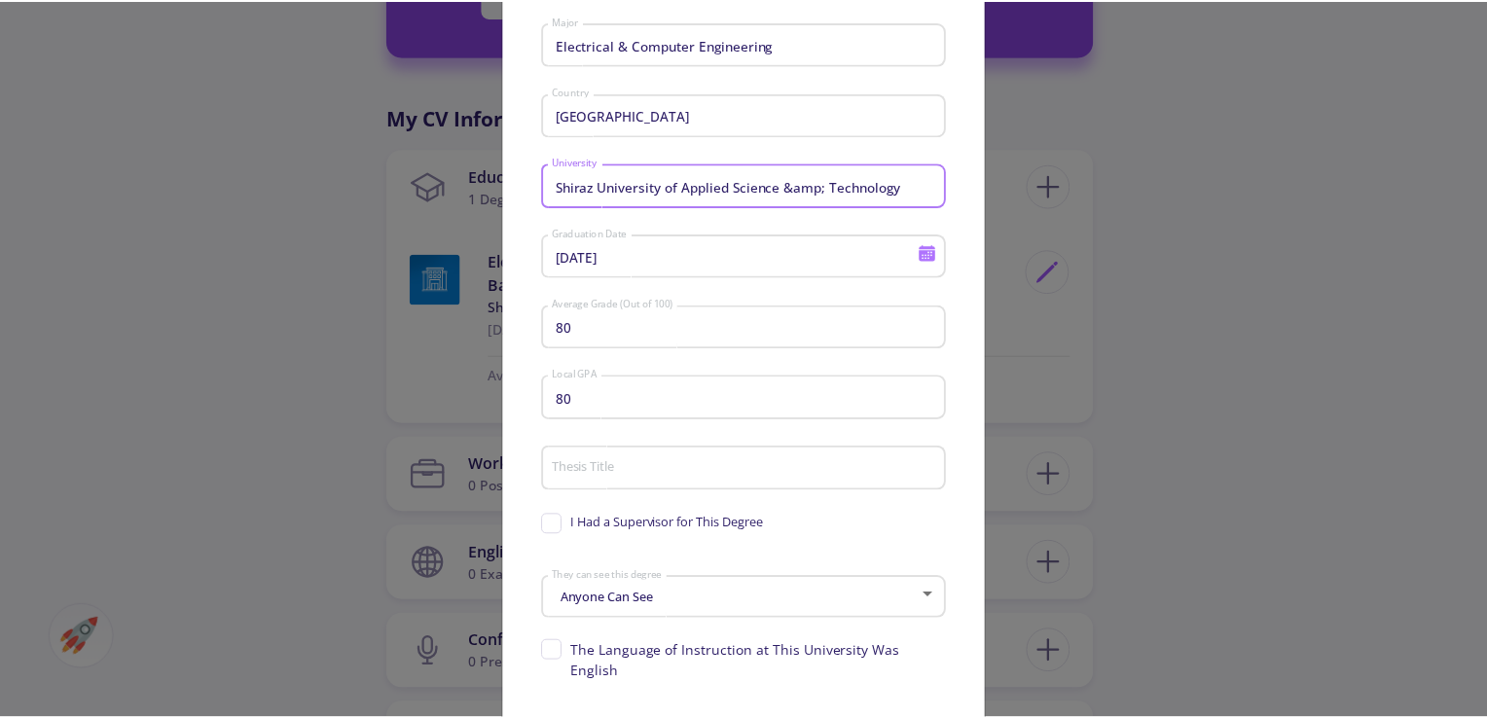
scroll to position [281, 0]
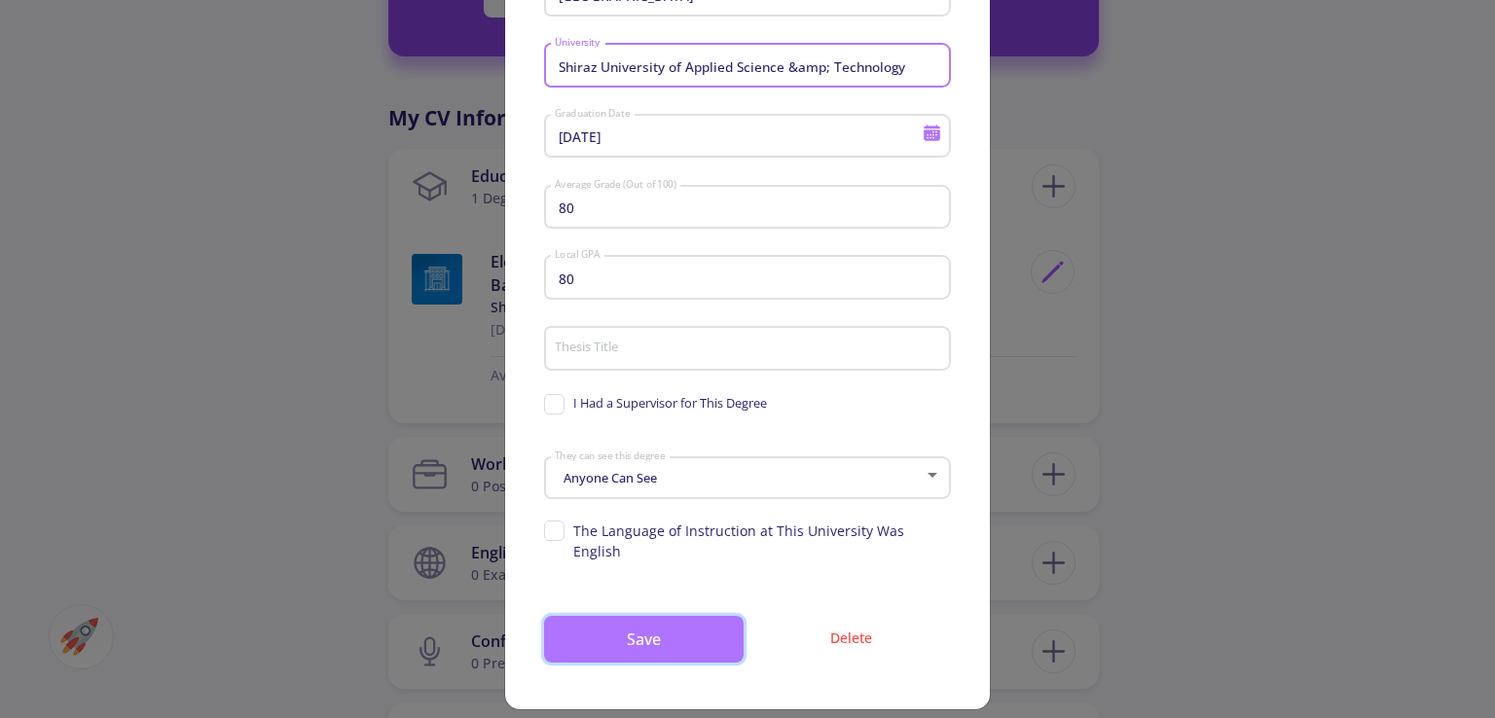
click at [699, 616] on button "Save" at bounding box center [644, 639] width 200 height 47
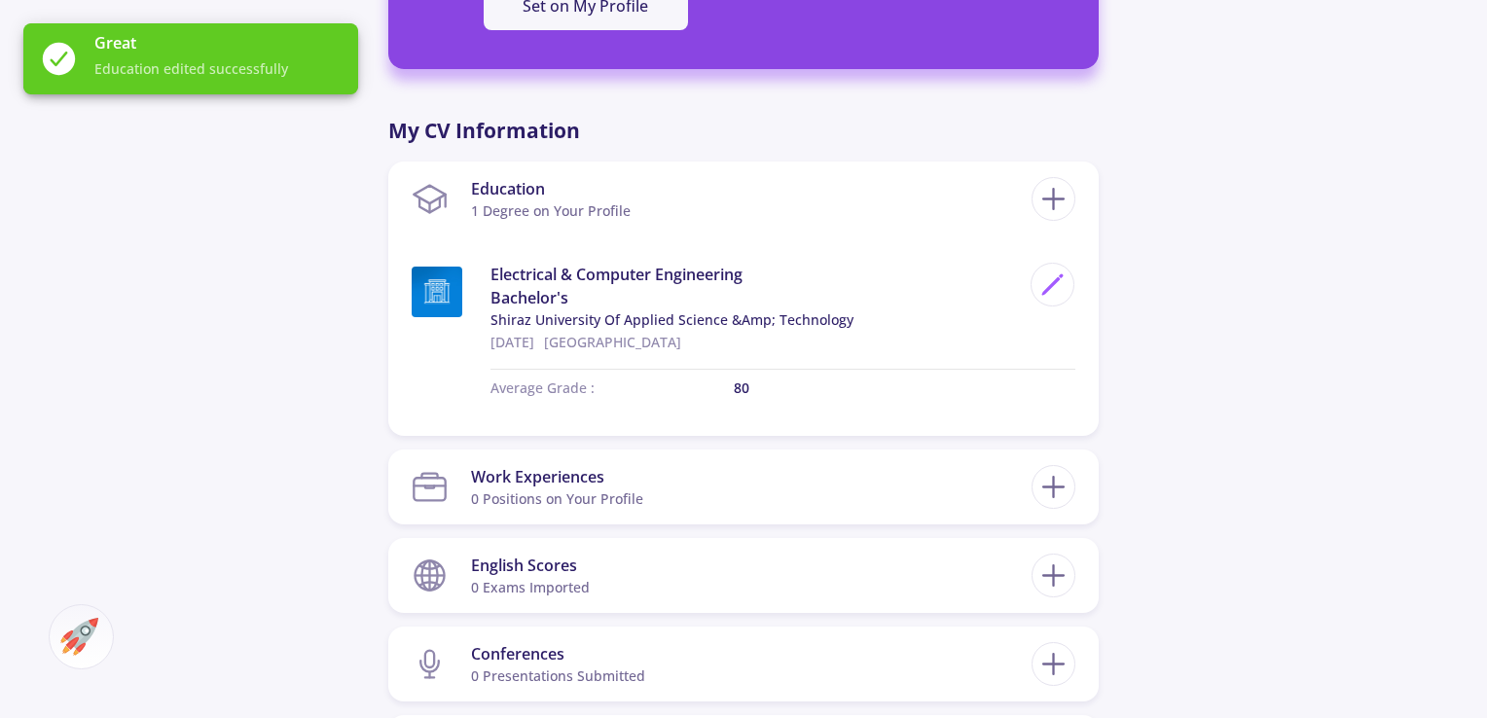
scroll to position [487, 0]
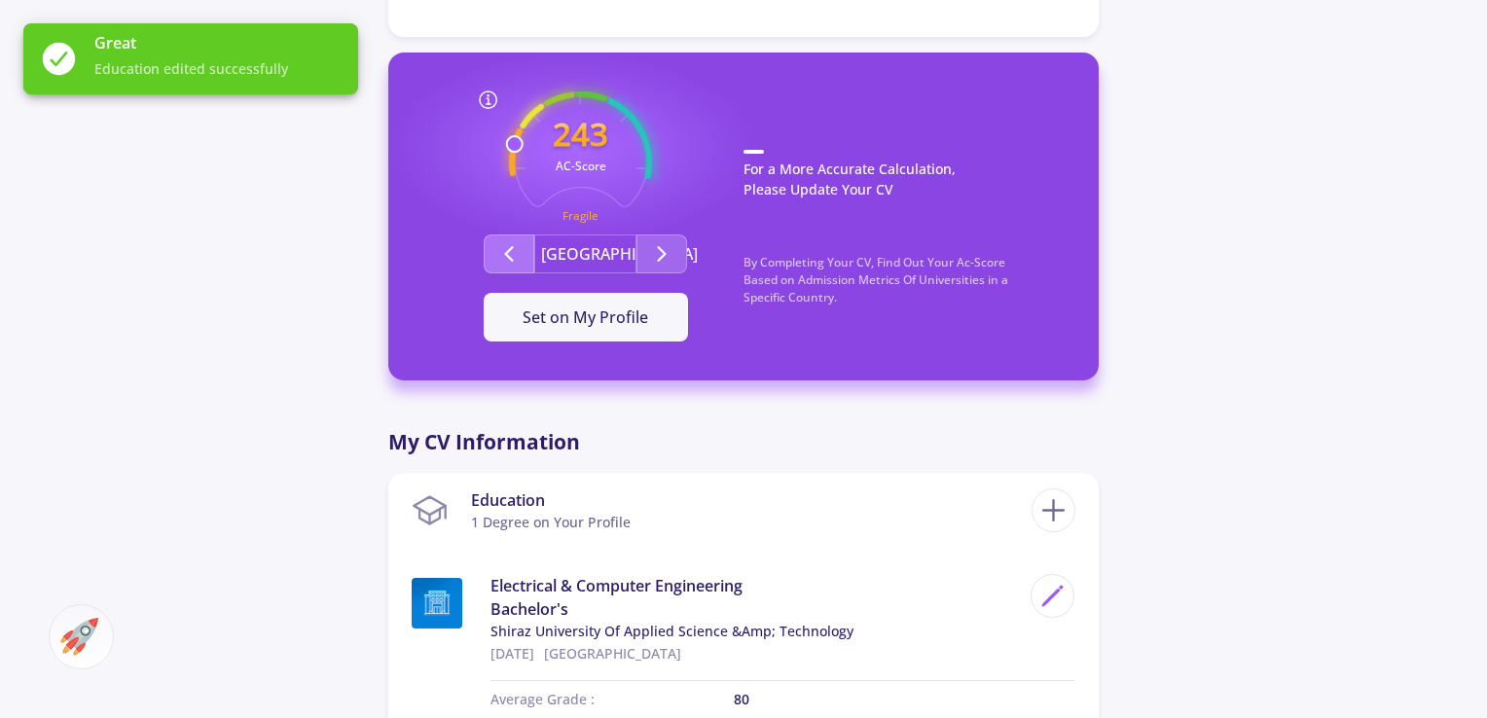
click at [502, 256] on icon "Second group" at bounding box center [508, 253] width 23 height 23
click at [652, 271] on button "Second group" at bounding box center [662, 254] width 51 height 39
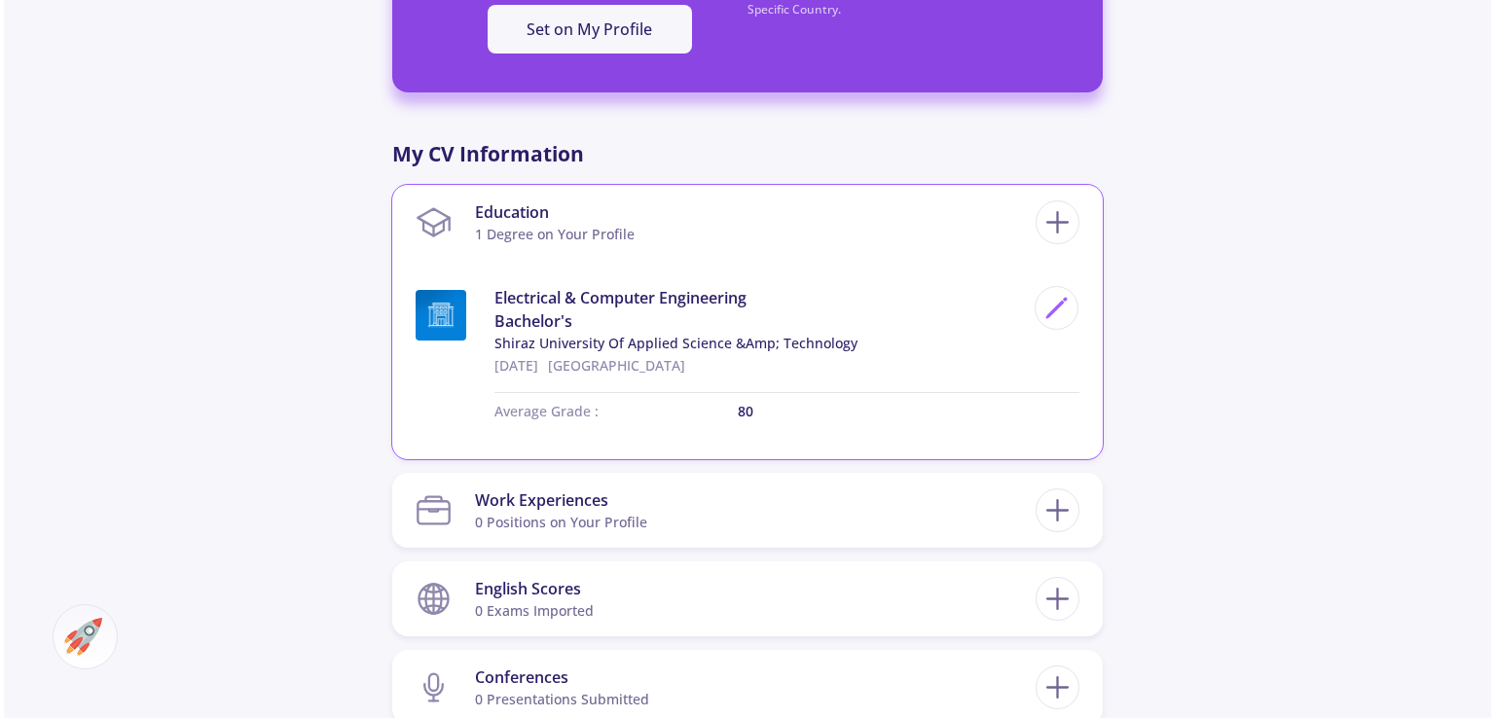
scroll to position [811, 0]
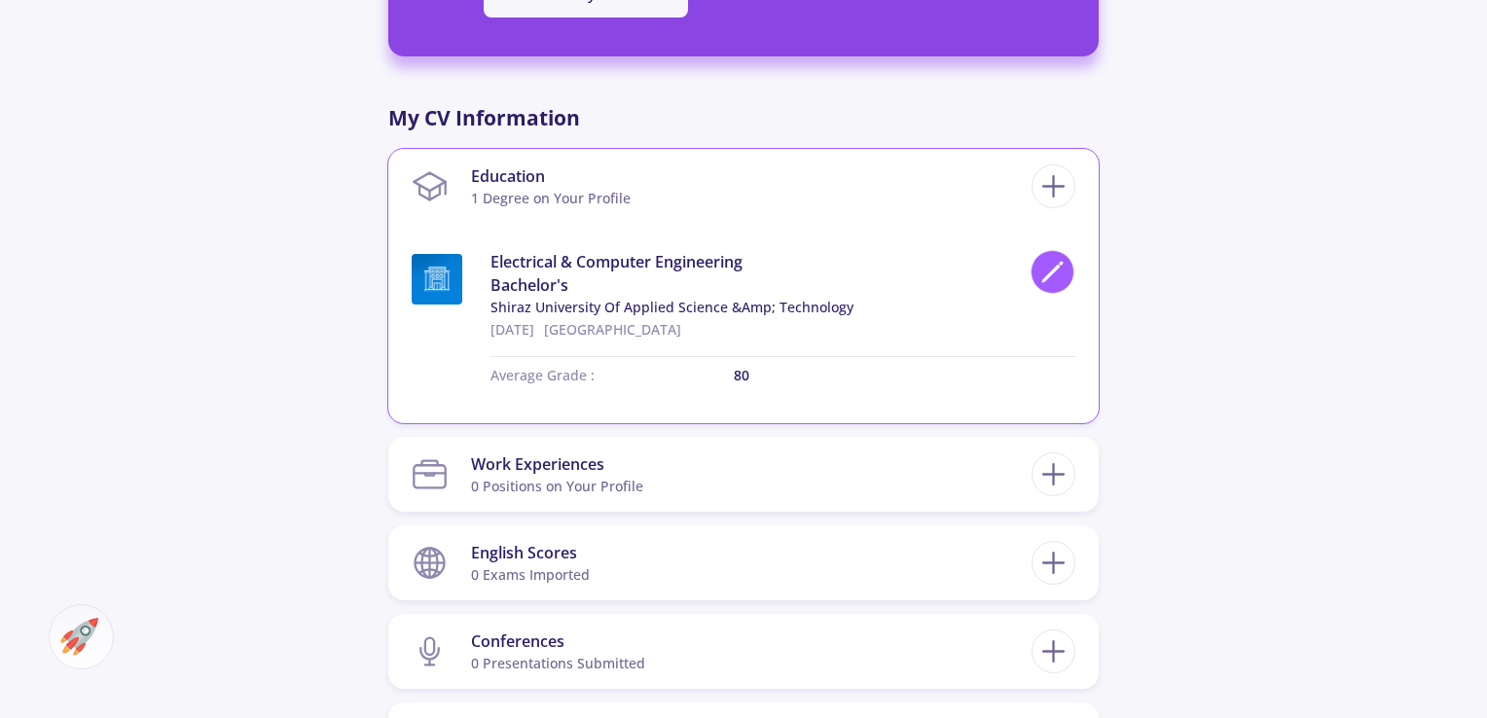
click at [1058, 266] on polygon at bounding box center [1052, 274] width 17 height 17
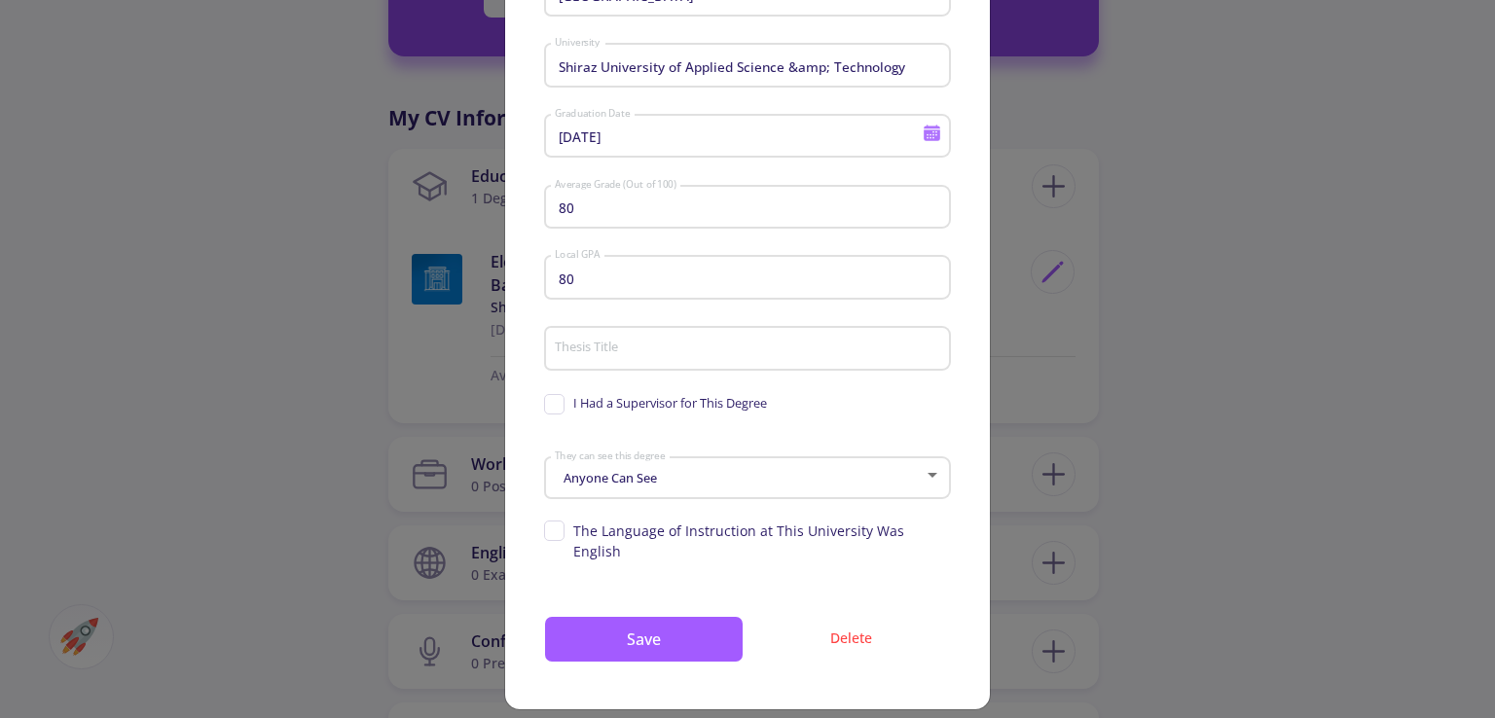
scroll to position [0, 0]
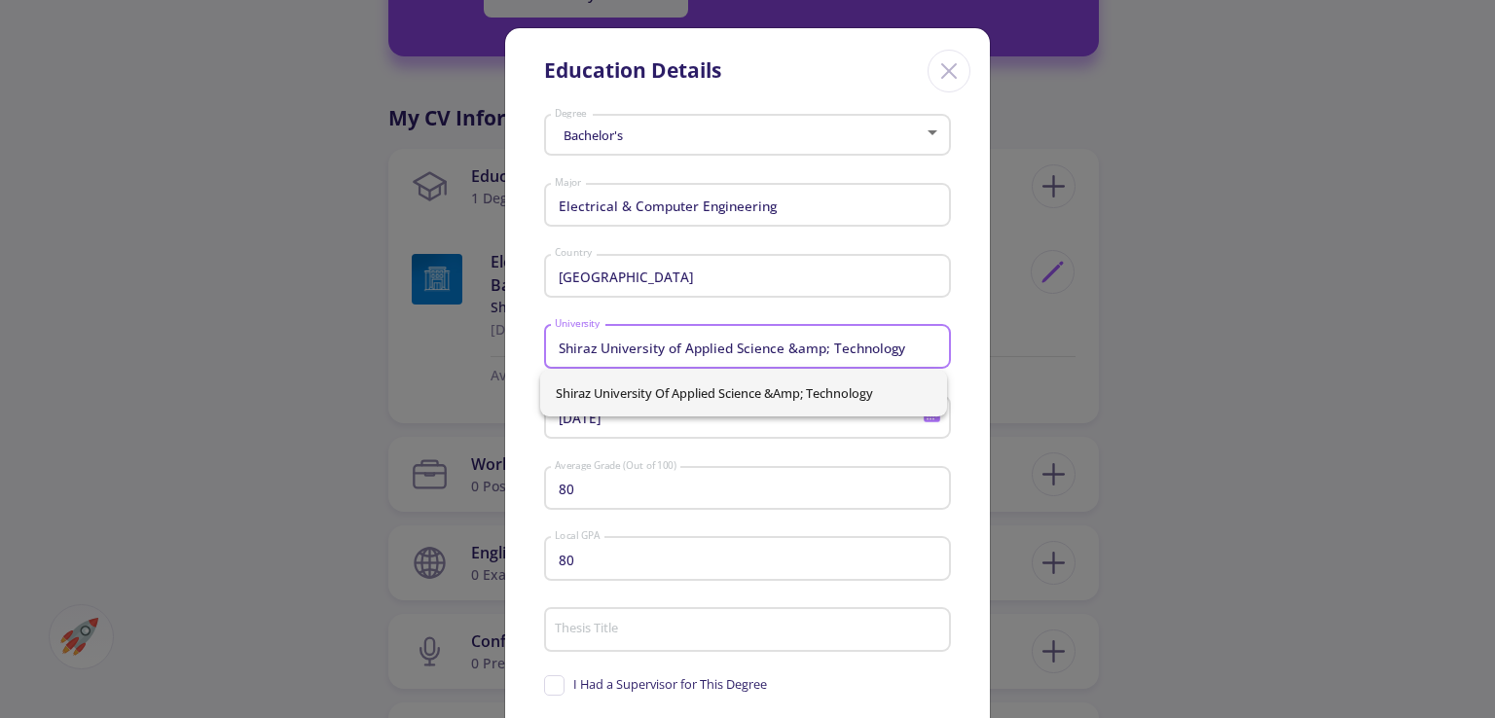
click at [912, 348] on input "Shiraz University of Applied Science &amp; Technology" at bounding box center [750, 348] width 393 height 18
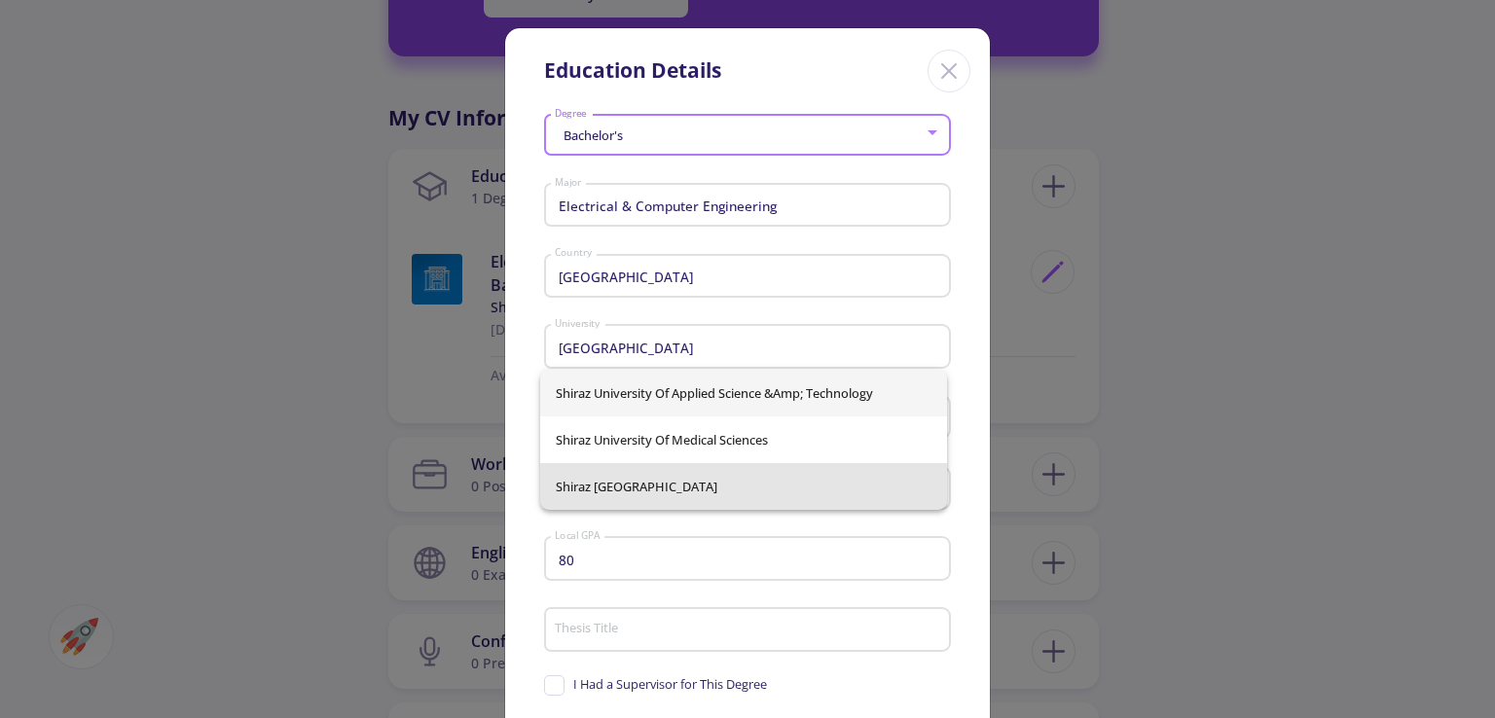
drag, startPoint x: 751, startPoint y: 482, endPoint x: 764, endPoint y: 525, distance: 44.7
click at [755, 480] on span "Shiraz University of Technology" at bounding box center [744, 486] width 376 height 47
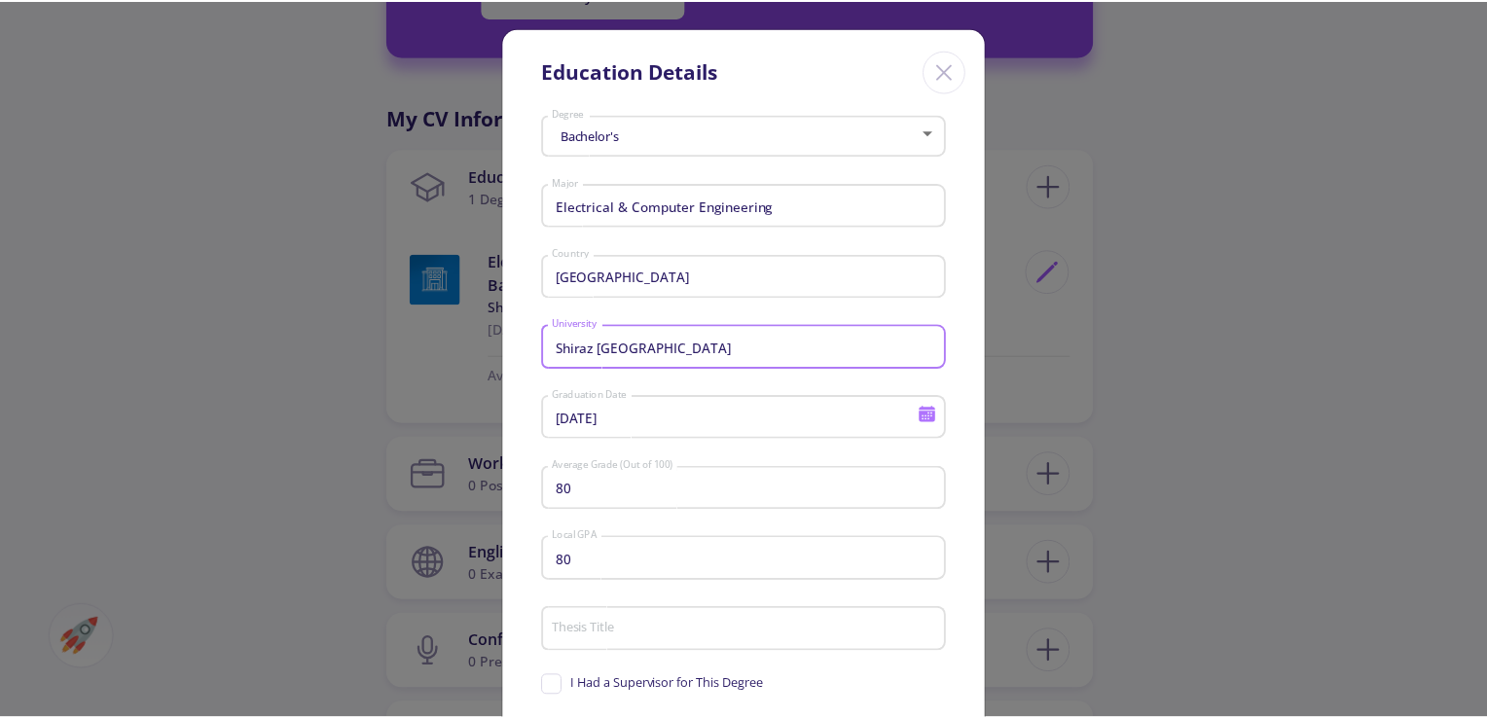
scroll to position [281, 0]
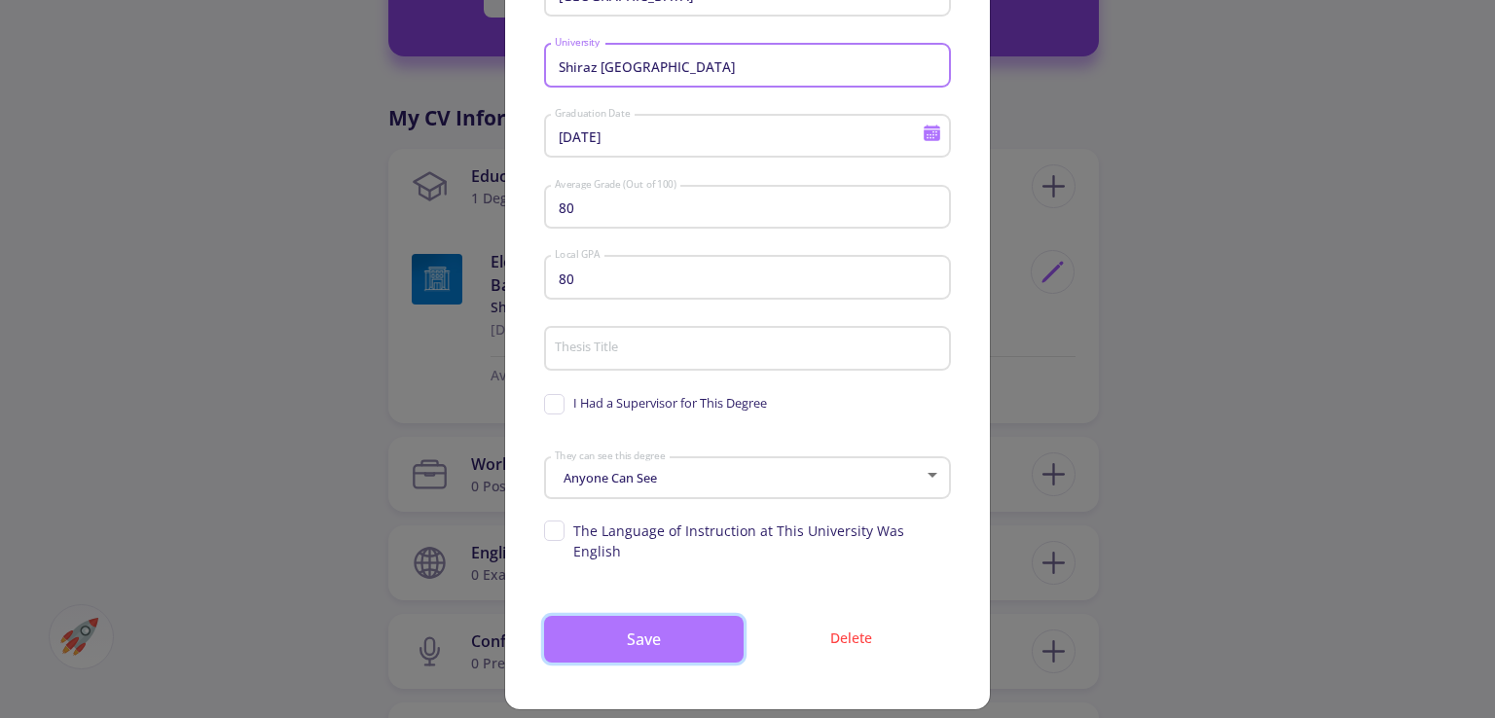
click at [693, 621] on button "Save" at bounding box center [644, 639] width 200 height 47
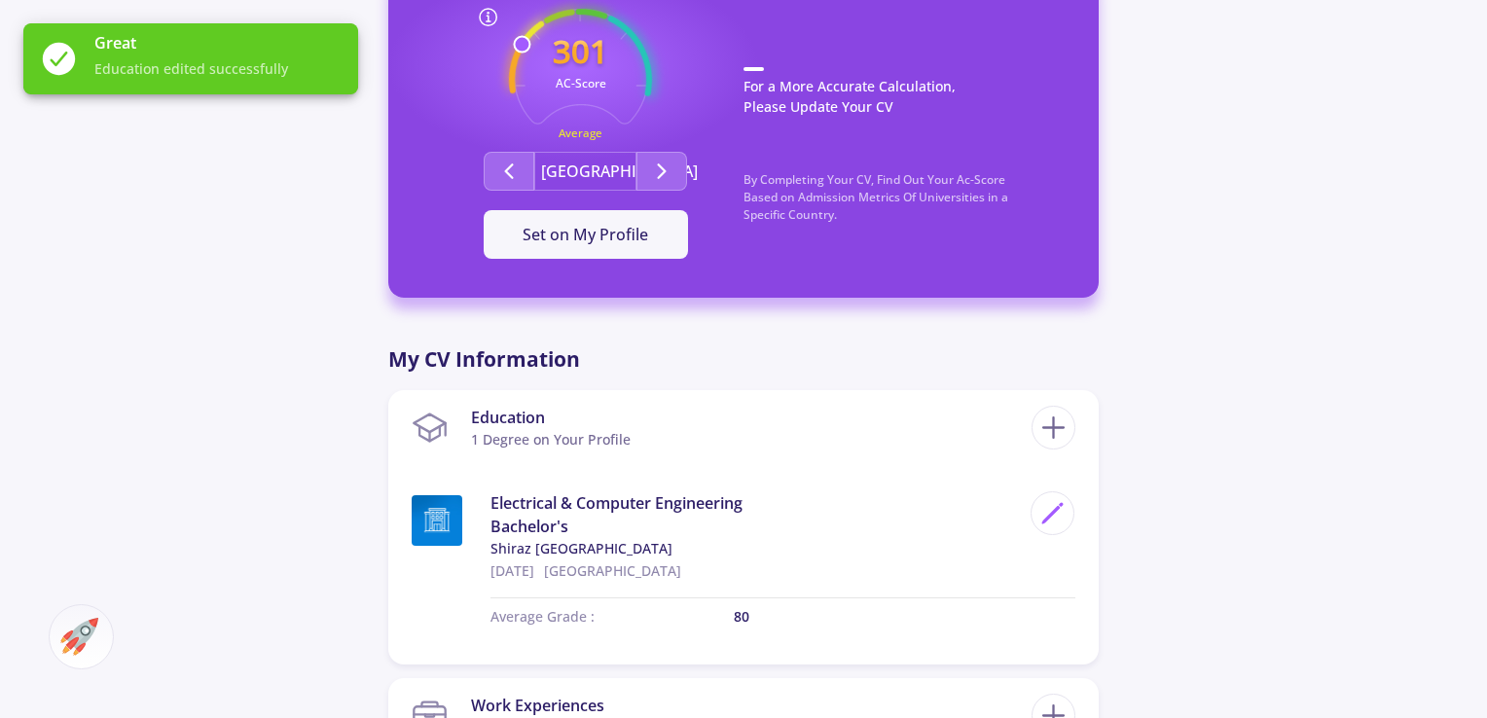
scroll to position [649, 0]
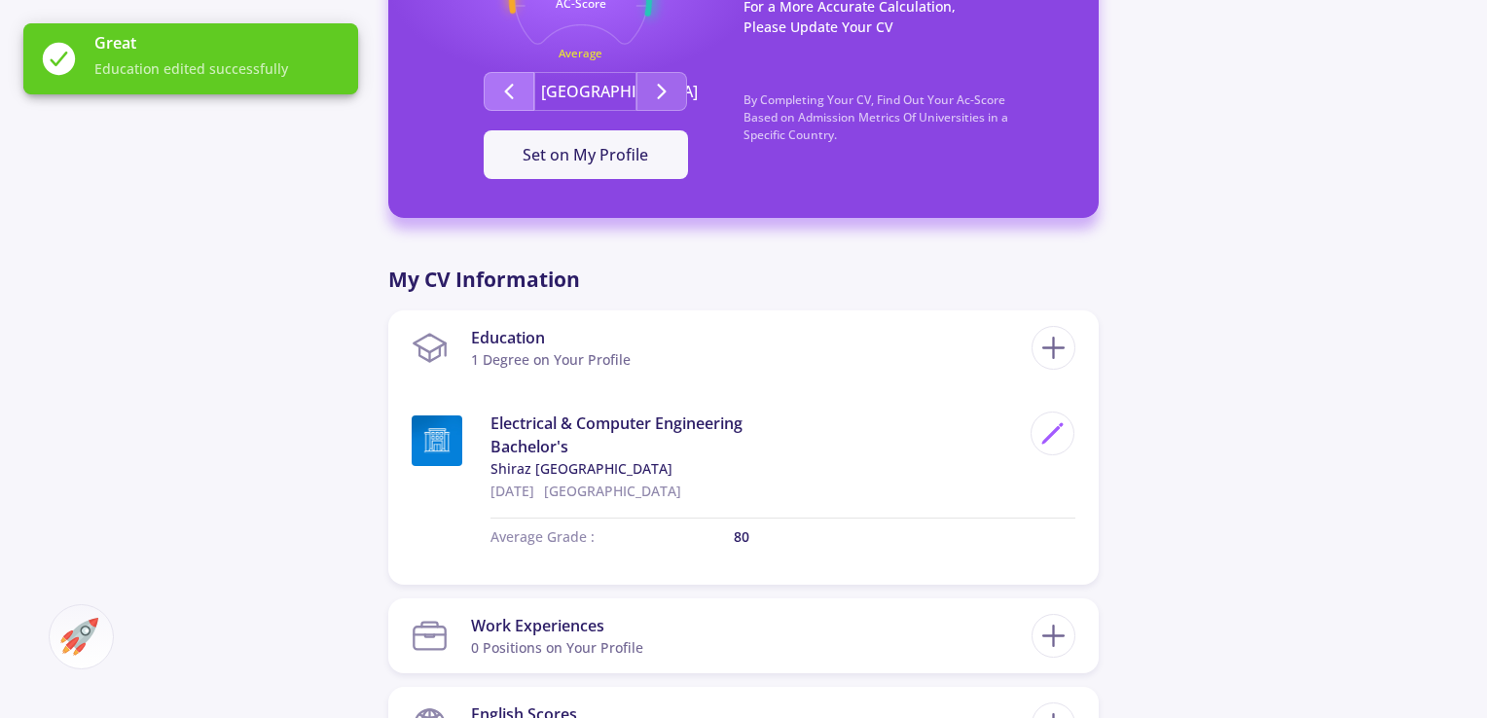
click at [531, 94] on button "Second group" at bounding box center [509, 91] width 51 height 39
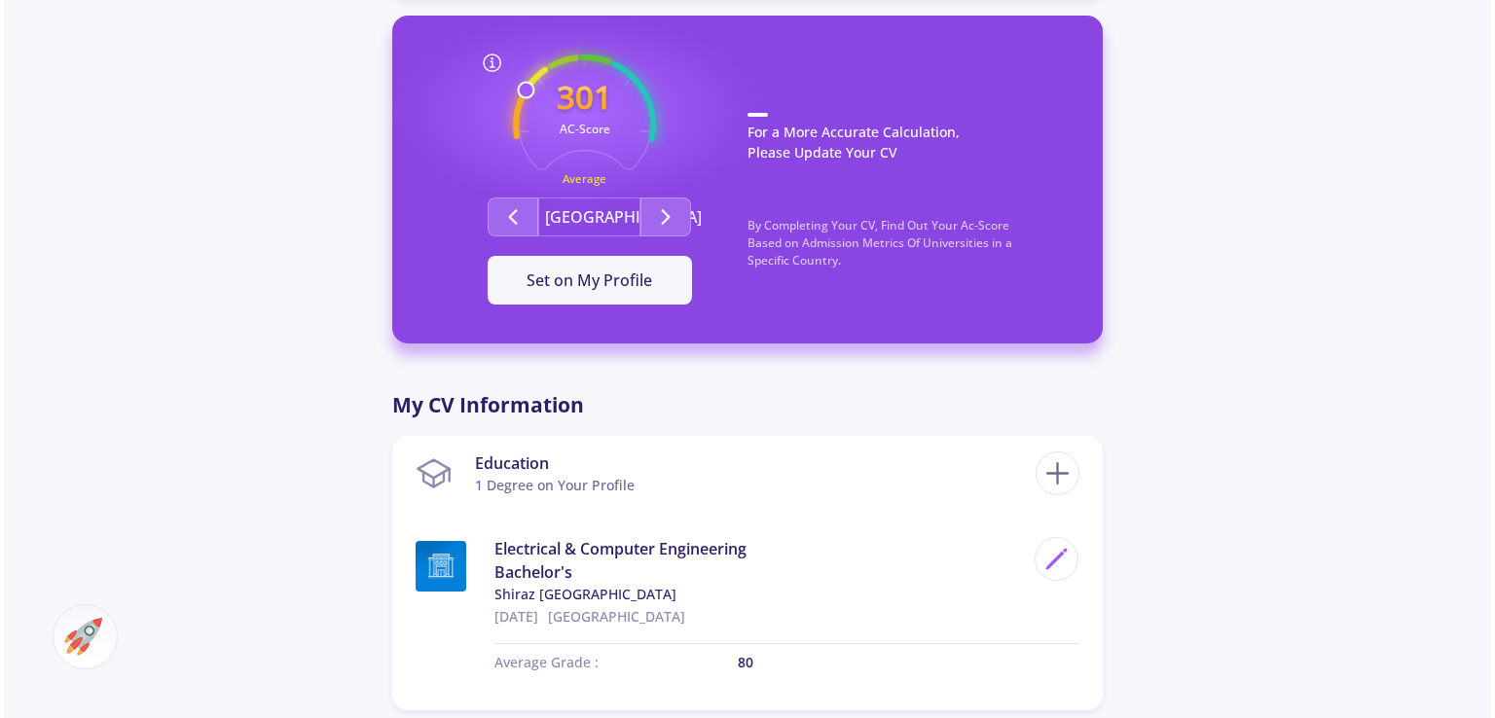
scroll to position [487, 0]
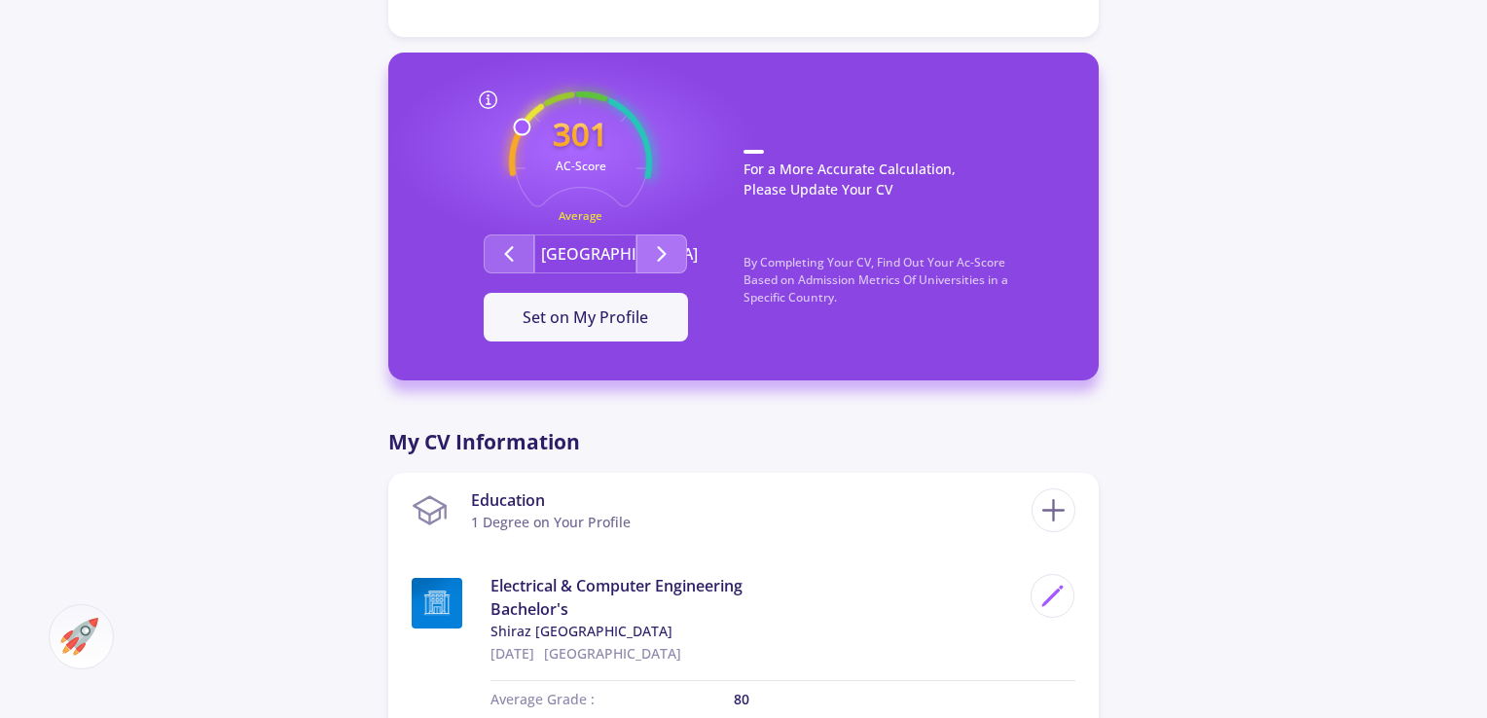
click at [645, 250] on button "Second group" at bounding box center [662, 254] width 51 height 39
click at [1052, 589] on icon at bounding box center [1053, 596] width 26 height 26
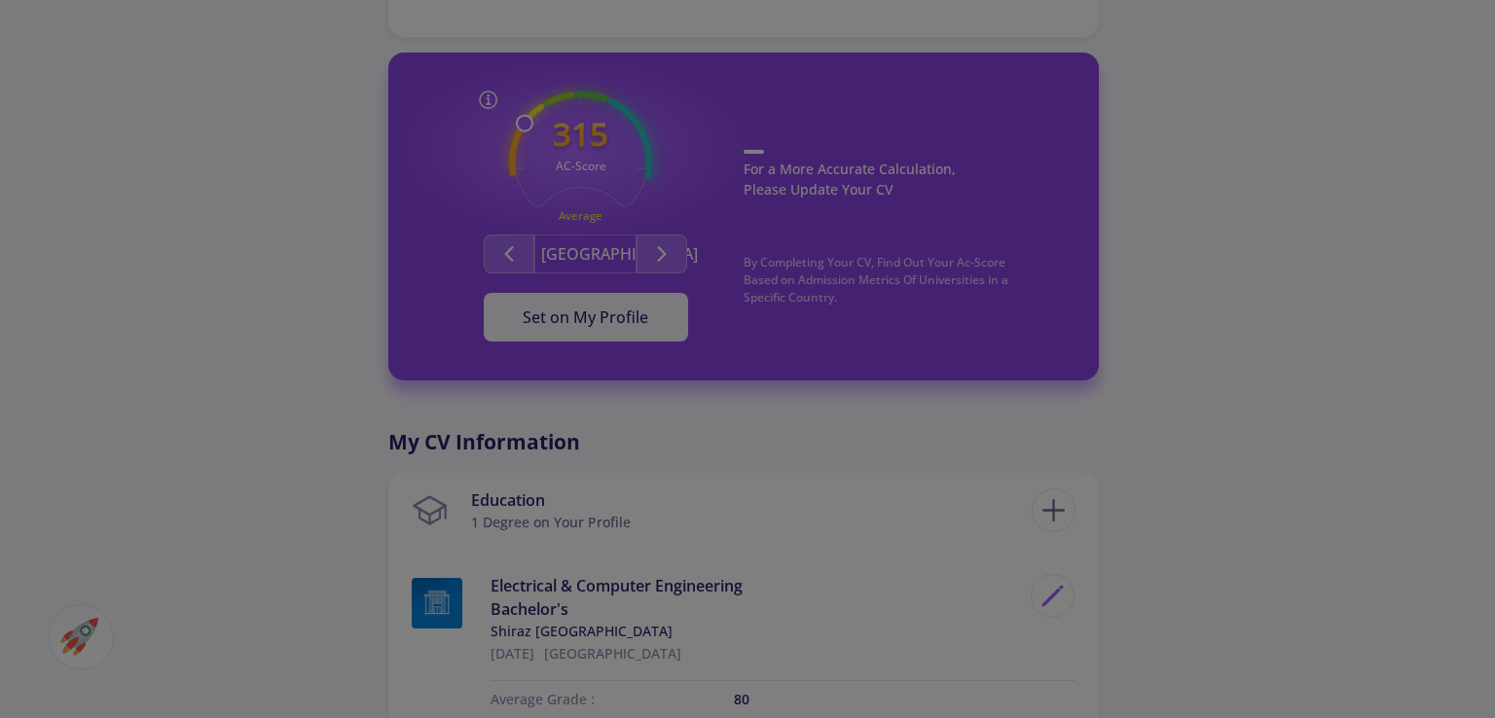
scroll to position [0, 0]
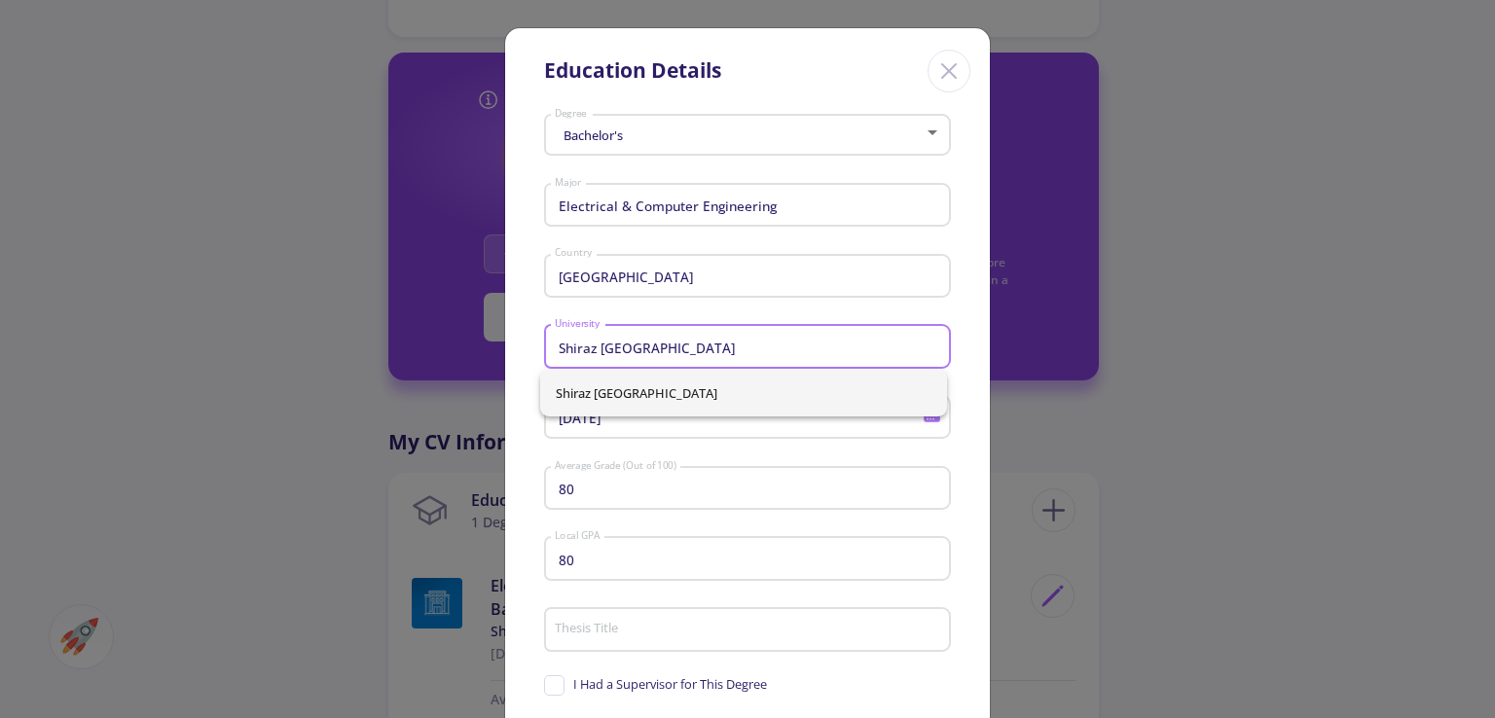
click at [796, 340] on input "Shiraz University of Technology" at bounding box center [750, 348] width 393 height 18
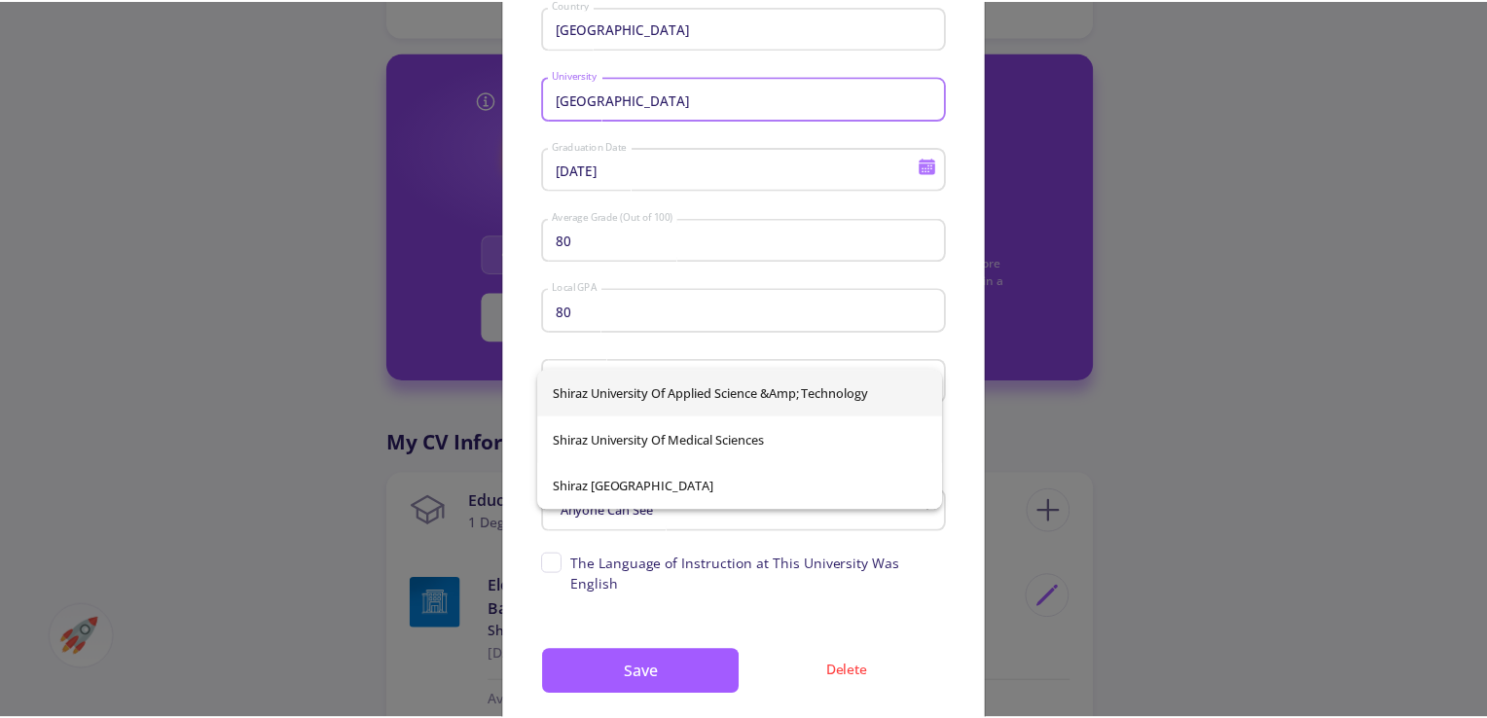
scroll to position [281, 0]
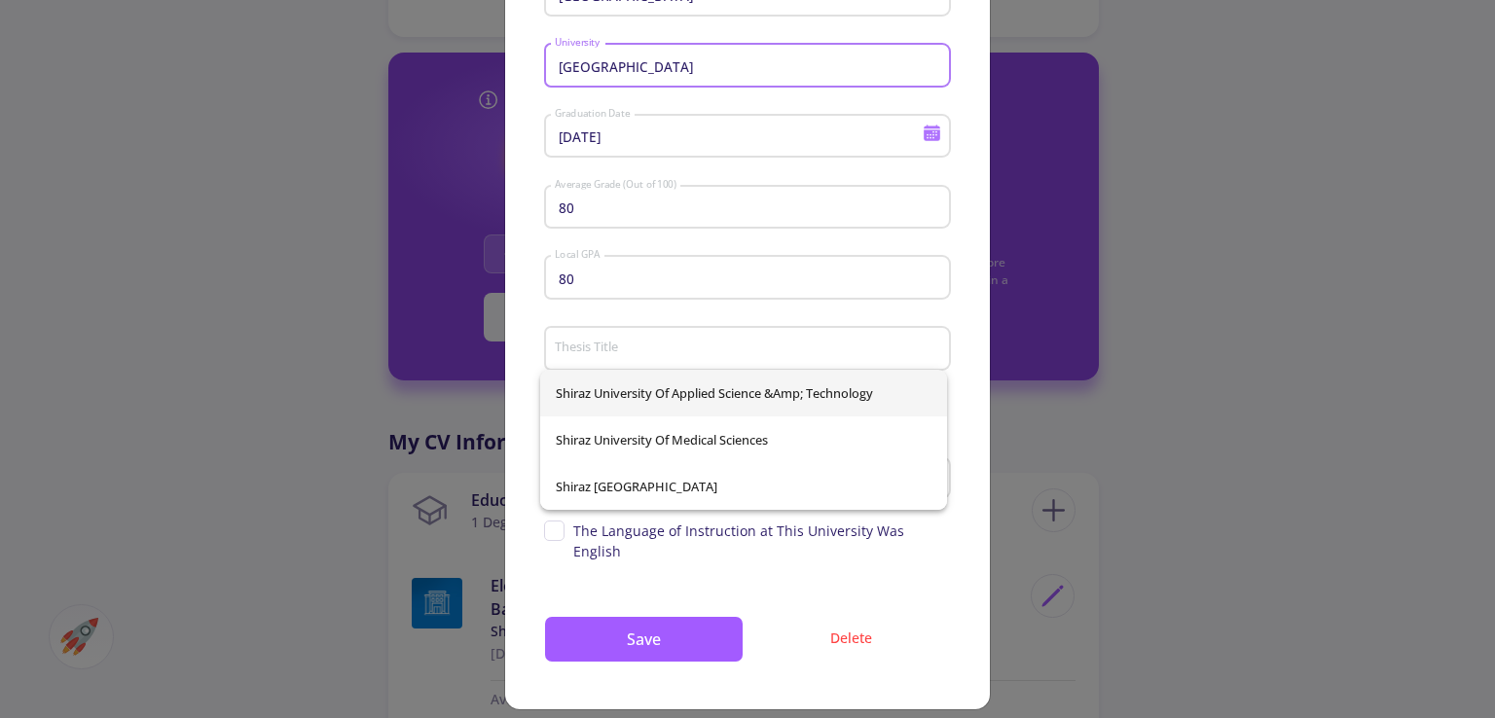
type input "Shiraz University"
click at [701, 627] on button "Save" at bounding box center [644, 639] width 200 height 47
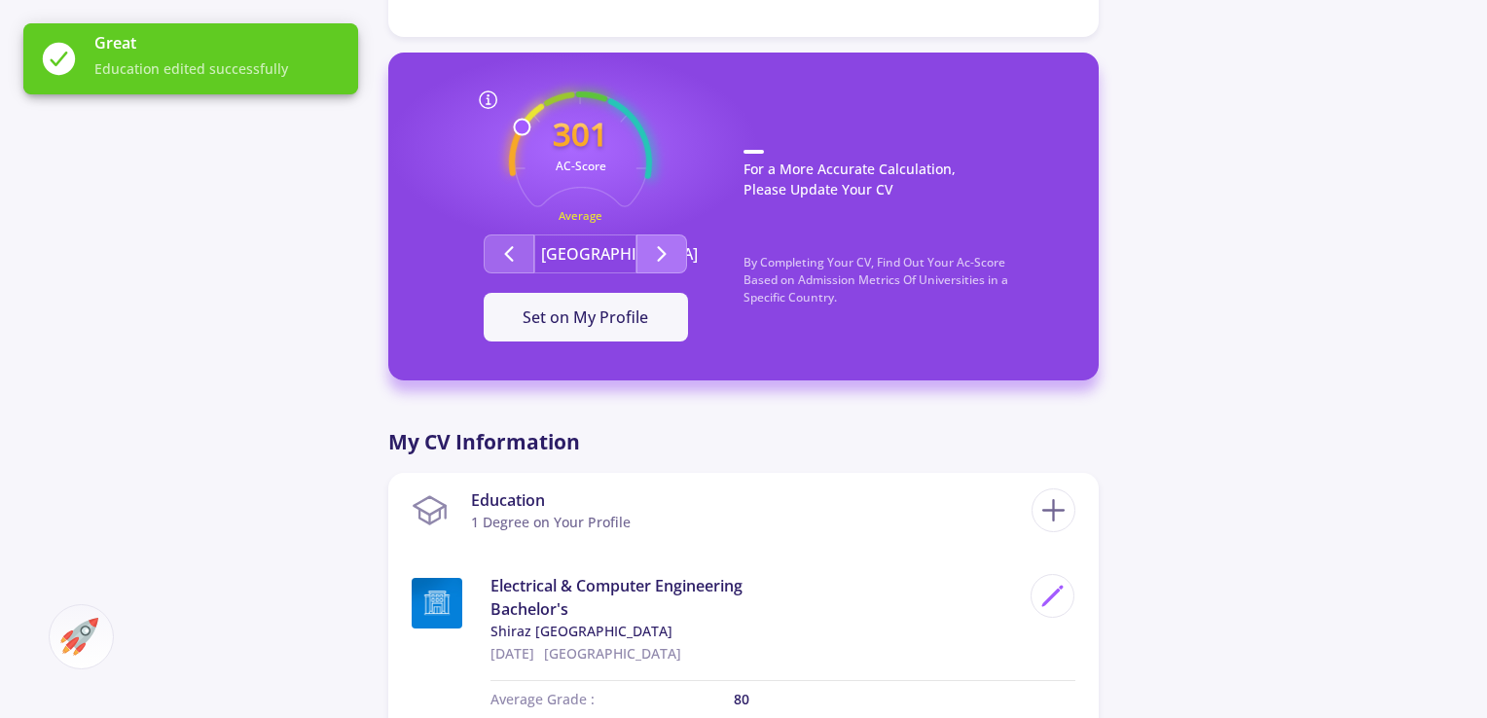
drag, startPoint x: 642, startPoint y: 245, endPoint x: 654, endPoint y: 263, distance: 21.1
click at [643, 244] on button "Second group" at bounding box center [662, 254] width 51 height 39
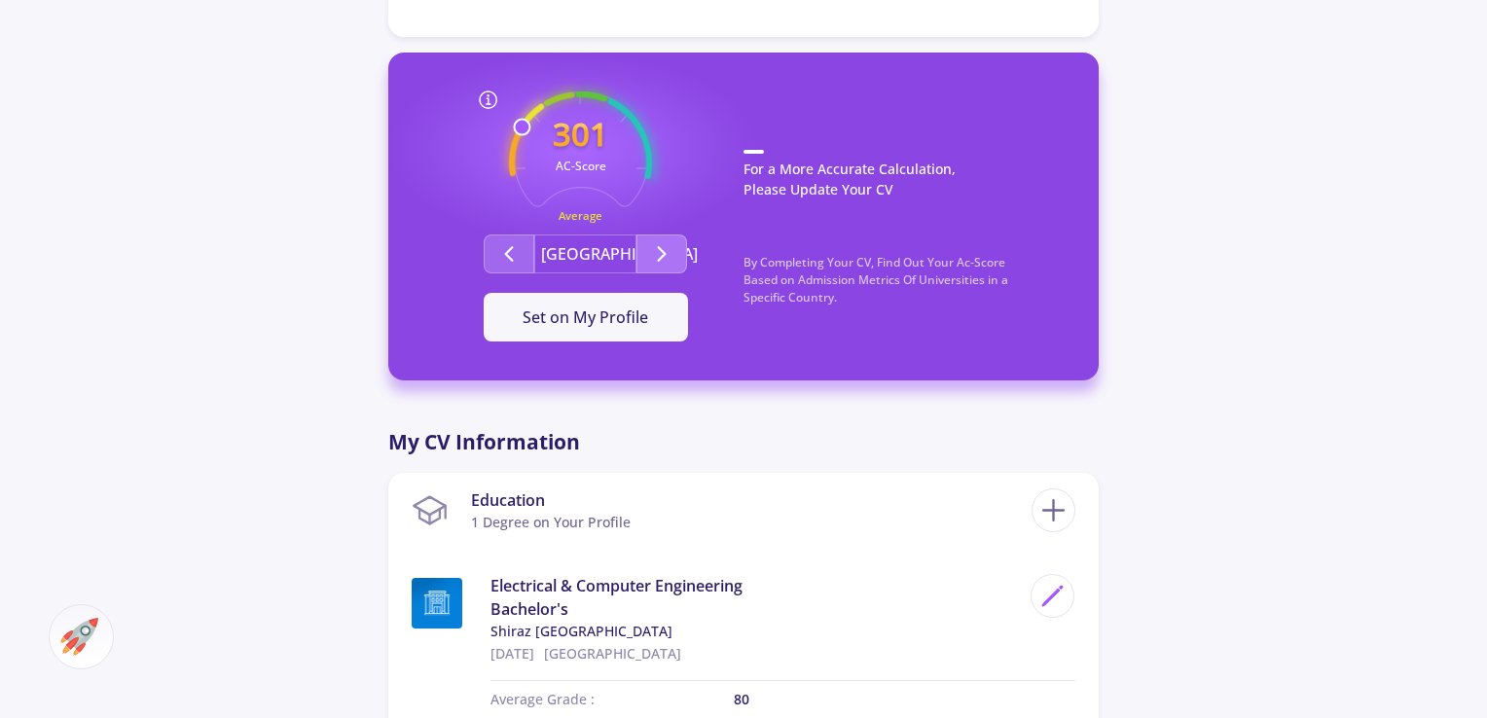
click at [673, 256] on icon "Second group" at bounding box center [661, 253] width 23 height 23
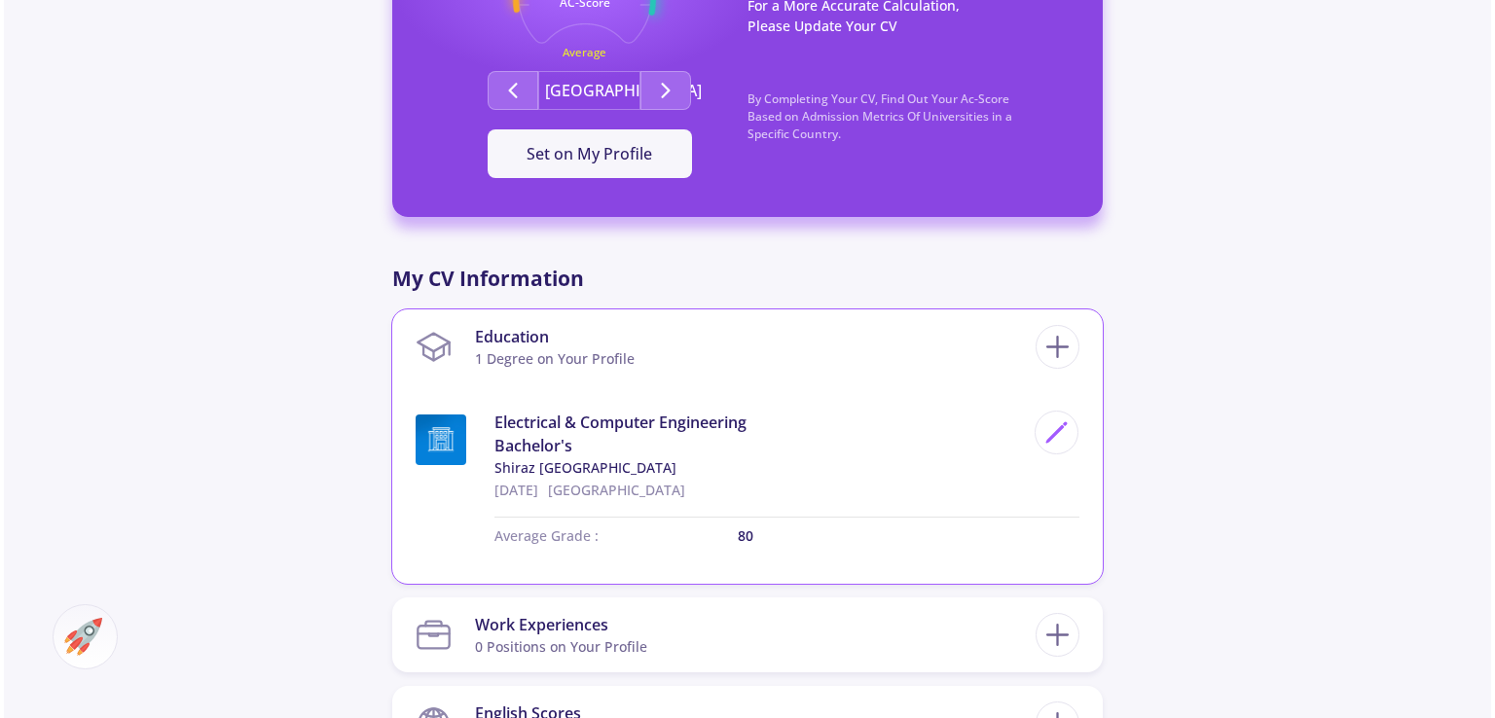
scroll to position [811, 0]
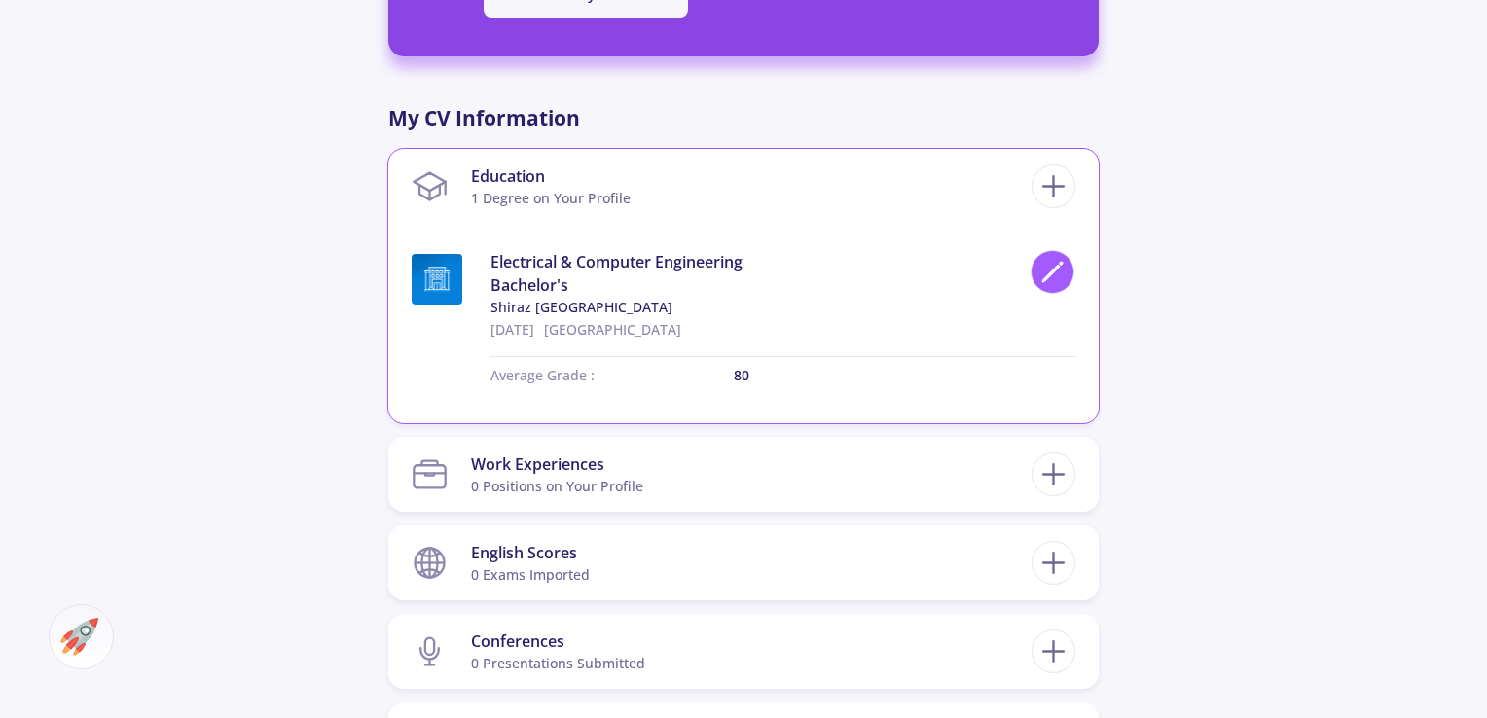
click at [1032, 270] on div at bounding box center [1053, 272] width 44 height 44
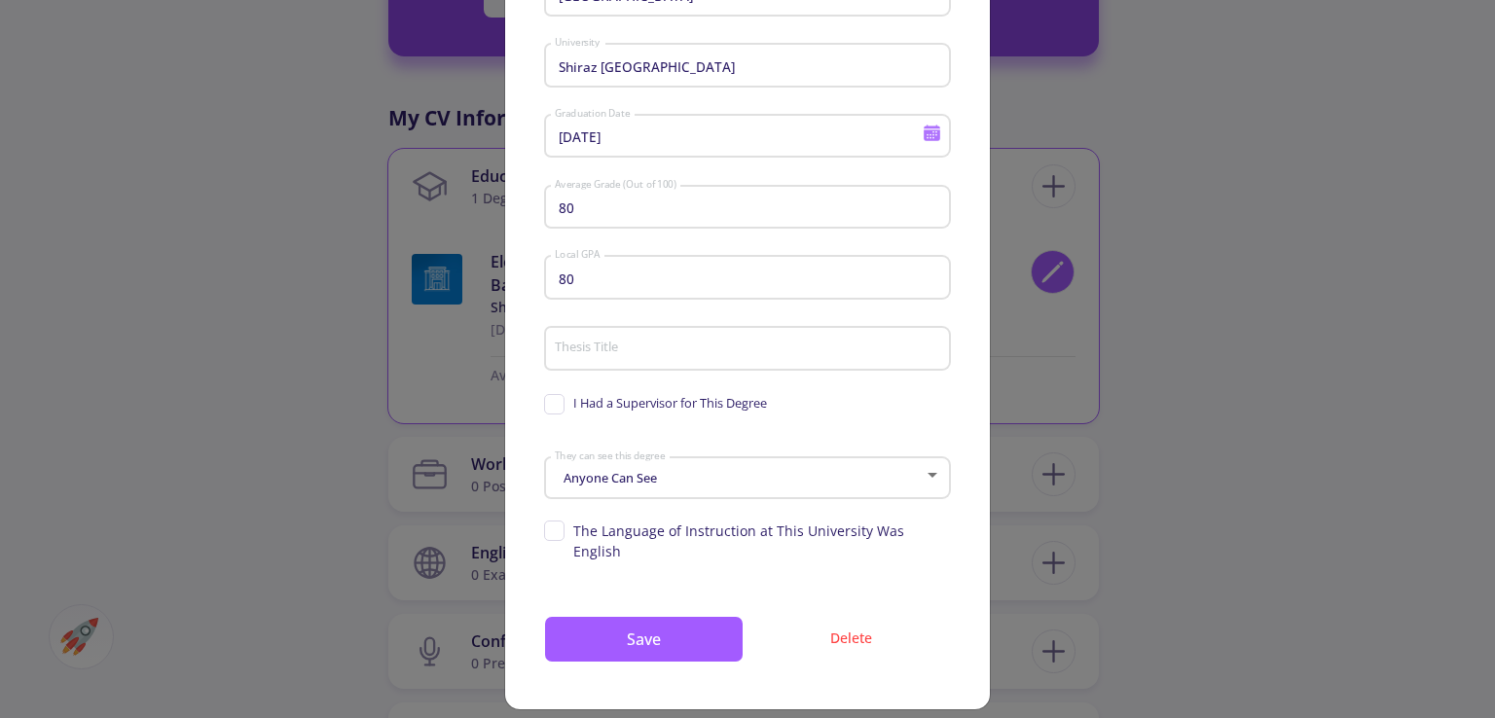
scroll to position [0, 0]
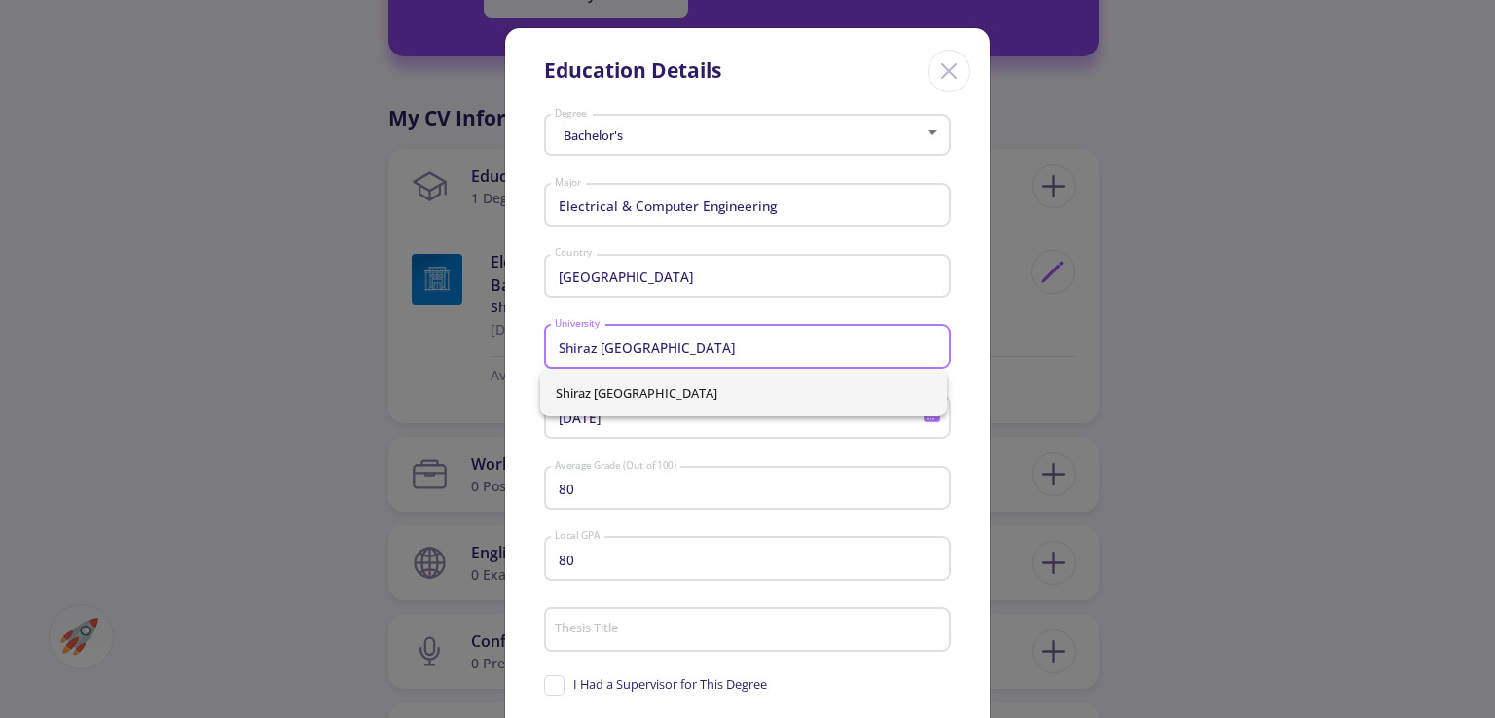
click at [799, 339] on div "Shiraz University of Technology University" at bounding box center [748, 342] width 388 height 51
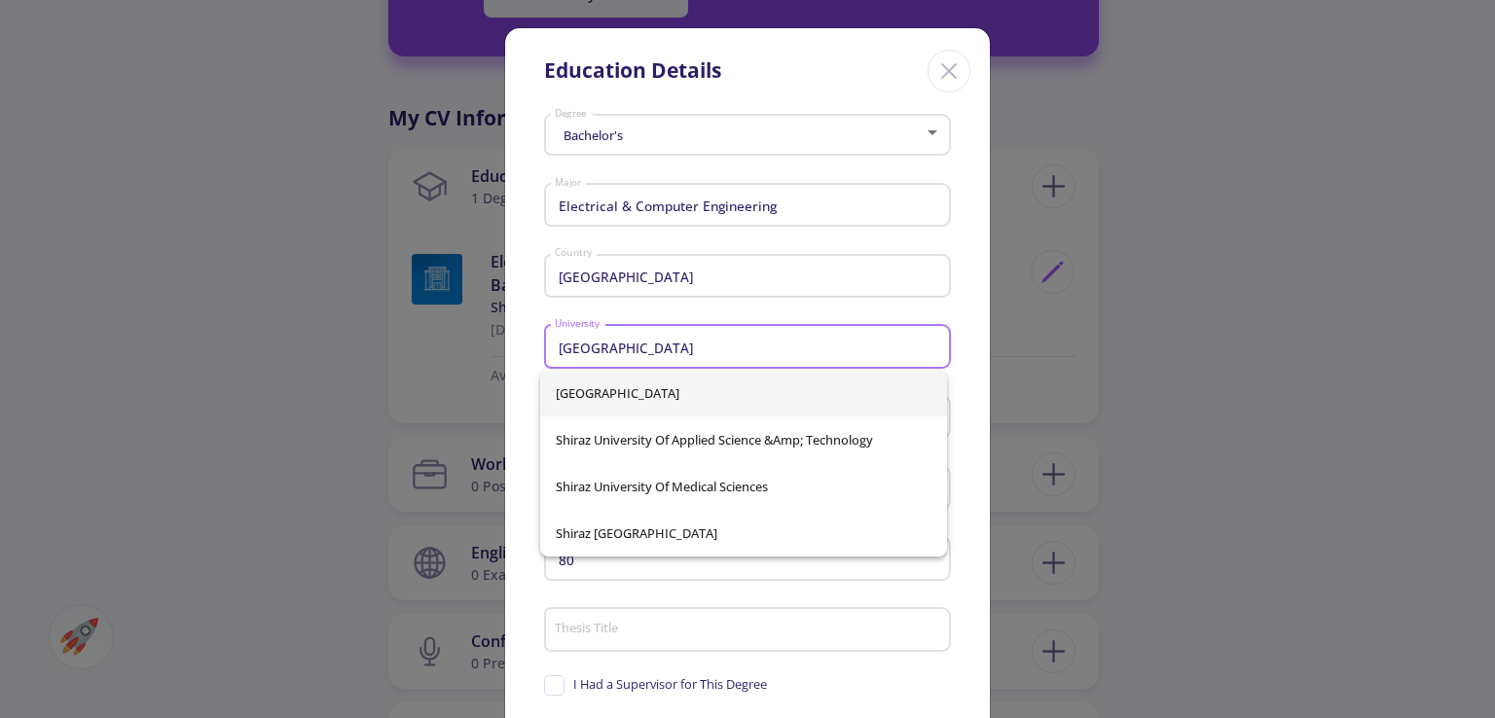
type input "Shiraz University"
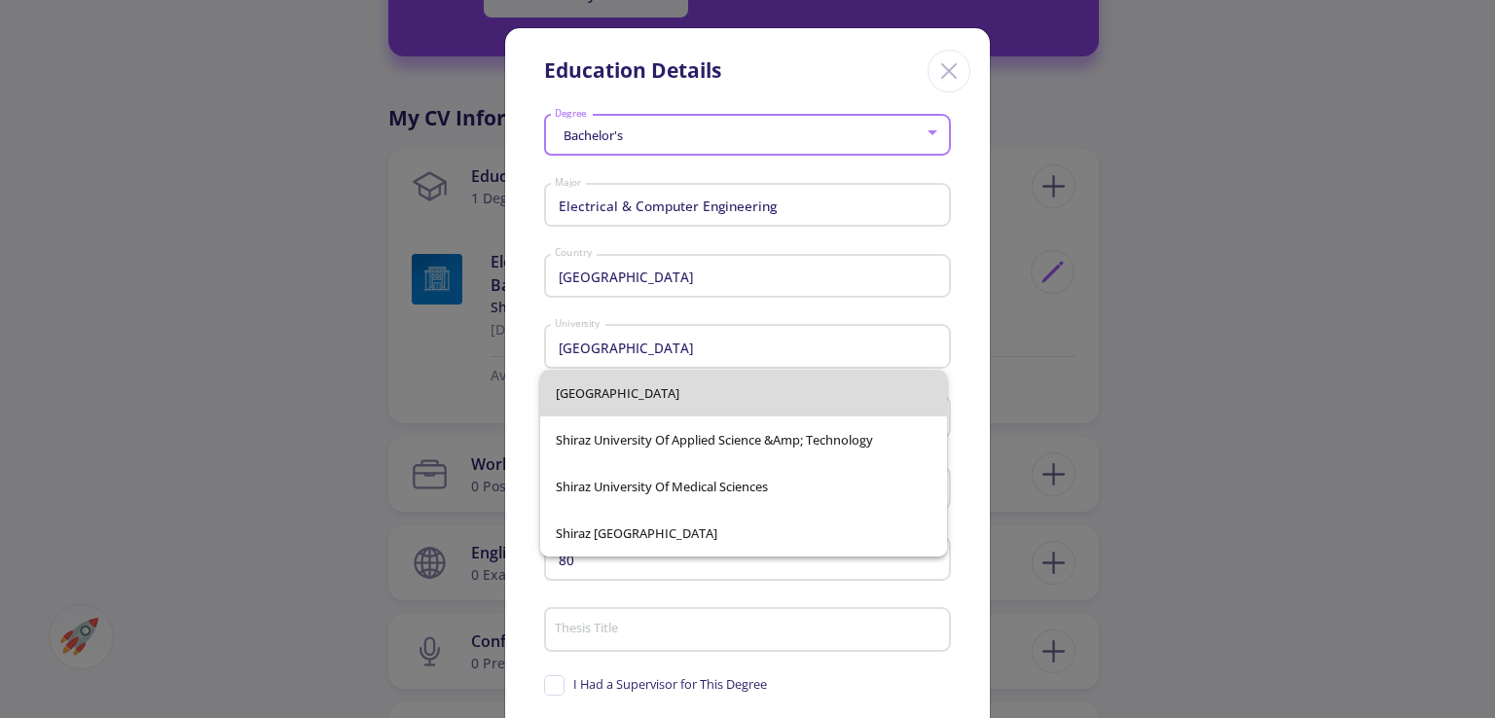
click at [776, 405] on span "Shiraz University" at bounding box center [744, 393] width 376 height 47
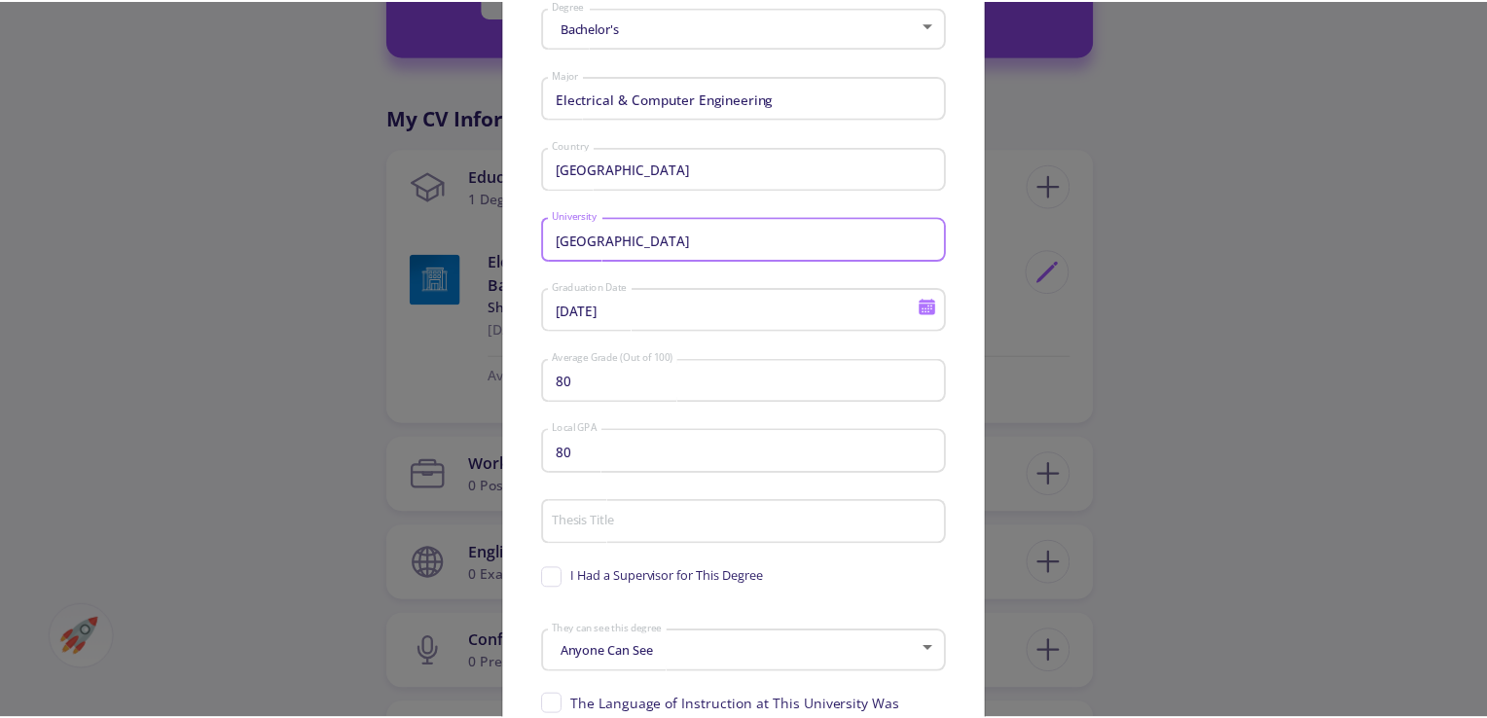
scroll to position [281, 0]
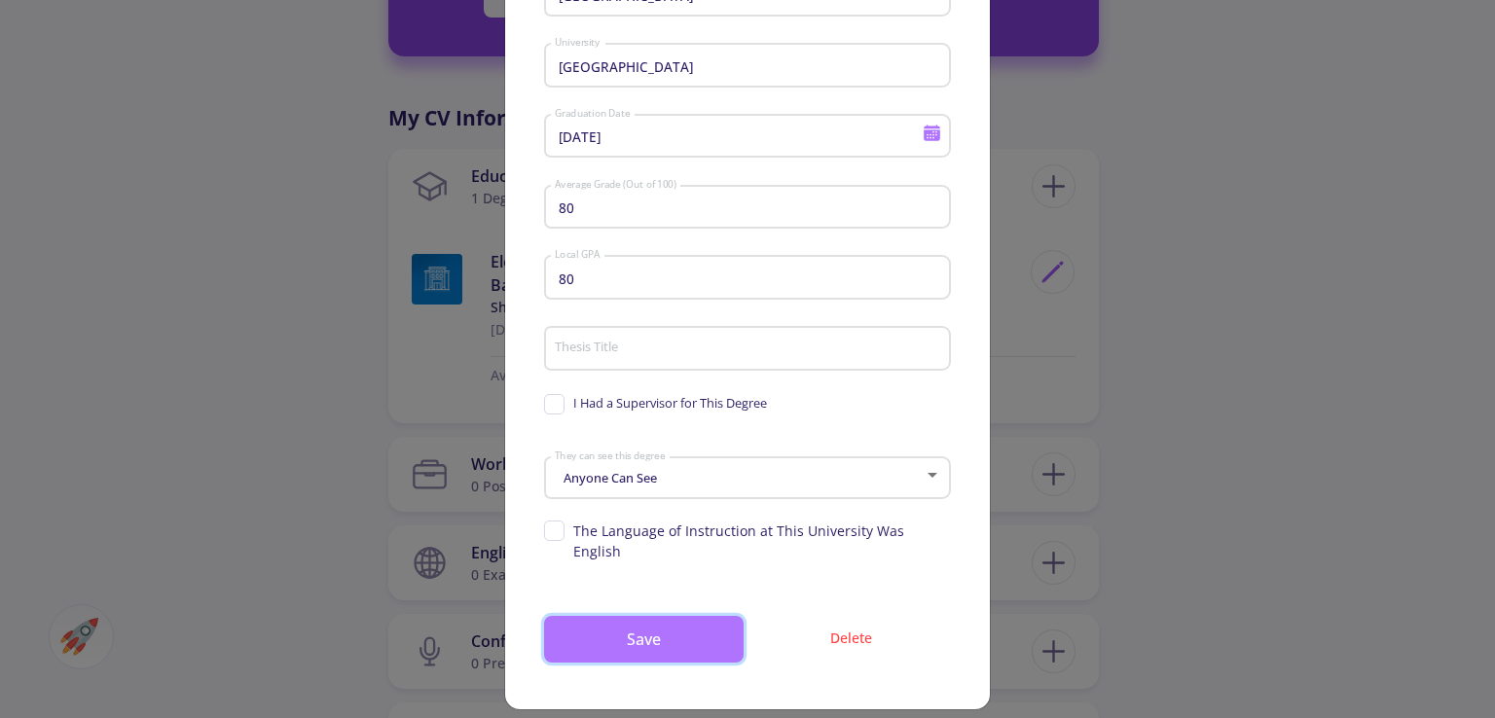
click at [708, 619] on button "Save" at bounding box center [644, 639] width 200 height 47
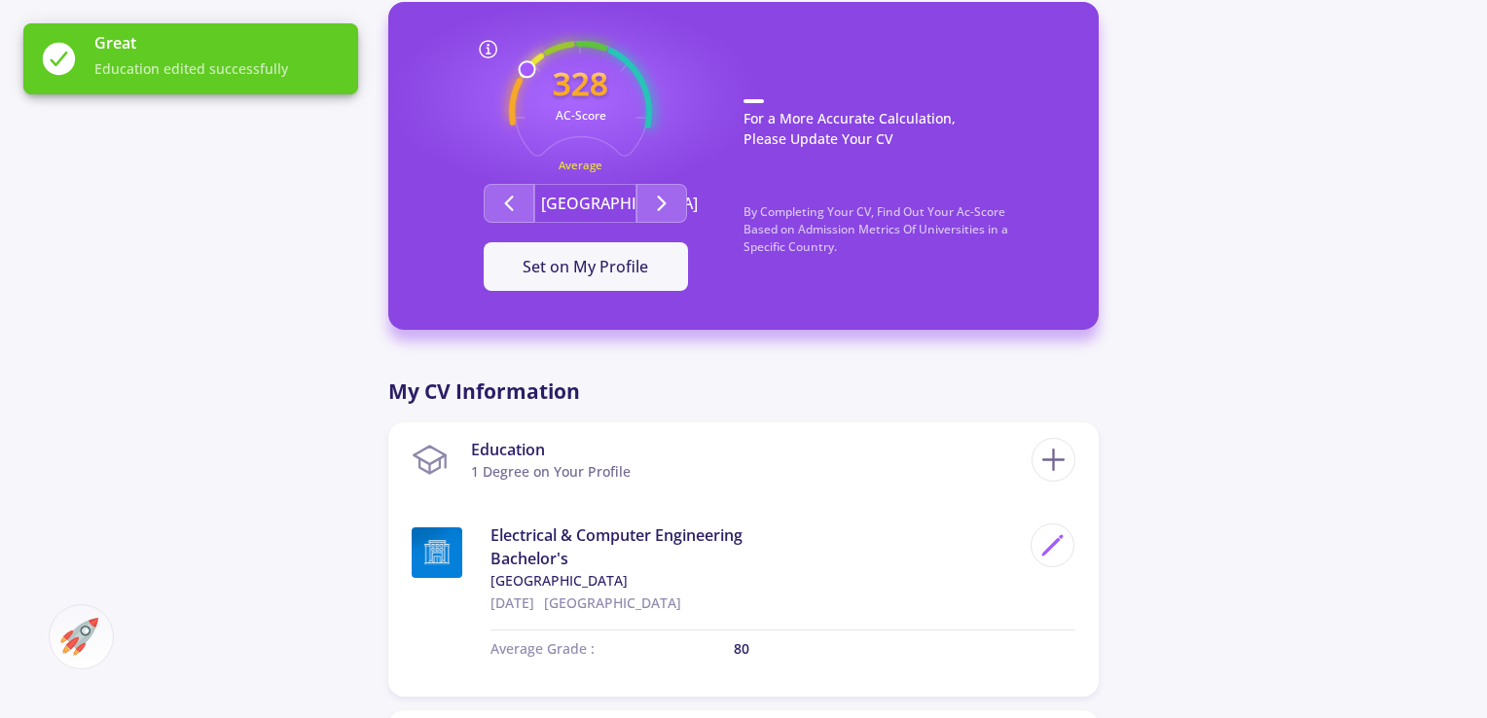
scroll to position [324, 0]
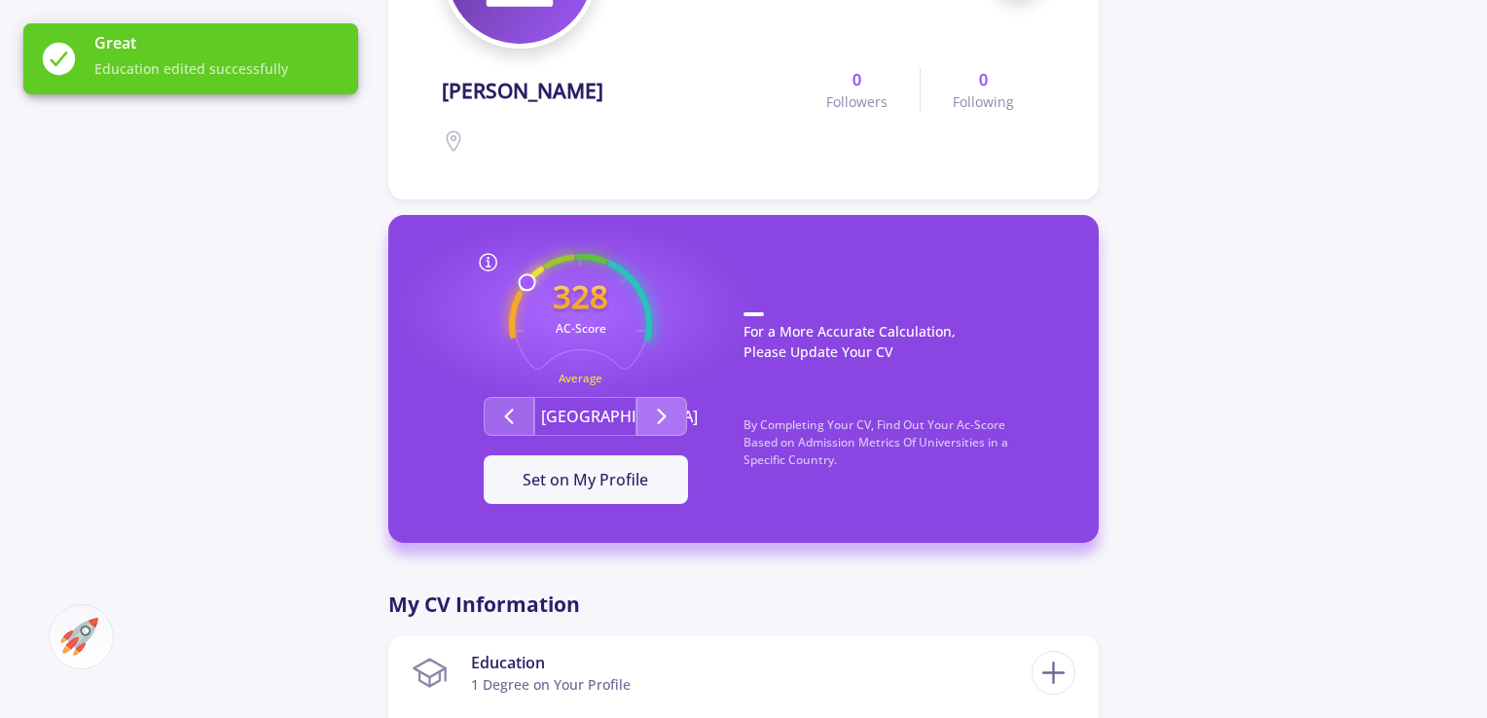
click at [643, 404] on button "Second group" at bounding box center [662, 416] width 51 height 39
click at [672, 422] on icon "Second group" at bounding box center [661, 416] width 23 height 23
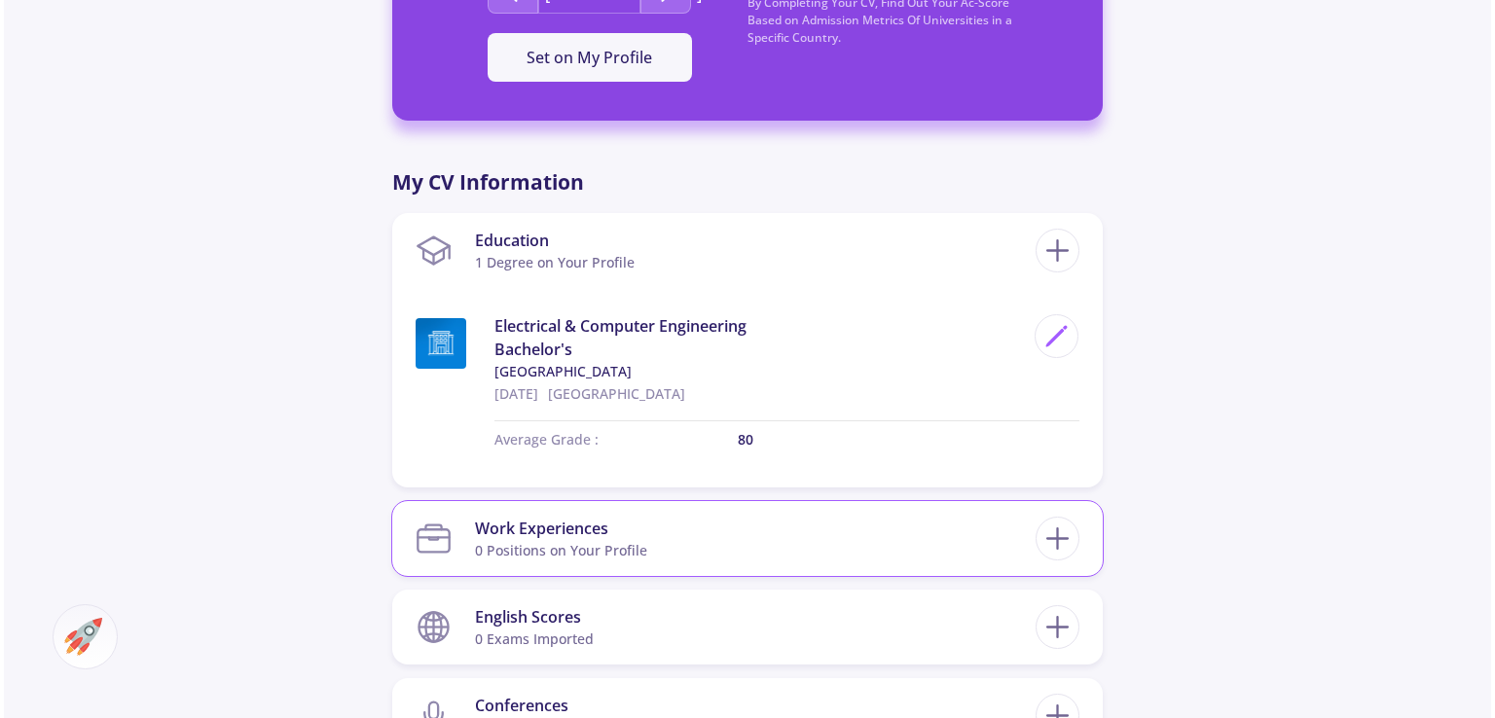
scroll to position [811, 0]
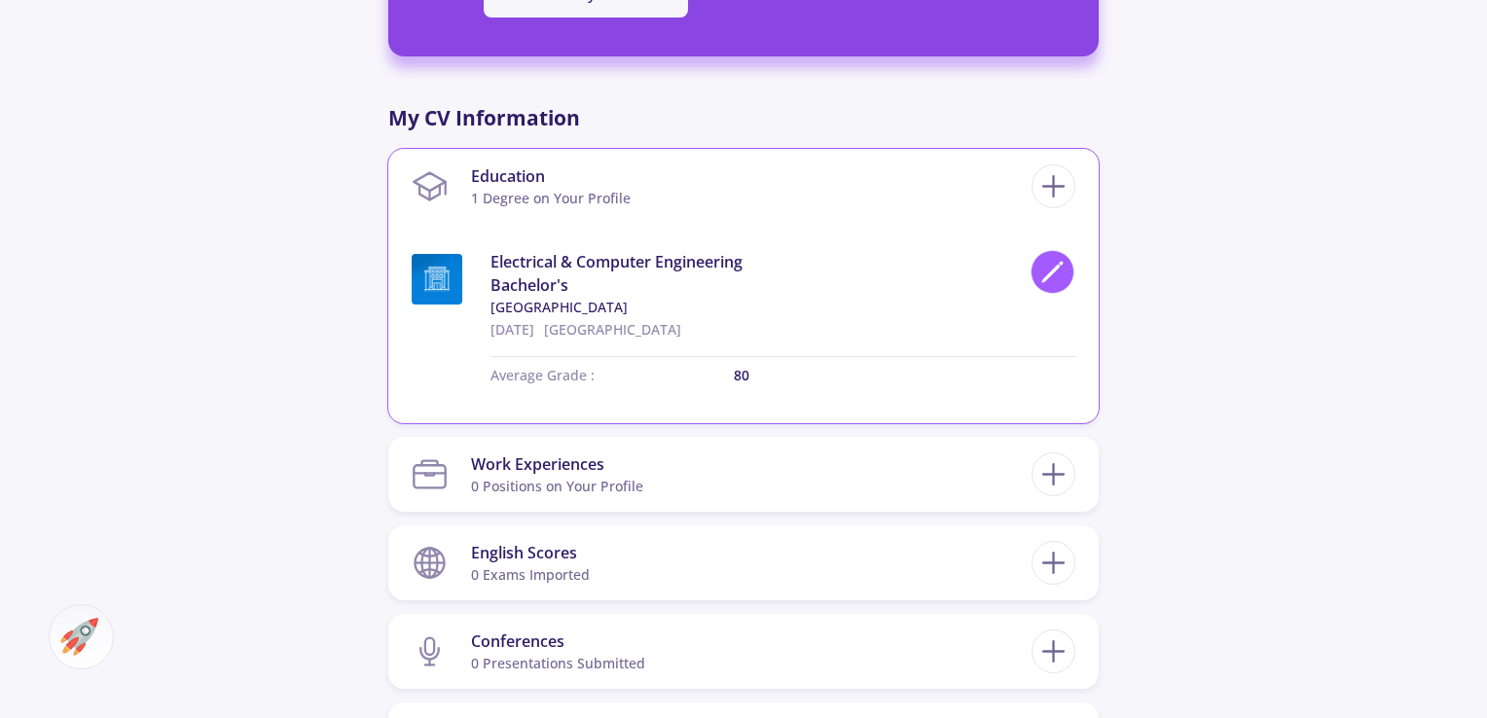
click at [1045, 276] on polygon at bounding box center [1052, 274] width 17 height 17
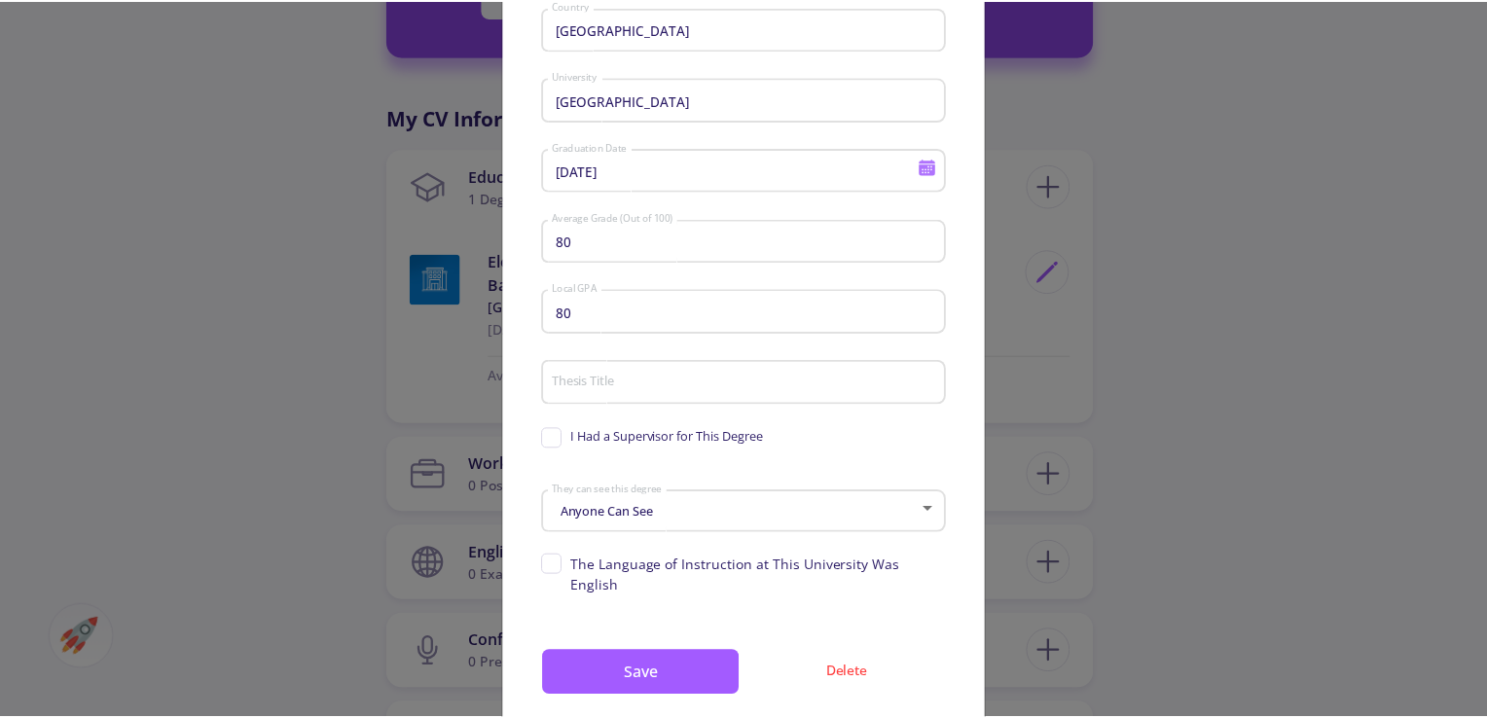
scroll to position [281, 0]
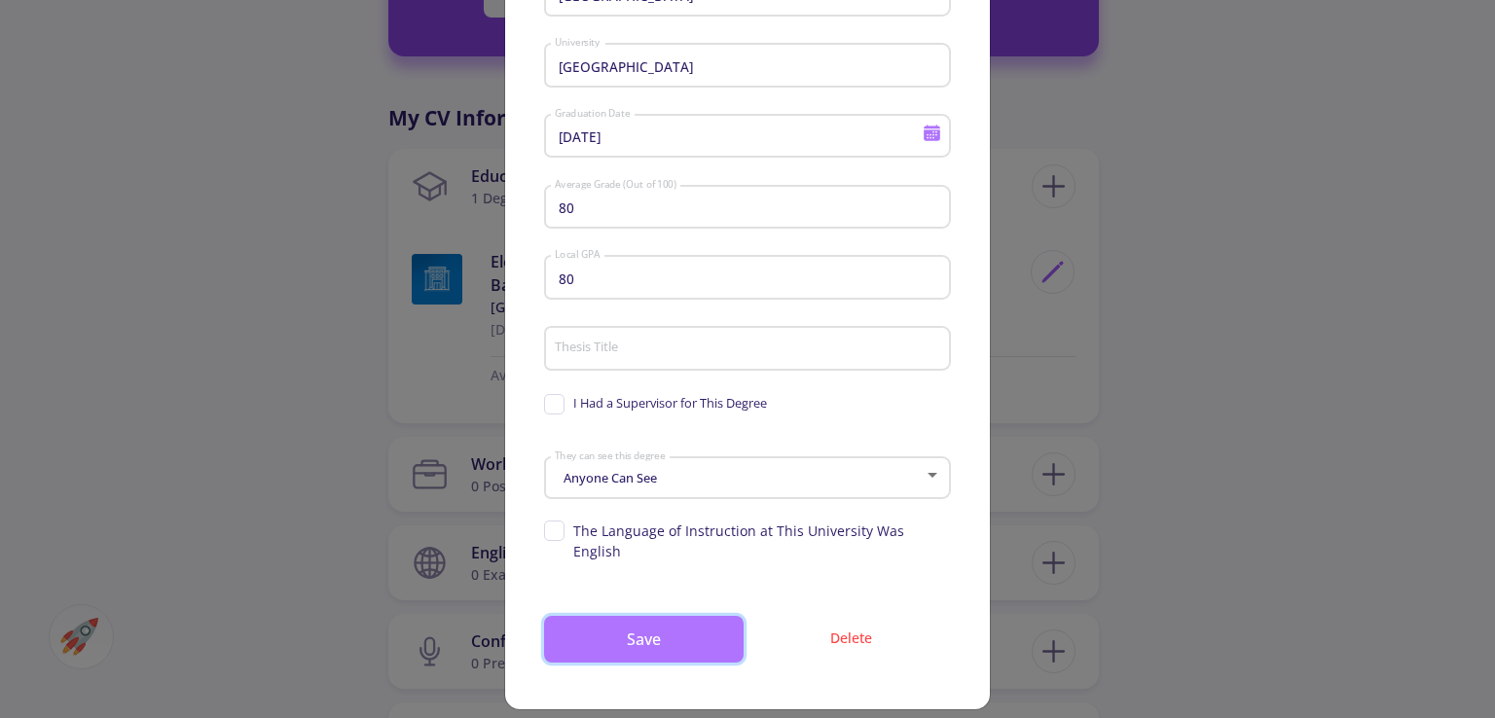
click at [650, 636] on button "Save" at bounding box center [644, 639] width 200 height 47
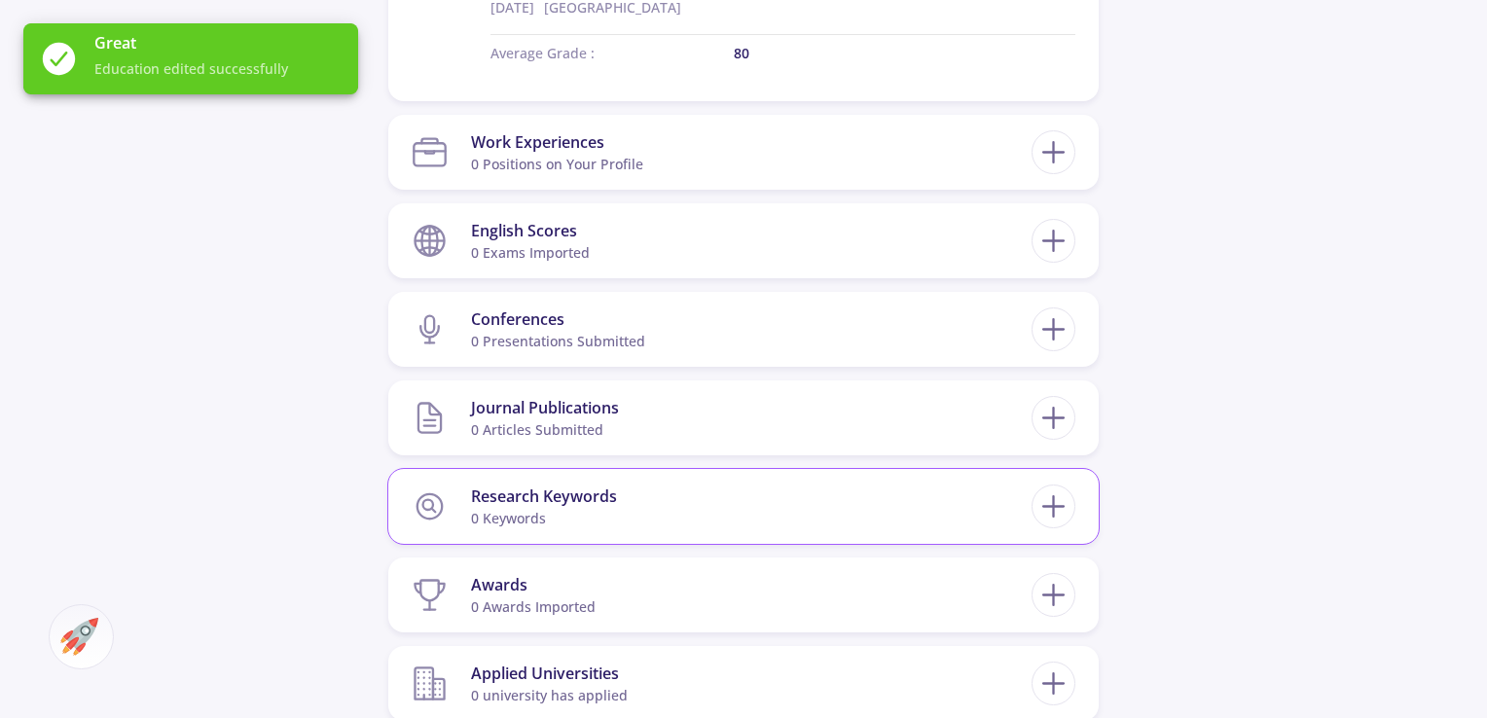
scroll to position [1136, 0]
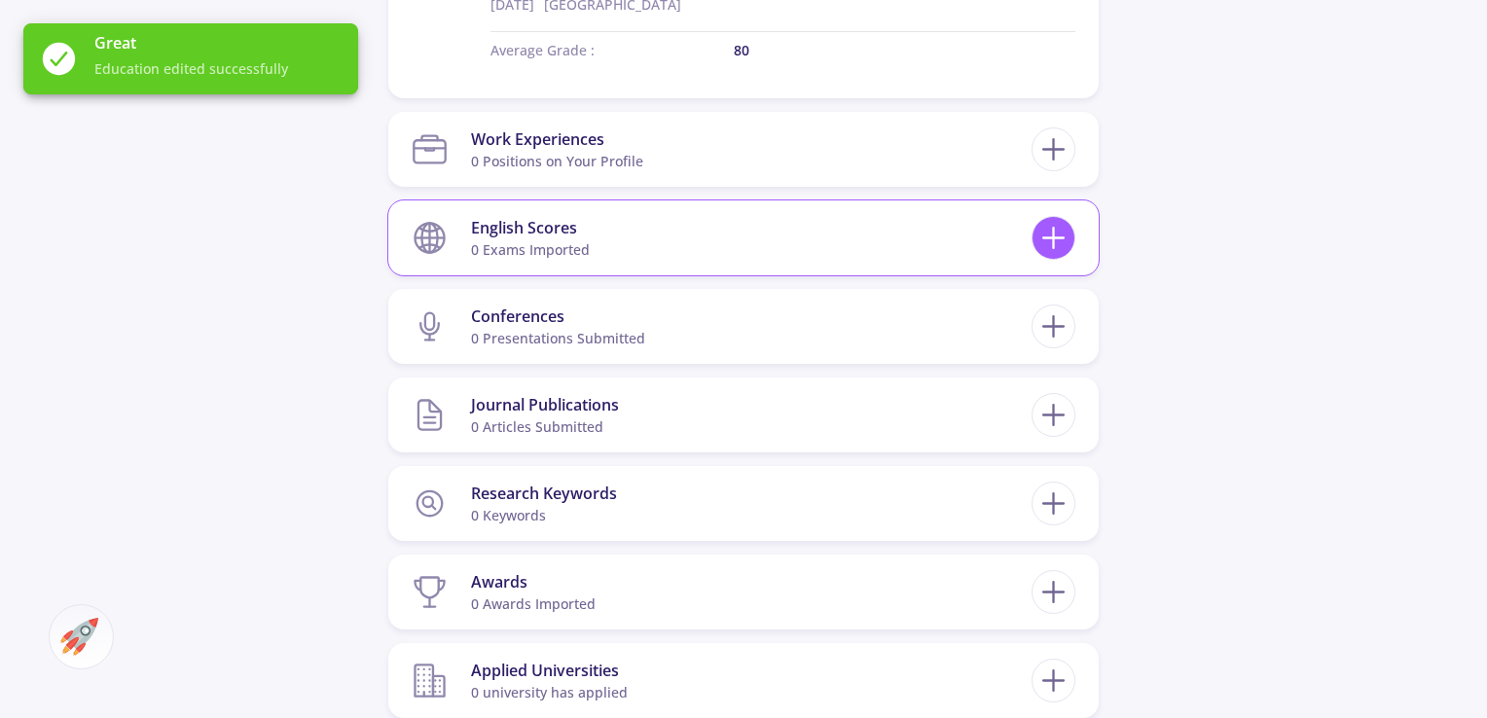
click at [1044, 248] on icon at bounding box center [1054, 238] width 36 height 36
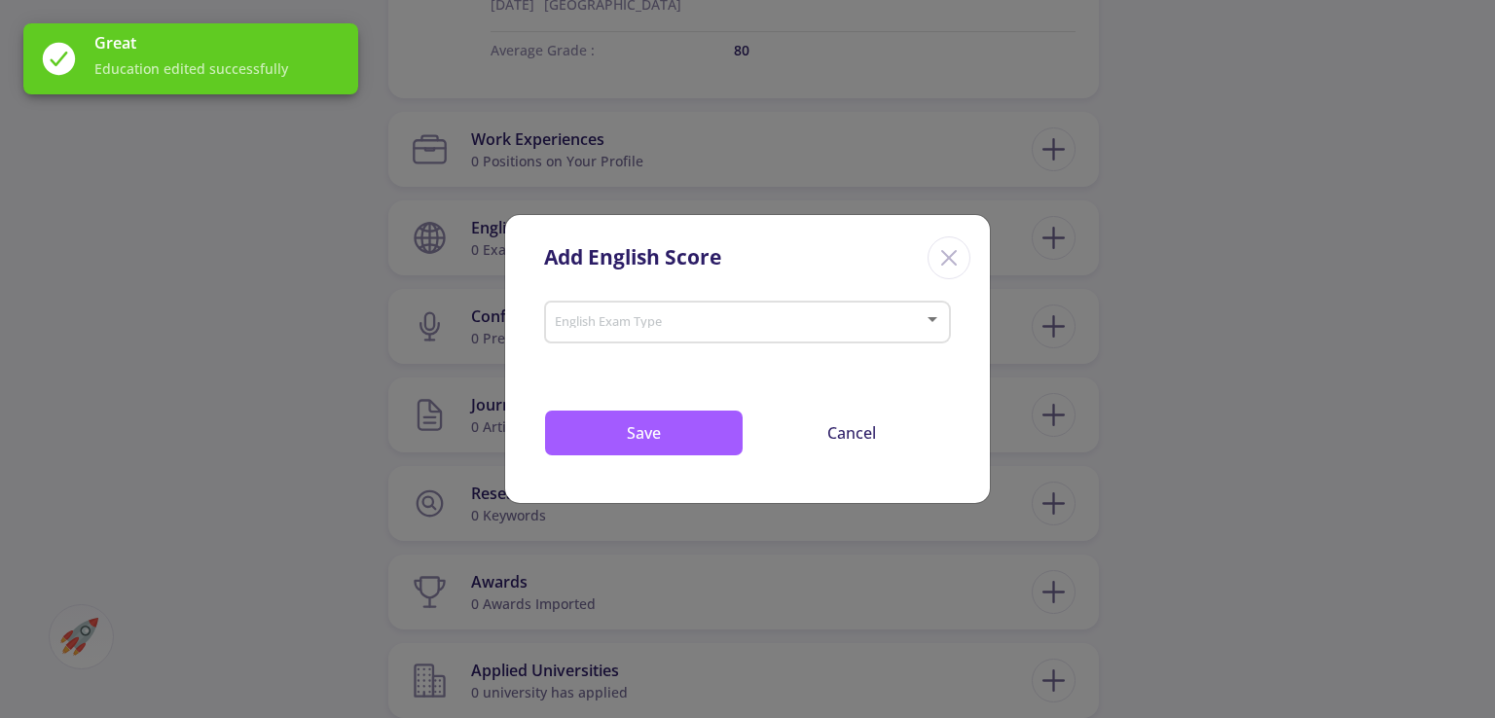
click at [662, 325] on span at bounding box center [742, 322] width 366 height 14
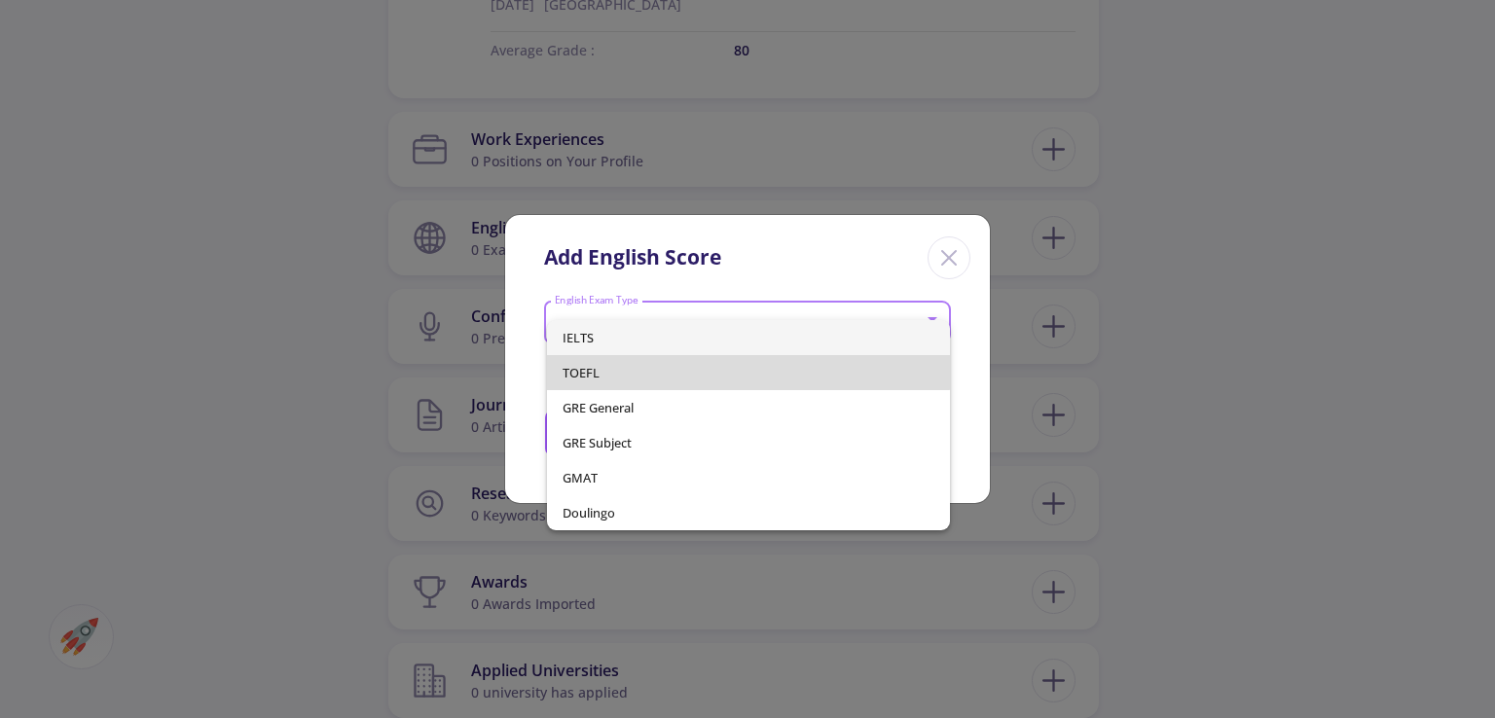
click at [660, 356] on span "TOEFL" at bounding box center [748, 372] width 371 height 35
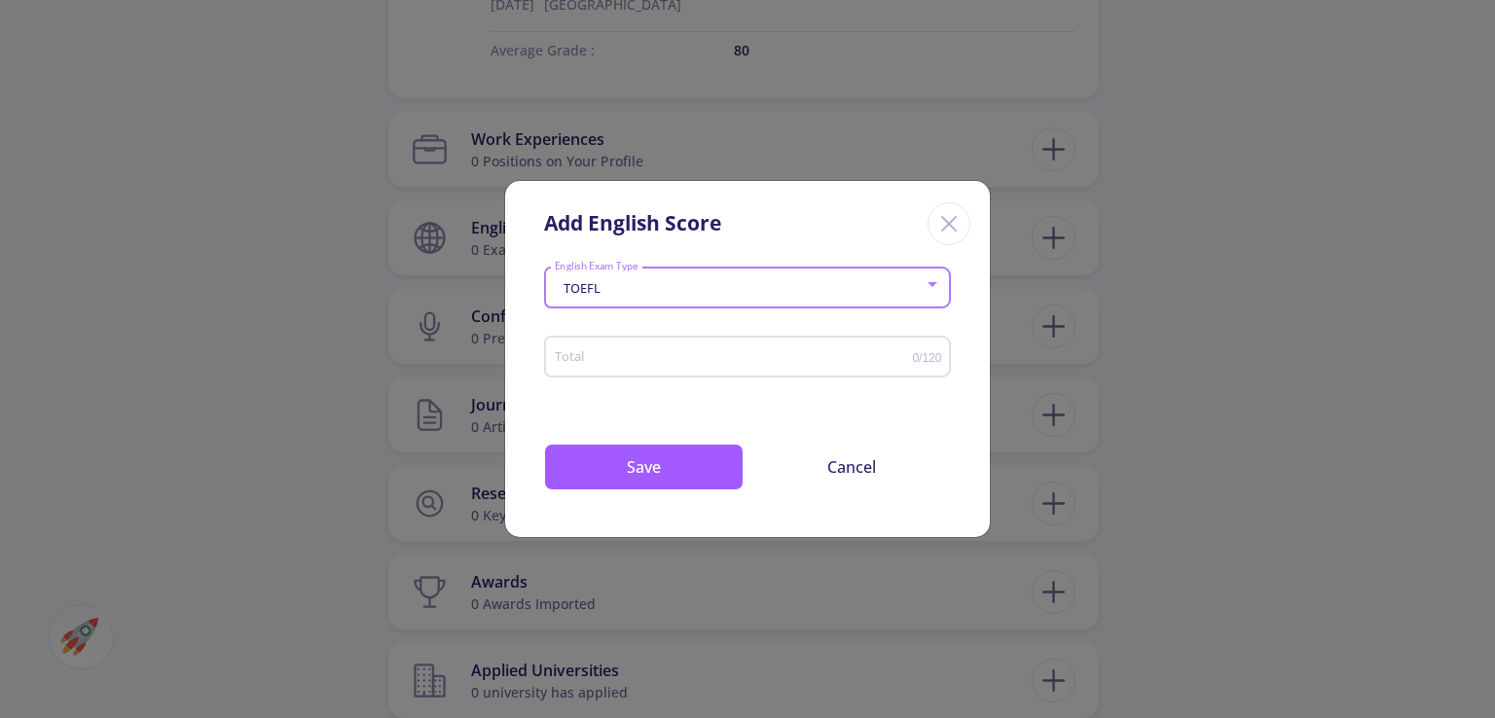
click at [701, 345] on div "Total" at bounding box center [733, 353] width 359 height 49
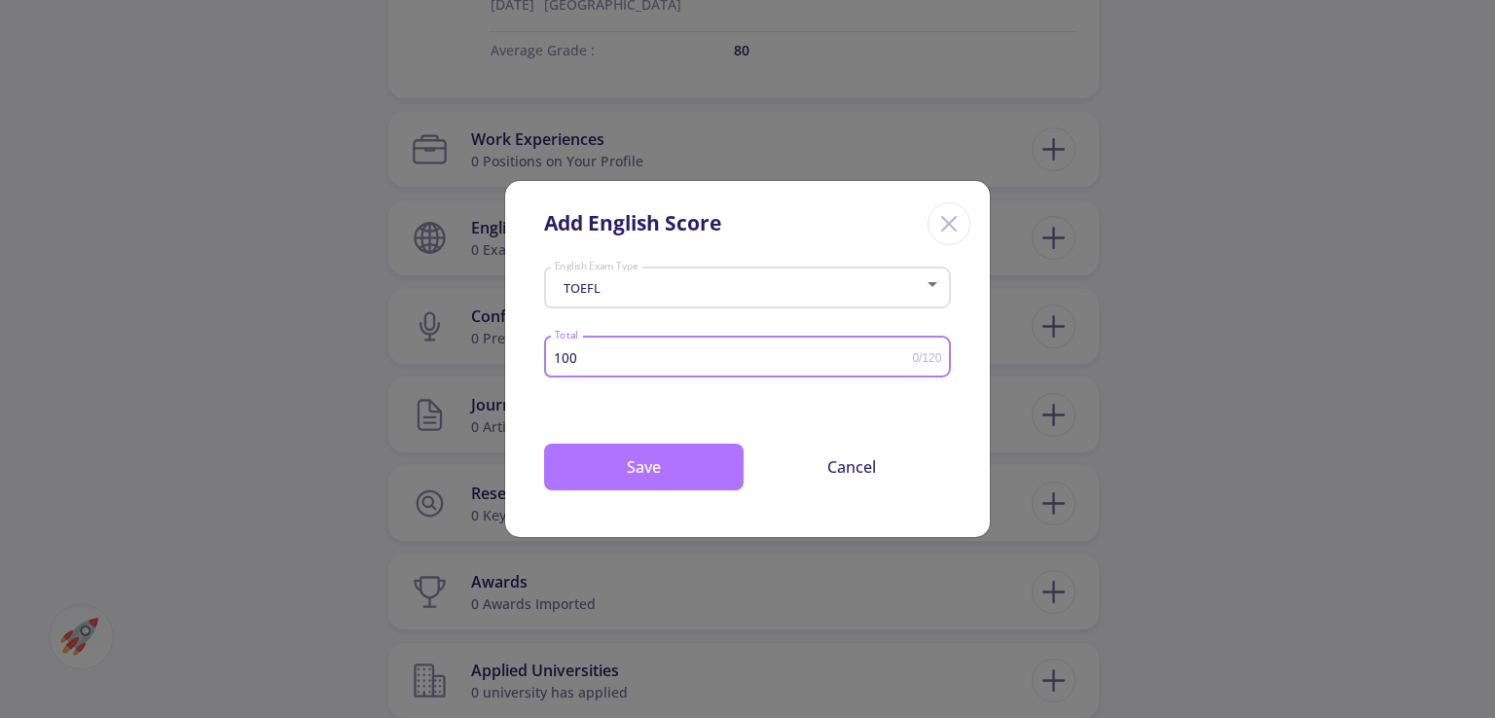
type input "100"
click at [633, 481] on button "Save" at bounding box center [644, 467] width 200 height 47
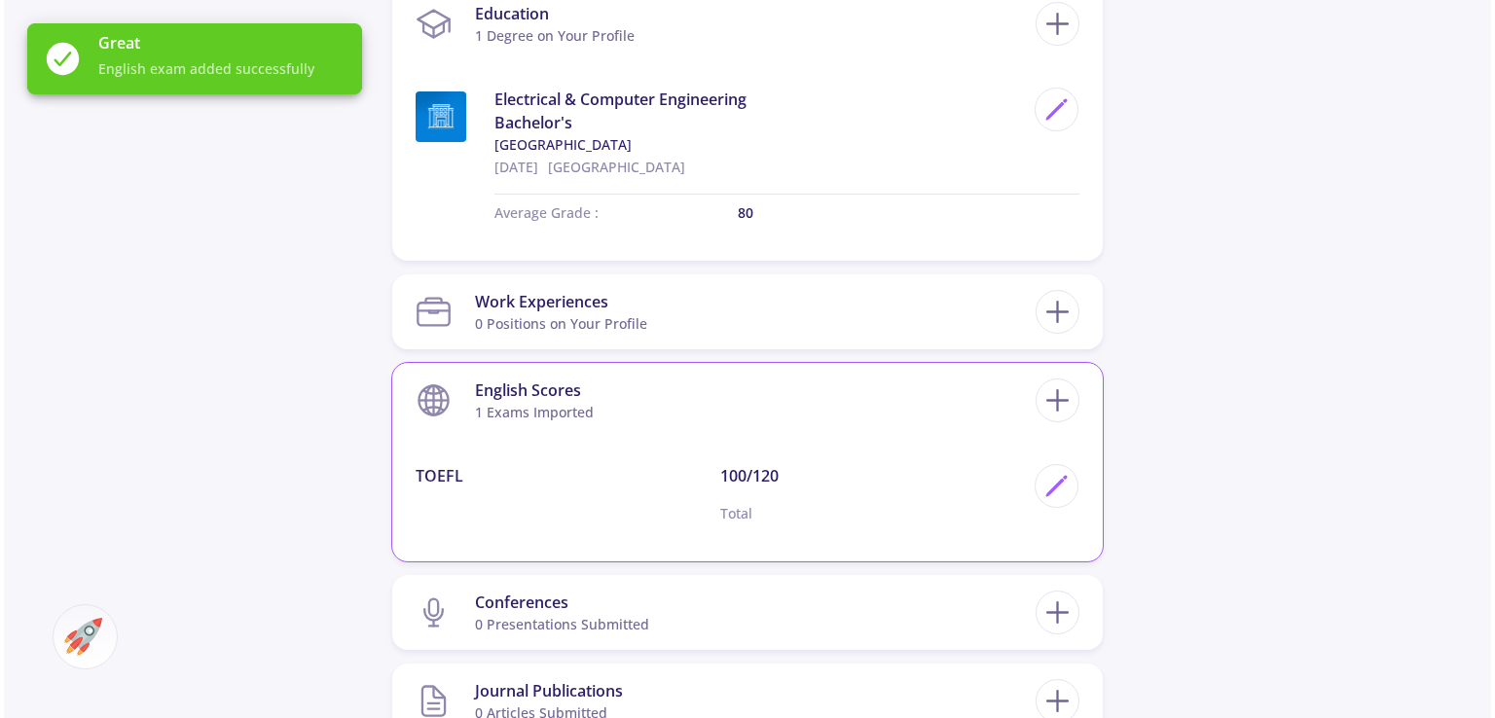
scroll to position [1135, 0]
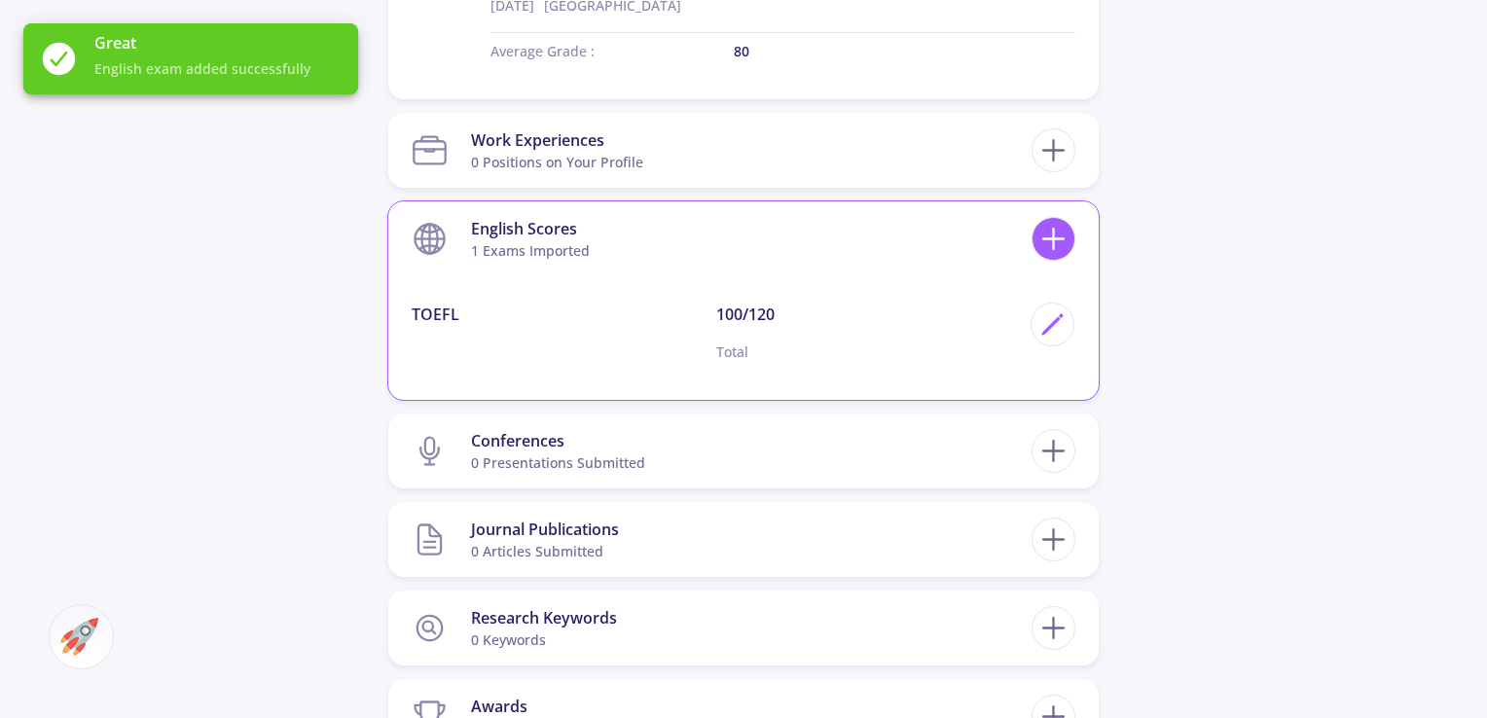
click at [1055, 250] on icon at bounding box center [1054, 239] width 36 height 36
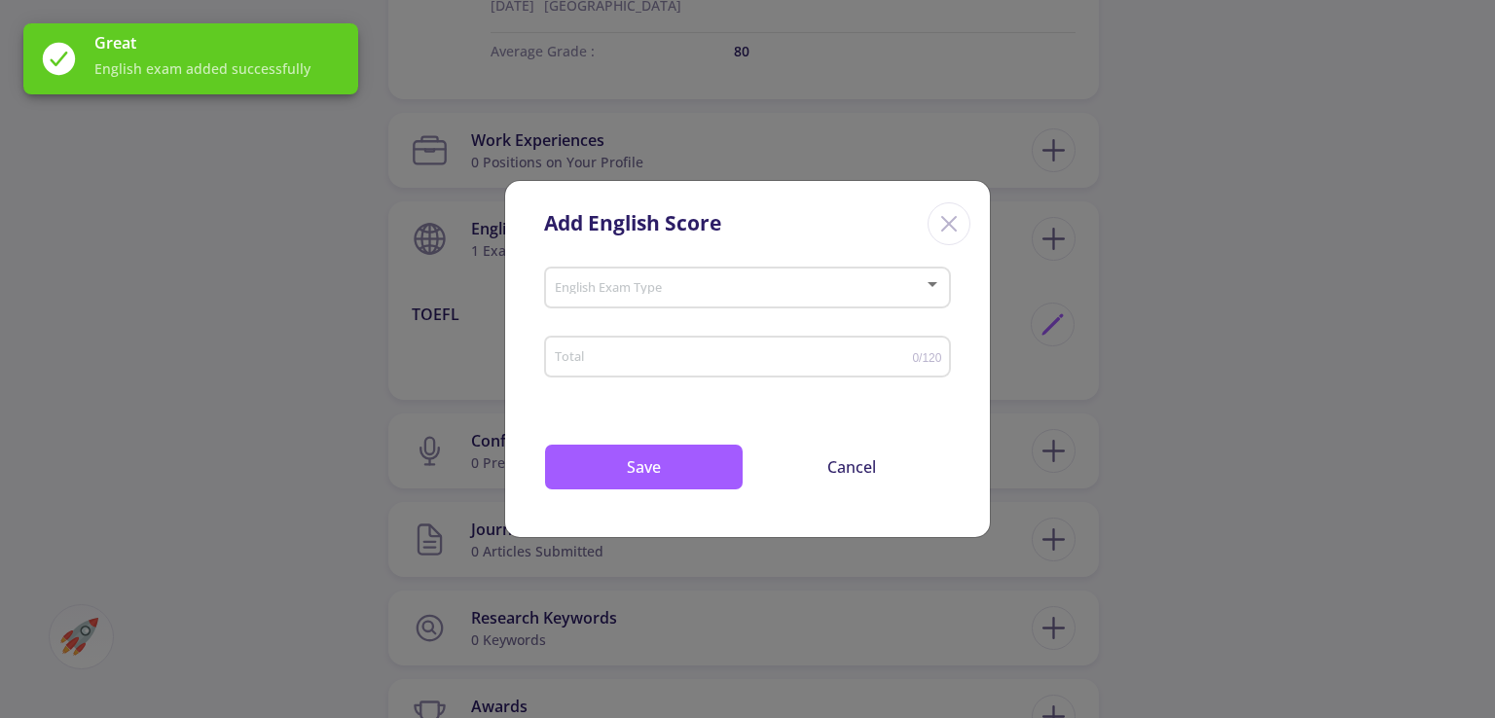
click at [1013, 341] on div "Add English Score English Exam Type Total 0/120 Drop your files here or Browse …" at bounding box center [747, 359] width 1495 height 718
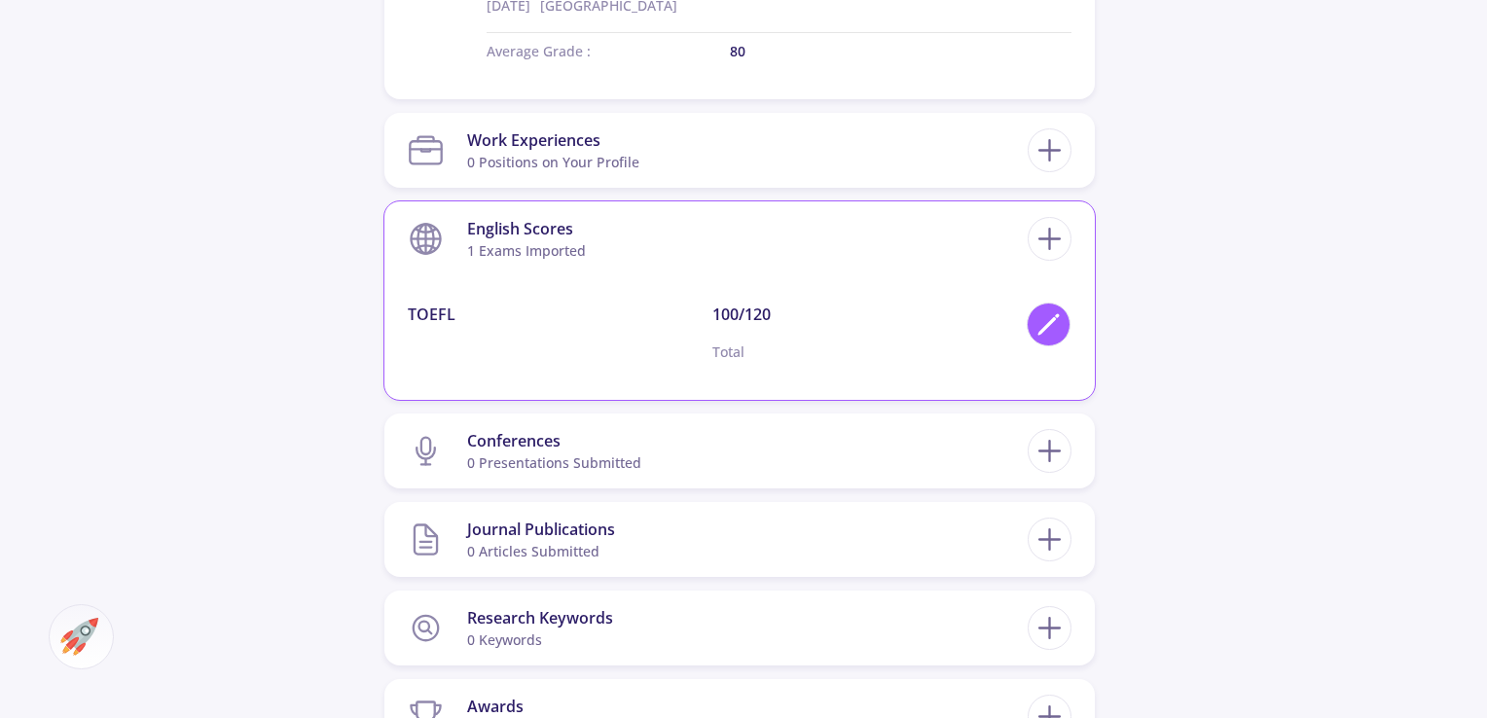
click at [1040, 330] on icon at bounding box center [1049, 325] width 26 height 26
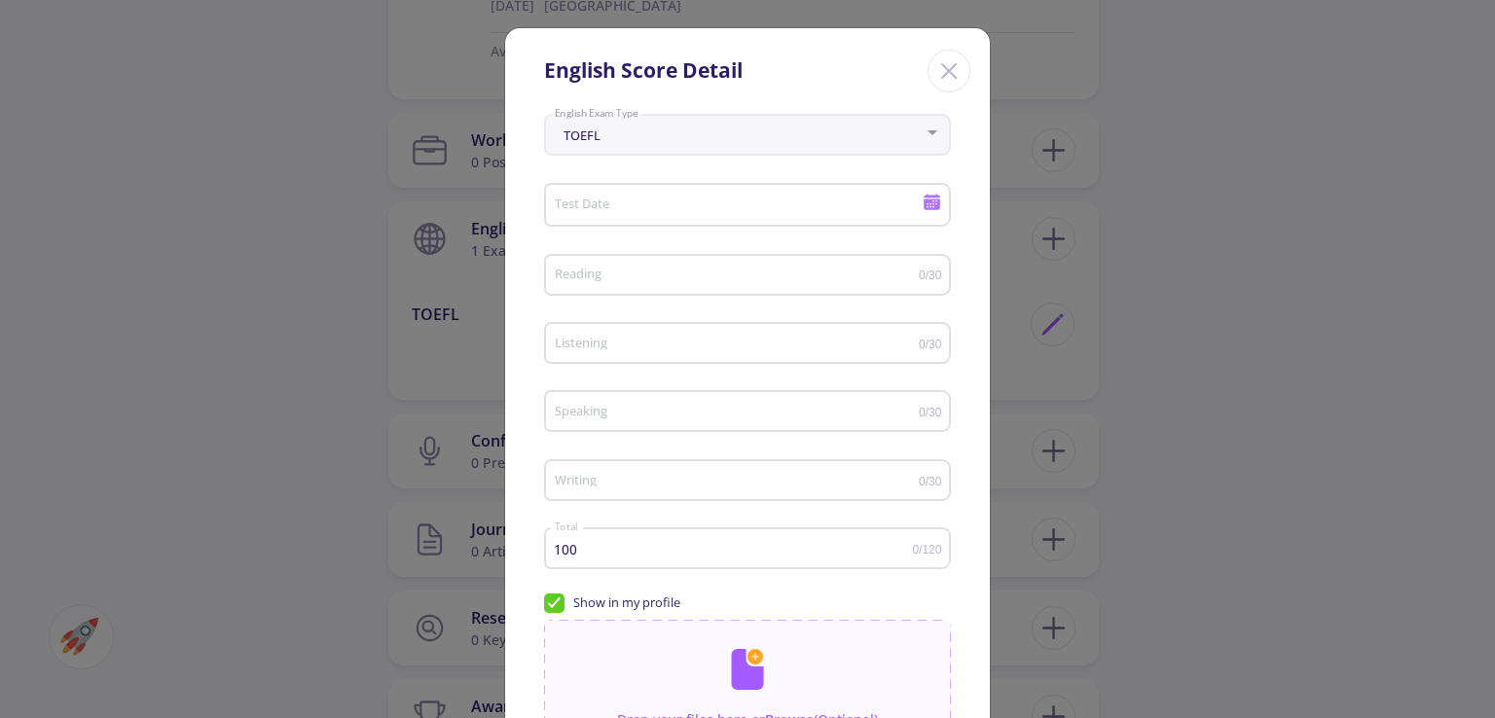
click at [663, 142] on div "TOEFL" at bounding box center [739, 135] width 371 height 15
click at [672, 143] on div "TOEFL" at bounding box center [739, 135] width 371 height 15
drag, startPoint x: 849, startPoint y: 132, endPoint x: 927, endPoint y: 149, distance: 79.6
click at [850, 132] on div "TOEFL" at bounding box center [739, 135] width 371 height 15
click at [948, 67] on line "Close" at bounding box center [949, 71] width 14 height 14
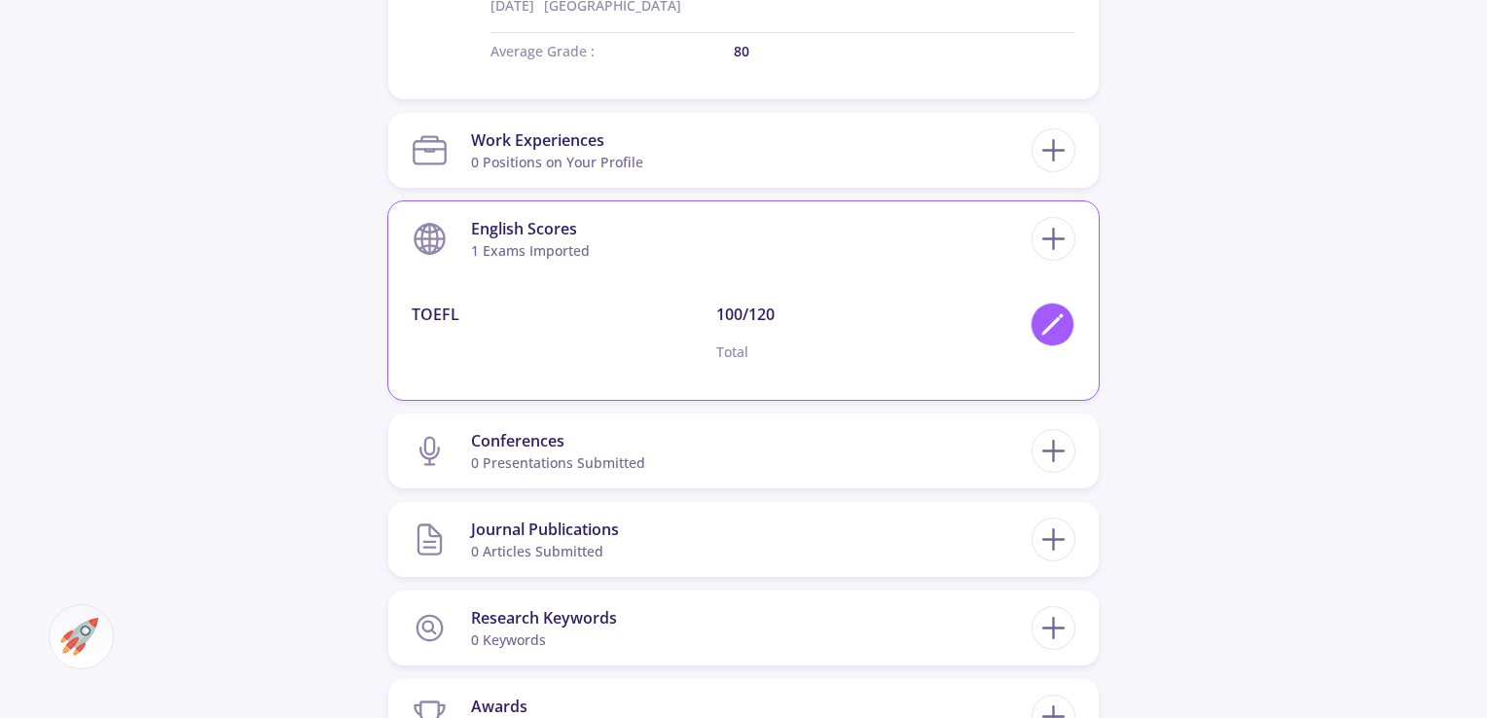
click at [1048, 320] on icon at bounding box center [1053, 325] width 26 height 26
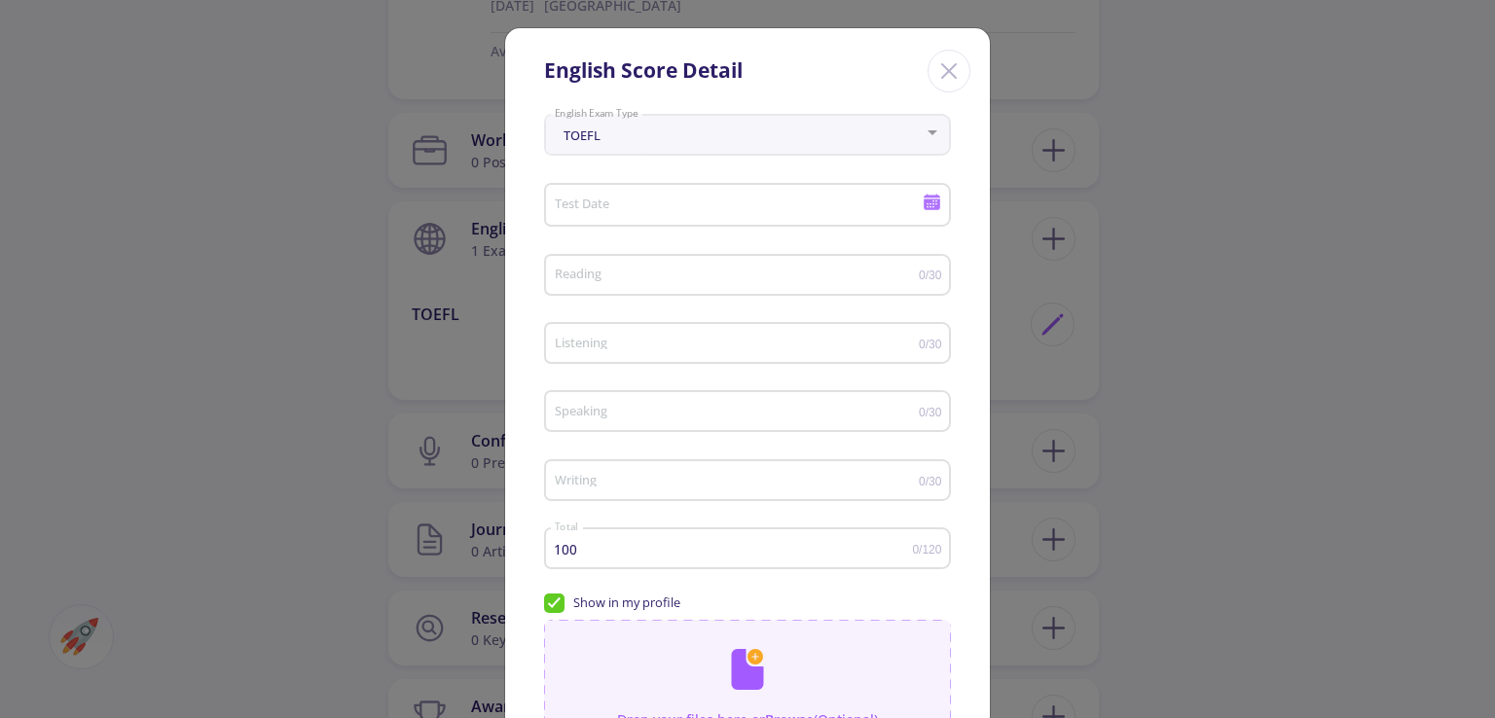
scroll to position [246, 0]
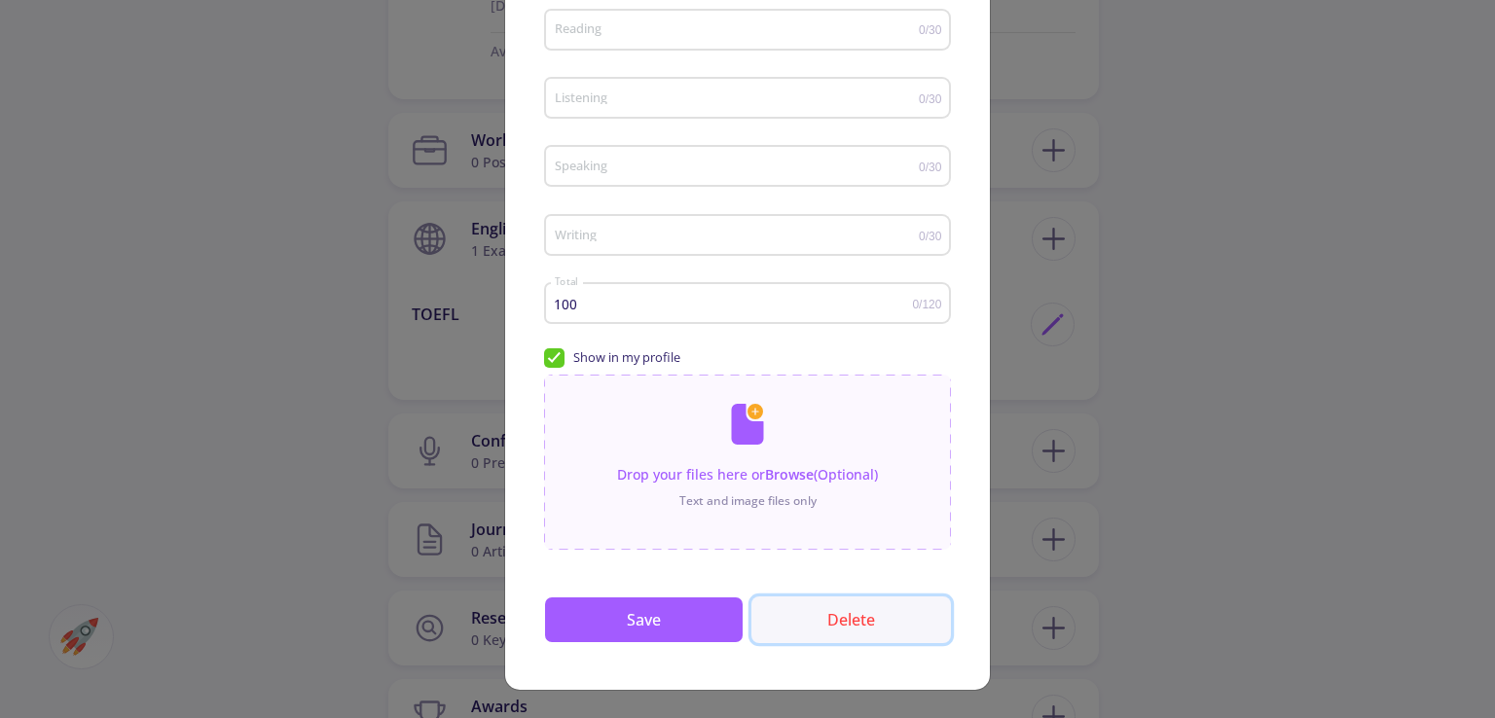
click at [853, 624] on button "Delete" at bounding box center [851, 620] width 200 height 47
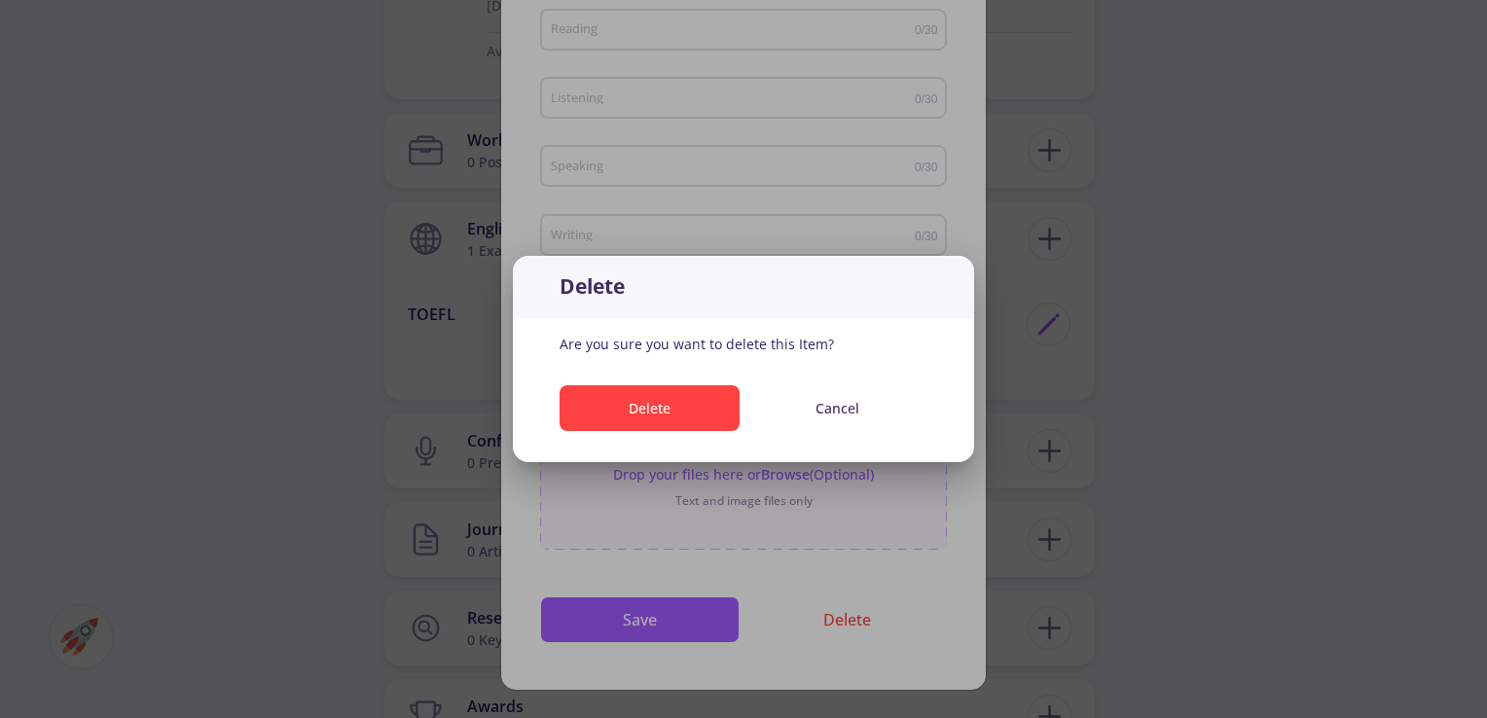
scroll to position [0, 0]
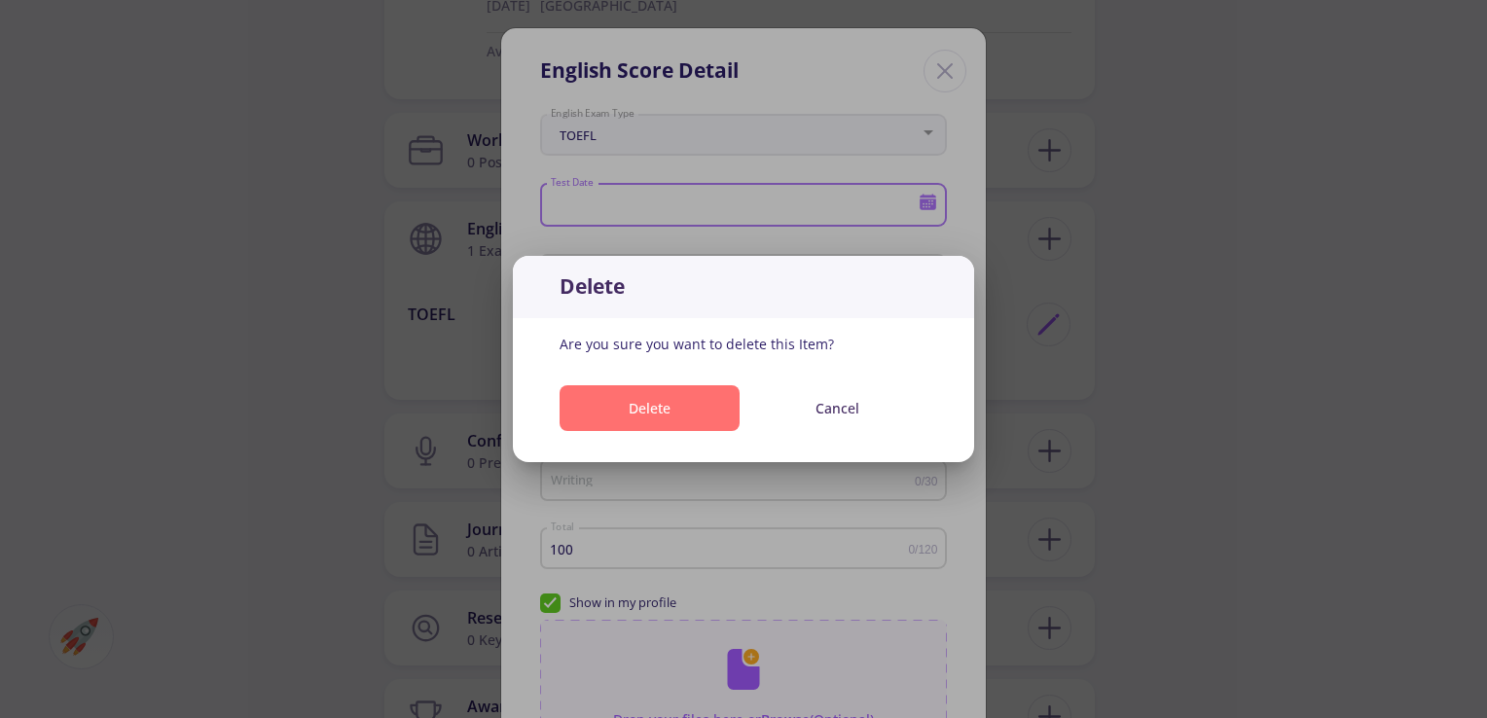
click at [647, 401] on button "Delete" at bounding box center [650, 408] width 180 height 46
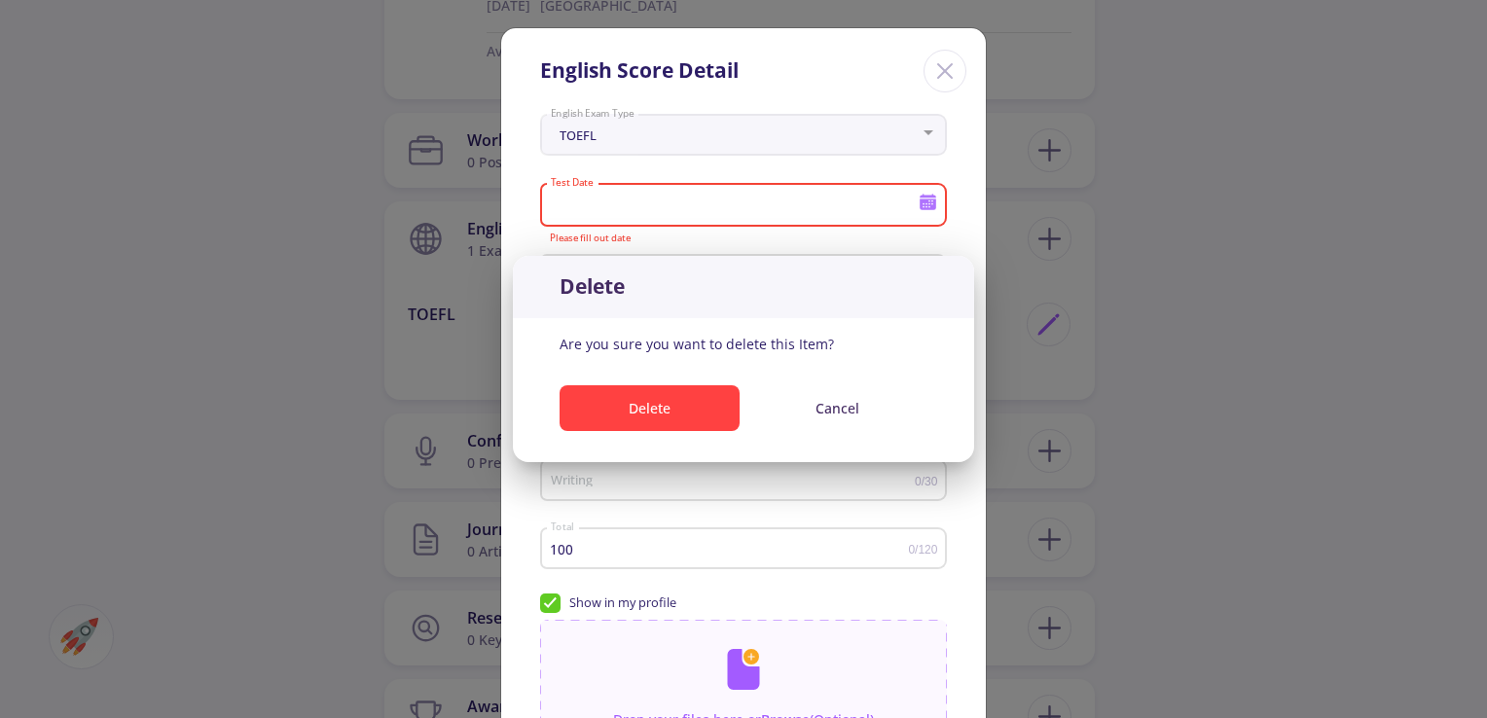
scroll to position [1135, 0]
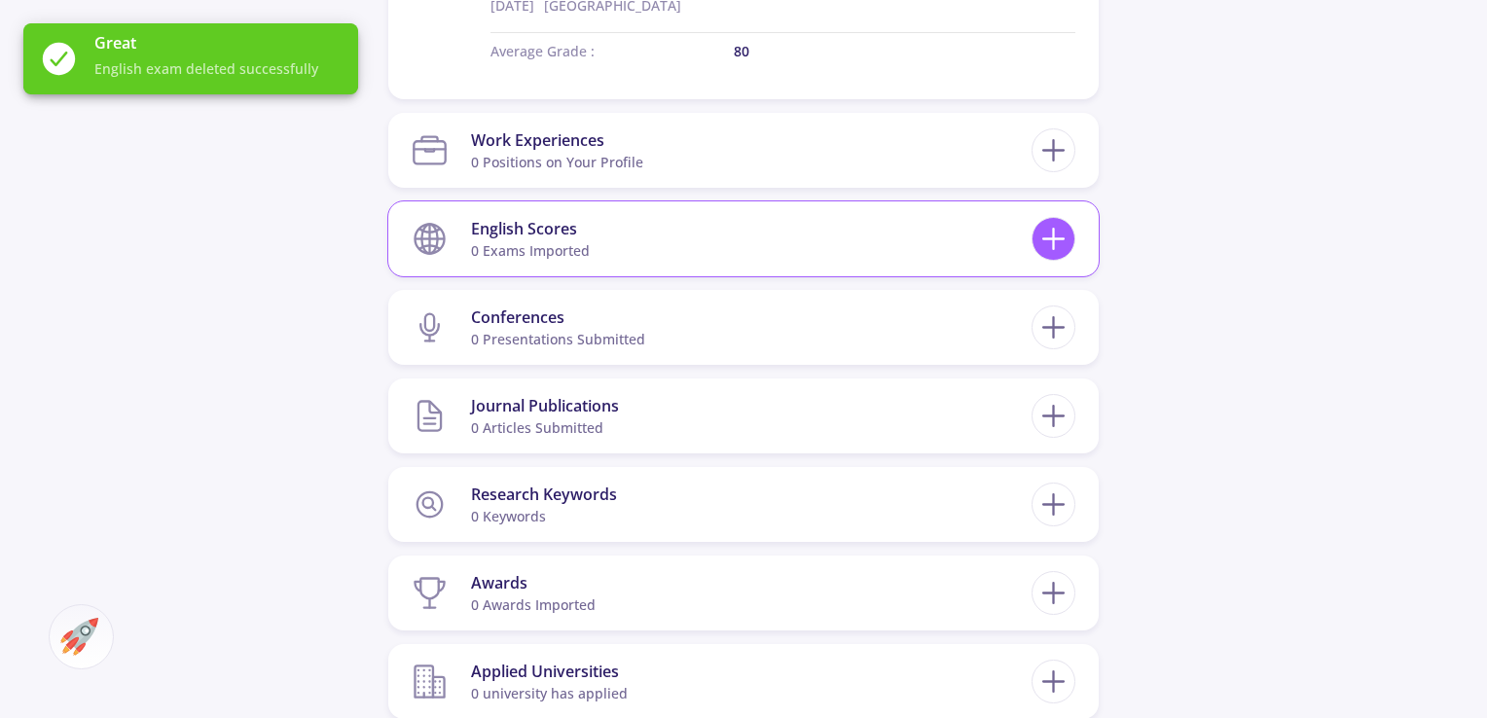
click at [1060, 254] on icon at bounding box center [1054, 239] width 36 height 36
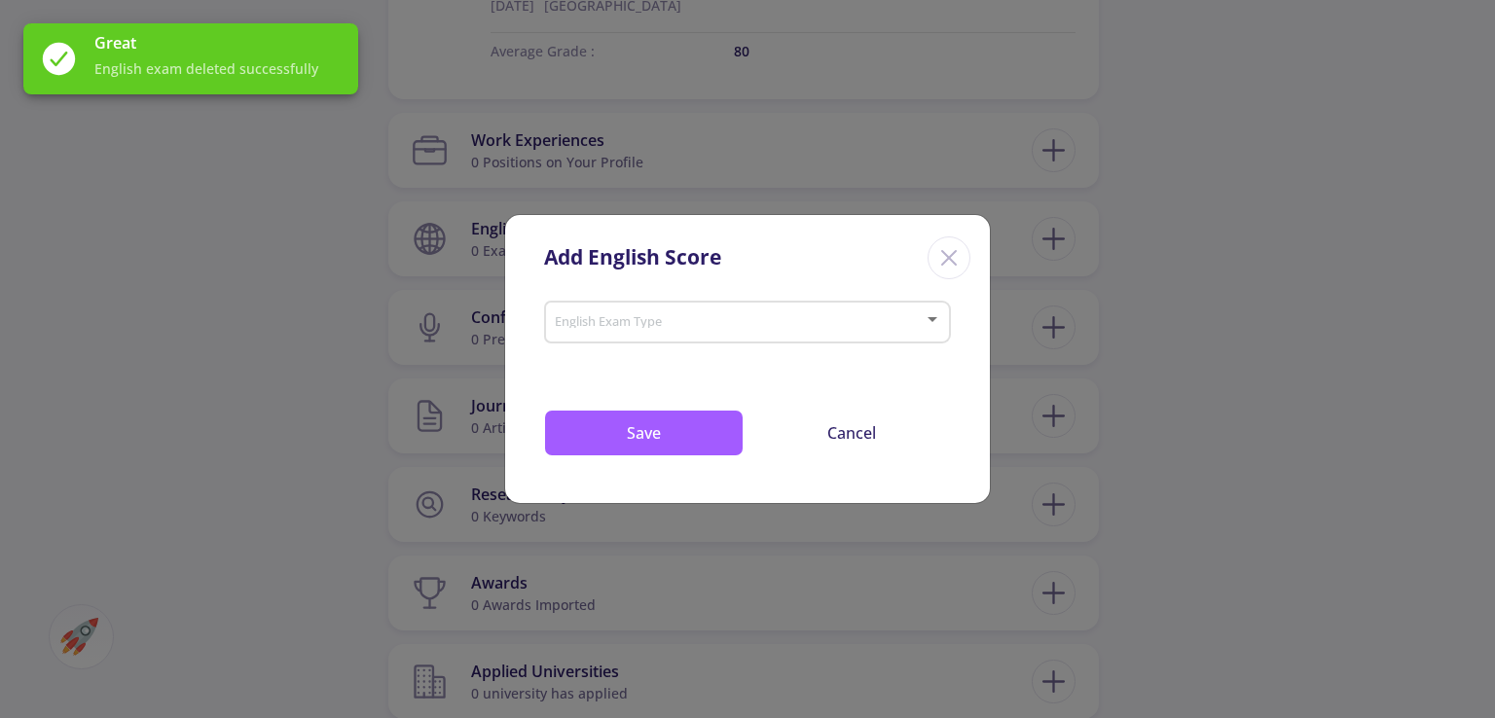
click at [745, 309] on div "English Exam Type" at bounding box center [748, 318] width 388 height 49
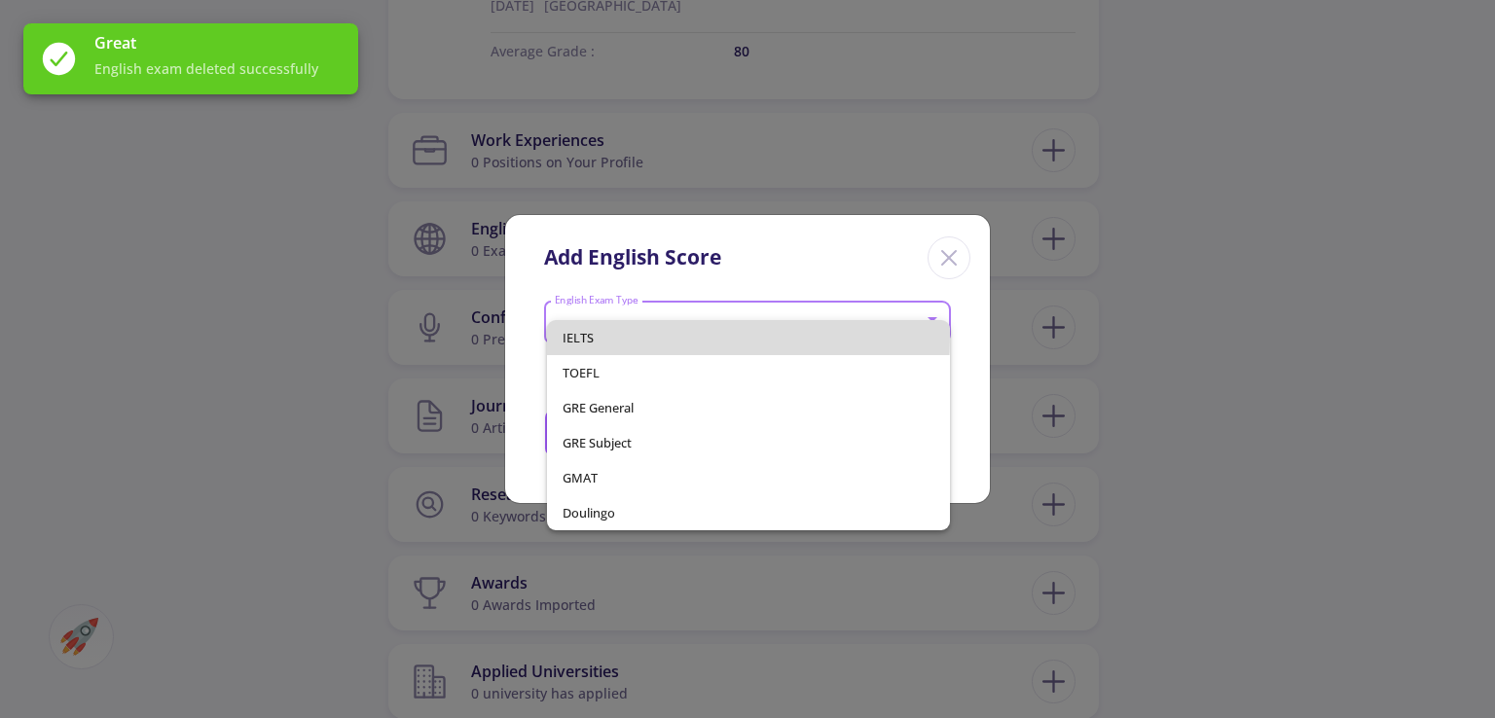
click at [633, 336] on span "IELTS" at bounding box center [748, 337] width 371 height 35
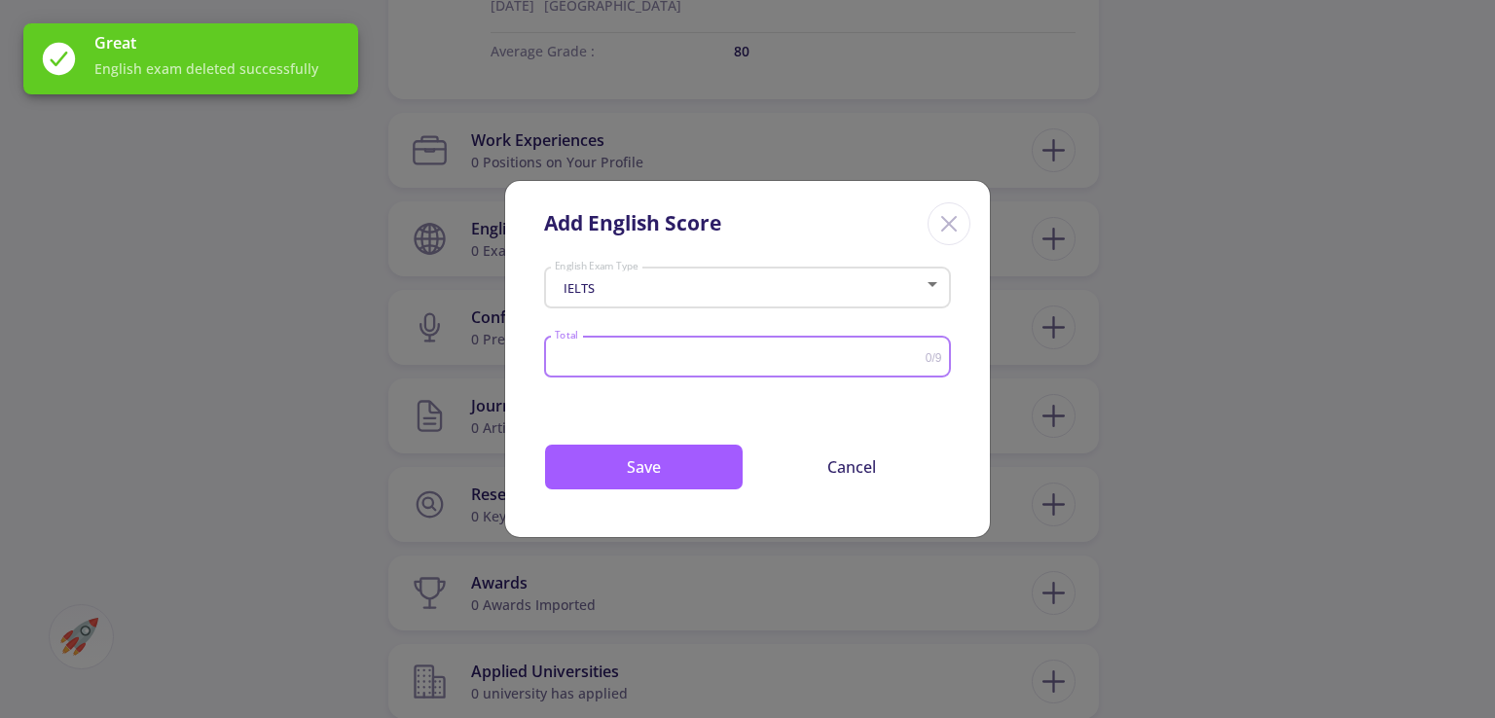
type input "5"
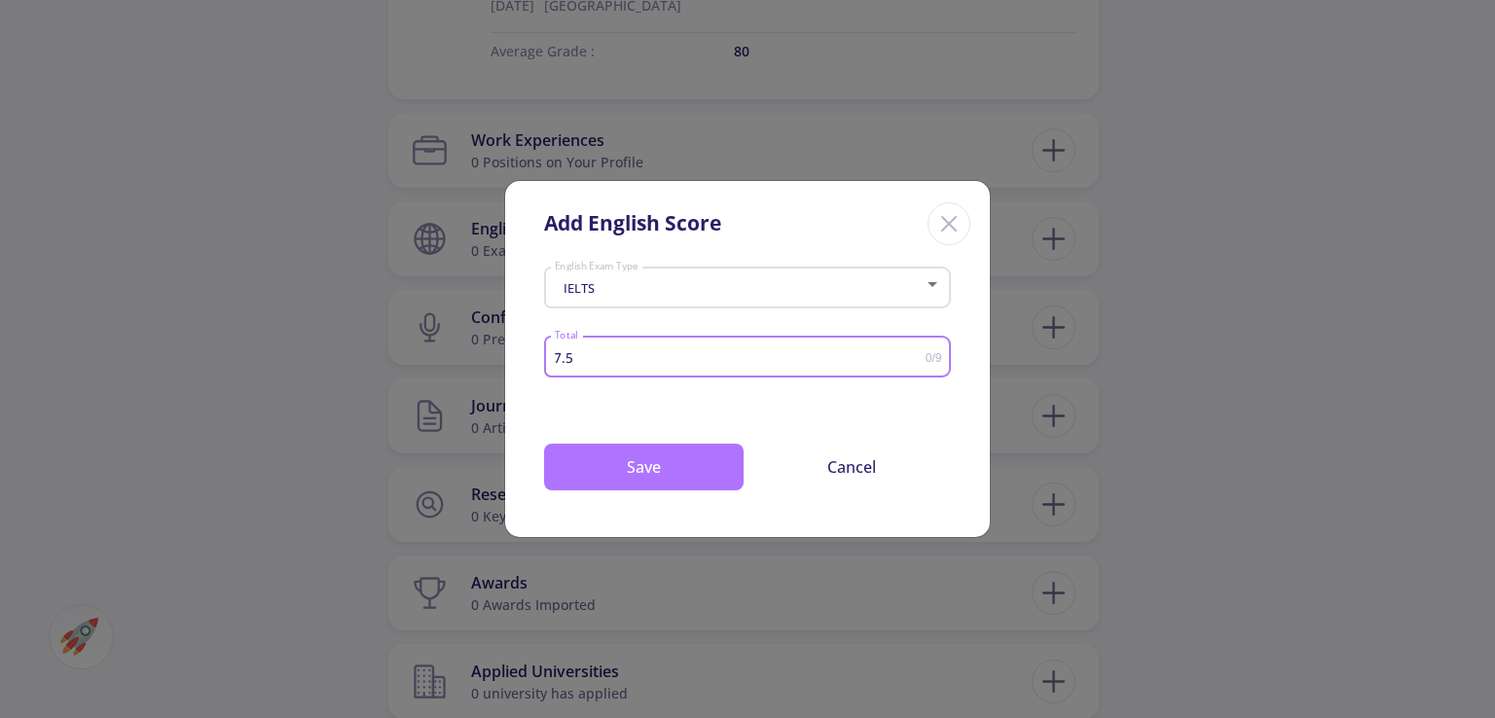
type input "7.5"
click at [662, 453] on button "Save" at bounding box center [644, 467] width 200 height 47
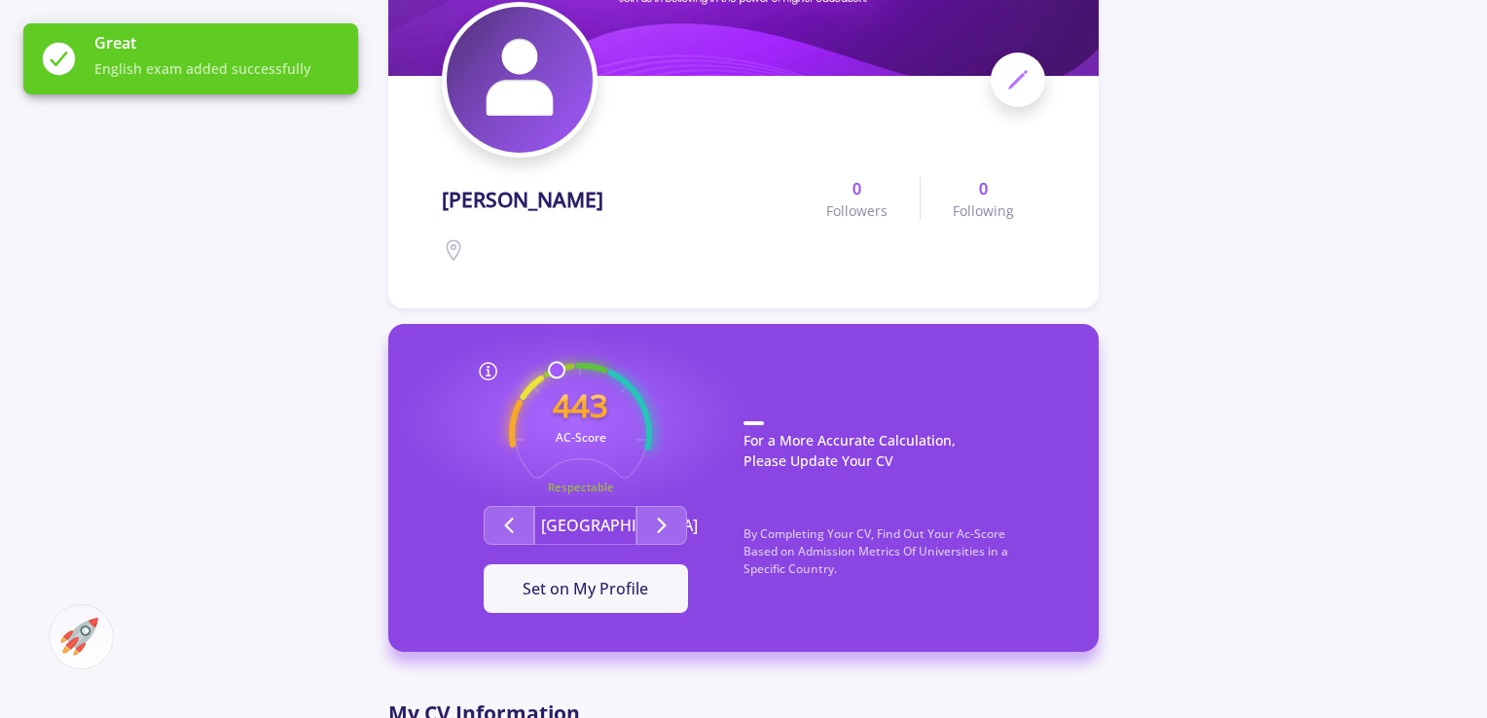
scroll to position [487, 0]
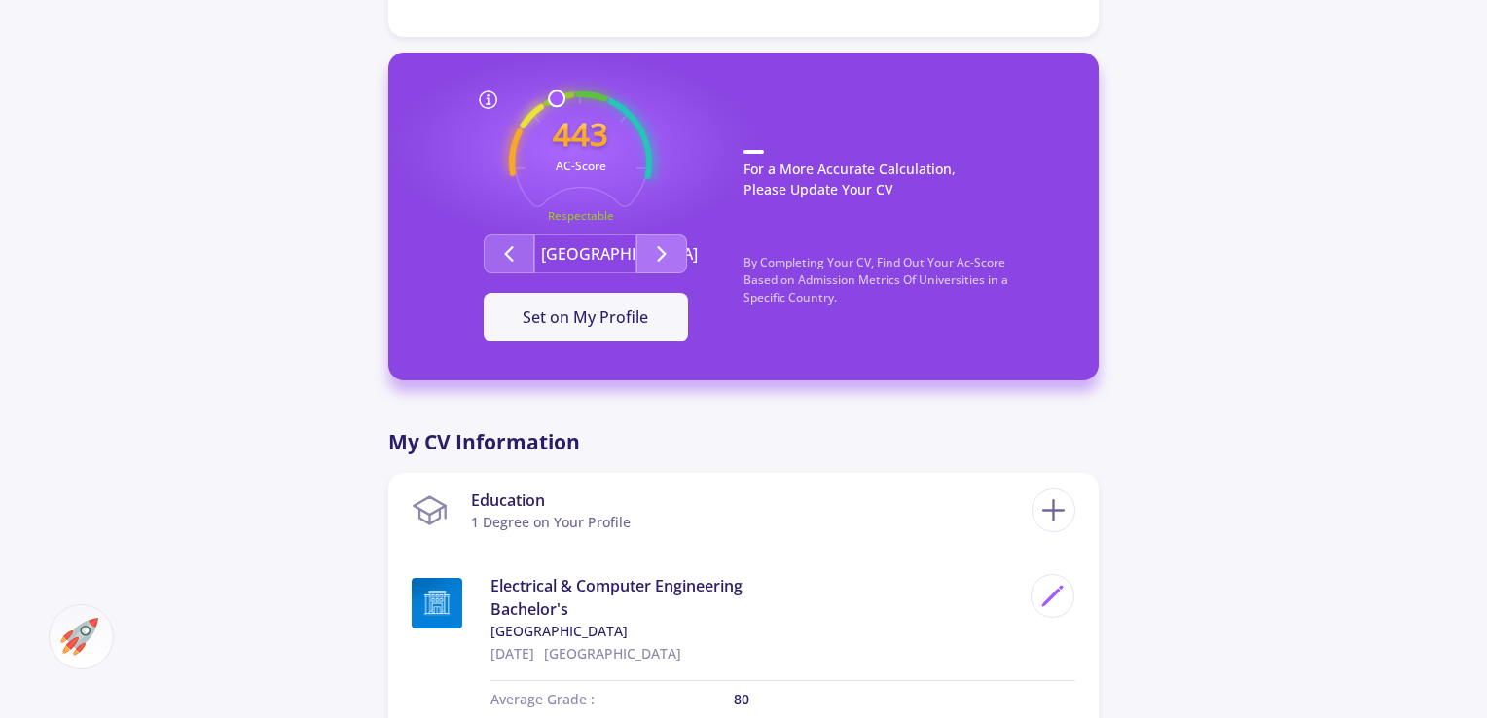
click at [657, 240] on button "Second group" at bounding box center [662, 254] width 51 height 39
click at [666, 250] on icon "Second group" at bounding box center [661, 253] width 23 height 23
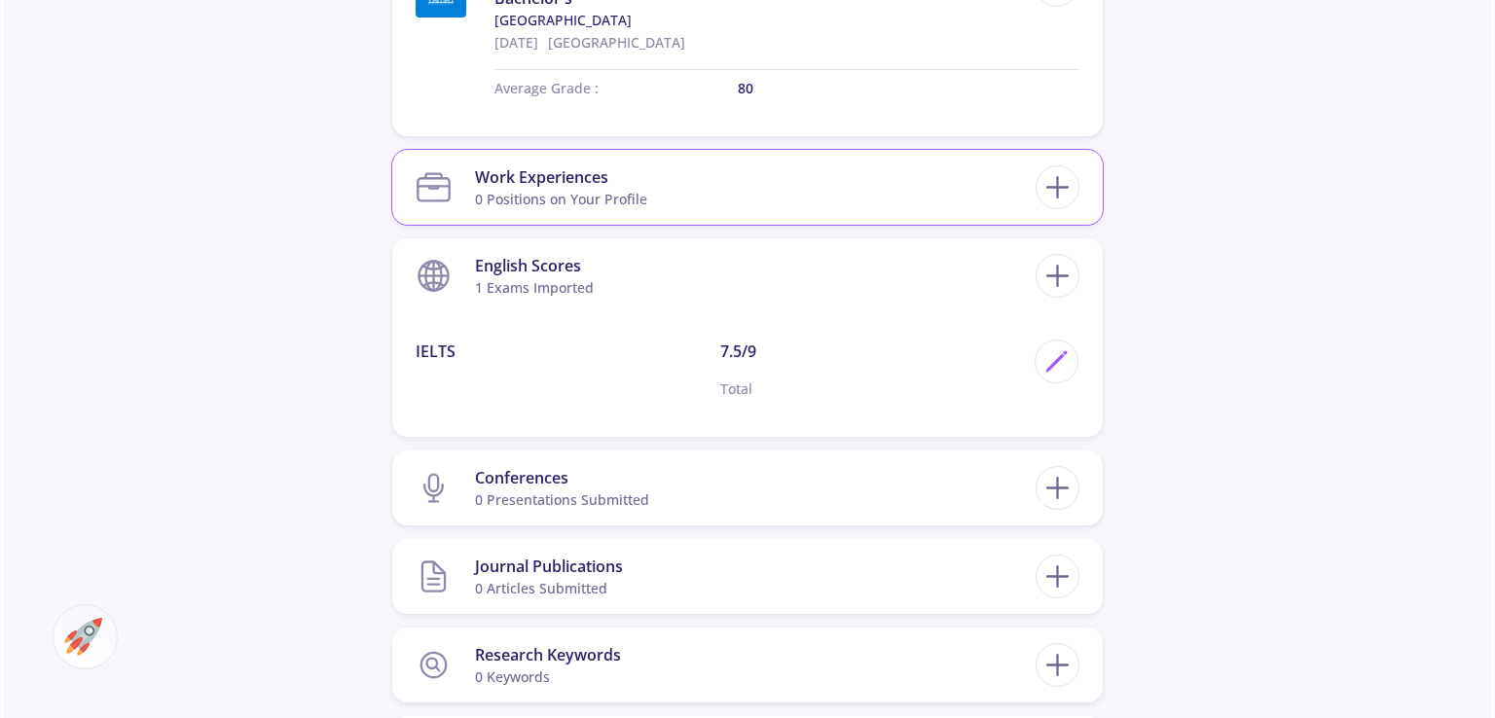
scroll to position [973, 0]
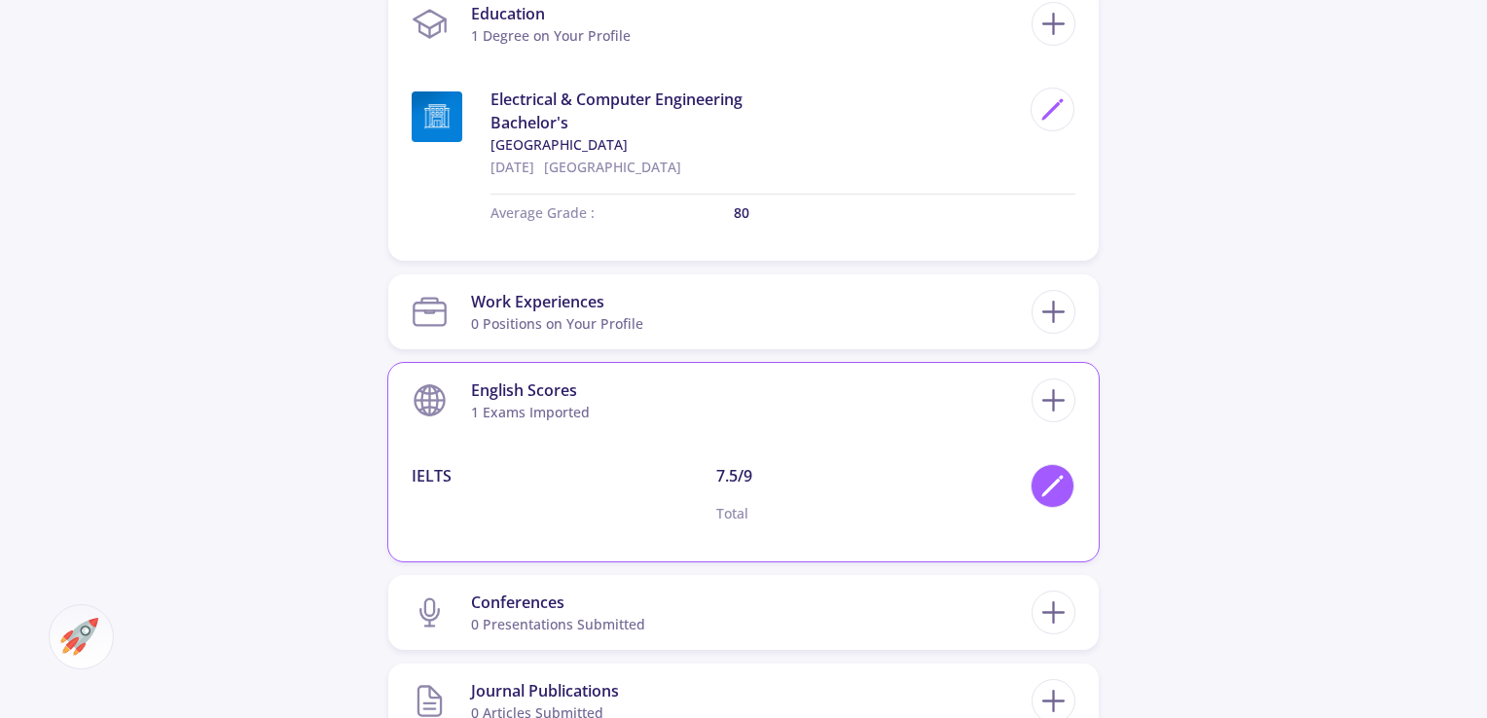
click at [1045, 484] on icon at bounding box center [1053, 486] width 26 height 26
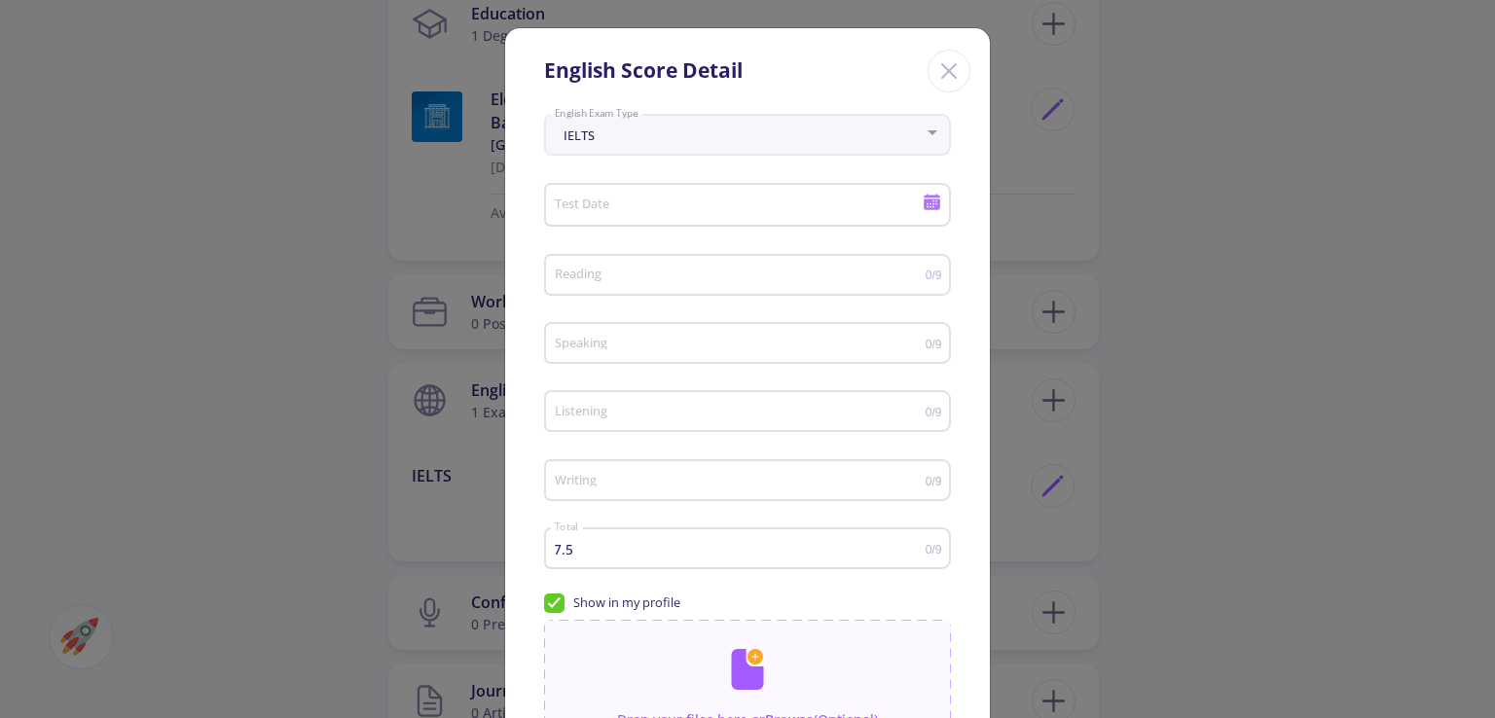
click at [758, 131] on div "IELTS" at bounding box center [739, 135] width 371 height 15
drag, startPoint x: 889, startPoint y: 145, endPoint x: 914, endPoint y: 143, distance: 25.4
click at [901, 143] on div "IELTS English Exam Type" at bounding box center [748, 131] width 388 height 49
click at [924, 136] on div at bounding box center [933, 133] width 18 height 16
drag, startPoint x: 941, startPoint y: 73, endPoint x: 948, endPoint y: 86, distance: 14.4
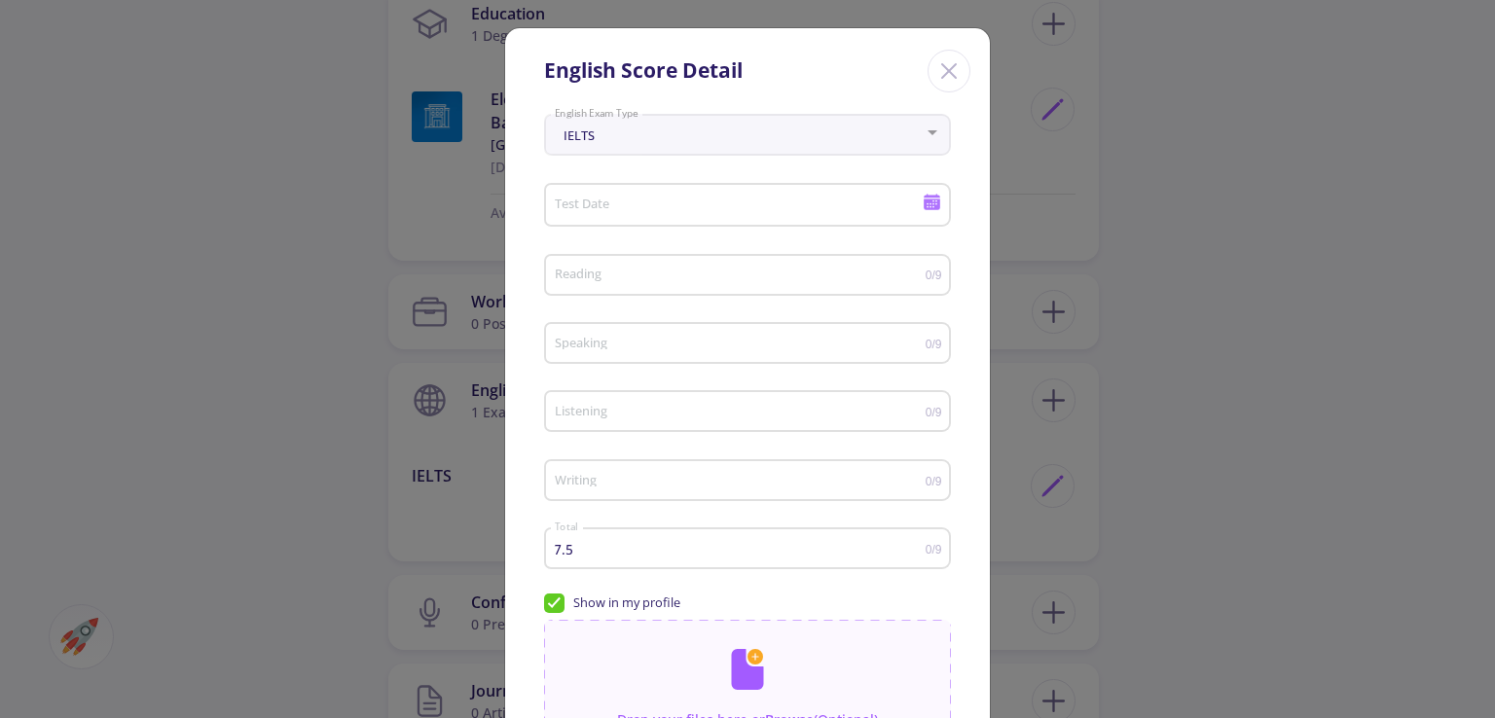
click at [943, 71] on line "Close" at bounding box center [949, 71] width 14 height 14
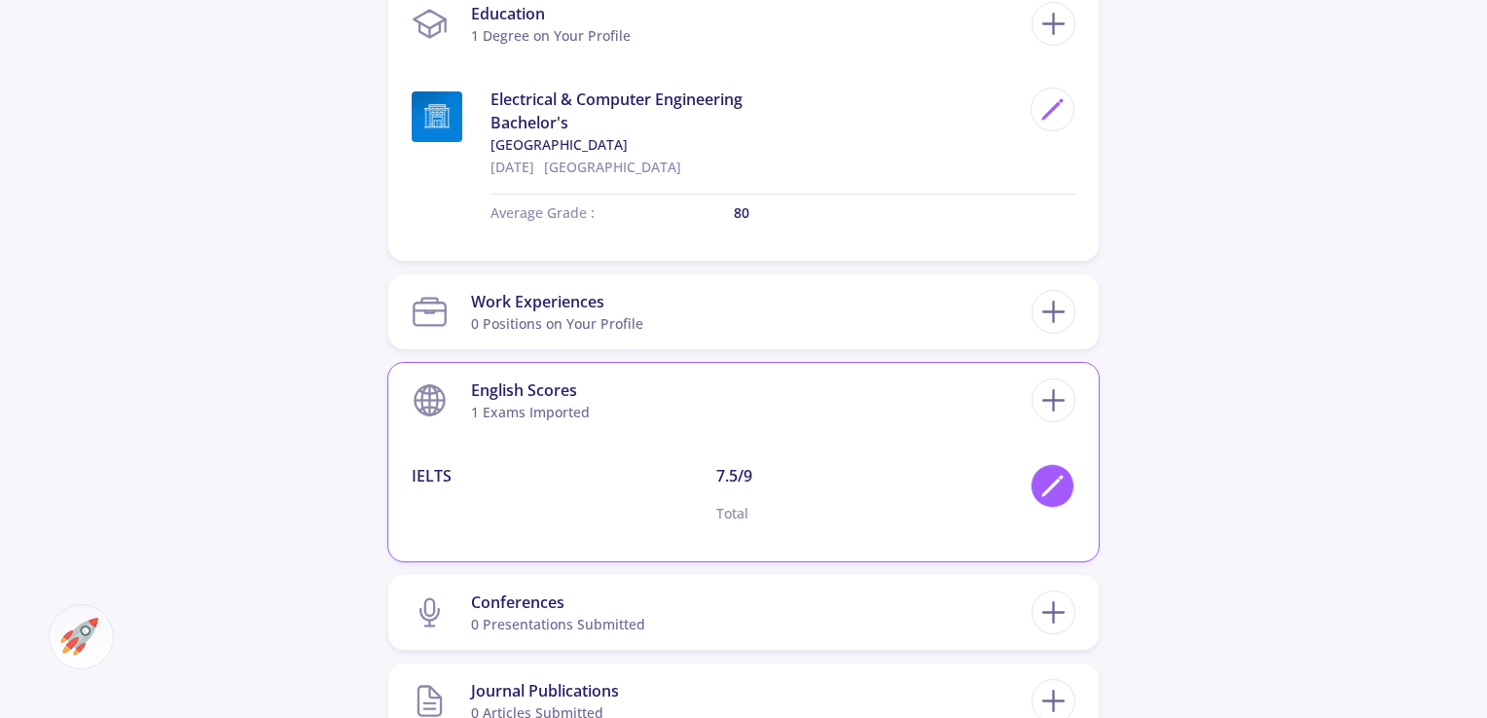
click at [1040, 486] on div at bounding box center [1053, 486] width 44 height 44
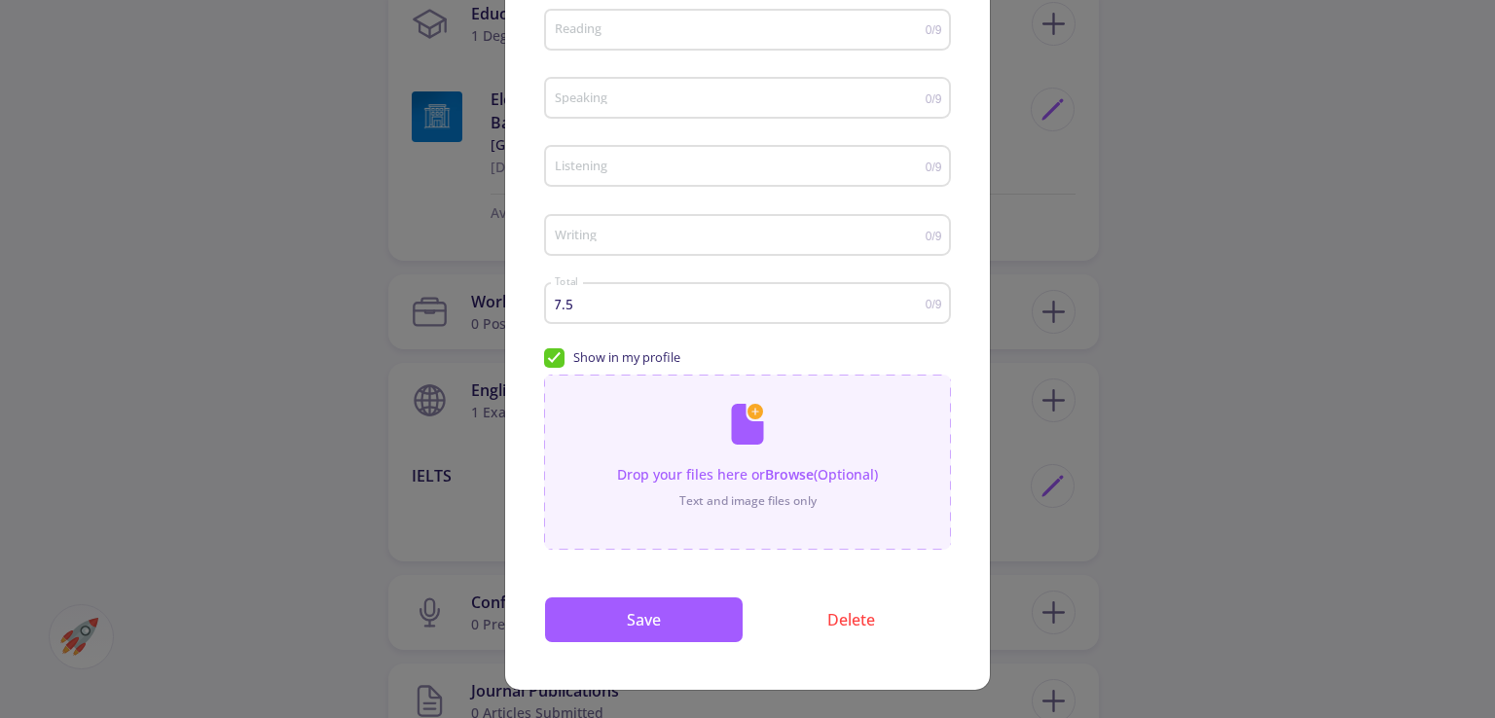
scroll to position [246, 0]
click at [825, 643] on div "IELTS English Exam Type Test Date Reading 0/9 Speaking 0/9 Listening 0/9 Writin…" at bounding box center [747, 276] width 485 height 828
click at [836, 612] on button "Delete" at bounding box center [851, 620] width 200 height 47
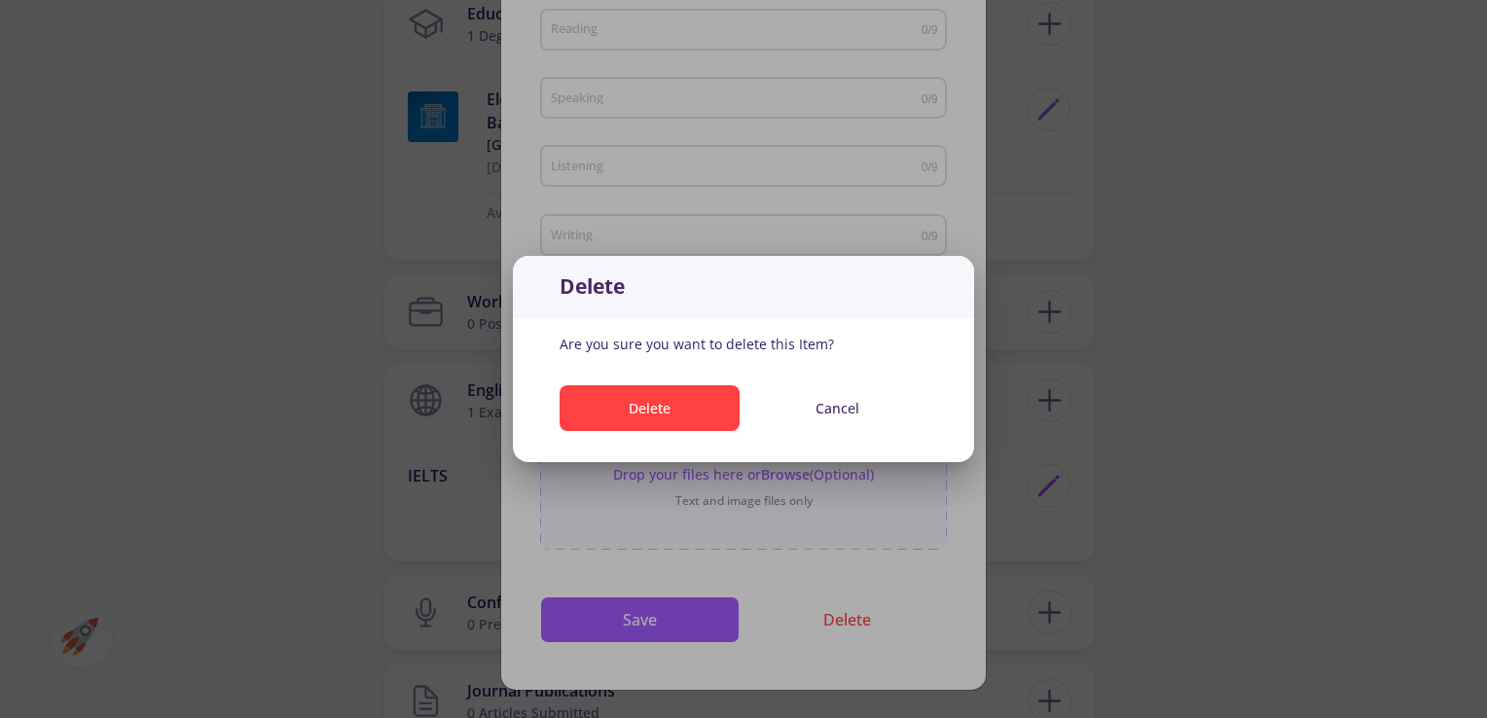
scroll to position [0, 0]
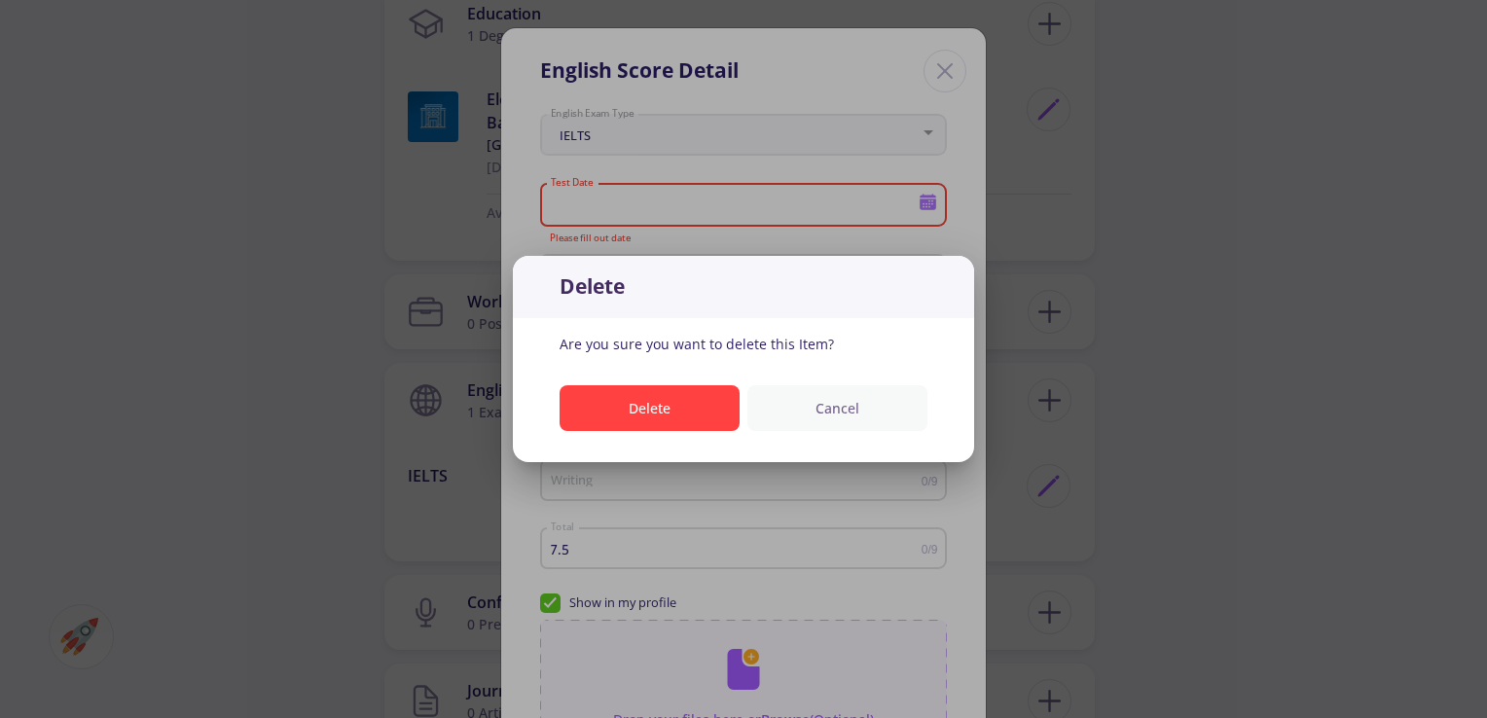
click at [836, 406] on button "Cancel" at bounding box center [838, 408] width 180 height 46
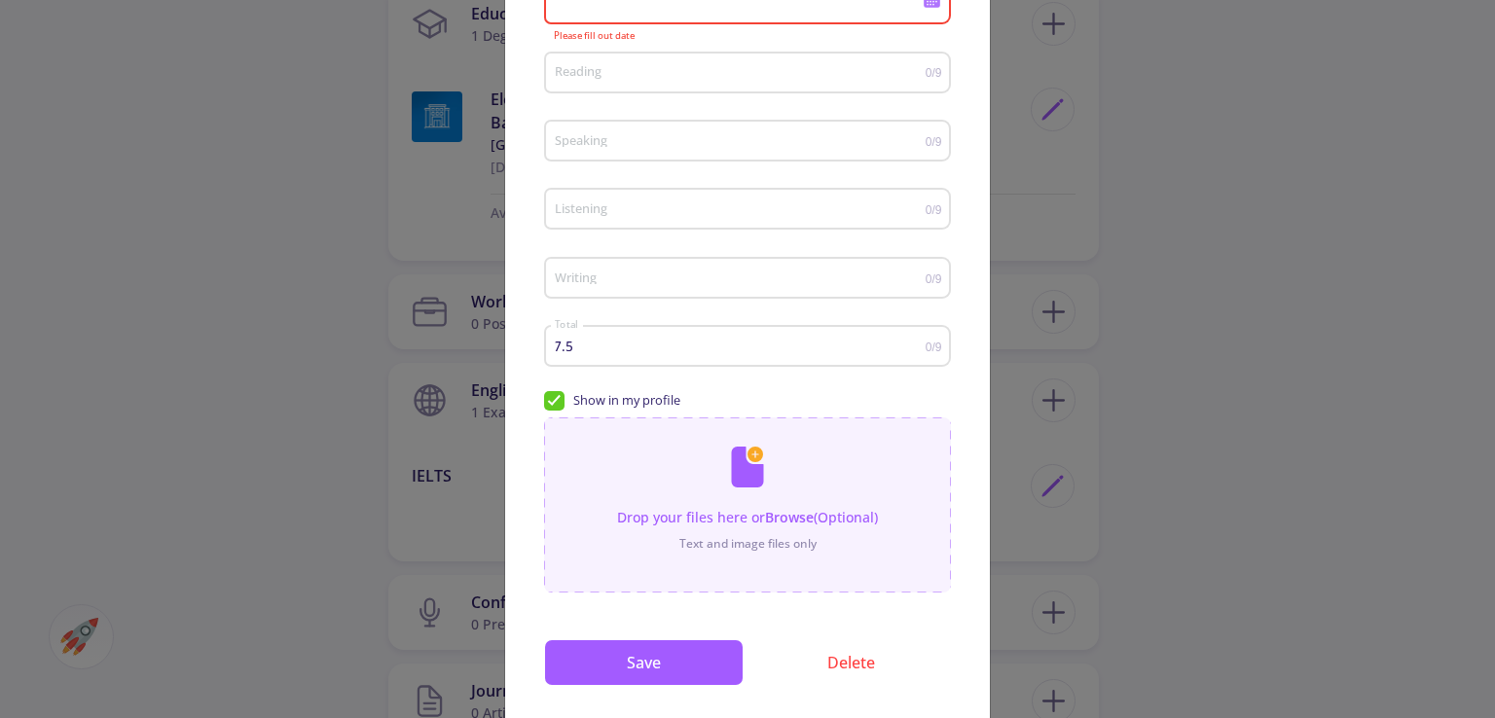
scroll to position [246, 0]
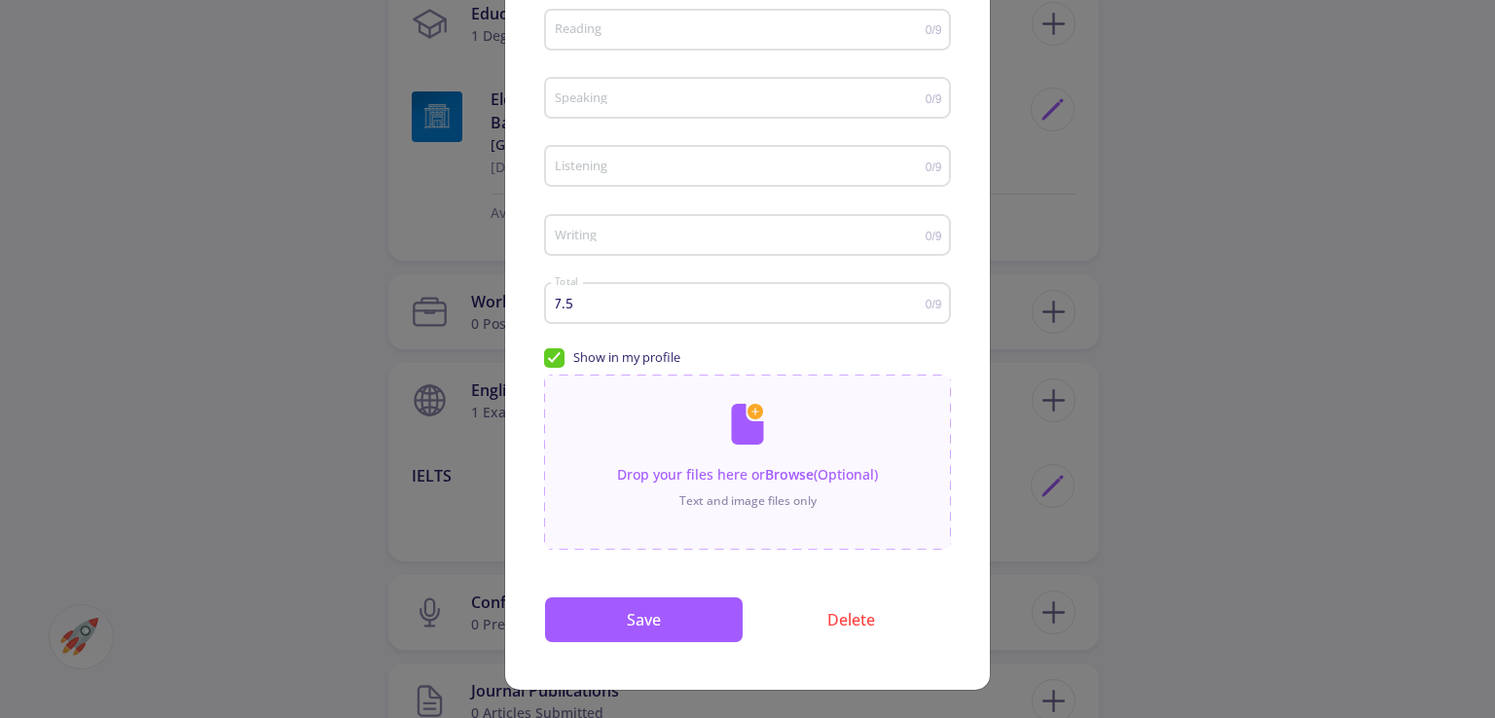
click at [811, 650] on div "IELTS English Exam Type Test Date Please fill out date Reading 0/9 Speaking 0/9…" at bounding box center [747, 276] width 485 height 828
click at [808, 606] on button "Delete" at bounding box center [851, 620] width 200 height 47
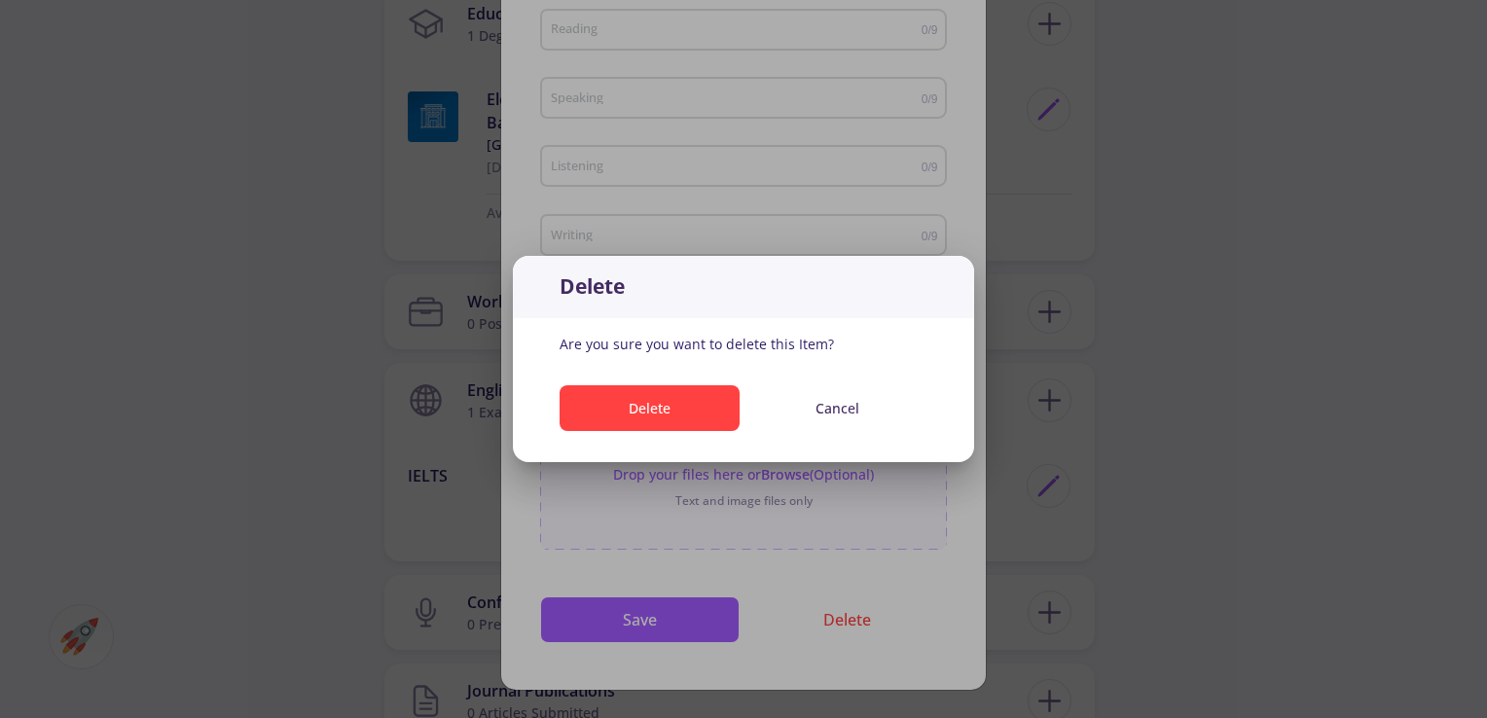
scroll to position [0, 0]
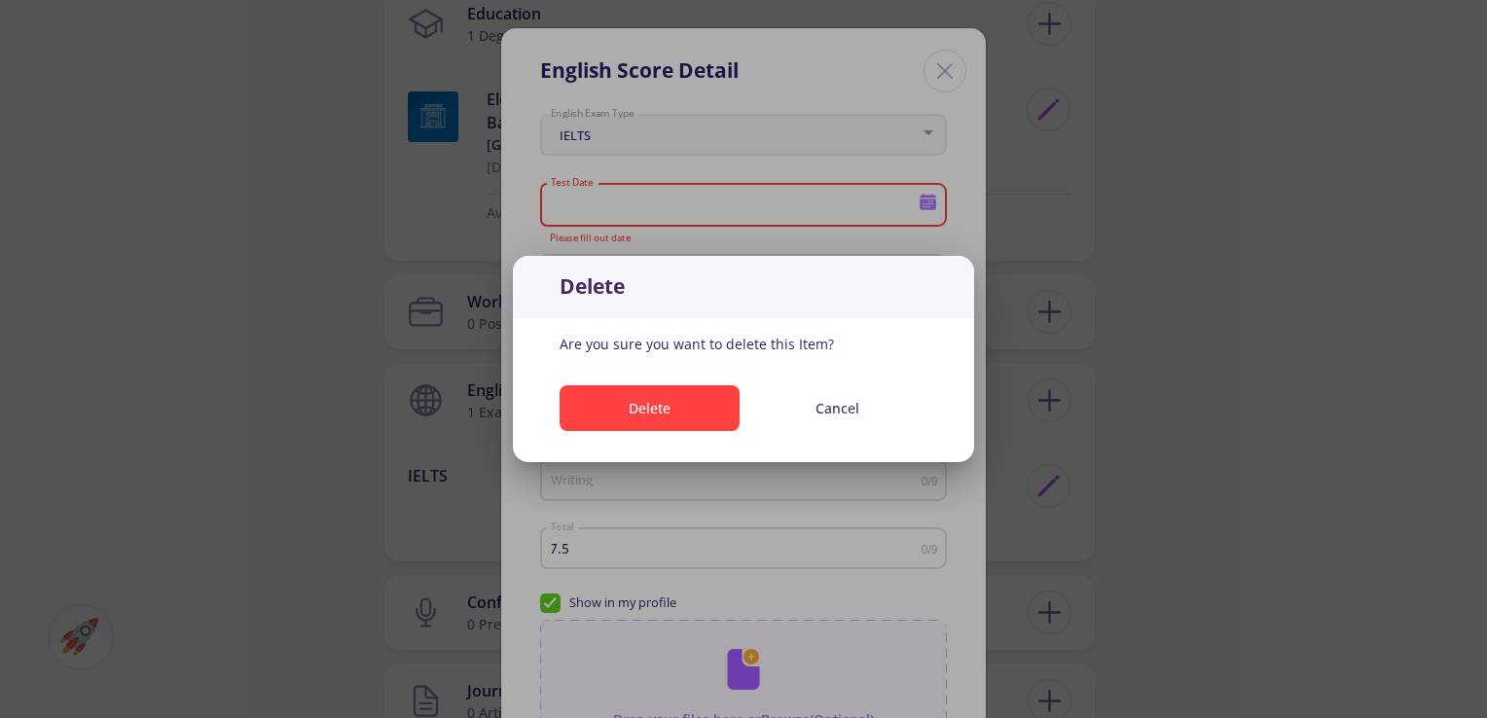
click at [641, 376] on div "Delete Cancel" at bounding box center [743, 412] width 461 height 85
click at [657, 392] on button "Delete" at bounding box center [650, 408] width 180 height 46
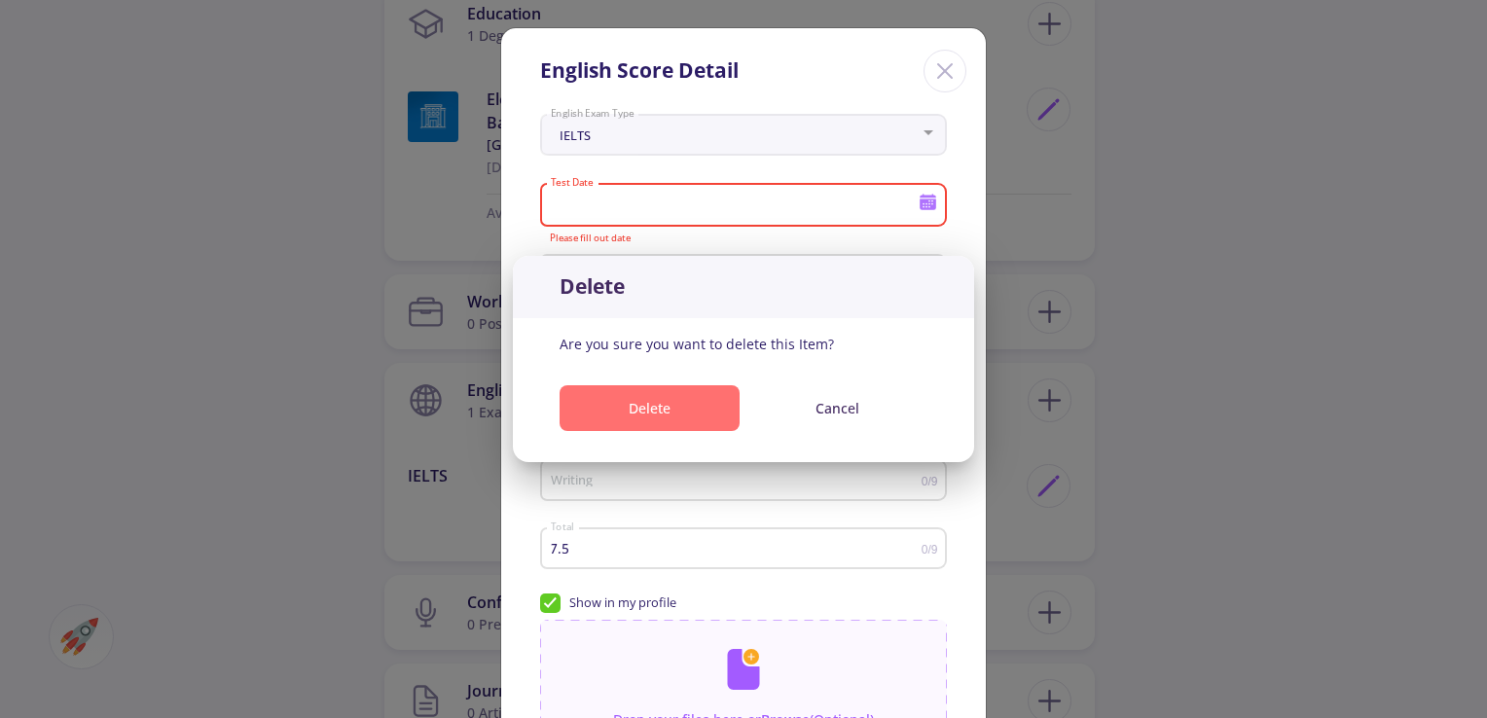
scroll to position [973, 0]
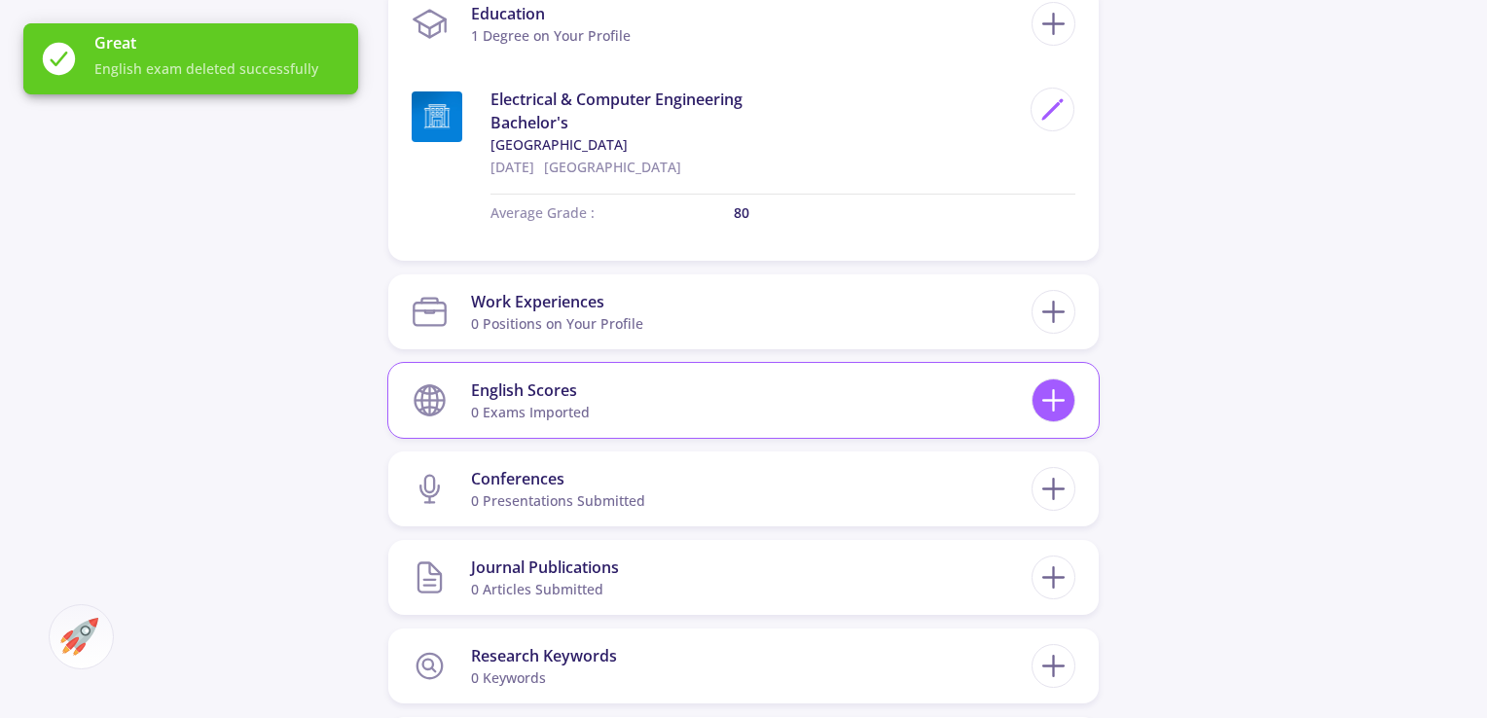
click at [1048, 402] on icon at bounding box center [1054, 401] width 36 height 36
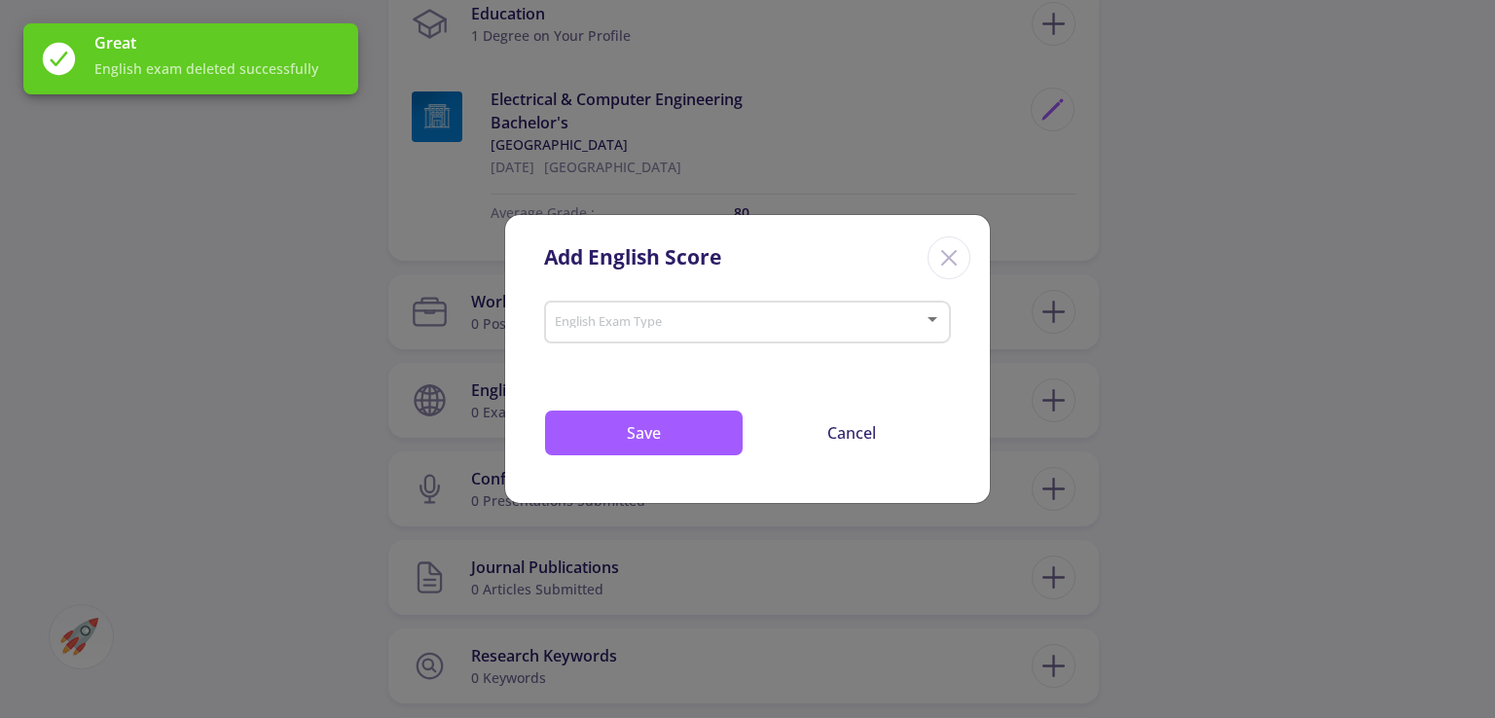
click at [724, 320] on span at bounding box center [742, 322] width 366 height 14
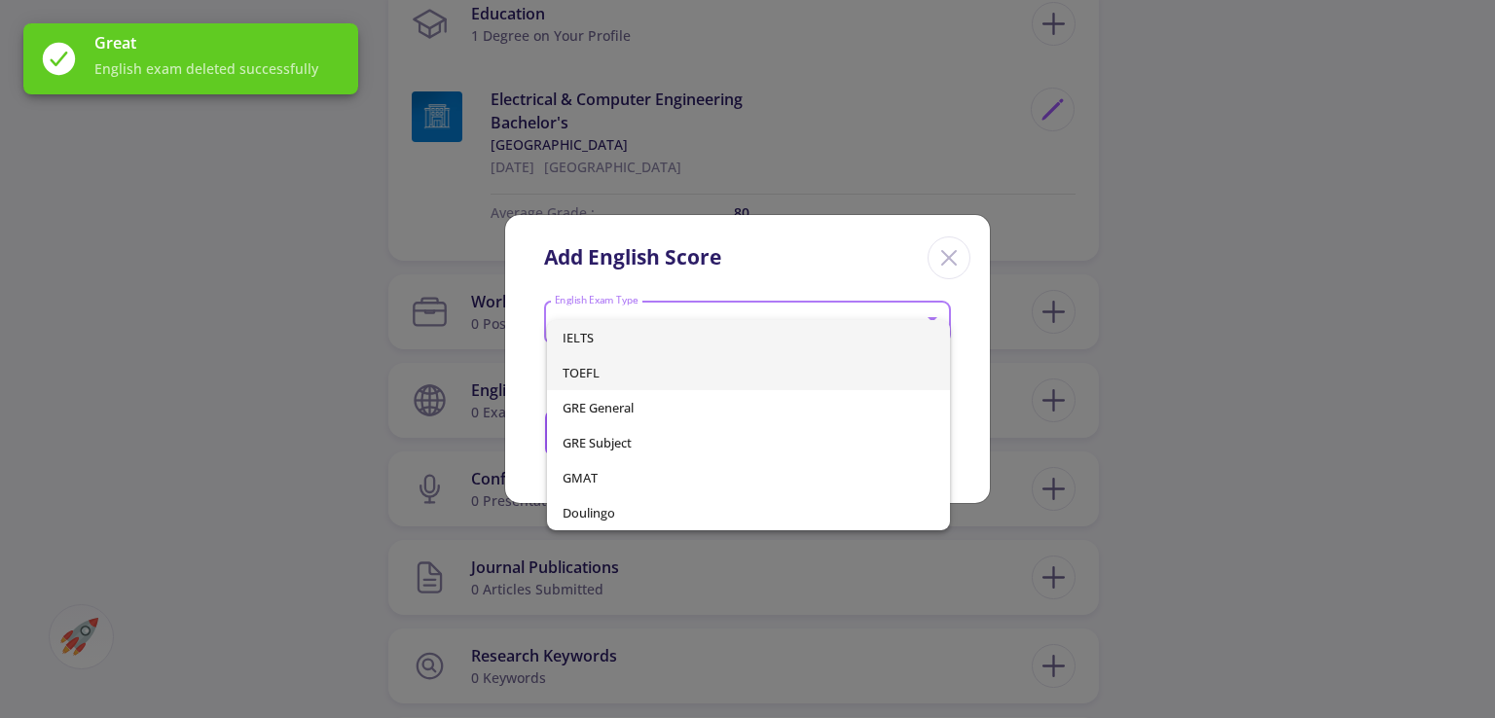
click at [661, 361] on span "TOEFL" at bounding box center [748, 372] width 371 height 35
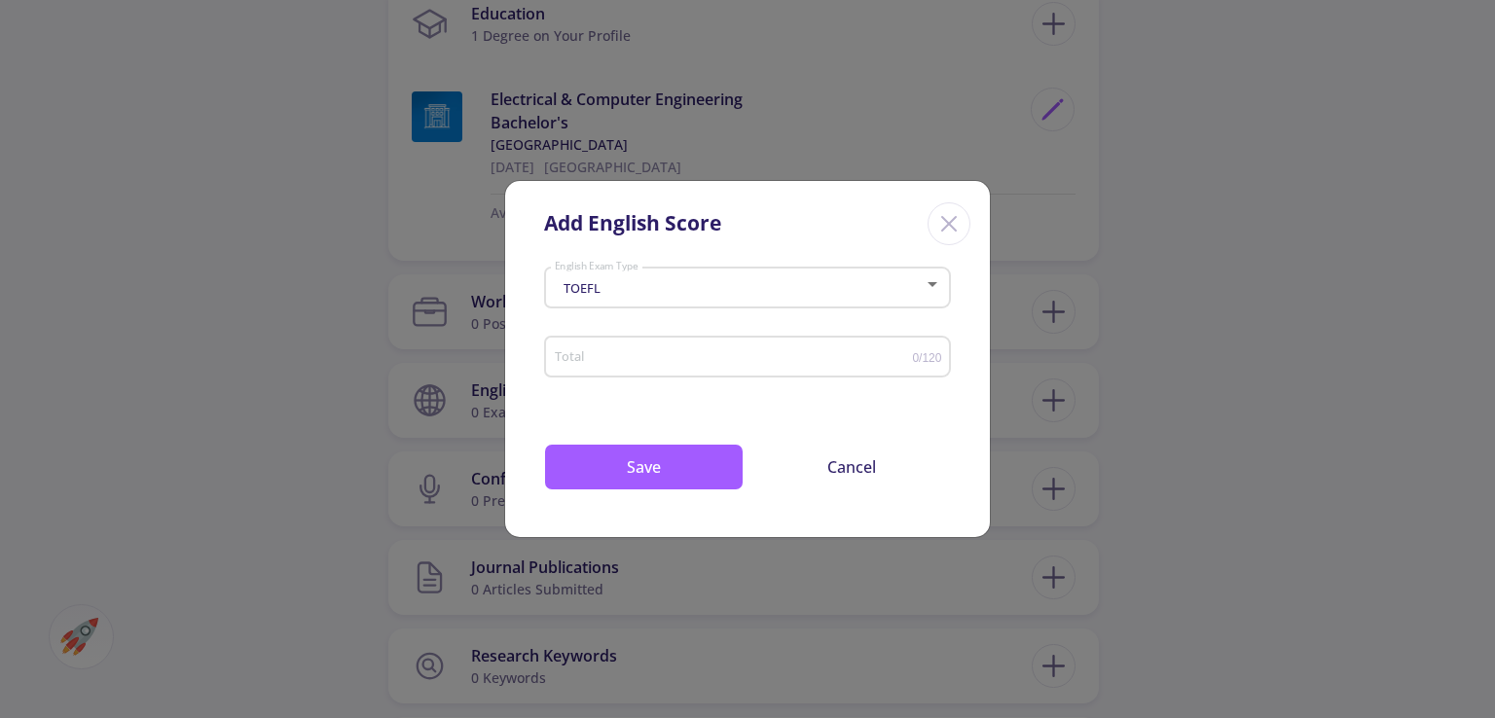
click at [777, 352] on input "Total" at bounding box center [733, 357] width 359 height 15
type input "106"
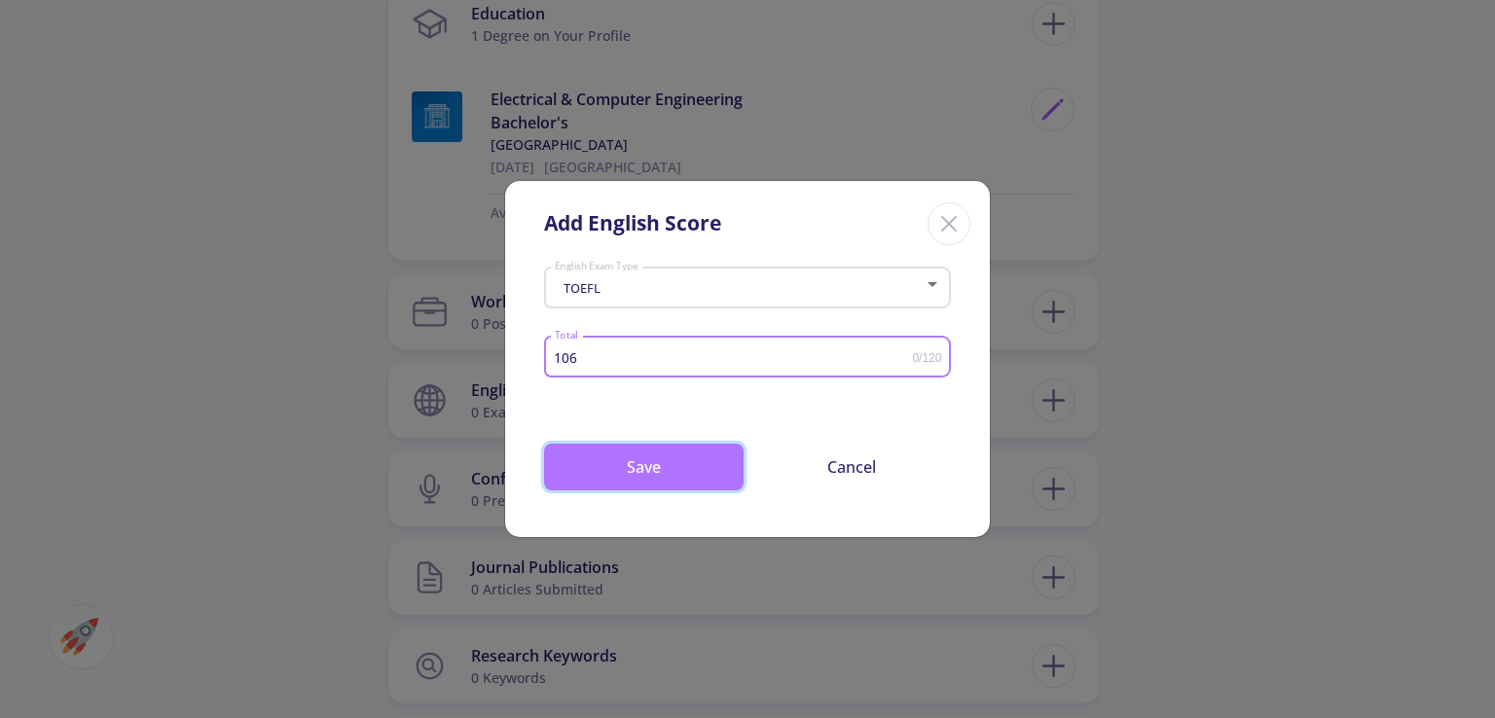
click at [674, 445] on button "Save" at bounding box center [644, 467] width 200 height 47
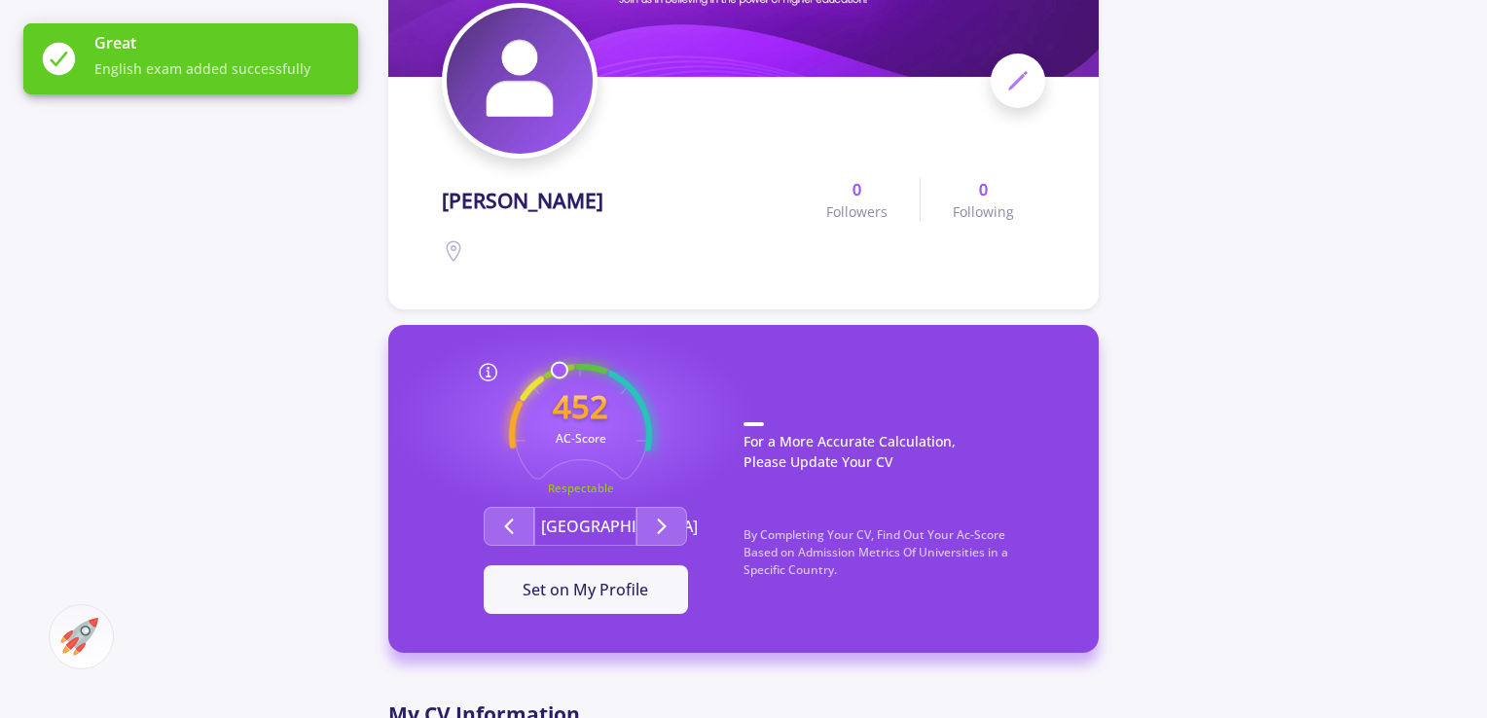
scroll to position [324, 0]
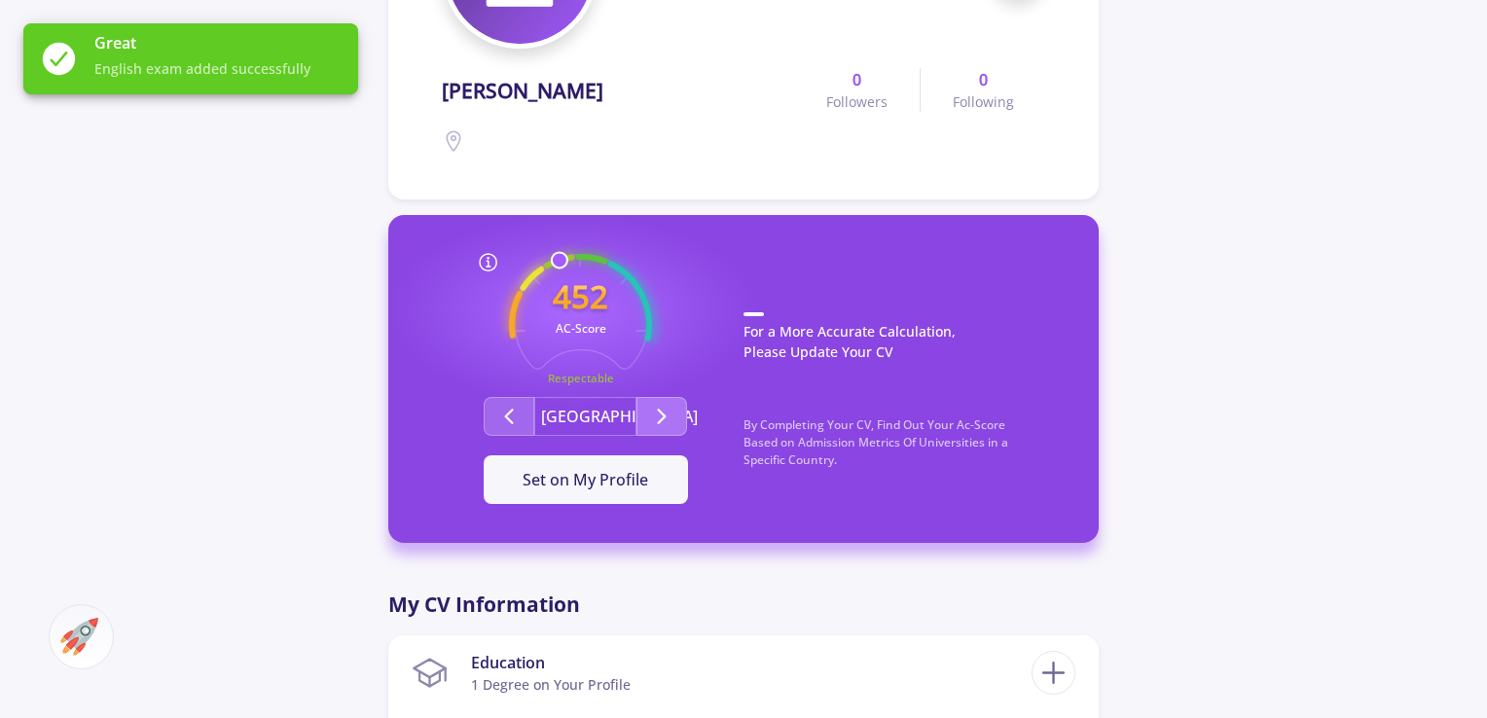
click at [666, 412] on icon "Second group" at bounding box center [661, 416] width 23 height 23
click at [664, 425] on icon "Second group" at bounding box center [661, 416] width 23 height 23
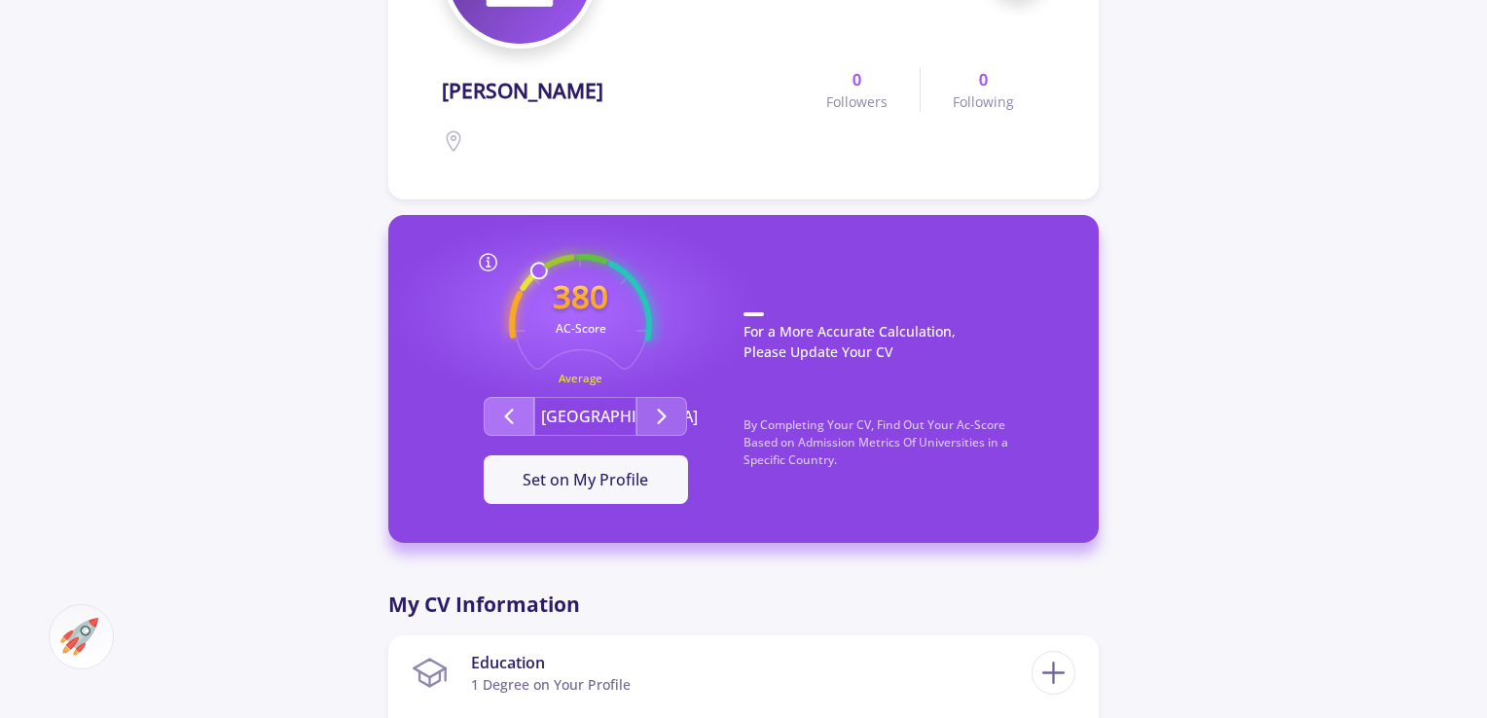
click at [499, 406] on icon "Second group" at bounding box center [508, 416] width 23 height 23
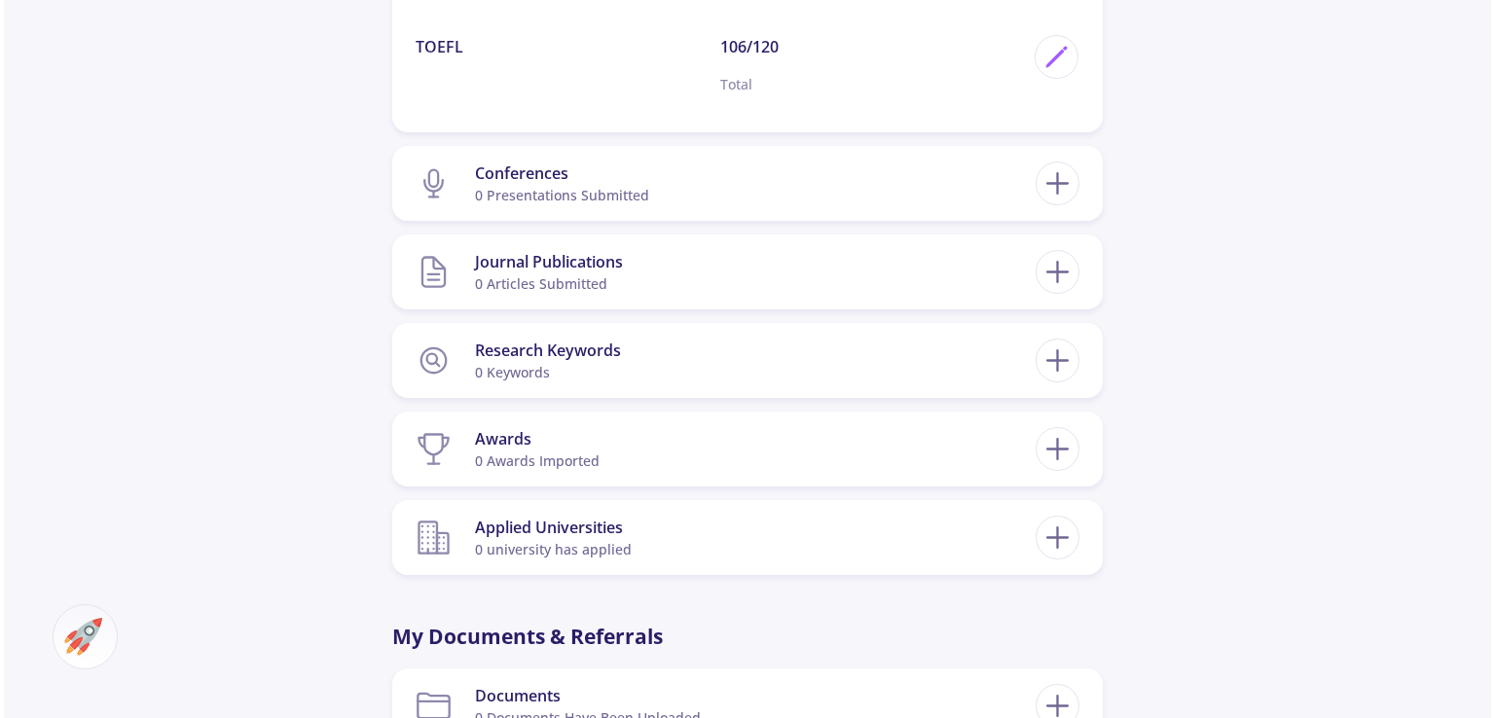
scroll to position [1460, 0]
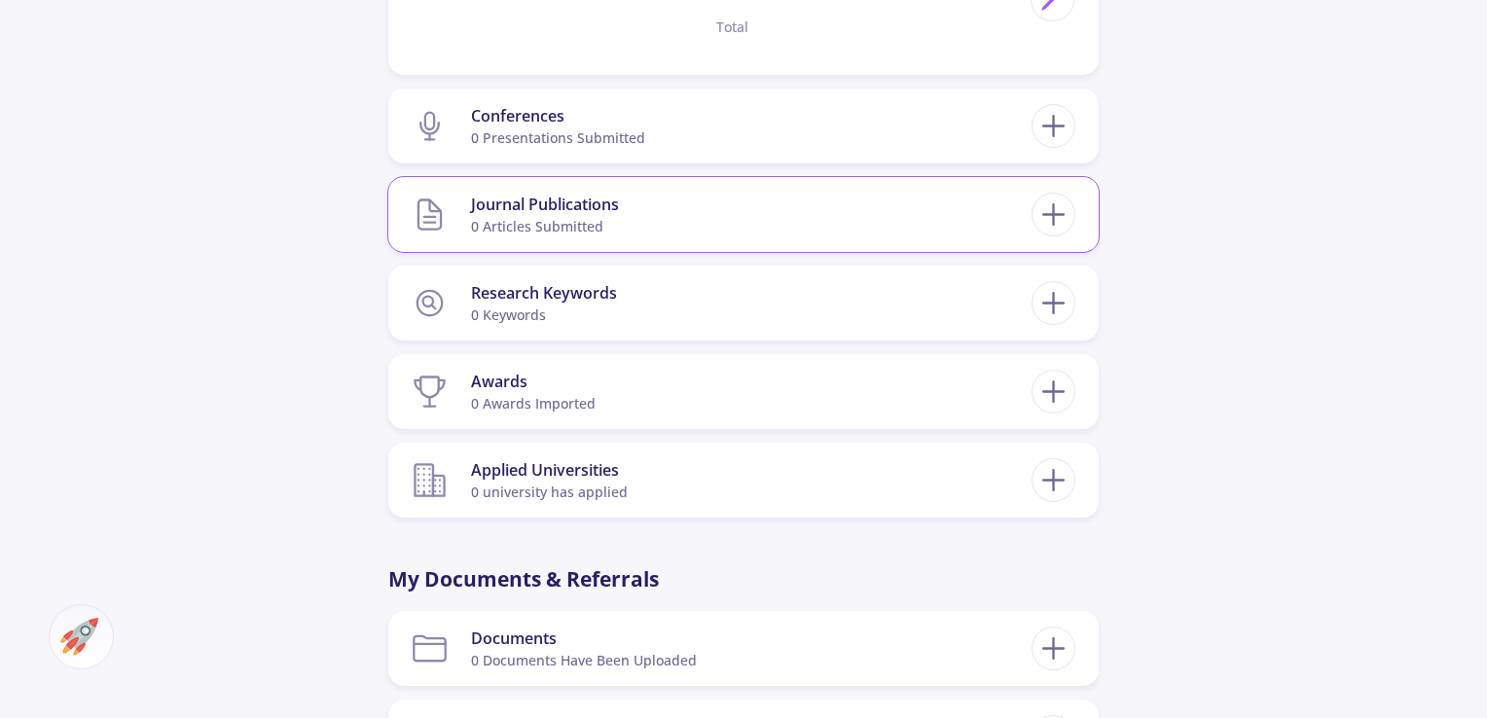
click at [500, 184] on div "Journal Publications 0 articles submitted" at bounding box center [743, 214] width 711 height 75
click at [1034, 223] on div at bounding box center [1054, 215] width 44 height 44
click at [1056, 223] on icon at bounding box center [1054, 215] width 36 height 36
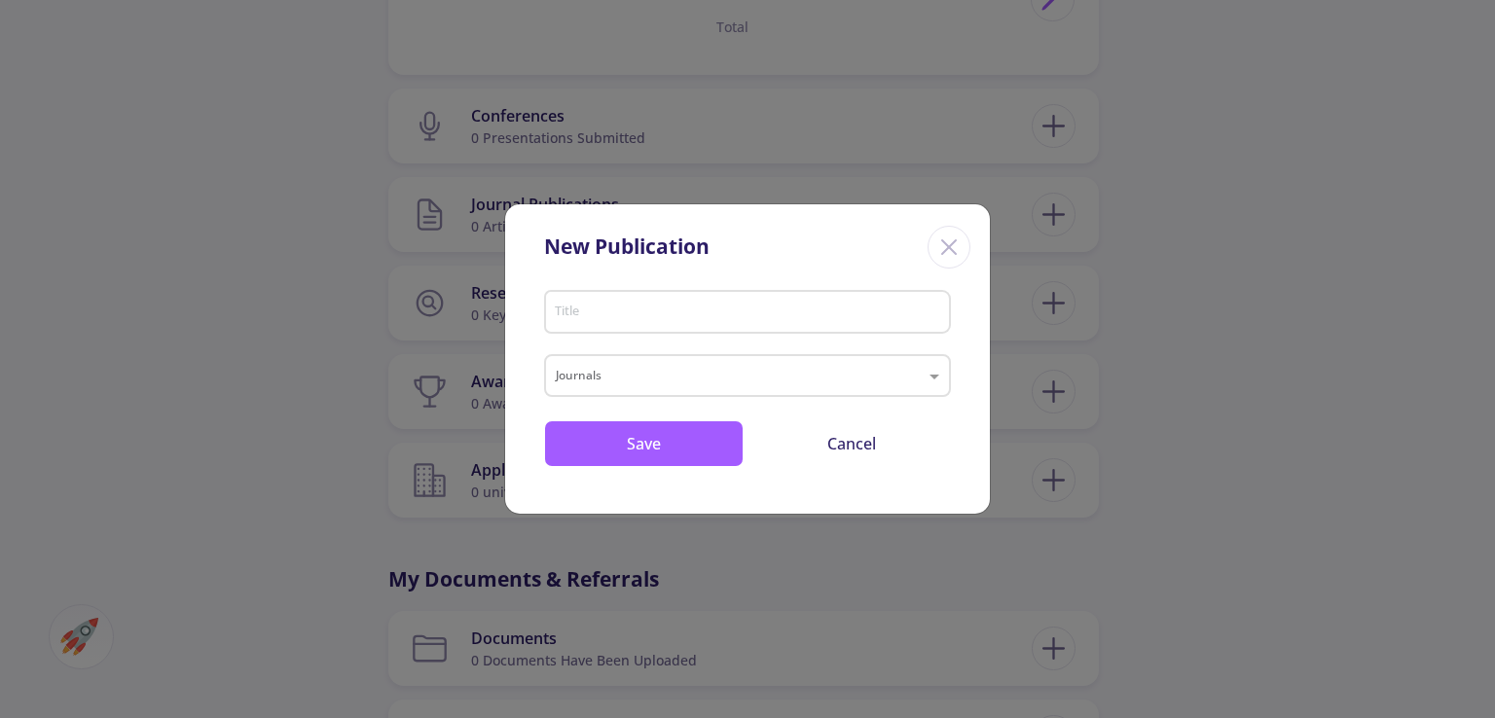
click at [806, 289] on div "Title" at bounding box center [748, 308] width 388 height 51
click at [812, 308] on input "Title" at bounding box center [750, 314] width 393 height 18
type input "lljkhg"
click at [674, 397] on div "lljkhg Title Journals Save Cancel" at bounding box center [747, 398] width 485 height 231
click at [668, 378] on input "text" at bounding box center [728, 377] width 345 height 23
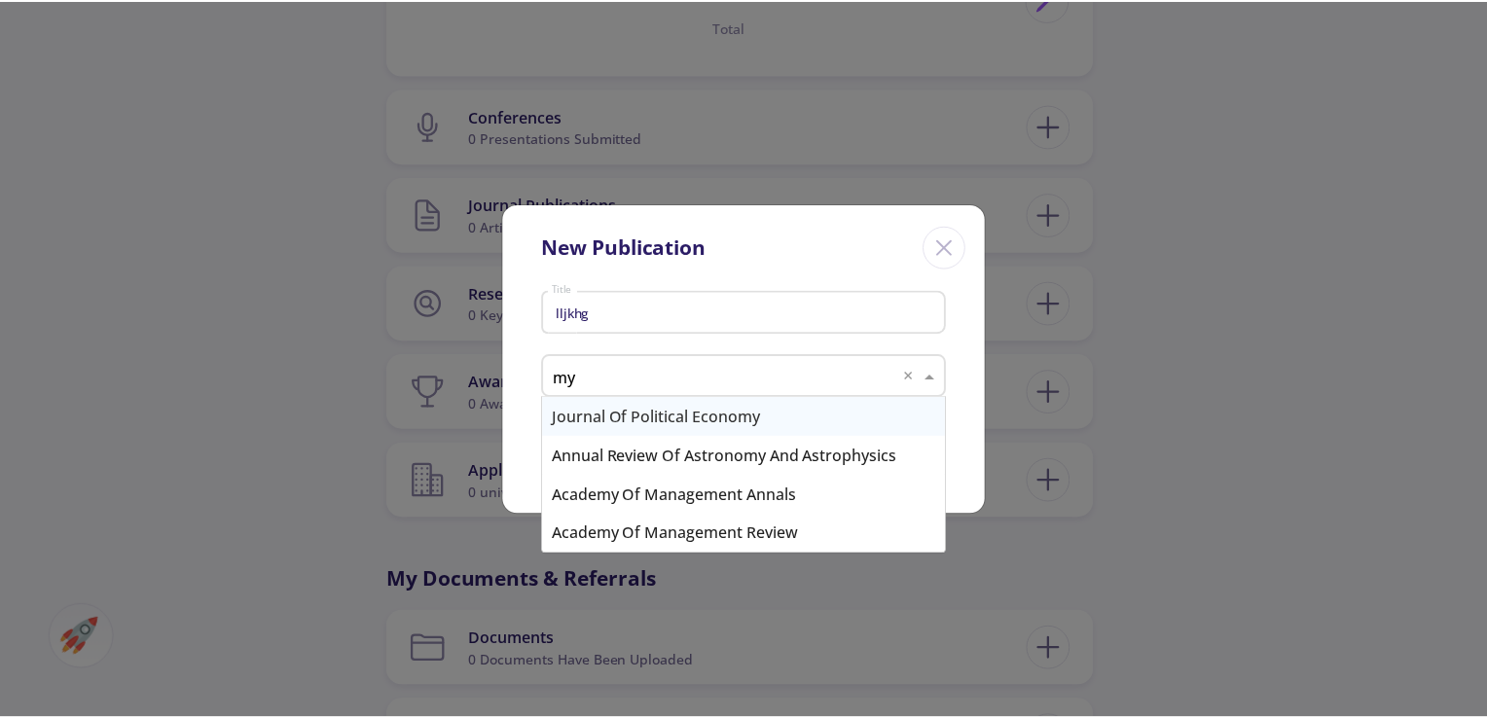
scroll to position [0, 0]
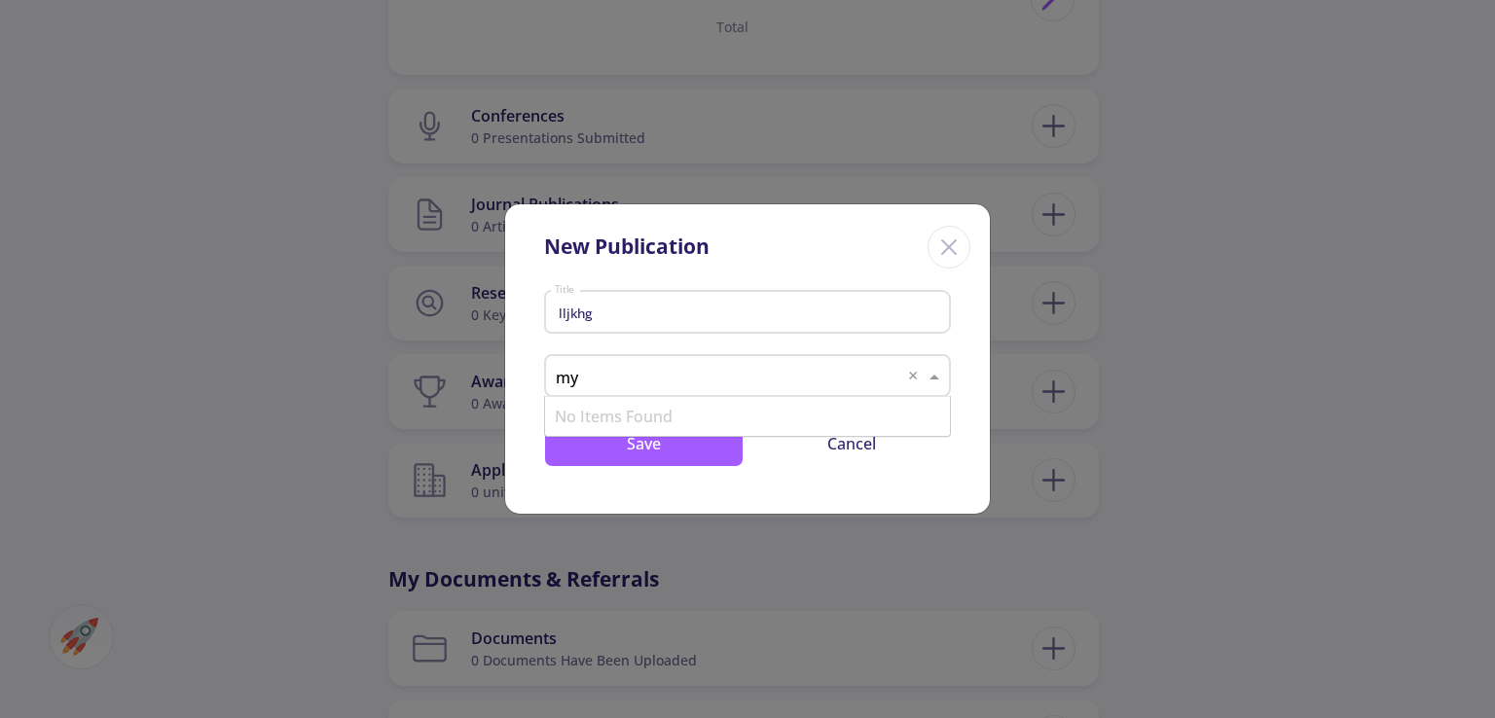
type input "m"
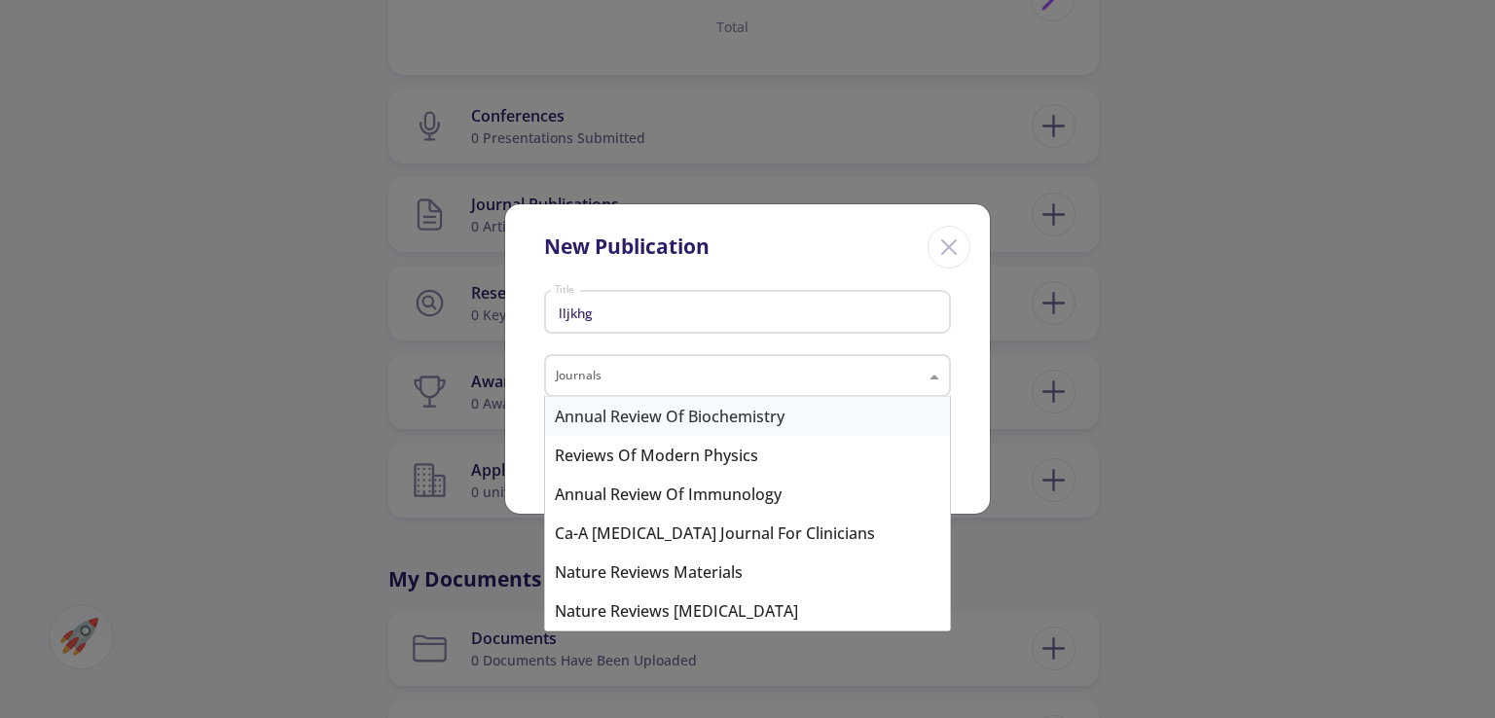
type input "r"
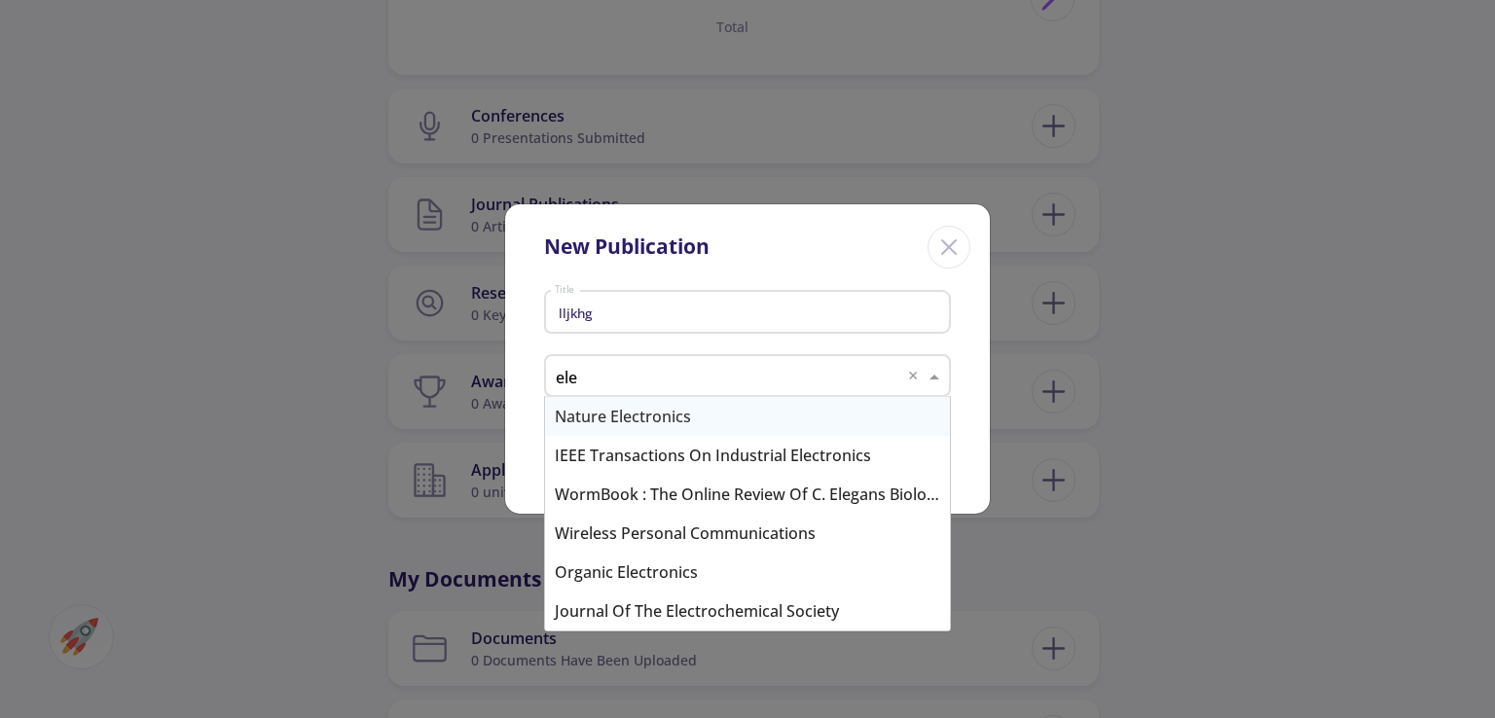
type input "elec"
click at [816, 423] on div "Nature Electronics" at bounding box center [747, 416] width 405 height 39
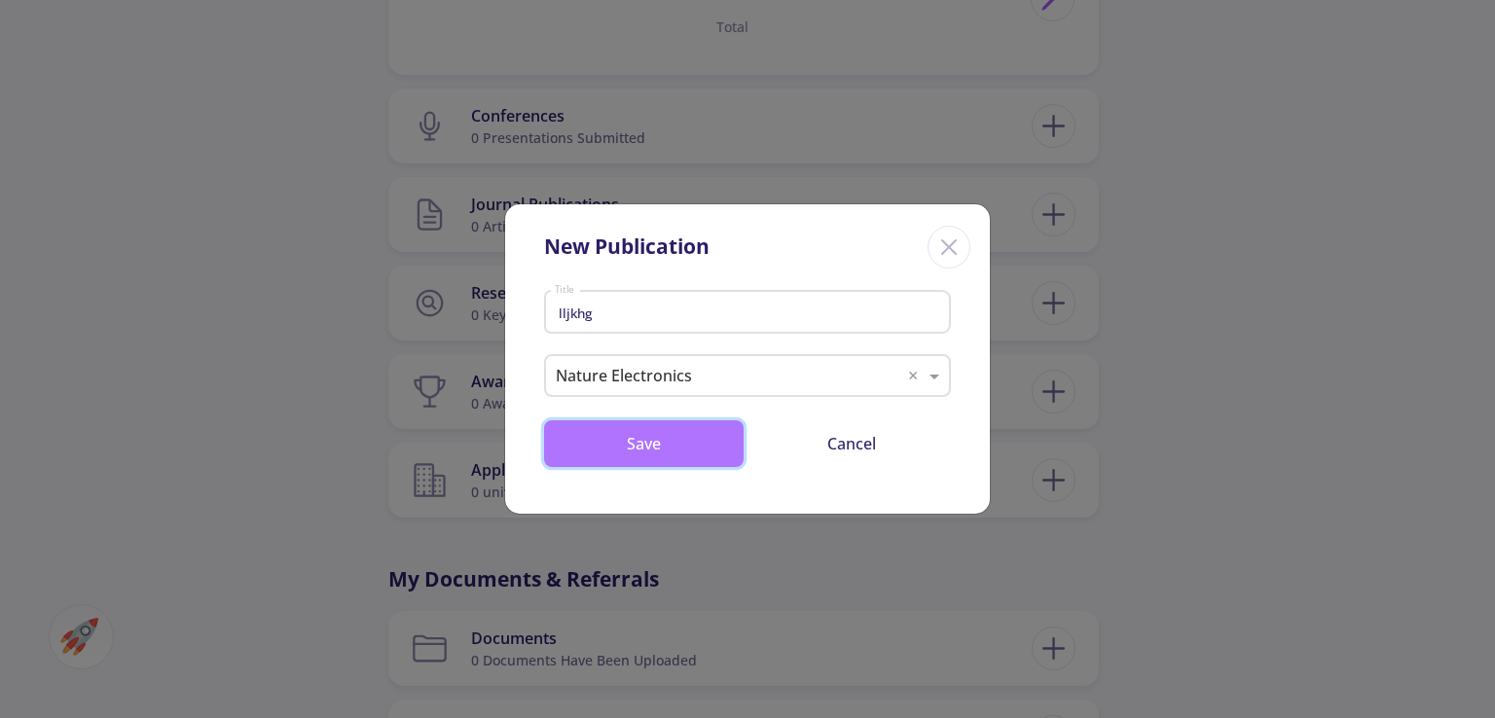
click at [732, 445] on button "Save" at bounding box center [644, 444] width 200 height 47
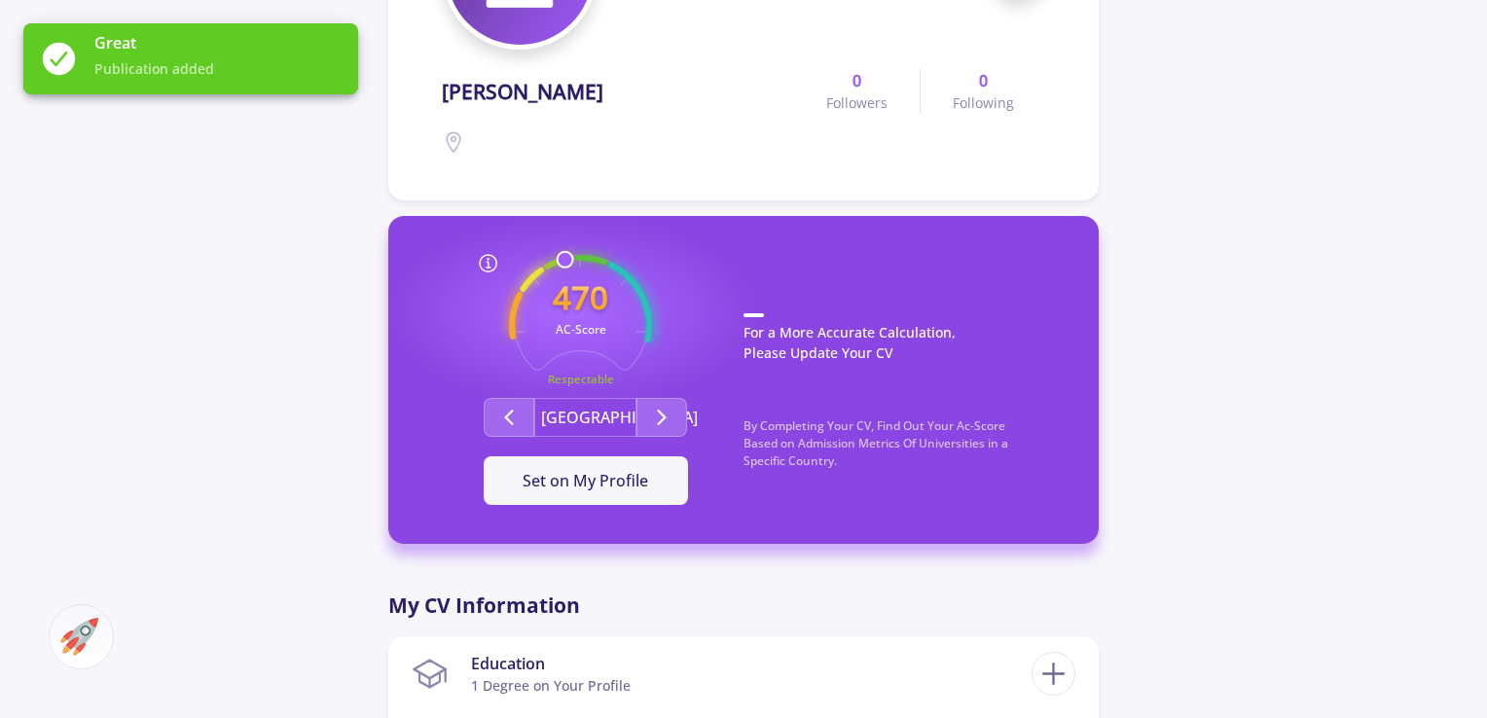
scroll to position [324, 0]
click at [623, 407] on button "[GEOGRAPHIC_DATA]" at bounding box center [585, 416] width 102 height 39
click at [680, 429] on button "Second group" at bounding box center [662, 416] width 51 height 39
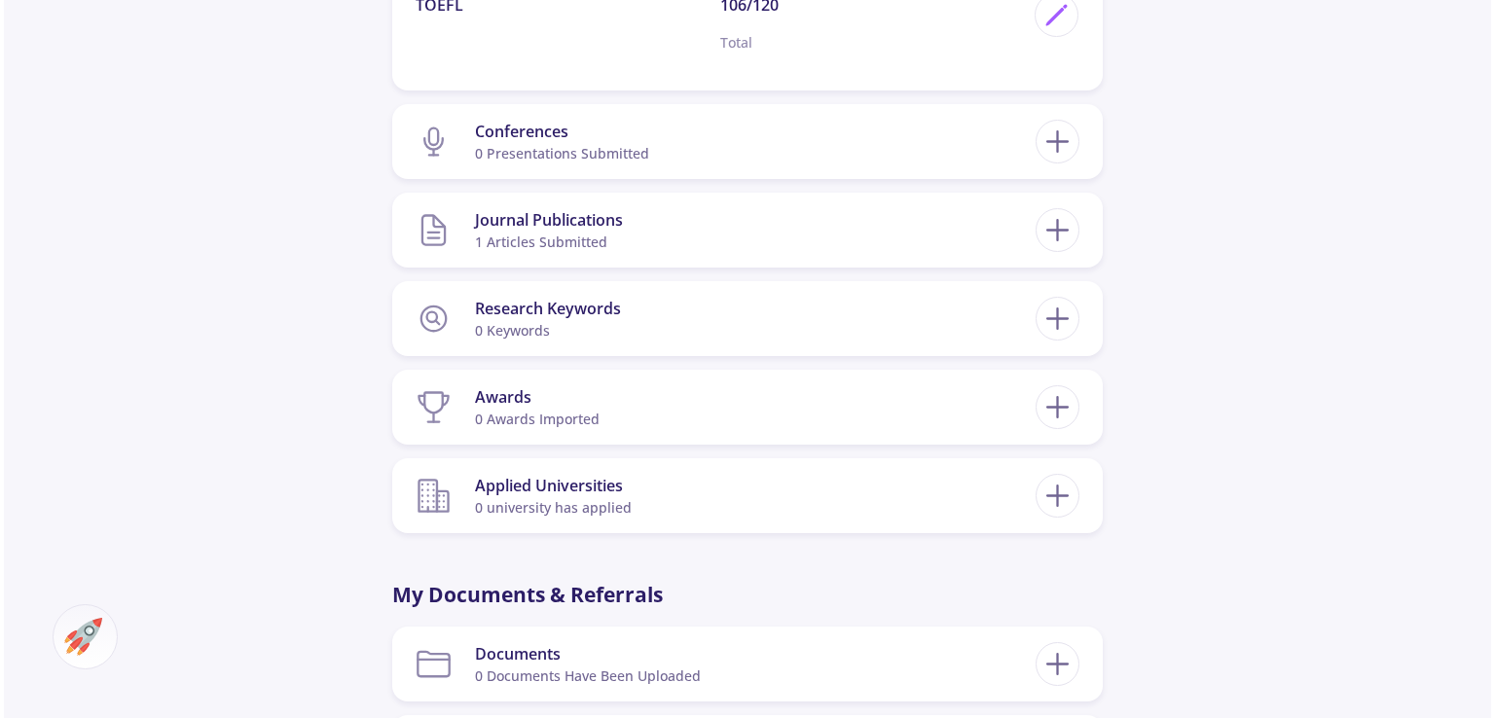
scroll to position [1298, 0]
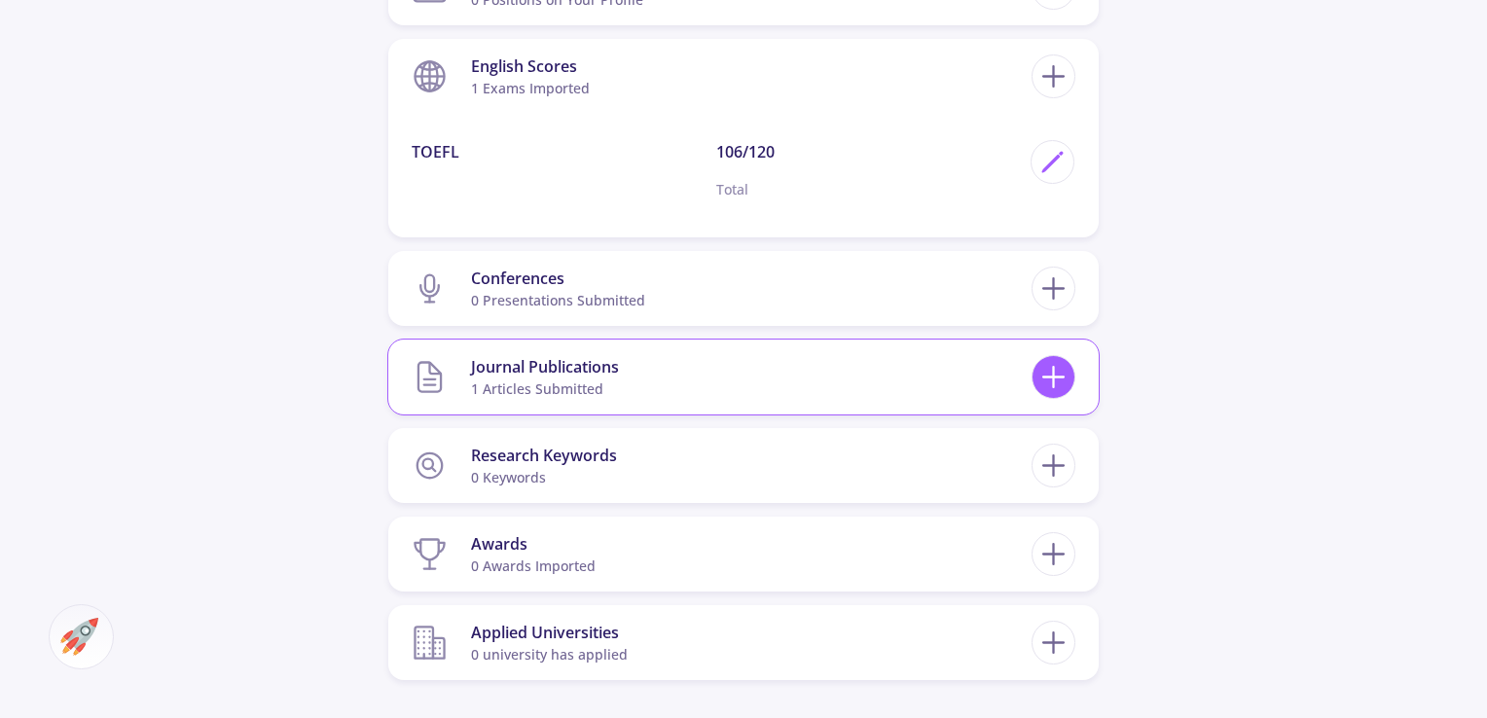
click at [1060, 370] on icon at bounding box center [1054, 377] width 36 height 36
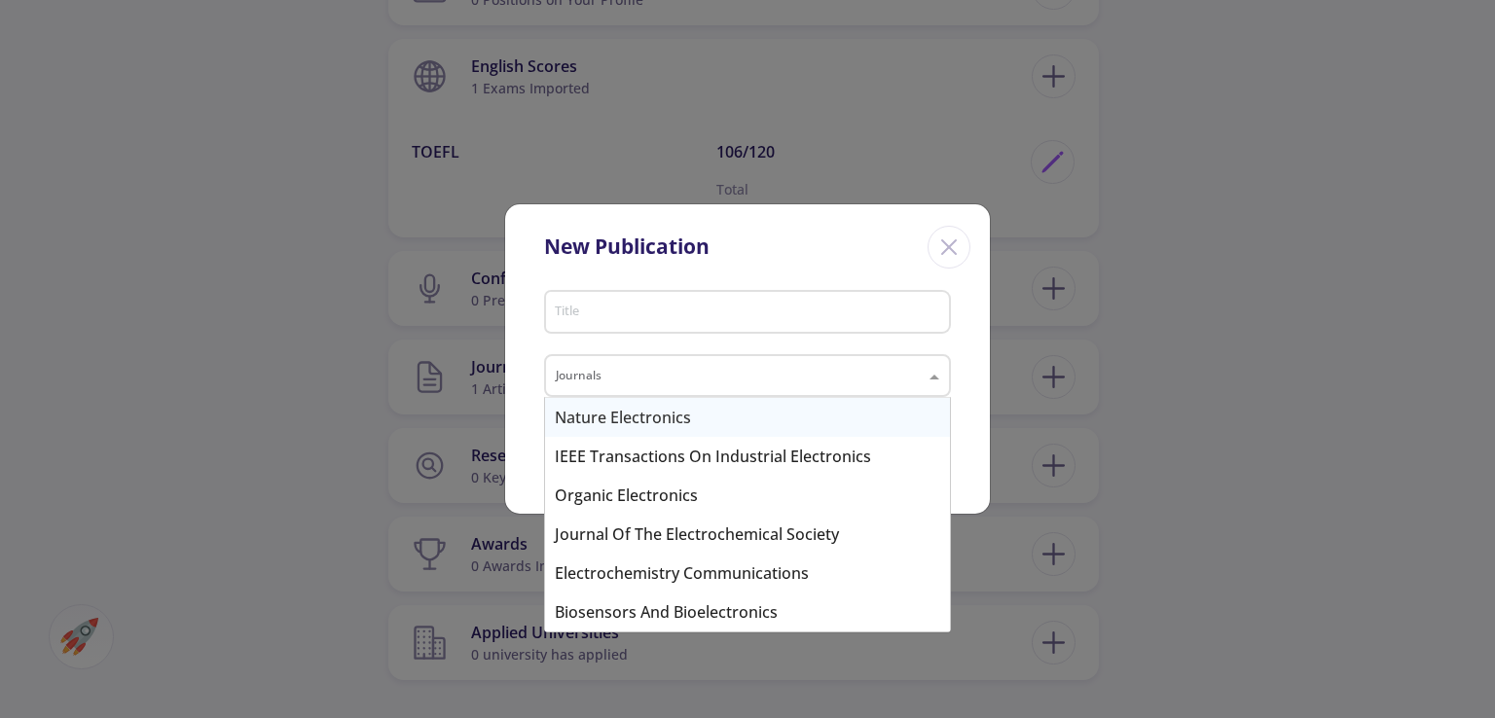
click at [844, 371] on input "text" at bounding box center [728, 377] width 345 height 23
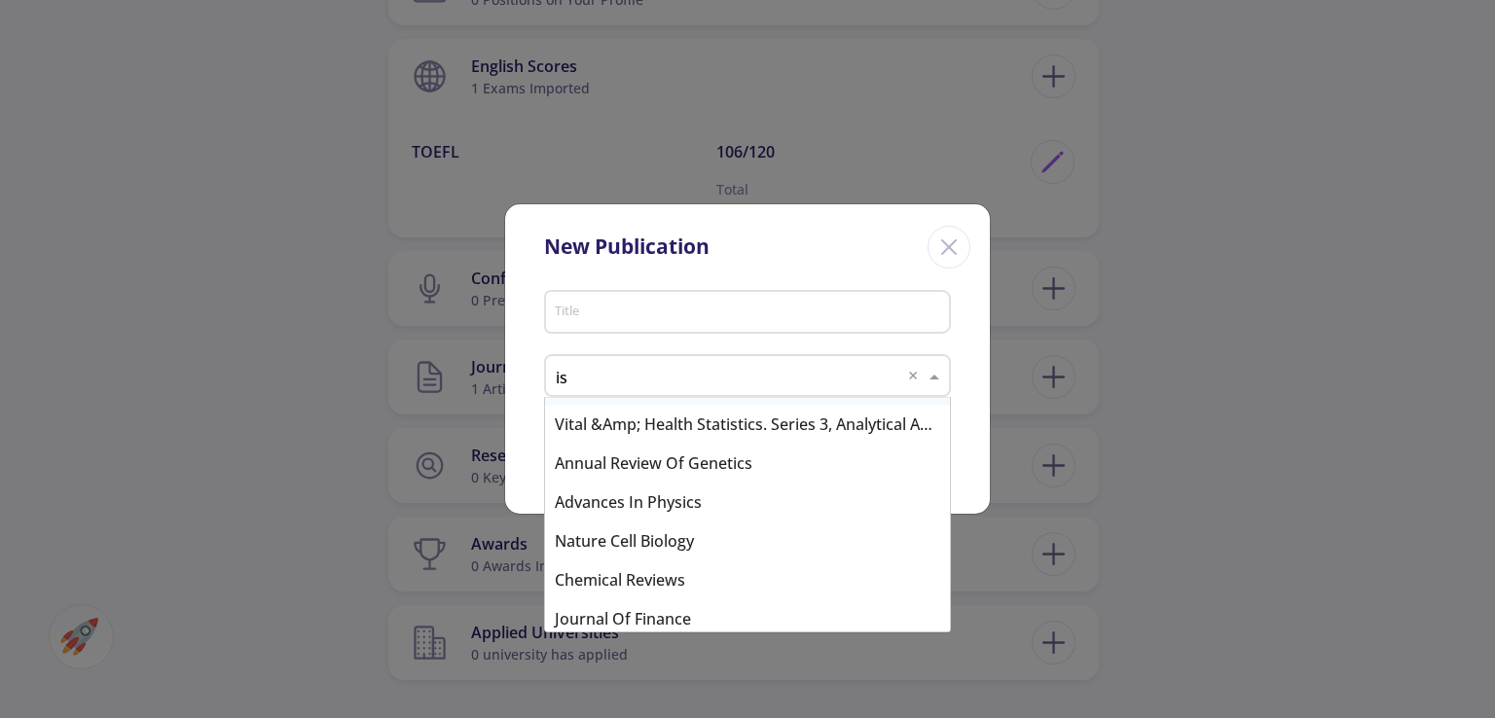
scroll to position [0, 0]
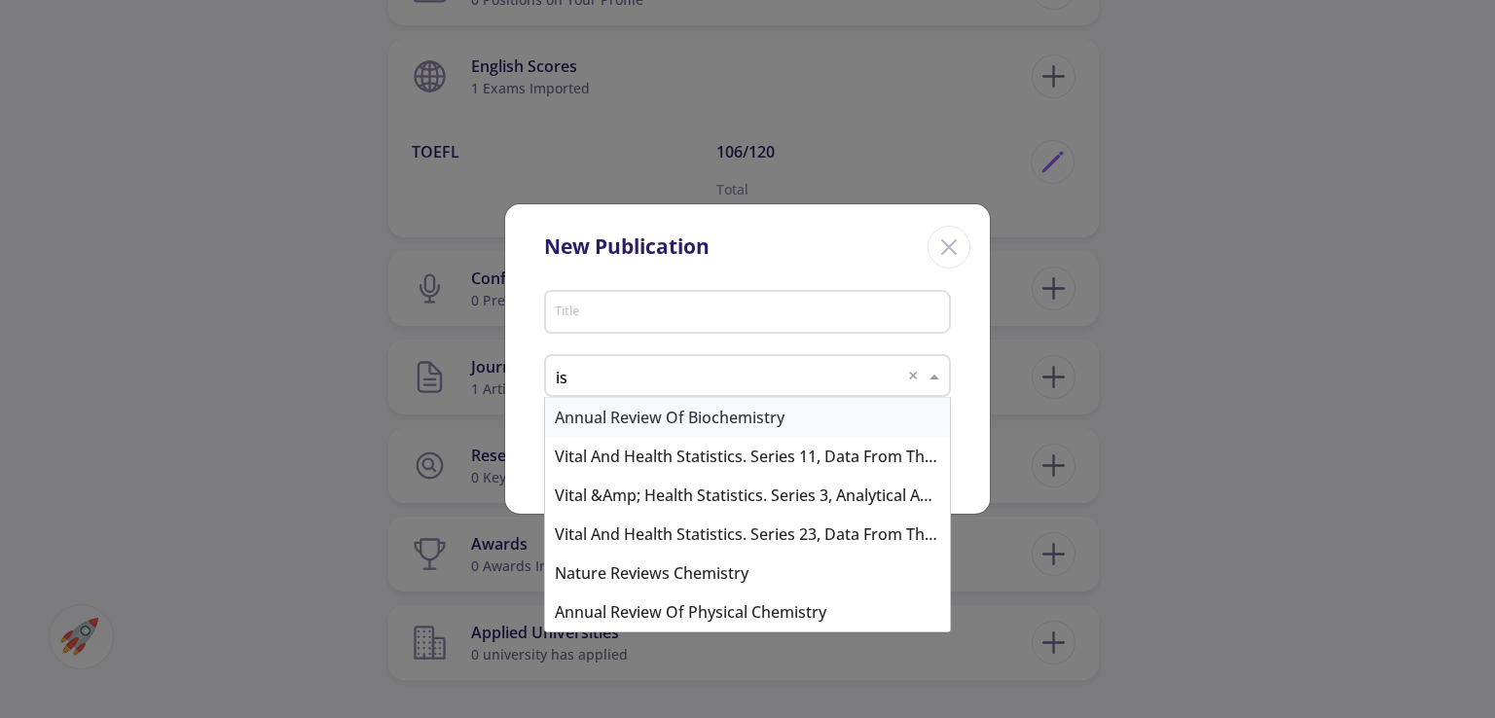
type input "isi"
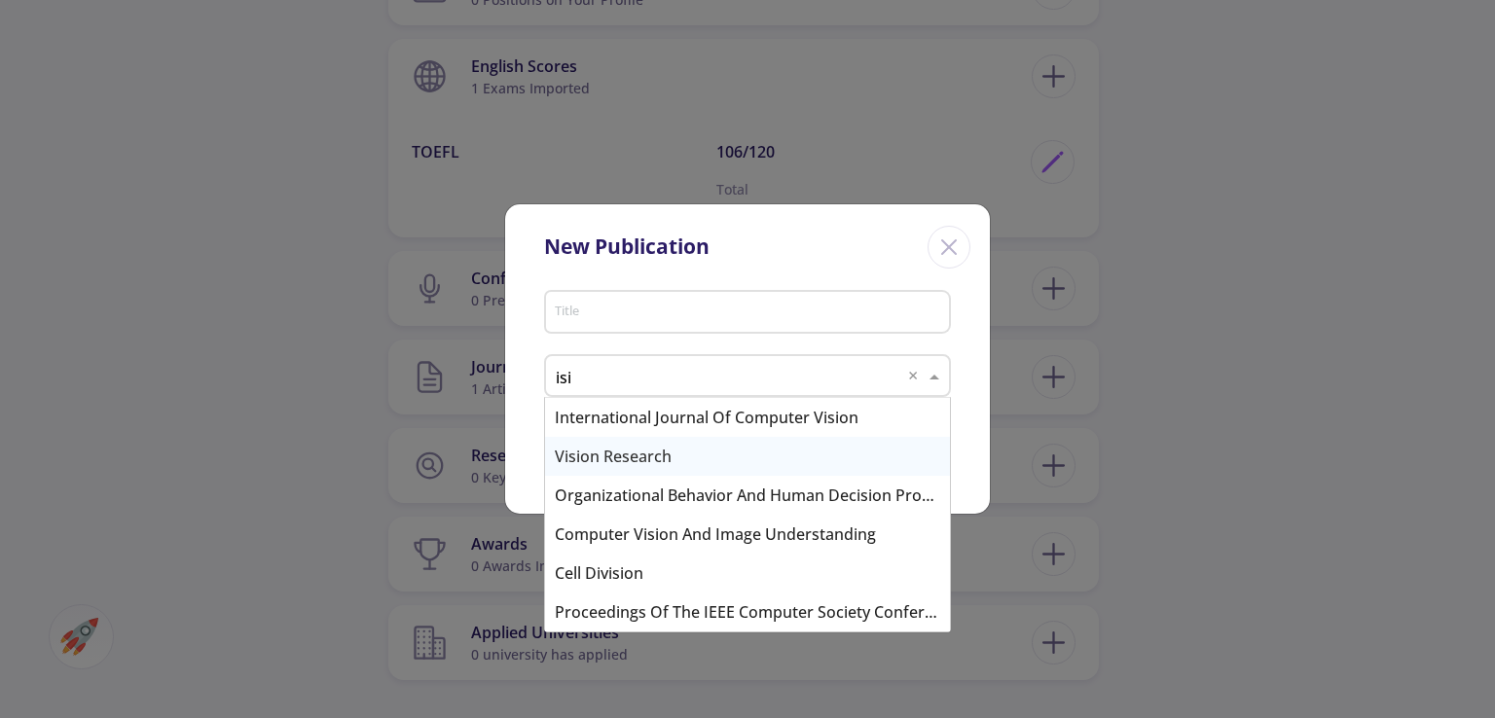
click at [794, 451] on div "Vision Research" at bounding box center [747, 456] width 405 height 39
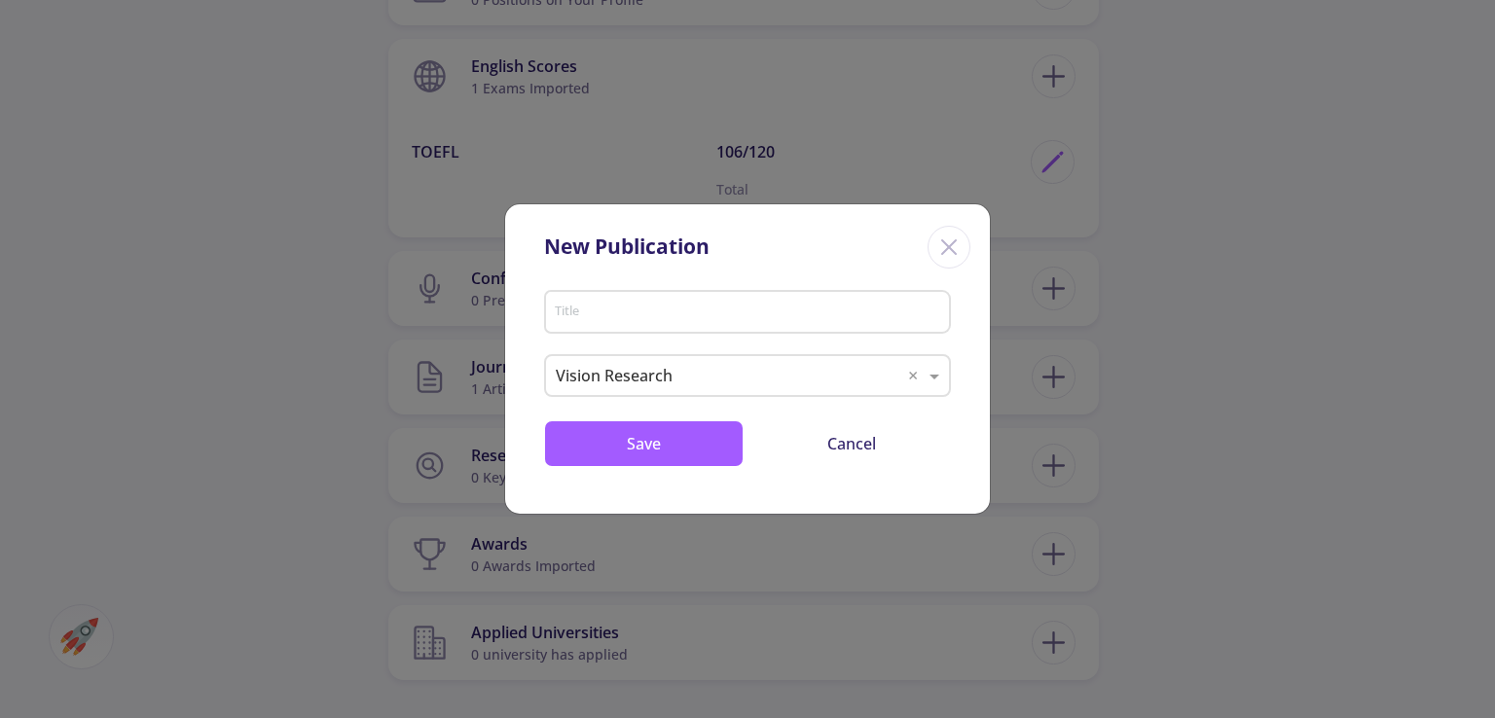
click at [794, 327] on div "Title" at bounding box center [748, 308] width 388 height 51
type input "lkjhg"
click at [637, 417] on div "lkjhg Title Journals × Vision Research × Save Cancel" at bounding box center [747, 398] width 485 height 231
click at [642, 428] on button "Save" at bounding box center [644, 444] width 200 height 47
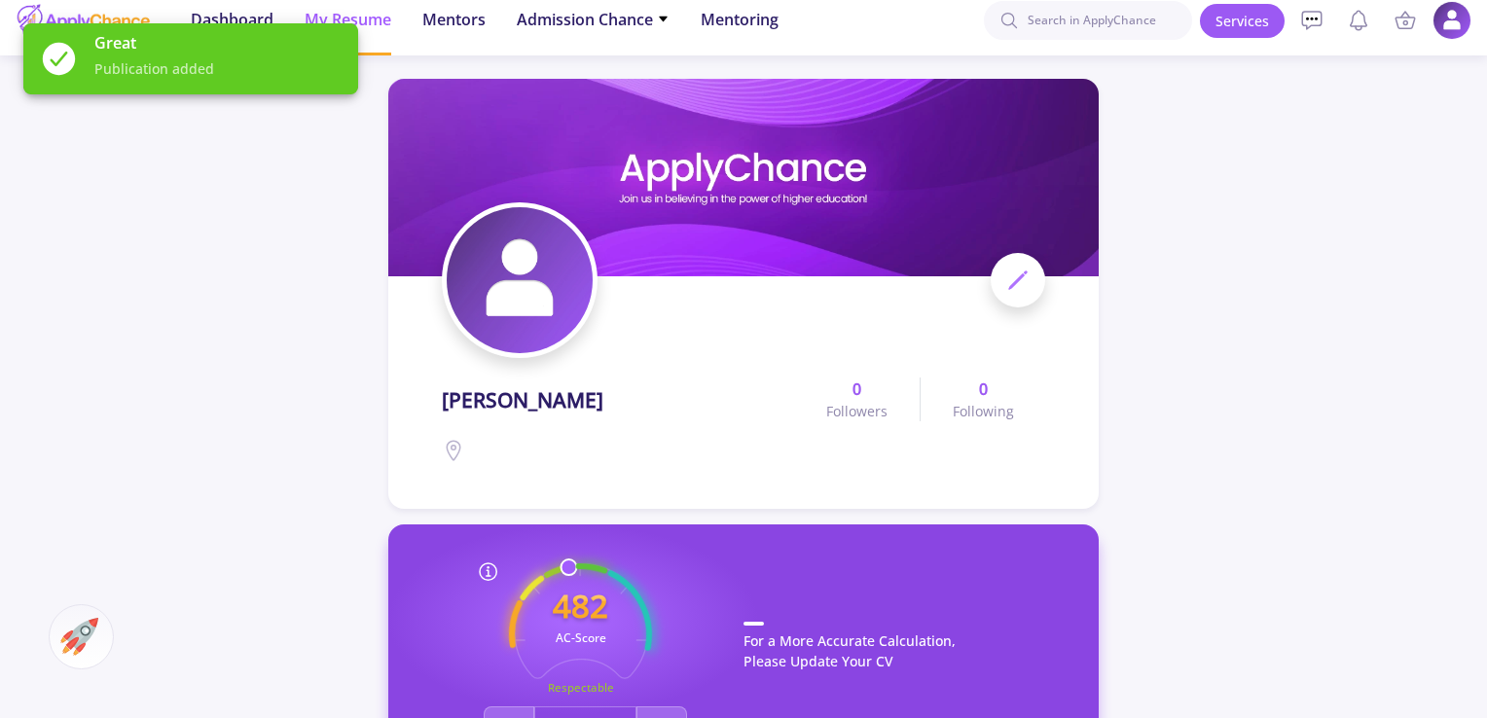
scroll to position [487, 0]
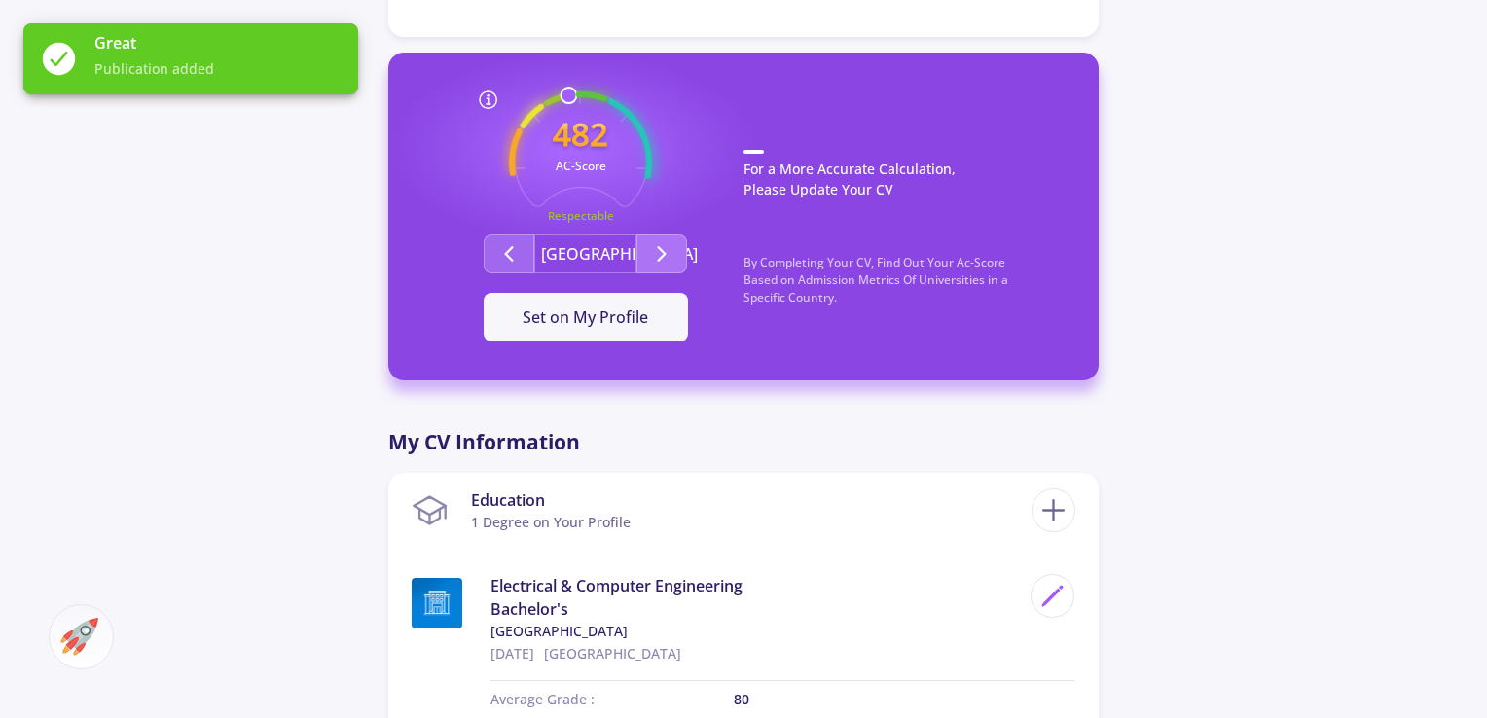
click at [642, 260] on button "Second group" at bounding box center [662, 254] width 51 height 39
click at [669, 258] on icon "Second group" at bounding box center [661, 253] width 23 height 23
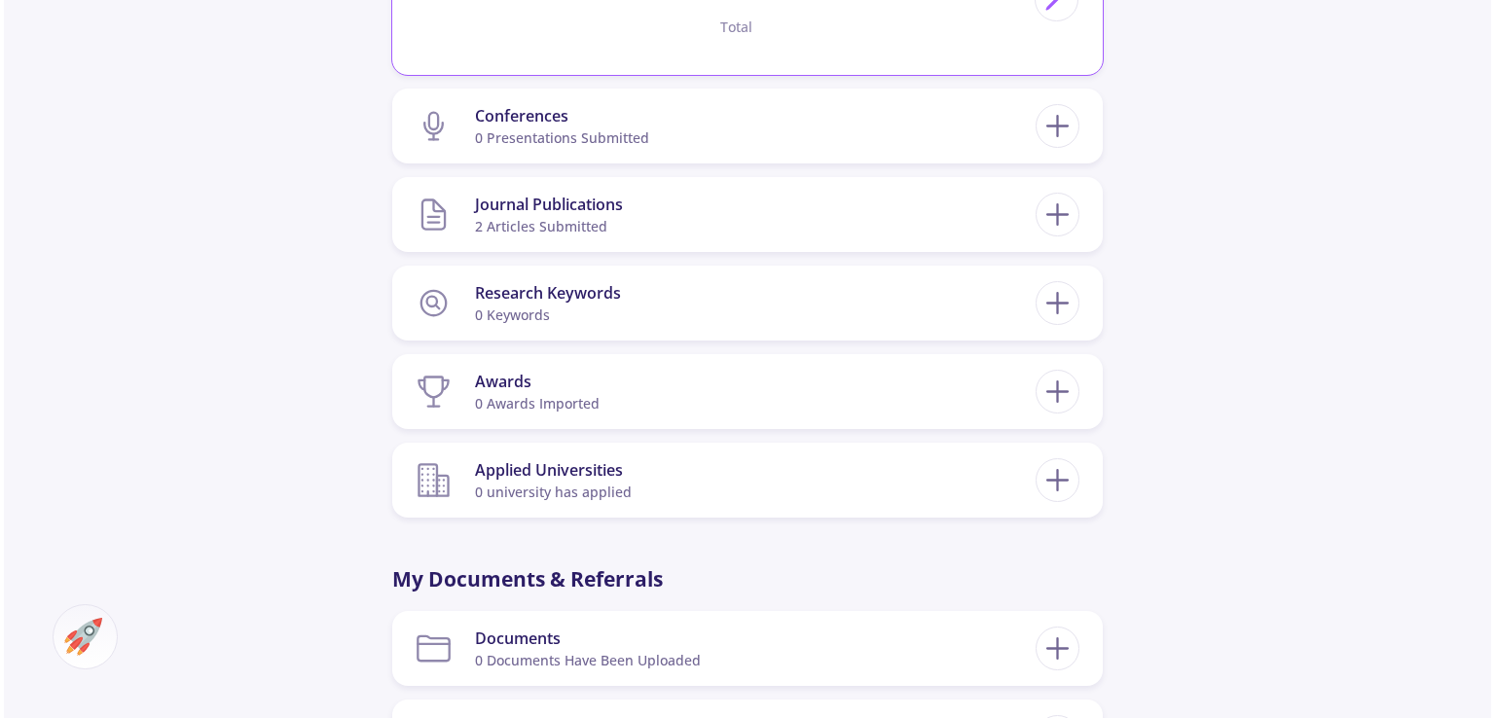
scroll to position [1135, 0]
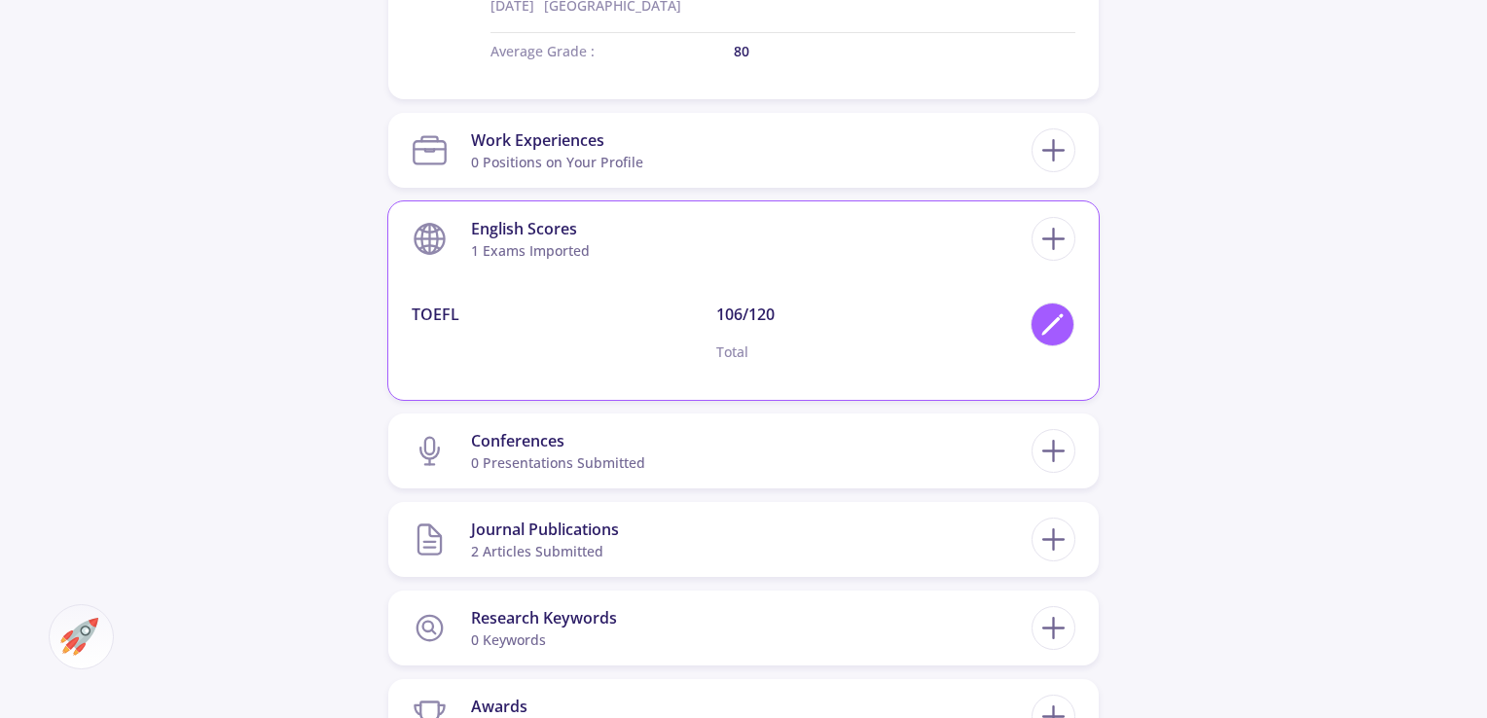
click at [1050, 320] on icon at bounding box center [1053, 325] width 26 height 26
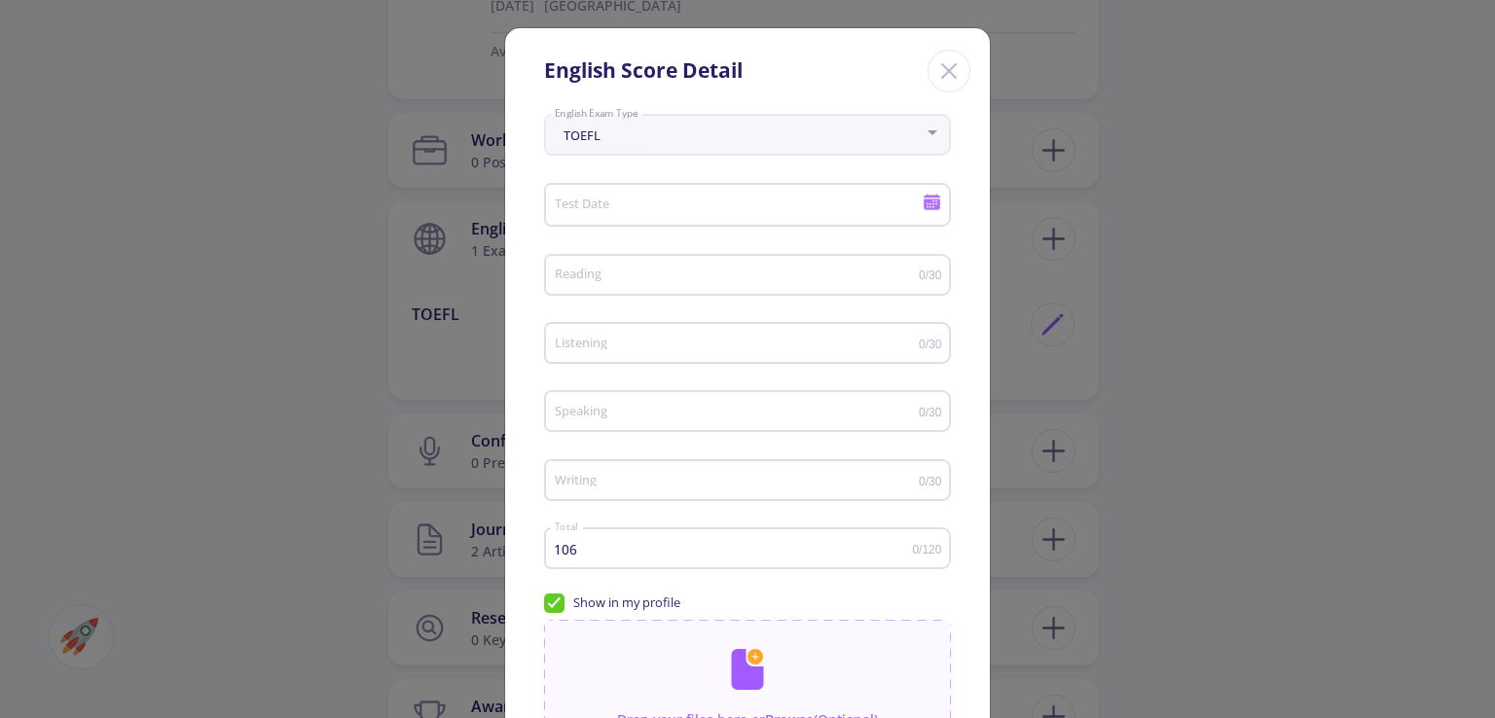
drag, startPoint x: 791, startPoint y: 548, endPoint x: 797, endPoint y: 538, distance: 11.4
click at [790, 550] on input "106" at bounding box center [733, 549] width 359 height 15
type input "1"
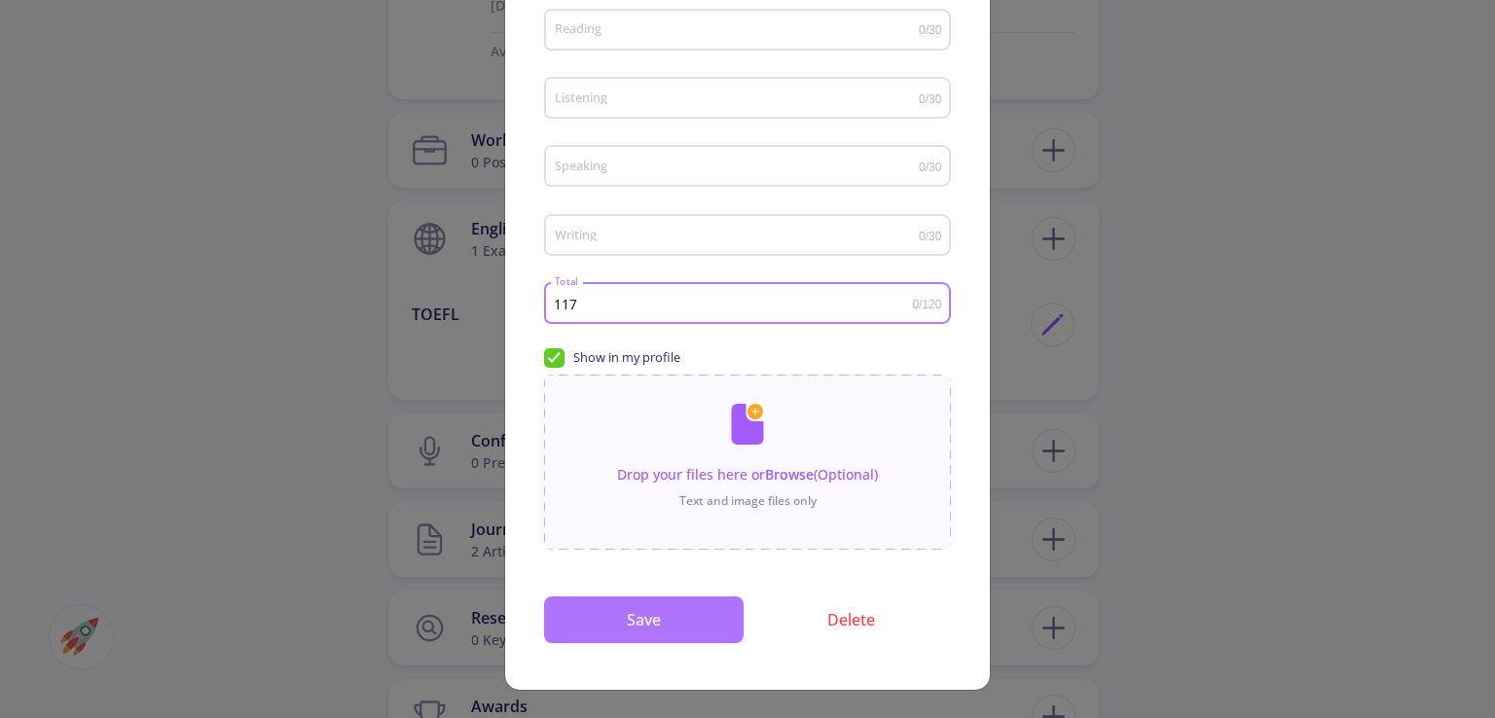
type input "117"
click at [659, 612] on button "Save" at bounding box center [644, 620] width 200 height 47
click at [626, 664] on div "TOEFL English Exam Type Test Date Please fill out date Reading 0/30 Listening 0…" at bounding box center [747, 276] width 485 height 828
click at [623, 634] on button "Save" at bounding box center [644, 620] width 200 height 47
click at [662, 632] on button "Save" at bounding box center [644, 620] width 200 height 47
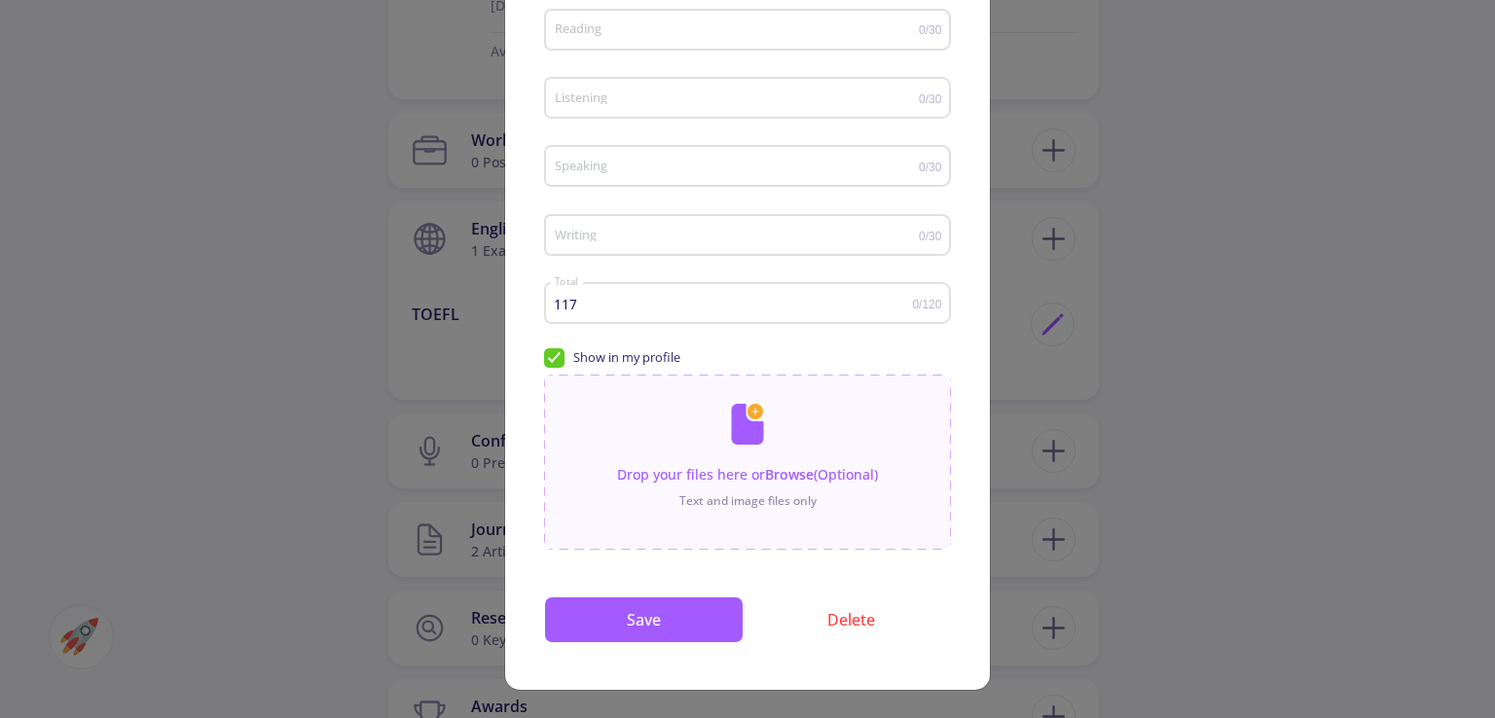
click at [623, 353] on span "Show in my profile" at bounding box center [626, 357] width 107 height 18
click at [557, 353] on input "Show in my profile" at bounding box center [550, 354] width 13 height 13
checkbox input "false"
click at [672, 639] on button "Save" at bounding box center [644, 620] width 200 height 47
click at [891, 608] on button "Delete" at bounding box center [851, 620] width 200 height 47
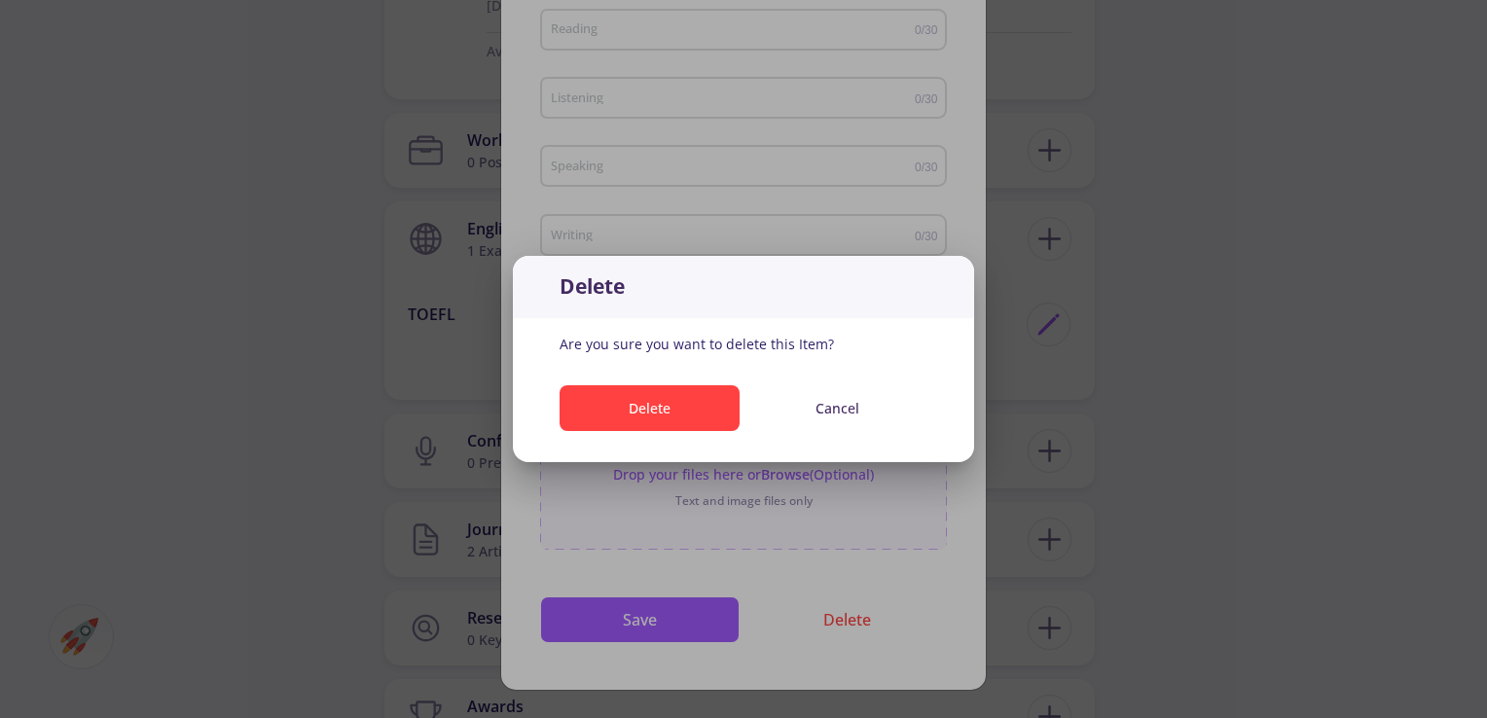
scroll to position [0, 0]
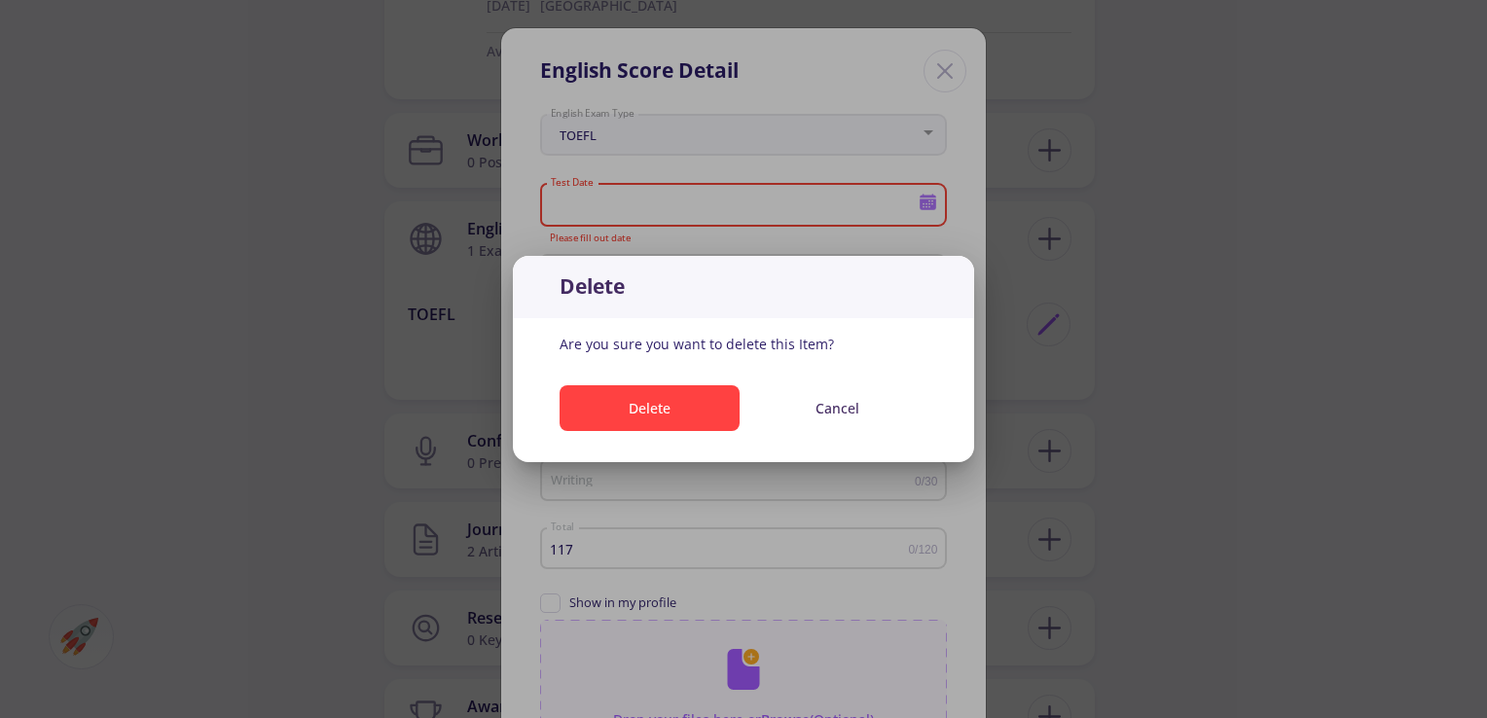
click at [721, 428] on button "Delete" at bounding box center [650, 408] width 180 height 46
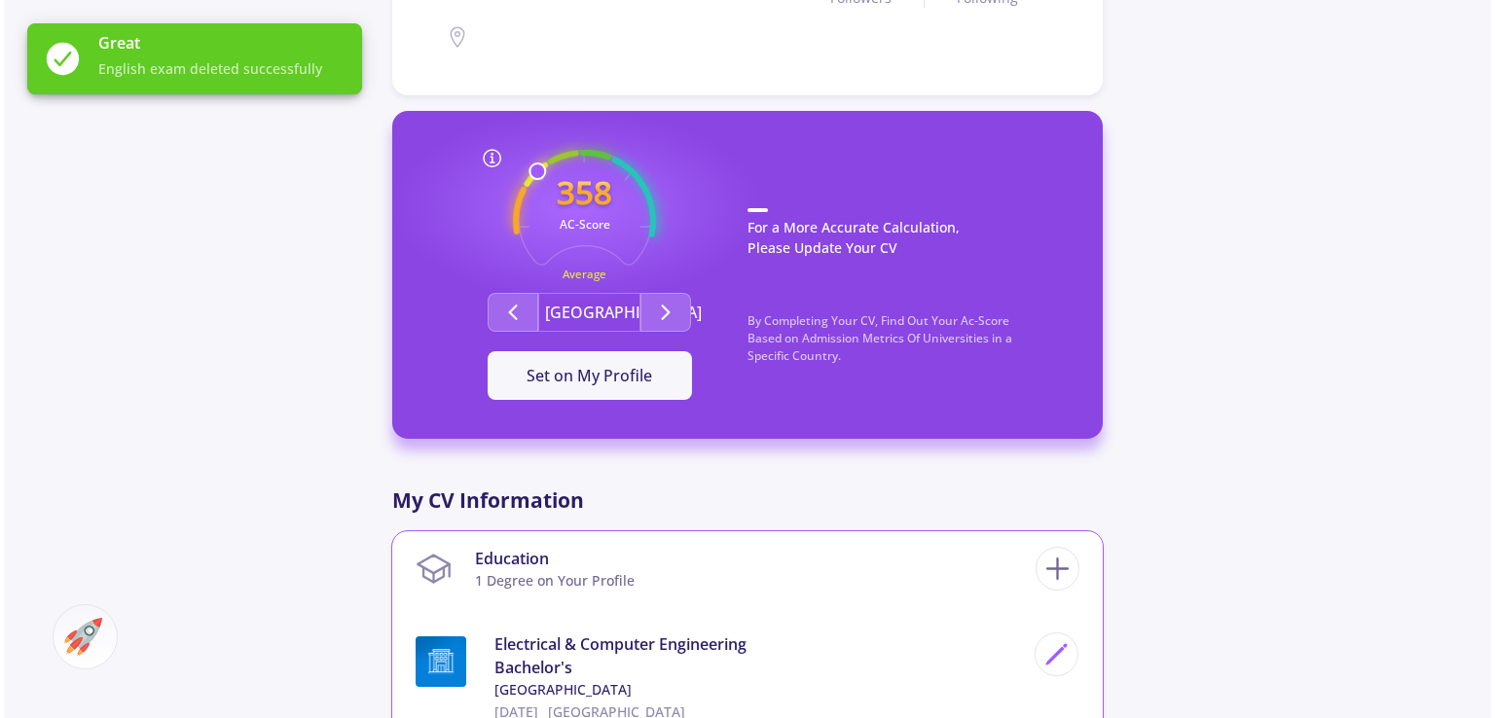
scroll to position [648, 0]
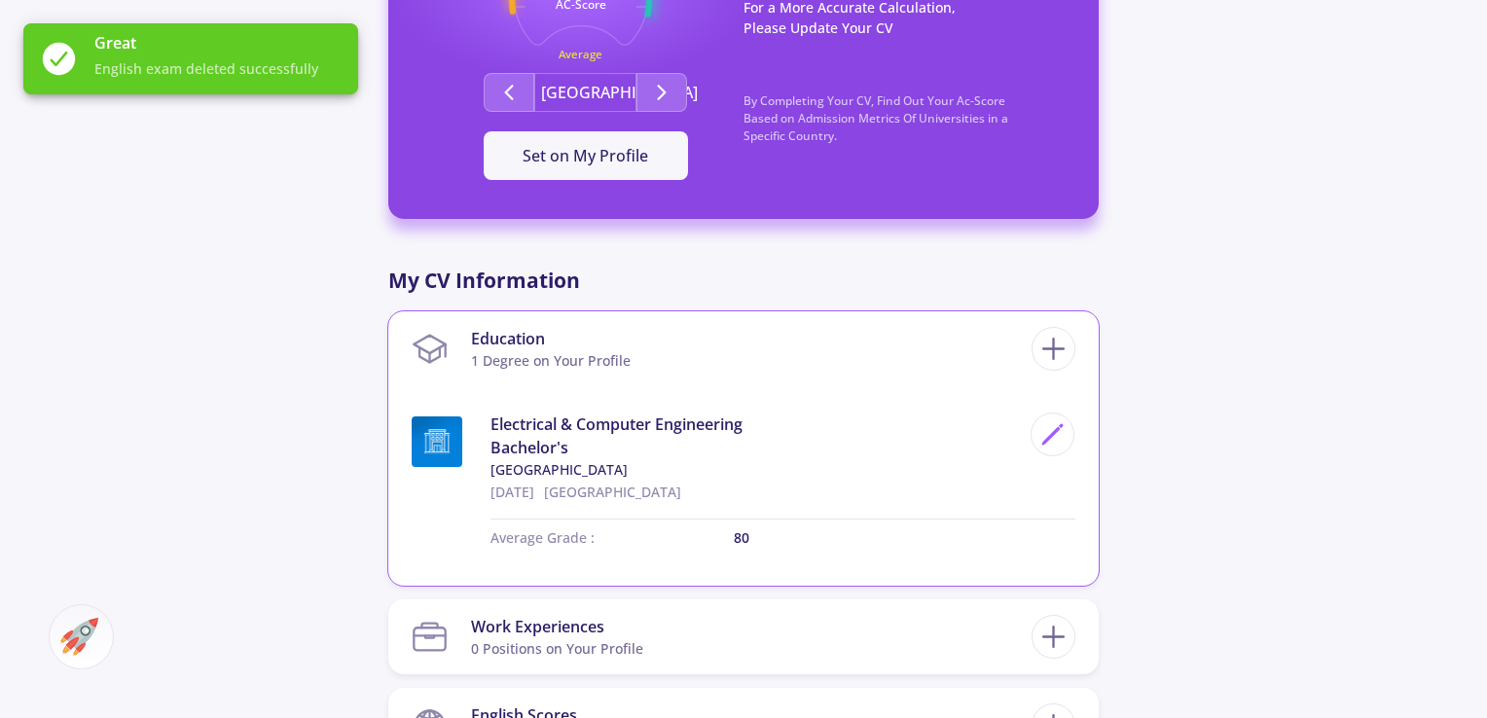
click at [1025, 446] on div at bounding box center [1047, 458] width 55 height 91
click at [1028, 443] on div at bounding box center [1047, 458] width 55 height 91
click at [1032, 441] on div at bounding box center [1053, 435] width 44 height 44
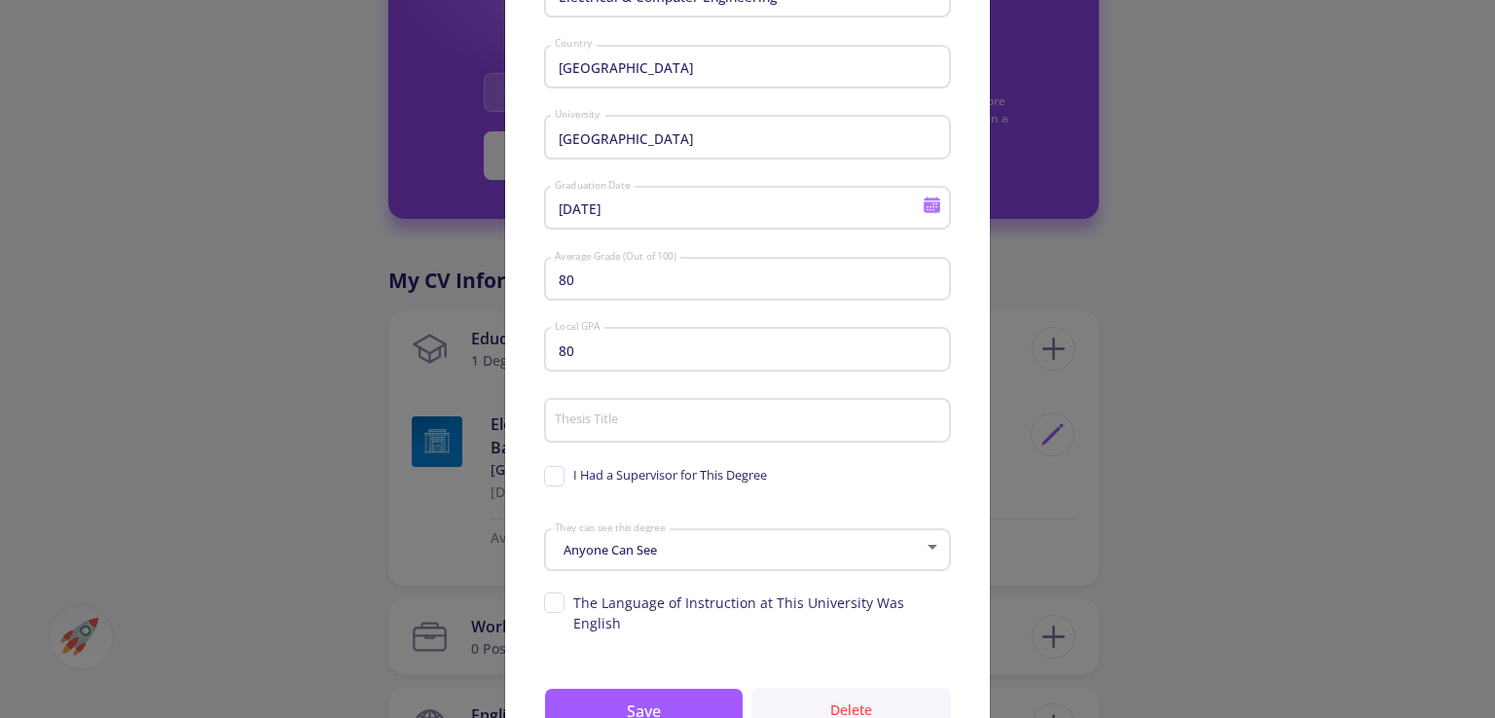
scroll to position [281, 0]
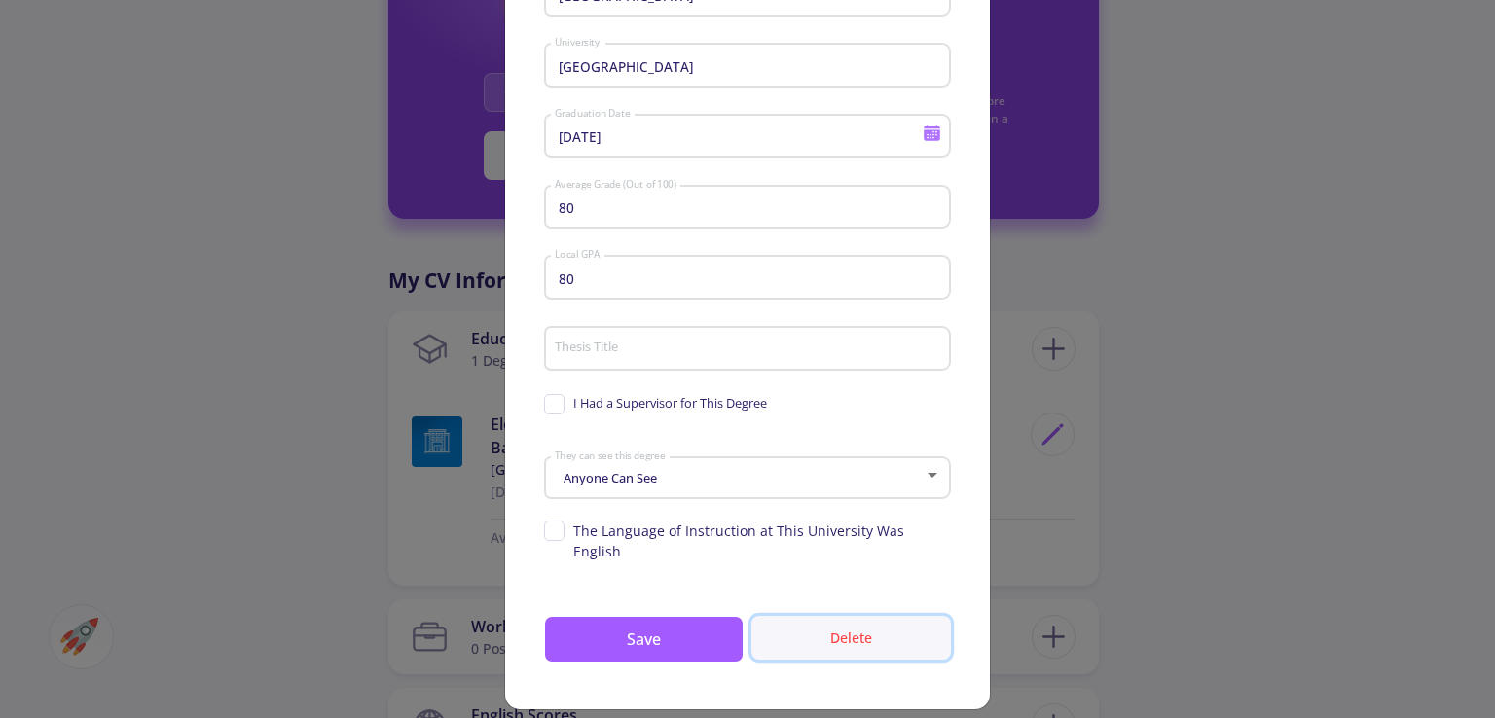
click at [851, 633] on button "Delete" at bounding box center [851, 638] width 200 height 44
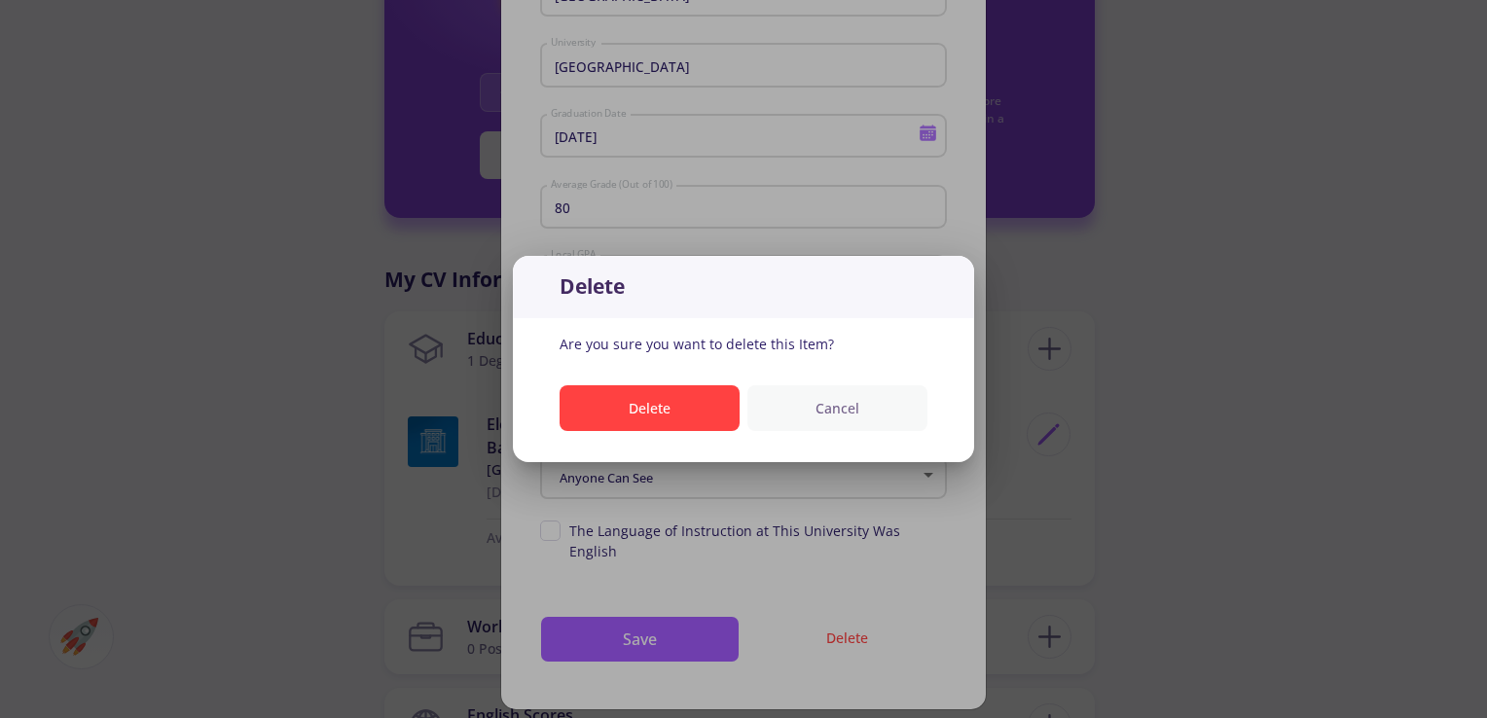
scroll to position [0, 0]
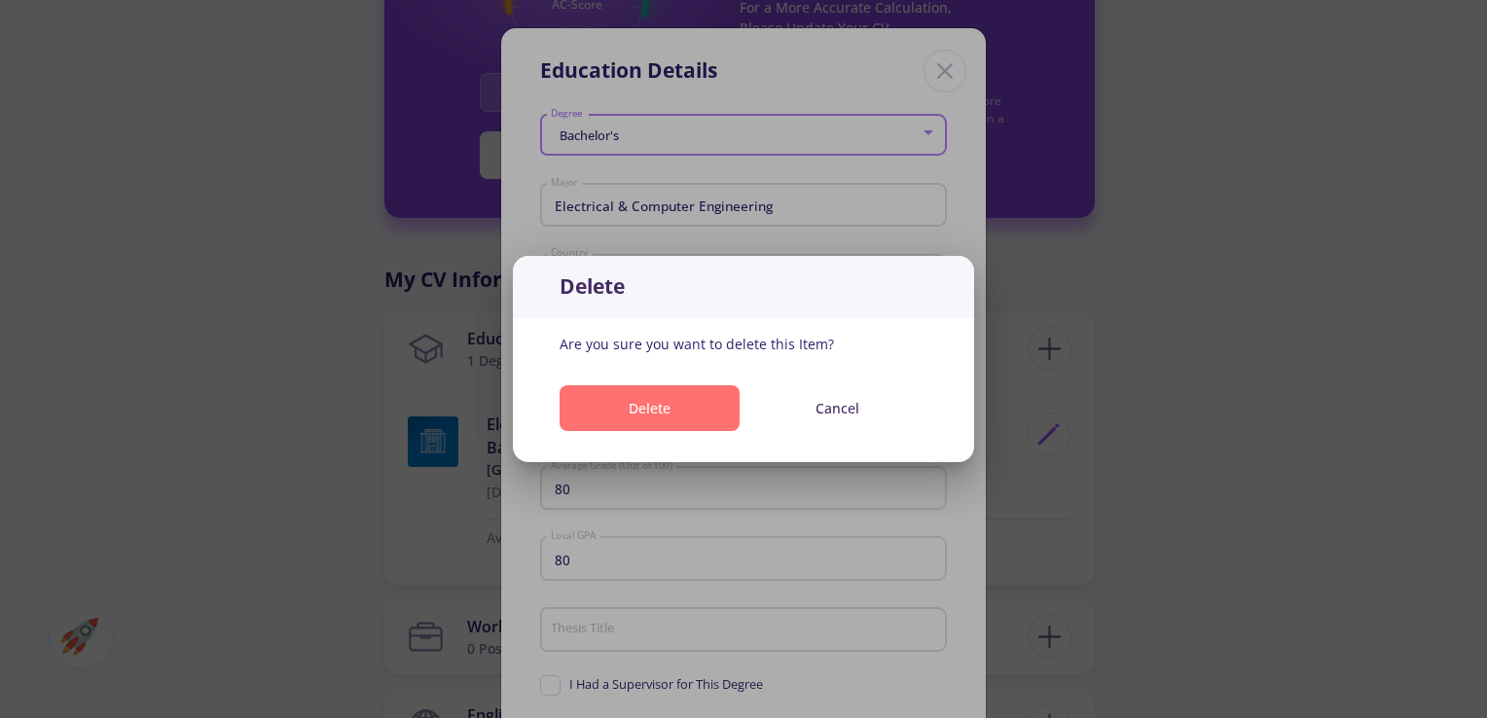
click at [664, 385] on button "Delete" at bounding box center [650, 408] width 180 height 46
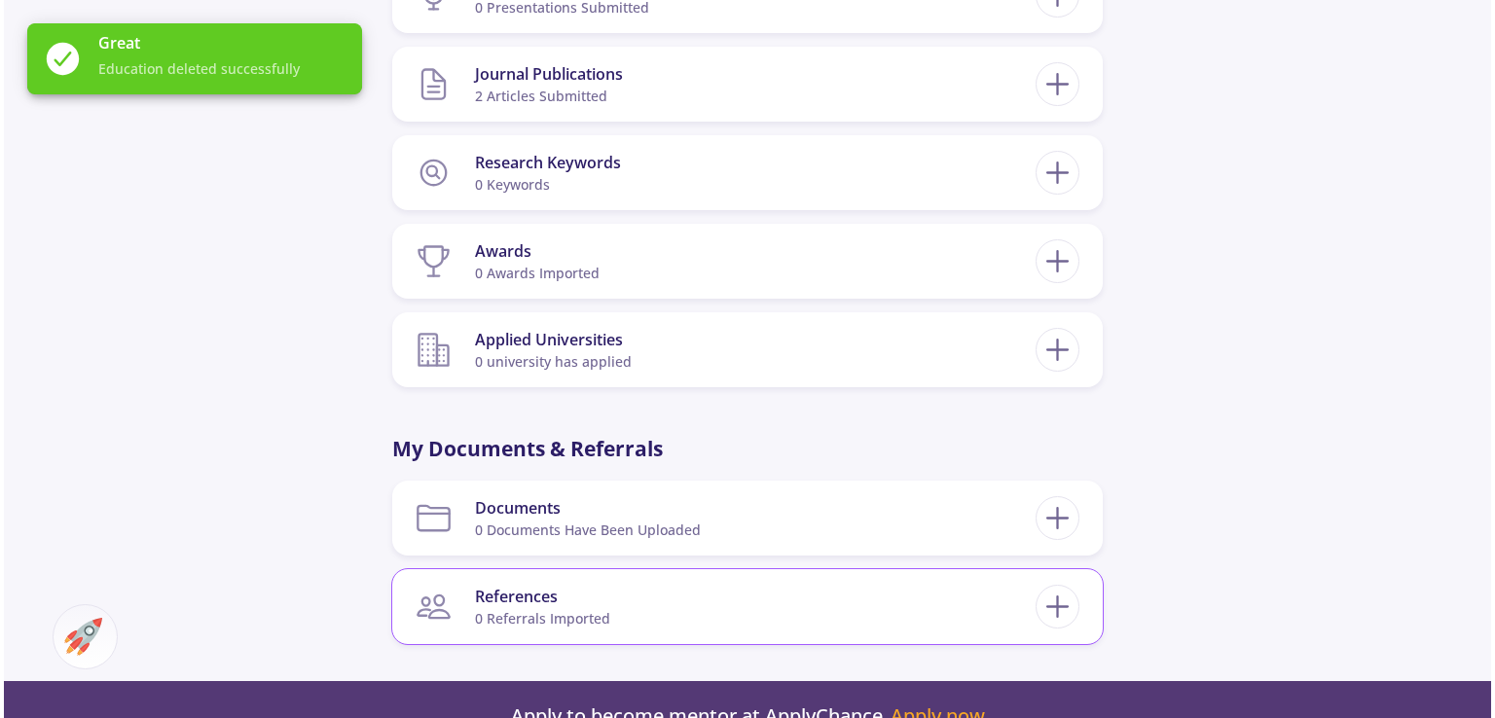
scroll to position [1135, 0]
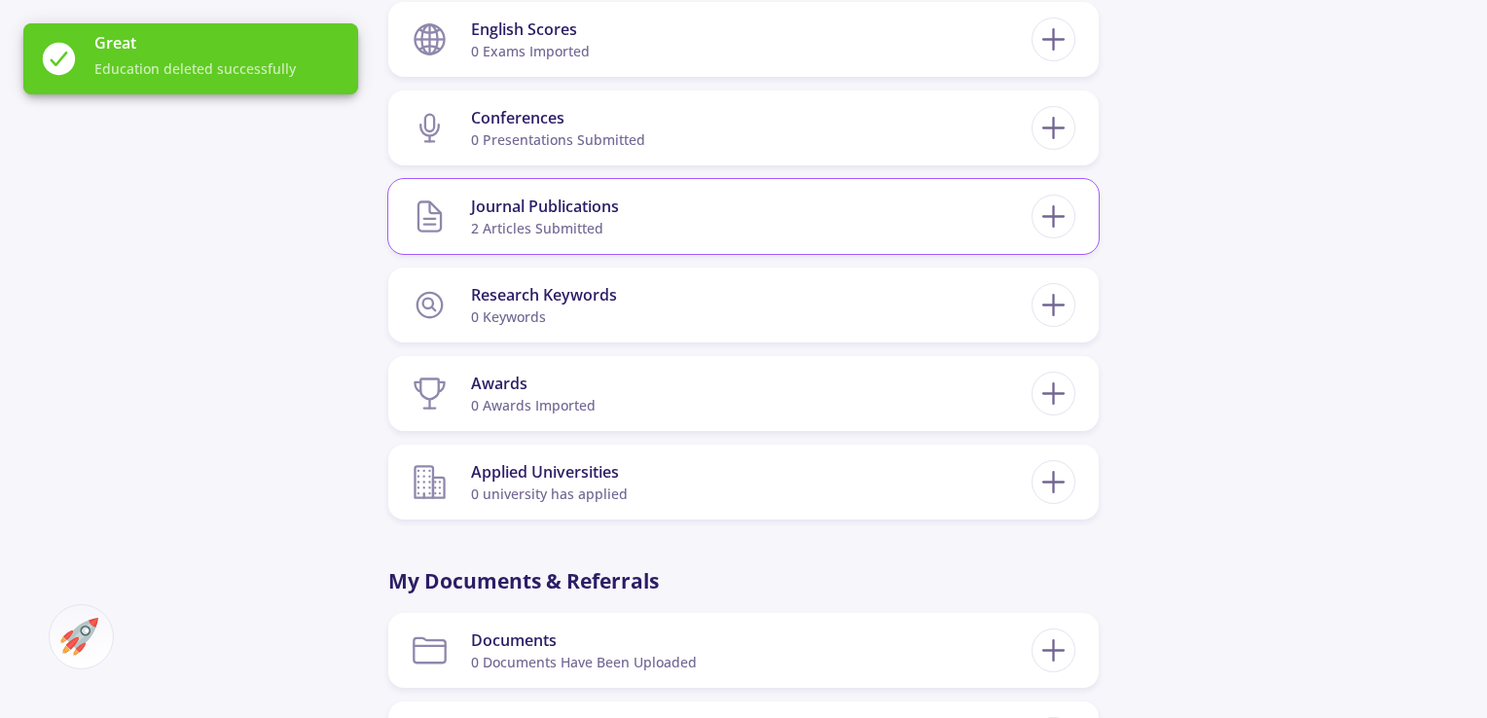
click at [1086, 212] on div "Journal Publications 2 articles submitted Publication Title : lljkhg First Auth…" at bounding box center [743, 216] width 711 height 75
click at [1059, 223] on icon at bounding box center [1054, 217] width 36 height 36
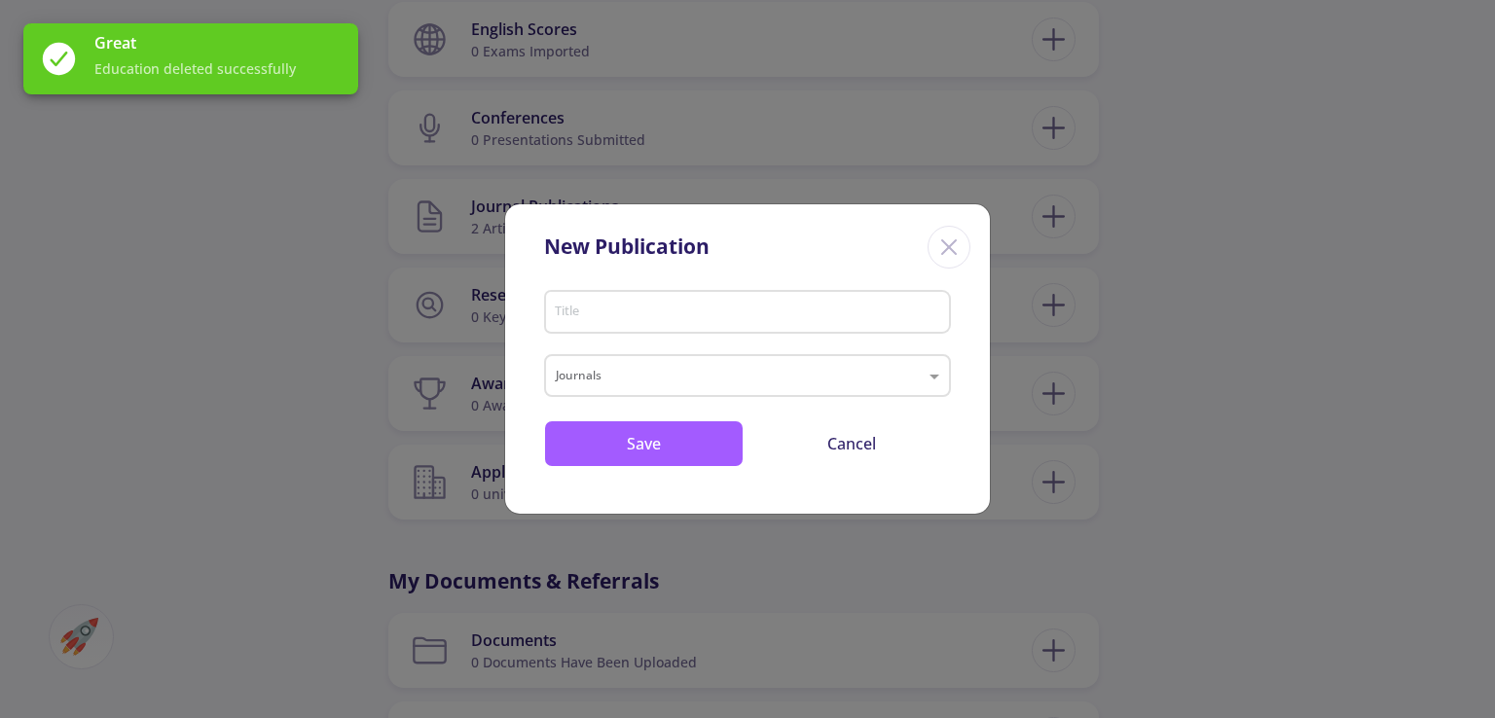
drag, startPoint x: 986, startPoint y: 238, endPoint x: 968, endPoint y: 241, distance: 18.7
click at [978, 239] on div "New Publication" at bounding box center [747, 243] width 485 height 79
click at [962, 241] on icon "Close" at bounding box center [949, 247] width 31 height 31
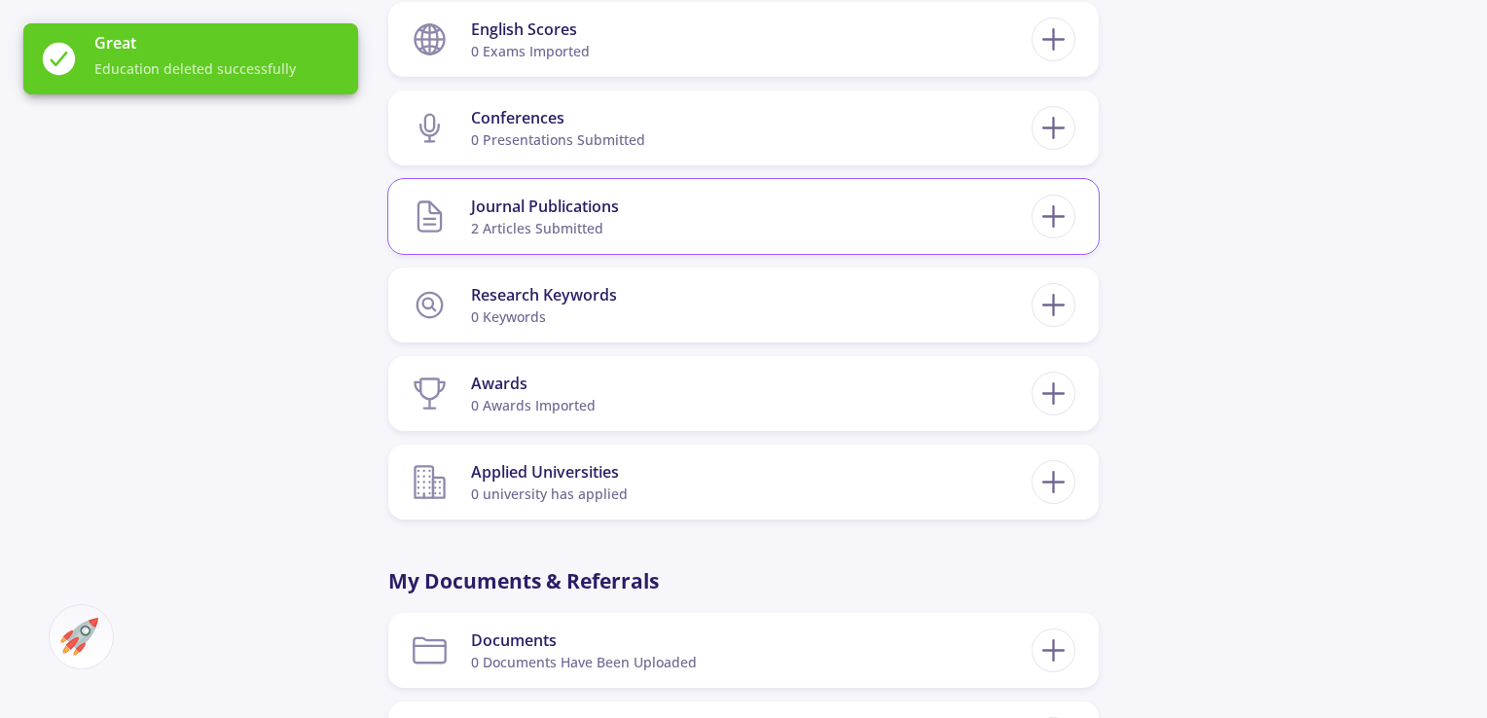
click at [939, 223] on section "Journal Publications 2 articles submitted" at bounding box center [722, 216] width 620 height 59
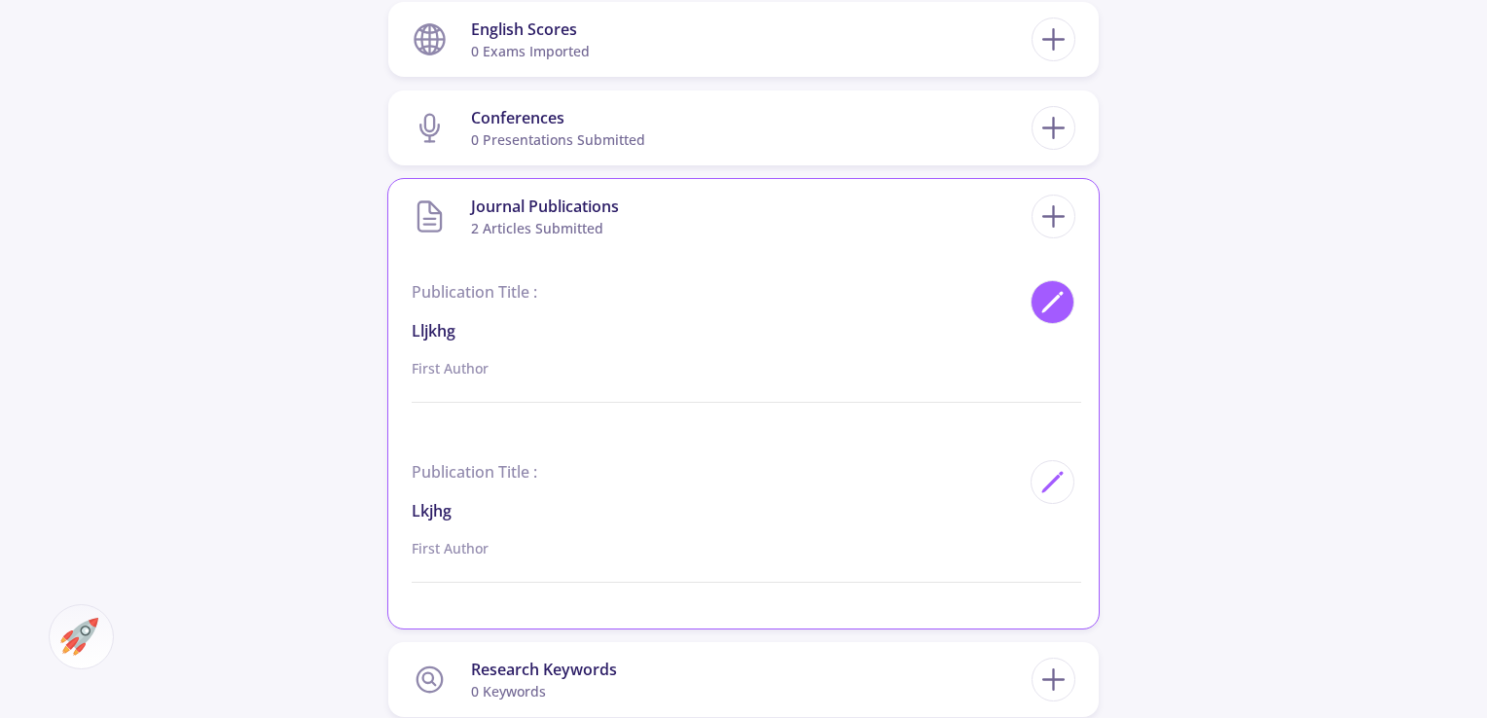
click at [1044, 304] on icon at bounding box center [1053, 302] width 26 height 26
type input "lljkhg"
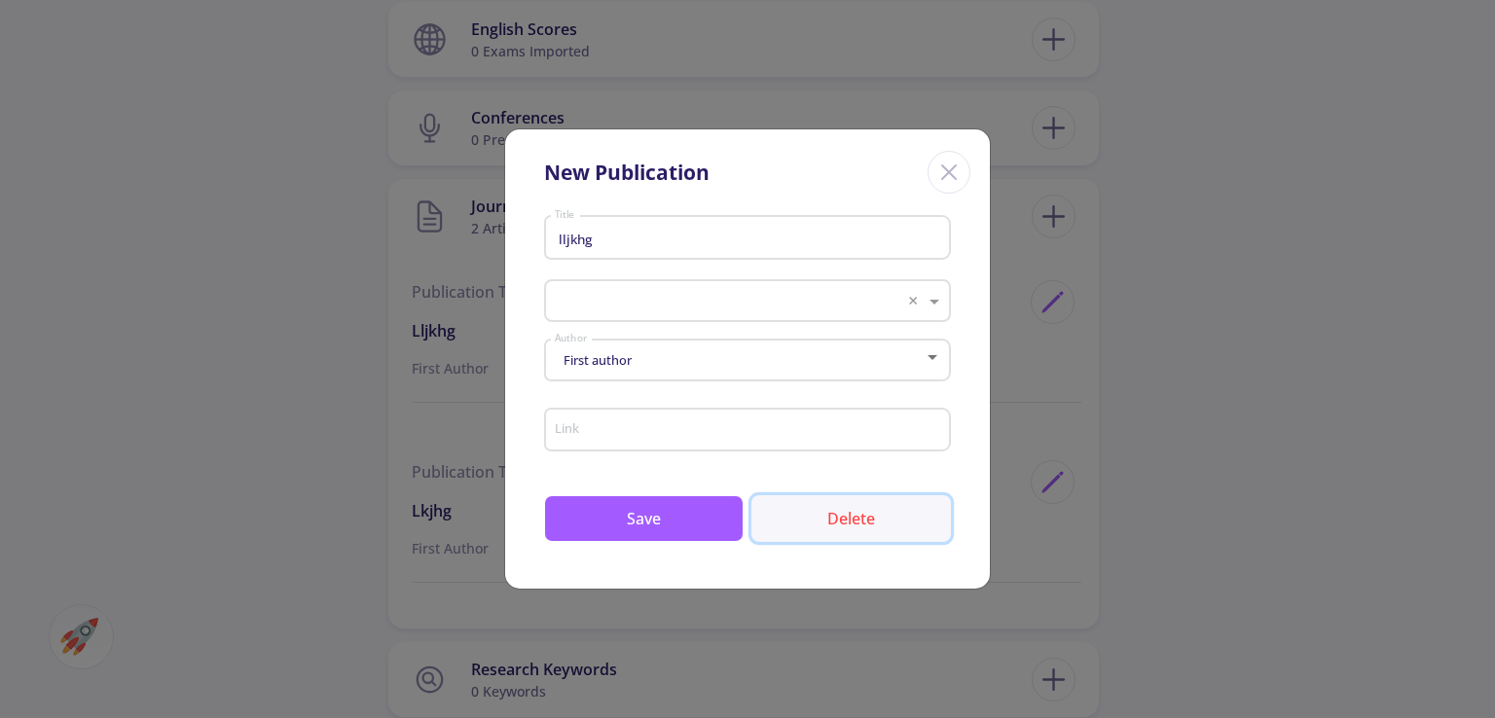
click at [837, 518] on button "Delete" at bounding box center [851, 518] width 200 height 47
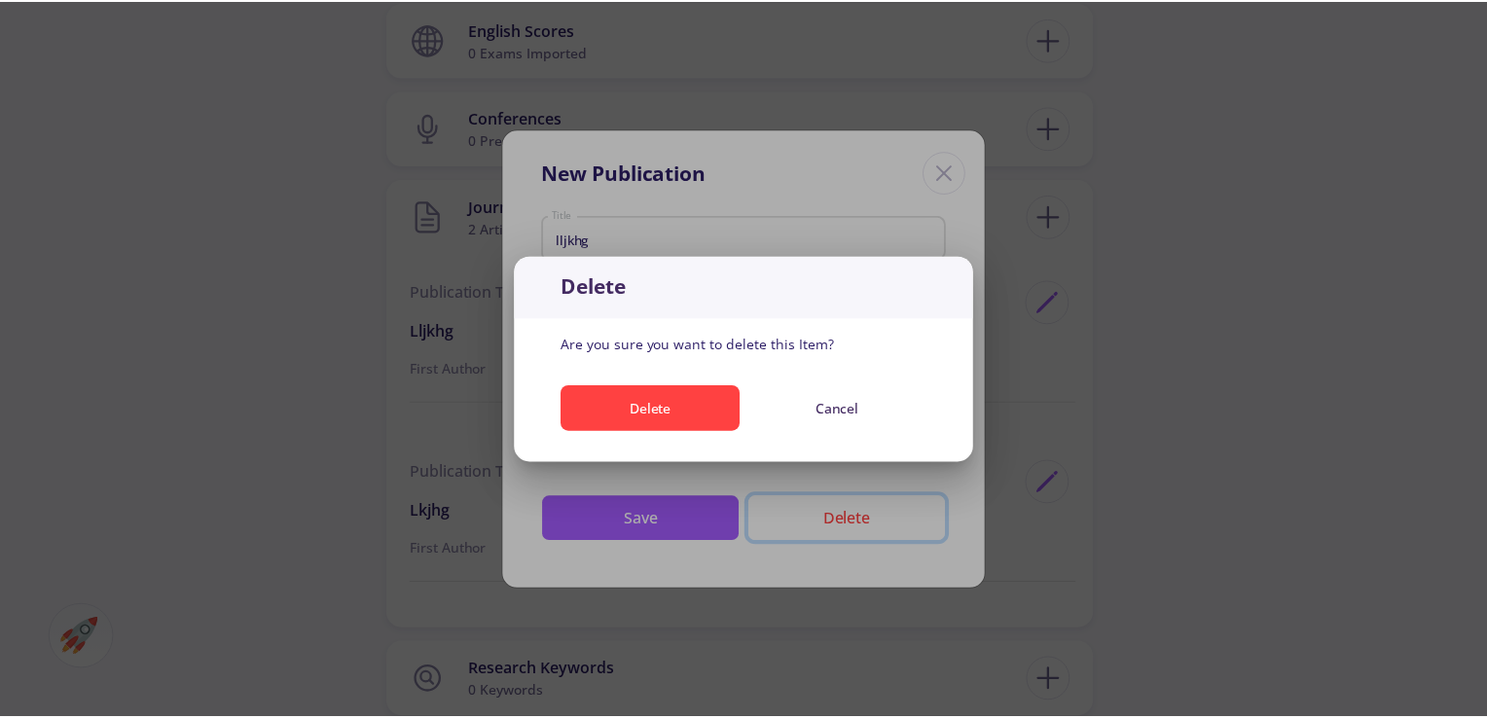
scroll to position [0, 0]
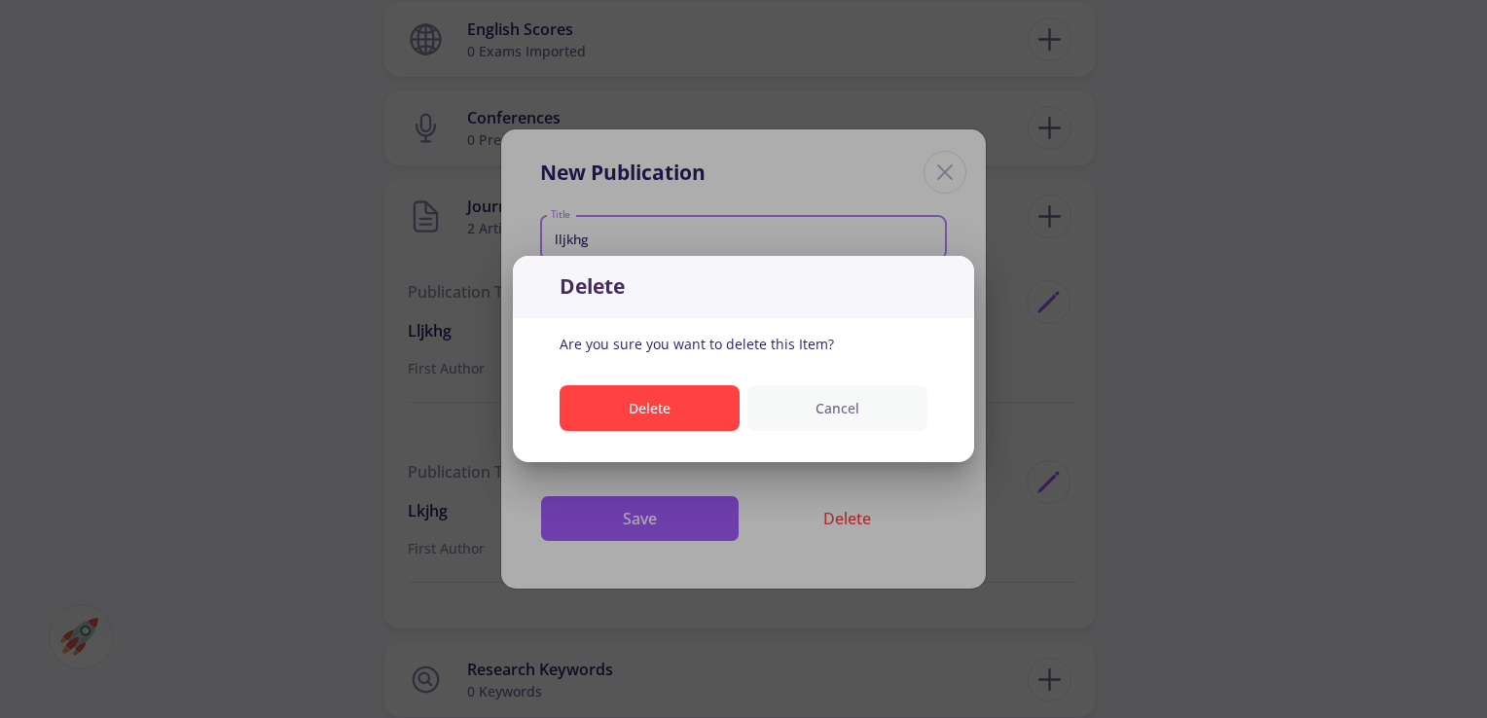
click at [833, 424] on button "Cancel" at bounding box center [838, 408] width 180 height 46
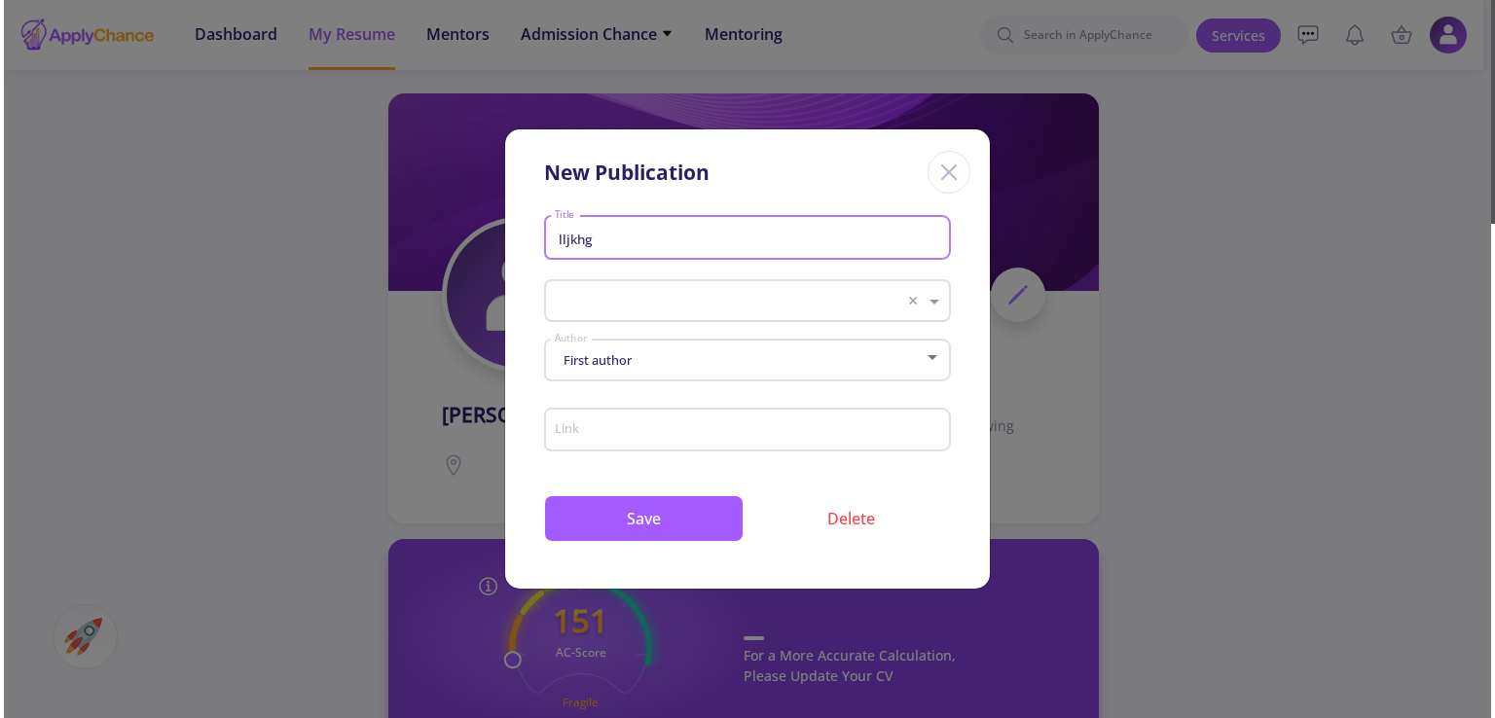
scroll to position [1135, 0]
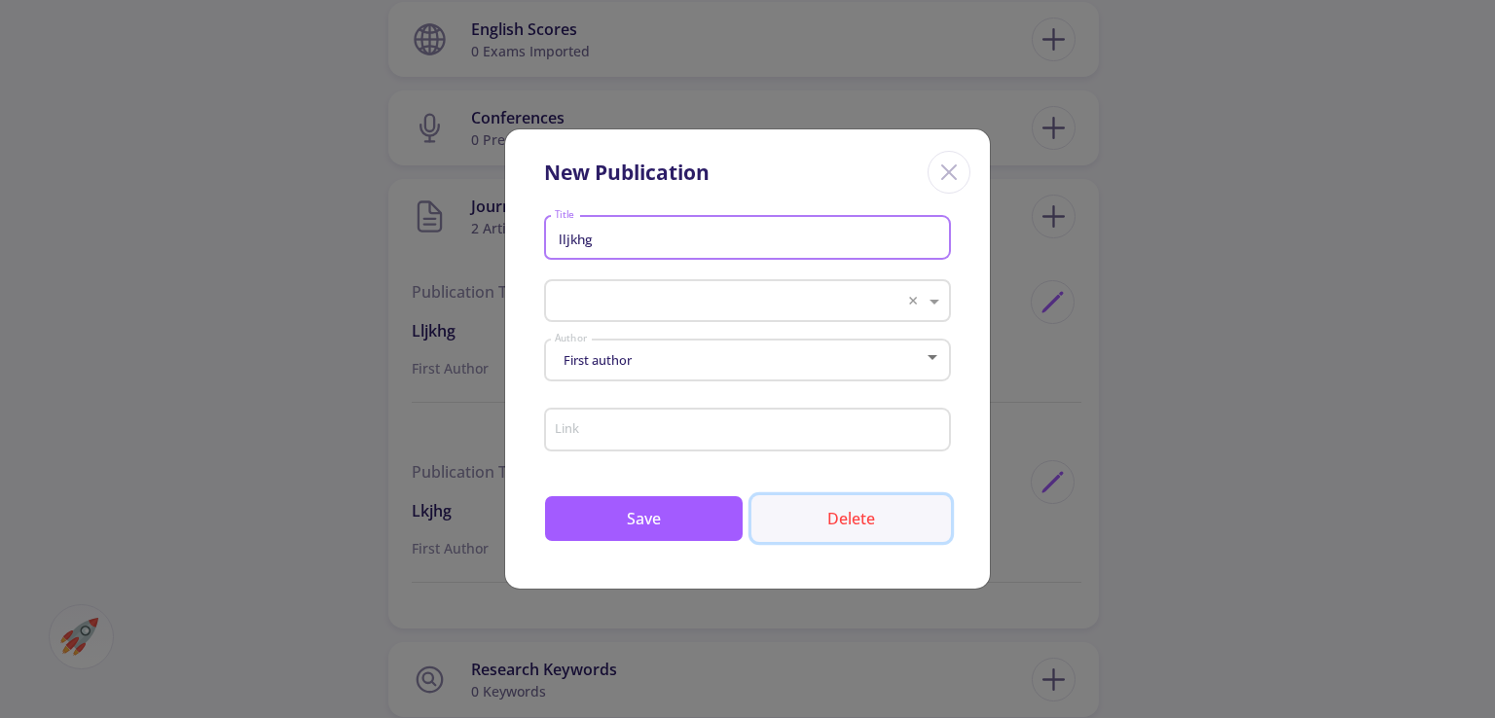
click at [842, 516] on button "Delete" at bounding box center [851, 518] width 200 height 47
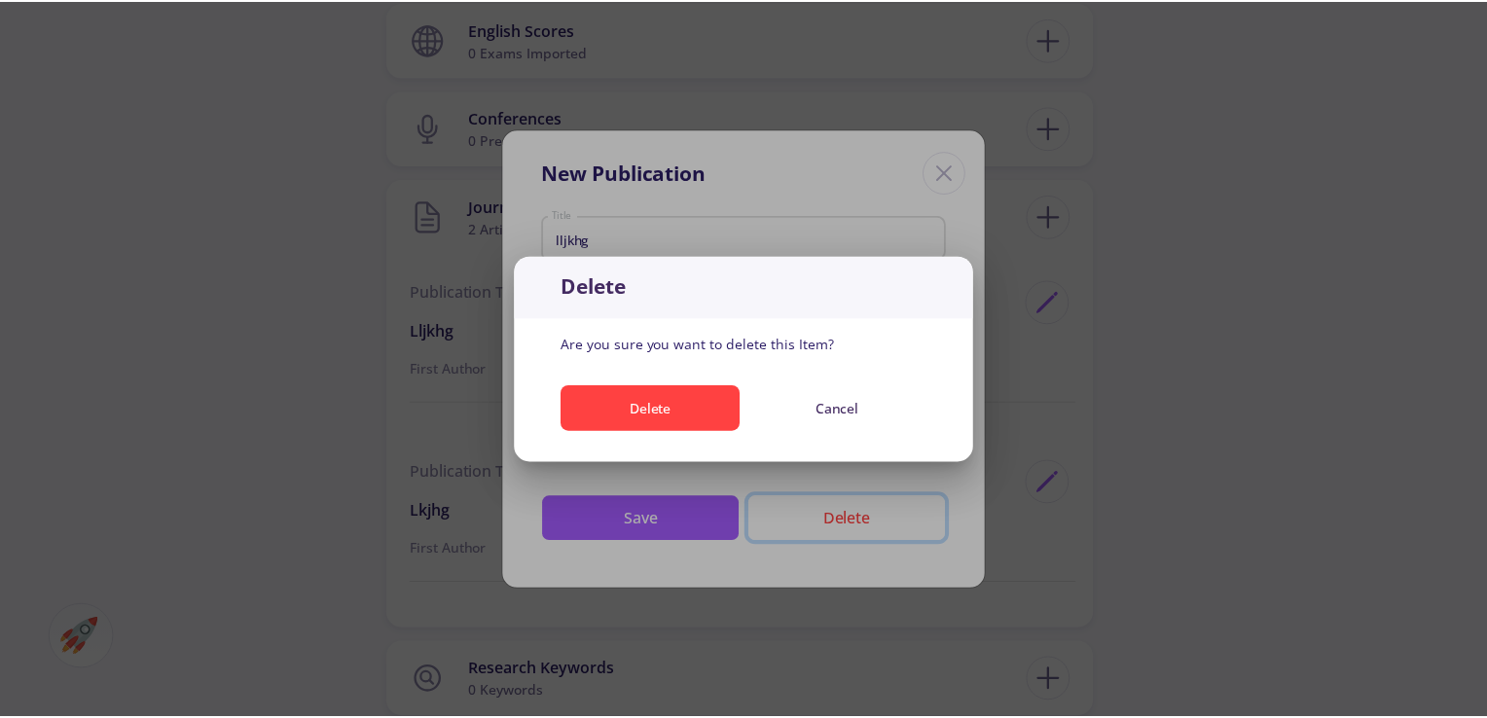
scroll to position [0, 0]
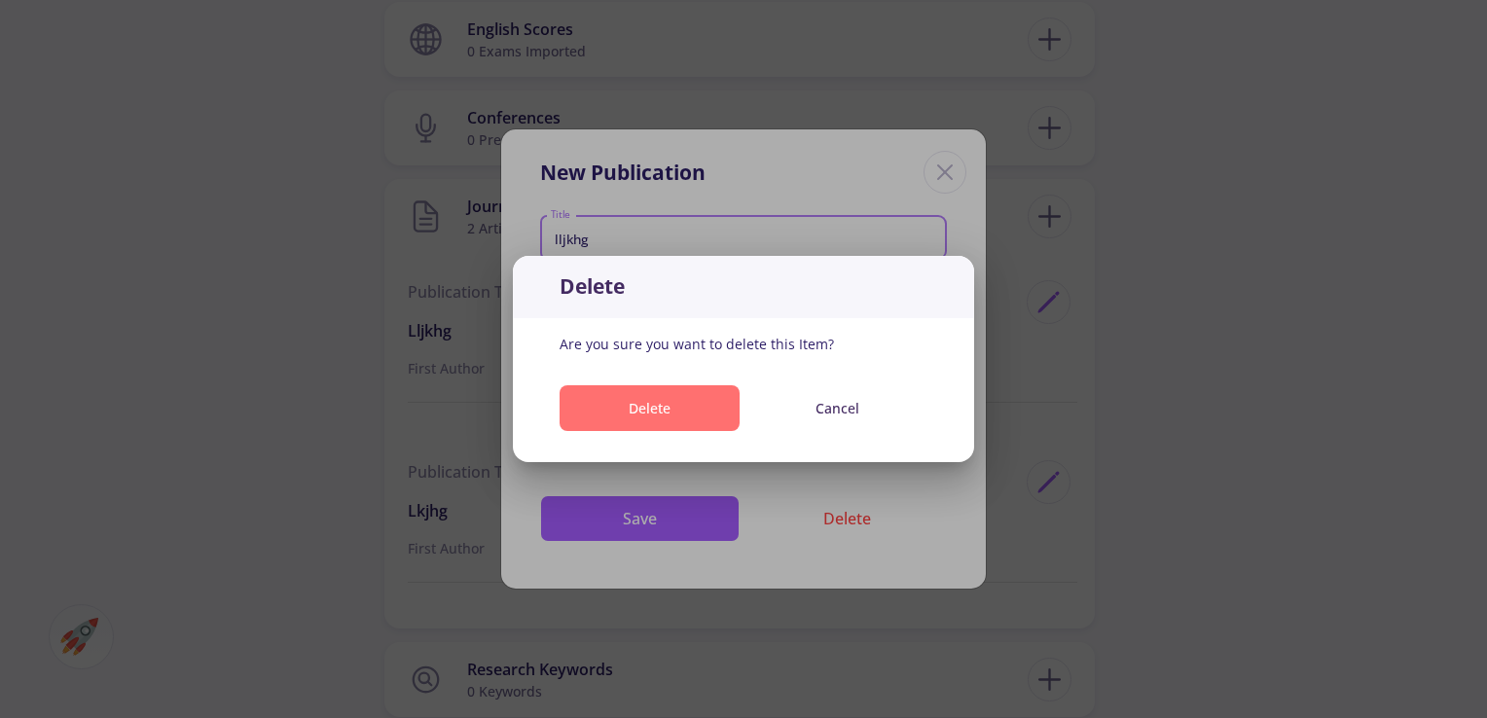
click at [689, 406] on button "Delete" at bounding box center [650, 408] width 180 height 46
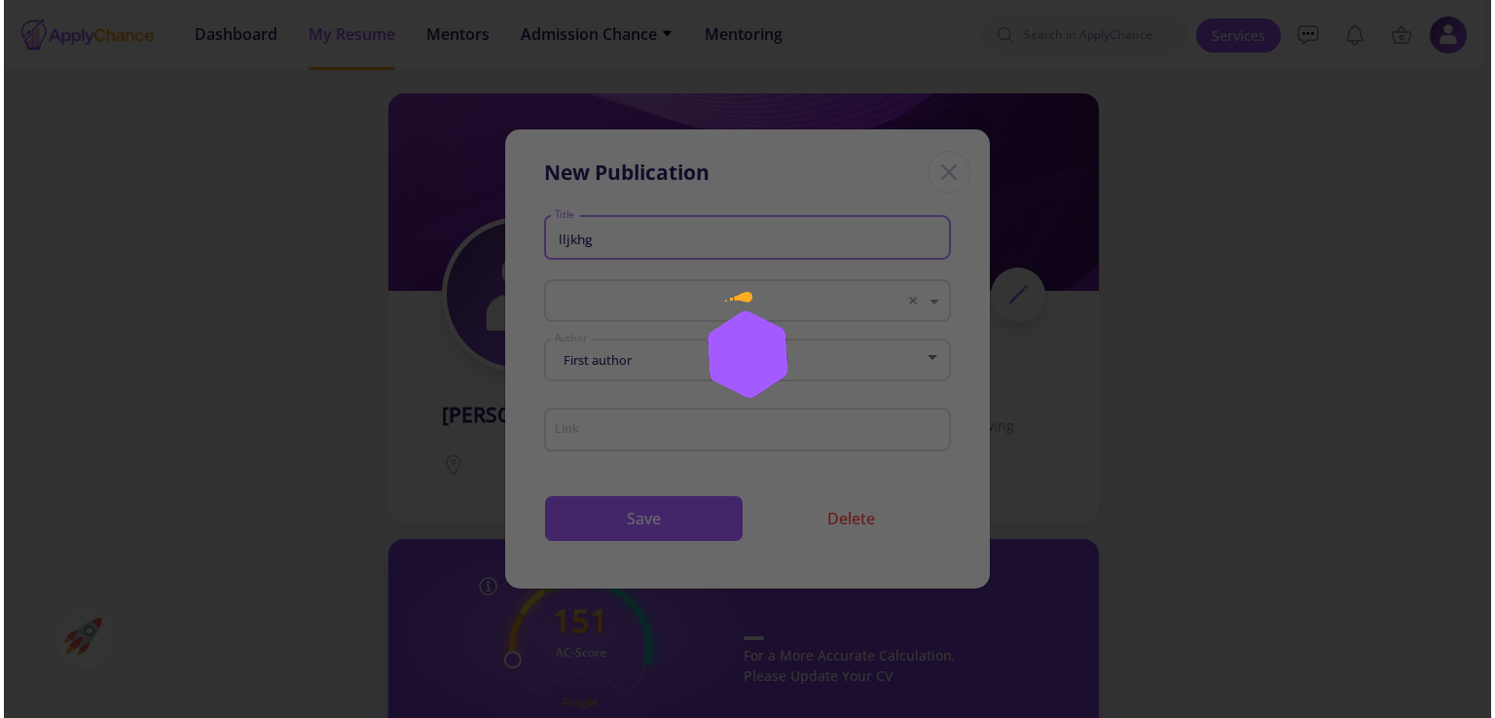
scroll to position [1135, 0]
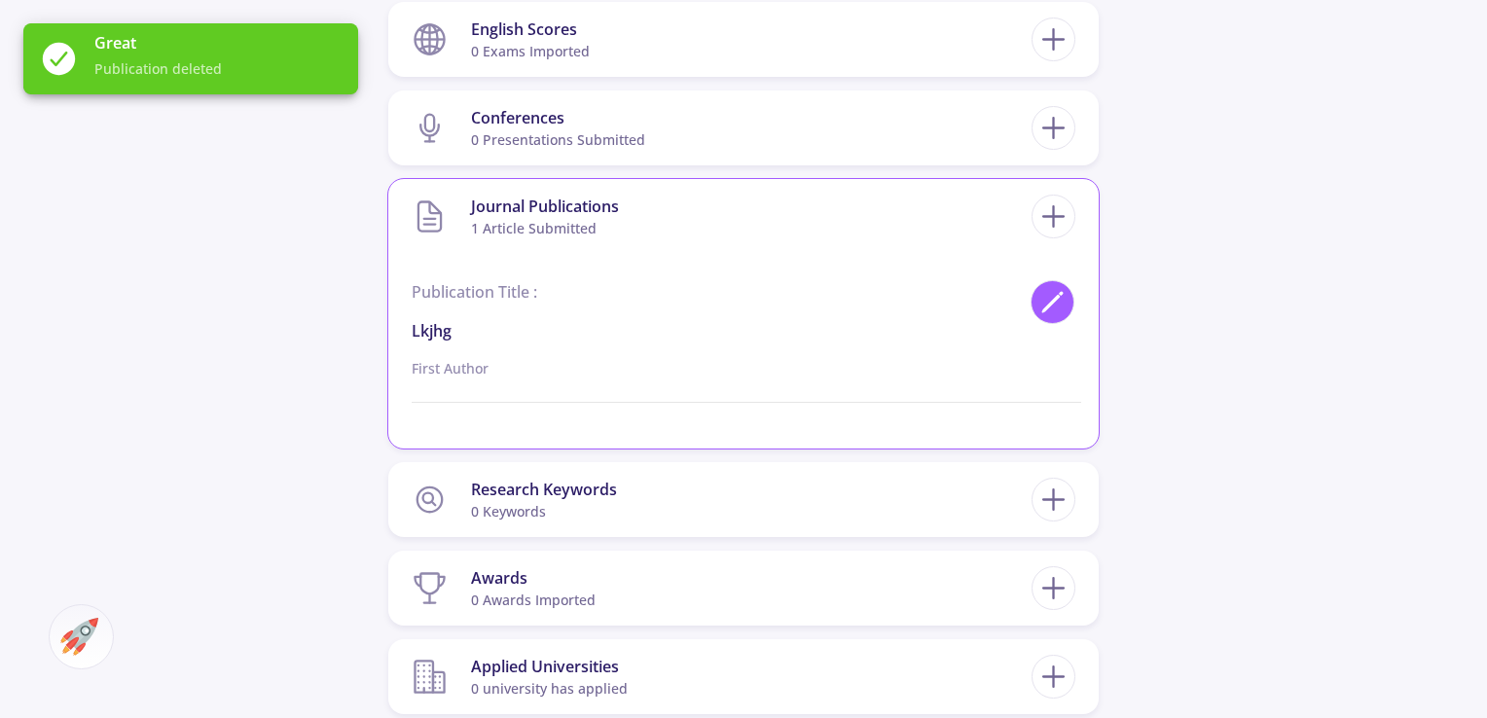
click at [1055, 293] on icon at bounding box center [1053, 302] width 26 height 26
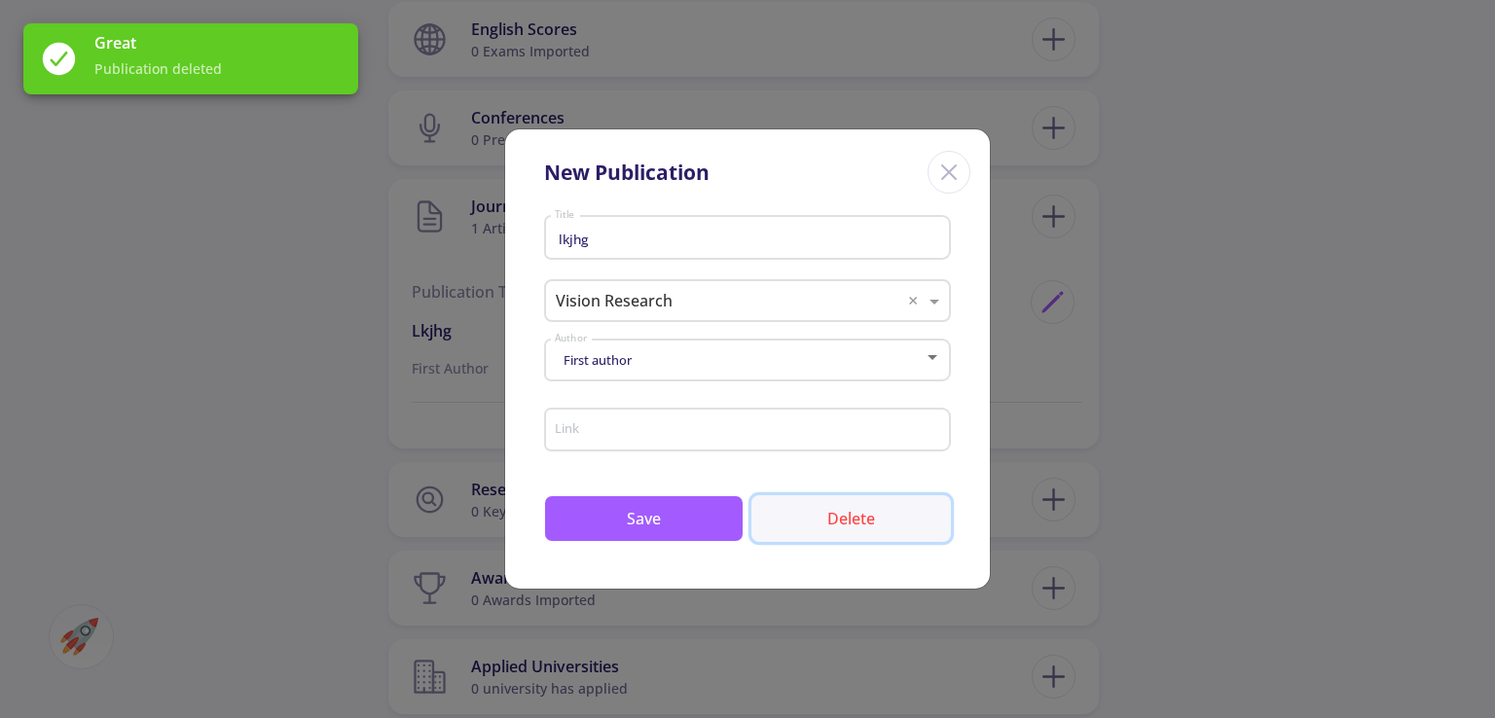
click at [876, 523] on button "Delete" at bounding box center [851, 518] width 200 height 47
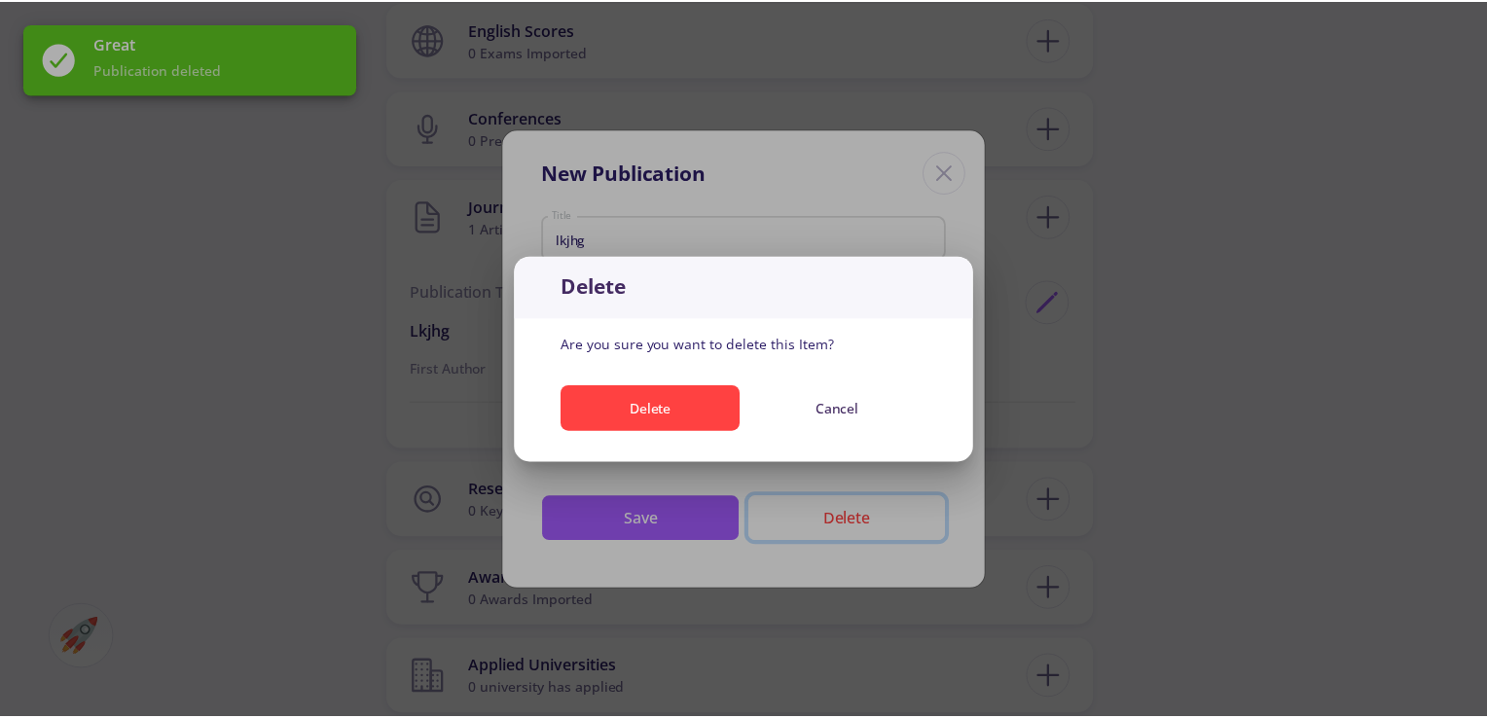
scroll to position [0, 0]
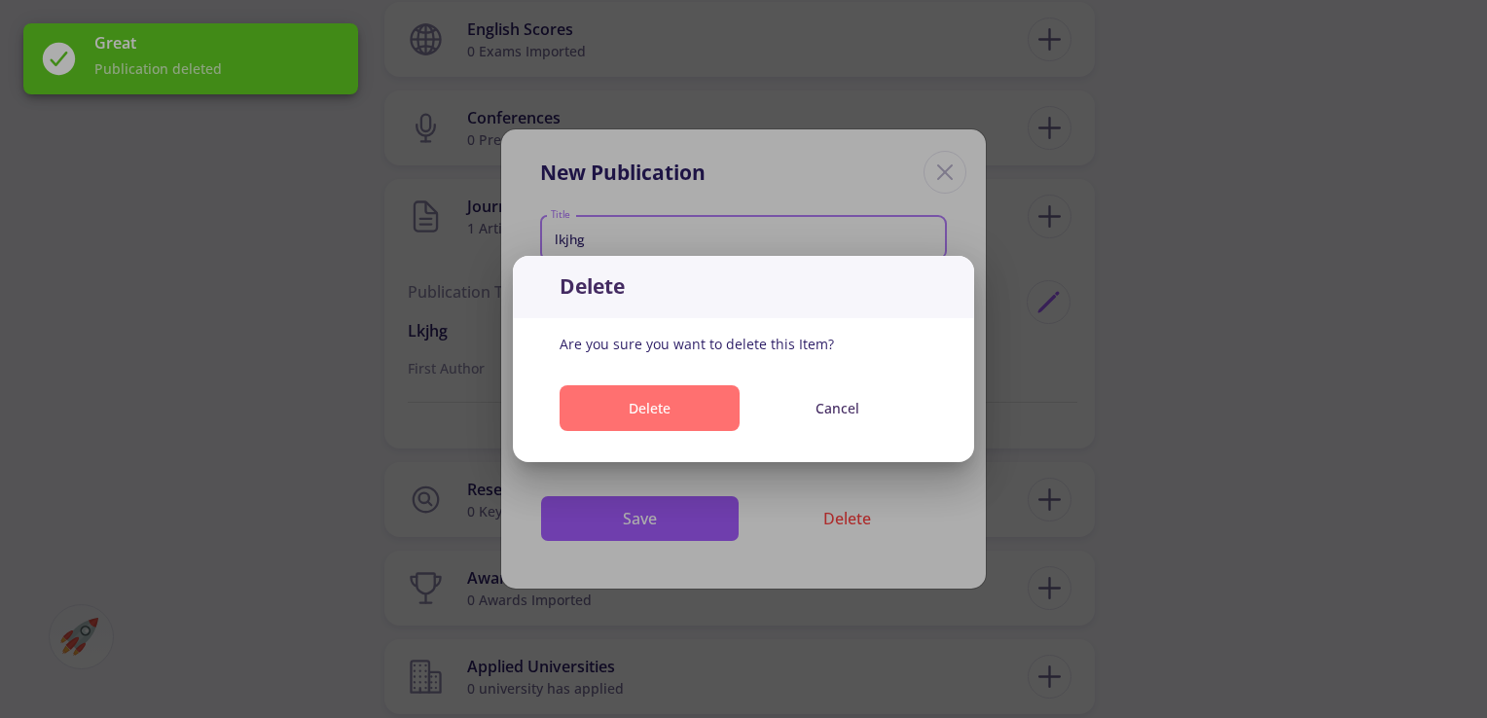
click at [729, 396] on button "Delete" at bounding box center [650, 408] width 180 height 46
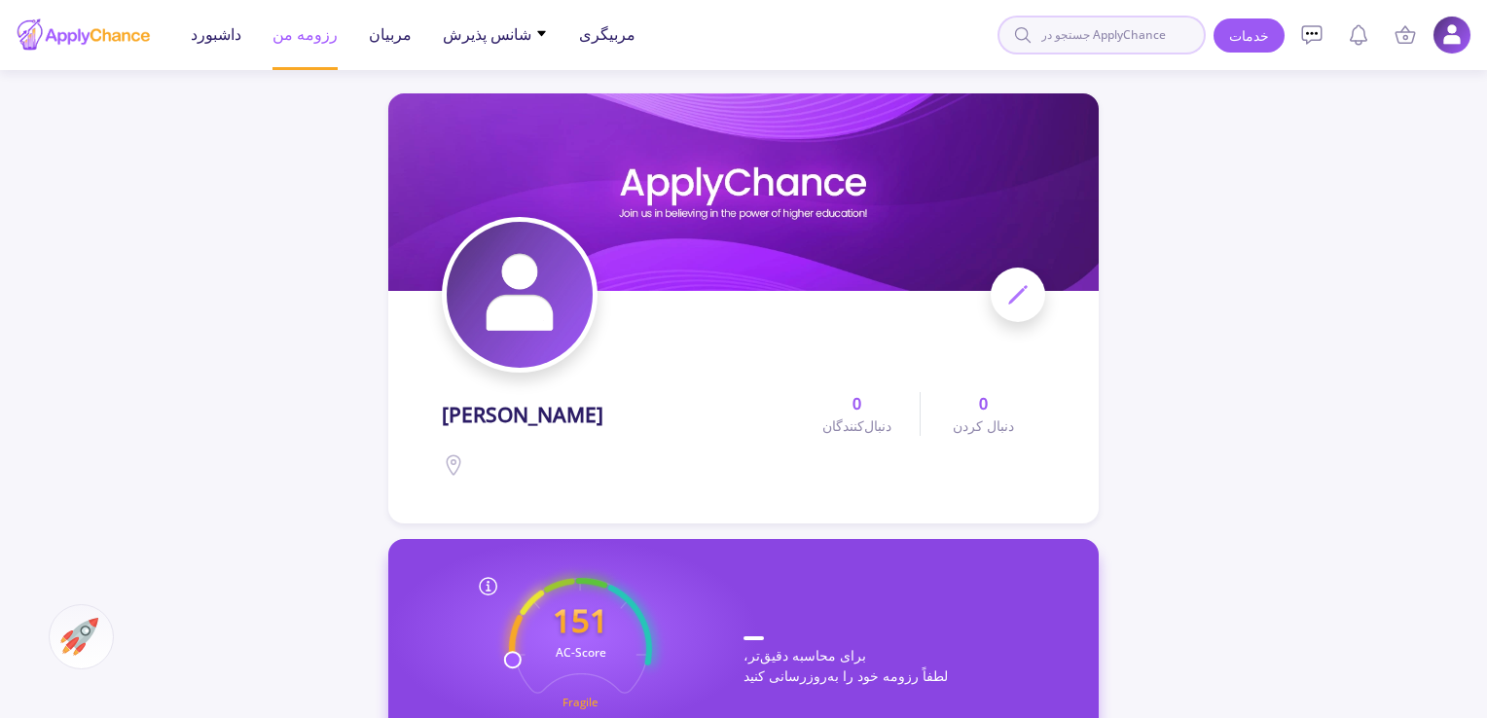
click at [1114, 37] on input at bounding box center [1102, 35] width 208 height 39
type input "shiraz"
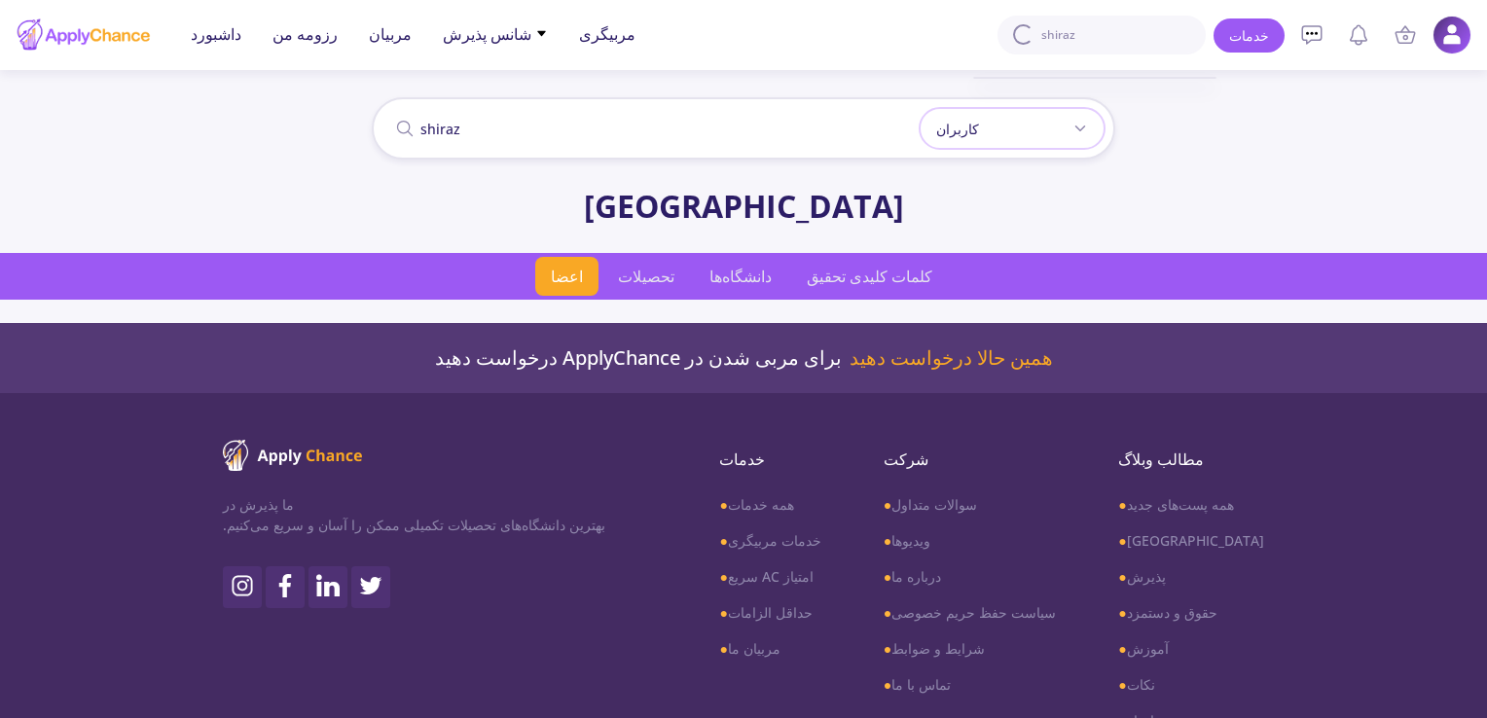
click at [1071, 135] on div "کاربران" at bounding box center [1012, 128] width 187 height 43
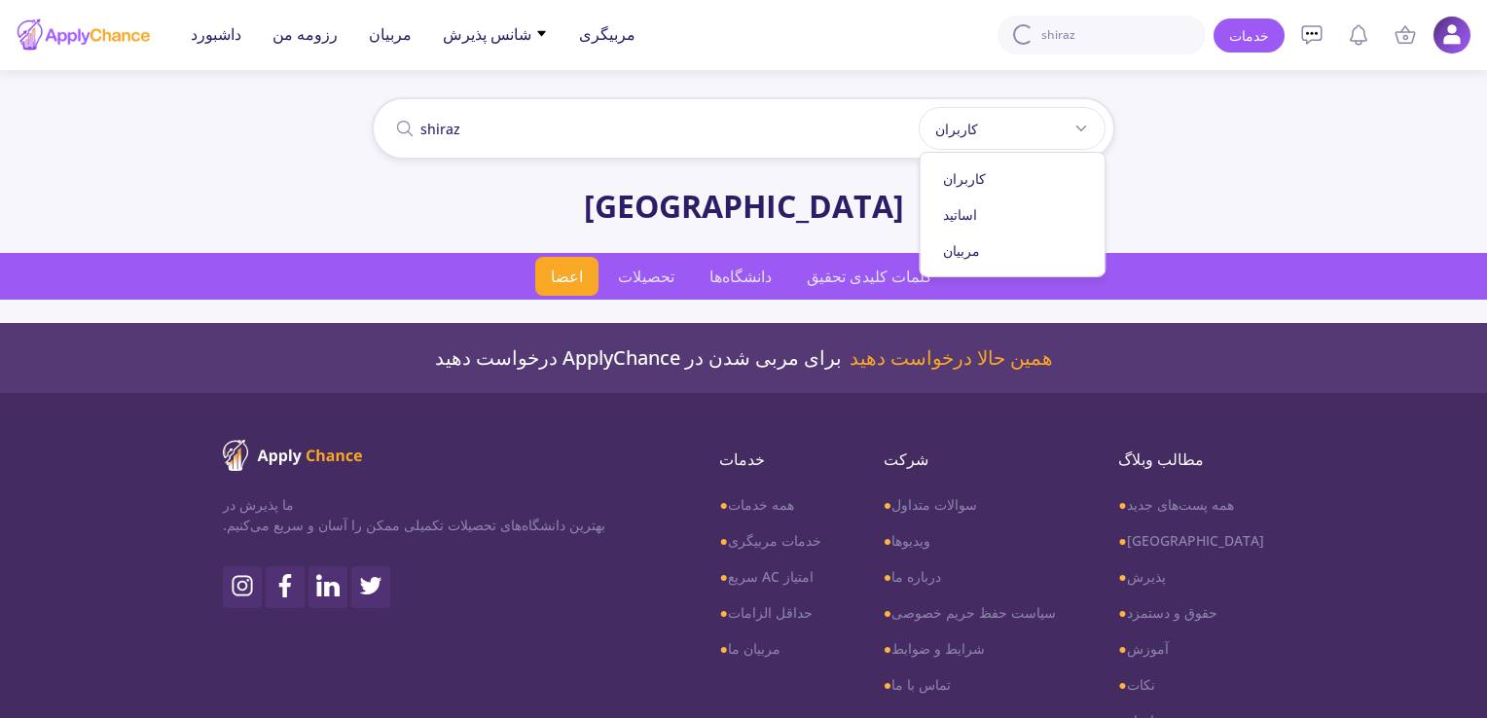
click at [1417, 207] on div "شیراز" at bounding box center [743, 206] width 1487 height 47
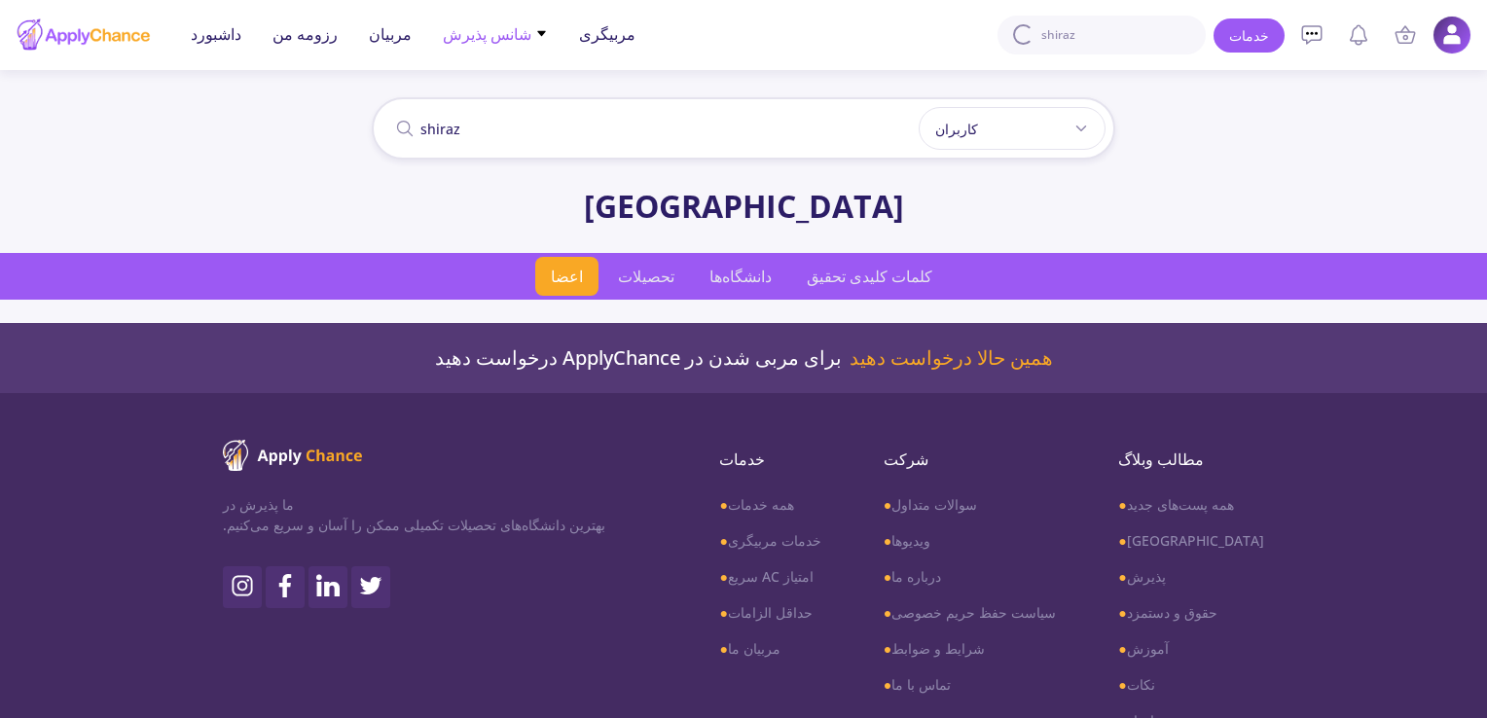
drag, startPoint x: 451, startPoint y: 43, endPoint x: 458, endPoint y: 52, distance: 11.1
click at [451, 44] on font "شانس پذیرش" at bounding box center [487, 33] width 89 height 21
click at [514, 92] on font "با حداقل الزامات" at bounding box center [506, 101] width 96 height 18
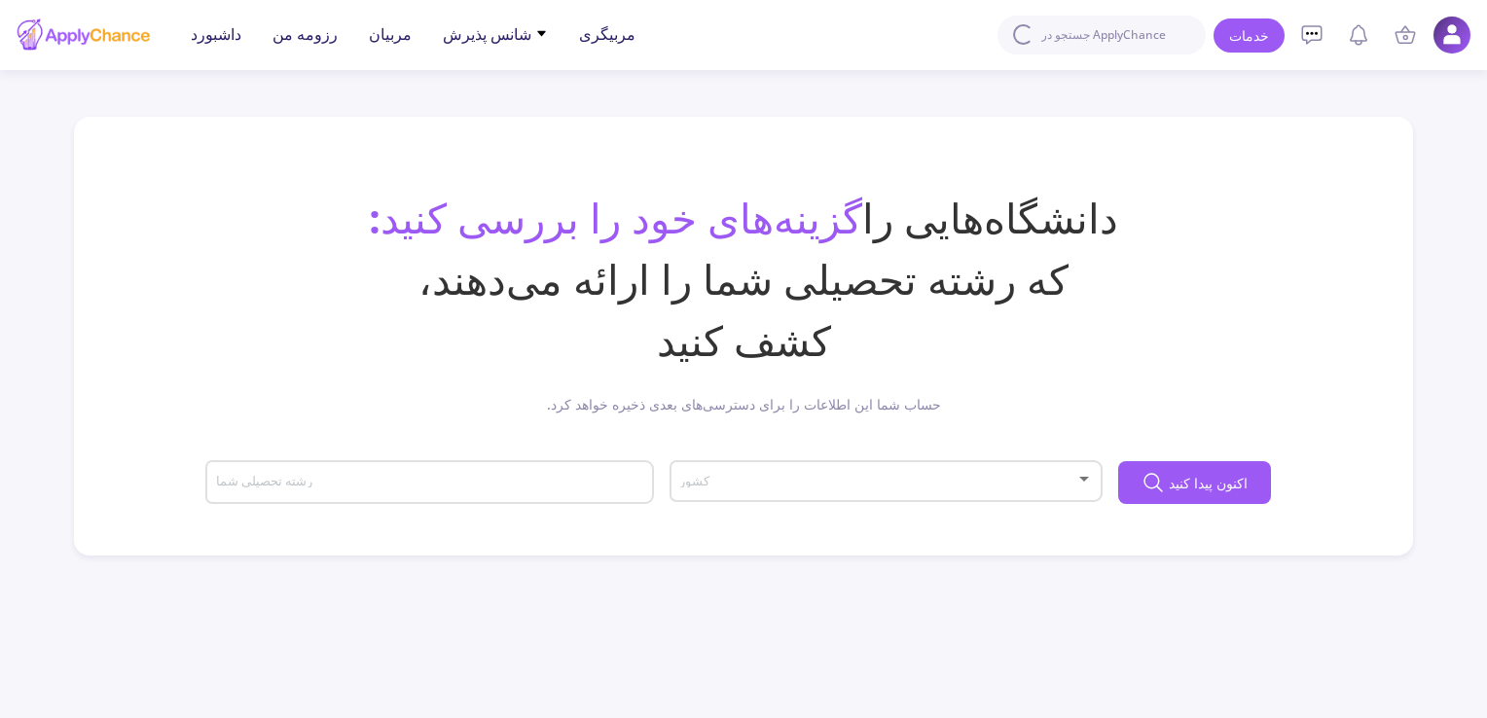
click at [863, 488] on span at bounding box center [879, 482] width 392 height 14
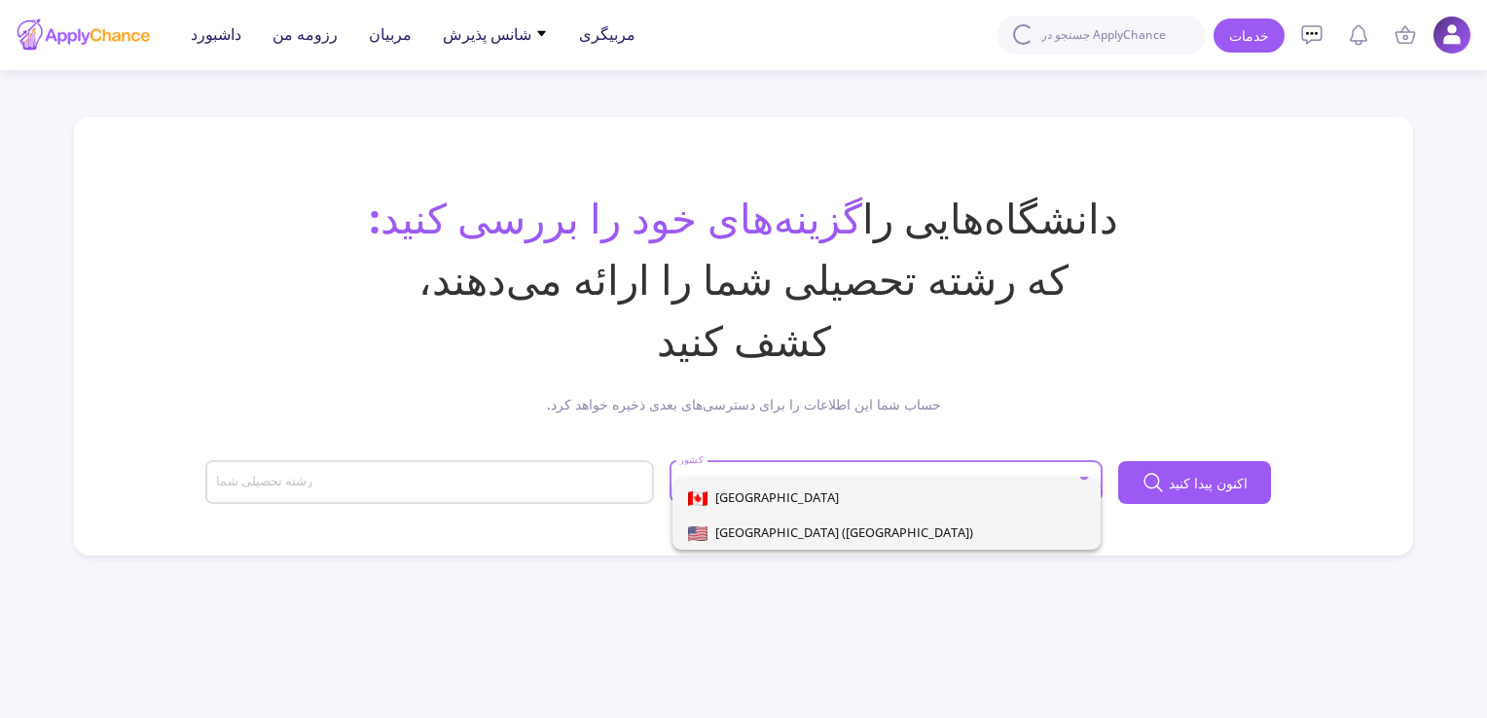
click at [788, 525] on font "ایالات متحده آمریکا (USA)" at bounding box center [844, 533] width 258 height 18
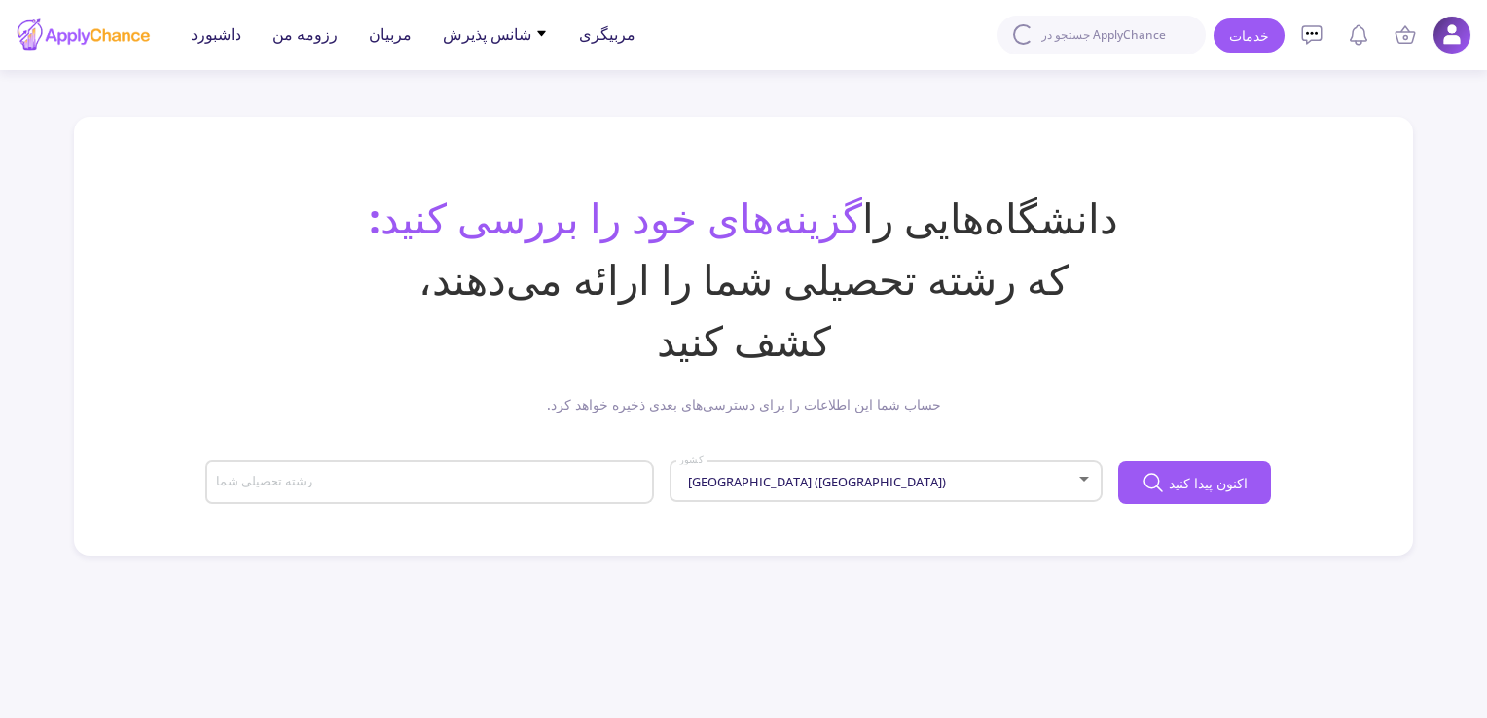
click at [473, 457] on div "رشته تحصیلی شما" at bounding box center [430, 479] width 430 height 51
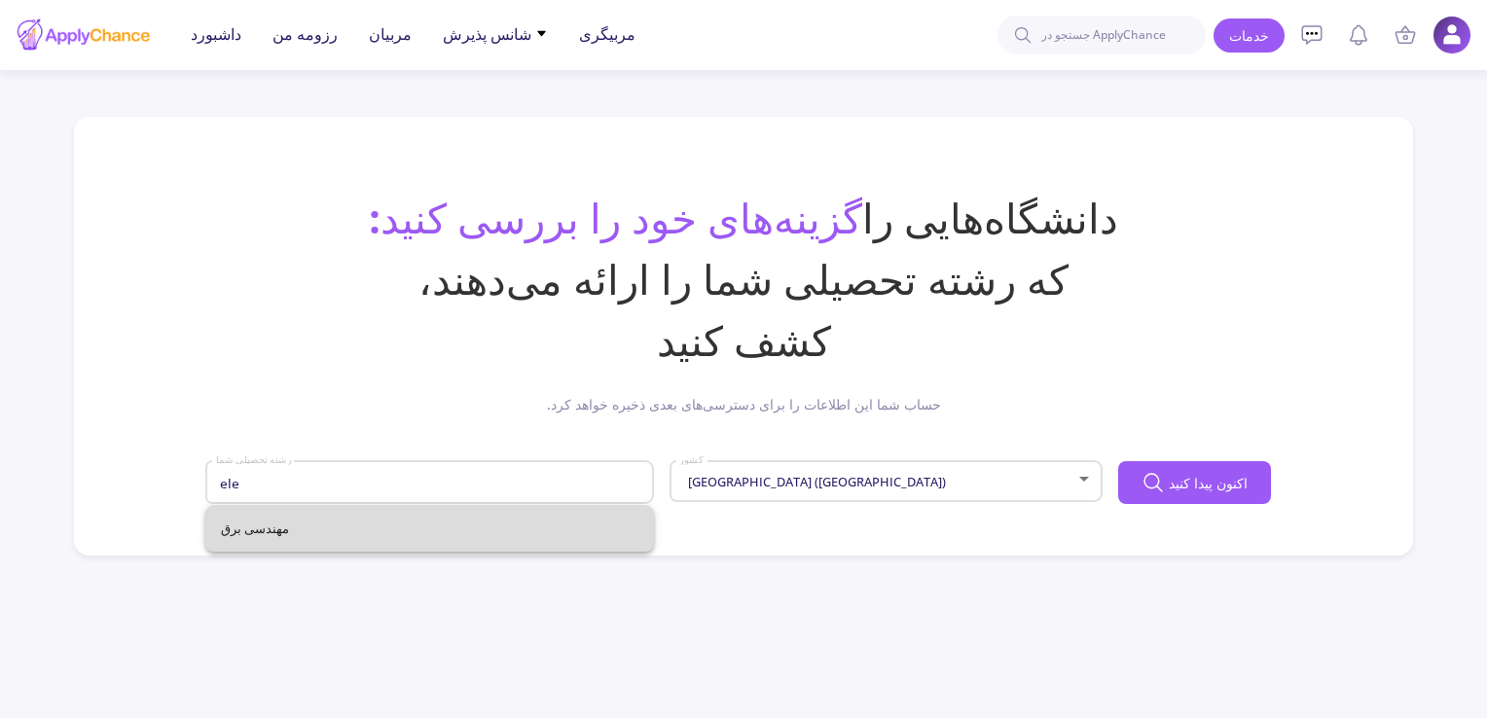
click at [405, 534] on span "مهندسی برق" at bounding box center [430, 528] width 418 height 47
type input "Electrical Engineering"
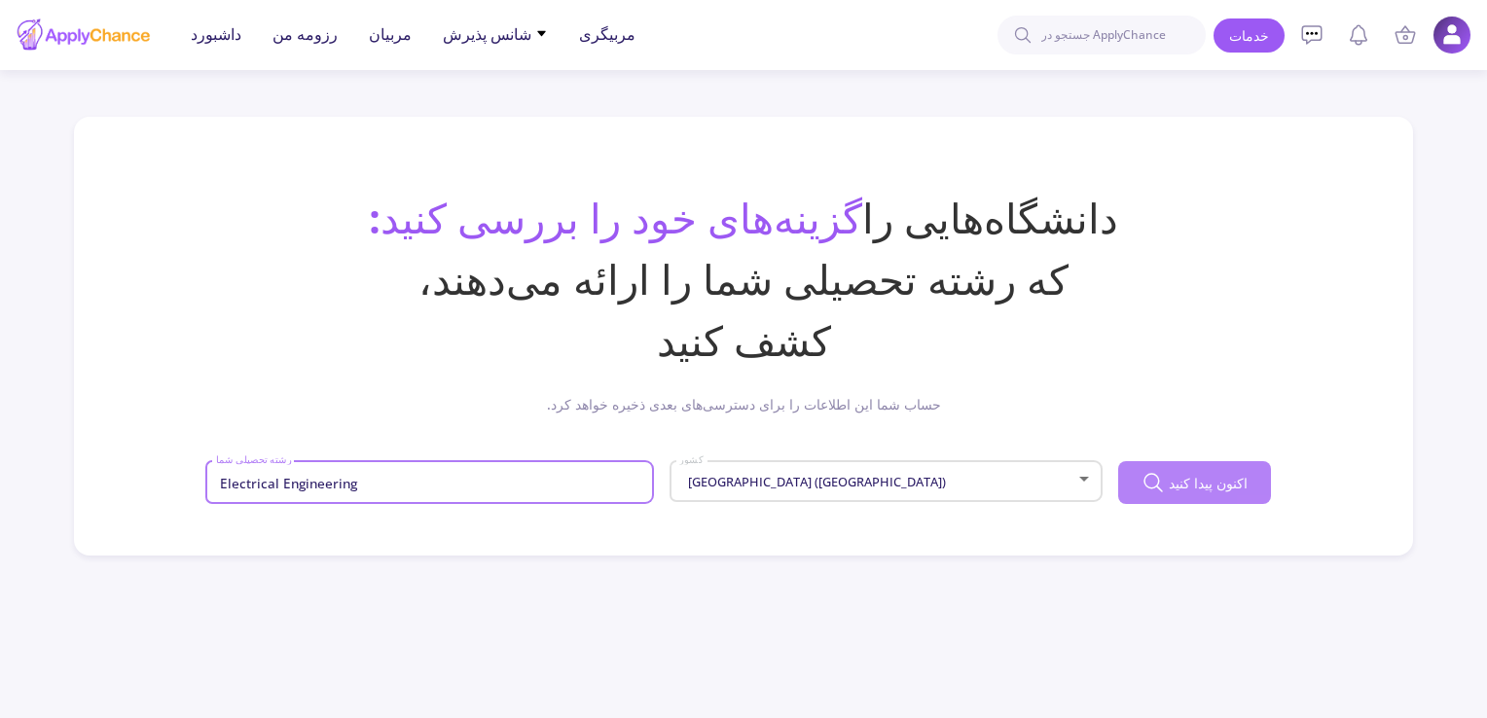
click at [1233, 495] on button "اکنون پیدا کنید" at bounding box center [1194, 482] width 153 height 43
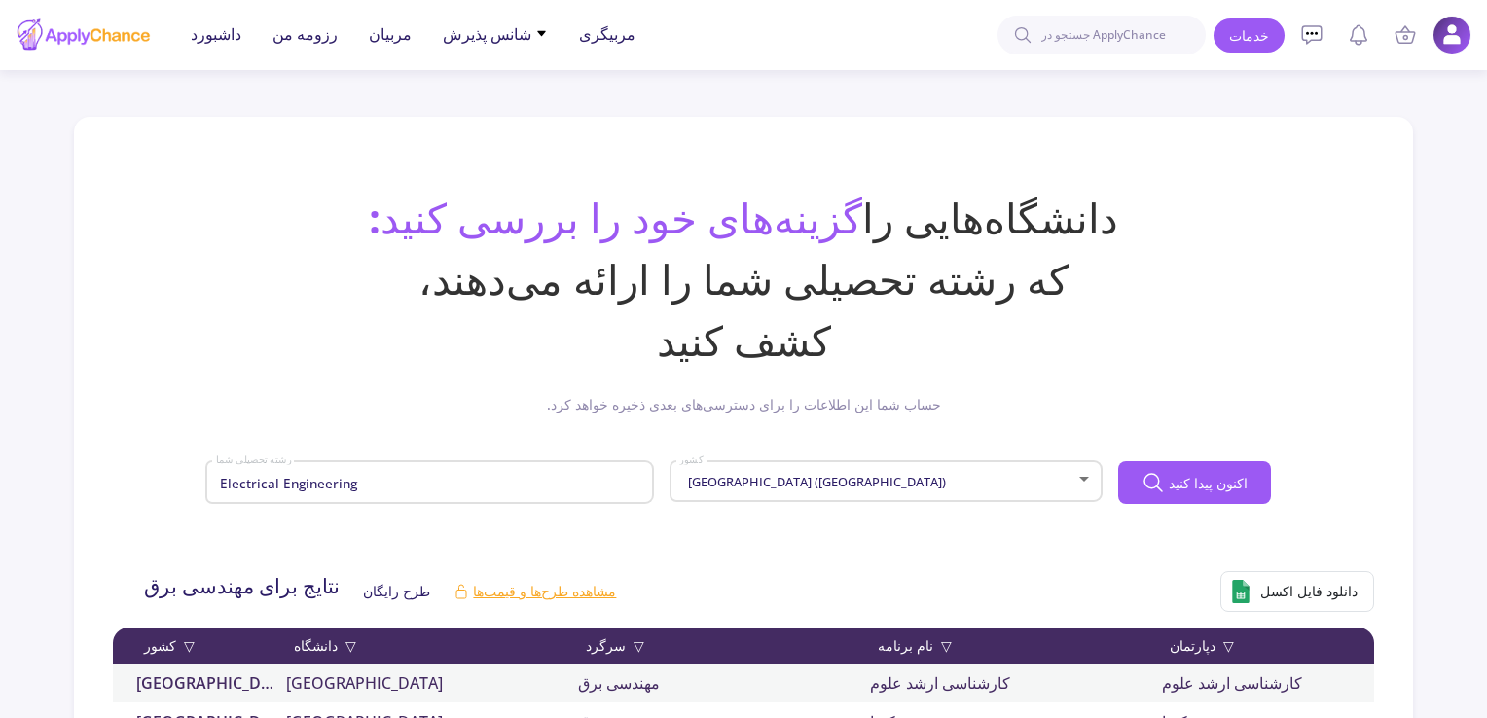
scroll to position [487, 0]
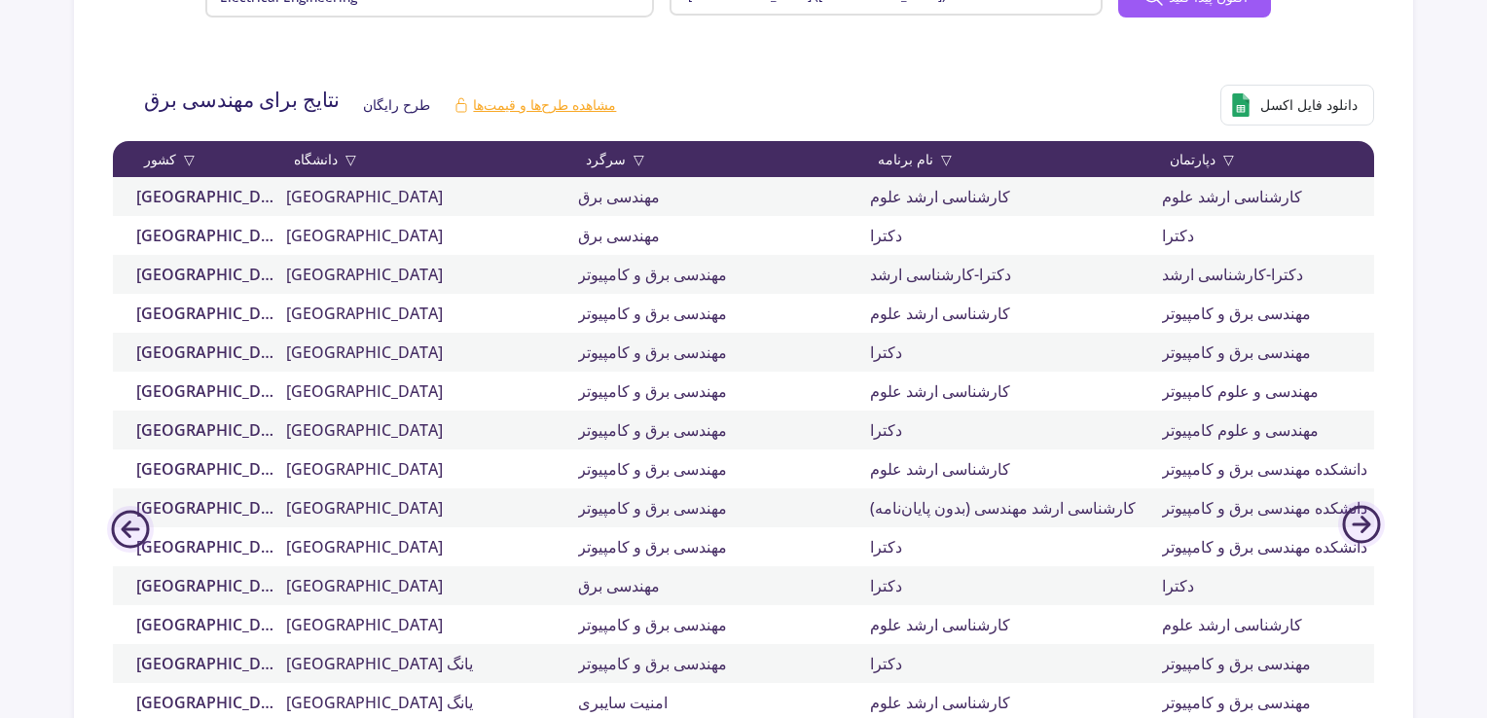
click at [1258, 198] on font "کارشناسی ارشد علوم" at bounding box center [1232, 196] width 140 height 21
click at [502, 185] on link "دانشگاه ایالتی آریزونا" at bounding box center [432, 196] width 292 height 23
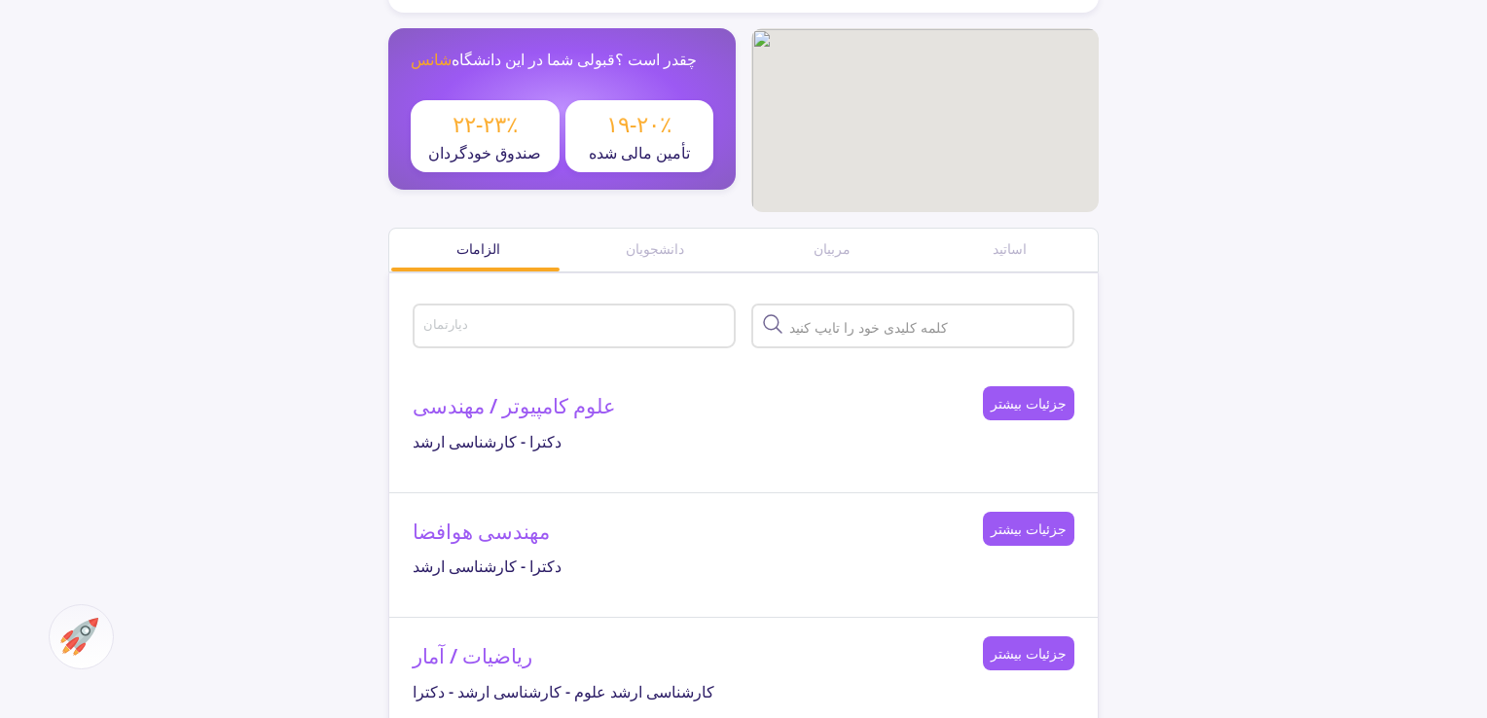
scroll to position [746, 0]
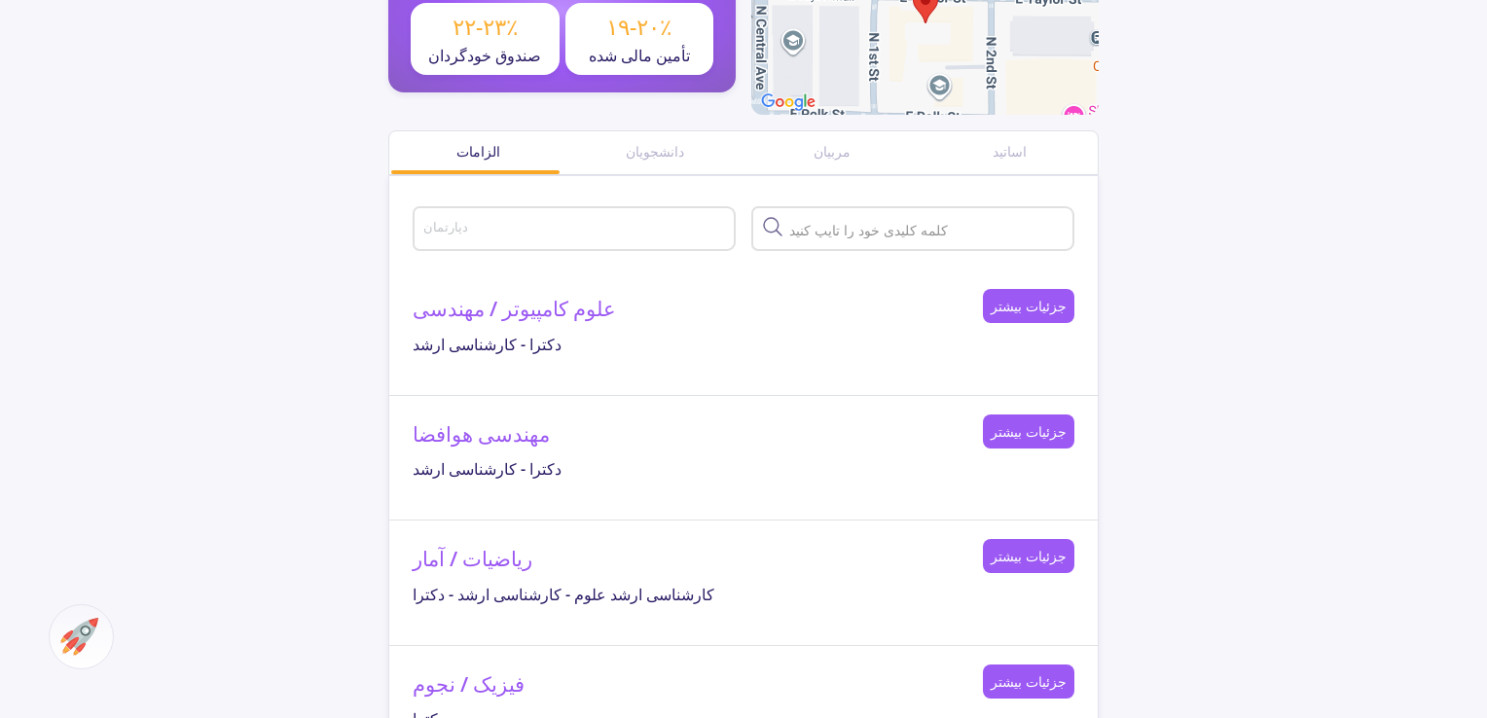
click at [843, 231] on input "text" at bounding box center [928, 230] width 286 height 18
drag, startPoint x: 448, startPoint y: 220, endPoint x: 453, endPoint y: 246, distance: 26.7
click at [448, 223] on input "دپارتمان" at bounding box center [577, 230] width 310 height 18
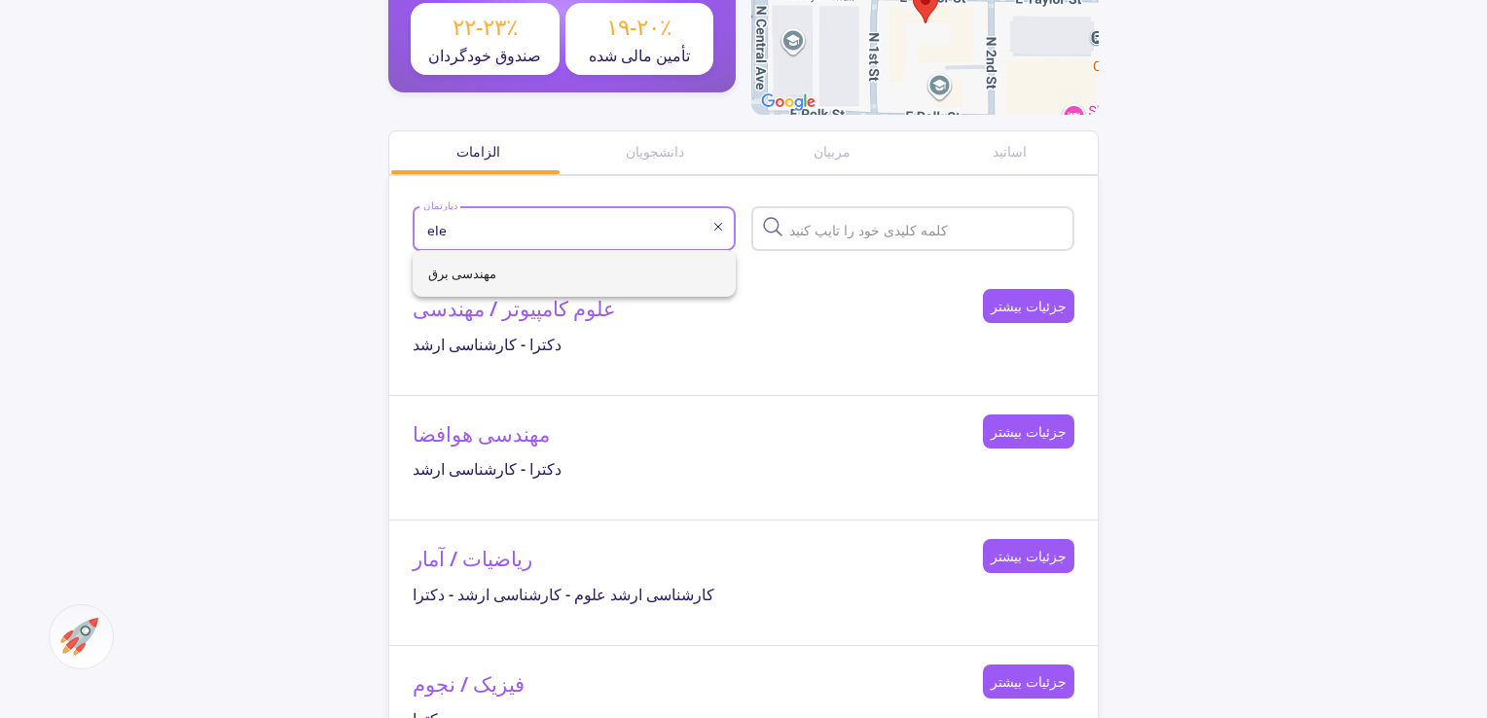
type input "ele"
click at [493, 278] on div "مهندسی برق" at bounding box center [574, 273] width 323 height 47
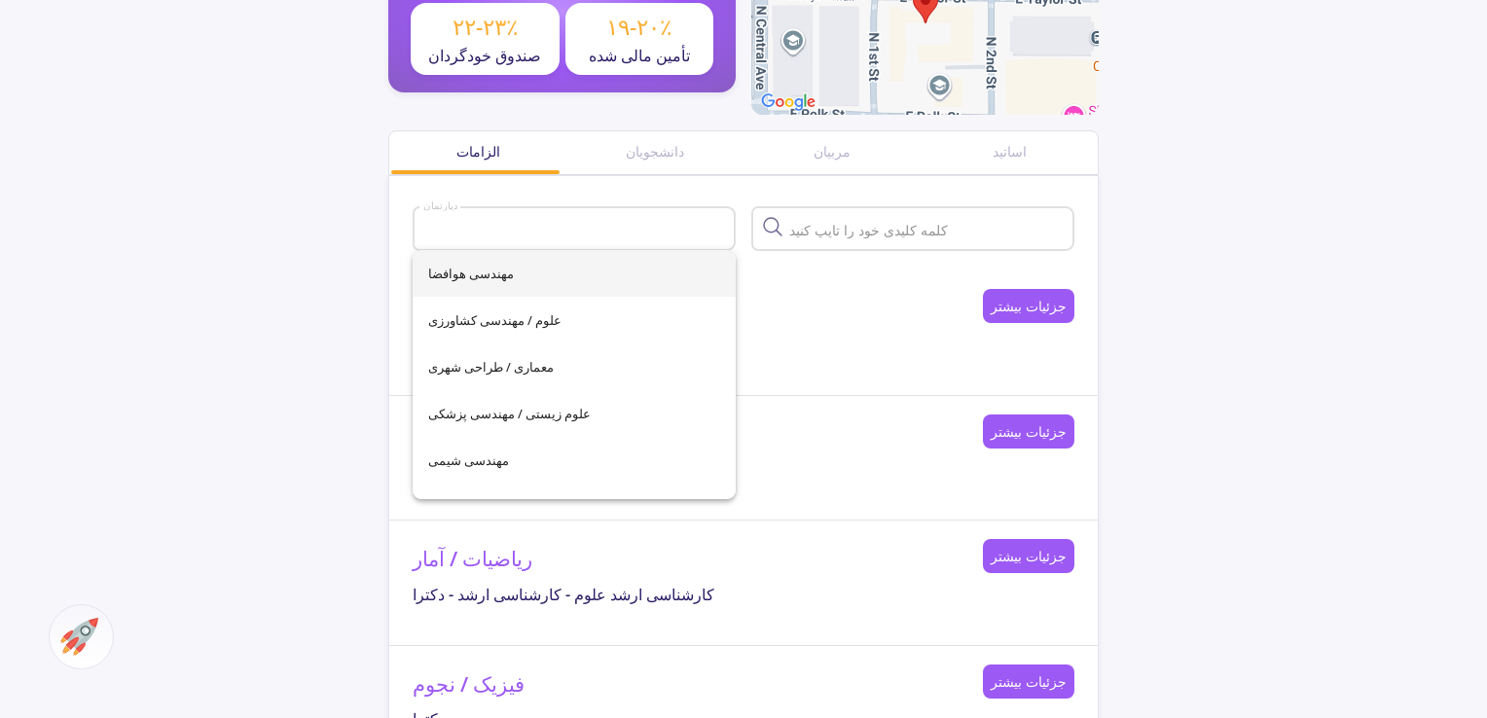
click at [539, 218] on div "دپارتمان" at bounding box center [574, 225] width 305 height 51
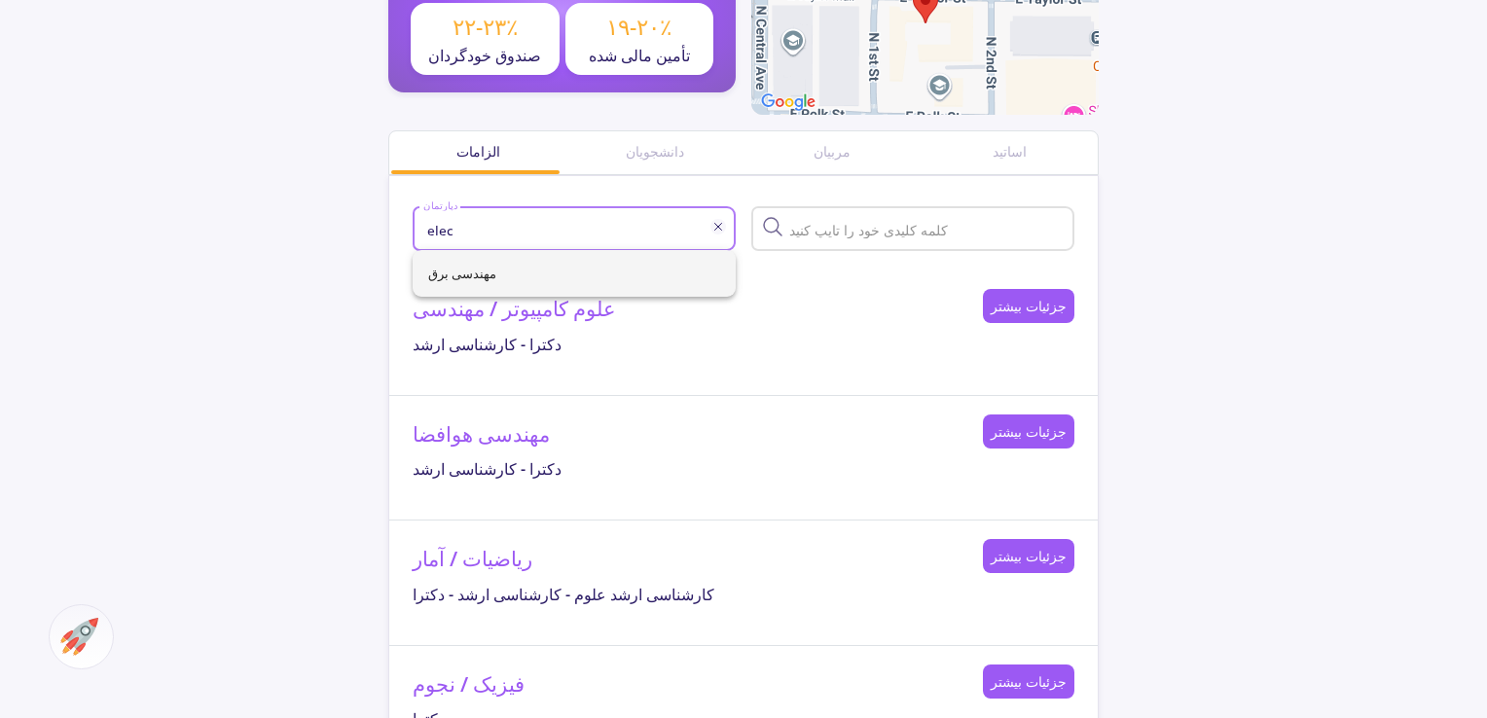
click at [533, 276] on span "مهندسی برق" at bounding box center [574, 273] width 292 height 47
type input "Electrical Engineering"
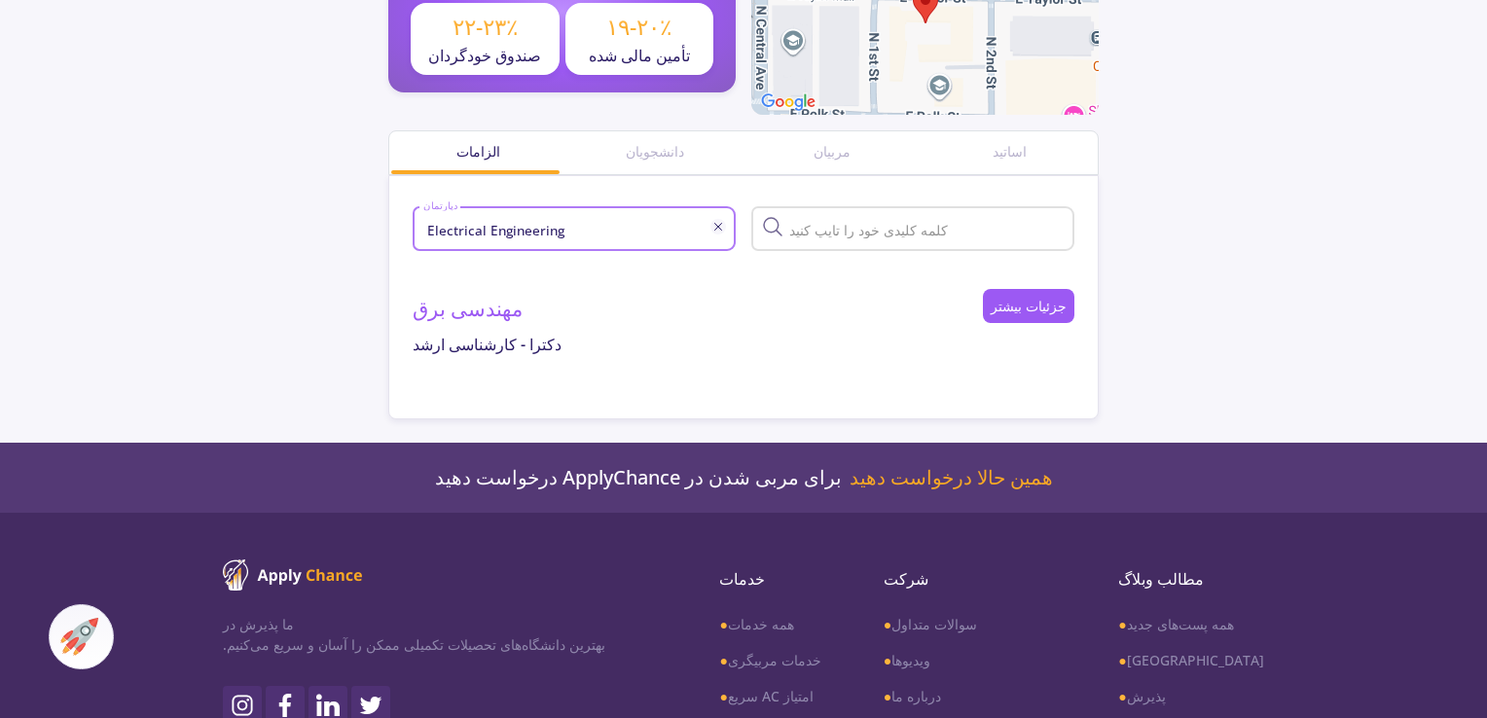
click at [970, 238] on div at bounding box center [925, 225] width 281 height 51
click at [430, 328] on div "مهندسی برق کارشناسی ارشد - دکترا" at bounding box center [689, 333] width 552 height 78
click at [430, 312] on font "مهندسی برق" at bounding box center [468, 308] width 110 height 27
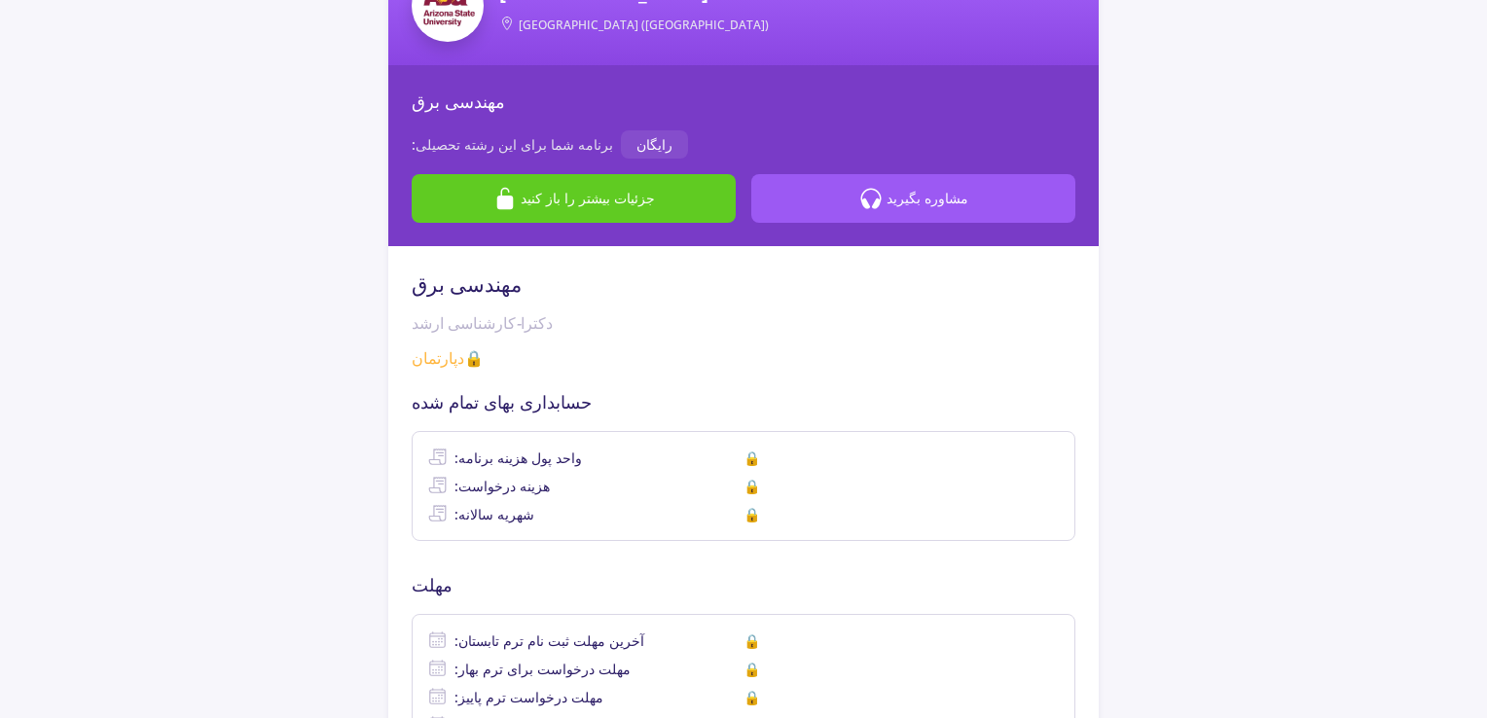
scroll to position [162, 0]
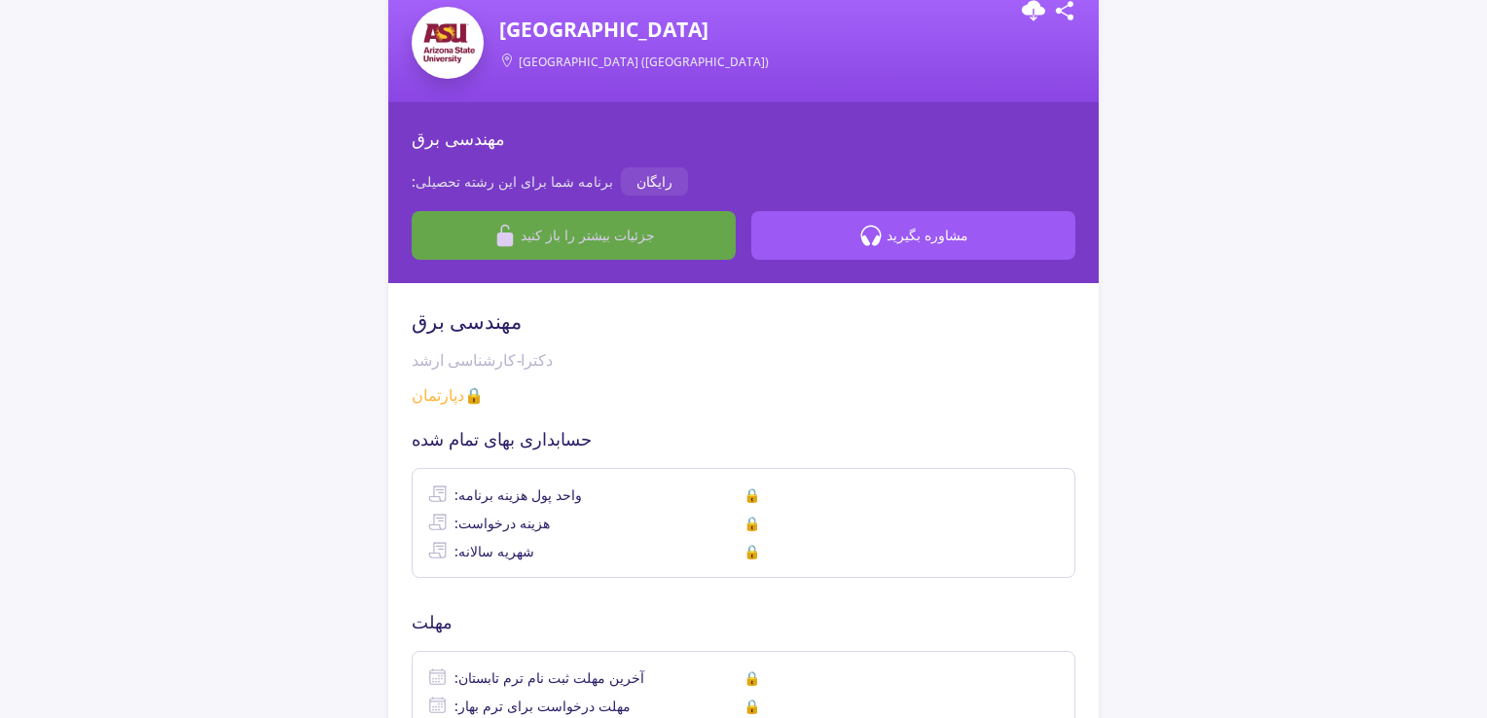
click at [678, 229] on button "جزئیات بیشتر را باز کنید" at bounding box center [574, 235] width 324 height 49
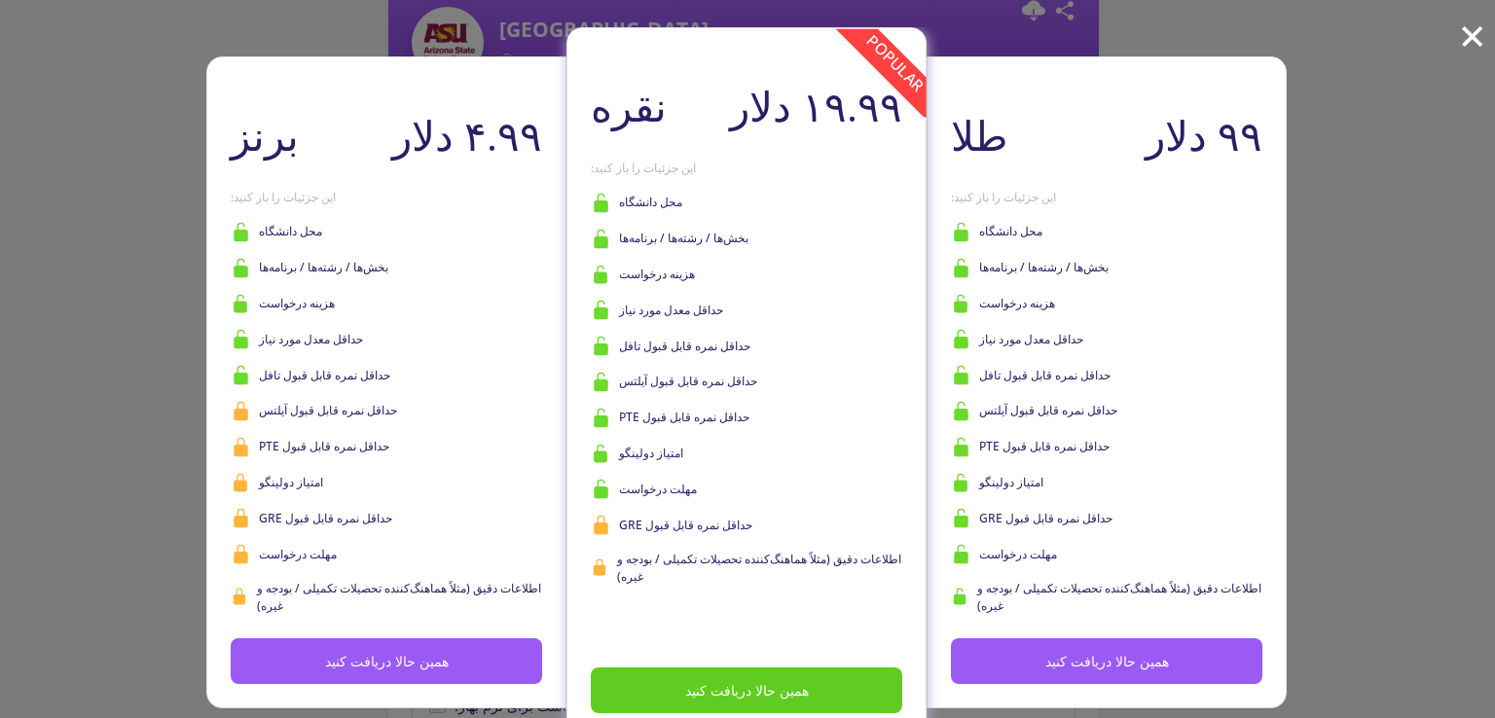
click at [38, 36] on div "برنز ۴.۹۹ دلار همین حالا دریافت کنید این جزئیات را باز کنید: محل دانشگاه بخش‌ها…" at bounding box center [747, 359] width 1495 height 718
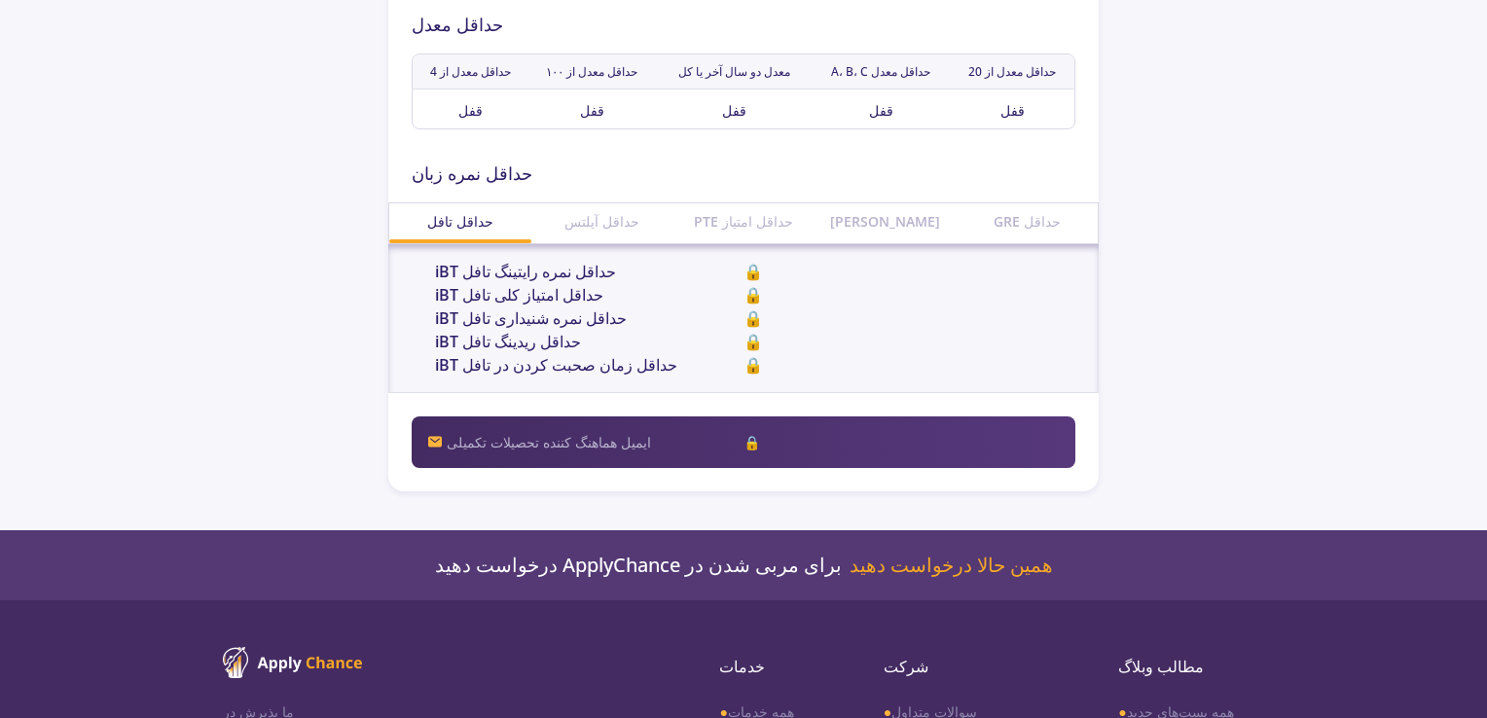
scroll to position [973, 0]
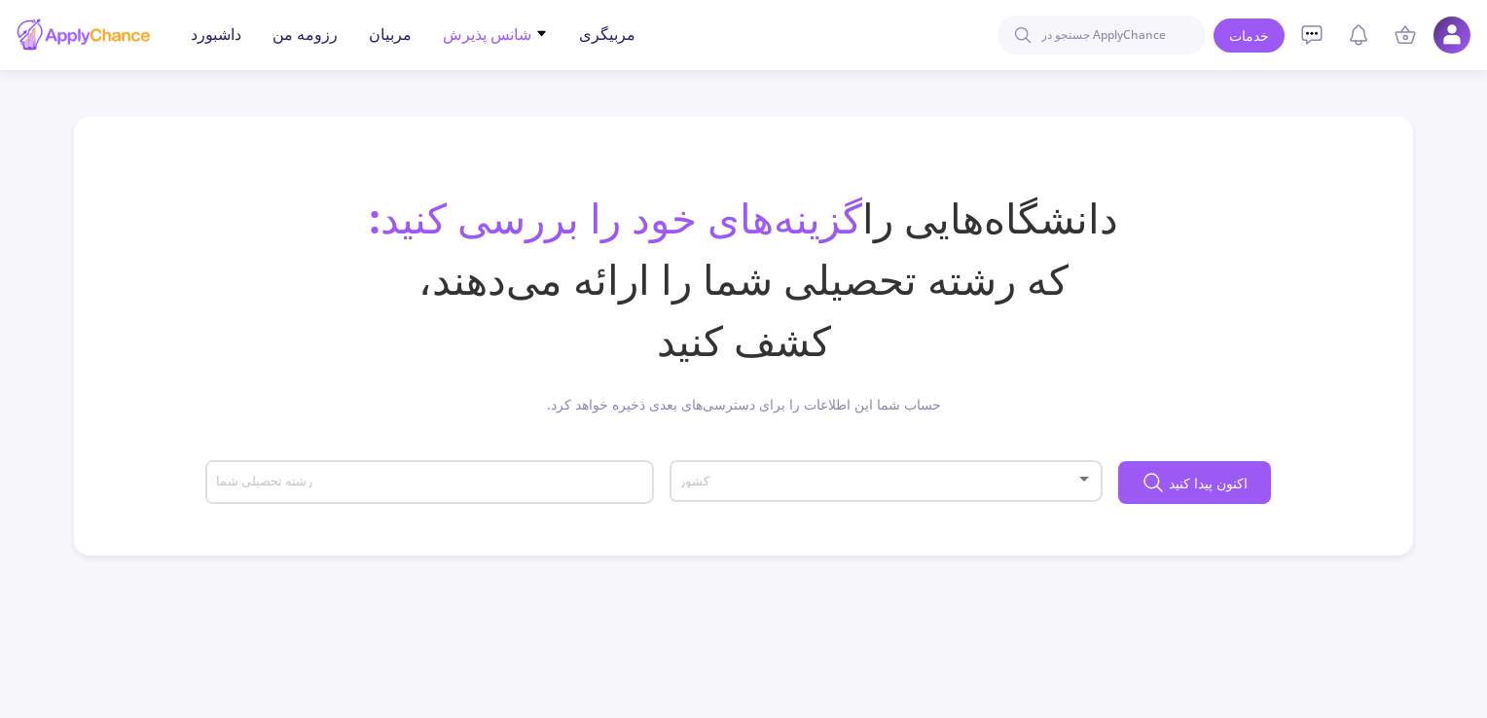
click at [522, 36] on span "شانس پذیرش" at bounding box center [495, 33] width 105 height 23
click at [562, 136] on font "تنها شانس قبولی من" at bounding box center [517, 137] width 118 height 18
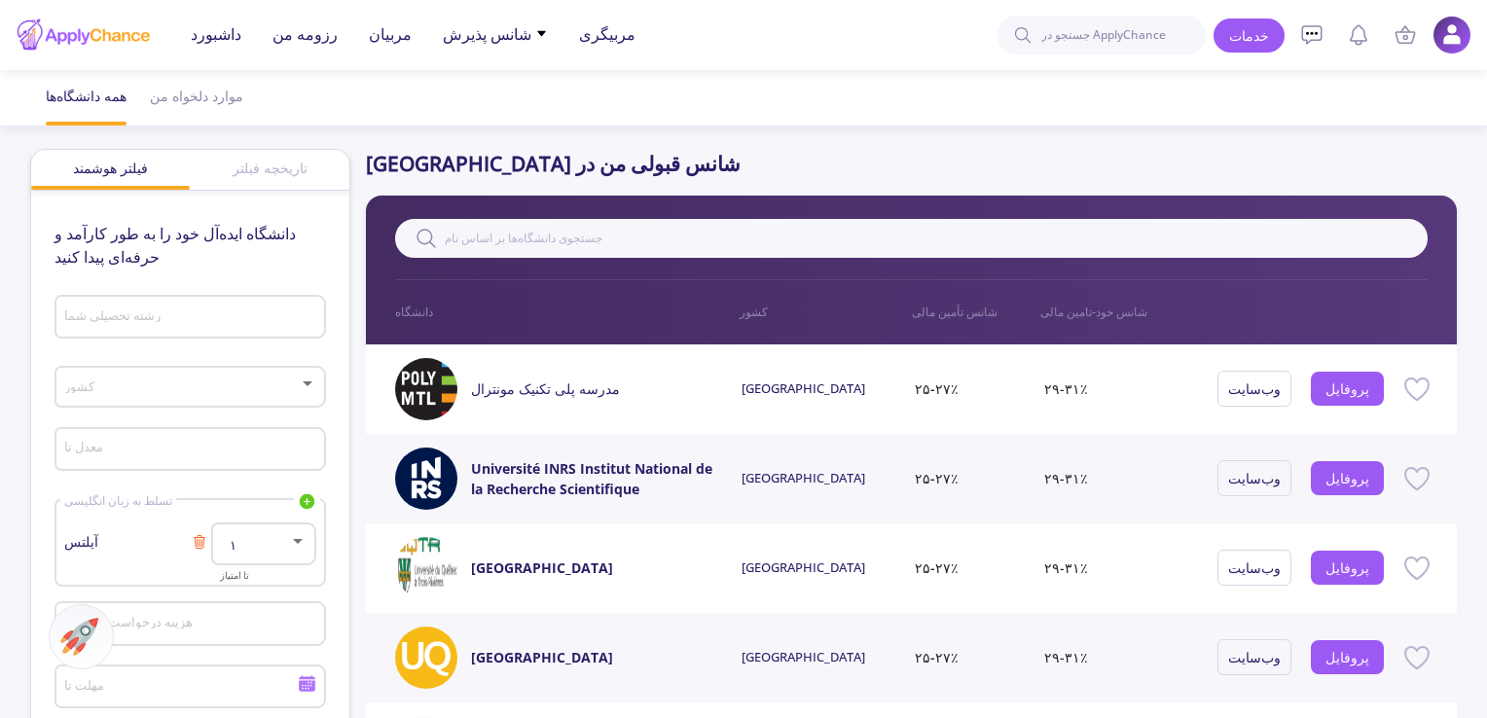
click at [253, 547] on div "۱" at bounding box center [254, 545] width 69 height 15
click at [273, 445] on span "۷.۵" at bounding box center [265, 430] width 69 height 35
click at [270, 465] on div "معدل تا" at bounding box center [189, 446] width 253 height 51
click at [268, 448] on input "معدل تا" at bounding box center [192, 451] width 258 height 18
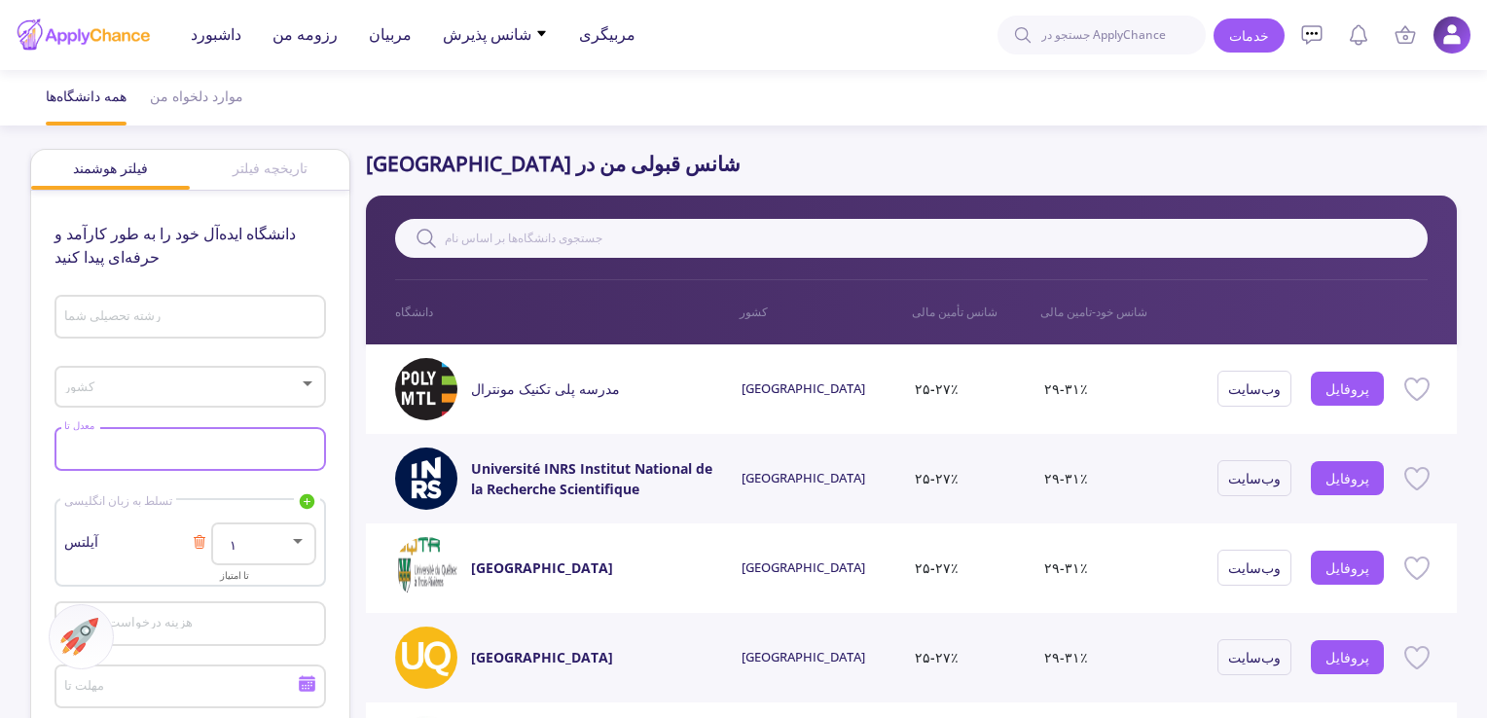
click at [295, 379] on div "کشور" at bounding box center [189, 383] width 253 height 49
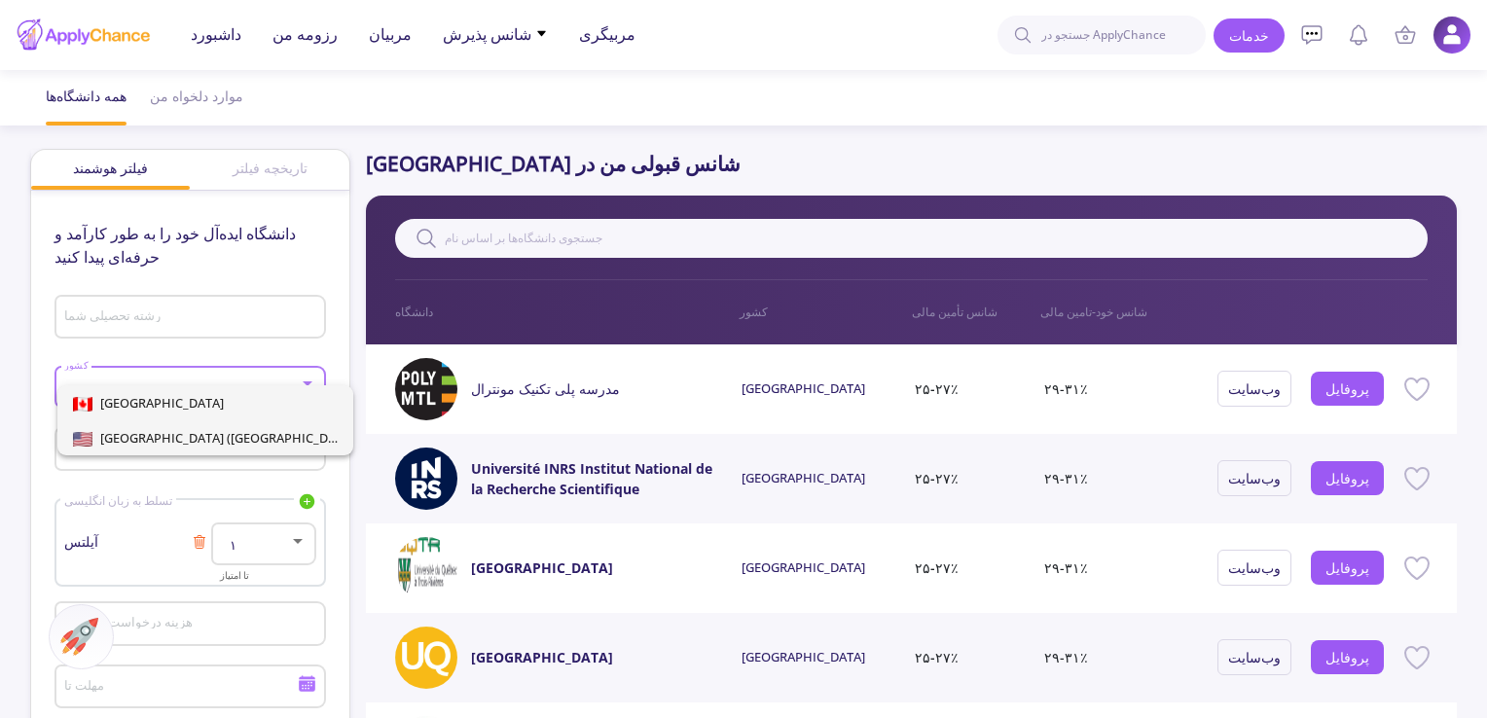
click at [298, 431] on span "United States of America (USA)" at bounding box center [205, 438] width 265 height 35
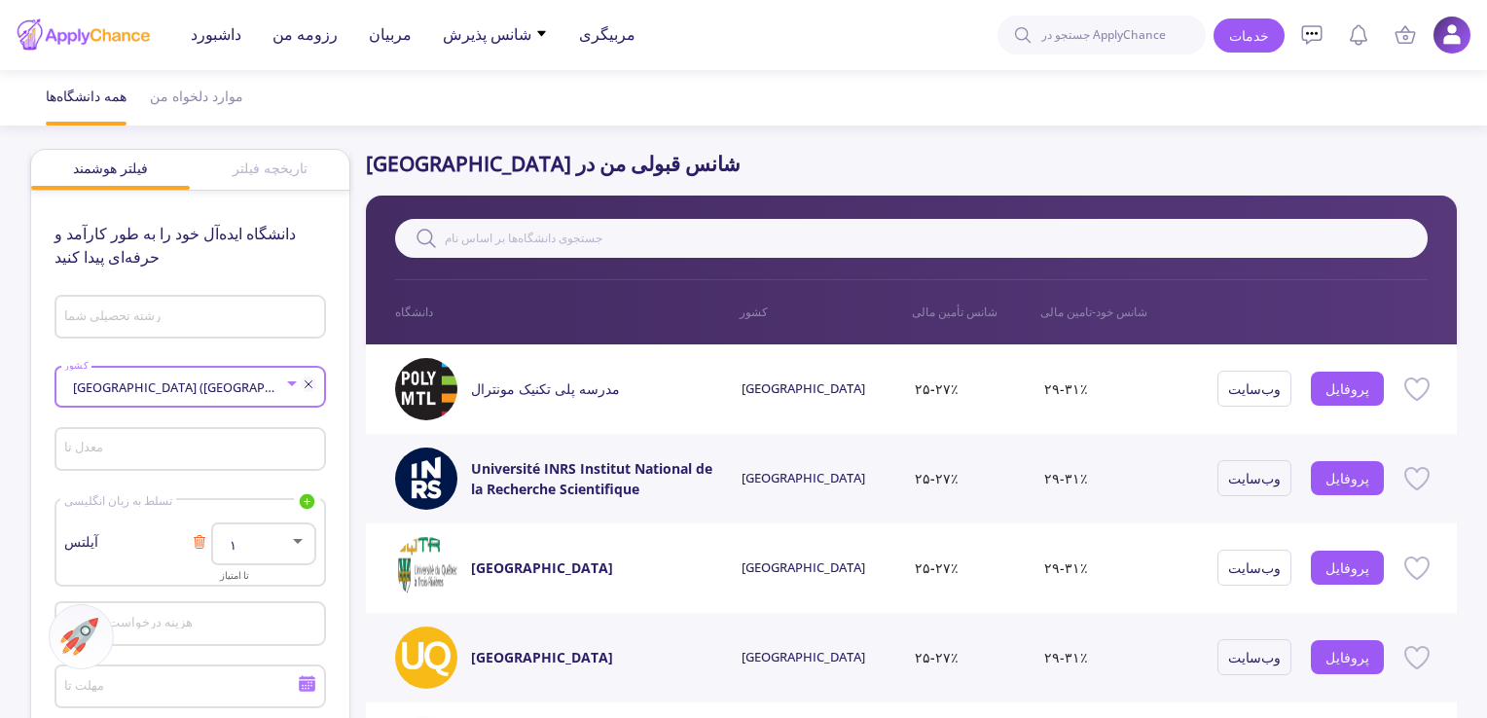
click at [285, 340] on div "رشته تحصیلی شما" at bounding box center [191, 323] width 272 height 64
click at [291, 322] on input "رشته تحصیلی شما" at bounding box center [192, 319] width 258 height 18
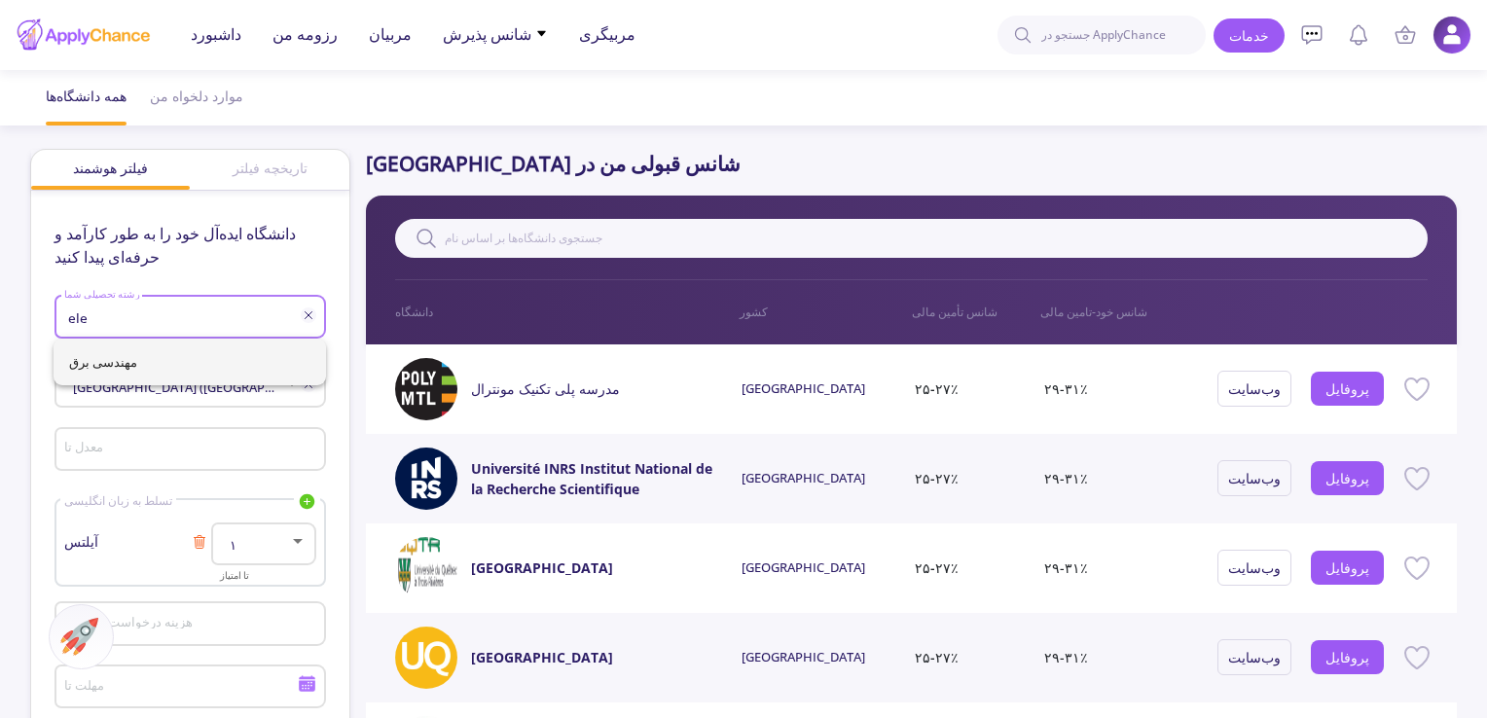
click at [177, 366] on span "مهندسی برق" at bounding box center [189, 362] width 241 height 47
type input "Electrical Engineering"
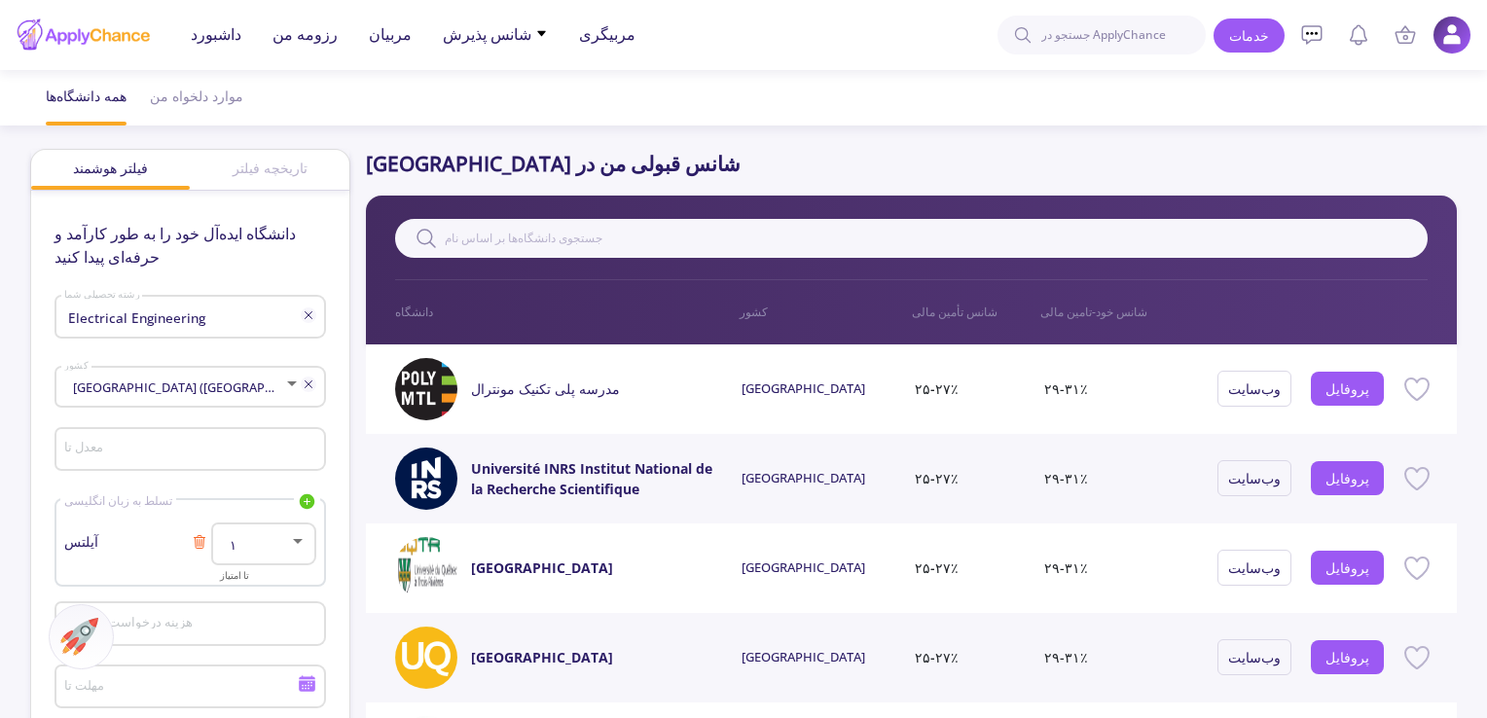
click at [79, 480] on div "معدل تا" at bounding box center [191, 455] width 272 height 64
click at [82, 470] on div "معدل تا" at bounding box center [189, 446] width 253 height 51
click at [93, 452] on input "معدل تا" at bounding box center [192, 451] width 258 height 18
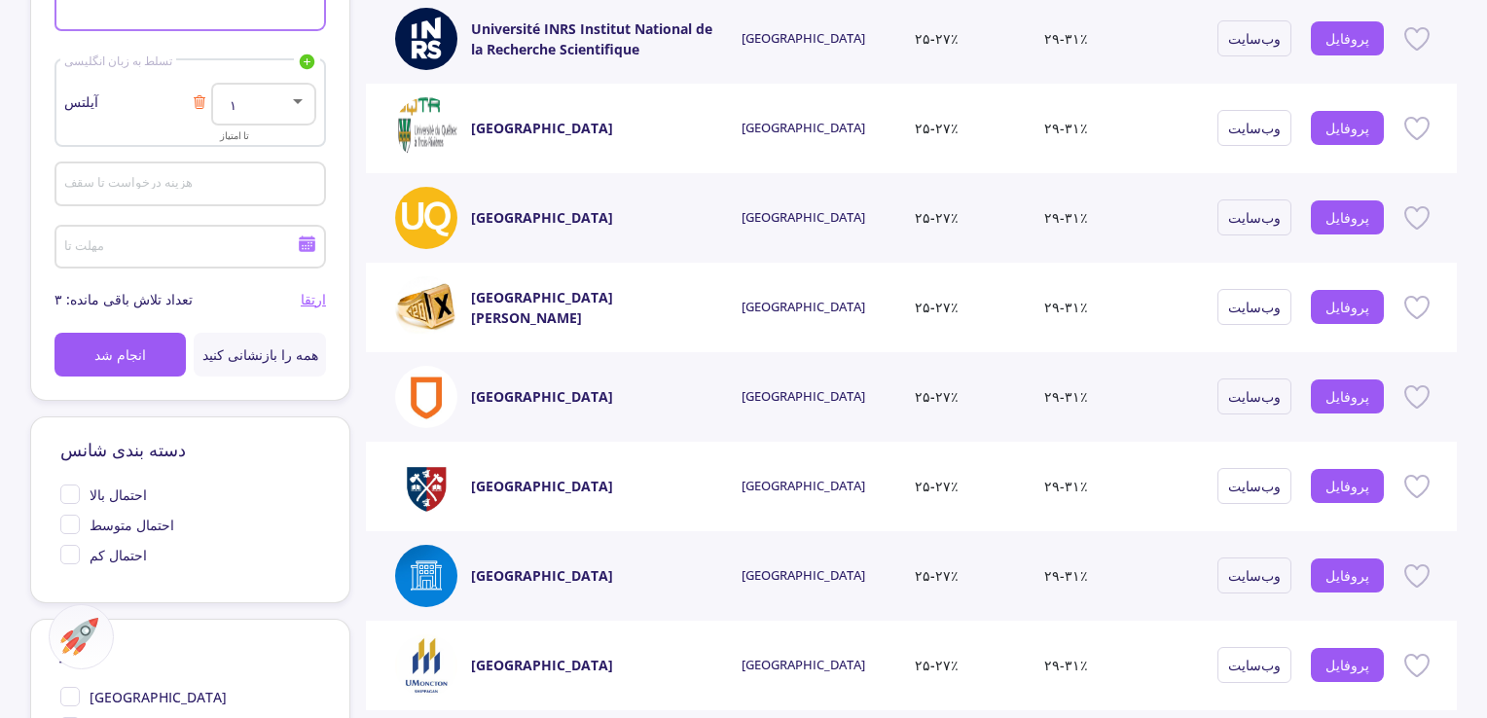
scroll to position [487, 0]
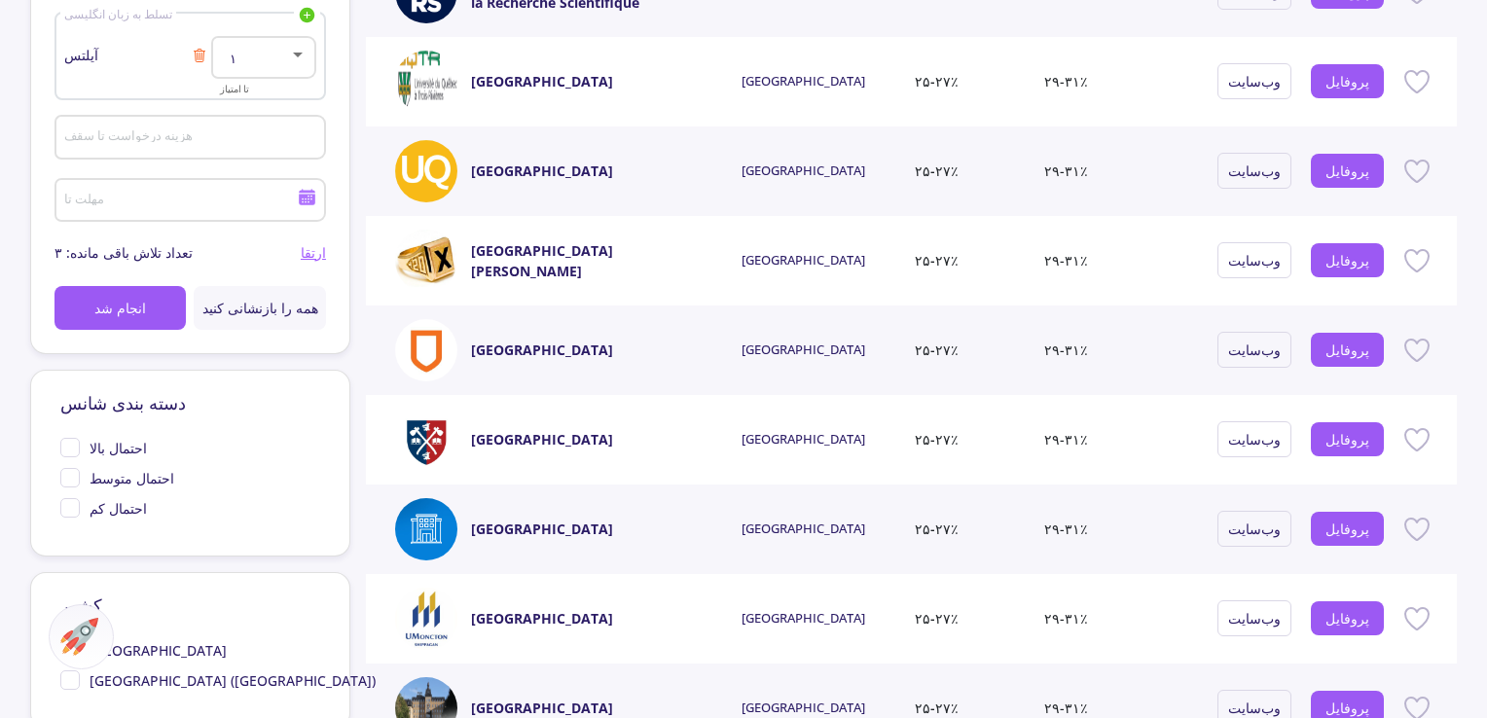
click at [257, 135] on input "هزینه درخواست تا سقف" at bounding box center [192, 138] width 258 height 18
click at [256, 195] on input "مهلت تا" at bounding box center [182, 202] width 239 height 18
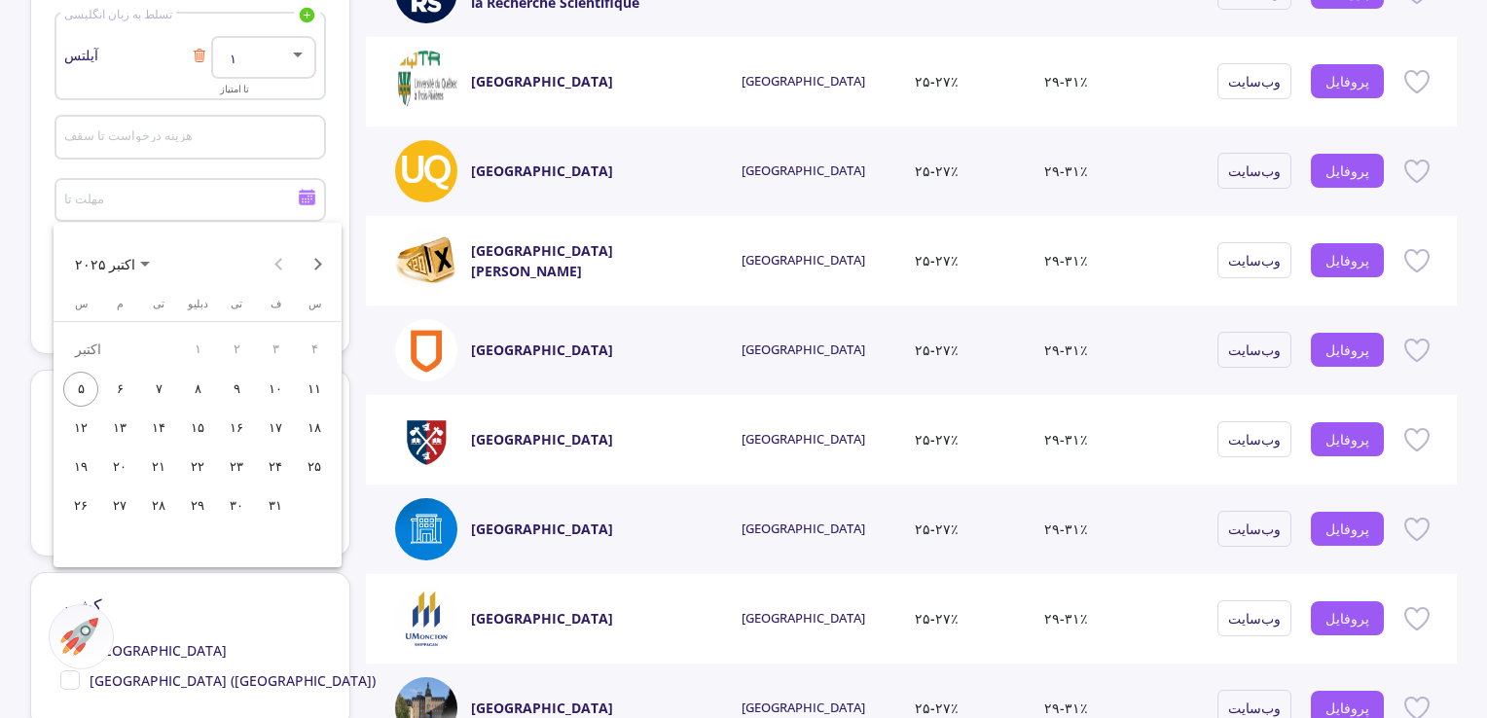
click at [218, 196] on div at bounding box center [743, 359] width 1487 height 718
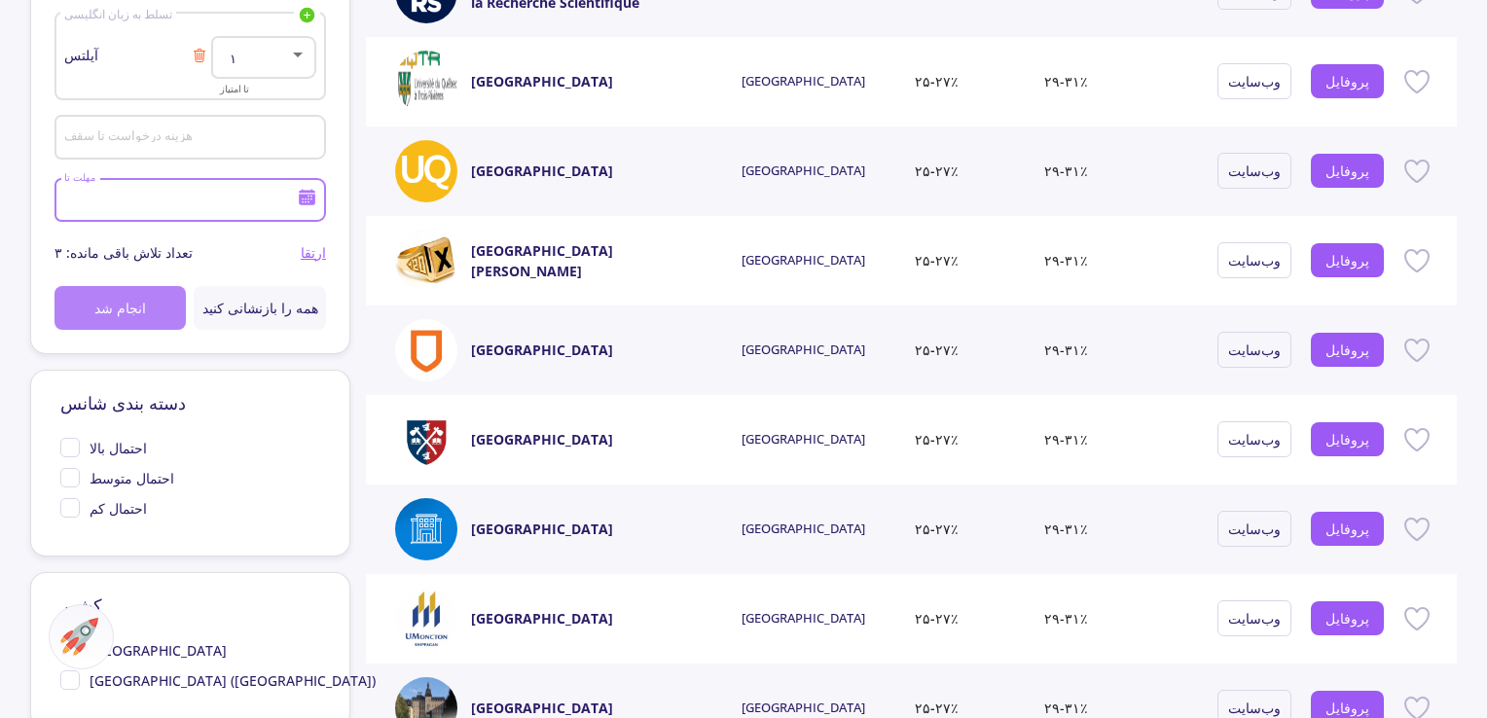
click at [160, 307] on button "انجام شد" at bounding box center [121, 308] width 132 height 44
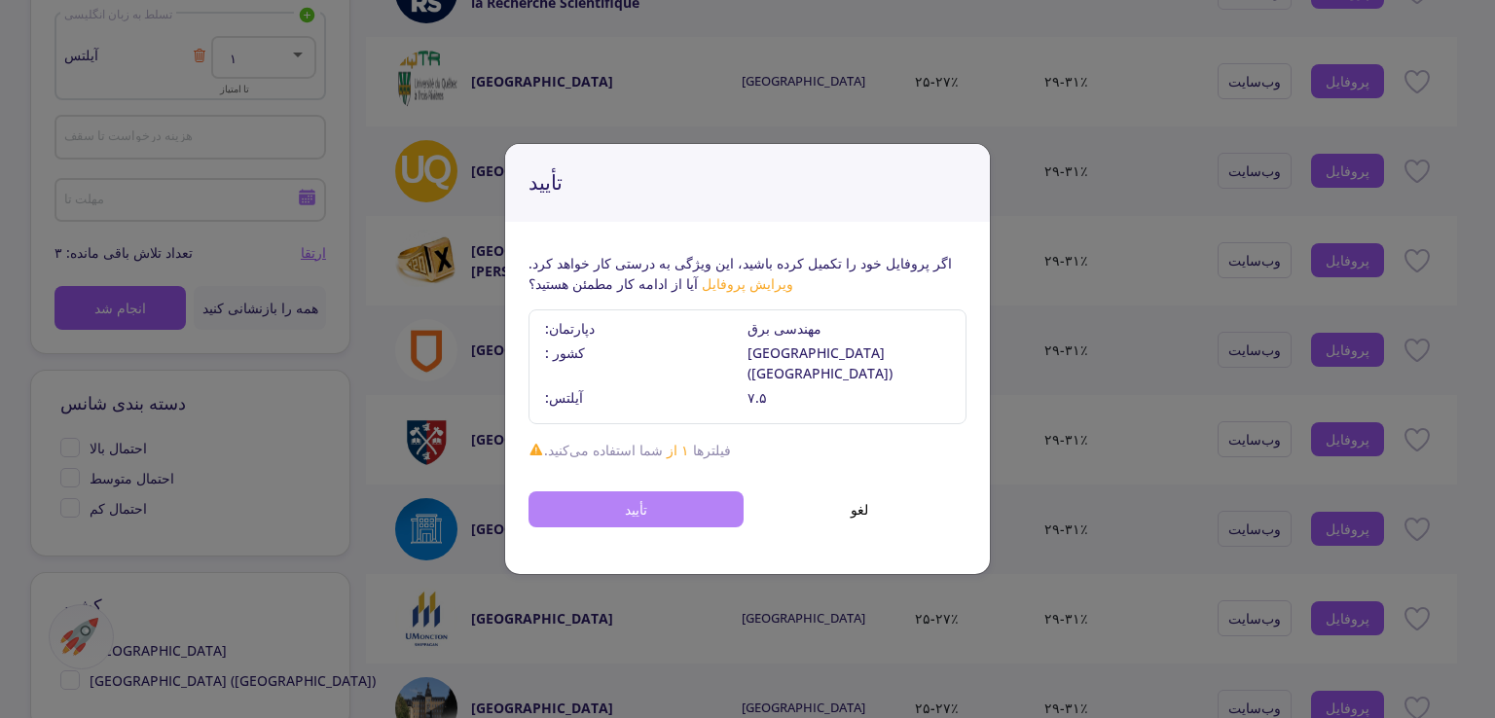
click at [600, 492] on button "تأیید" at bounding box center [636, 510] width 215 height 36
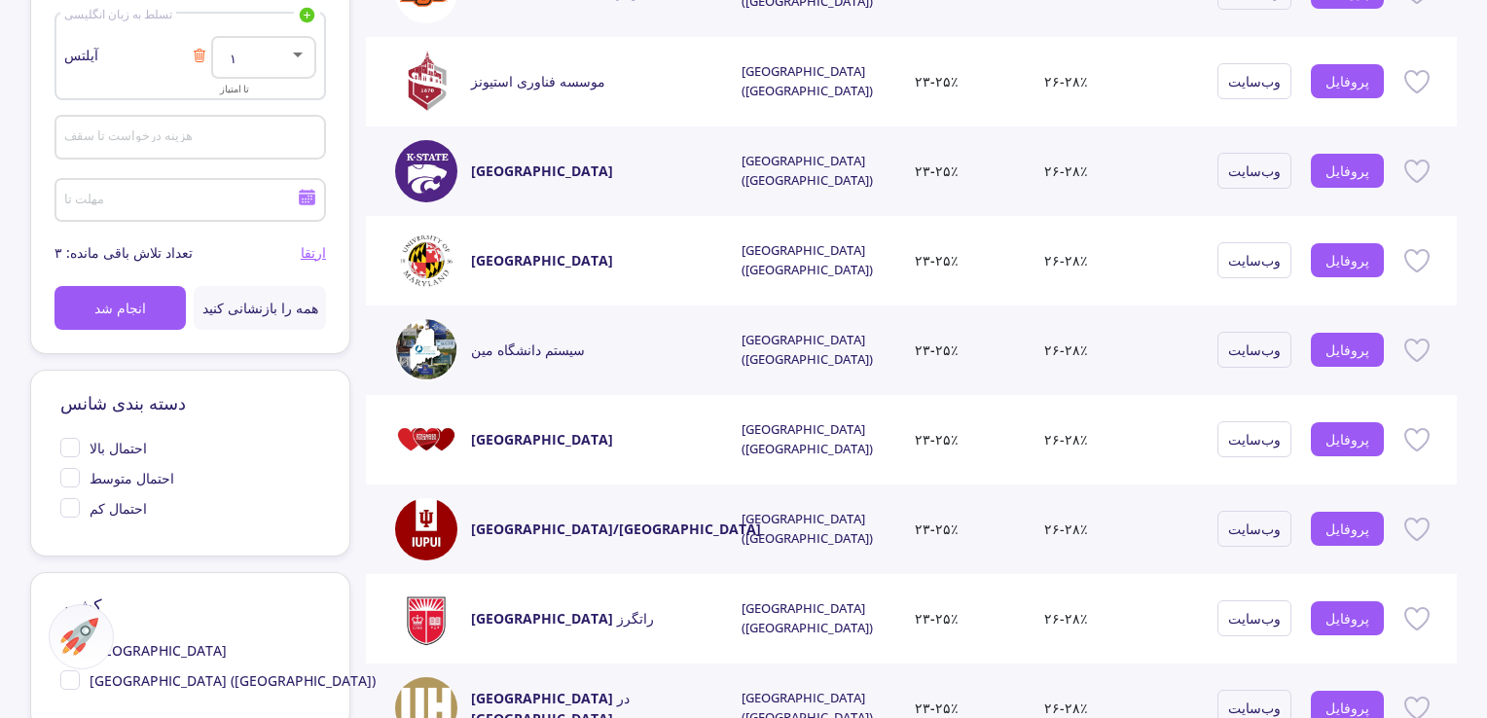
scroll to position [0, 0]
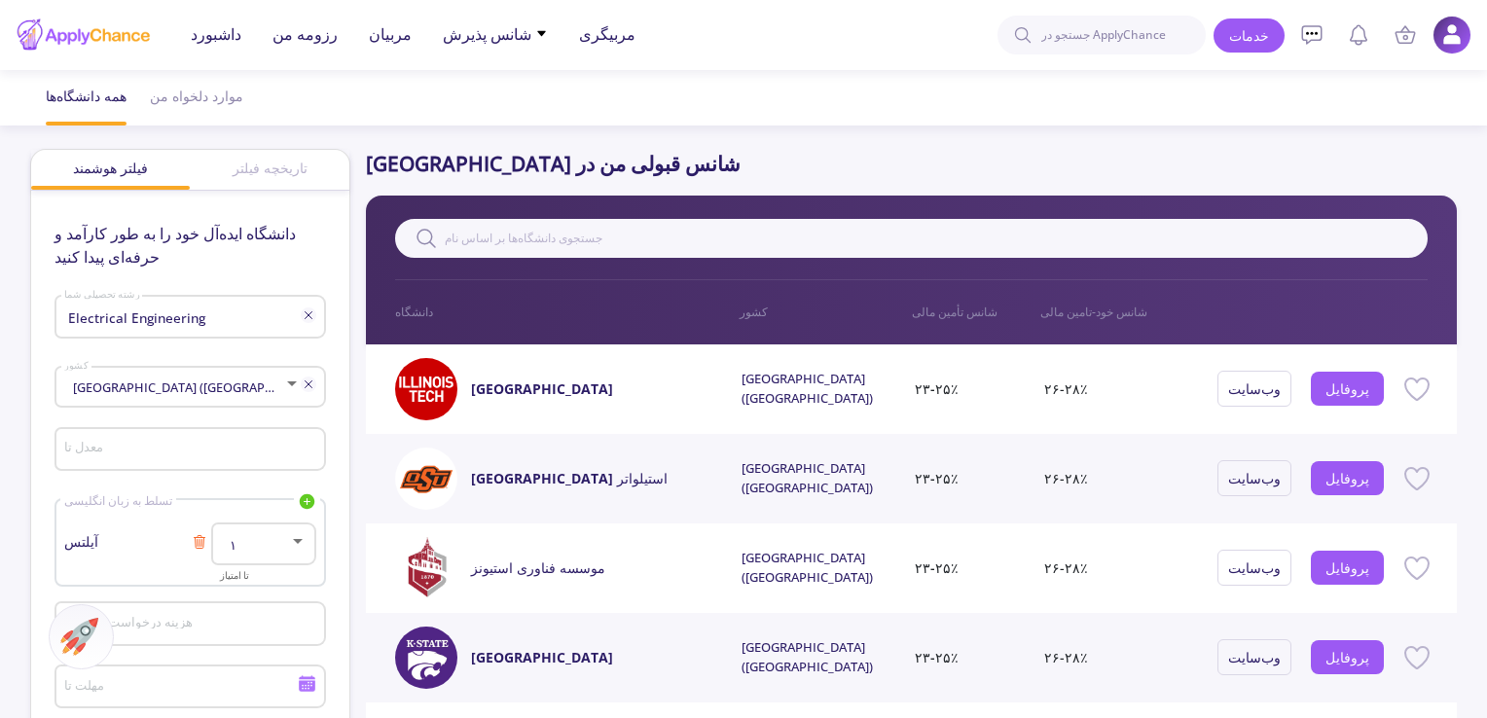
click at [210, 447] on input "معدل تا" at bounding box center [192, 451] width 258 height 18
type input "1"
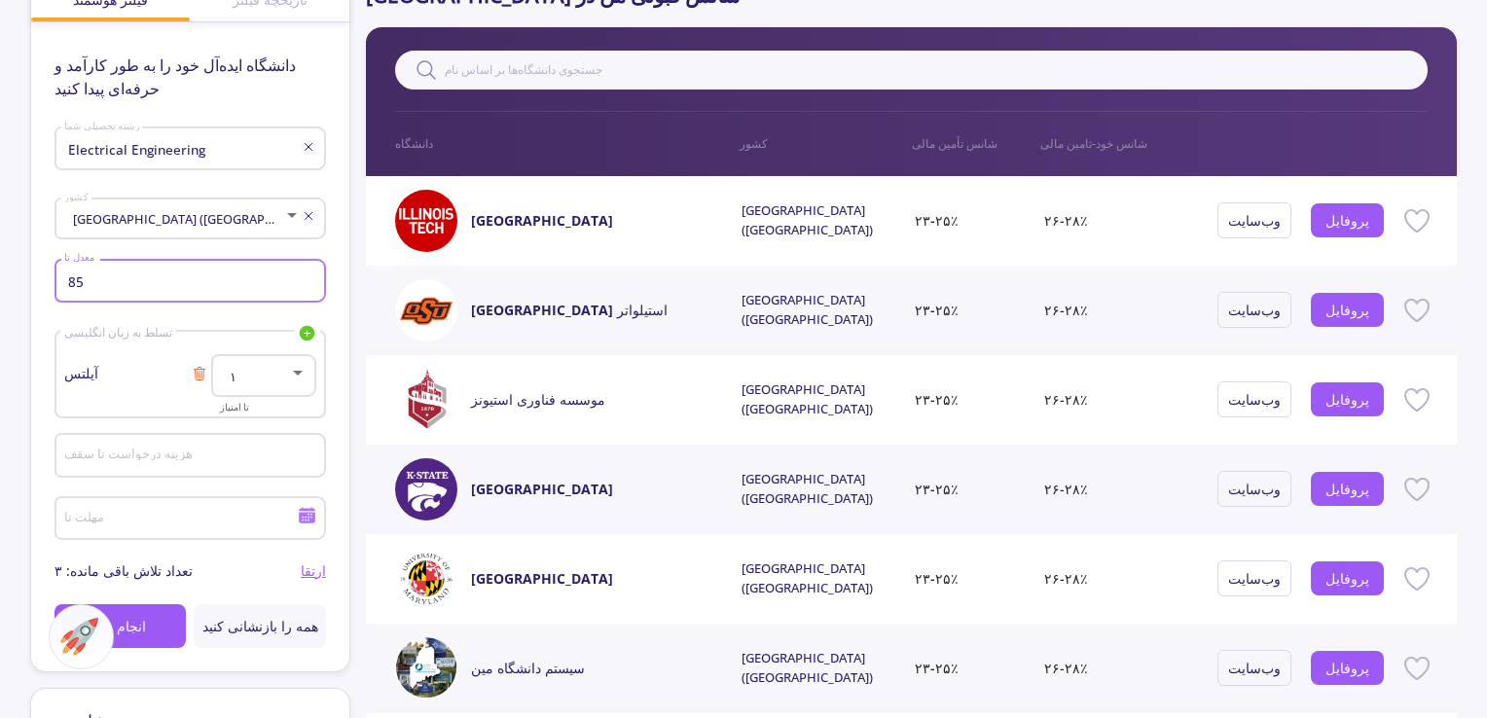
scroll to position [324, 0]
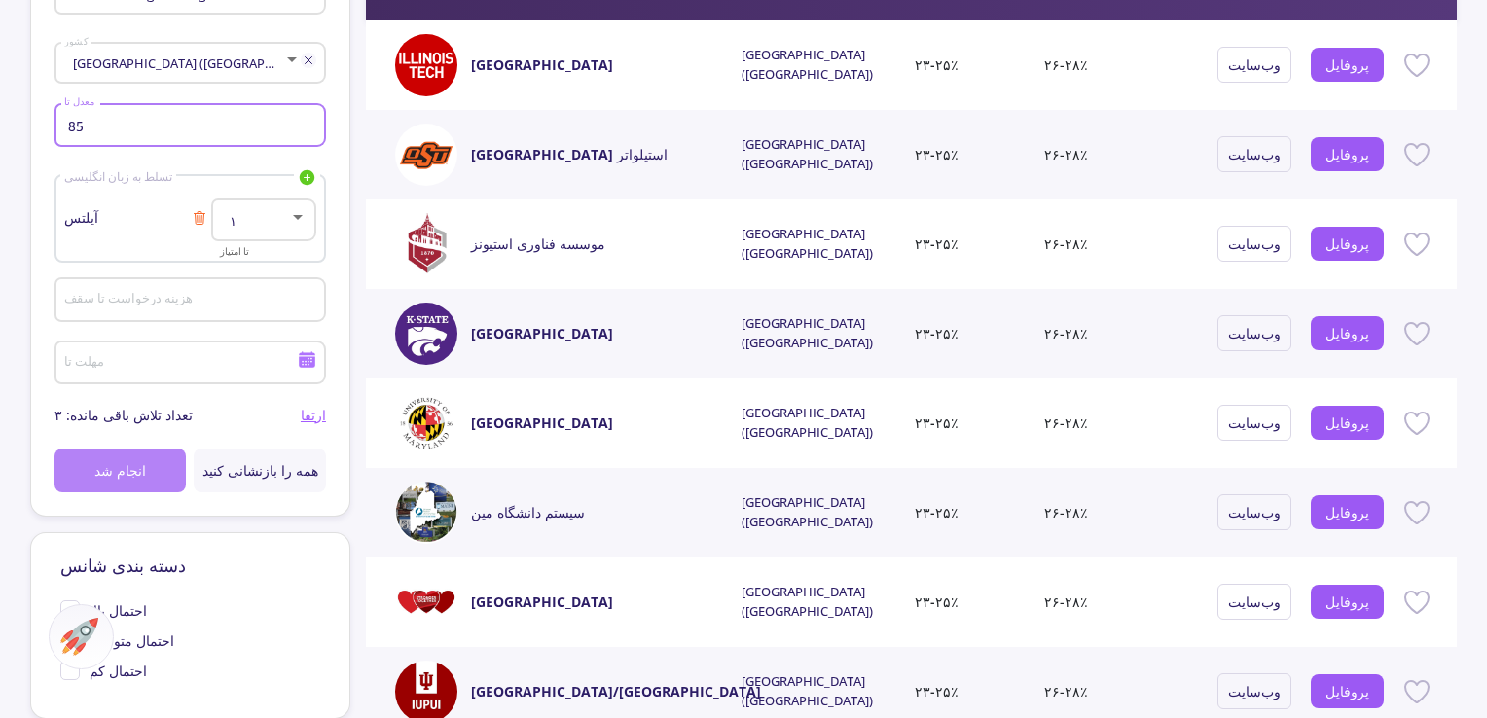
type input "85"
click at [113, 455] on button "انجام شد" at bounding box center [121, 471] width 132 height 44
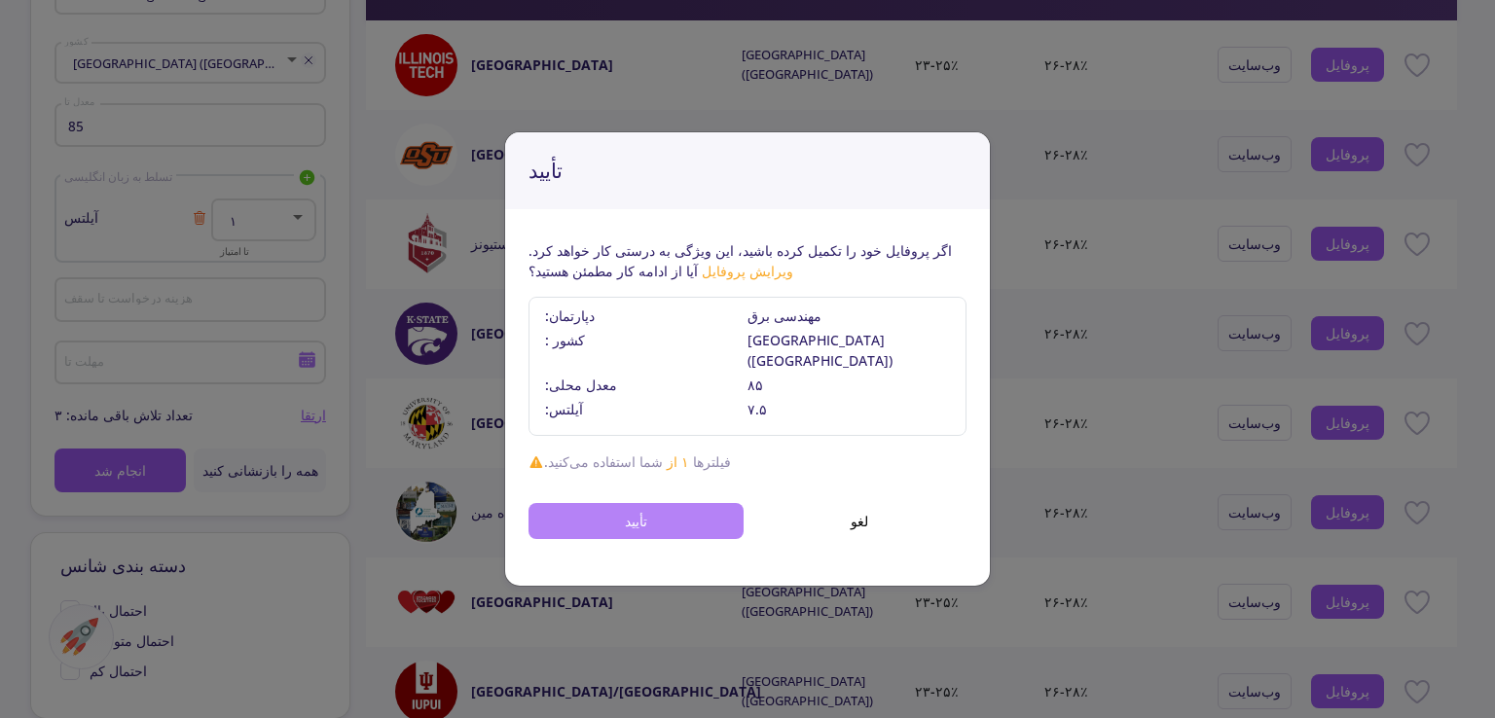
click at [671, 515] on button "تأیید" at bounding box center [636, 521] width 215 height 36
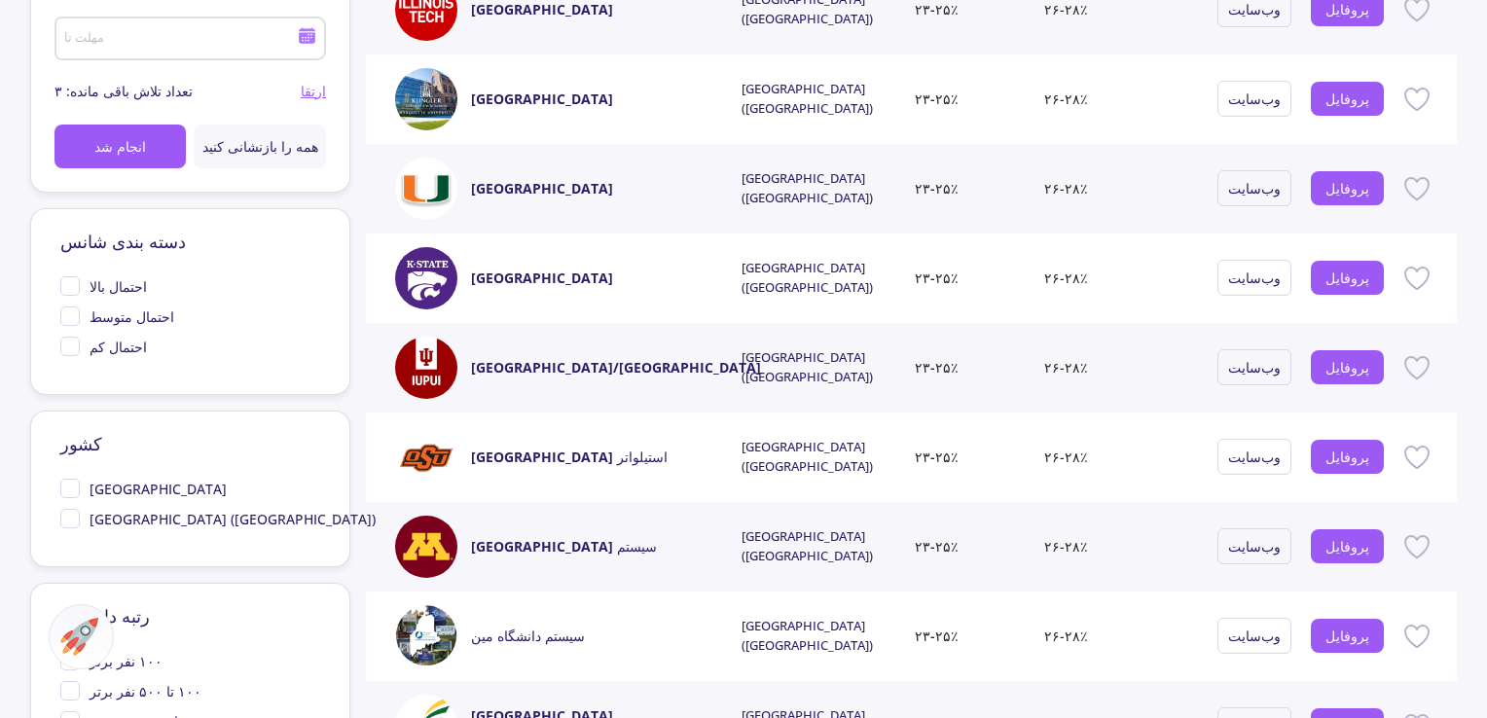
scroll to position [0, 0]
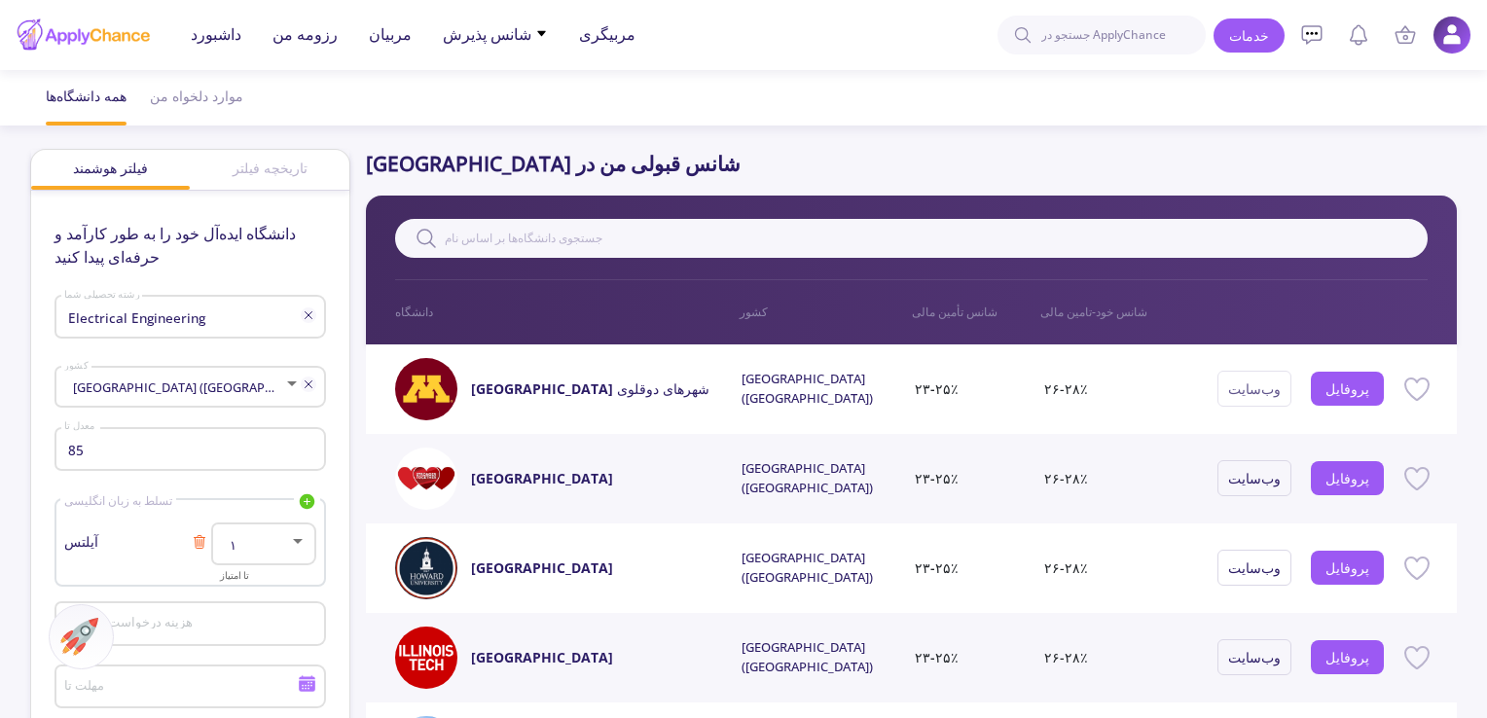
click at [1262, 400] on button "وب‌سایت" at bounding box center [1255, 389] width 74 height 36
click at [1298, 388] on div "وب‌سایت" at bounding box center [1261, 389] width 87 height 62
click at [1265, 384] on font "وب‌سایت" at bounding box center [1254, 389] width 53 height 18
click at [1345, 384] on font "پروفایل" at bounding box center [1348, 389] width 44 height 18
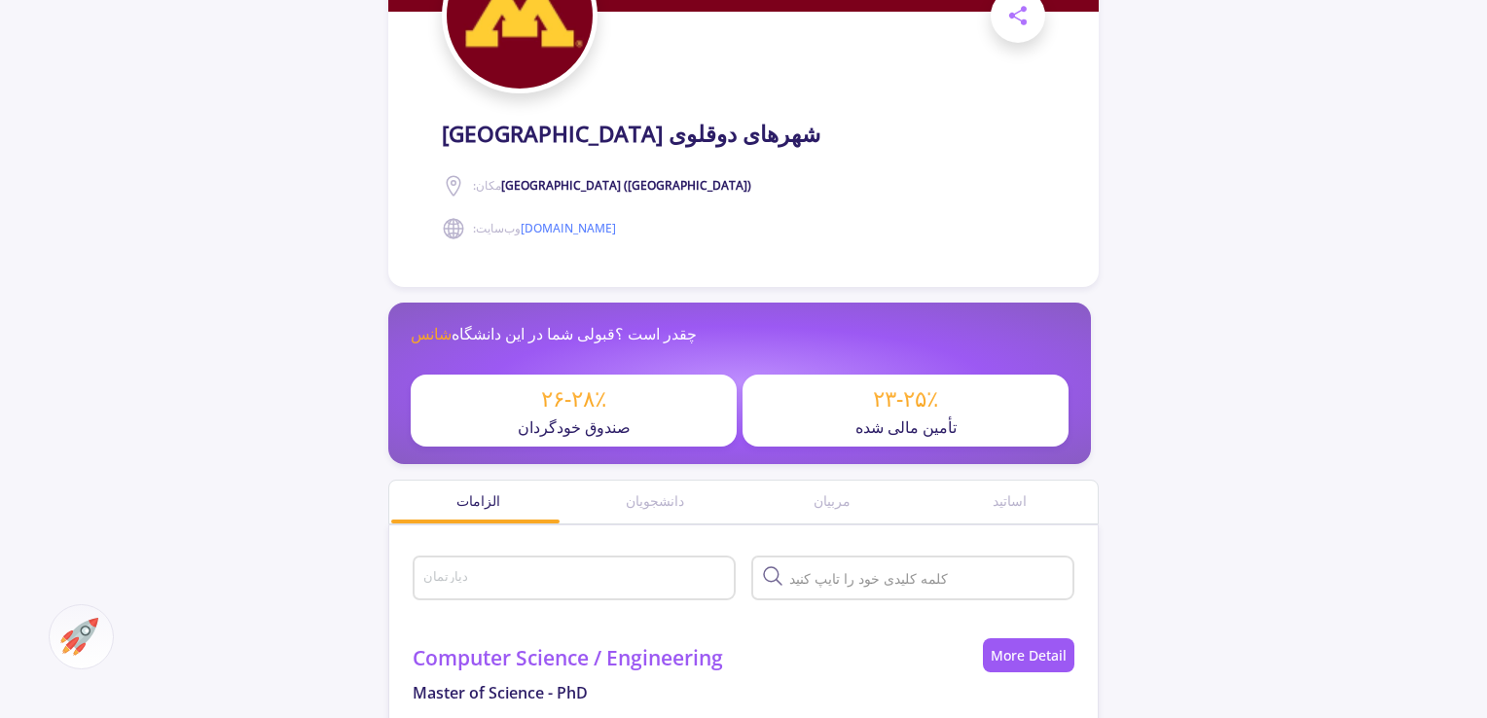
scroll to position [487, 0]
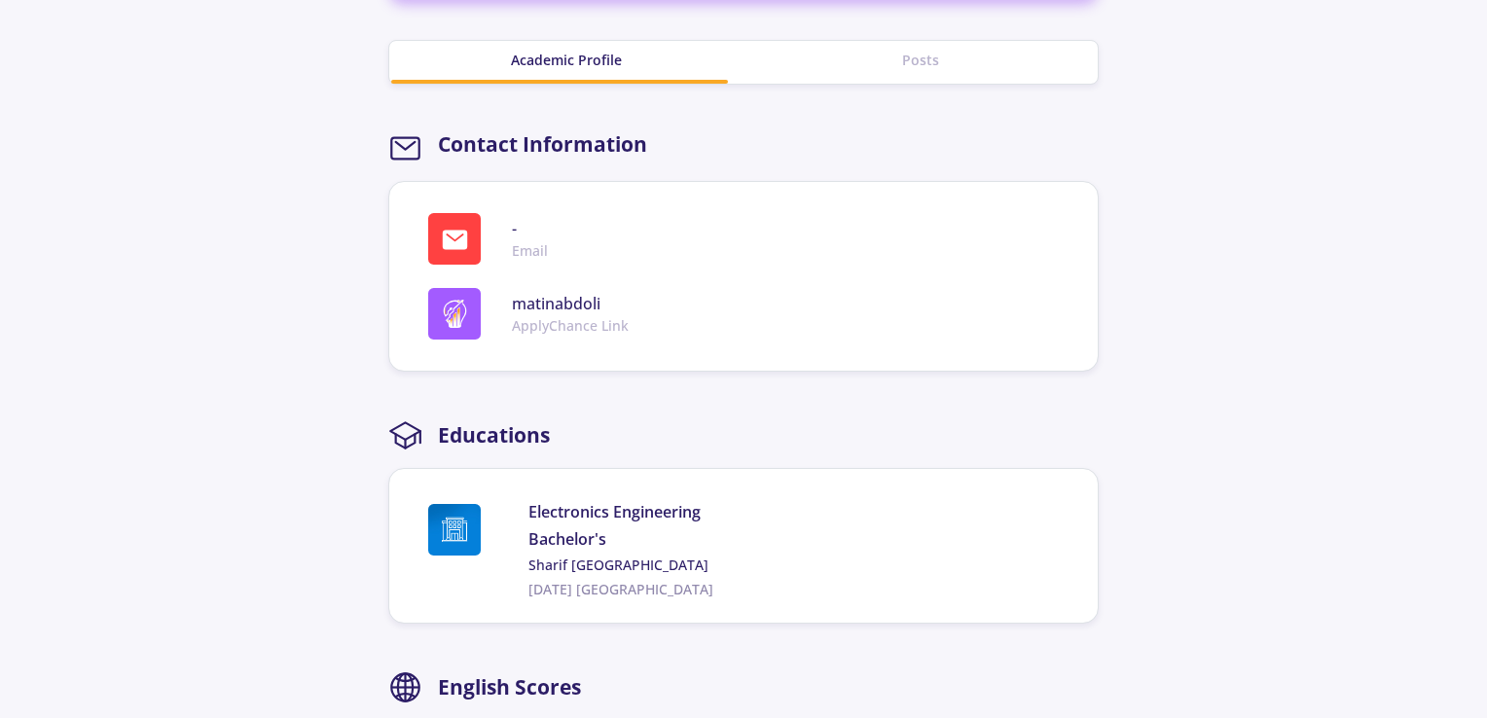
scroll to position [811, 0]
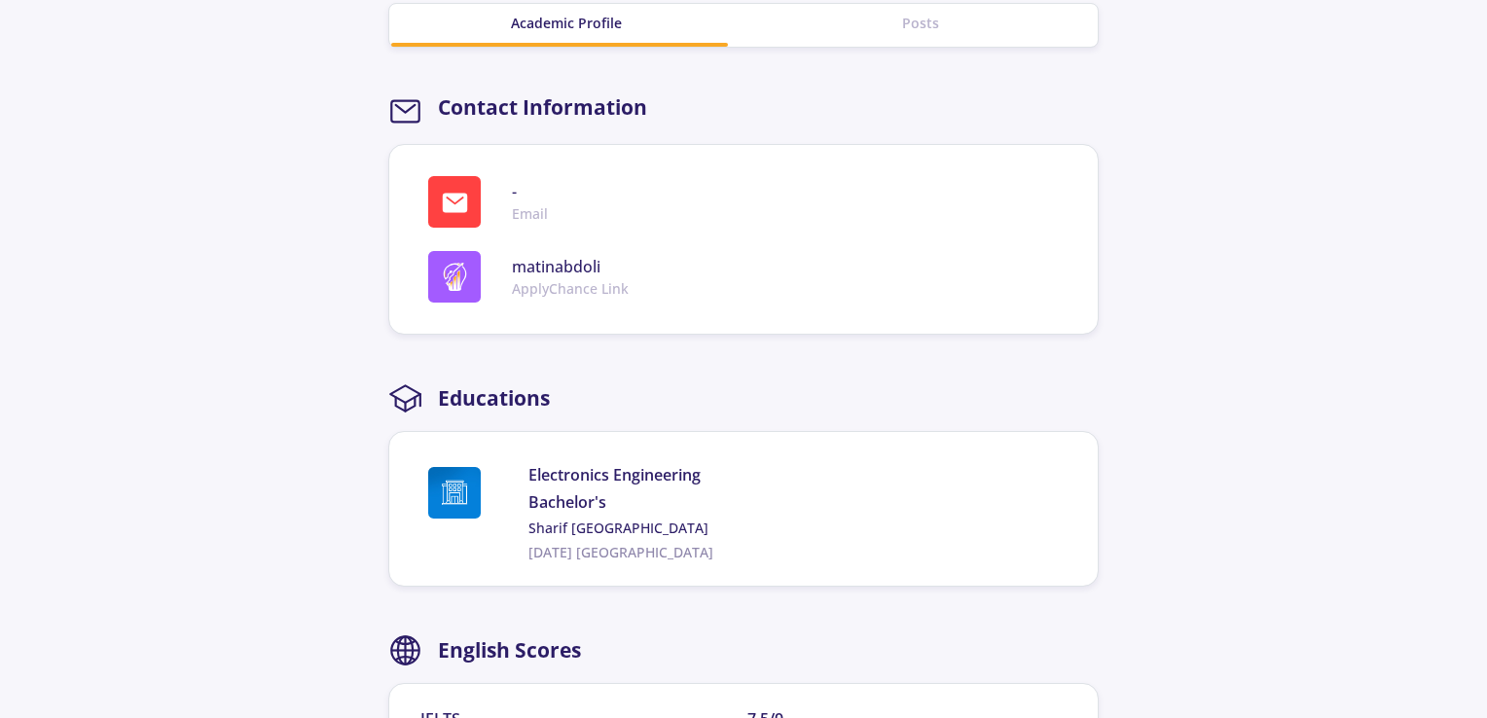
click at [568, 281] on span "ApplyChance Link" at bounding box center [570, 288] width 117 height 20
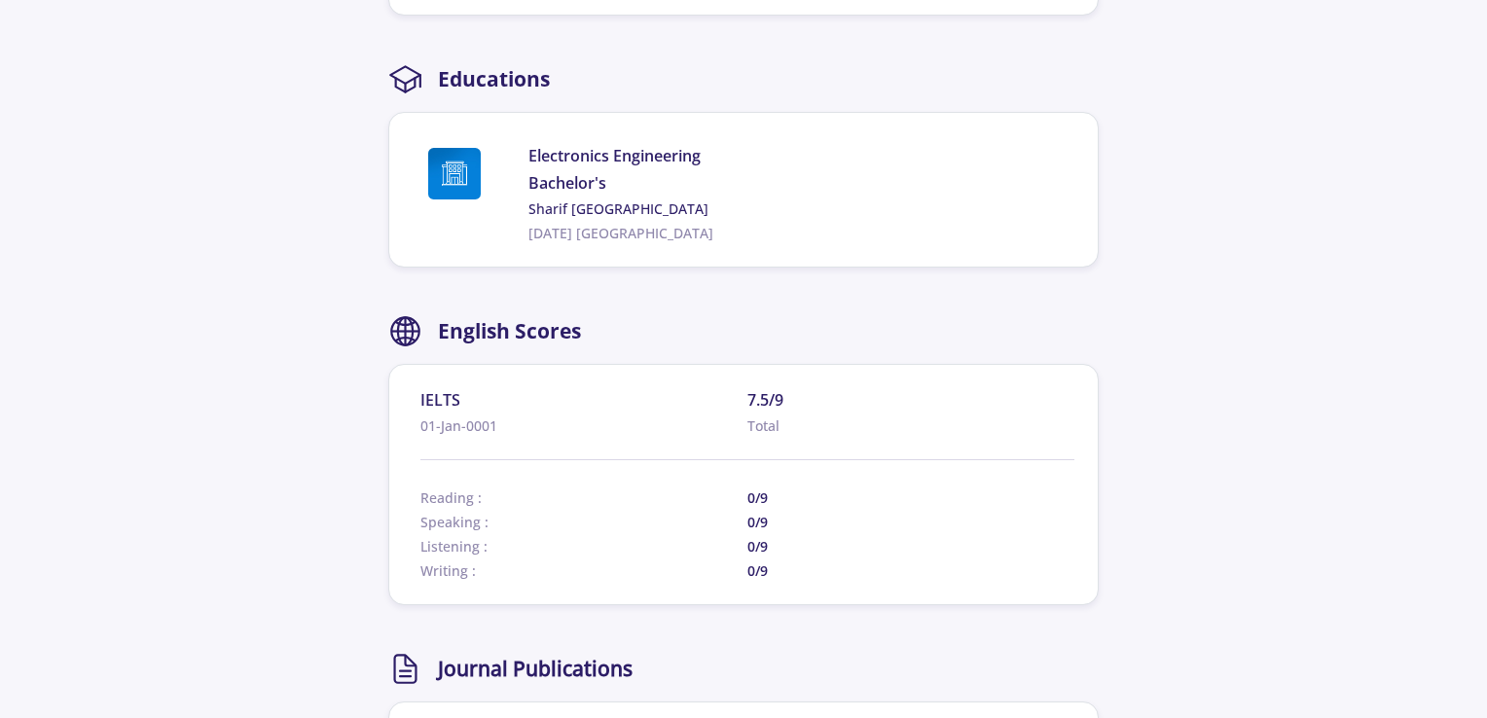
scroll to position [1298, 0]
